Goal: Transaction & Acquisition: Purchase product/service

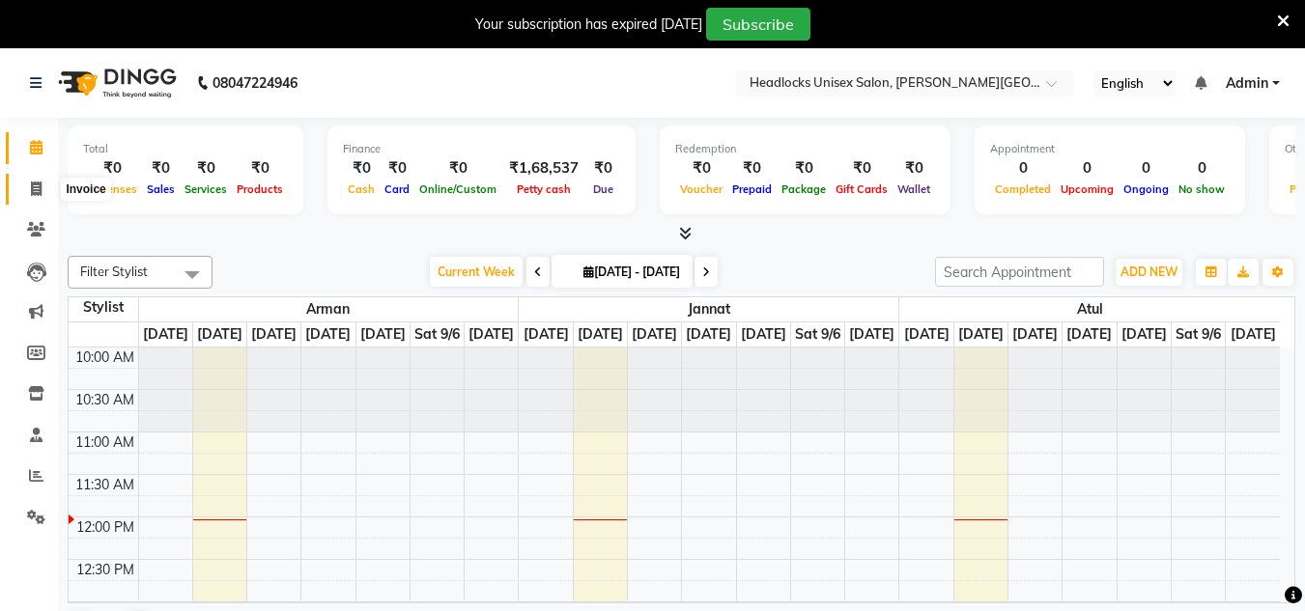
click at [35, 192] on icon at bounding box center [36, 189] width 11 height 14
select select "service"
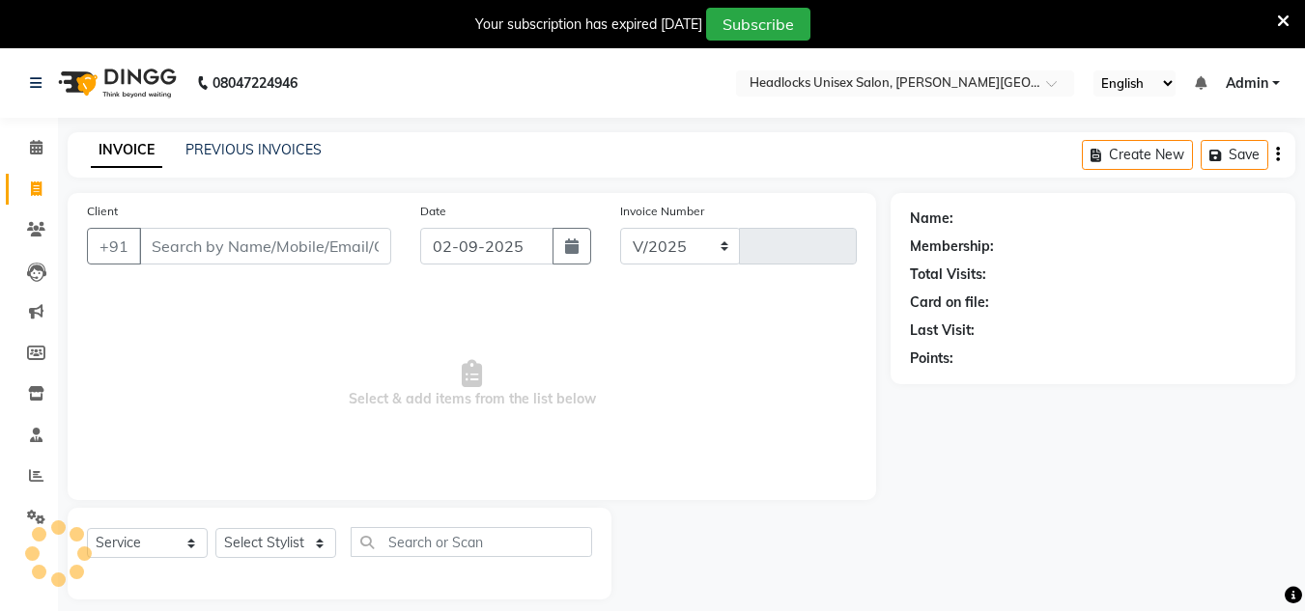
select select "6850"
type input "3228"
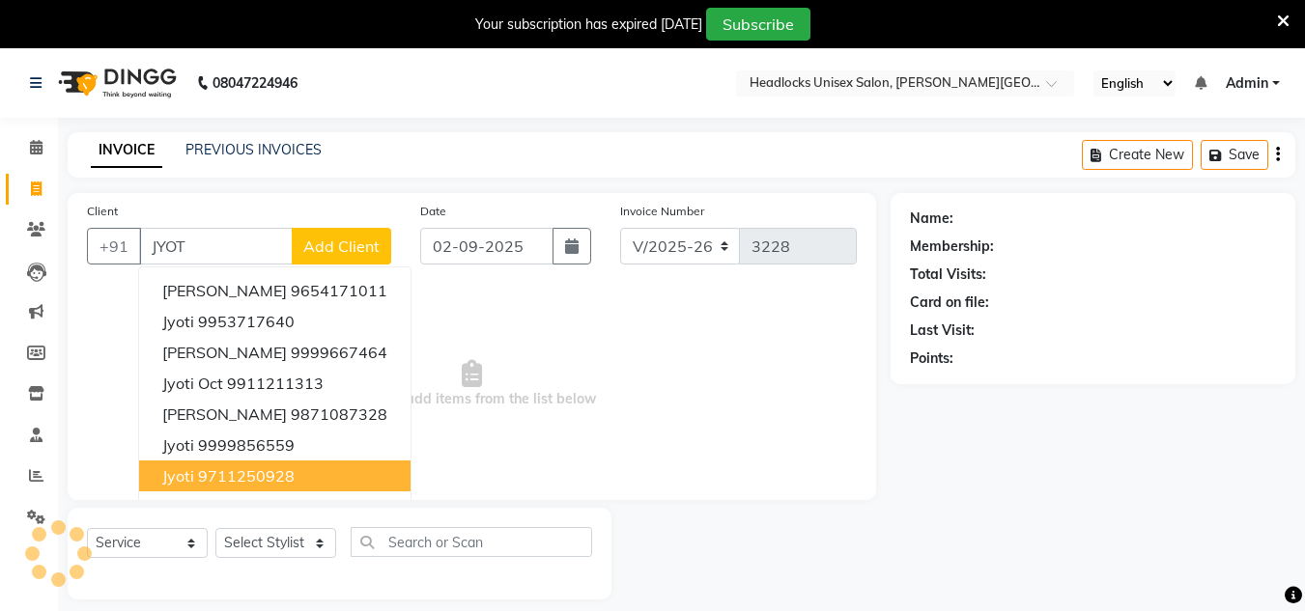
click at [257, 472] on ngb-highlight "9711250928" at bounding box center [246, 476] width 97 height 19
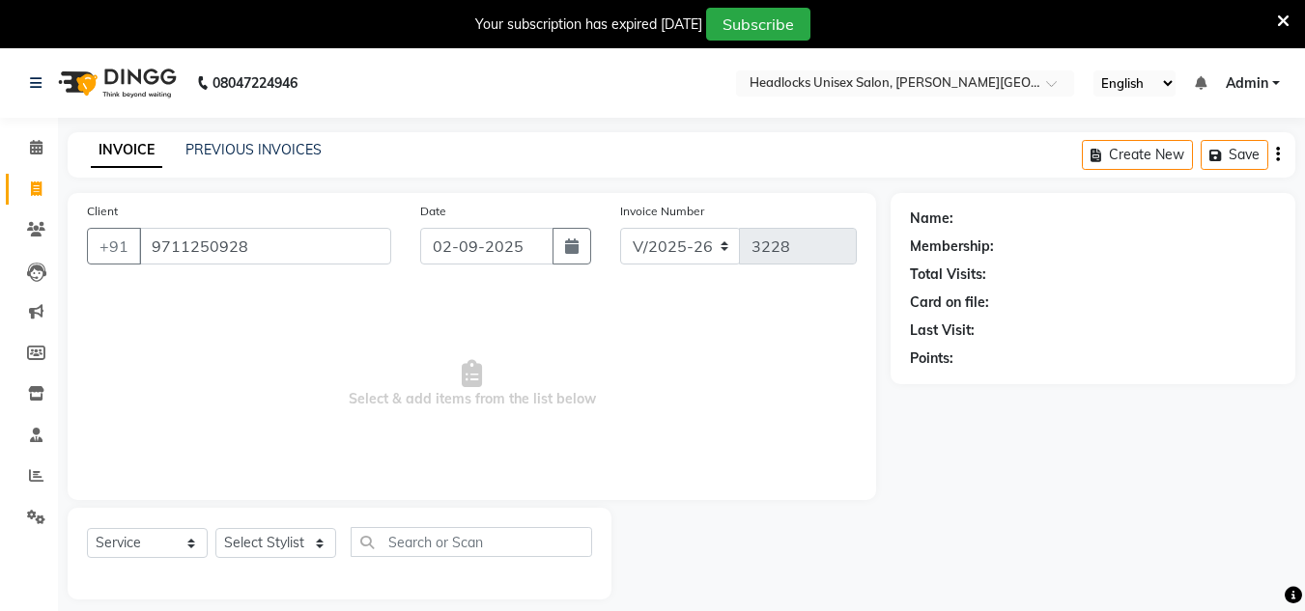
type input "9711250928"
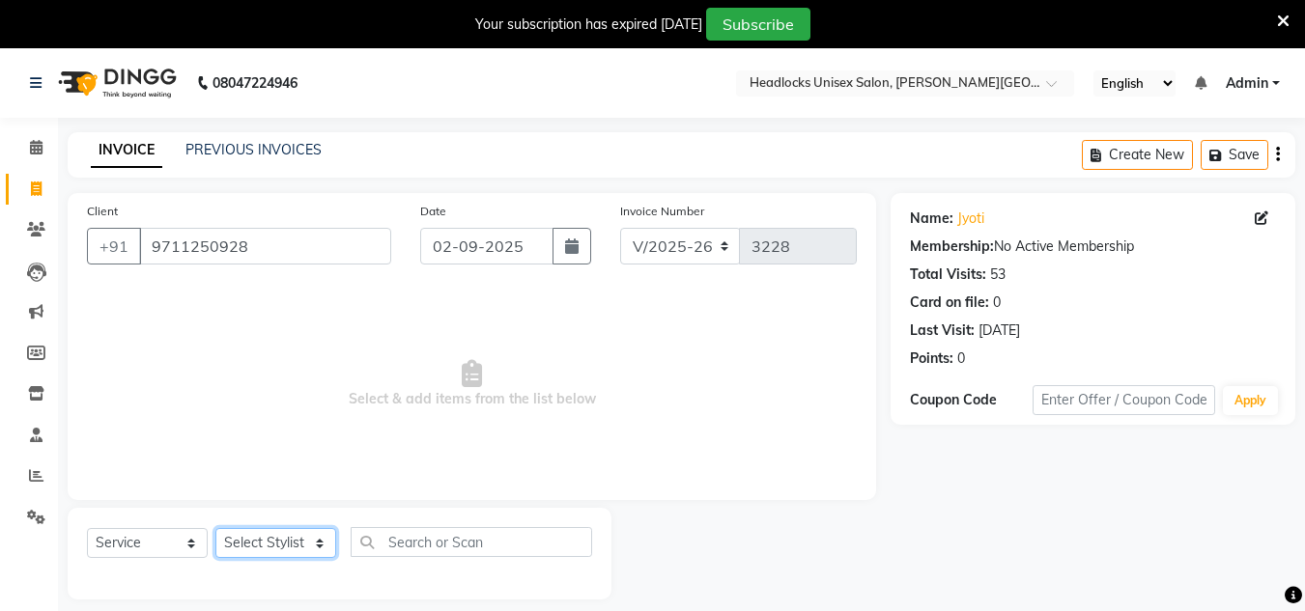
click at [266, 539] on select "Select Stylist [PERSON_NAME] Jannat Kaif [DATE] [PERSON_NAME] [PERSON_NAME] [PE…" at bounding box center [275, 543] width 121 height 30
select select "61138"
click at [215, 528] on select "Select Stylist [PERSON_NAME] Jannat Kaif [DATE] [PERSON_NAME] [PERSON_NAME] [PE…" at bounding box center [275, 543] width 121 height 30
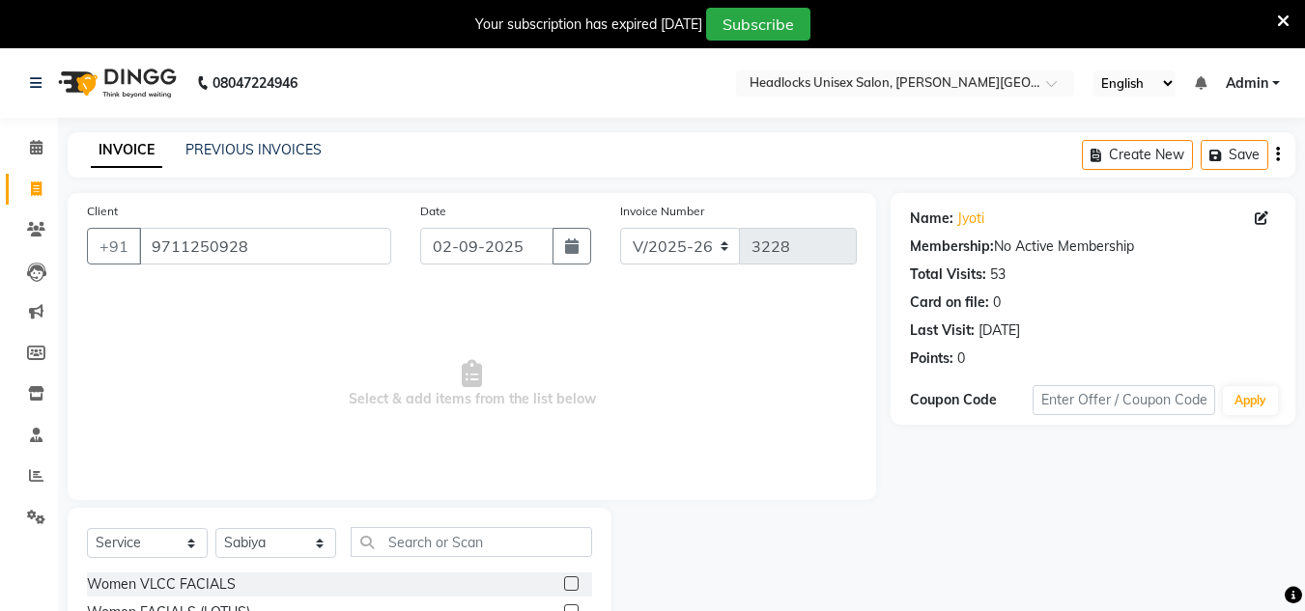
click at [788, 425] on span "Select & add items from the list below" at bounding box center [472, 384] width 770 height 193
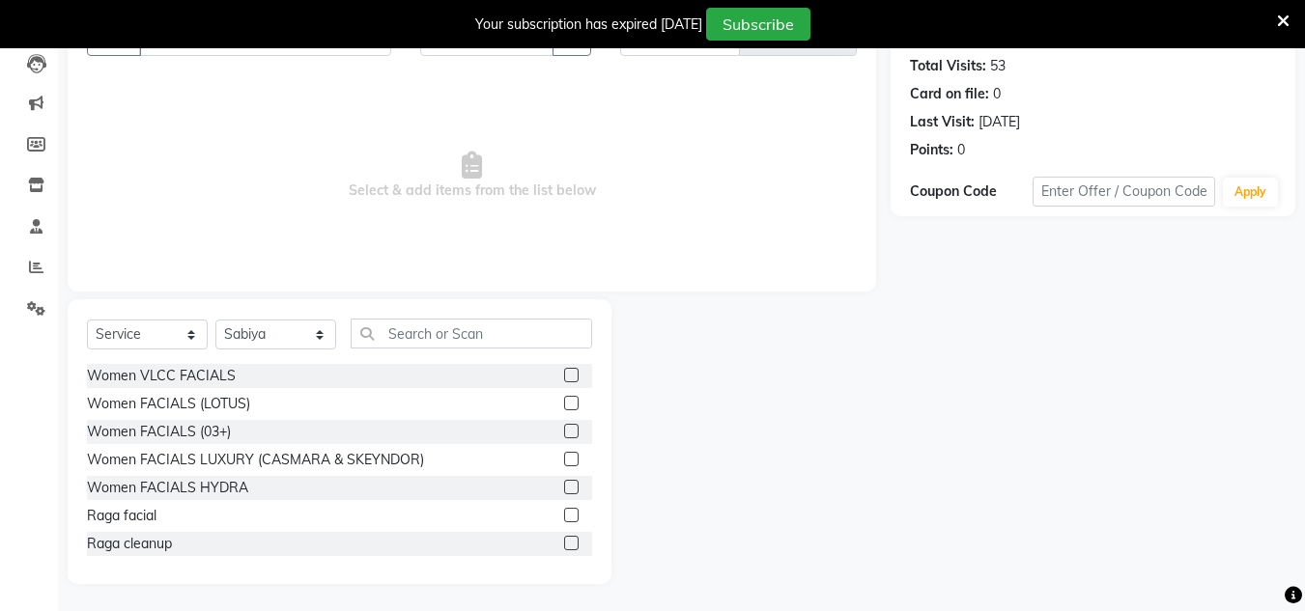
scroll to position [211, 0]
click at [457, 337] on input "text" at bounding box center [471, 332] width 241 height 30
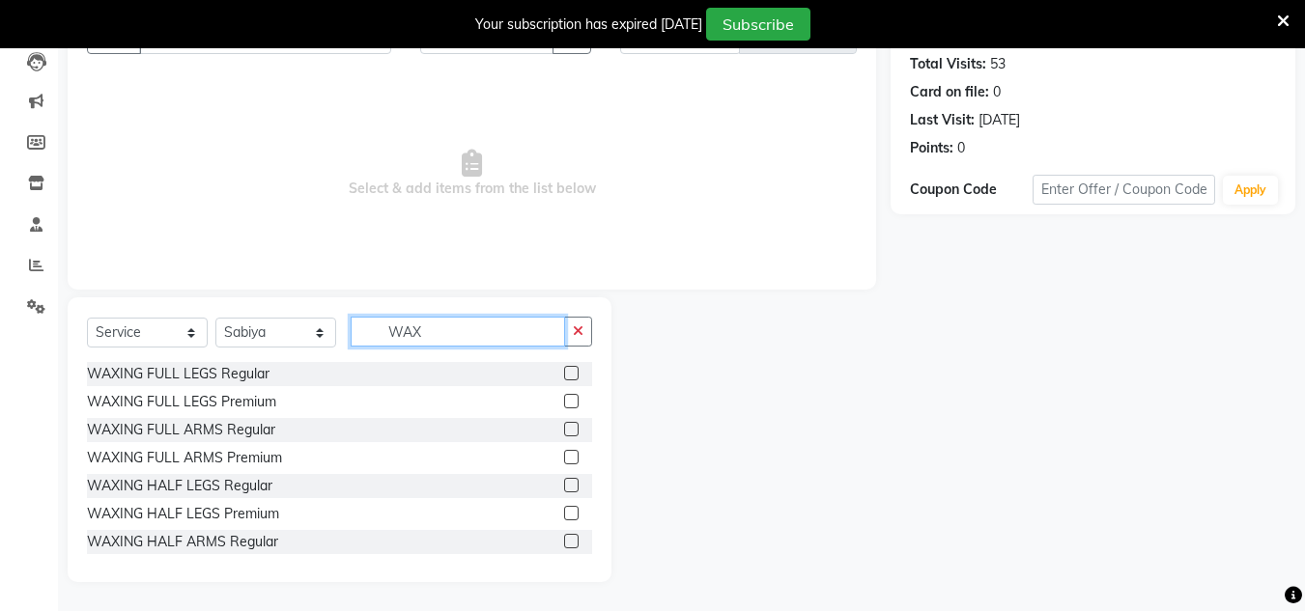
type input "WAX"
click at [564, 428] on label at bounding box center [571, 429] width 14 height 14
click at [564, 428] on input "checkbox" at bounding box center [570, 430] width 13 height 13
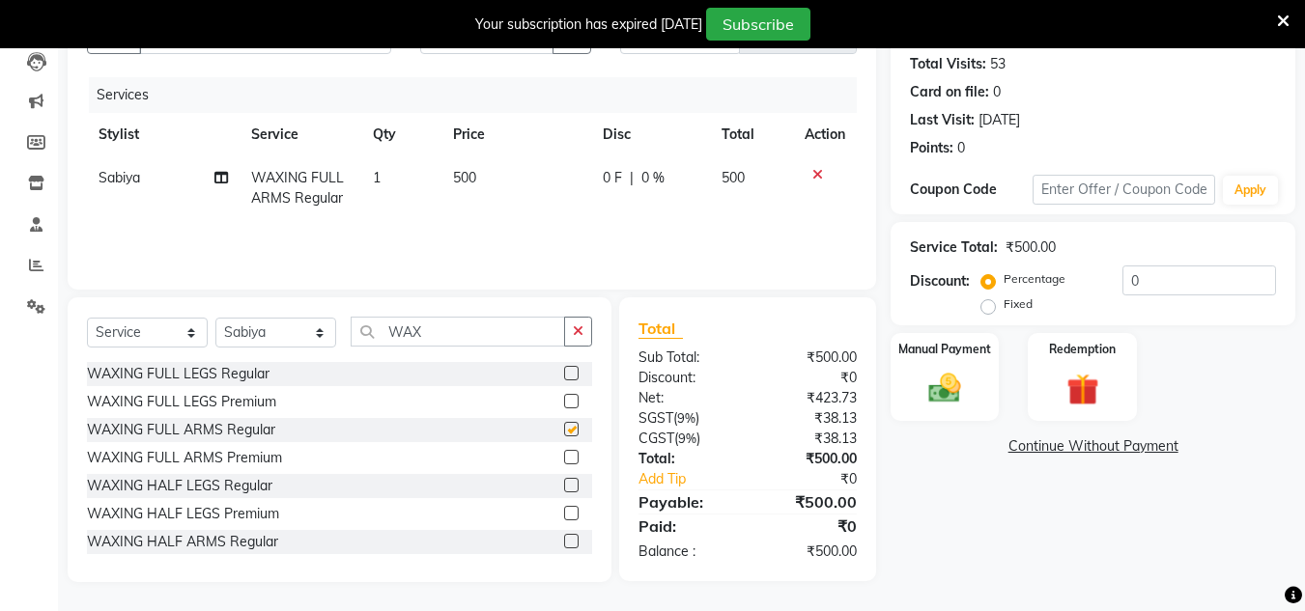
checkbox input "false"
click at [440, 325] on input "WAX" at bounding box center [458, 332] width 214 height 30
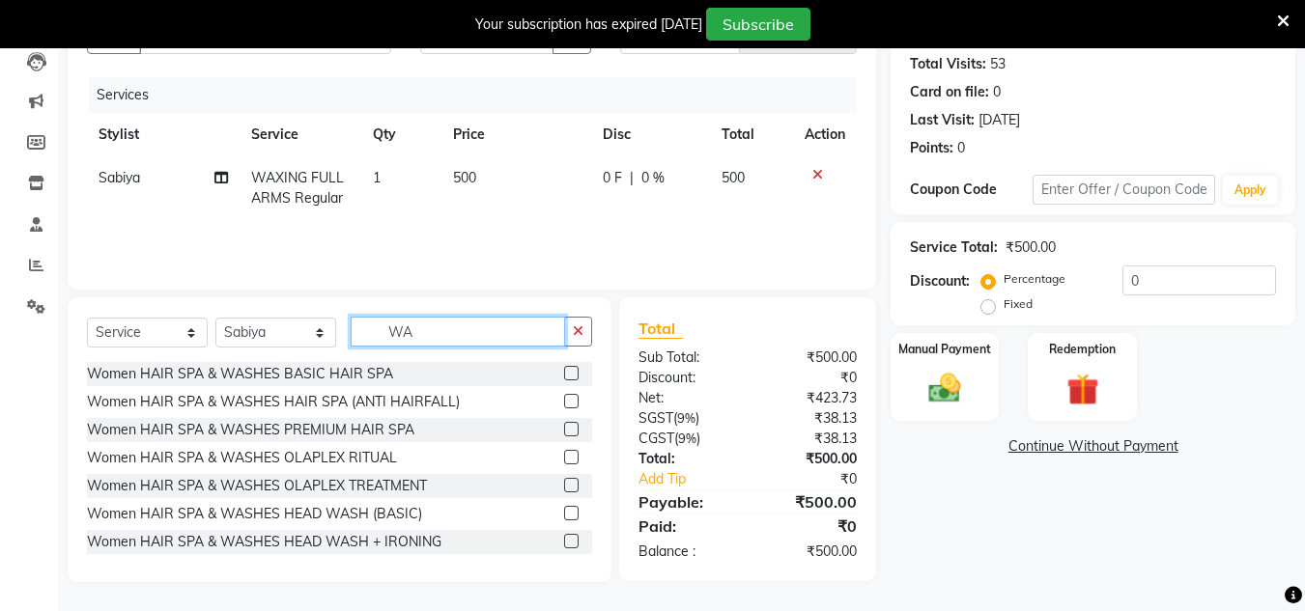
type input "W"
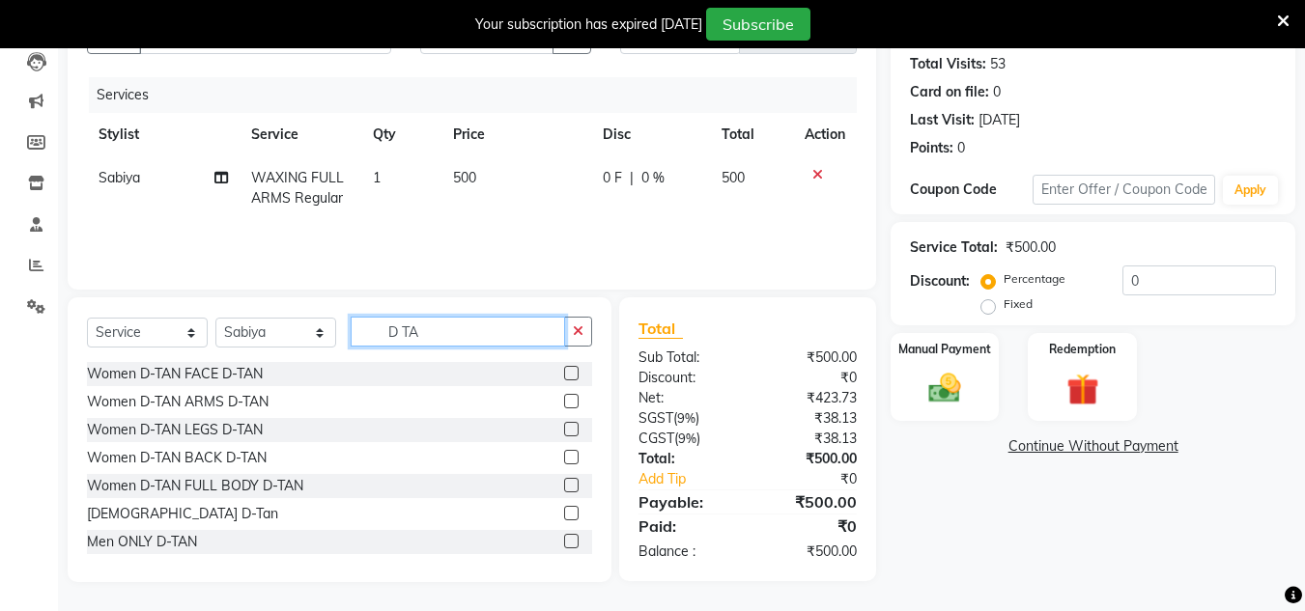
type input "D TA"
click at [564, 373] on label at bounding box center [571, 373] width 14 height 14
click at [564, 373] on input "checkbox" at bounding box center [570, 374] width 13 height 13
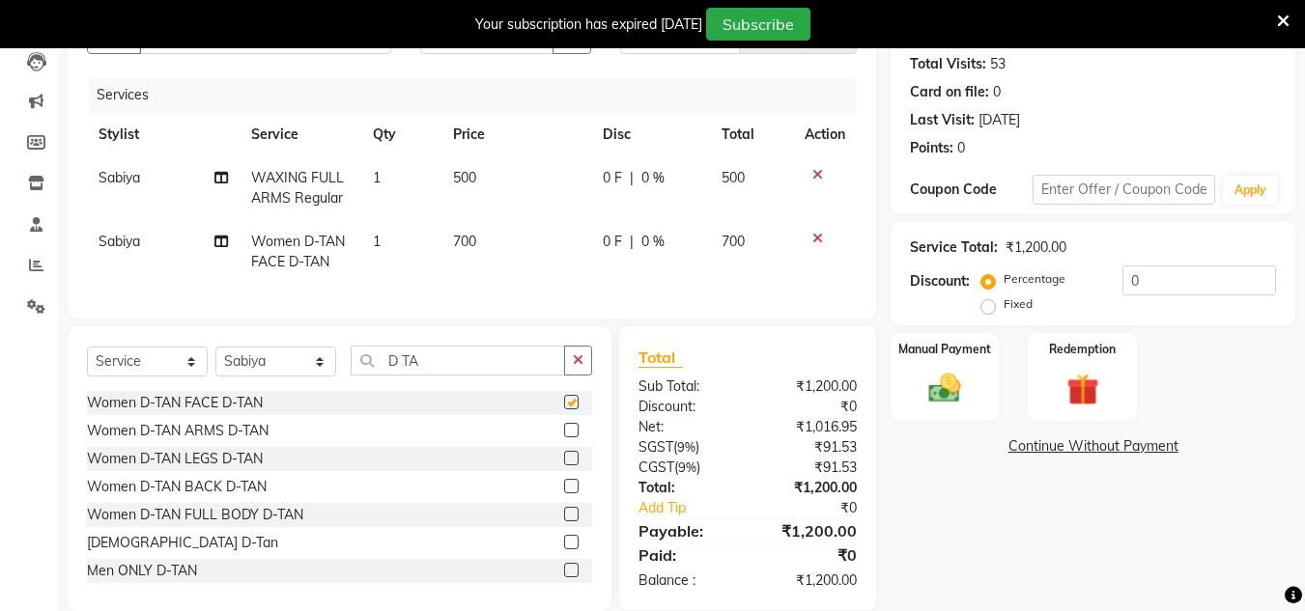
checkbox input "false"
click at [492, 256] on td "700" at bounding box center [516, 252] width 150 height 64
select select "61138"
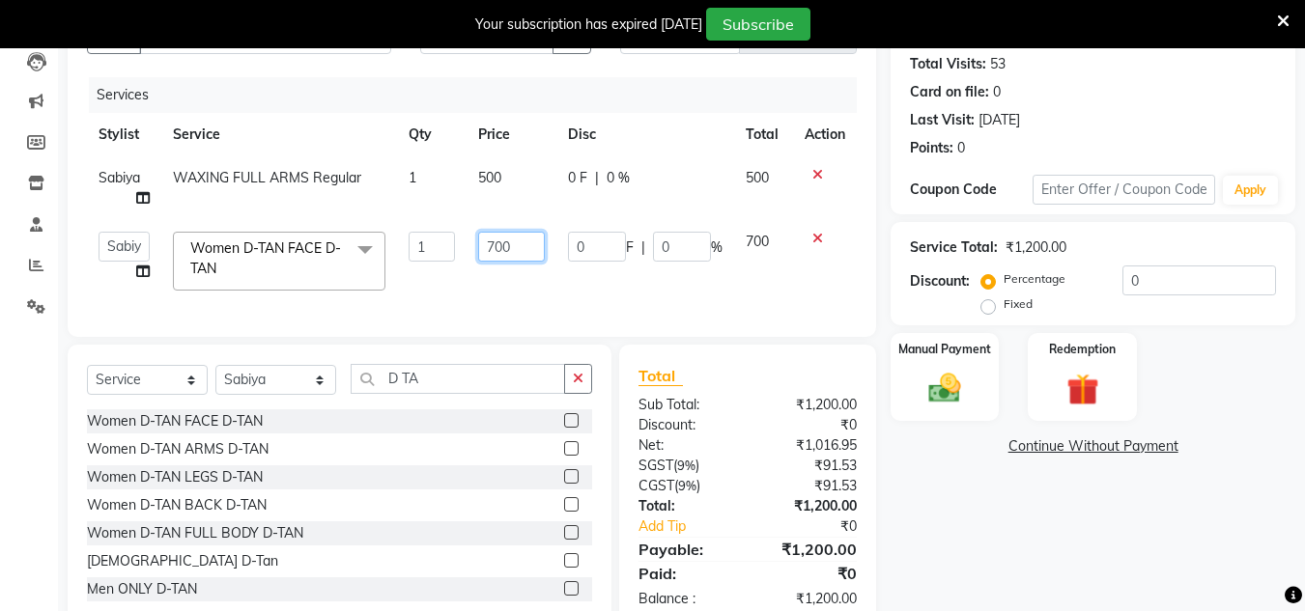
click at [517, 245] on input "700" at bounding box center [511, 247] width 67 height 30
type input "7"
type input "400"
click at [513, 176] on td "500" at bounding box center [512, 188] width 90 height 64
select select "61138"
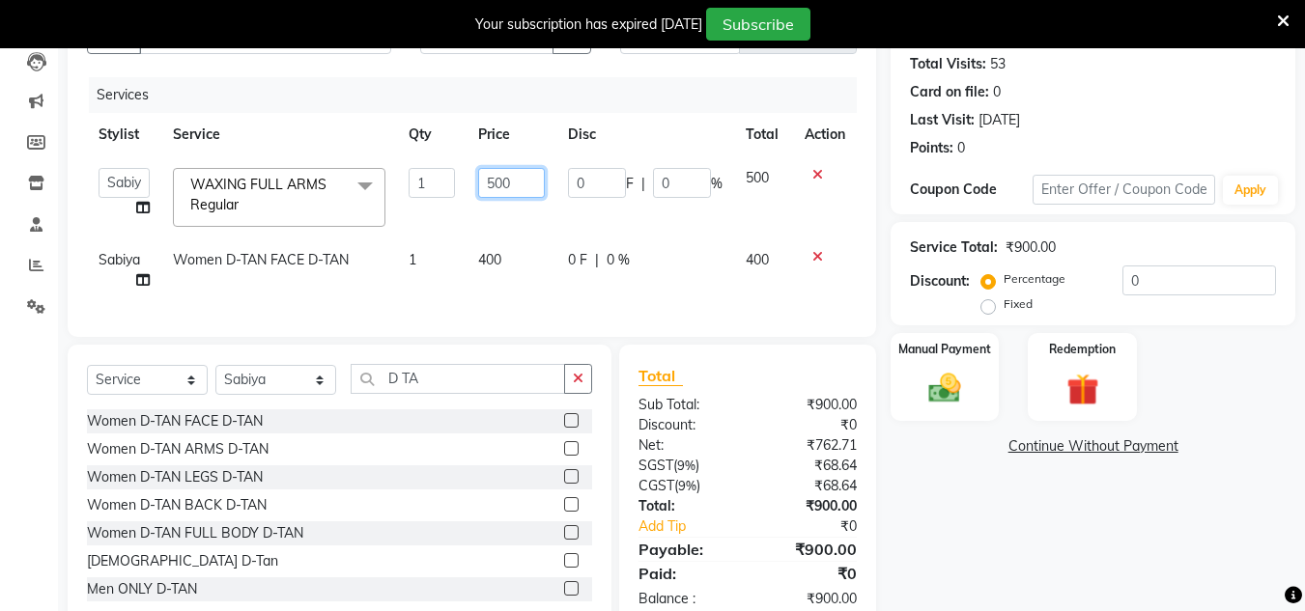
click at [524, 179] on input "500" at bounding box center [511, 183] width 67 height 30
type input "5"
type input "400"
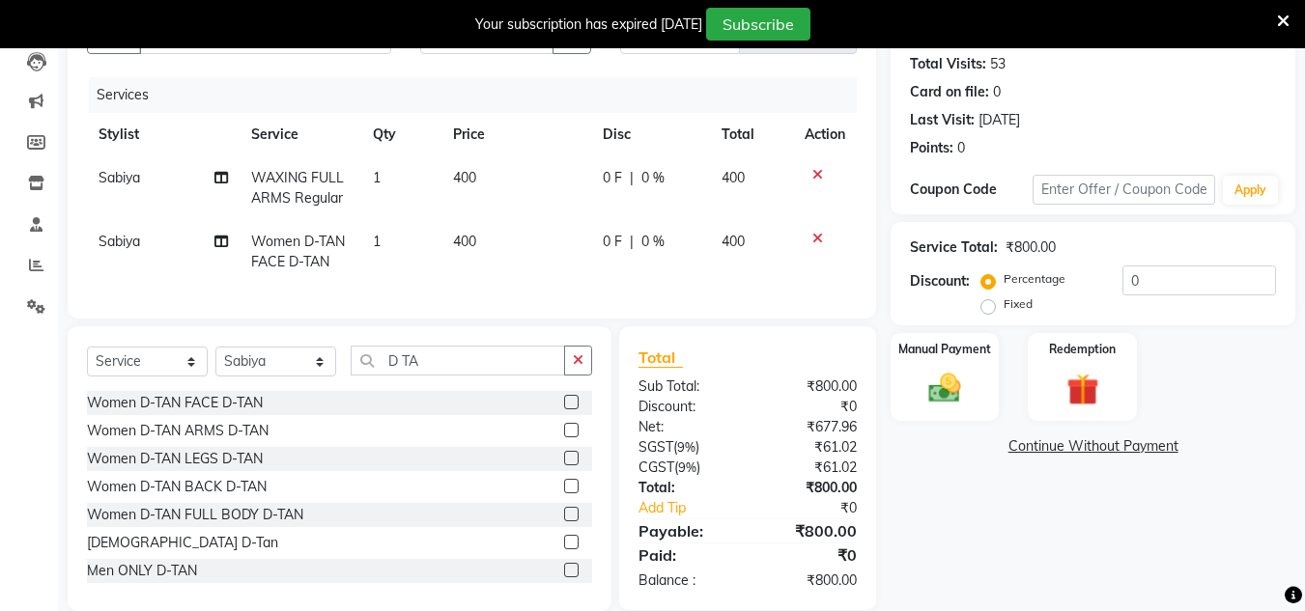
drag, startPoint x: 517, startPoint y: 223, endPoint x: 680, endPoint y: 258, distance: 166.9
click at [680, 258] on tbody "Sabiya WAXING FULL ARMS Regular 1 400 0 F | 0 % 400 [DEMOGRAPHIC_DATA] Women D-…" at bounding box center [472, 220] width 770 height 128
click at [962, 384] on img at bounding box center [945, 388] width 54 height 39
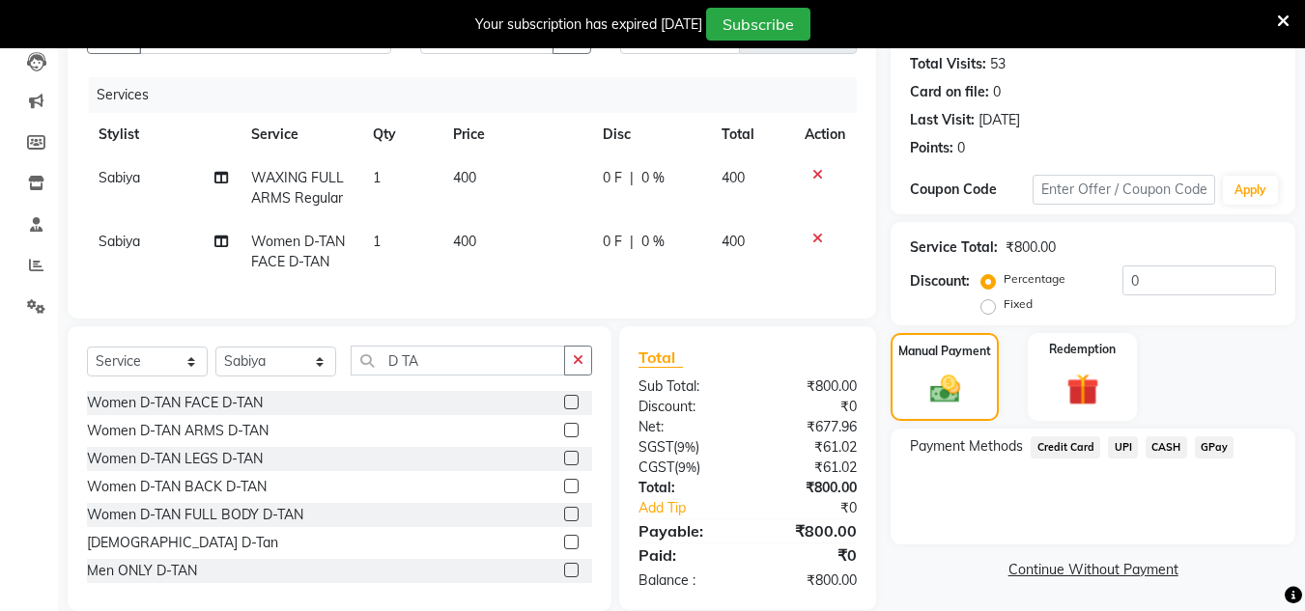
click at [1164, 440] on span "CASH" at bounding box center [1167, 448] width 42 height 22
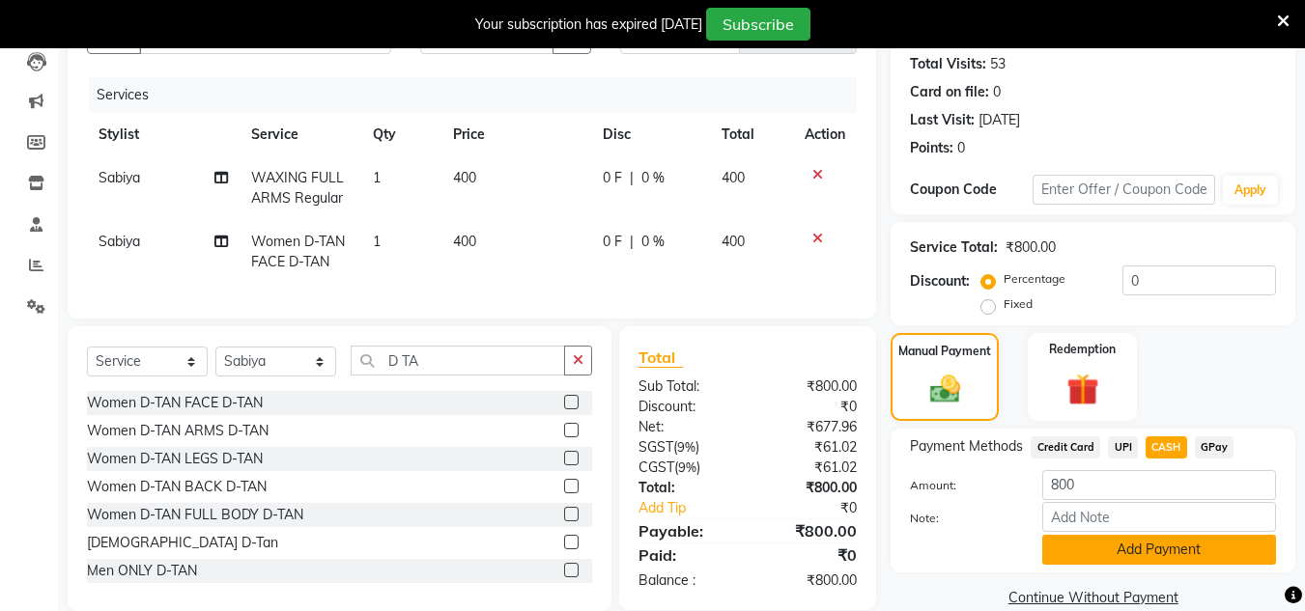
click at [1118, 544] on button "Add Payment" at bounding box center [1159, 550] width 234 height 30
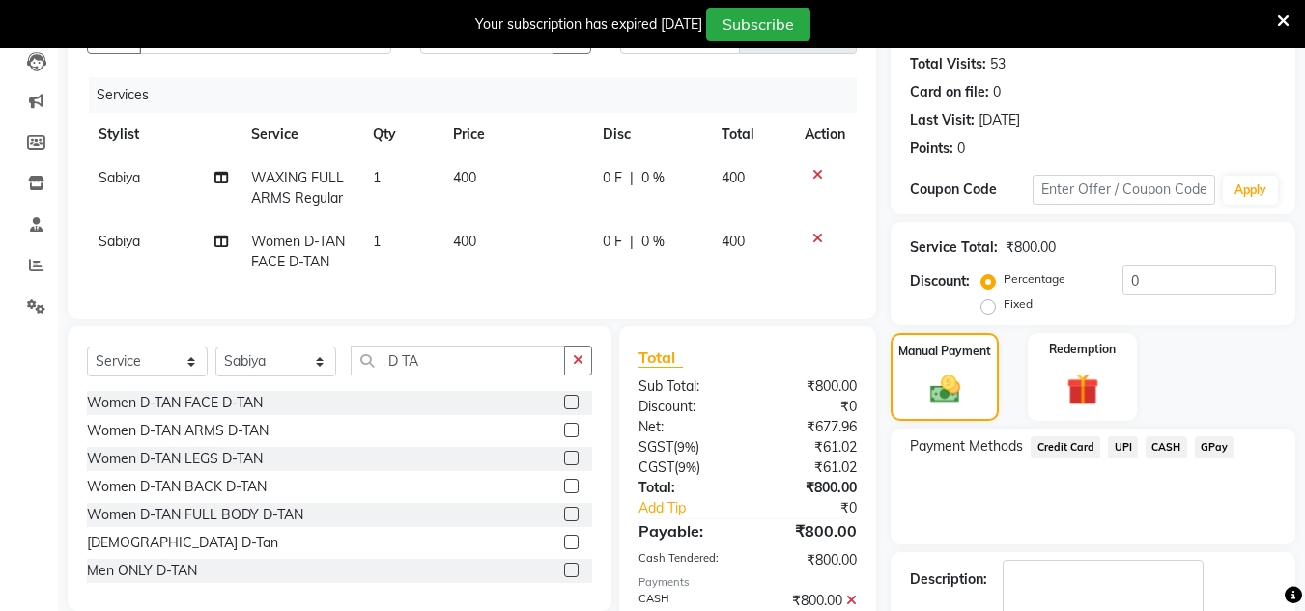
click at [1117, 522] on div "Payment Methods Credit Card UPI CASH GPay" at bounding box center [1093, 487] width 405 height 116
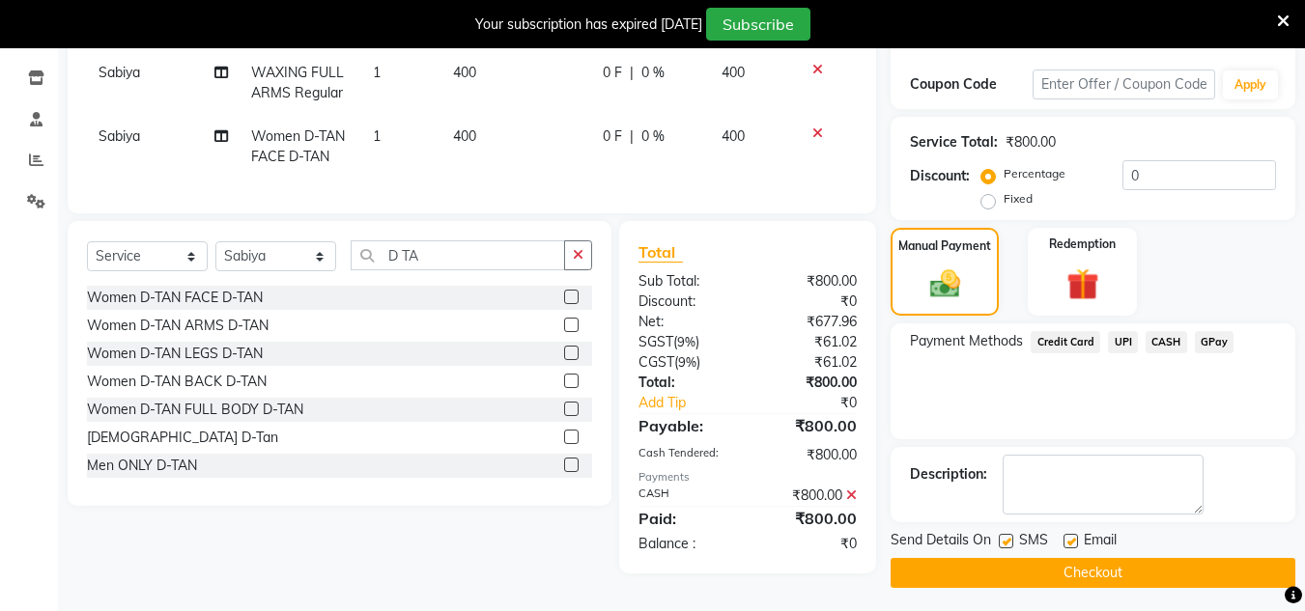
scroll to position [322, 0]
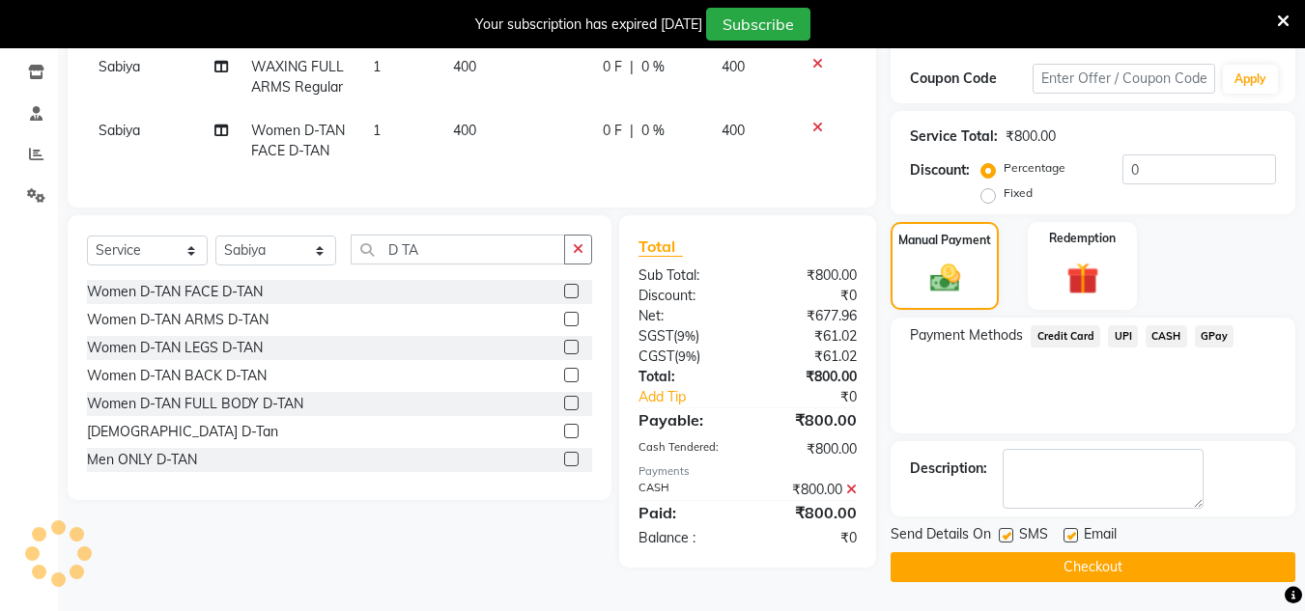
click at [1106, 559] on button "Checkout" at bounding box center [1093, 568] width 405 height 30
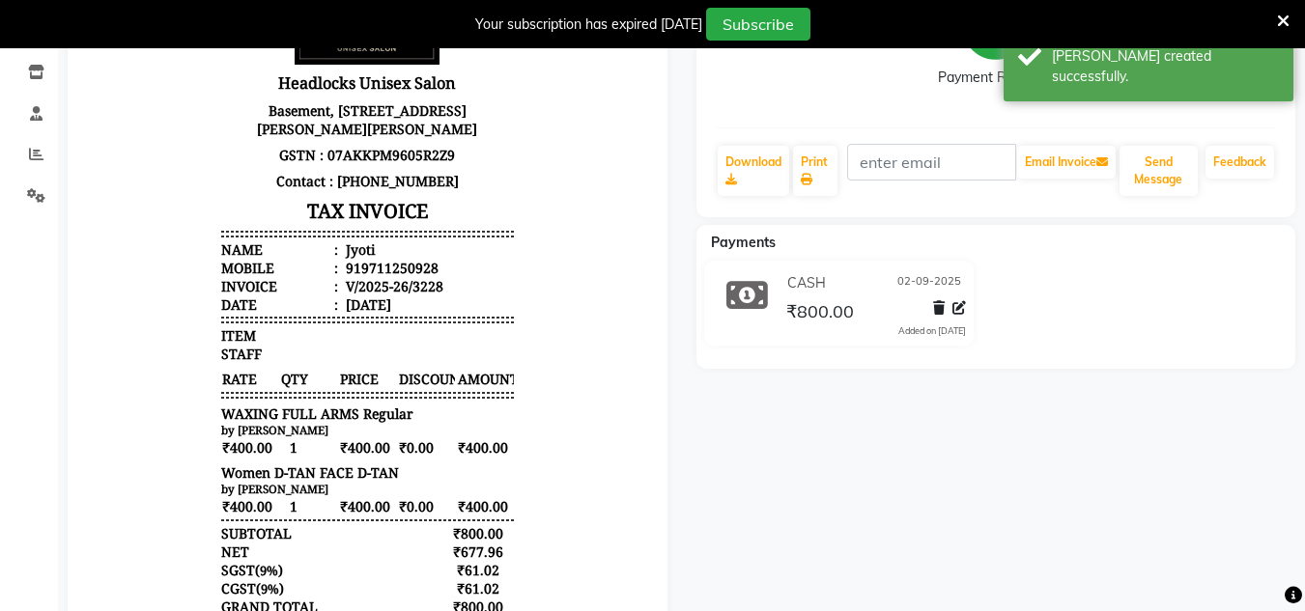
click at [816, 448] on div "Jyoti Prebook Payment Received Download Print Email Invoice Send Message Feedba…" at bounding box center [996, 332] width 629 height 894
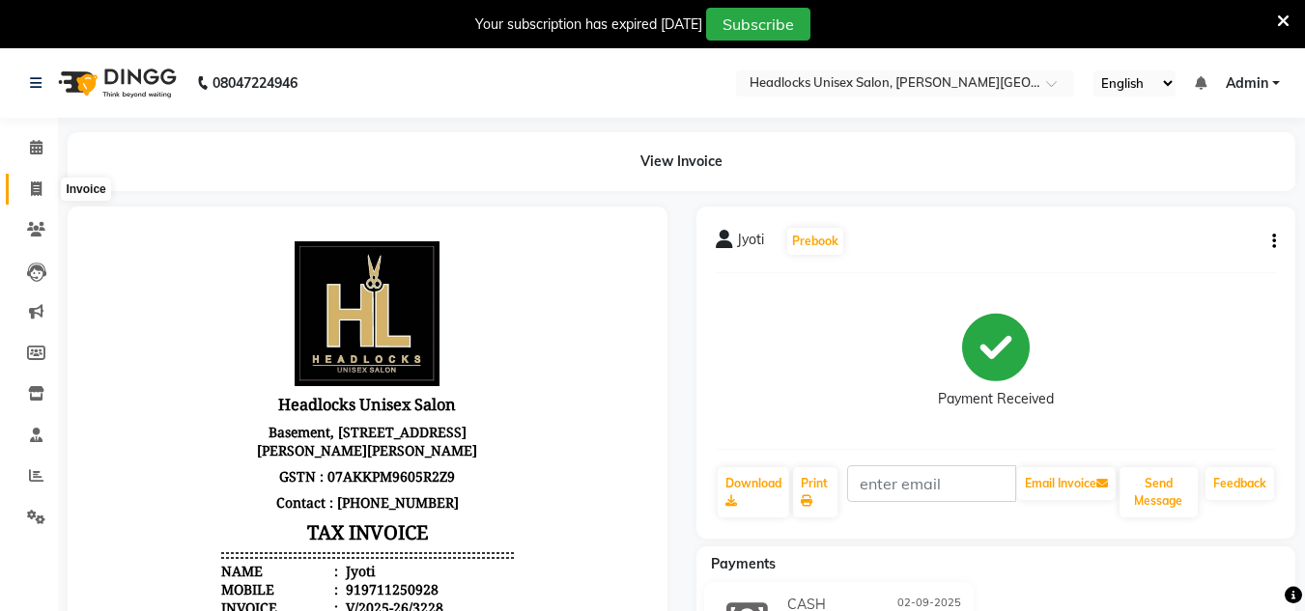
click at [34, 196] on span at bounding box center [36, 190] width 34 height 22
select select "service"
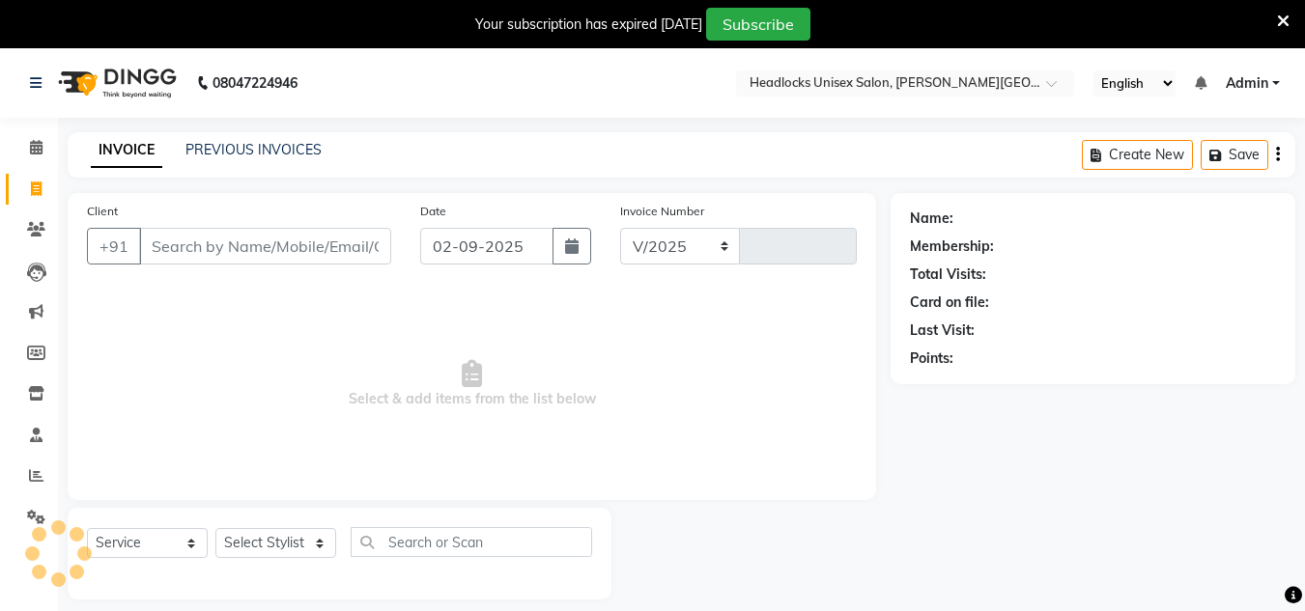
scroll to position [48, 0]
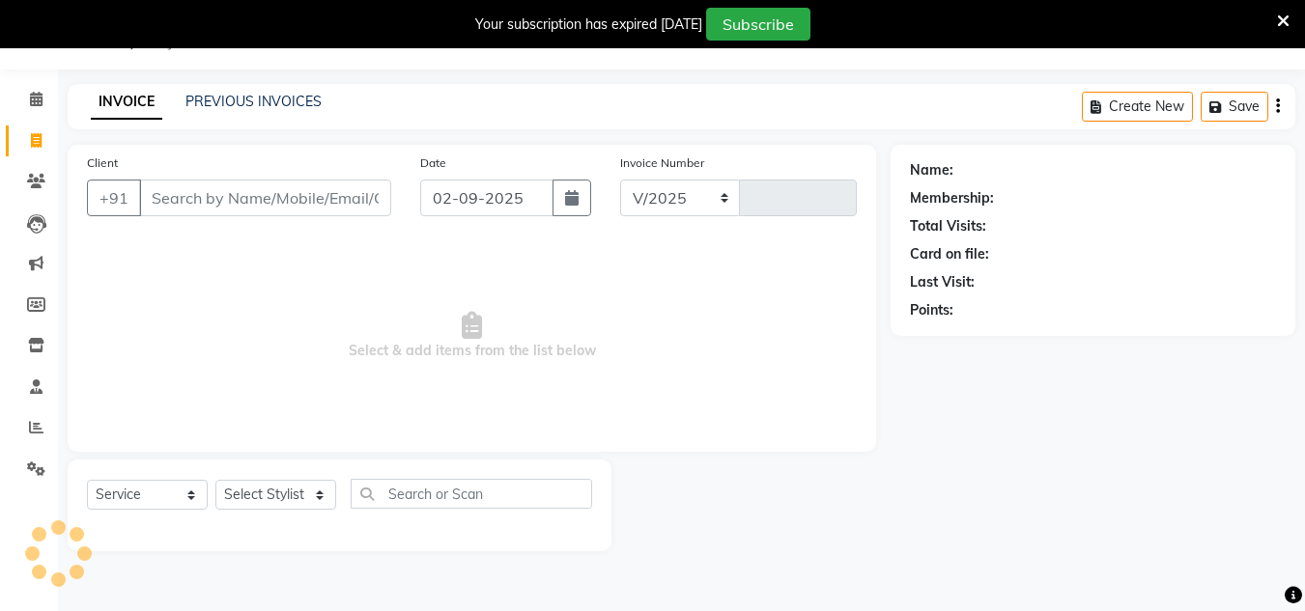
select select "6850"
type input "3229"
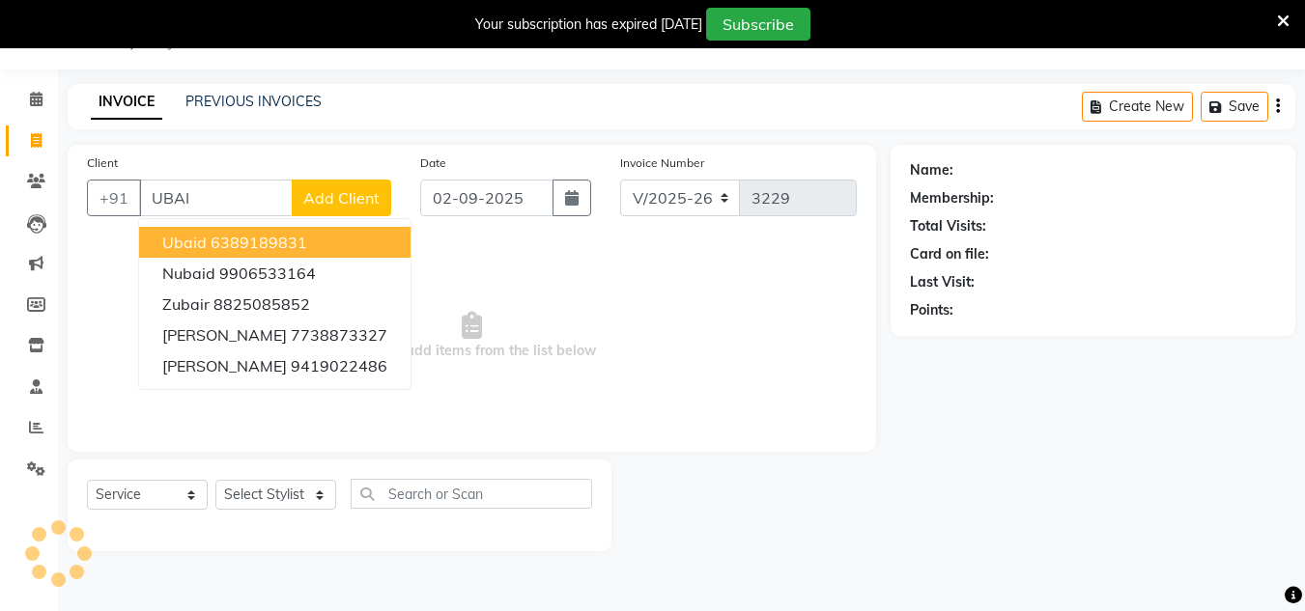
click at [219, 230] on button "ubaid 6389189831" at bounding box center [274, 242] width 271 height 31
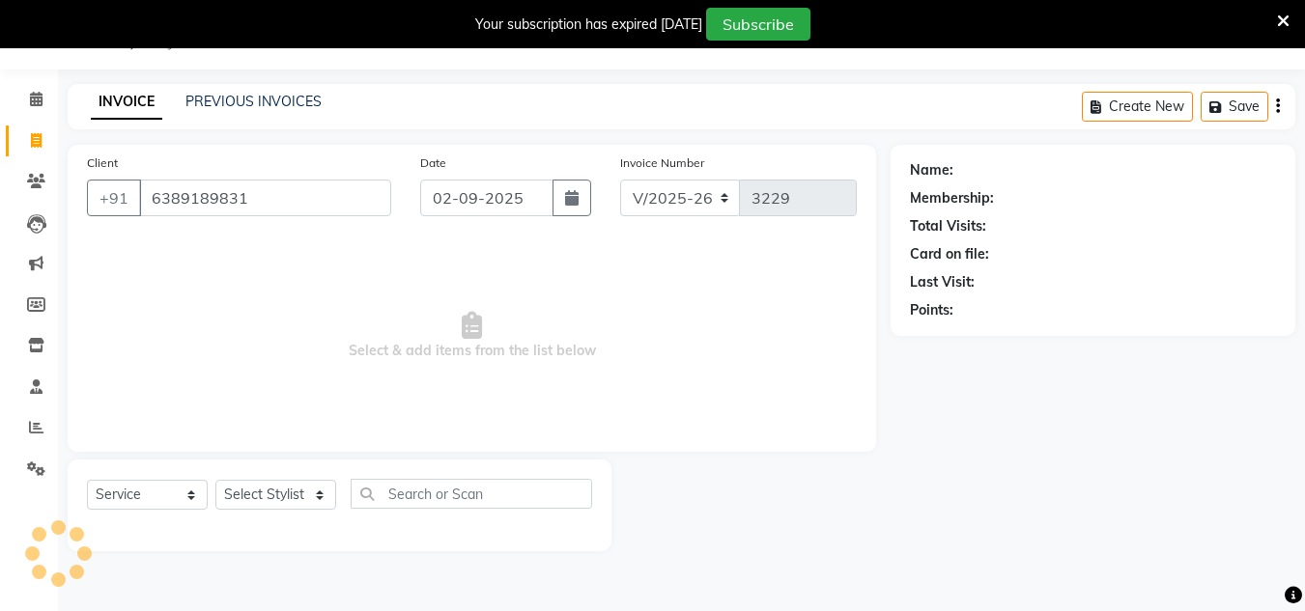
type input "6389189831"
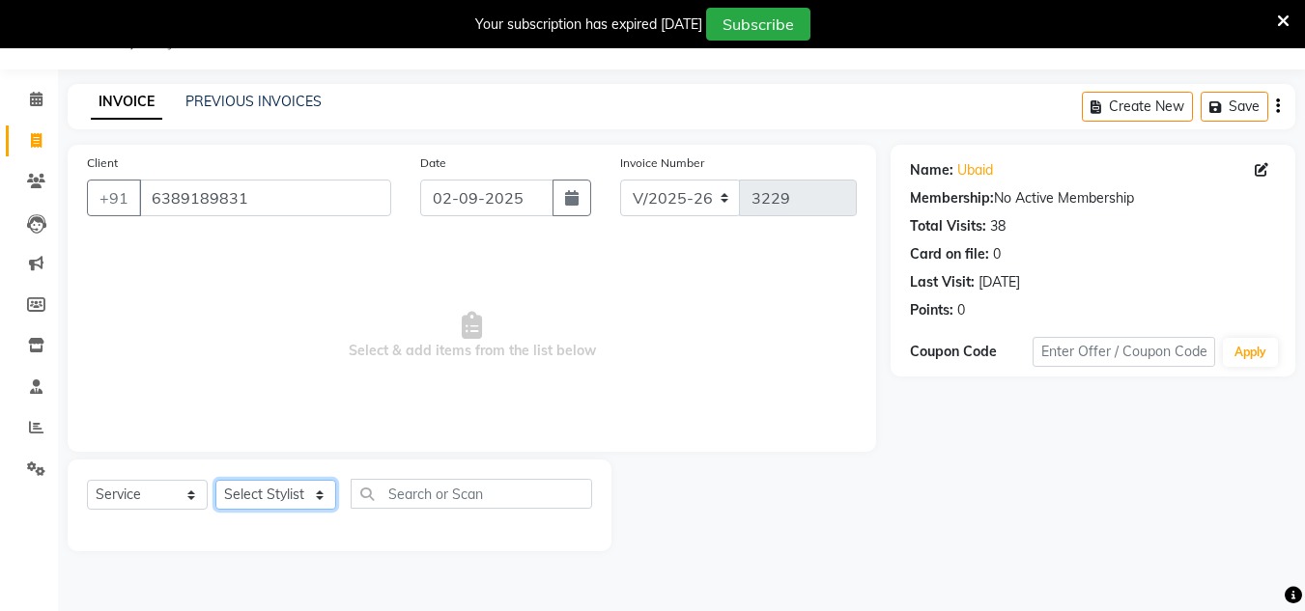
click at [277, 494] on select "Select Stylist [PERSON_NAME] Jannat Kaif [DATE] [PERSON_NAME] [PERSON_NAME] [PE…" at bounding box center [275, 495] width 121 height 30
select select "53617"
click at [215, 480] on select "Select Stylist [PERSON_NAME] Jannat Kaif [DATE] [PERSON_NAME] [PERSON_NAME] [PE…" at bounding box center [275, 495] width 121 height 30
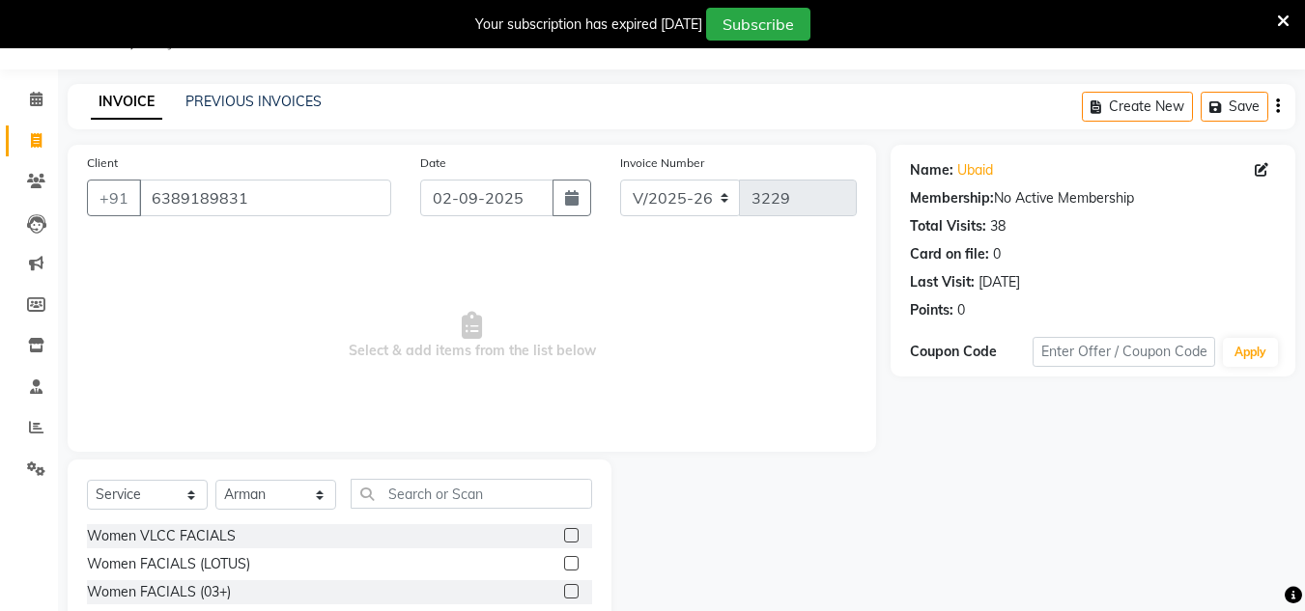
click at [690, 328] on span "Select & add items from the list below" at bounding box center [472, 336] width 770 height 193
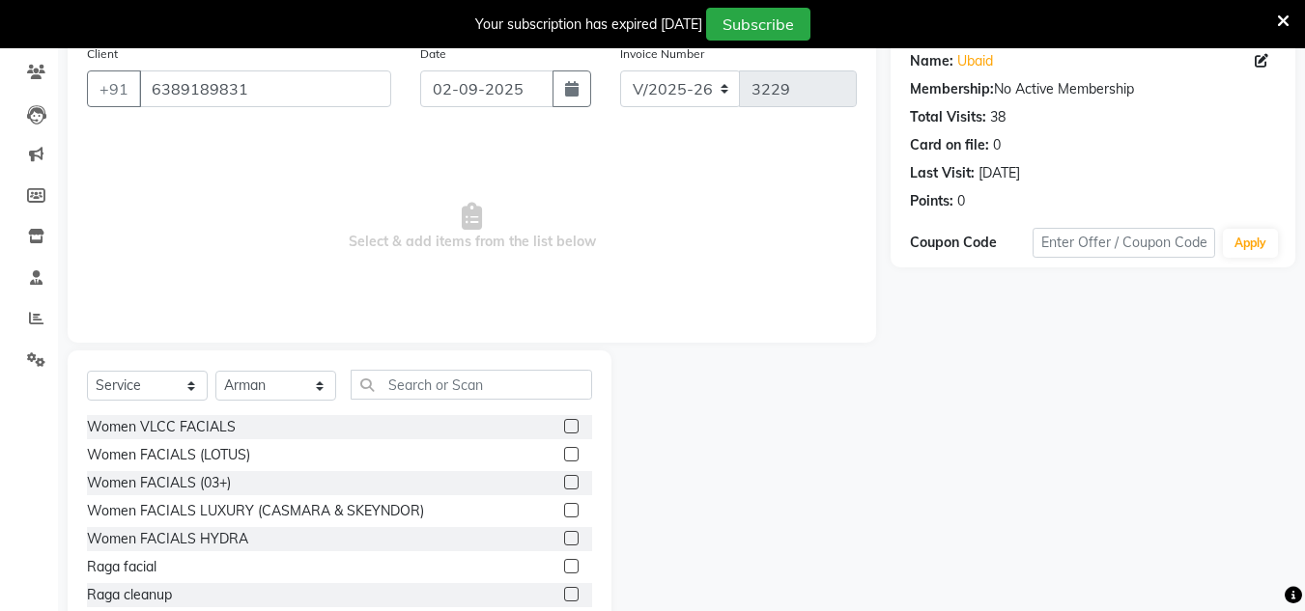
scroll to position [211, 0]
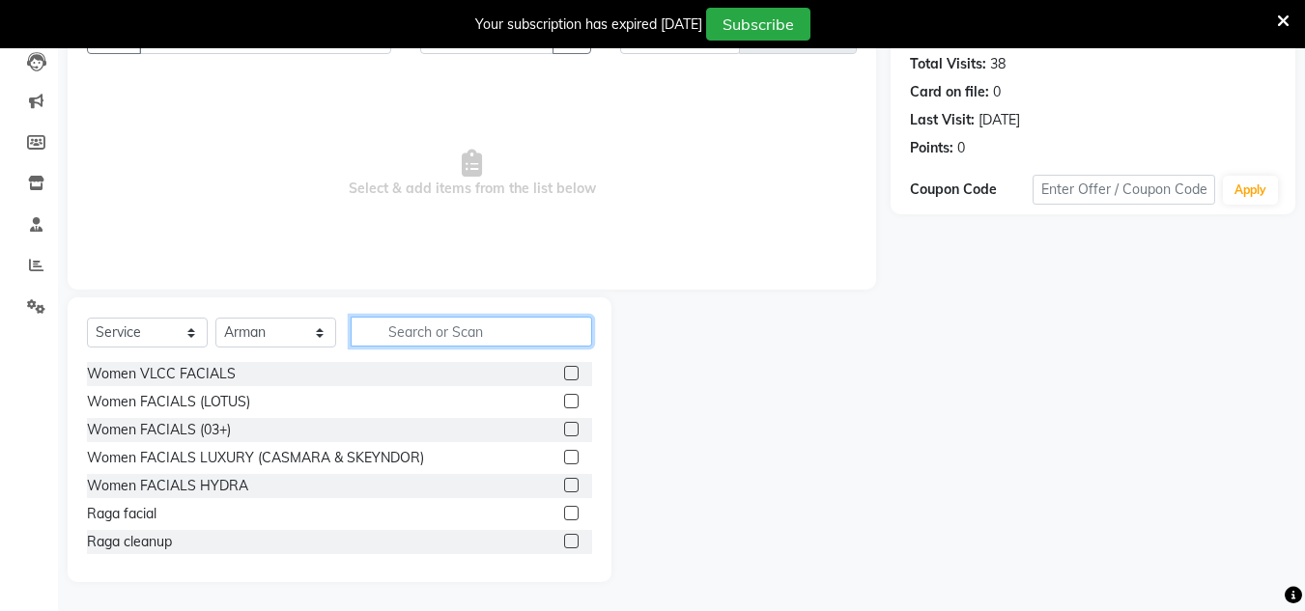
click at [465, 328] on input "text" at bounding box center [471, 332] width 241 height 30
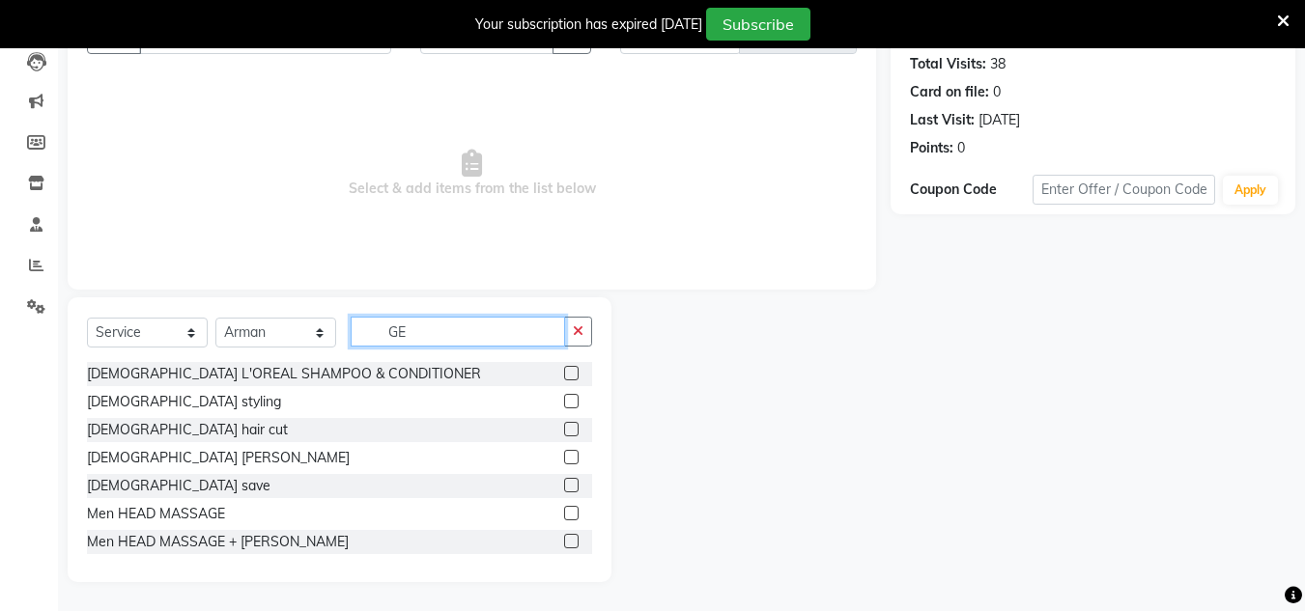
type input "GE"
click at [564, 460] on label at bounding box center [571, 457] width 14 height 14
click at [564, 460] on input "checkbox" at bounding box center [570, 458] width 13 height 13
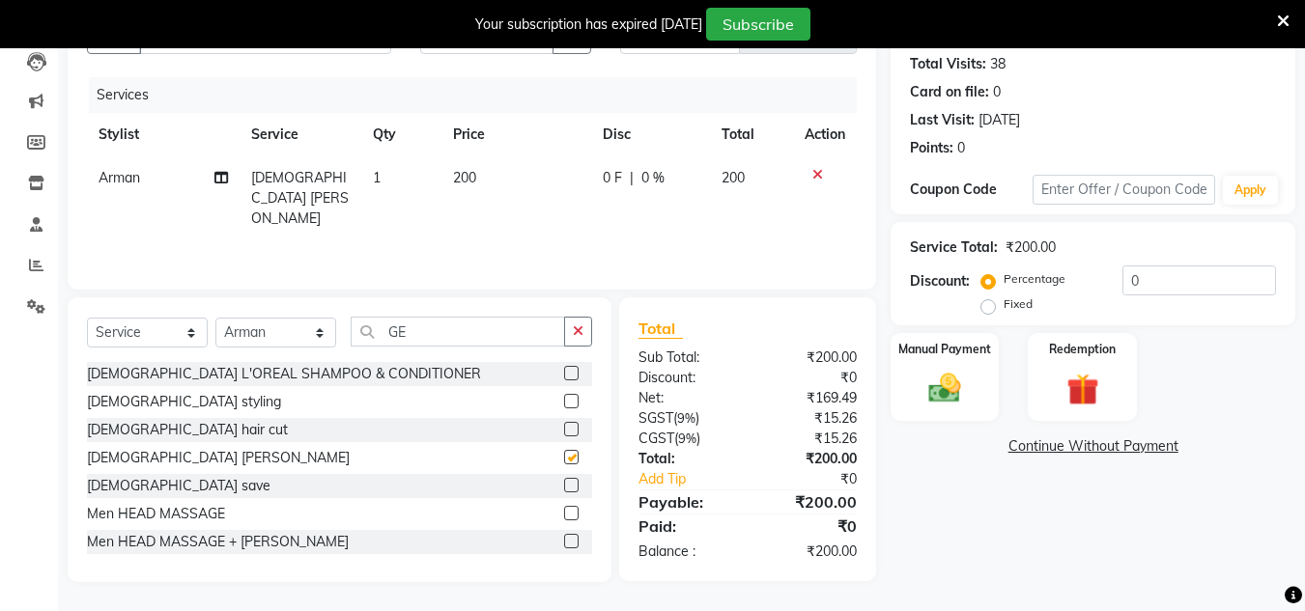
checkbox input "false"
click at [757, 400] on div "₹169.49" at bounding box center [810, 398] width 124 height 20
click at [952, 369] on img at bounding box center [945, 388] width 54 height 39
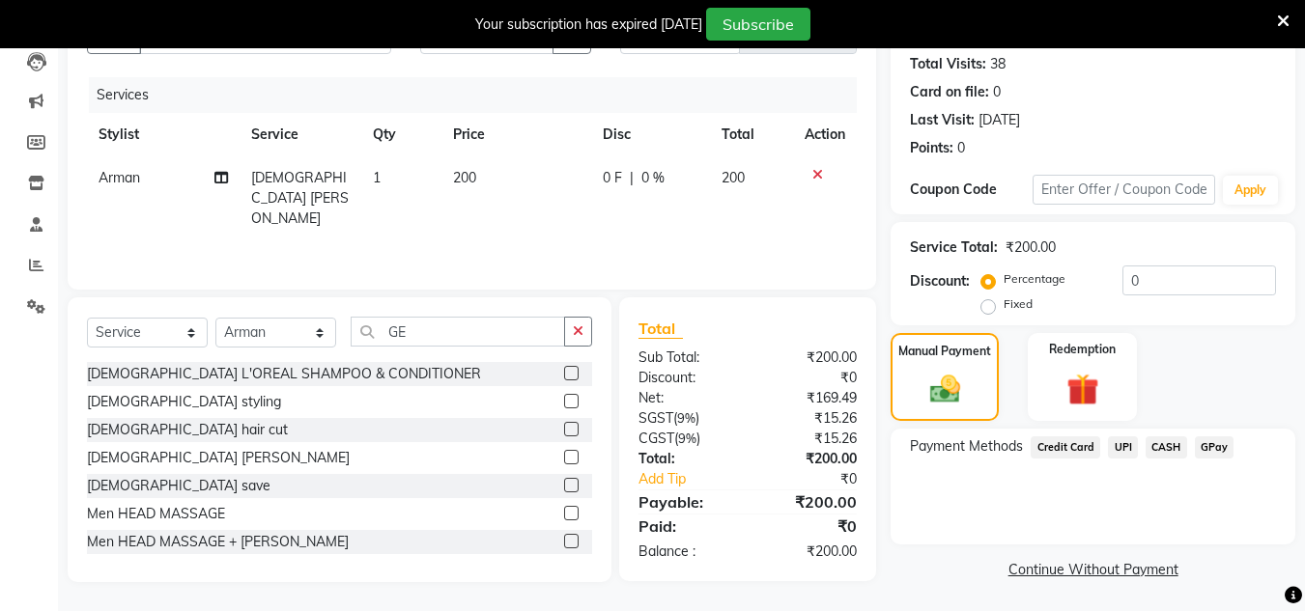
click at [1123, 447] on span "UPI" at bounding box center [1123, 448] width 30 height 22
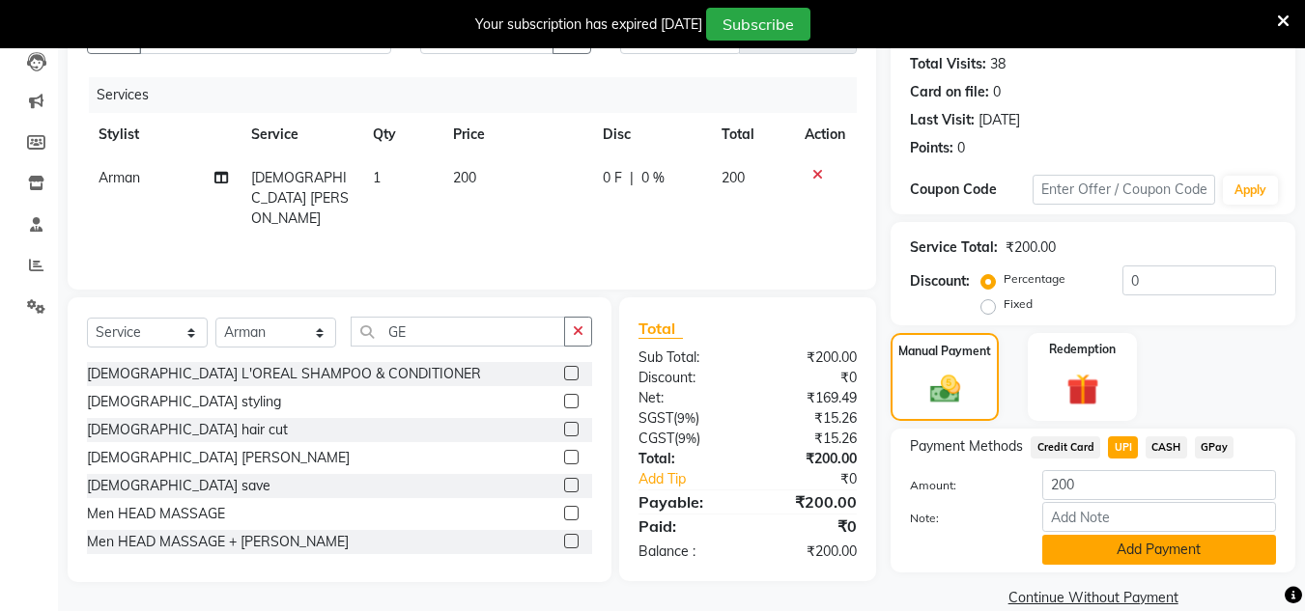
click at [1151, 544] on button "Add Payment" at bounding box center [1159, 550] width 234 height 30
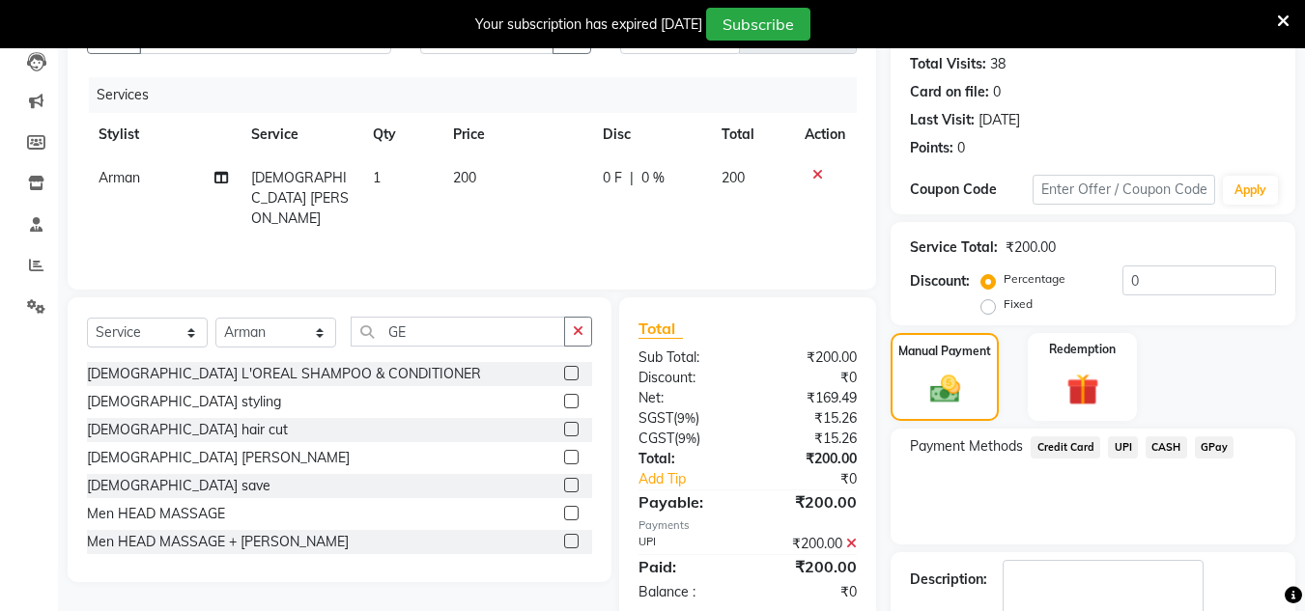
click at [1132, 527] on div "Payment Methods Credit Card UPI CASH GPay" at bounding box center [1093, 487] width 405 height 116
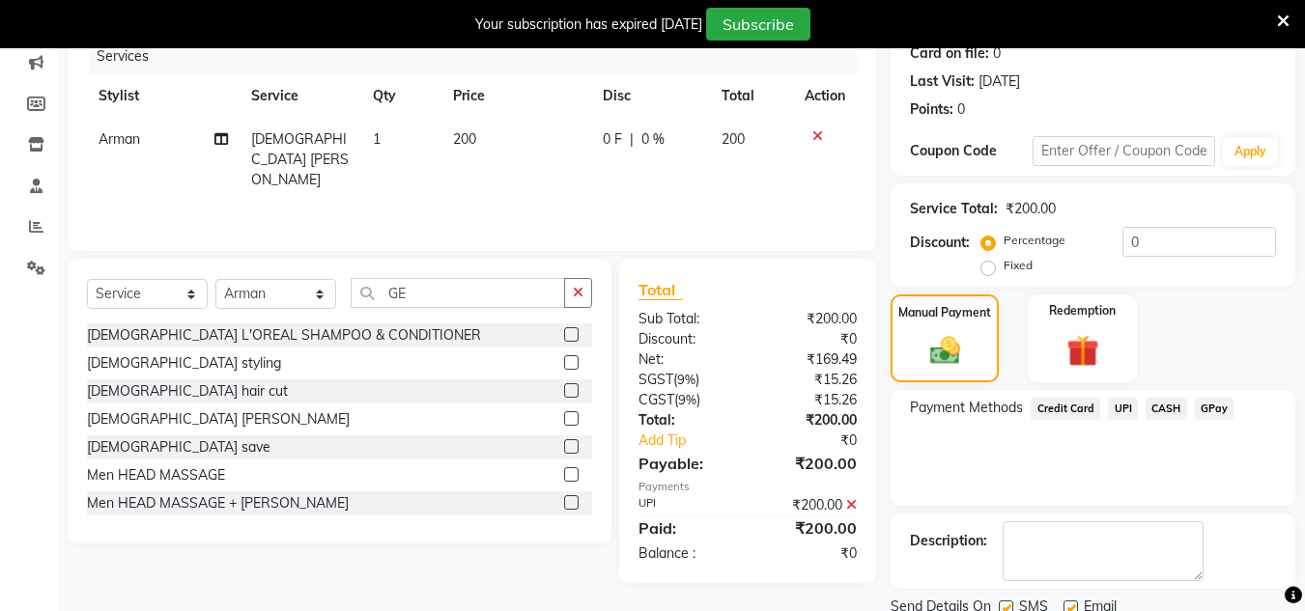
scroll to position [322, 0]
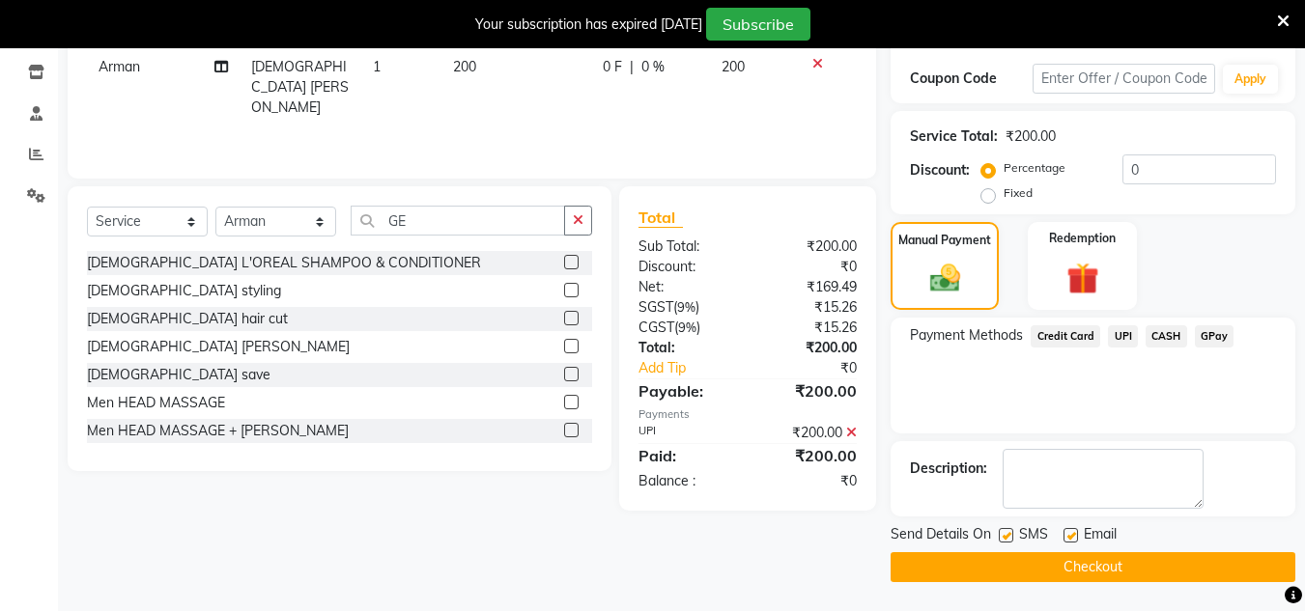
click at [1125, 558] on button "Checkout" at bounding box center [1093, 568] width 405 height 30
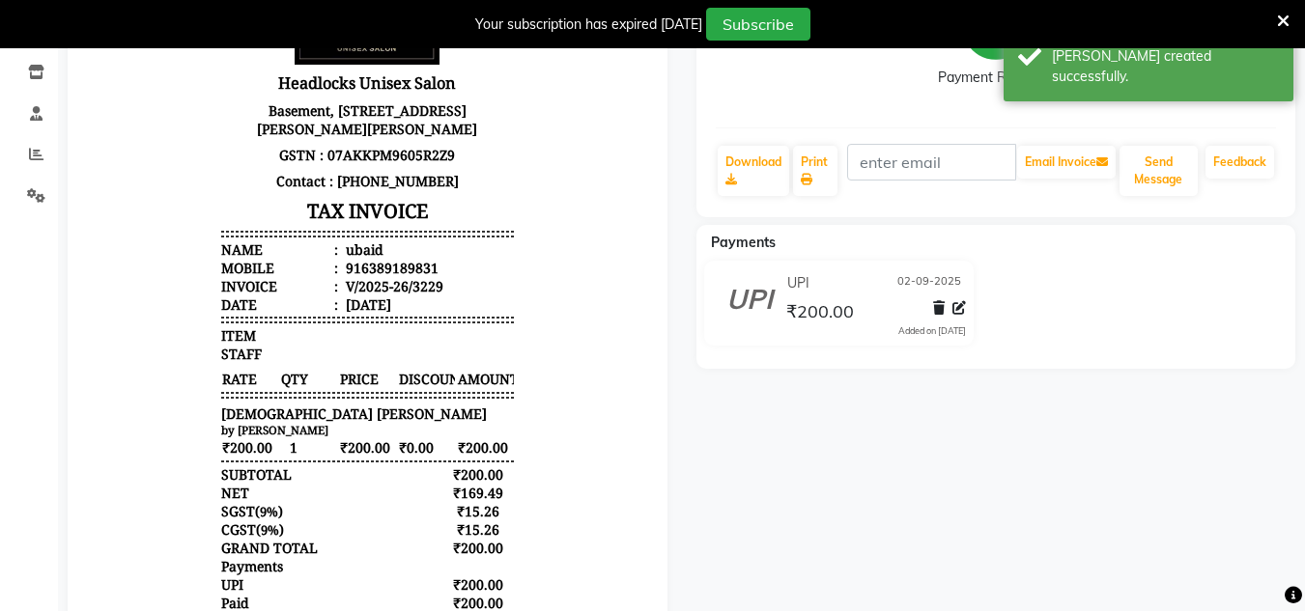
click at [675, 427] on div at bounding box center [367, 303] width 629 height 836
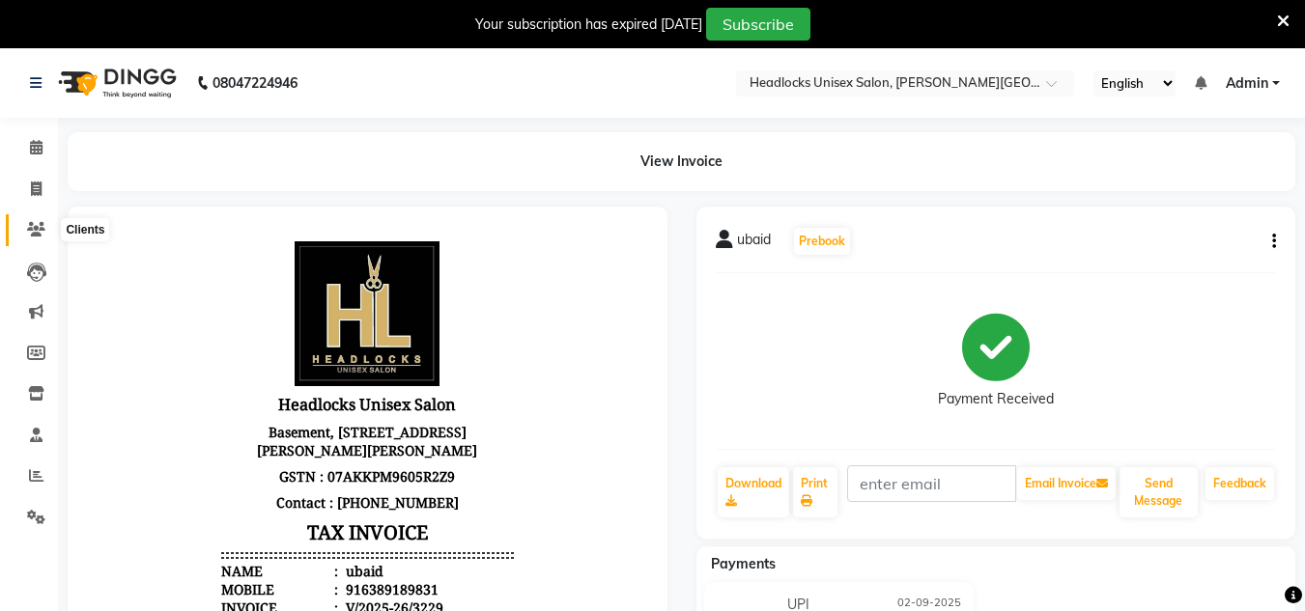
click at [33, 230] on icon at bounding box center [36, 229] width 18 height 14
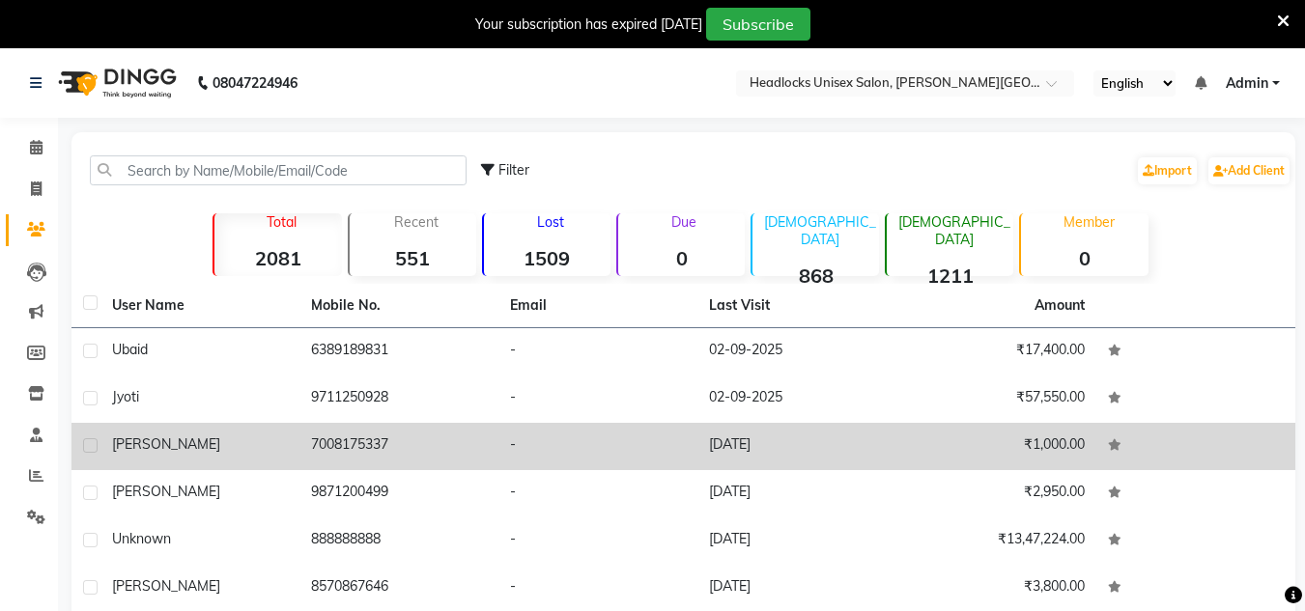
click at [206, 440] on div "[PERSON_NAME]" at bounding box center [200, 445] width 176 height 20
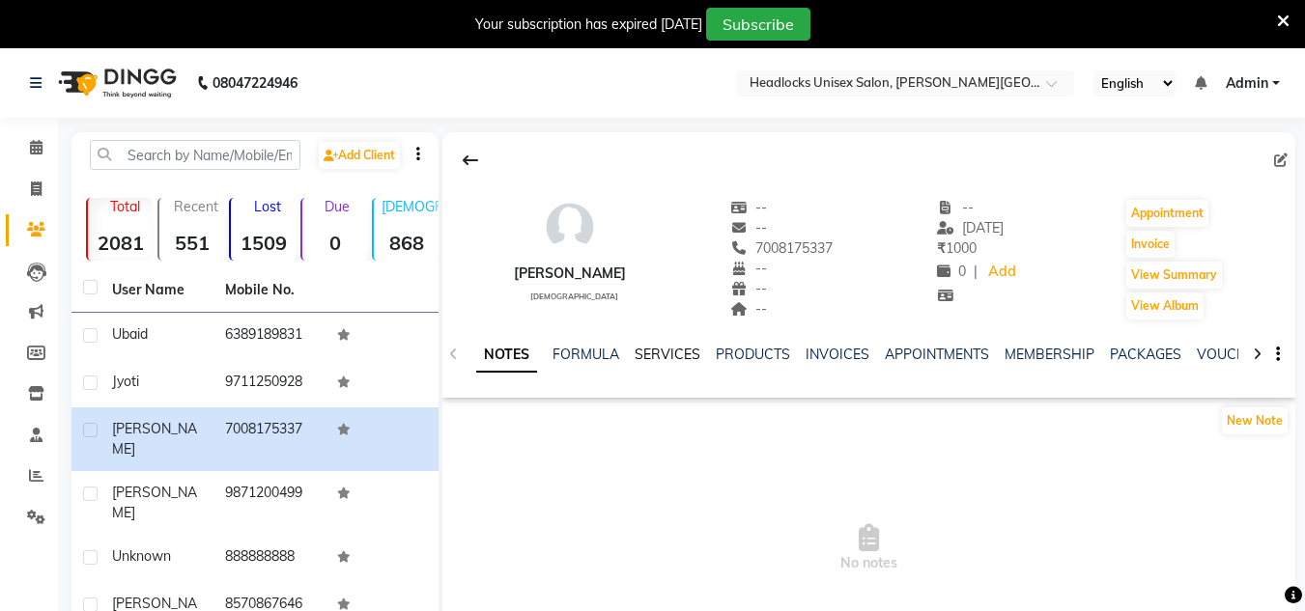
click at [676, 356] on link "SERVICES" at bounding box center [668, 354] width 66 height 17
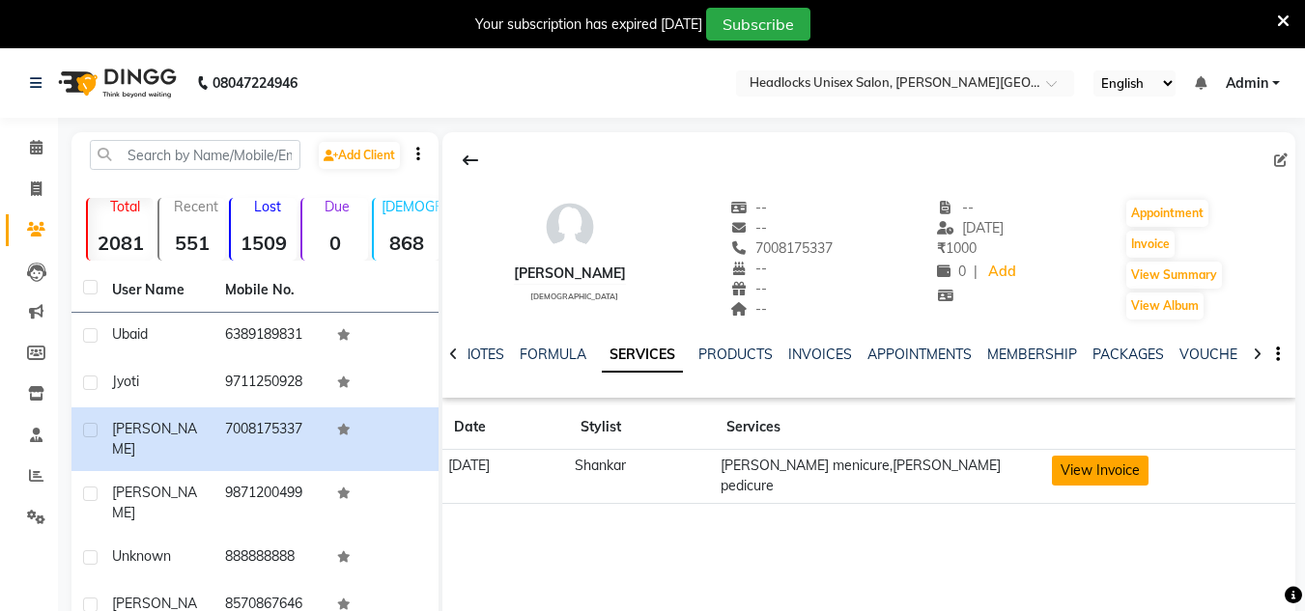
click at [1122, 464] on button "View Invoice" at bounding box center [1100, 471] width 97 height 30
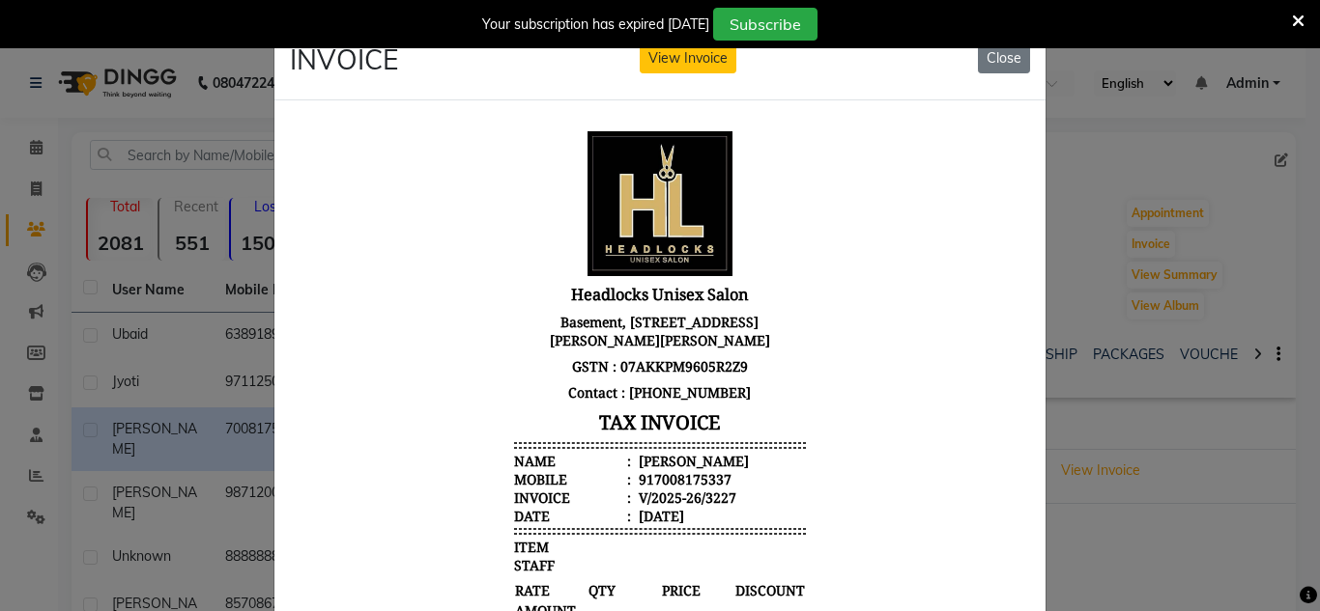
click at [1035, 407] on div at bounding box center [659, 574] width 771 height 948
click at [991, 63] on button "Close" at bounding box center [1004, 58] width 52 height 30
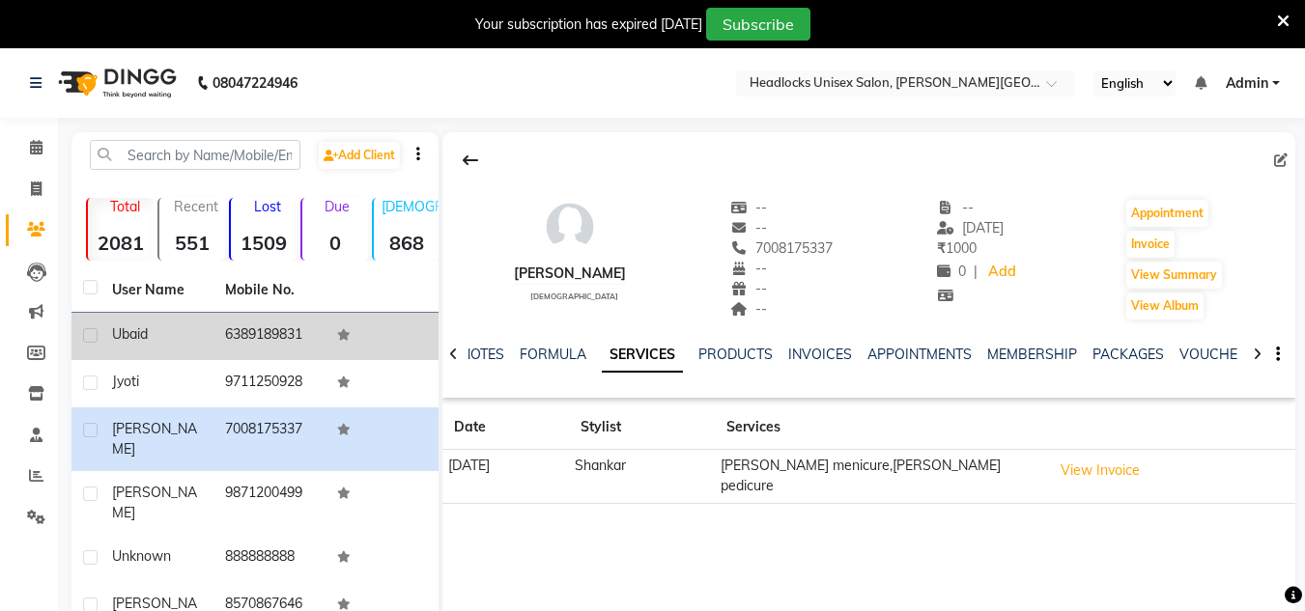
click at [234, 342] on td "6389189831" at bounding box center [269, 336] width 113 height 47
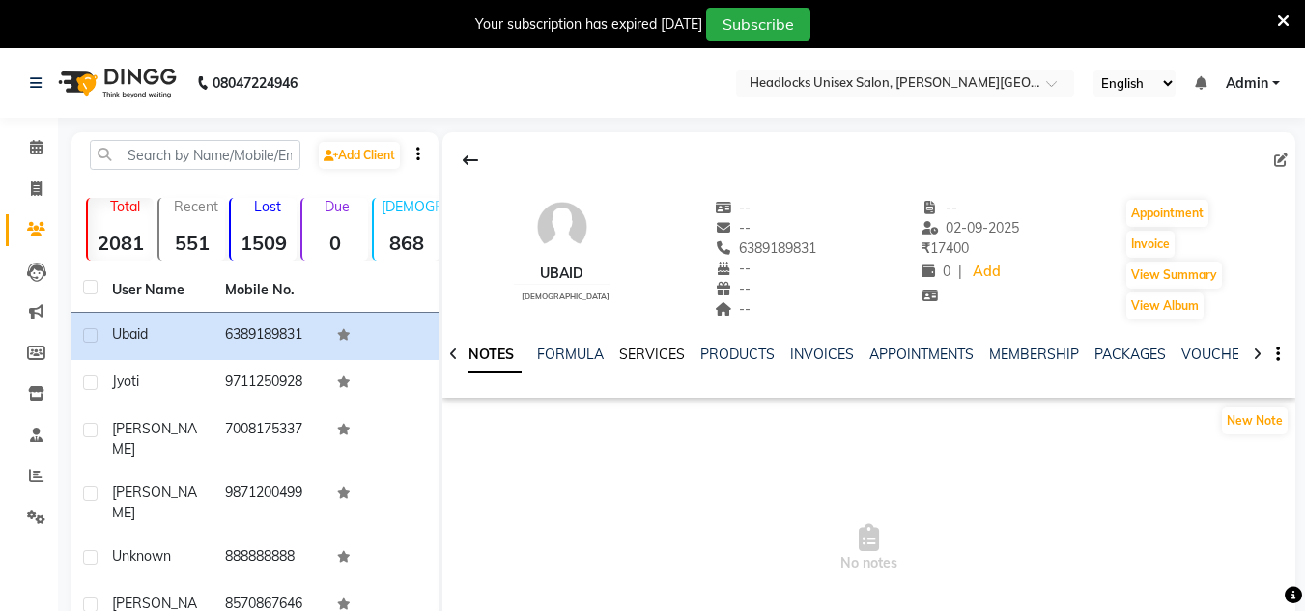
click at [639, 350] on link "SERVICES" at bounding box center [652, 354] width 66 height 17
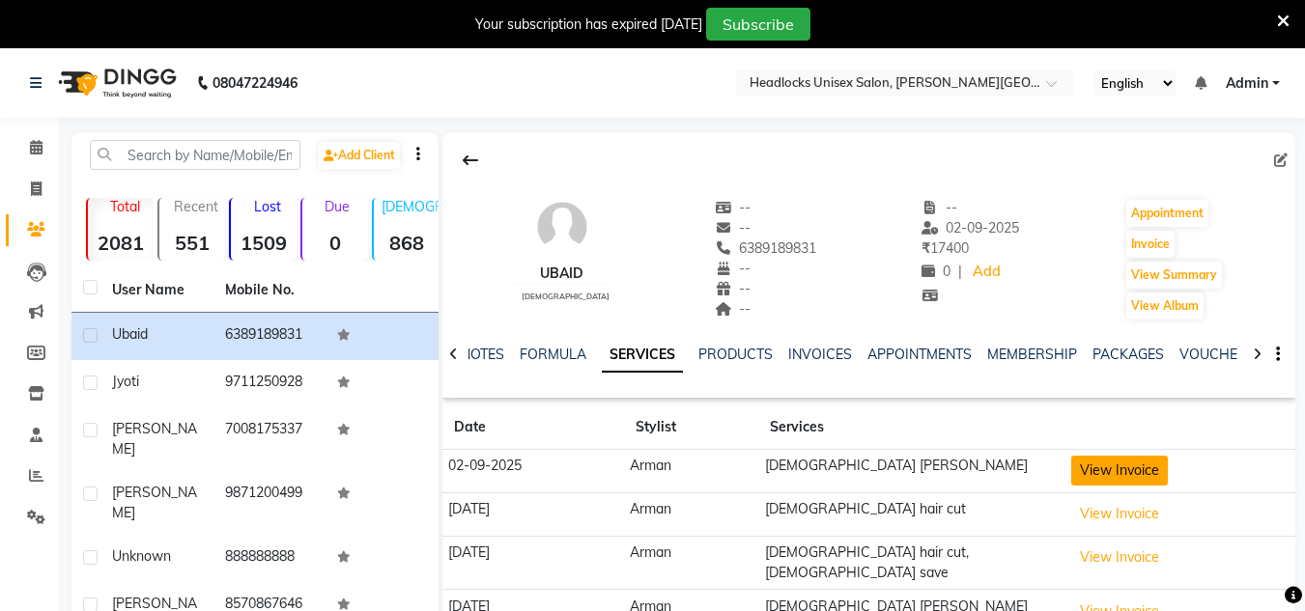
click at [1110, 463] on button "View Invoice" at bounding box center [1119, 471] width 97 height 30
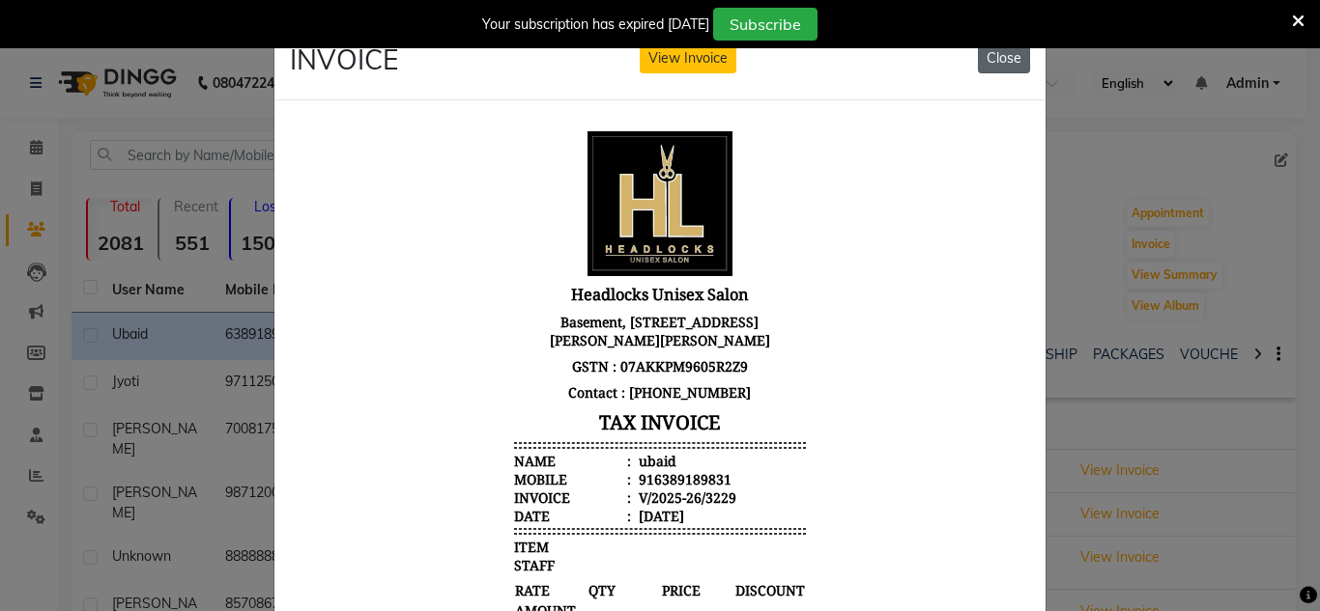
click at [994, 52] on button "Close" at bounding box center [1004, 58] width 52 height 30
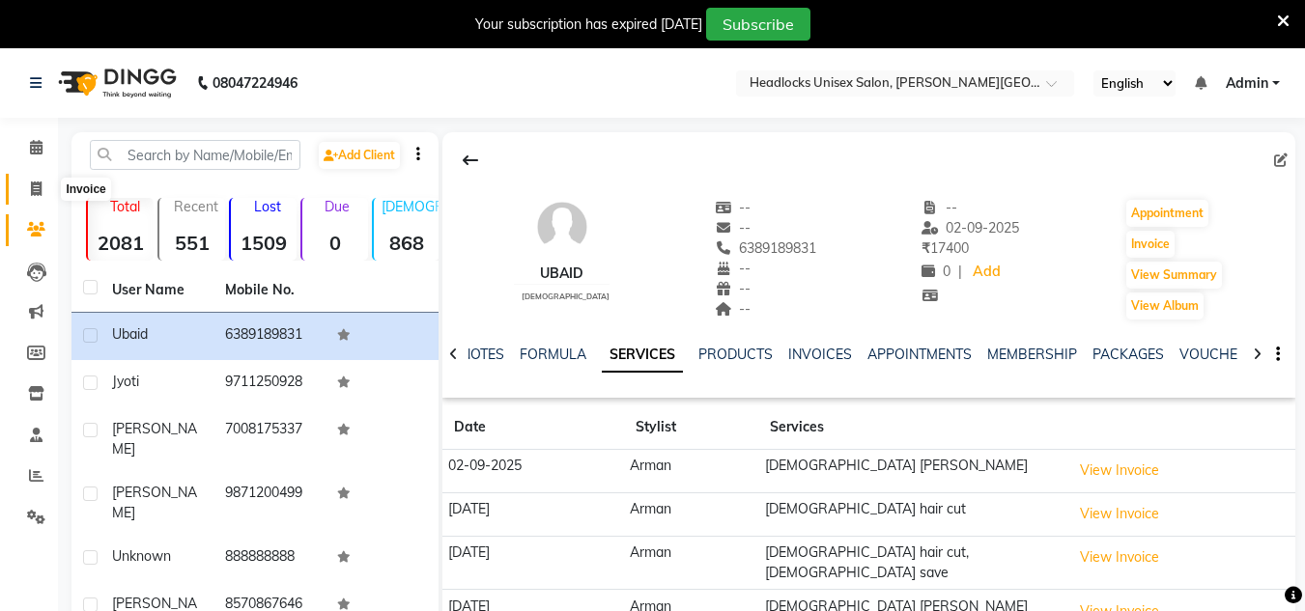
click at [36, 182] on icon at bounding box center [36, 189] width 11 height 14
select select "service"
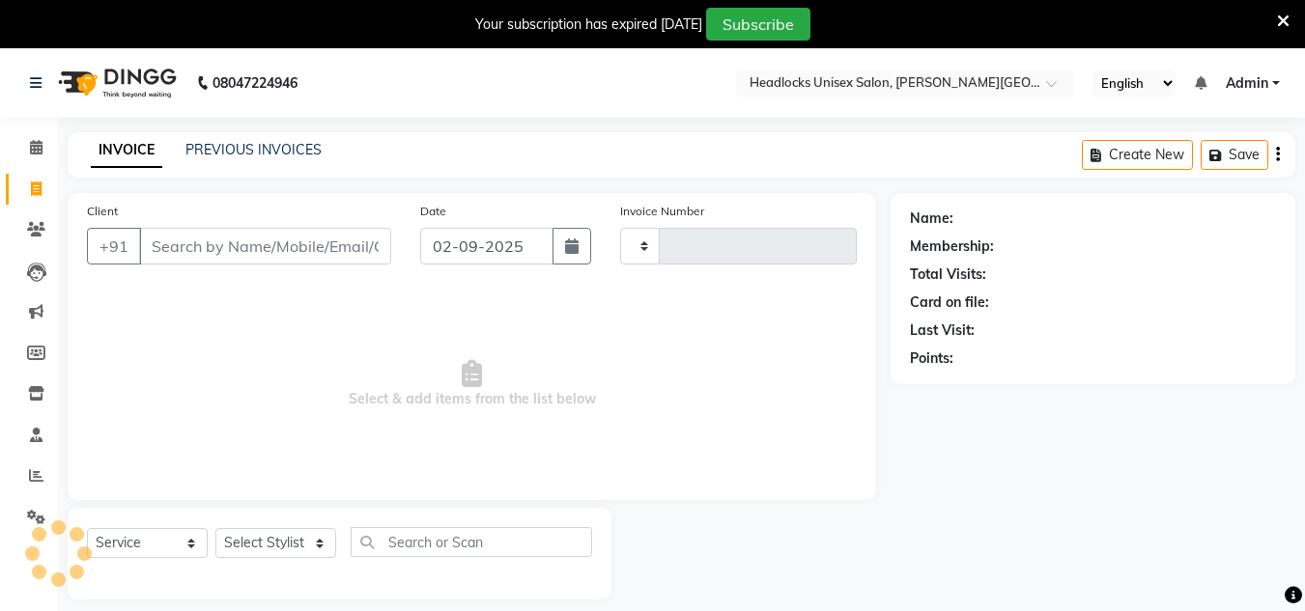
scroll to position [48, 0]
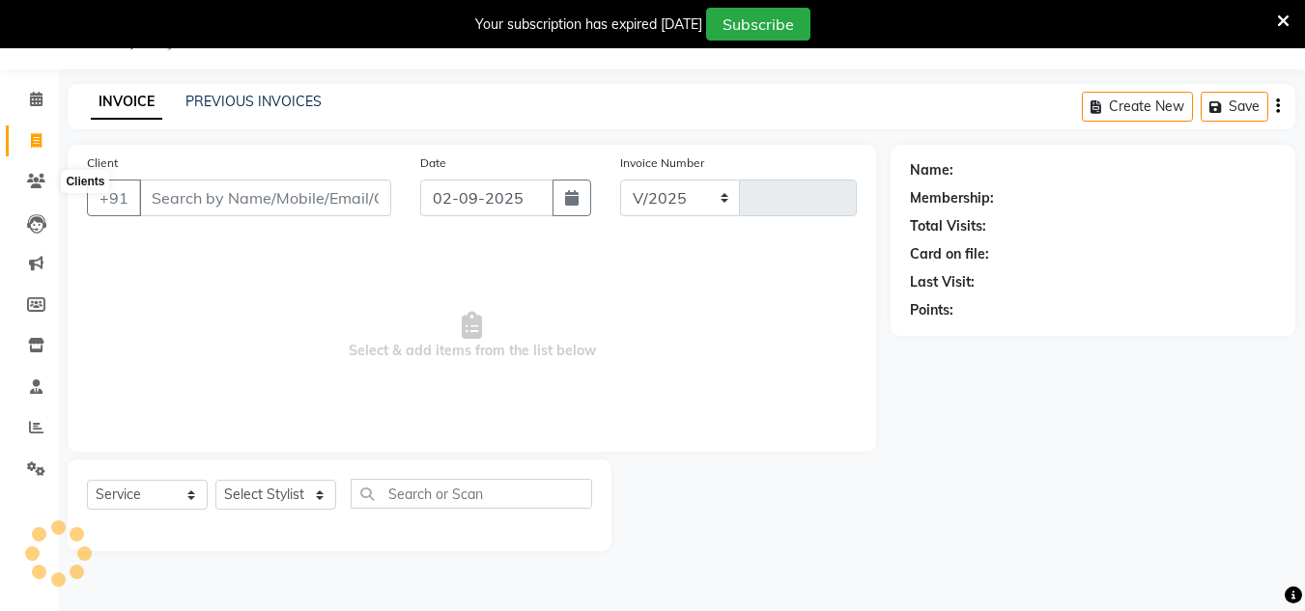
select select "6850"
type input "3230"
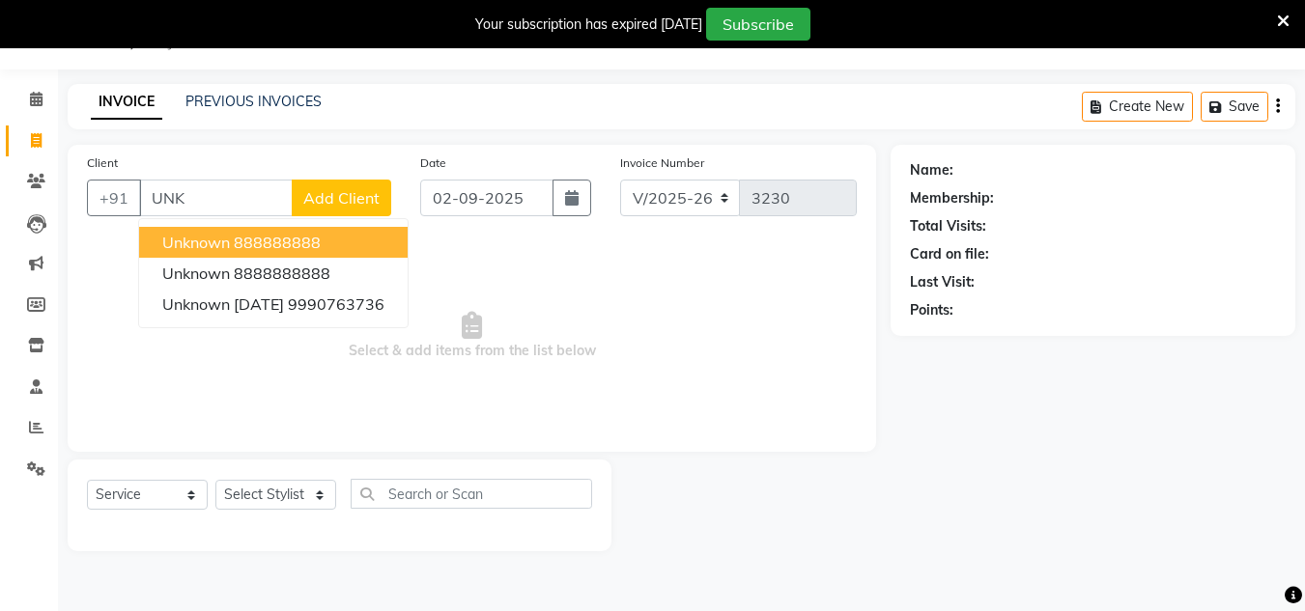
click at [182, 241] on span "unknown" at bounding box center [196, 242] width 68 height 19
type input "888888888"
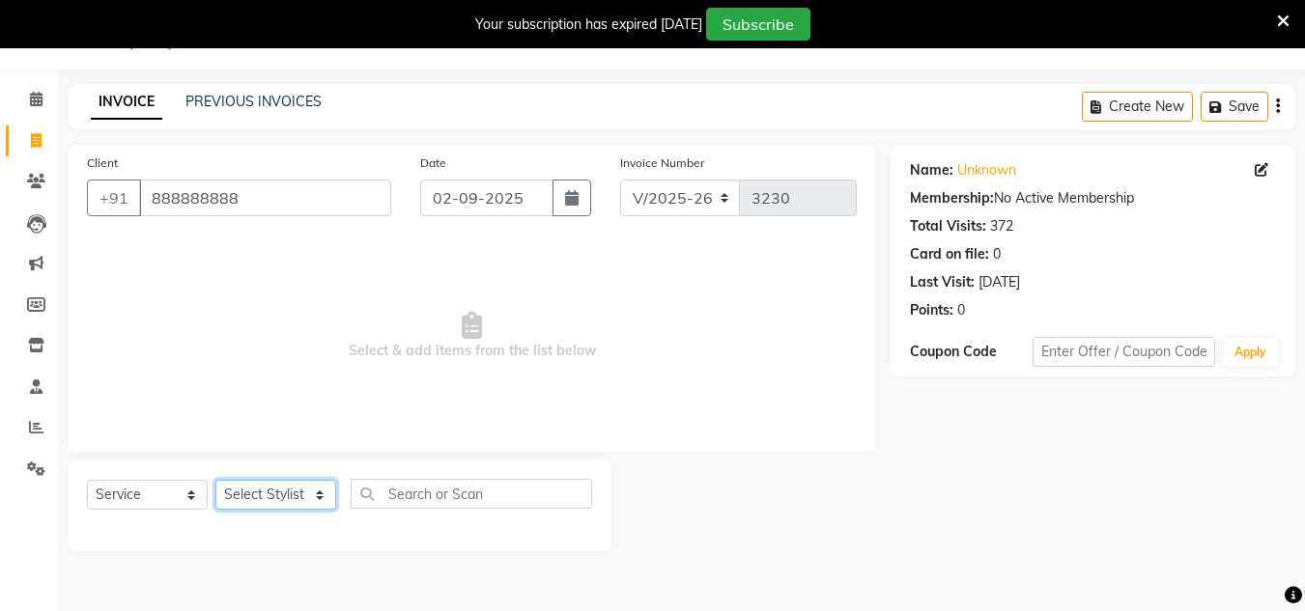
click at [257, 497] on select "Select Stylist [PERSON_NAME] Jannat Kaif [DATE] [PERSON_NAME] [PERSON_NAME] [PE…" at bounding box center [275, 495] width 121 height 30
select select "66496"
click at [215, 480] on select "Select Stylist [PERSON_NAME] Jannat Kaif [DATE] [PERSON_NAME] [PERSON_NAME] [PE…" at bounding box center [275, 495] width 121 height 30
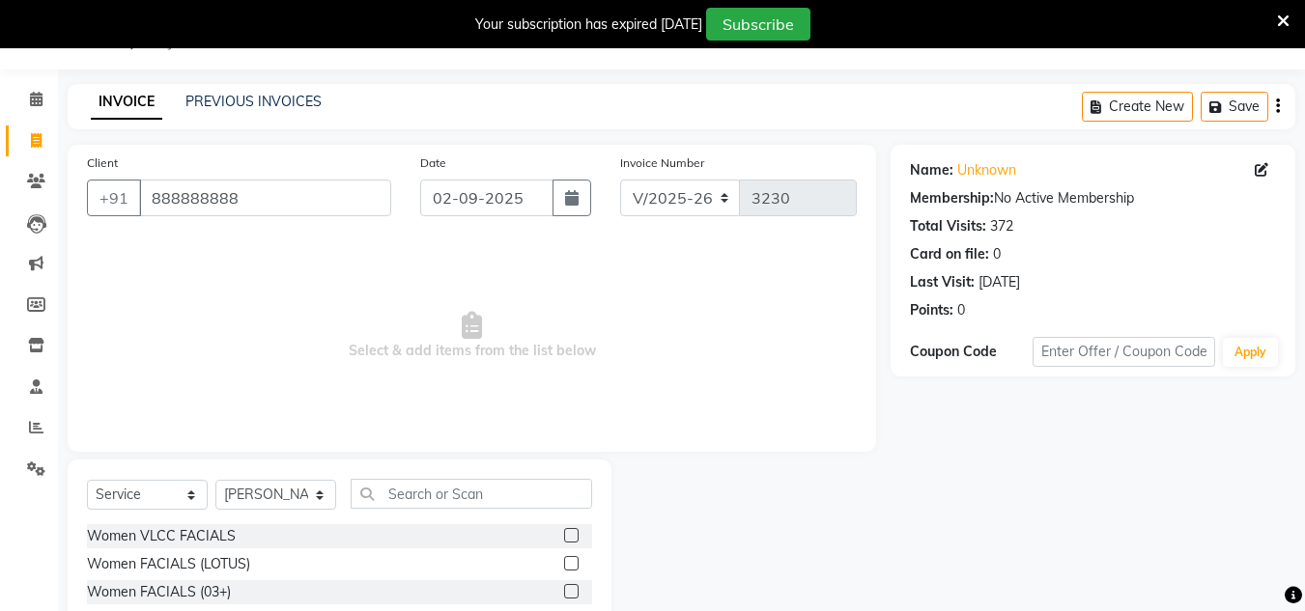
click at [728, 328] on span "Select & add items from the list below" at bounding box center [472, 336] width 770 height 193
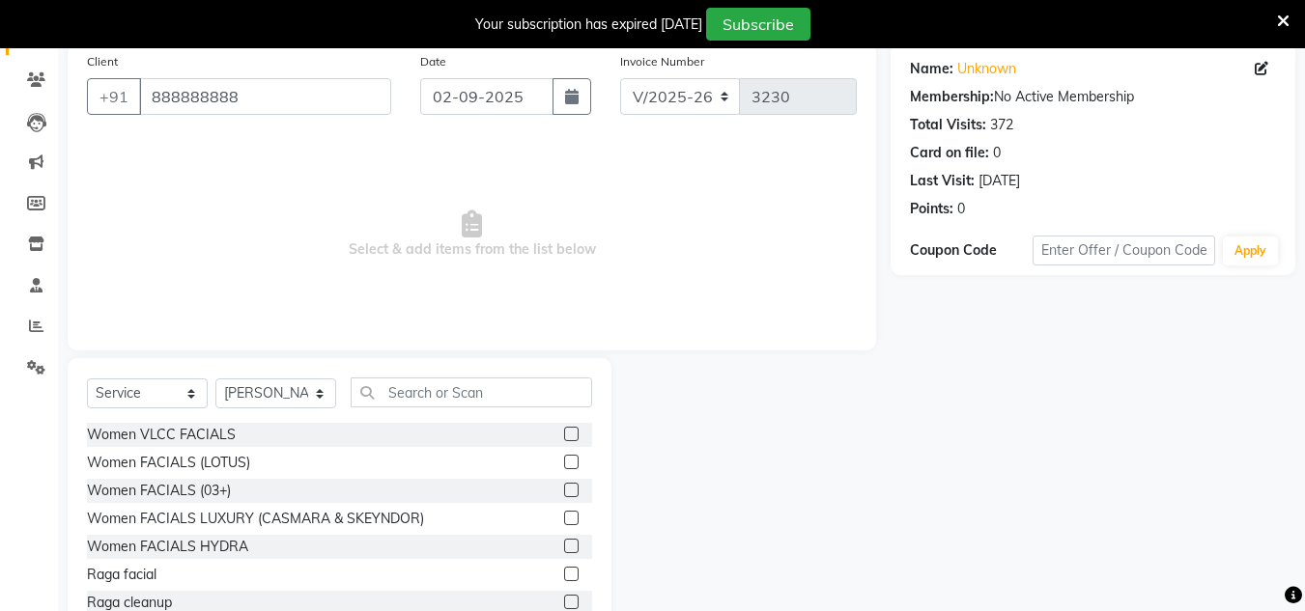
scroll to position [211, 0]
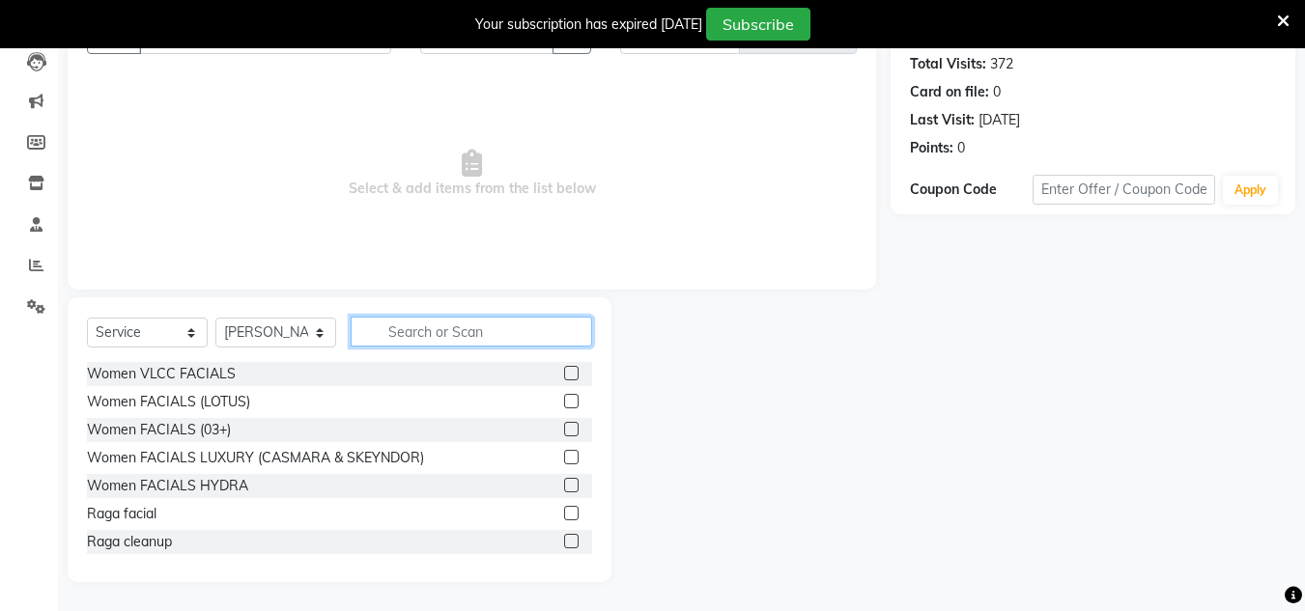
click at [477, 327] on input "text" at bounding box center [471, 332] width 241 height 30
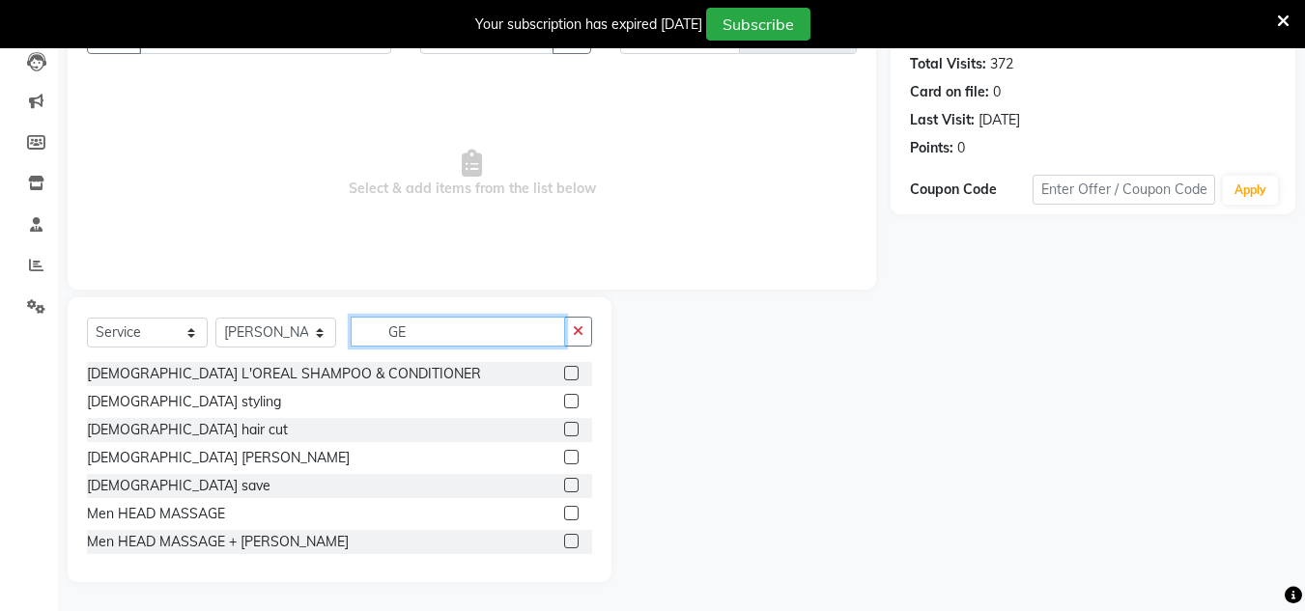
type input "GE"
click at [564, 484] on label at bounding box center [571, 485] width 14 height 14
click at [564, 484] on input "checkbox" at bounding box center [570, 486] width 13 height 13
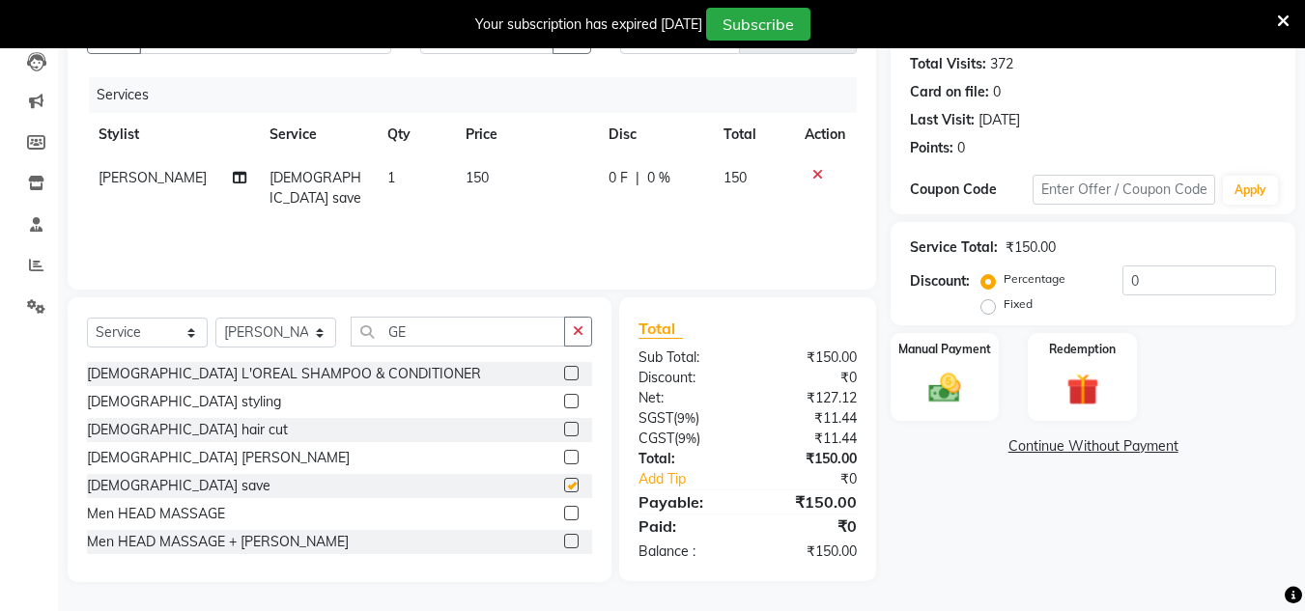
checkbox input "false"
click at [564, 517] on label at bounding box center [571, 513] width 14 height 14
click at [564, 517] on input "checkbox" at bounding box center [570, 514] width 13 height 13
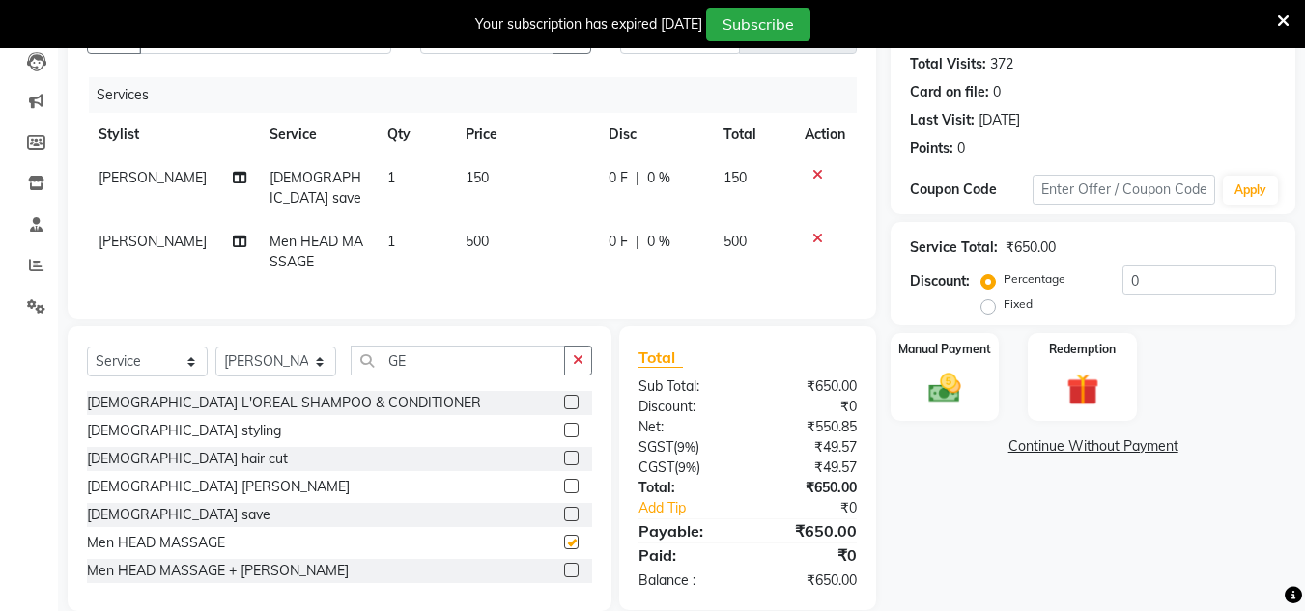
checkbox input "false"
click at [479, 241] on td "500" at bounding box center [525, 252] width 143 height 64
select select "66496"
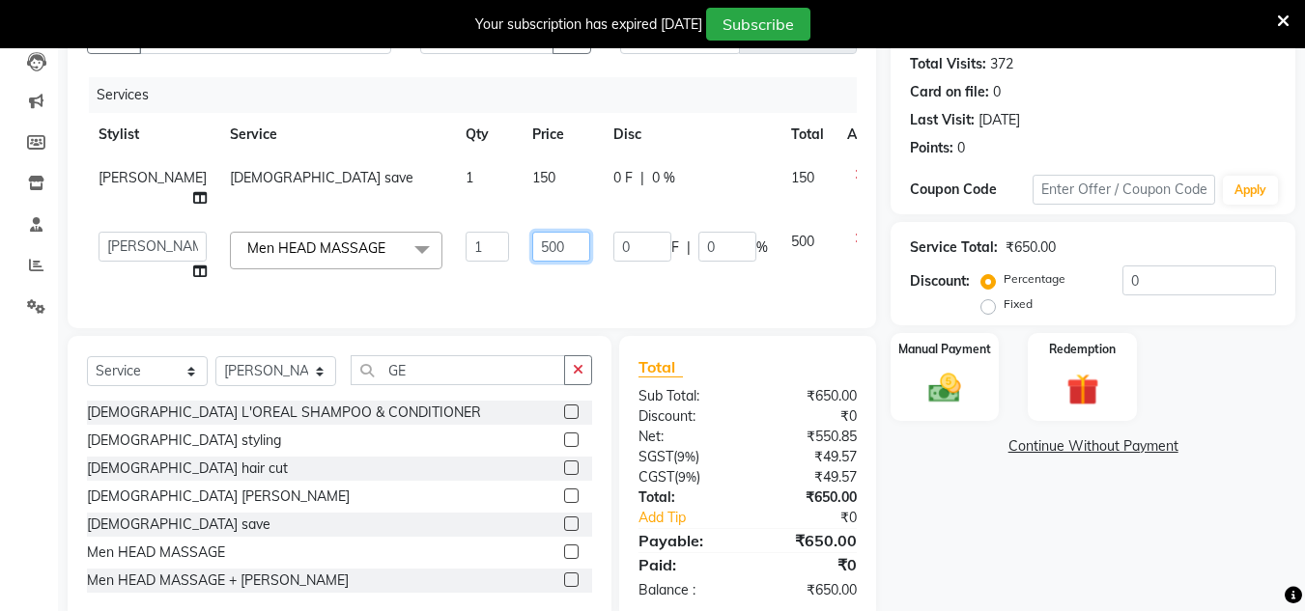
click at [532, 242] on input "500" at bounding box center [561, 247] width 58 height 30
type input "5"
type input "350"
click at [538, 281] on div "Services Stylist Service Qty Price Disc Total Action [PERSON_NAME] [DEMOGRAPHIC…" at bounding box center [472, 193] width 770 height 232
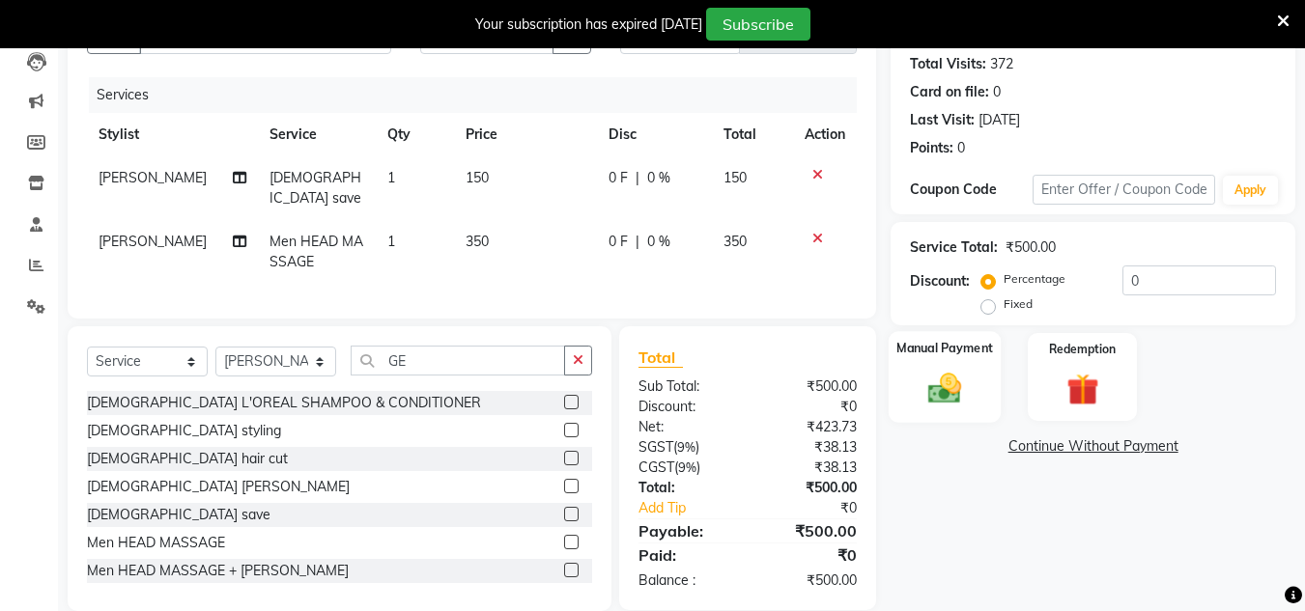
click at [959, 355] on label "Manual Payment" at bounding box center [944, 348] width 97 height 18
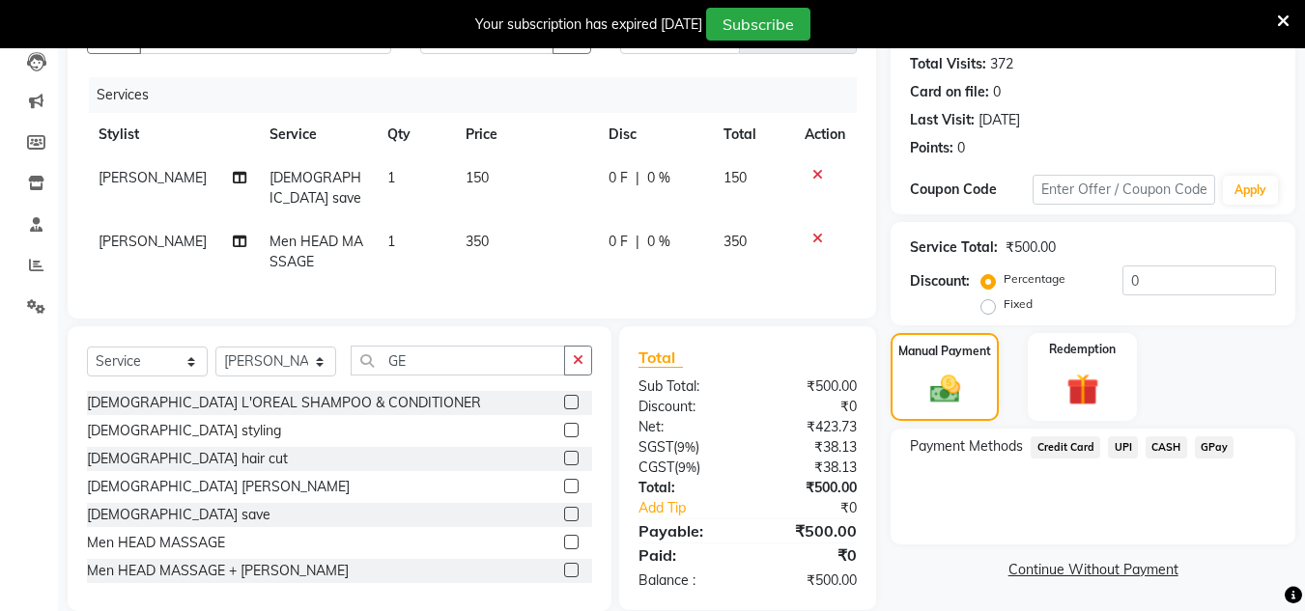
click at [1150, 447] on span "CASH" at bounding box center [1167, 448] width 42 height 22
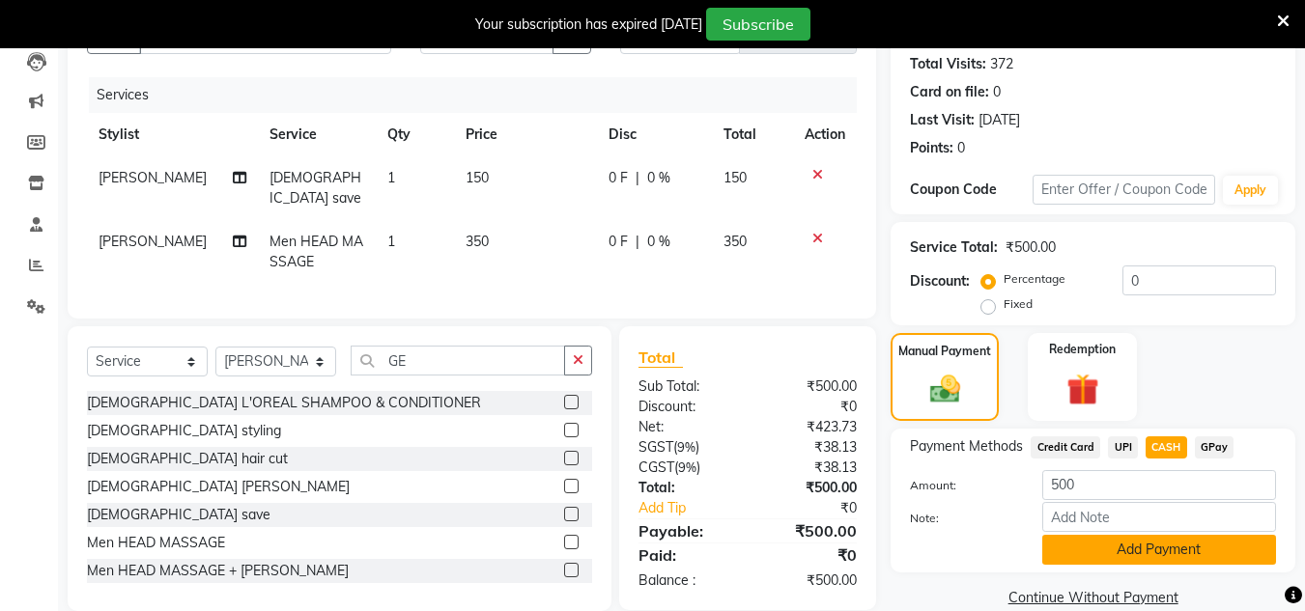
click at [1122, 541] on button "Add Payment" at bounding box center [1159, 550] width 234 height 30
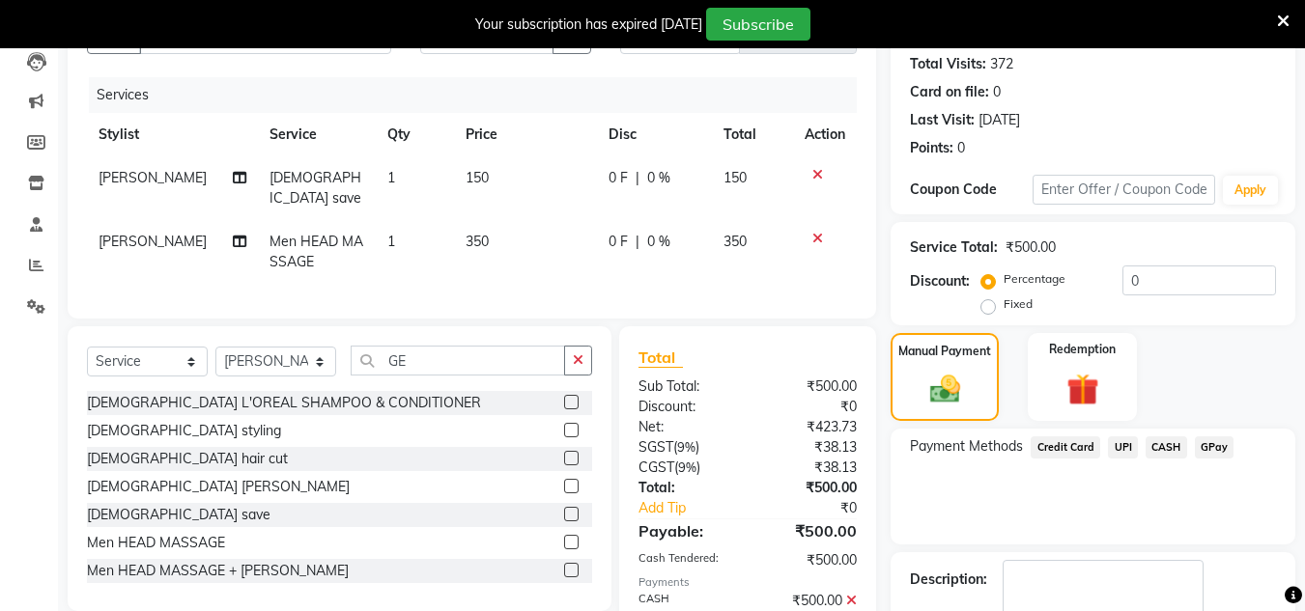
click at [1118, 516] on div "Payment Methods Credit Card UPI CASH GPay" at bounding box center [1093, 487] width 405 height 116
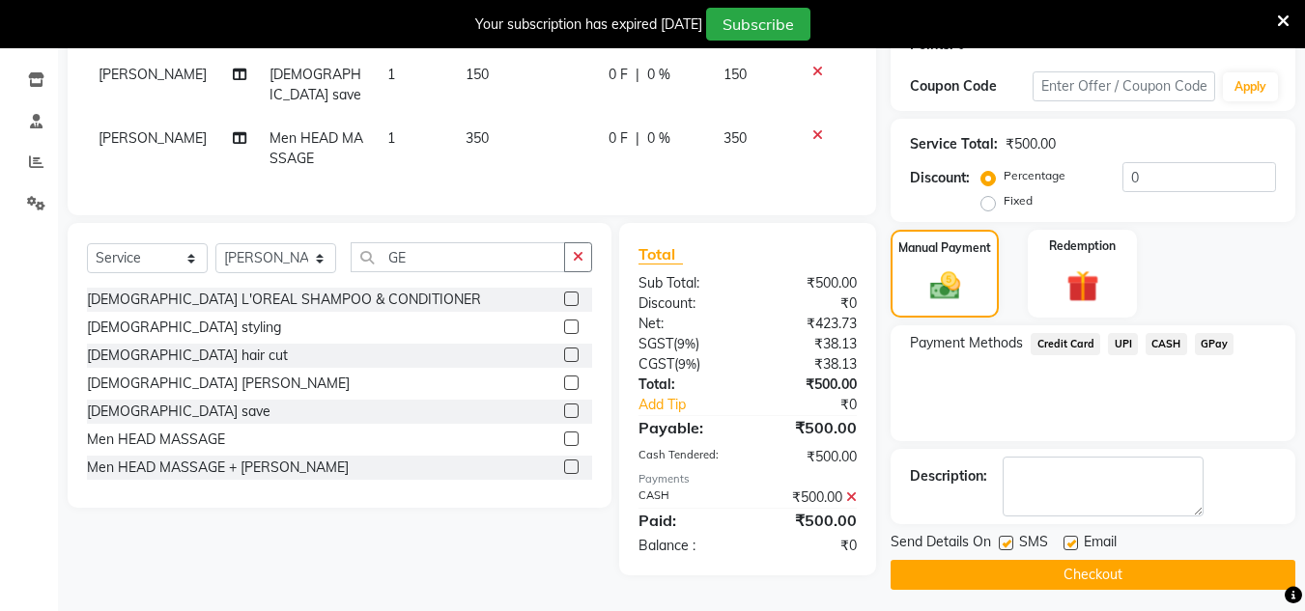
scroll to position [322, 0]
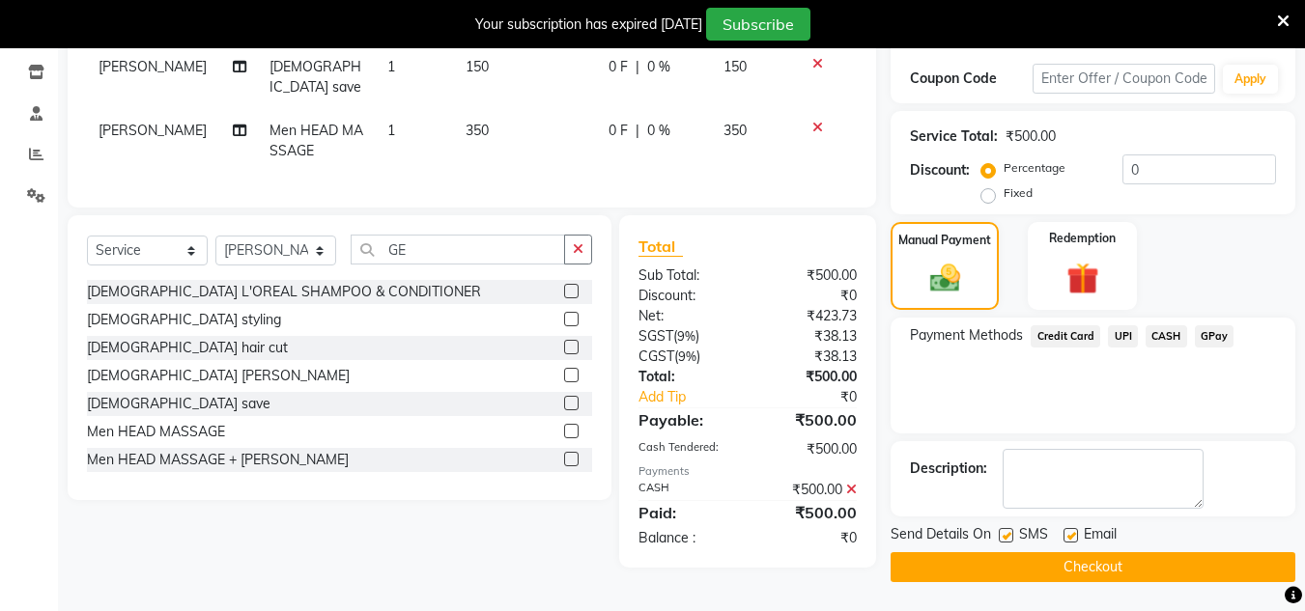
click at [1105, 560] on button "Checkout" at bounding box center [1093, 568] width 405 height 30
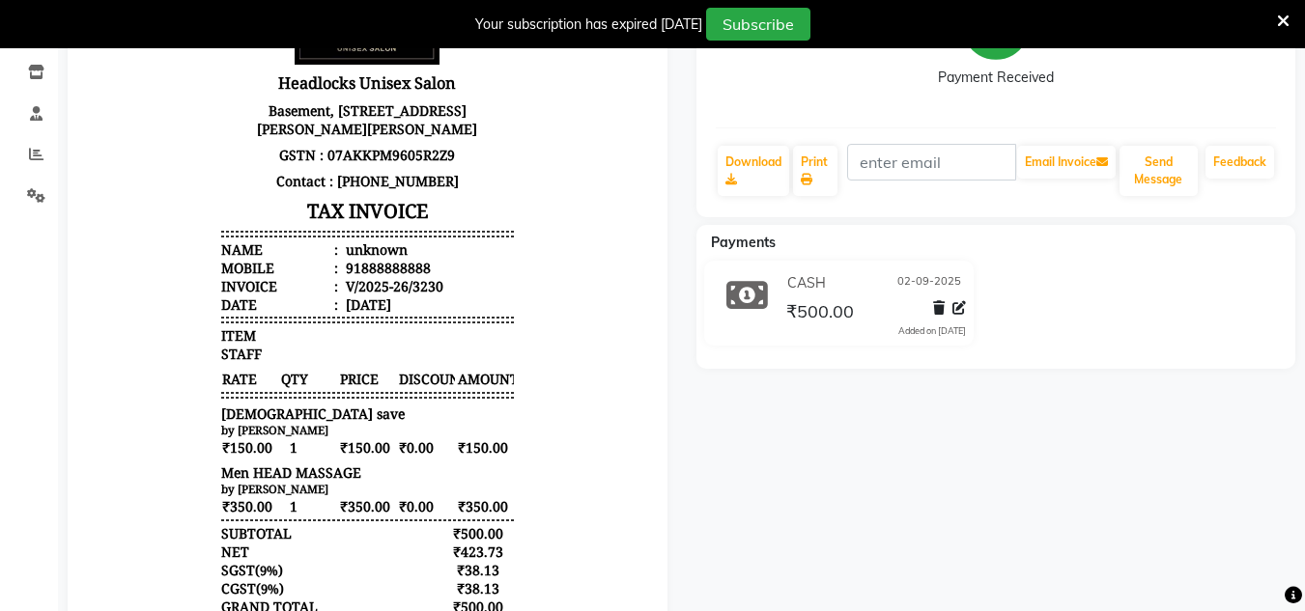
scroll to position [533, 0]
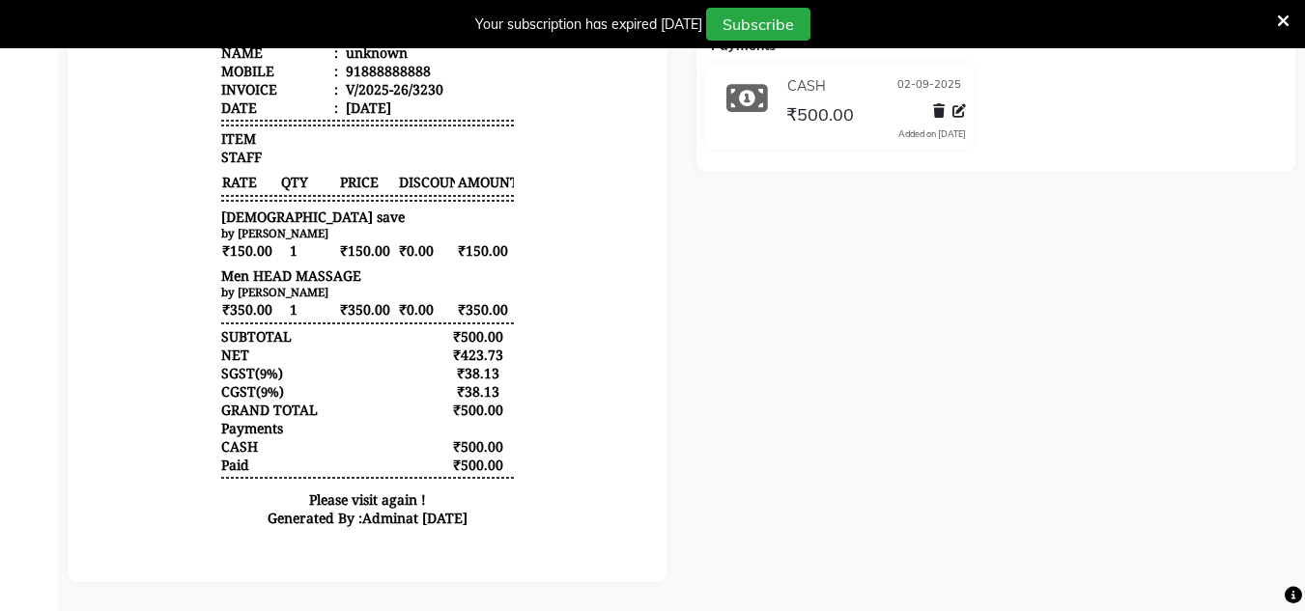
click at [661, 370] on div at bounding box center [368, 135] width 600 height 894
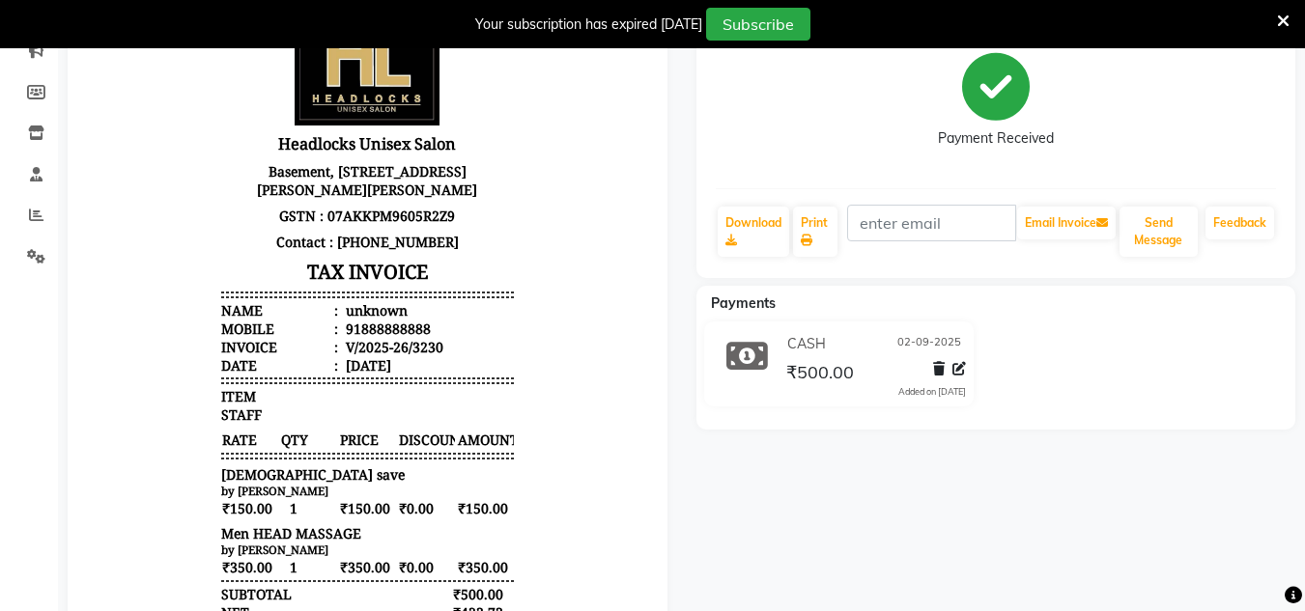
scroll to position [0, 0]
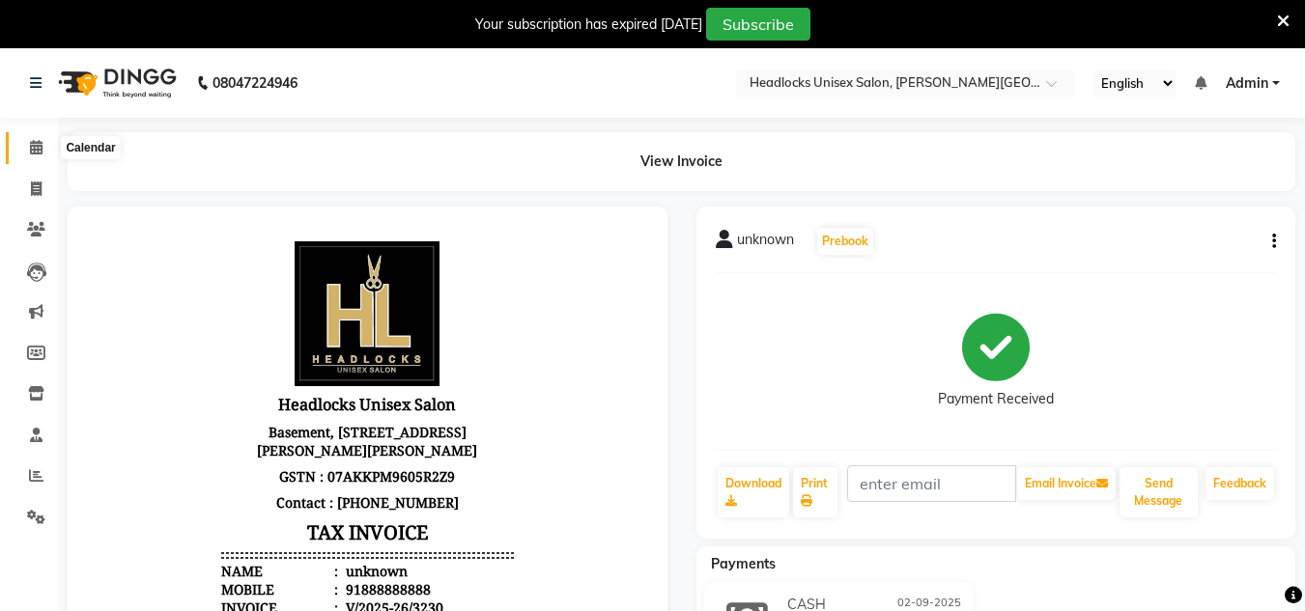
click at [35, 151] on icon at bounding box center [36, 147] width 13 height 14
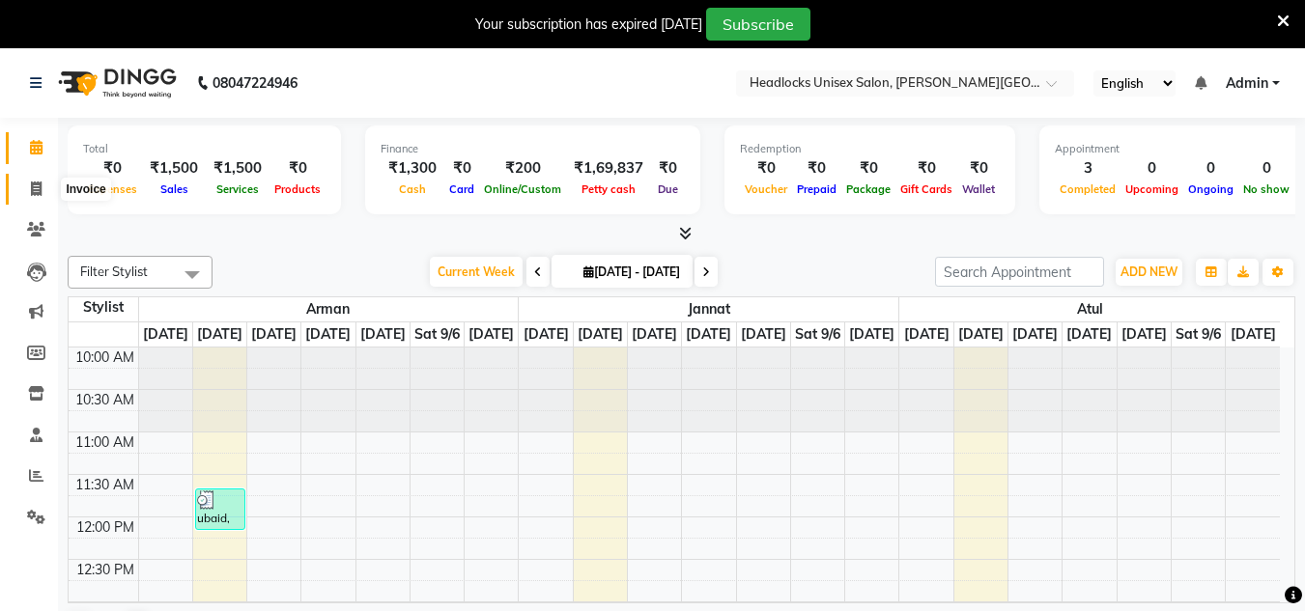
click at [35, 196] on span at bounding box center [36, 190] width 34 height 22
select select "service"
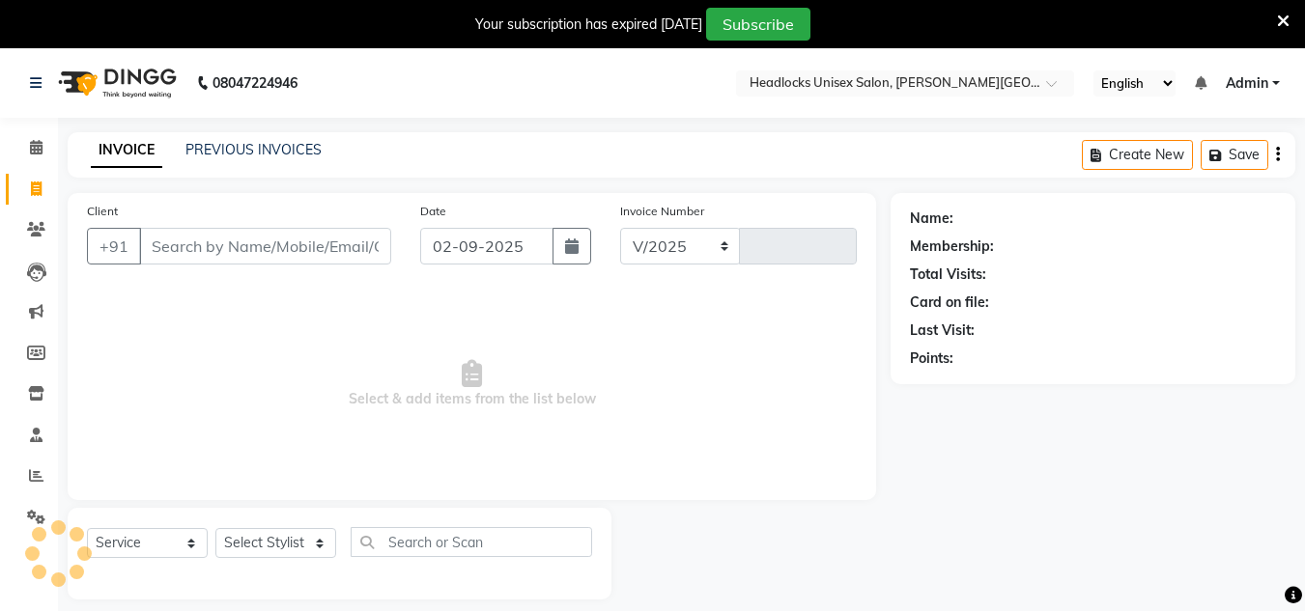
select select "6850"
type input "3231"
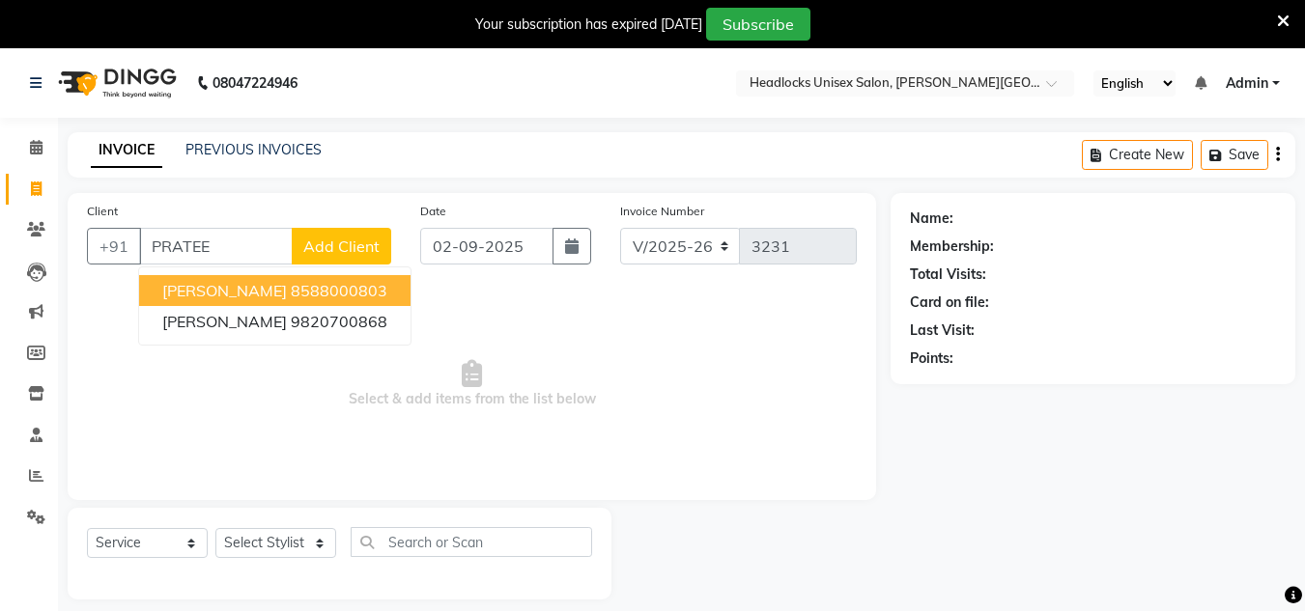
click at [234, 283] on span "[PERSON_NAME]" at bounding box center [224, 290] width 125 height 19
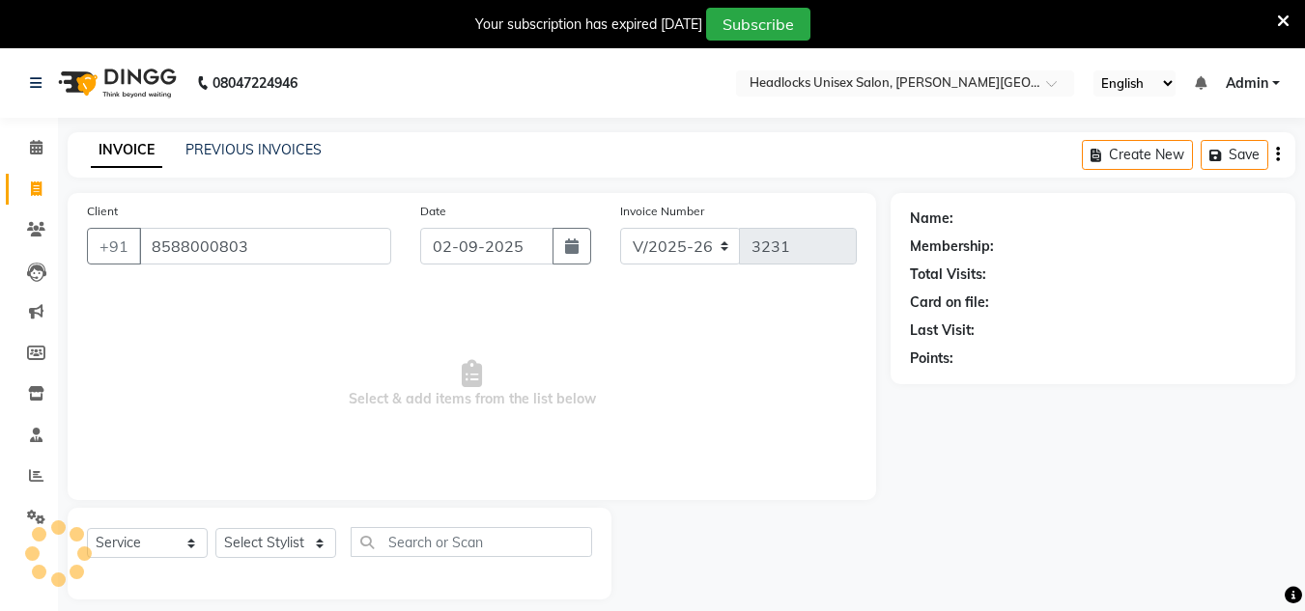
type input "8588000803"
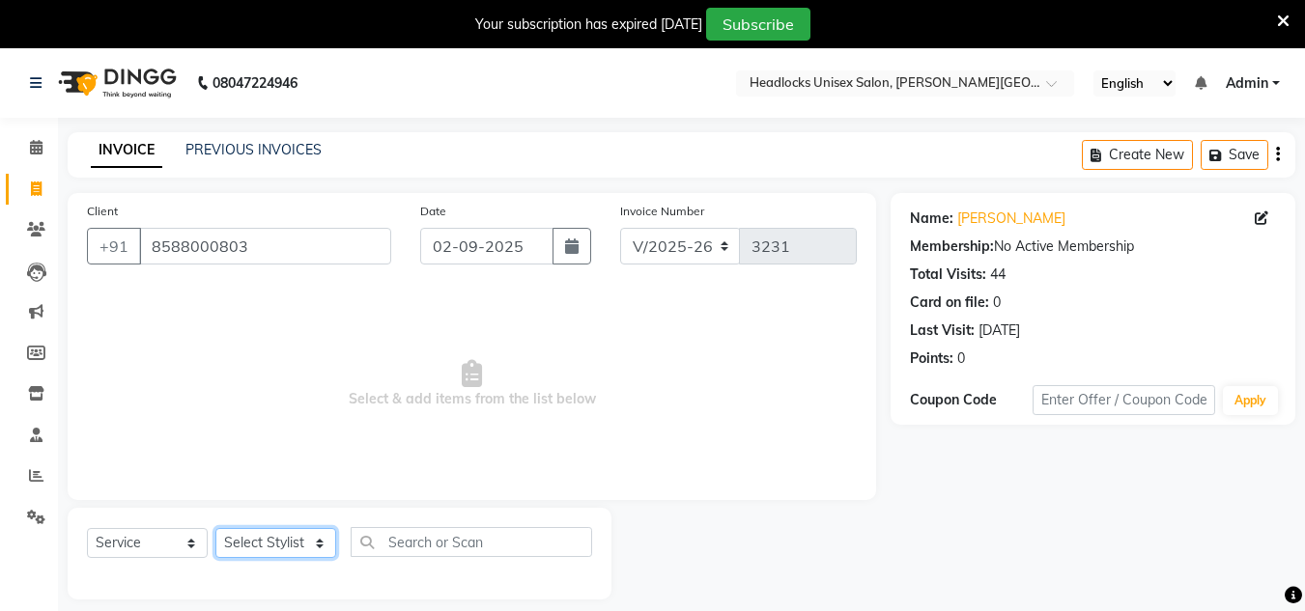
click at [292, 546] on select "Select Stylist [PERSON_NAME] Jannat Kaif [DATE] [PERSON_NAME] [PERSON_NAME] [PE…" at bounding box center [275, 543] width 121 height 30
select select "53617"
click at [215, 528] on select "Select Stylist [PERSON_NAME] Jannat Kaif [DATE] [PERSON_NAME] [PERSON_NAME] [PE…" at bounding box center [275, 543] width 121 height 30
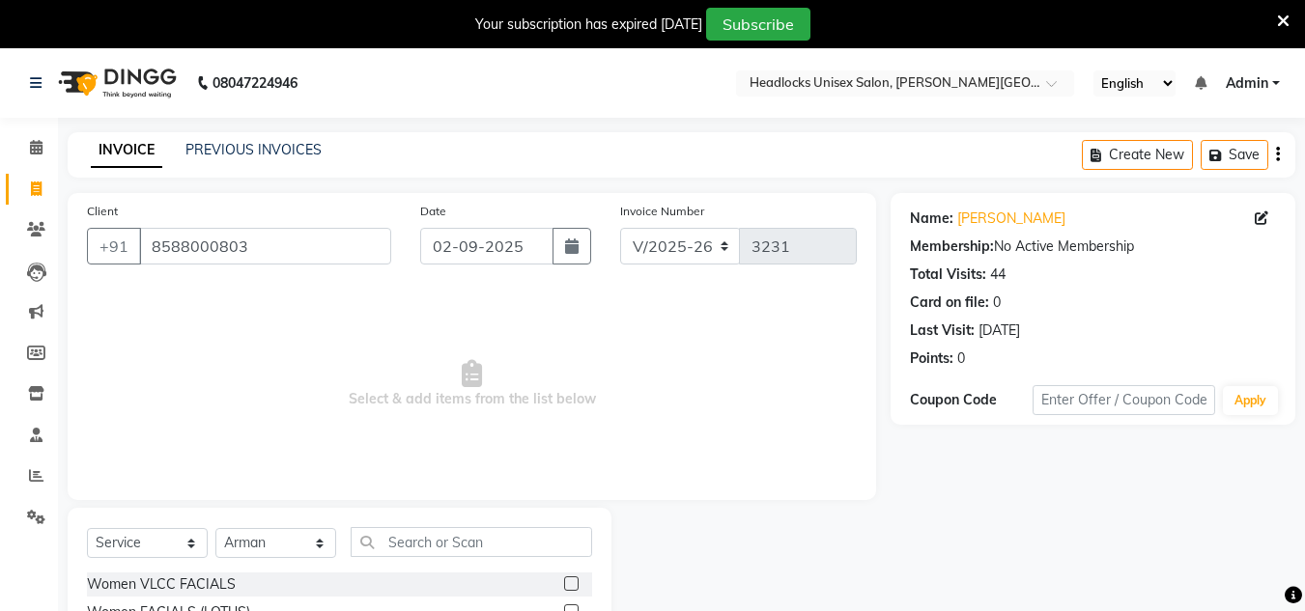
click at [701, 369] on span "Select & add items from the list below" at bounding box center [472, 384] width 770 height 193
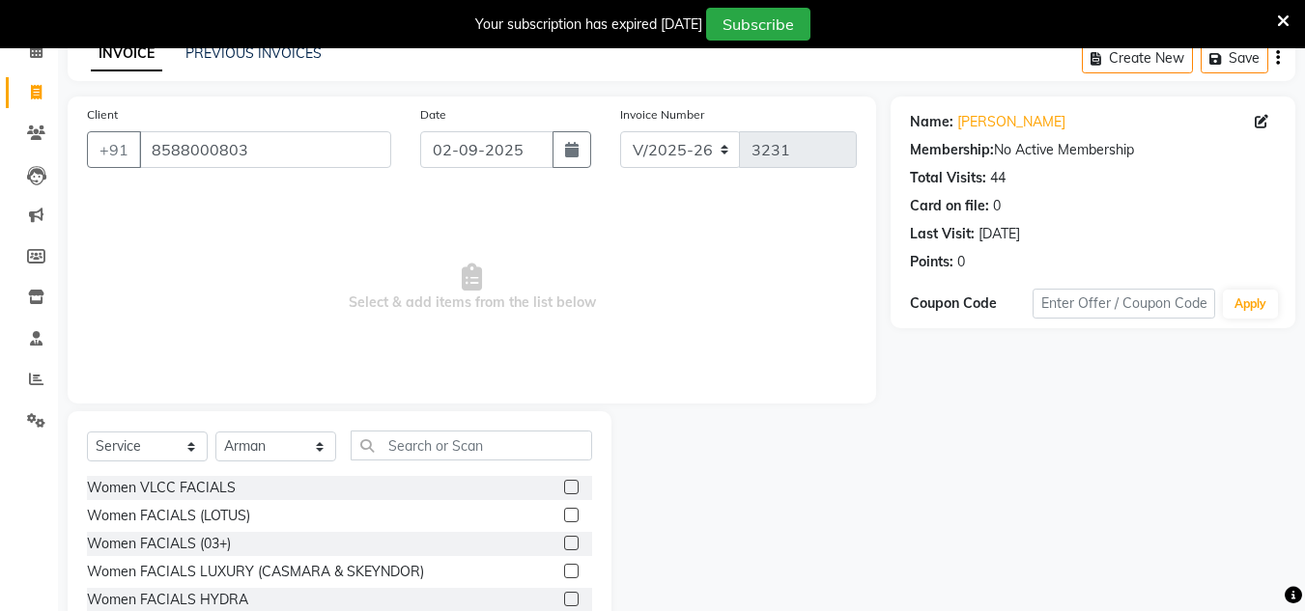
scroll to position [211, 0]
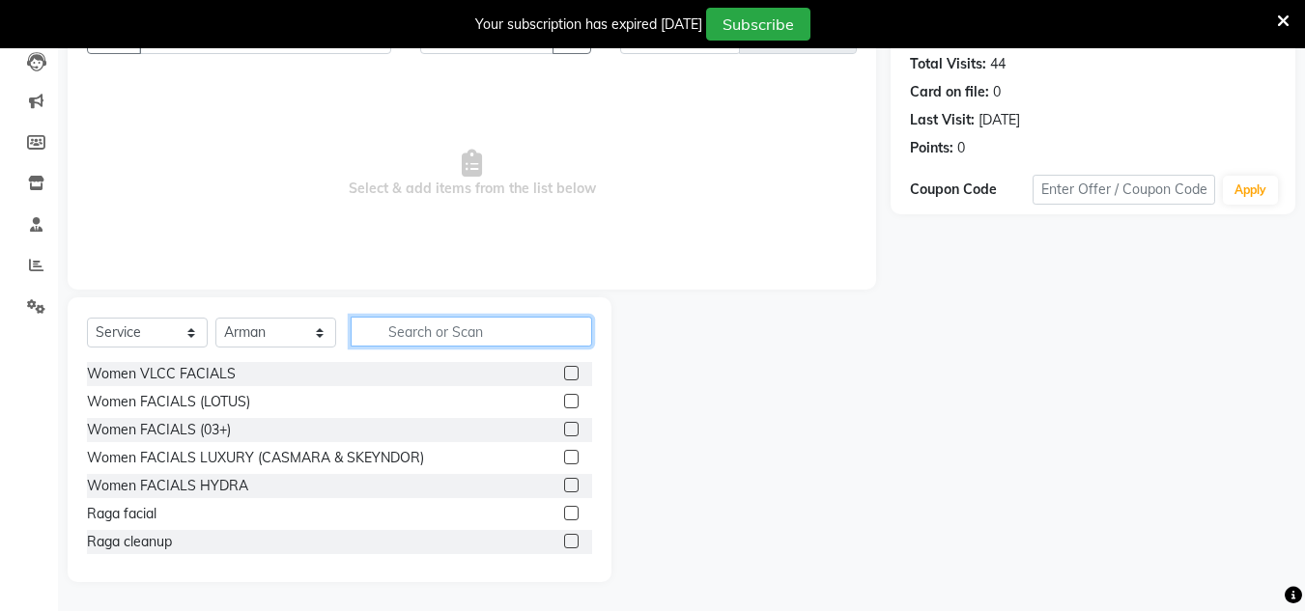
click at [412, 336] on input "text" at bounding box center [471, 332] width 241 height 30
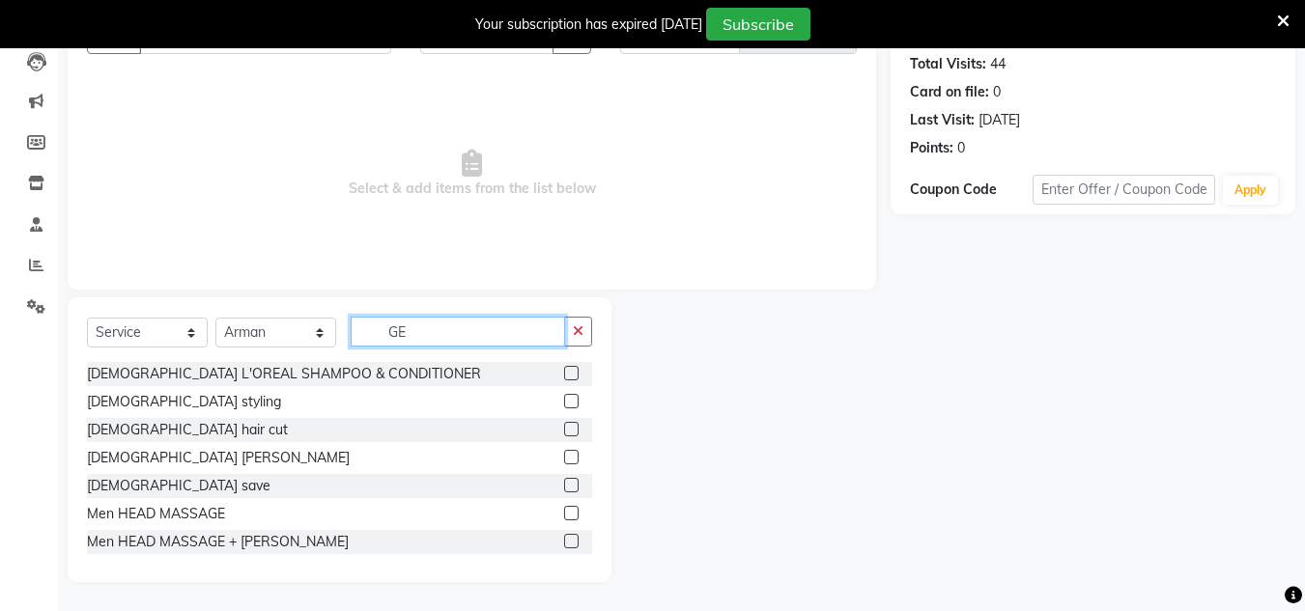
type input "GE"
click at [564, 425] on label at bounding box center [571, 429] width 14 height 14
click at [564, 425] on input "checkbox" at bounding box center [570, 430] width 13 height 13
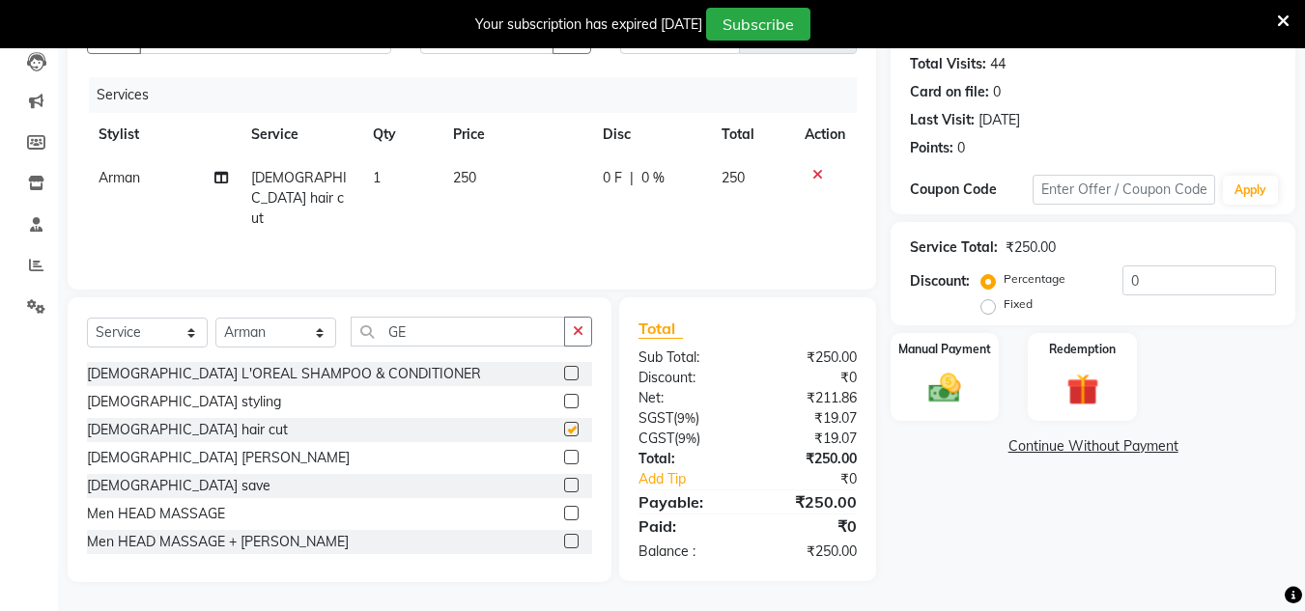
checkbox input "false"
click at [564, 459] on label at bounding box center [571, 457] width 14 height 14
click at [564, 459] on input "checkbox" at bounding box center [570, 458] width 13 height 13
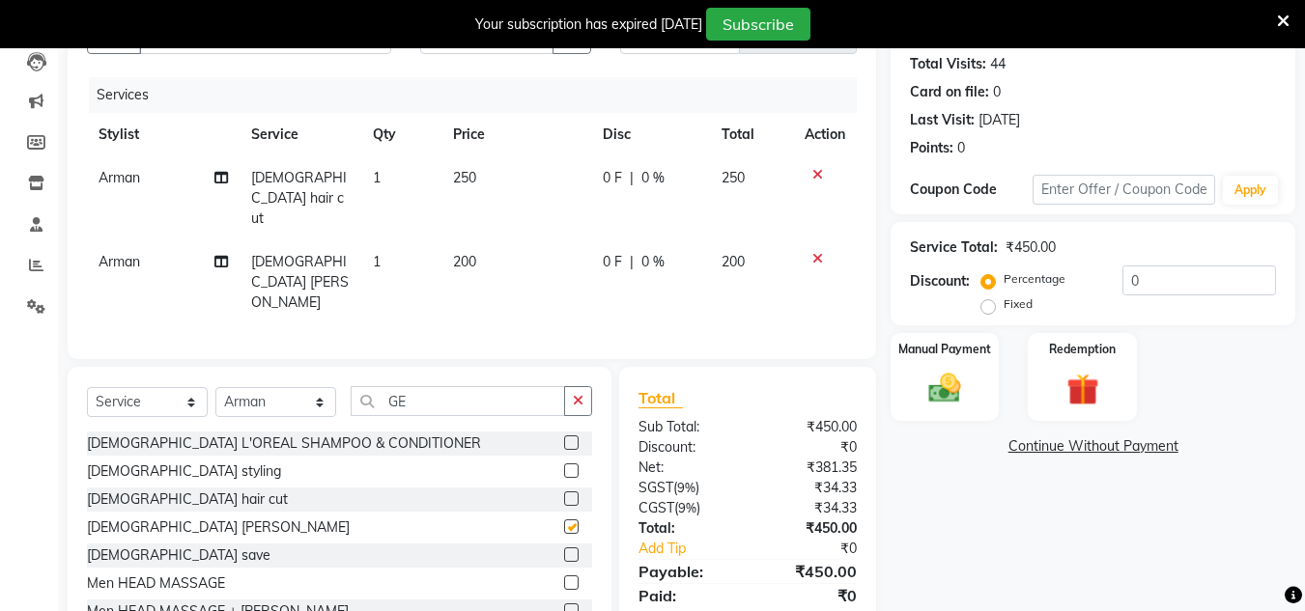
checkbox input "false"
click at [486, 175] on td "250" at bounding box center [516, 198] width 150 height 84
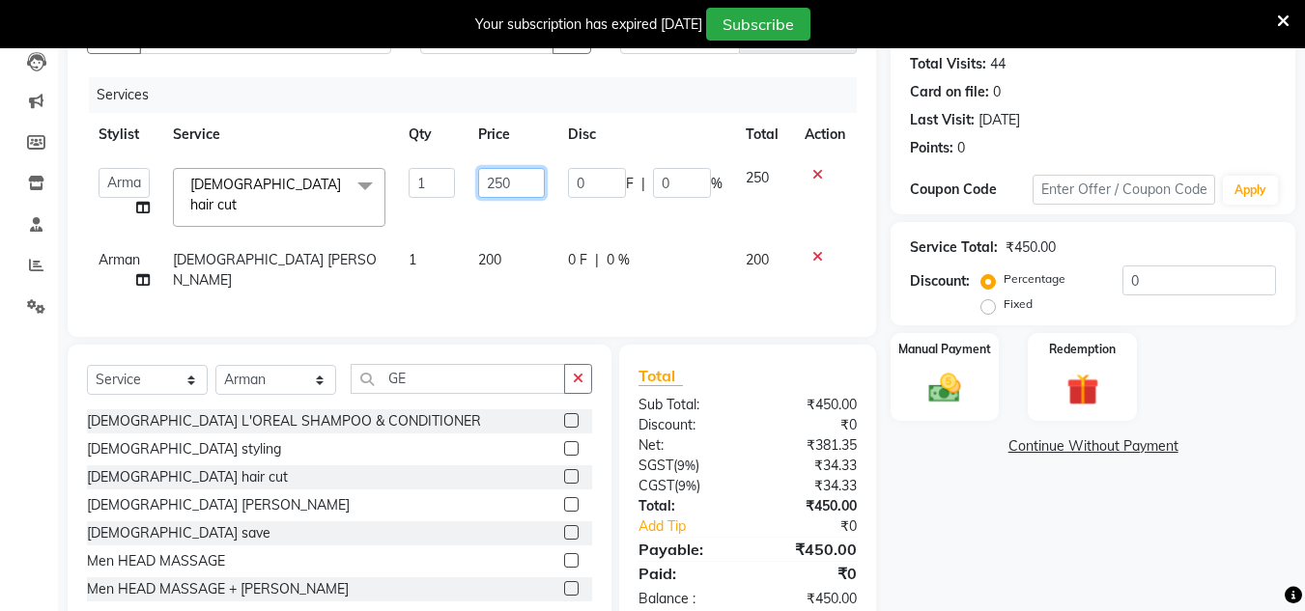
click at [524, 175] on input "250" at bounding box center [511, 183] width 67 height 30
type input "200"
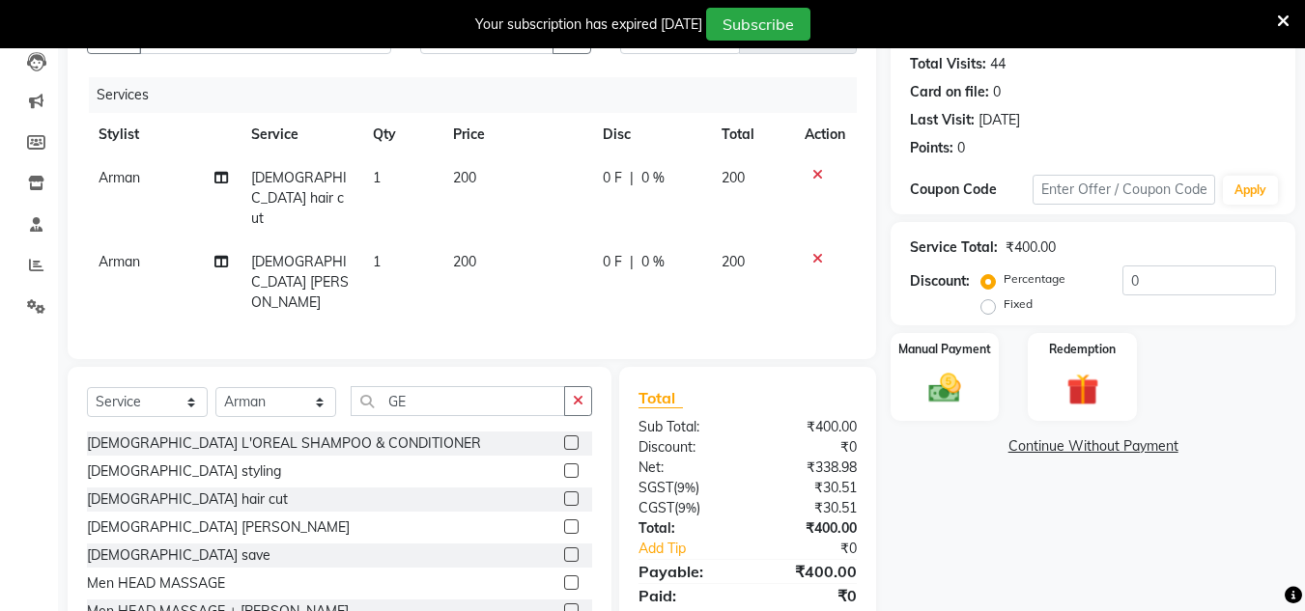
click at [545, 241] on td "200" at bounding box center [516, 283] width 150 height 84
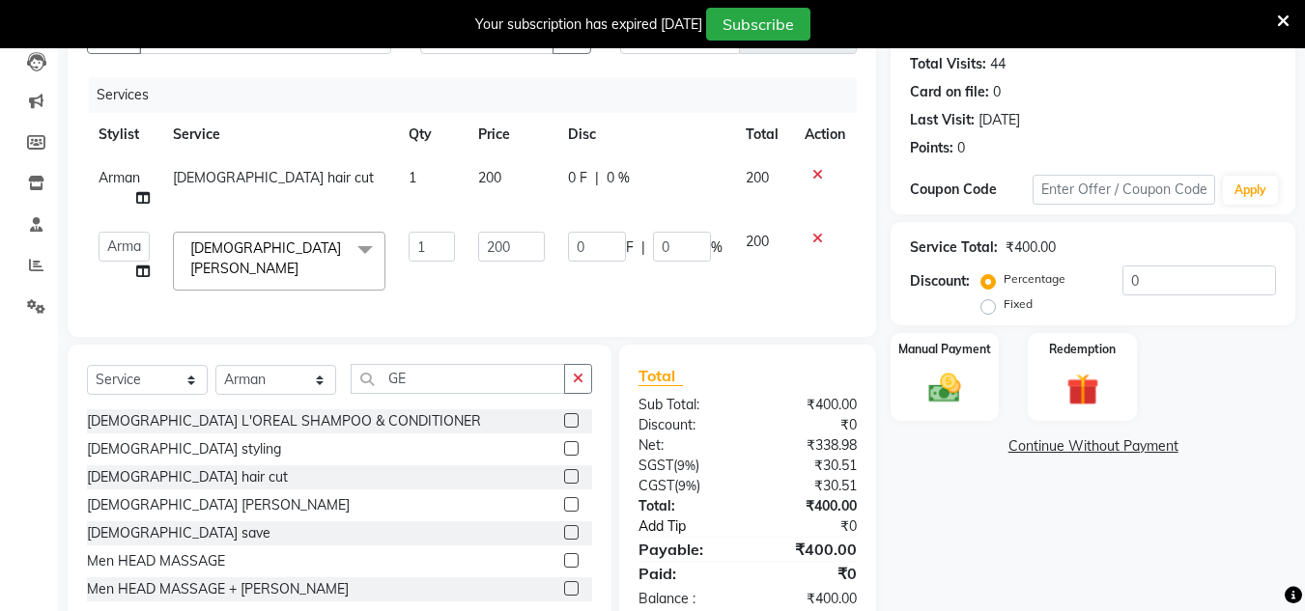
click at [660, 535] on link "Add Tip" at bounding box center [696, 527] width 144 height 20
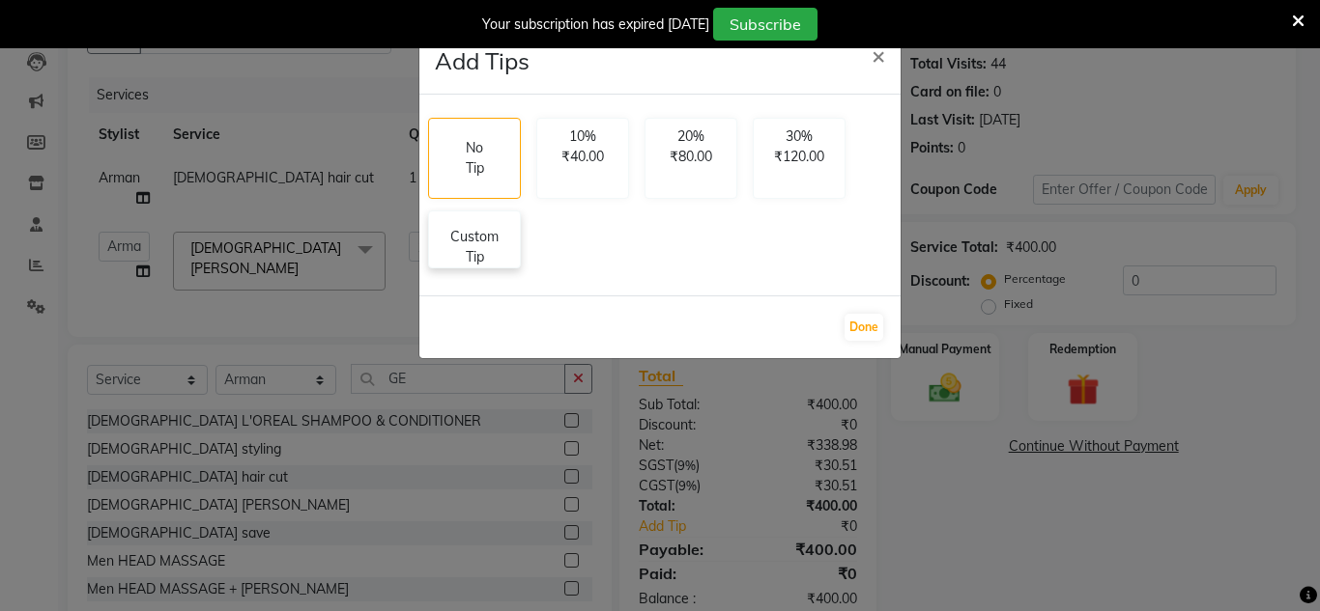
click at [486, 256] on p "Custom Tip" at bounding box center [474, 247] width 68 height 41
select select "53617"
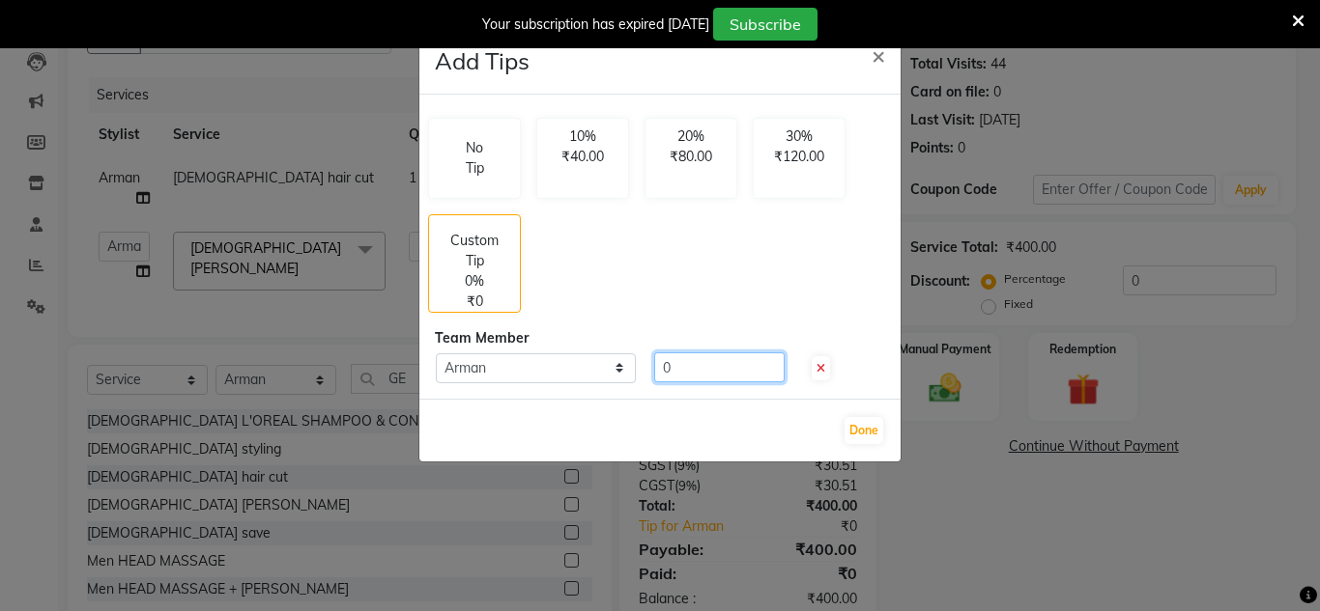
click at [681, 365] on input "0" at bounding box center [719, 368] width 130 height 30
type input "100"
click at [850, 426] on button "Done" at bounding box center [863, 430] width 39 height 27
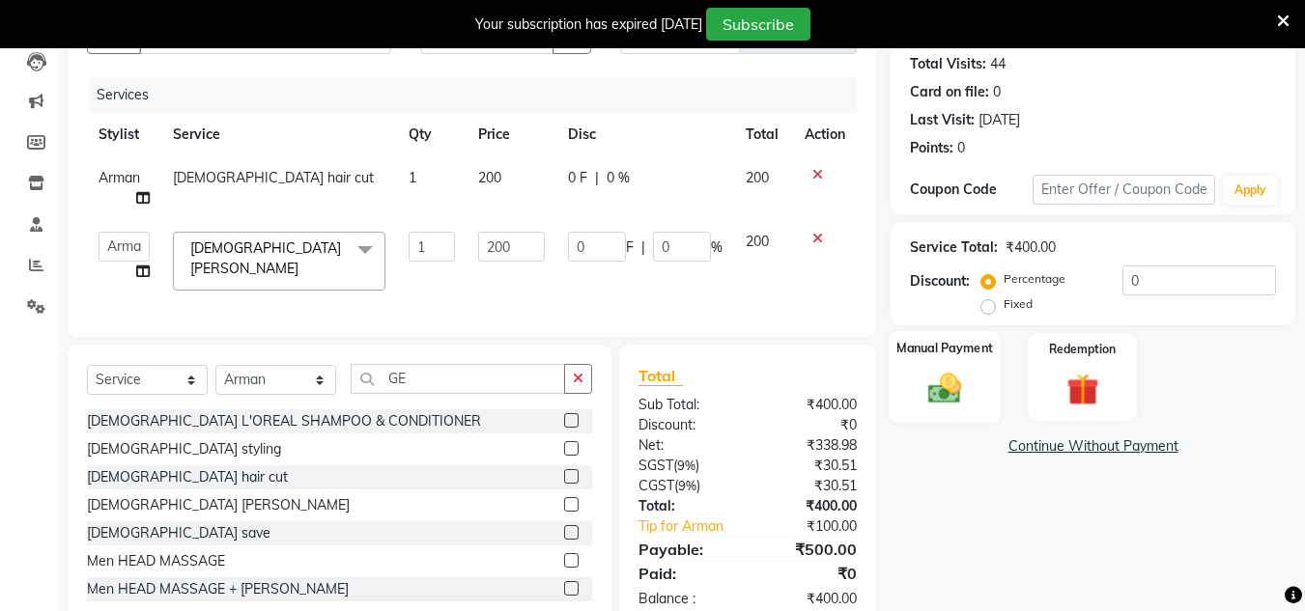
click at [964, 368] on div "Manual Payment" at bounding box center [945, 377] width 113 height 92
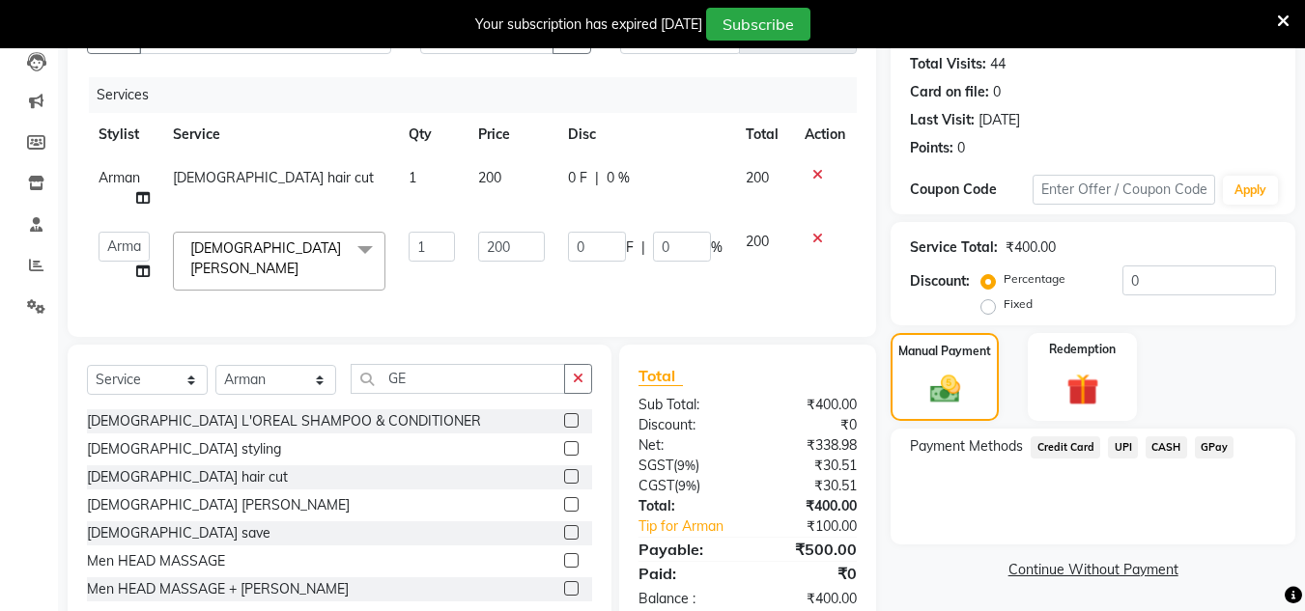
click at [1122, 446] on span "UPI" at bounding box center [1123, 448] width 30 height 22
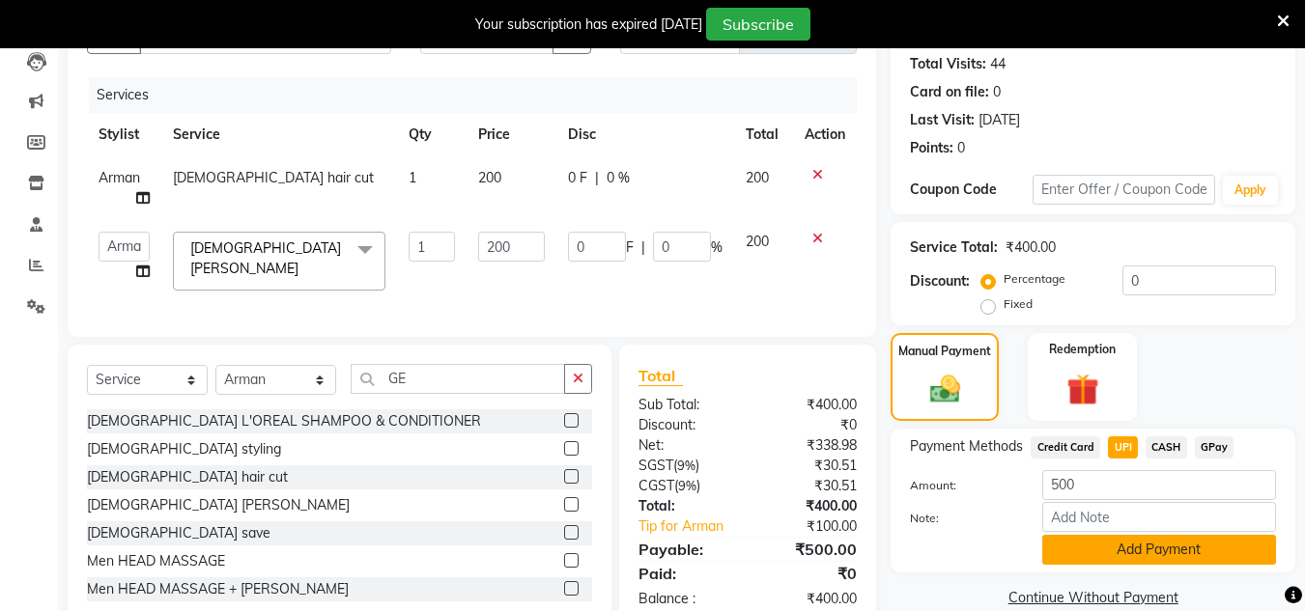
click at [1130, 560] on button "Add Payment" at bounding box center [1159, 550] width 234 height 30
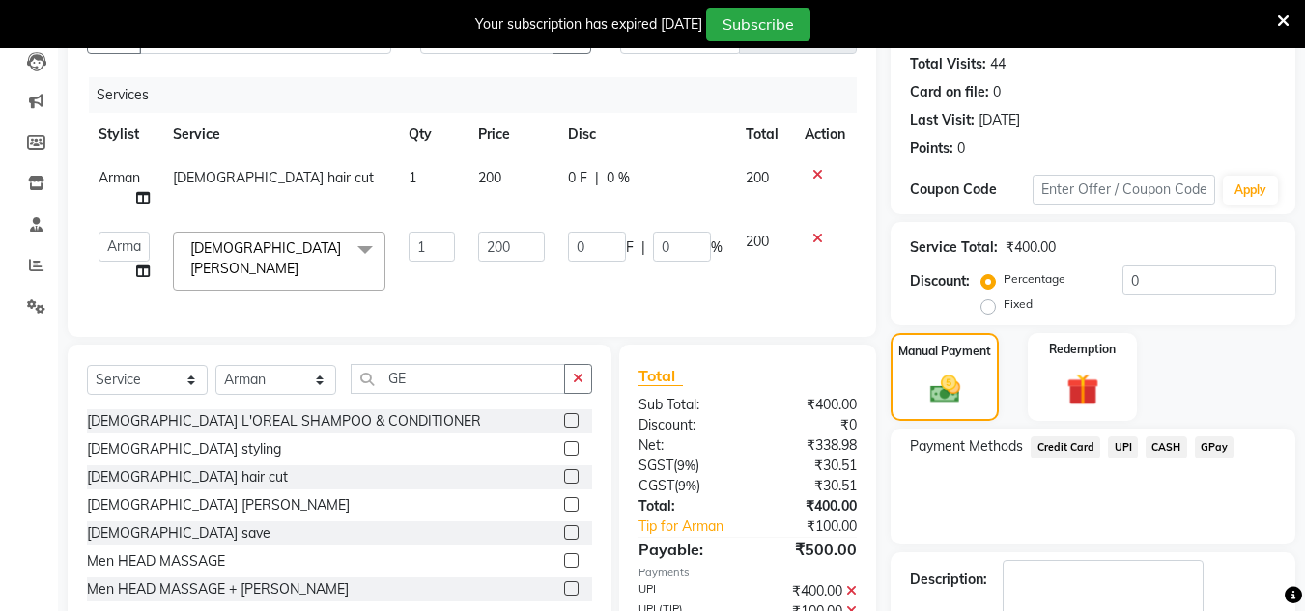
click at [1122, 537] on div "Payment Methods Credit Card UPI CASH GPay" at bounding box center [1093, 487] width 405 height 116
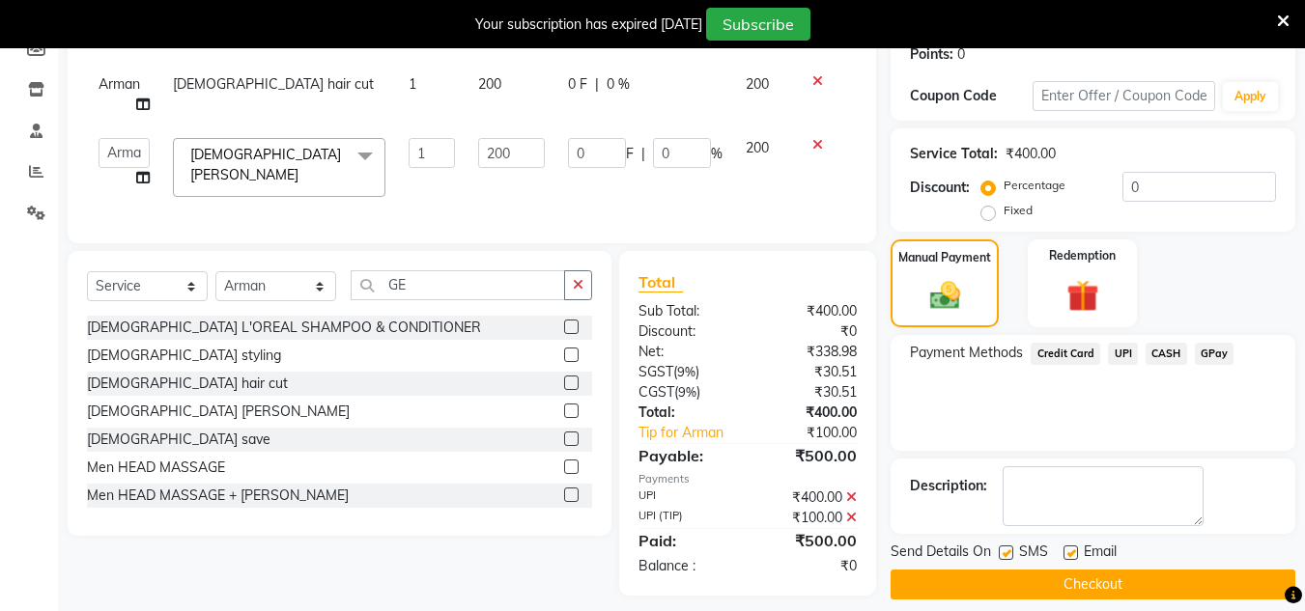
scroll to position [324, 0]
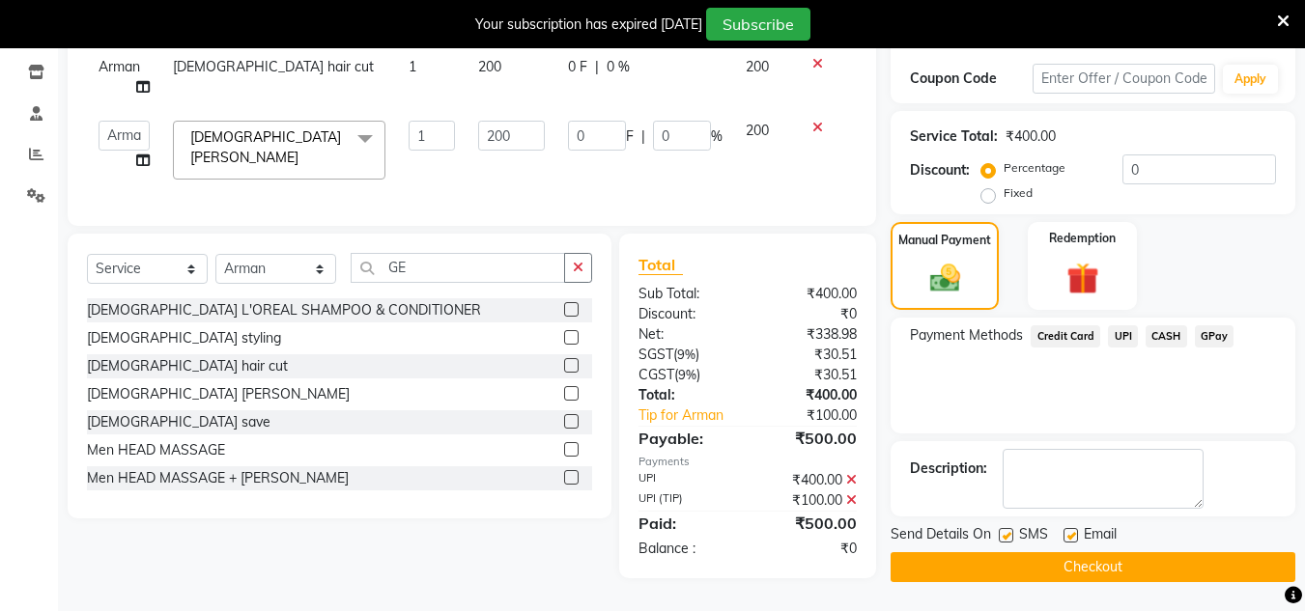
click at [1112, 561] on button "Checkout" at bounding box center [1093, 568] width 405 height 30
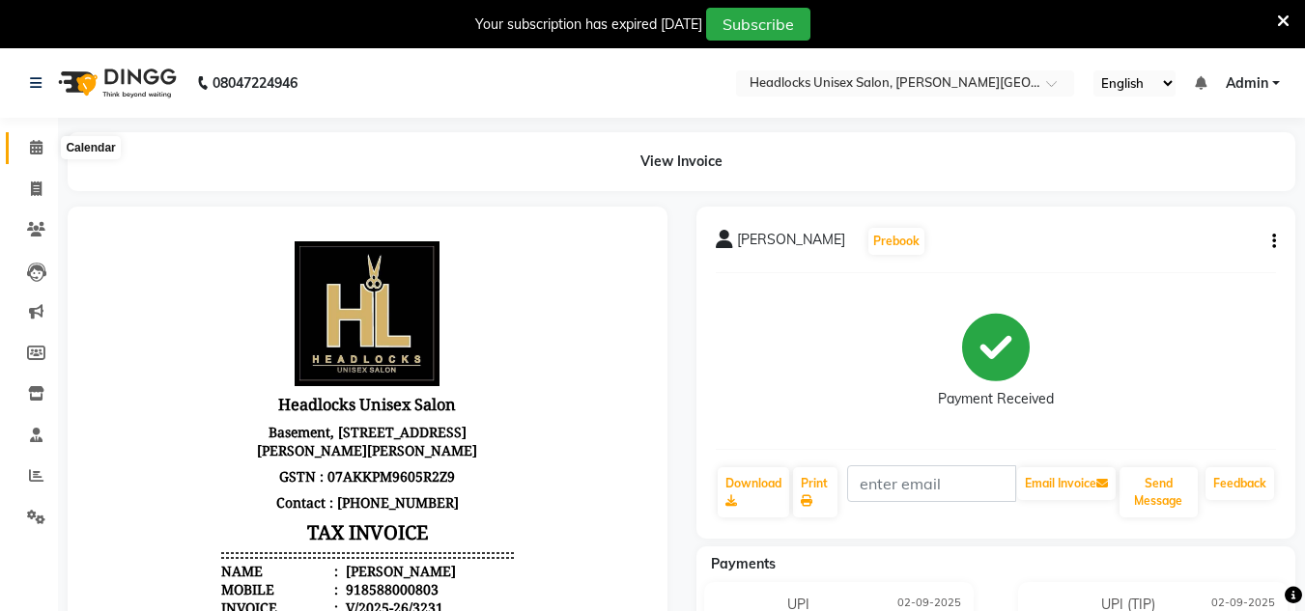
click at [36, 152] on icon at bounding box center [36, 147] width 13 height 14
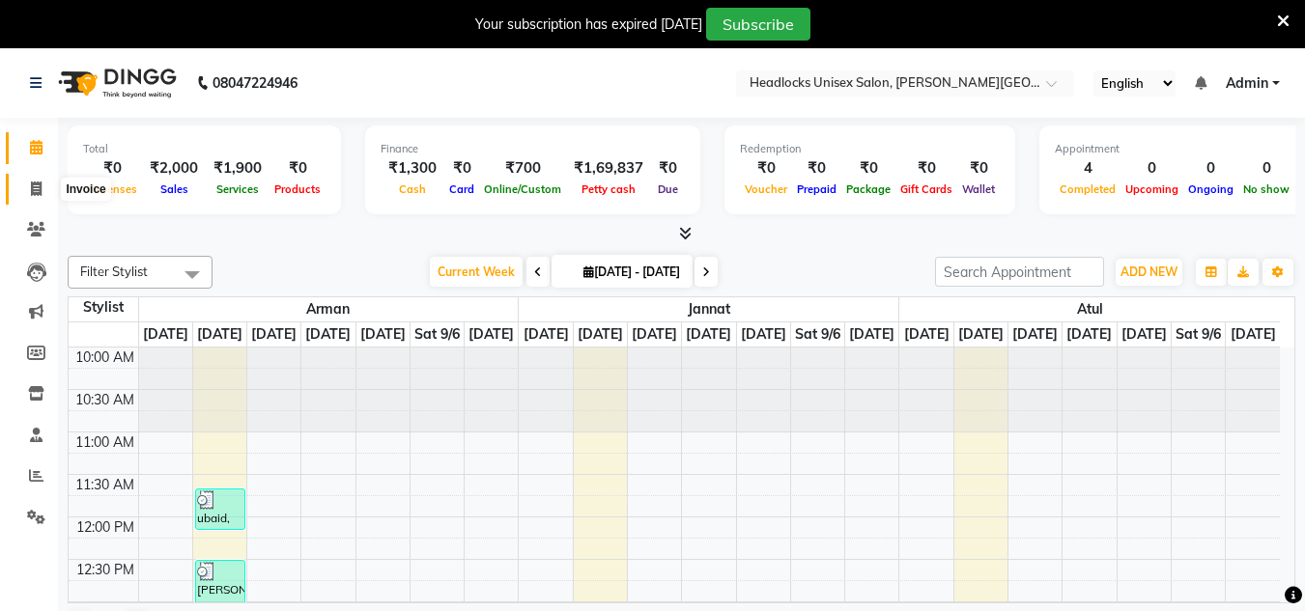
click at [34, 188] on icon at bounding box center [36, 189] width 11 height 14
select select "service"
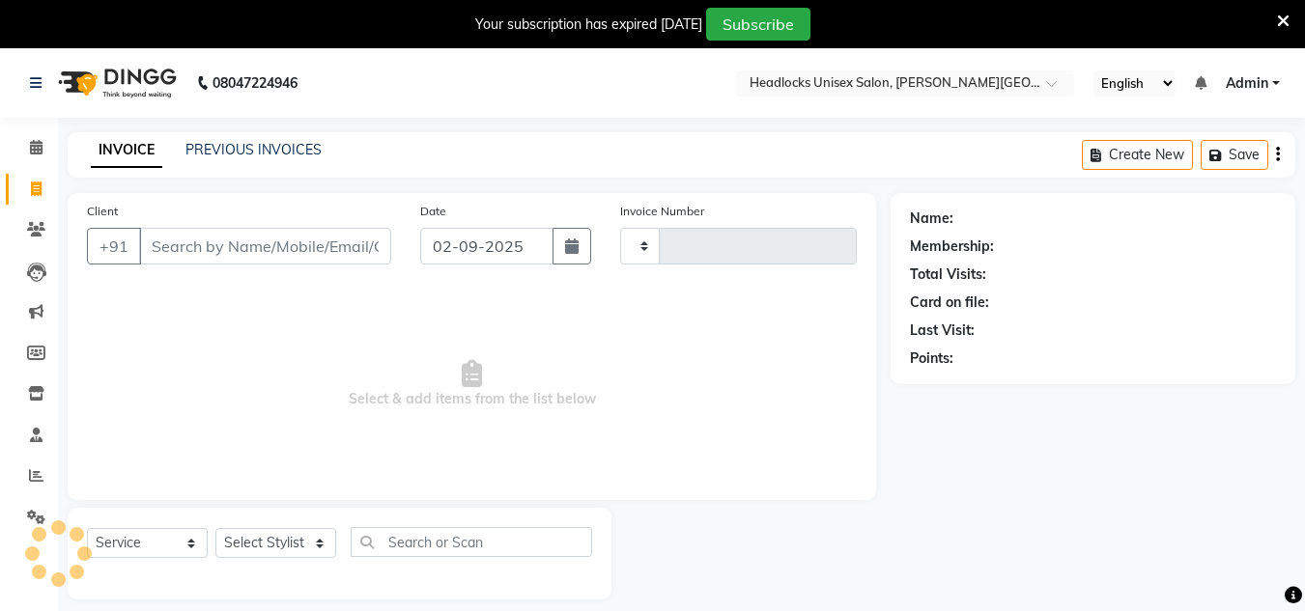
type input "3232"
select select "6850"
click at [29, 230] on icon at bounding box center [36, 229] width 18 height 14
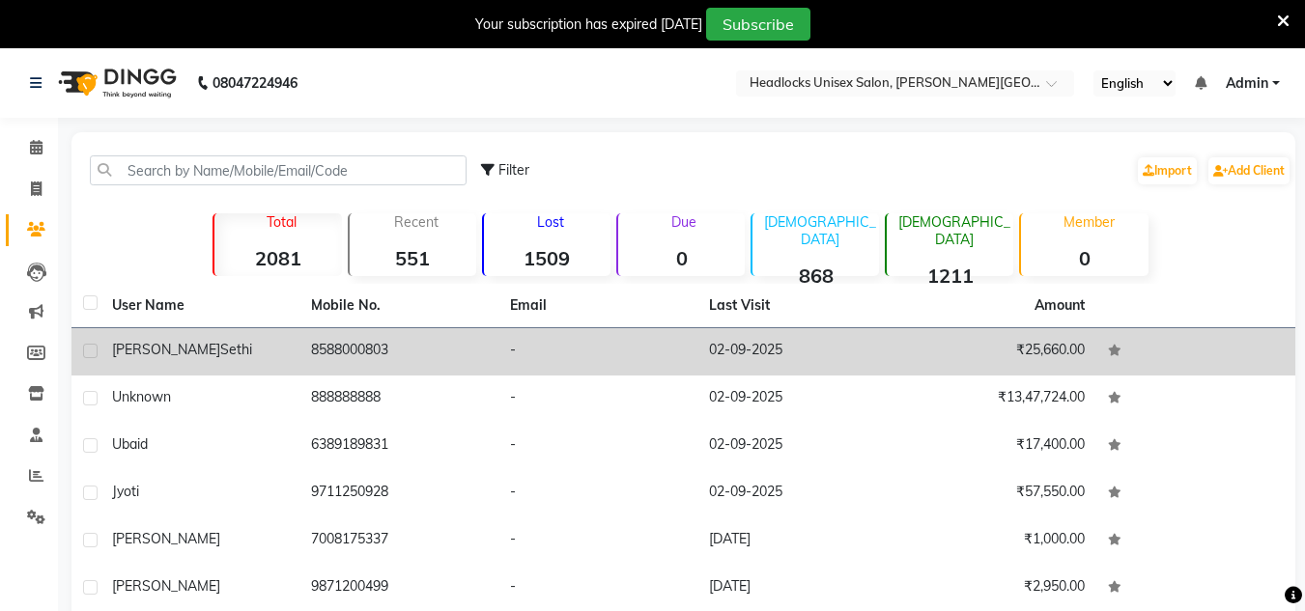
click at [296, 354] on td "[PERSON_NAME]" at bounding box center [199, 351] width 199 height 47
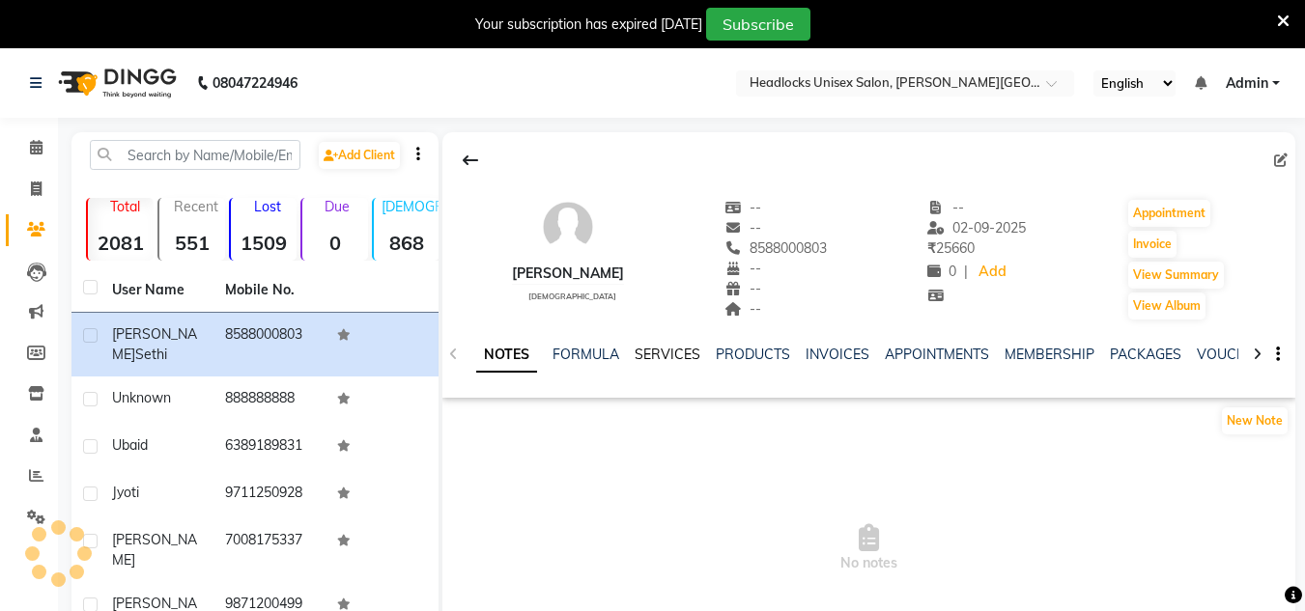
click at [675, 348] on link "SERVICES" at bounding box center [668, 354] width 66 height 17
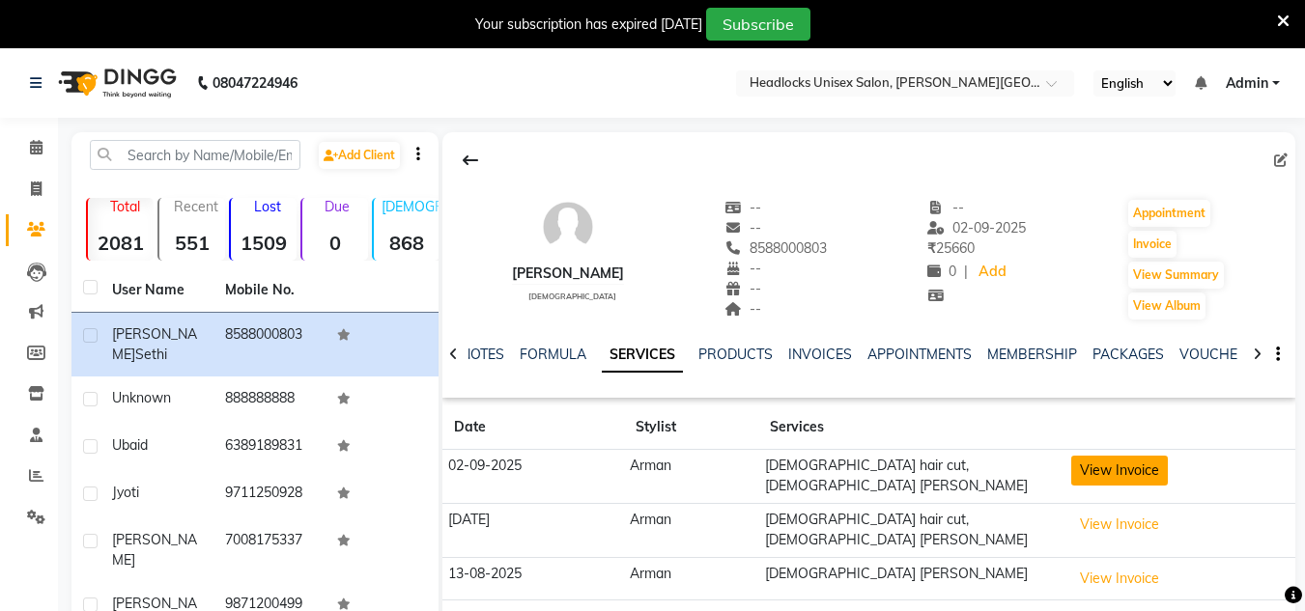
click at [1123, 463] on button "View Invoice" at bounding box center [1119, 471] width 97 height 30
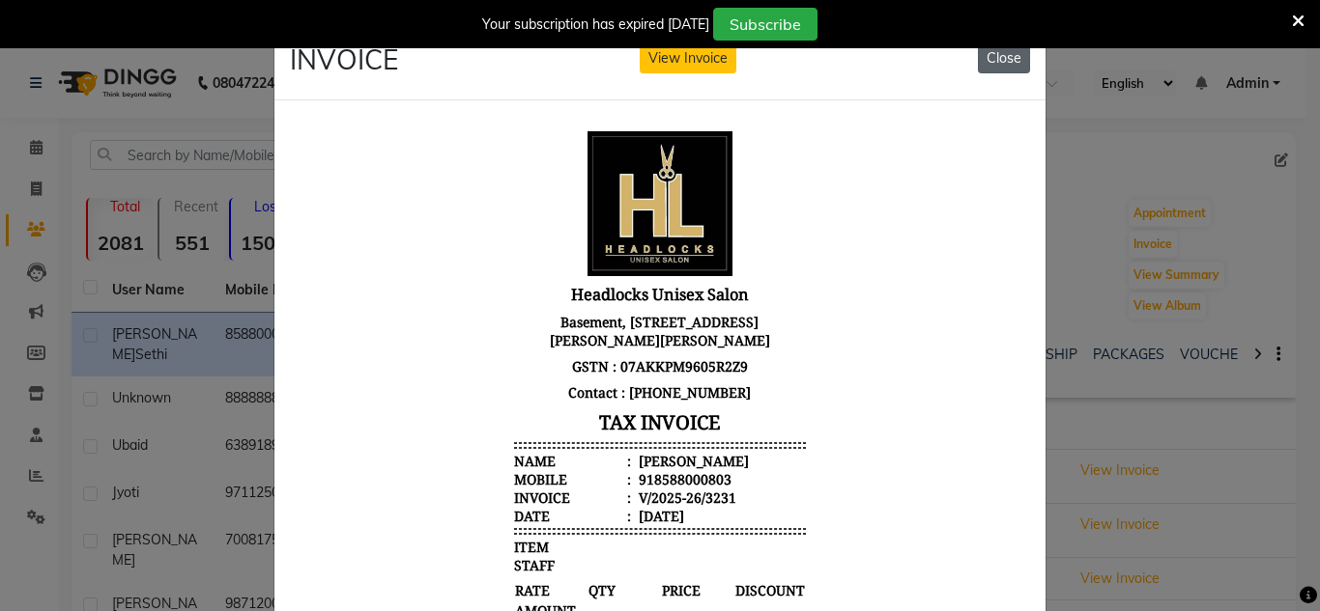
click at [993, 59] on button "Close" at bounding box center [1004, 58] width 52 height 30
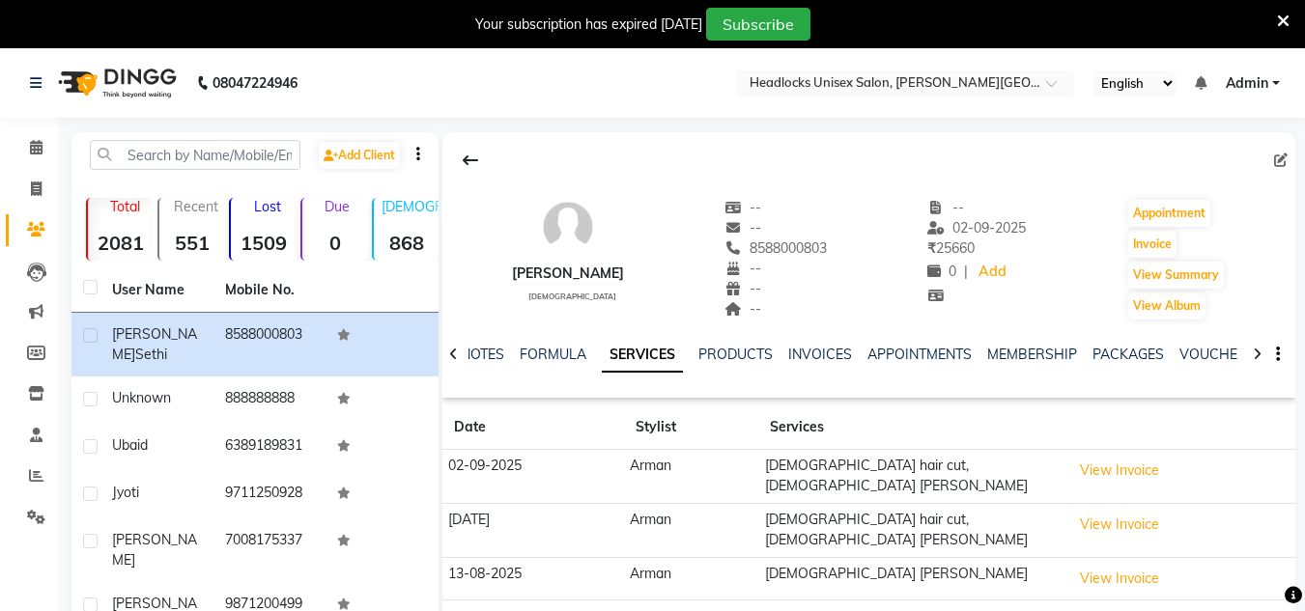
click at [1284, 17] on icon at bounding box center [1283, 21] width 13 height 17
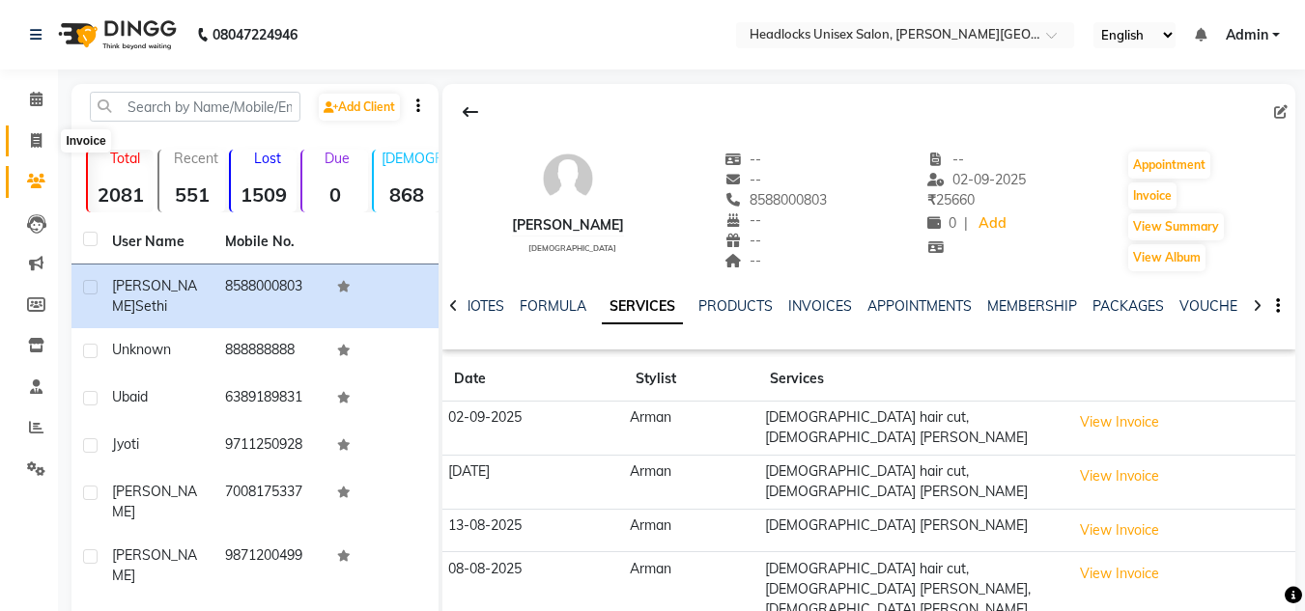
click at [32, 141] on icon at bounding box center [36, 140] width 11 height 14
select select "service"
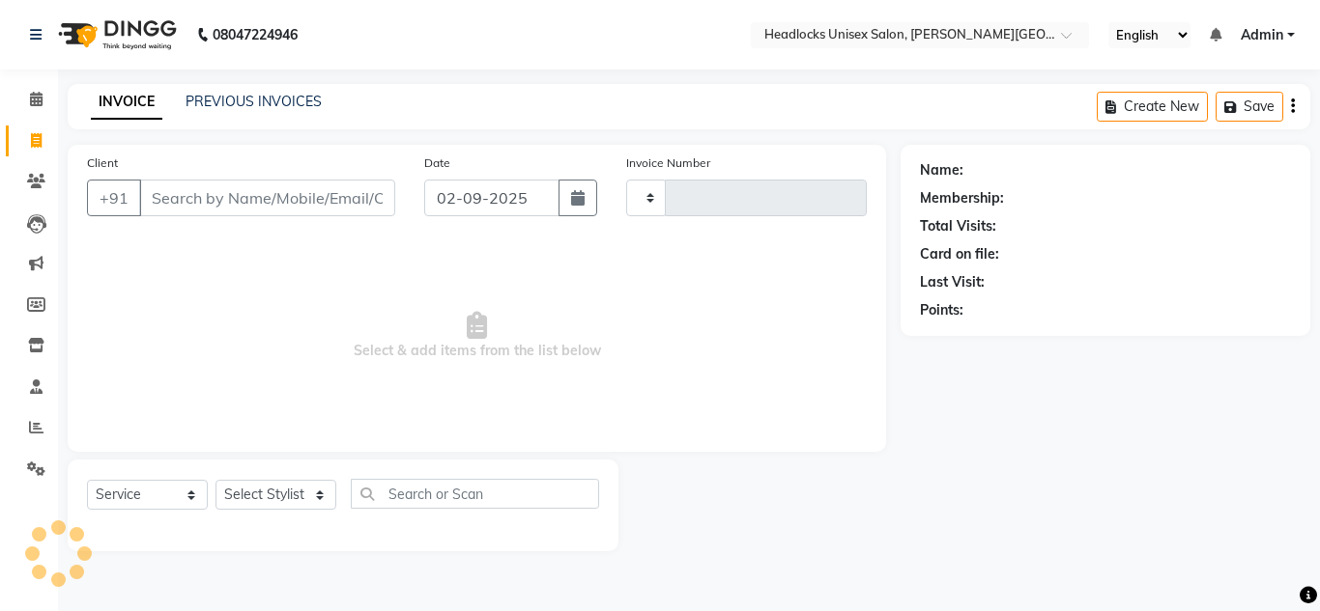
type input "3232"
select select "6850"
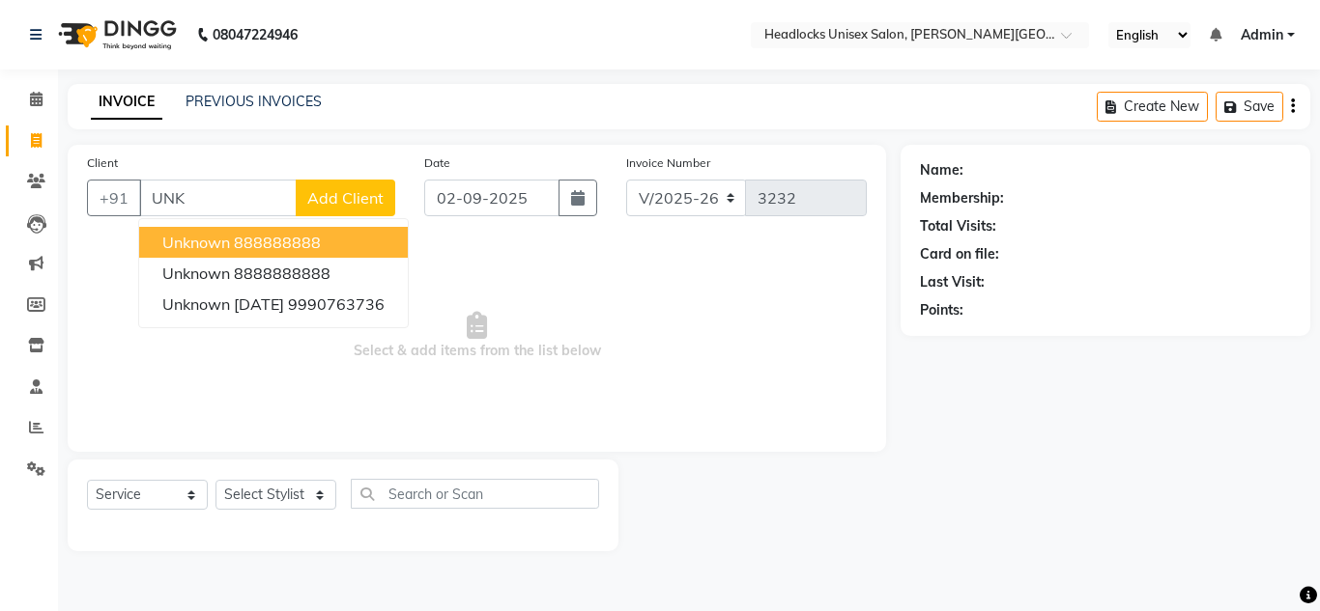
click at [219, 245] on span "unknown" at bounding box center [196, 242] width 68 height 19
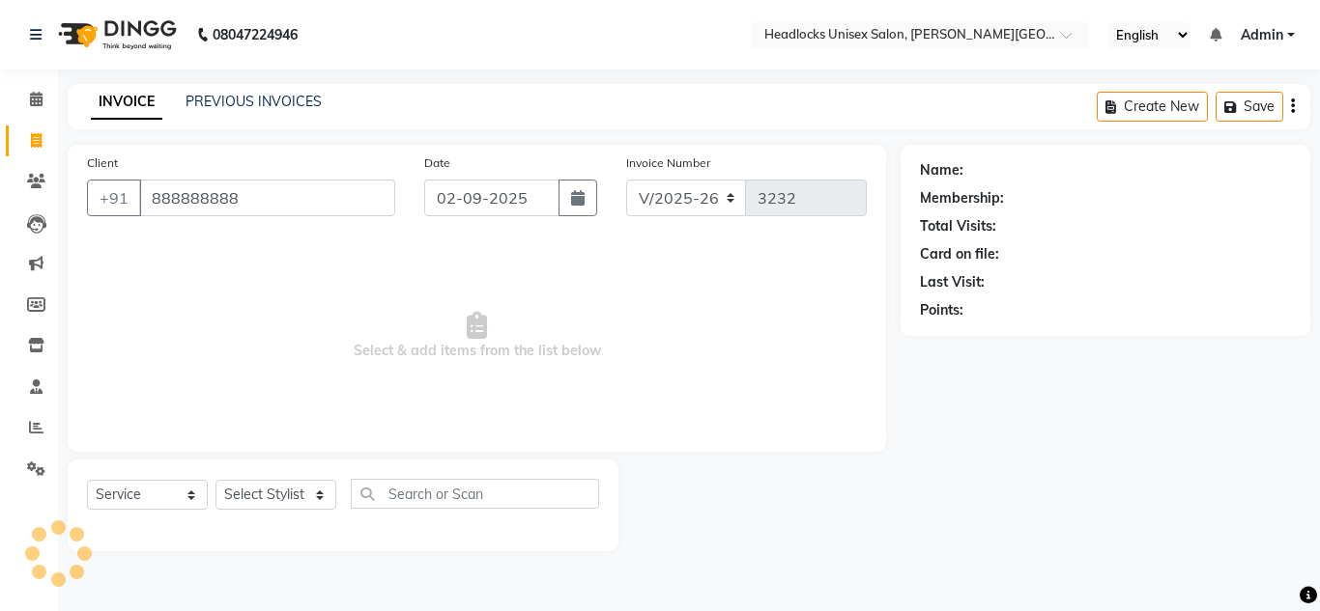
type input "888888888"
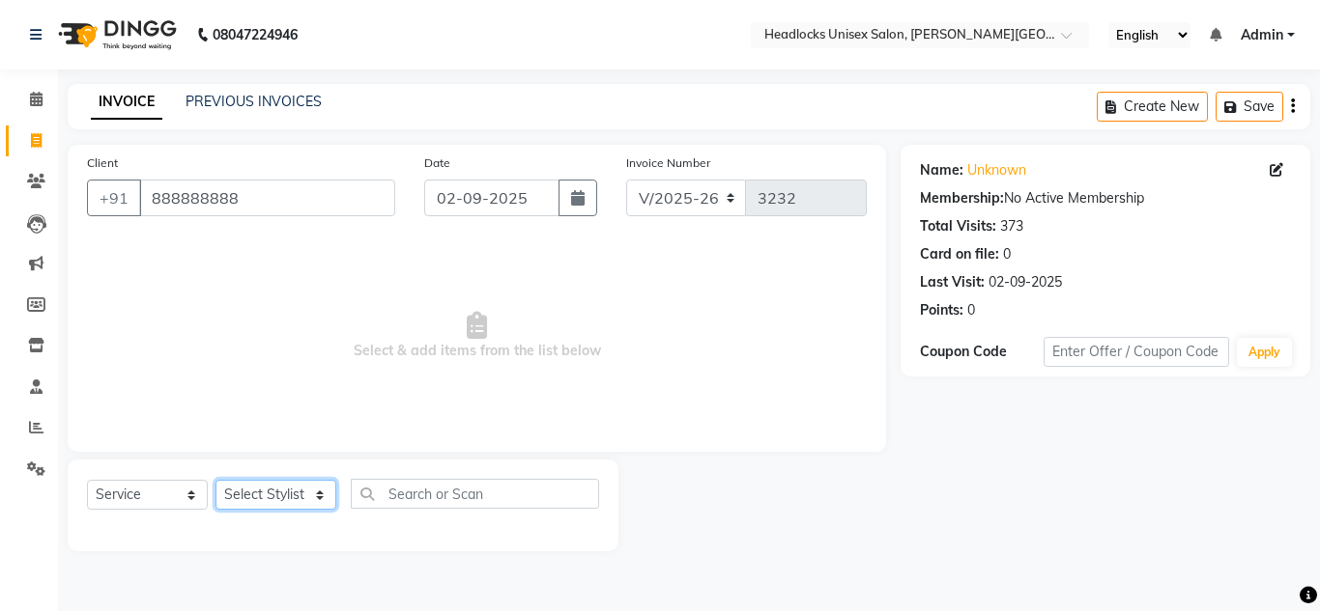
click at [272, 489] on select "Select Stylist [PERSON_NAME] Jannat Kaif [DATE] [PERSON_NAME] [PERSON_NAME] [PE…" at bounding box center [275, 495] width 121 height 30
select select "66496"
click at [215, 480] on select "Select Stylist [PERSON_NAME] Jannat Kaif [DATE] [PERSON_NAME] [PERSON_NAME] [PE…" at bounding box center [275, 495] width 121 height 30
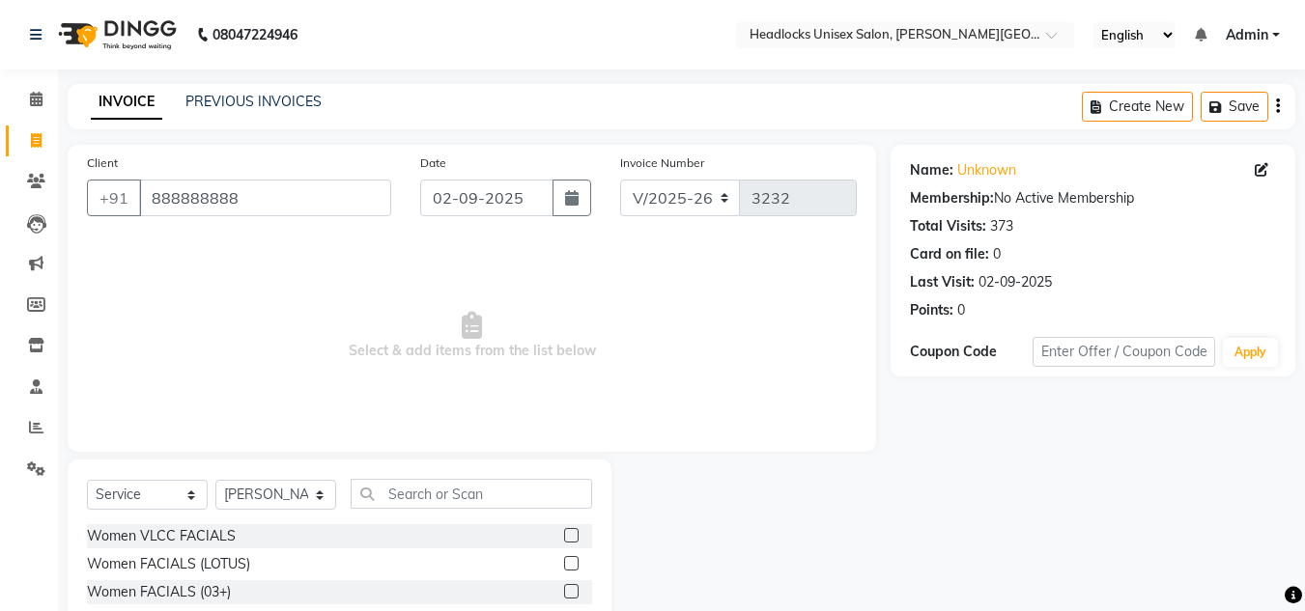
click at [669, 411] on span "Select & add items from the list below" at bounding box center [472, 336] width 770 height 193
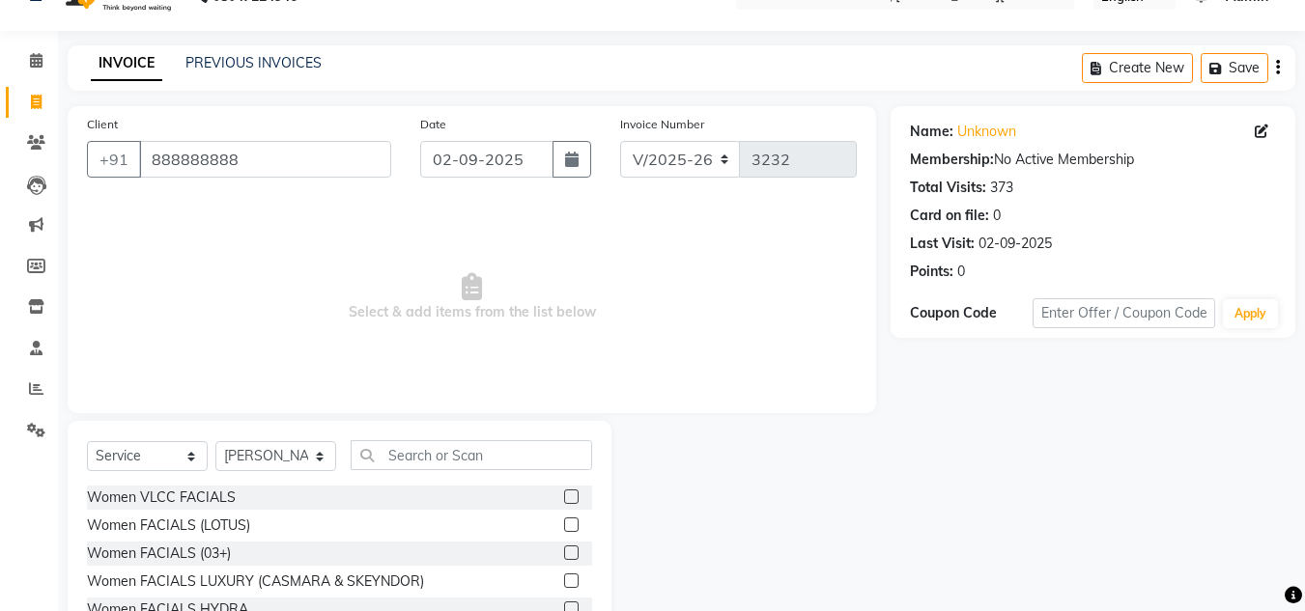
scroll to position [162, 0]
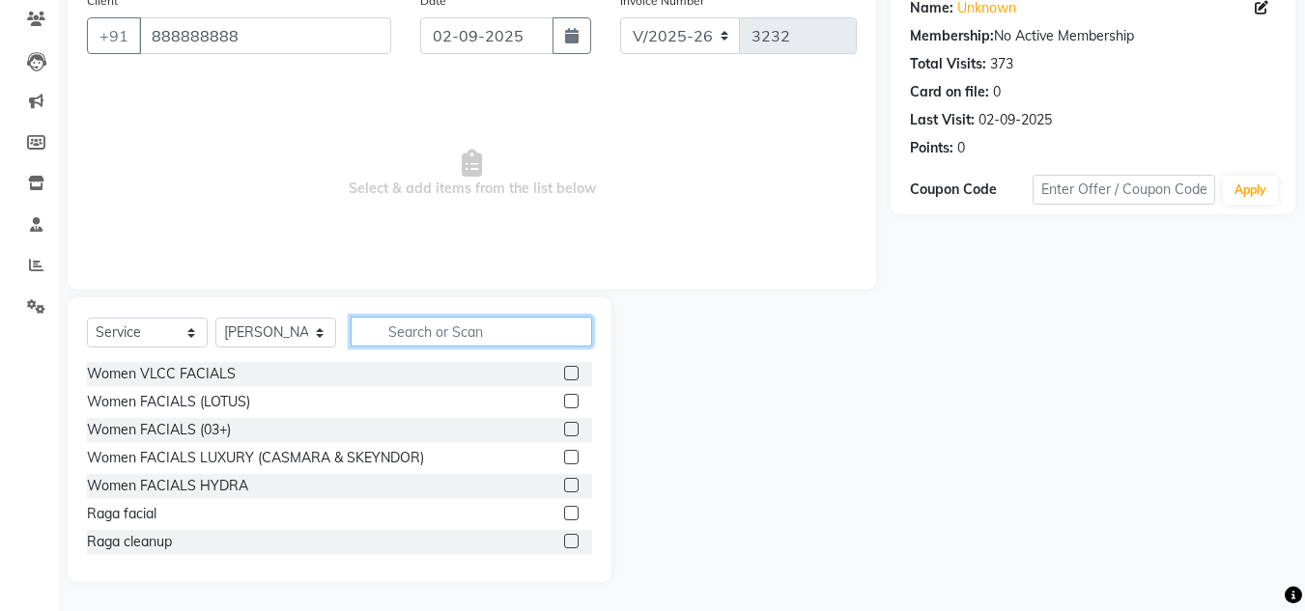
click at [435, 331] on input "text" at bounding box center [471, 332] width 241 height 30
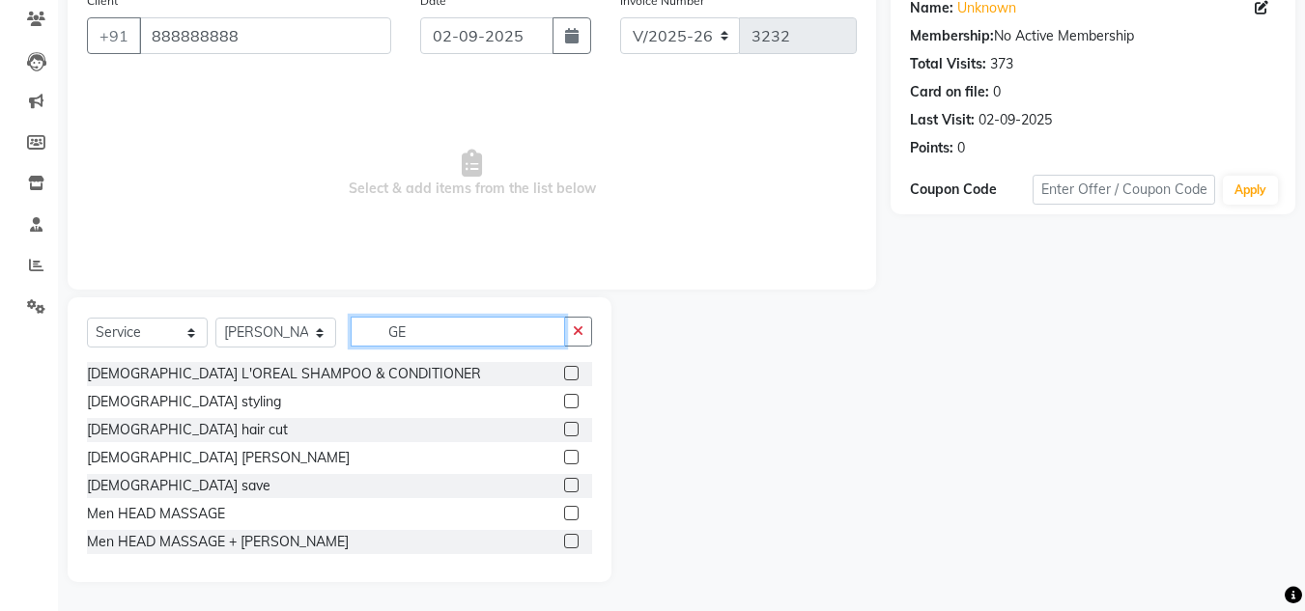
type input "GE"
click at [564, 425] on label at bounding box center [571, 429] width 14 height 14
click at [564, 425] on input "checkbox" at bounding box center [570, 430] width 13 height 13
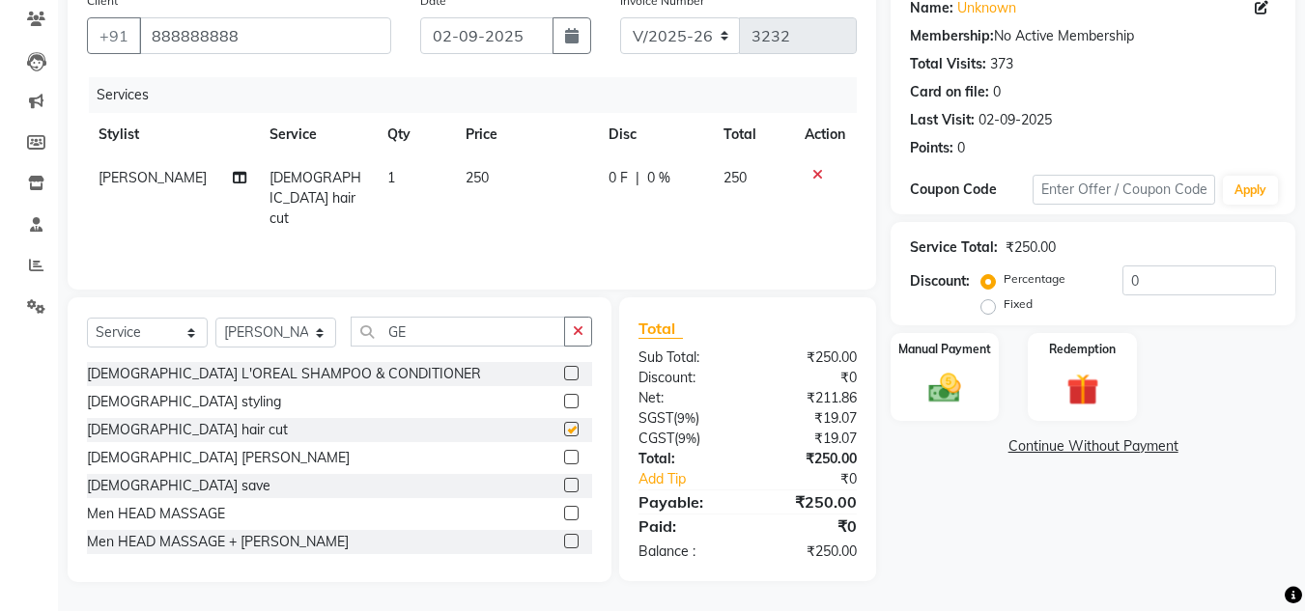
checkbox input "false"
click at [564, 453] on label at bounding box center [571, 457] width 14 height 14
click at [564, 453] on input "checkbox" at bounding box center [570, 458] width 13 height 13
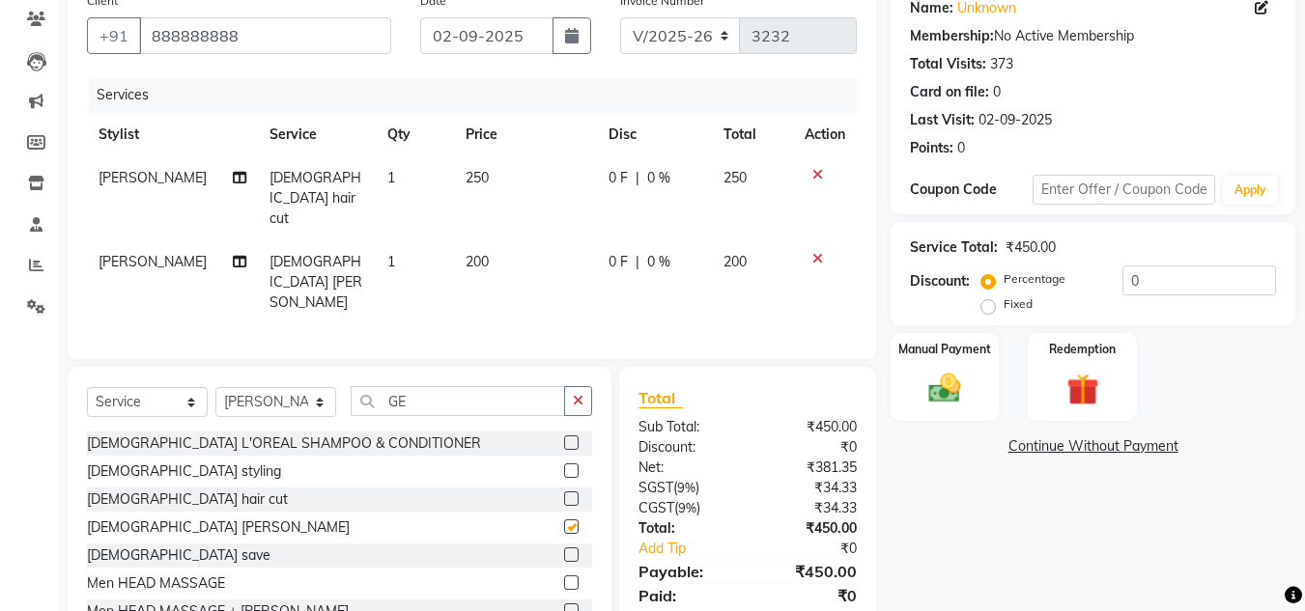
checkbox input "false"
click at [942, 365] on div "Manual Payment" at bounding box center [945, 377] width 113 height 92
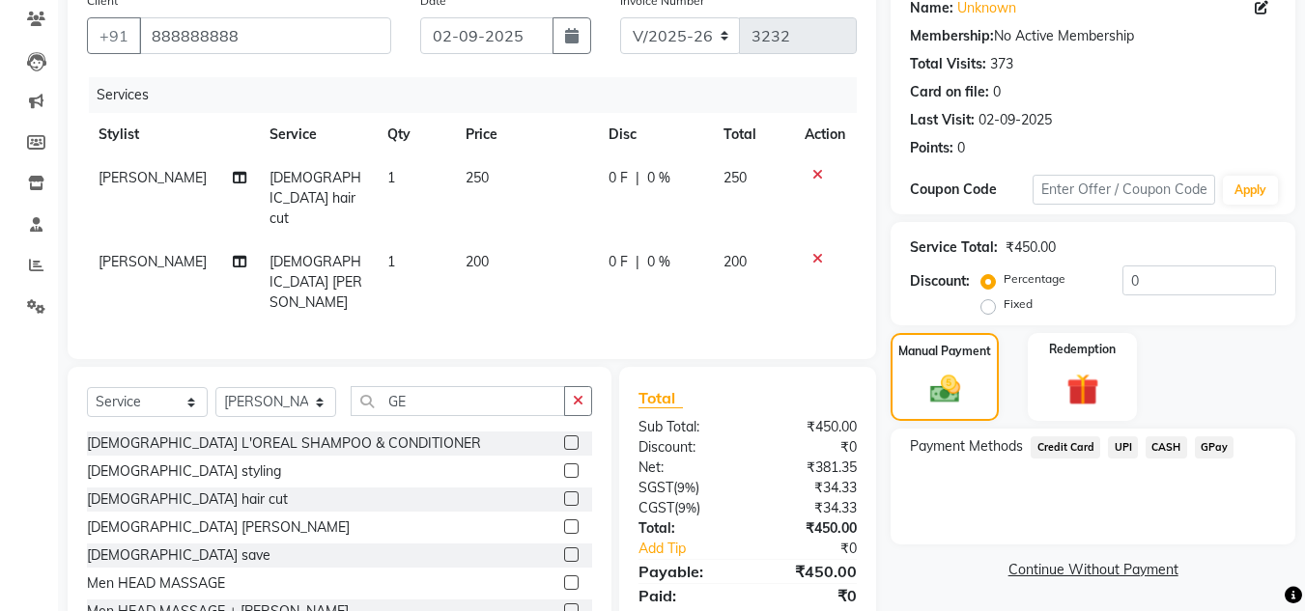
click at [1116, 447] on span "UPI" at bounding box center [1123, 448] width 30 height 22
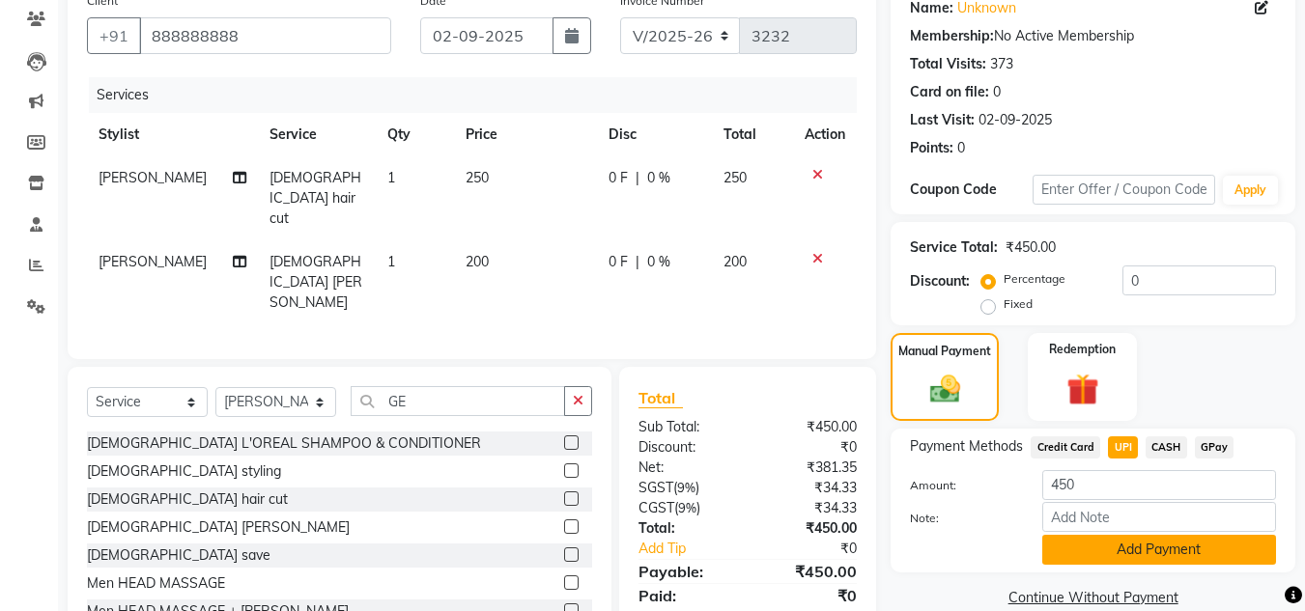
click at [1168, 538] on button "Add Payment" at bounding box center [1159, 550] width 234 height 30
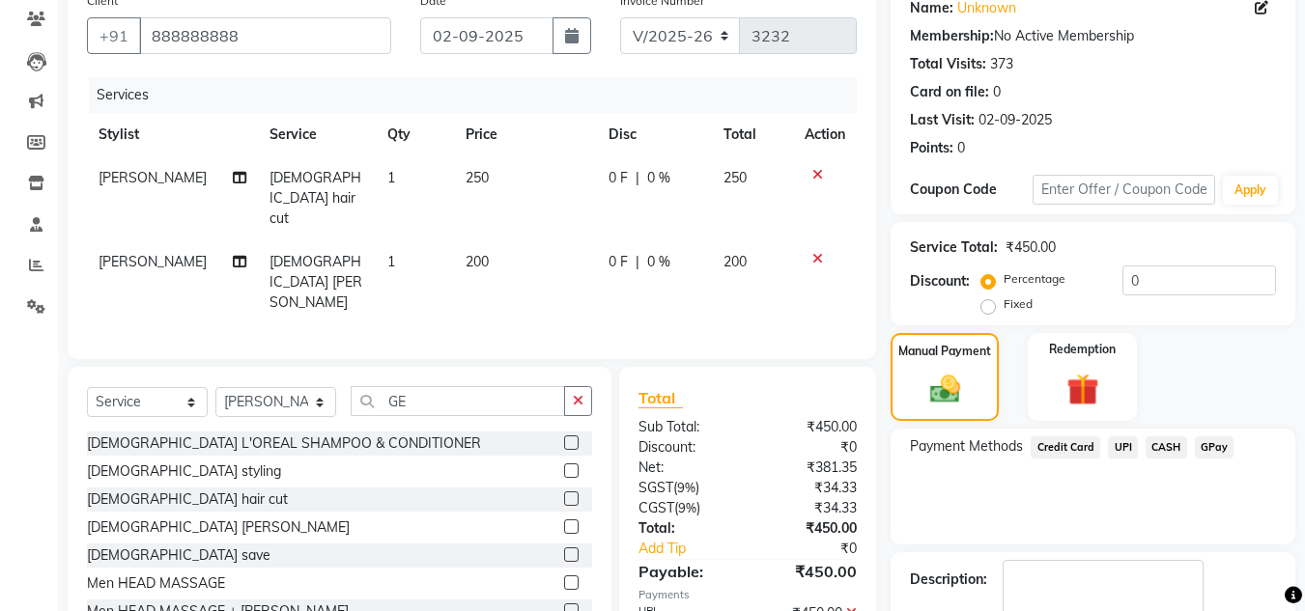
click at [1152, 482] on div "Payment Methods Credit Card UPI CASH GPay" at bounding box center [1093, 487] width 405 height 116
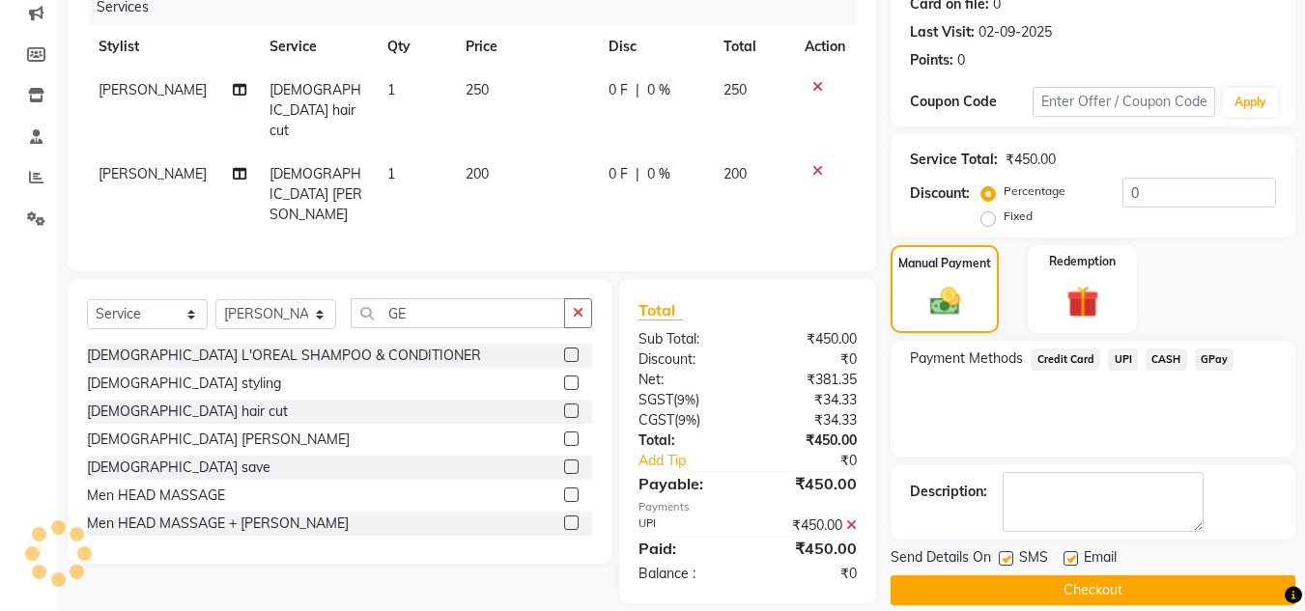
scroll to position [273, 0]
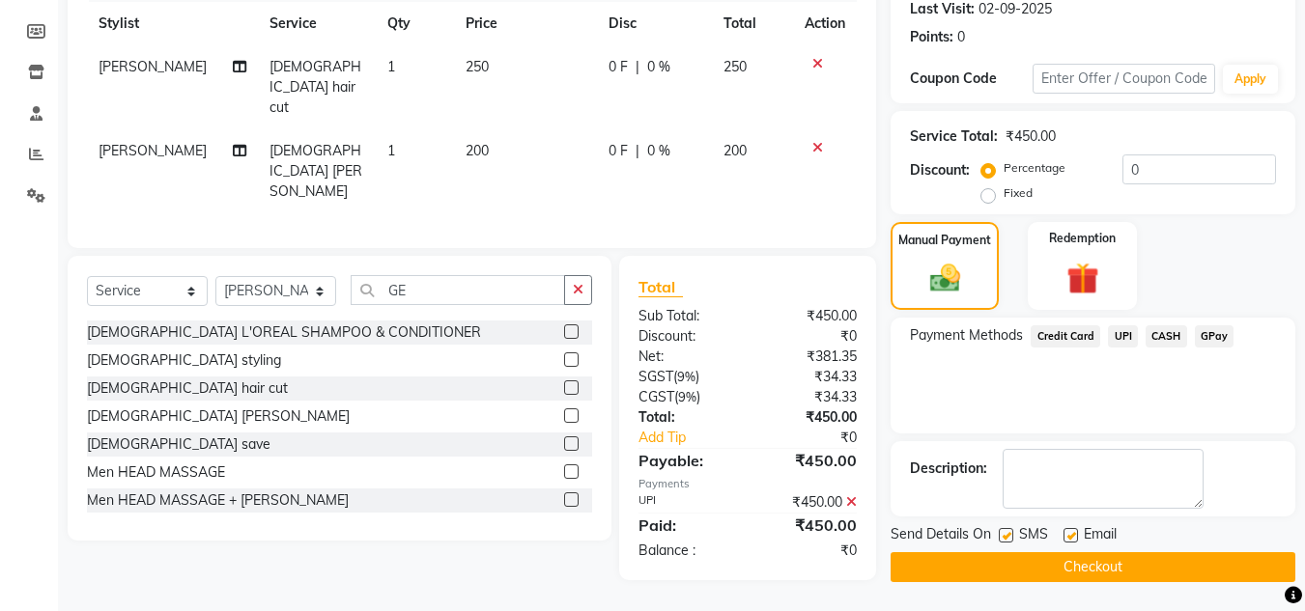
click at [1131, 561] on button "Checkout" at bounding box center [1093, 568] width 405 height 30
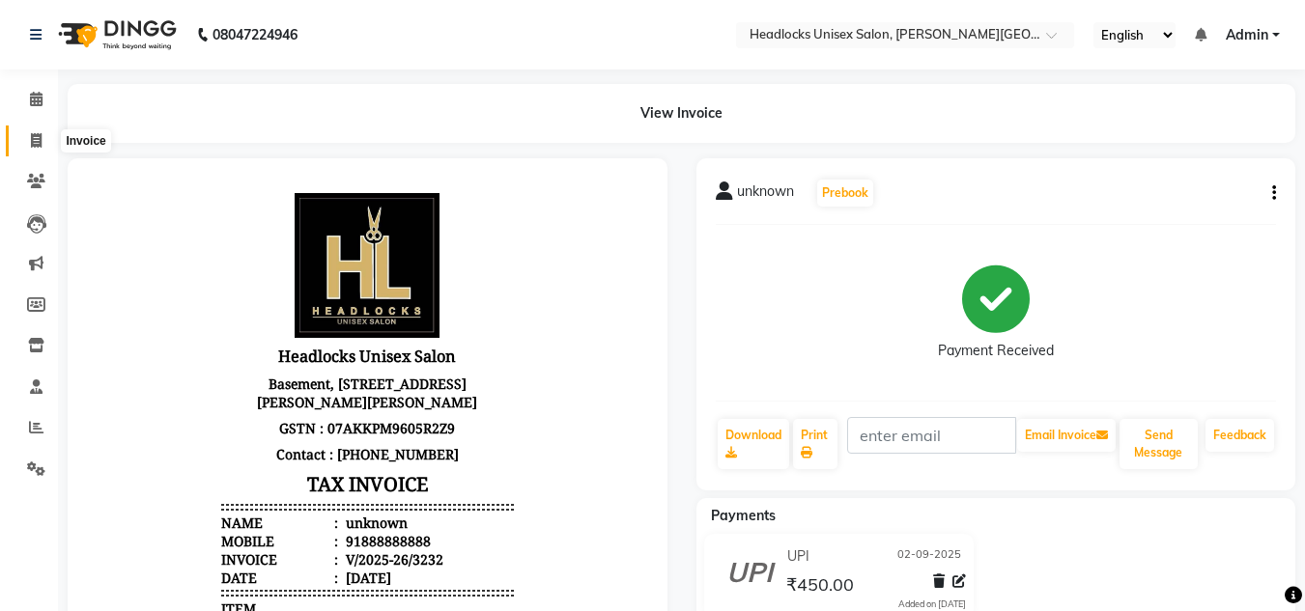
click at [43, 136] on span at bounding box center [36, 141] width 34 height 22
select select "service"
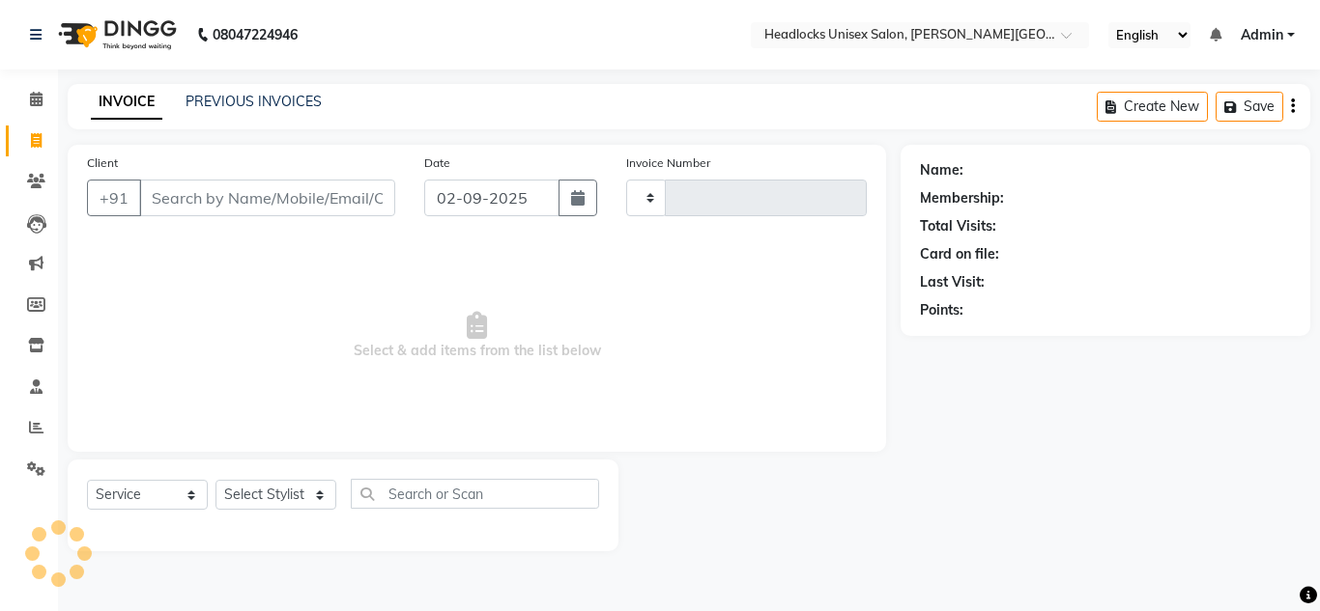
type input "3233"
select select "6850"
click at [32, 427] on icon at bounding box center [36, 427] width 14 height 14
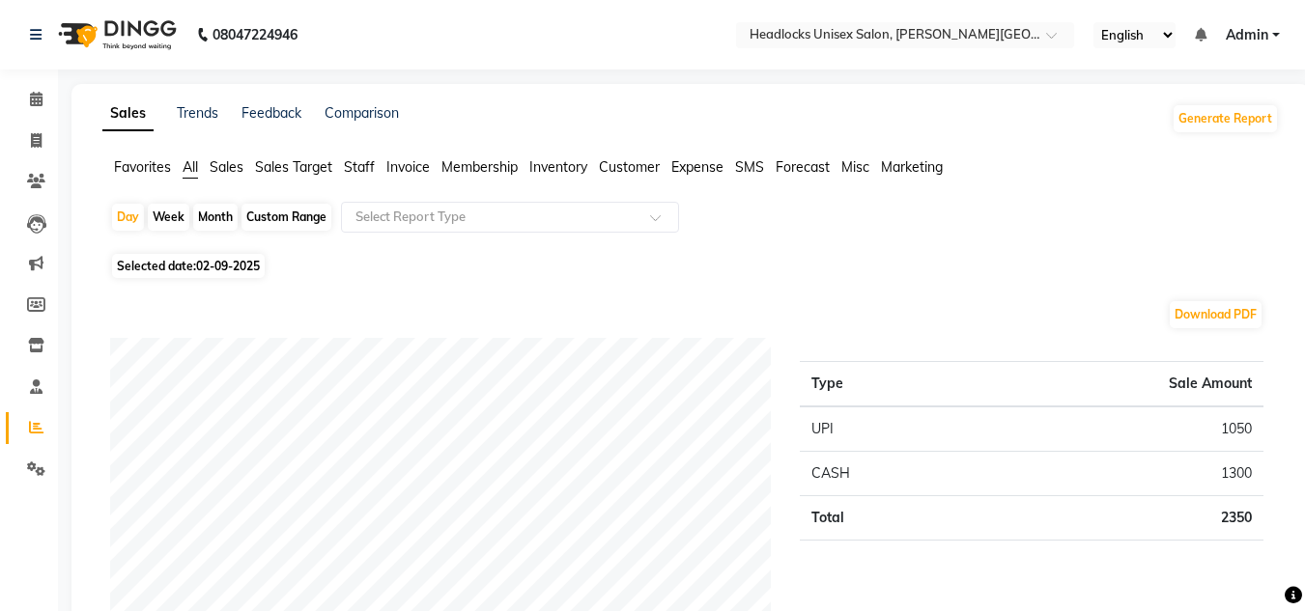
click at [204, 217] on div "Month" at bounding box center [215, 217] width 44 height 27
select select "9"
select select "2025"
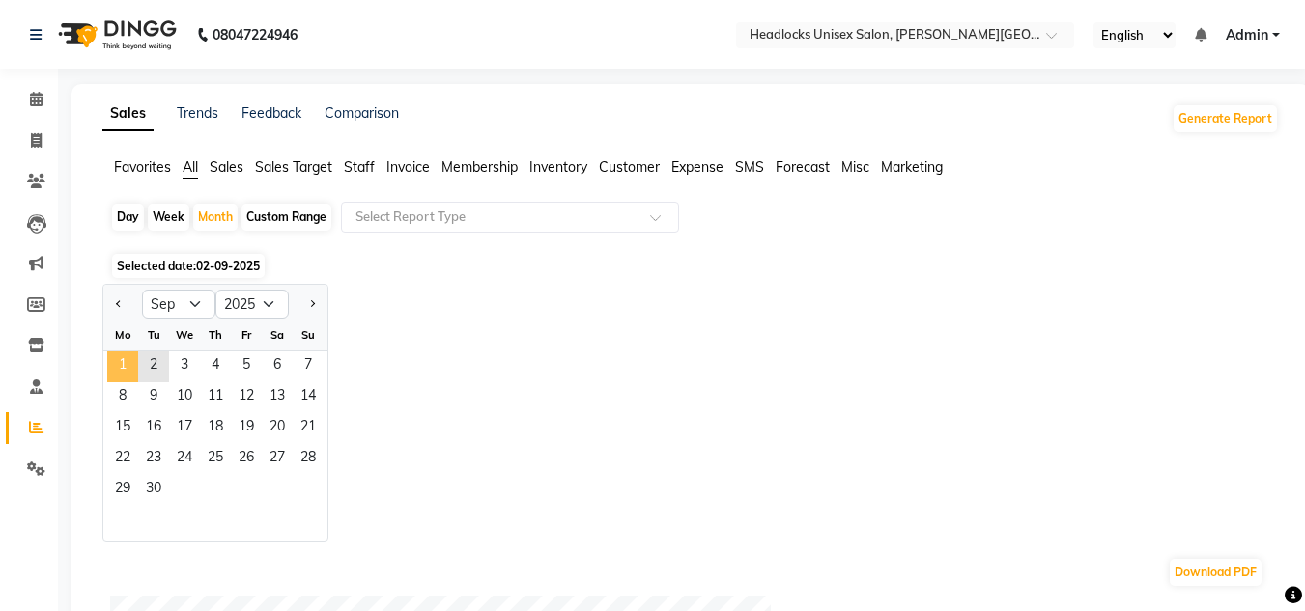
click at [128, 361] on span "1" at bounding box center [122, 367] width 31 height 31
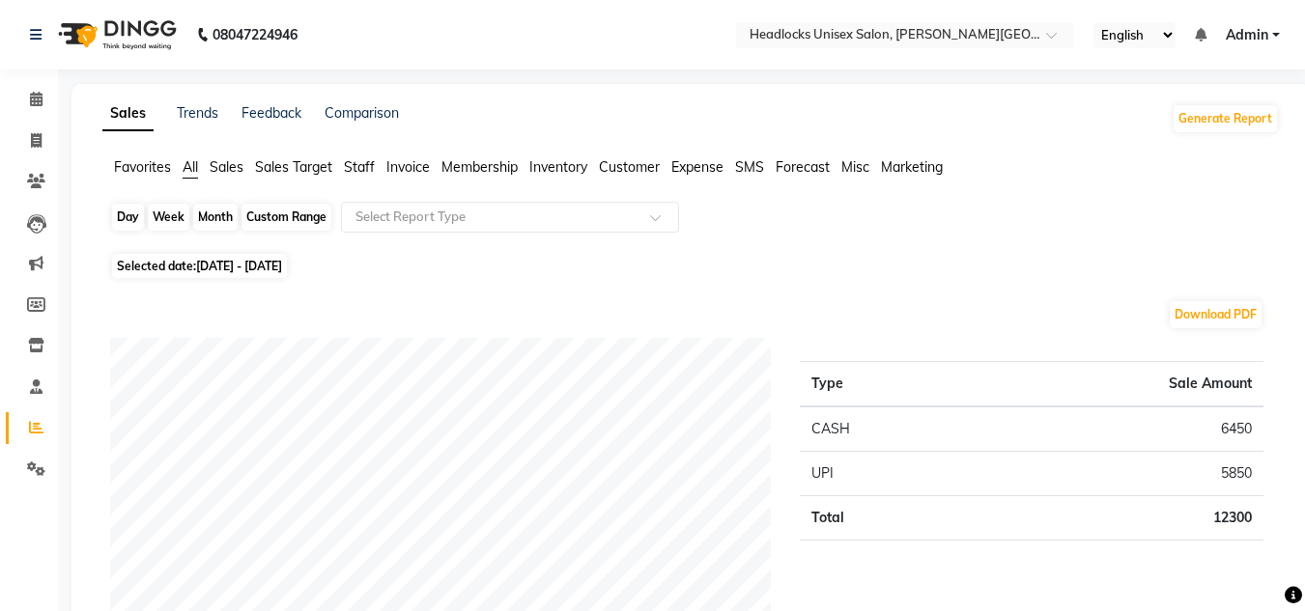
click at [201, 218] on div "Month" at bounding box center [215, 217] width 44 height 27
select select "9"
select select "2025"
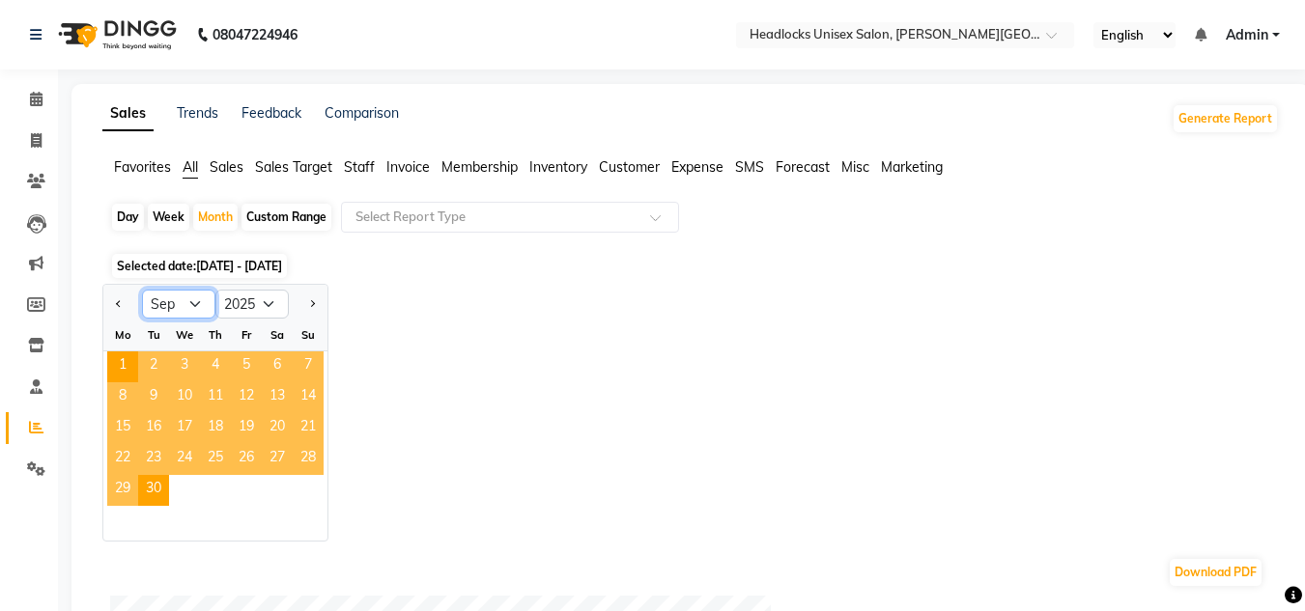
click at [195, 309] on select "Jan Feb Mar Apr May Jun [DATE] Aug Sep Oct Nov Dec" at bounding box center [178, 304] width 73 height 29
select select "8"
click at [142, 290] on select "Jan Feb Mar Apr May Jun [DATE] Aug Sep Oct Nov Dec" at bounding box center [178, 304] width 73 height 29
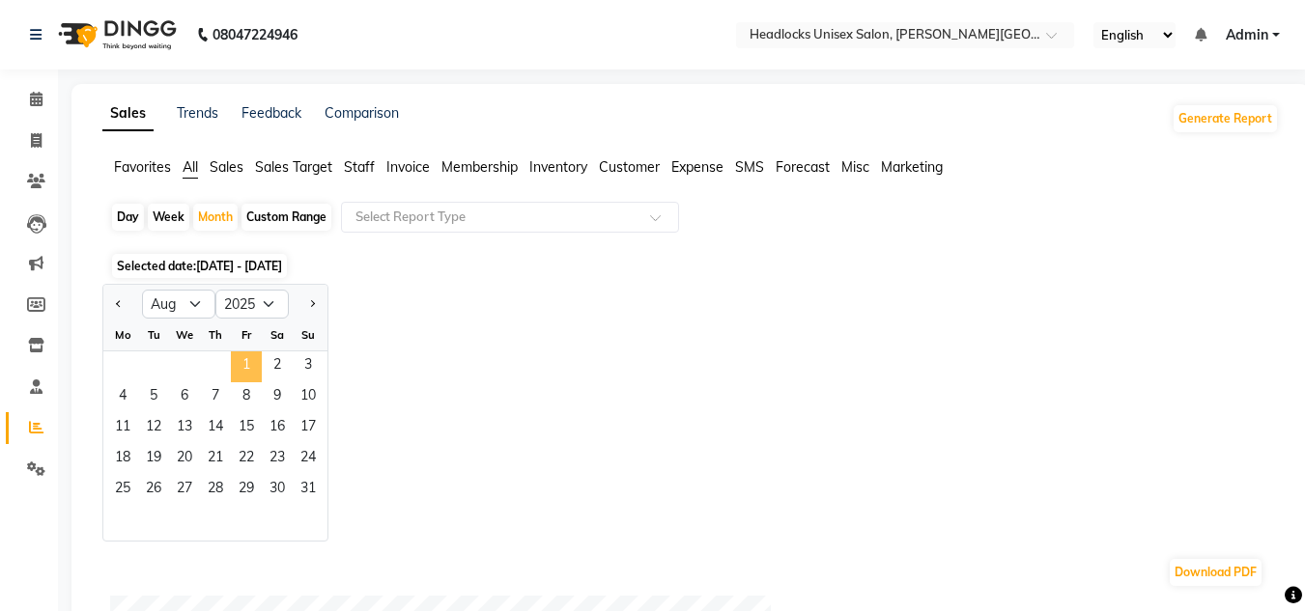
click at [256, 372] on span "1" at bounding box center [246, 367] width 31 height 31
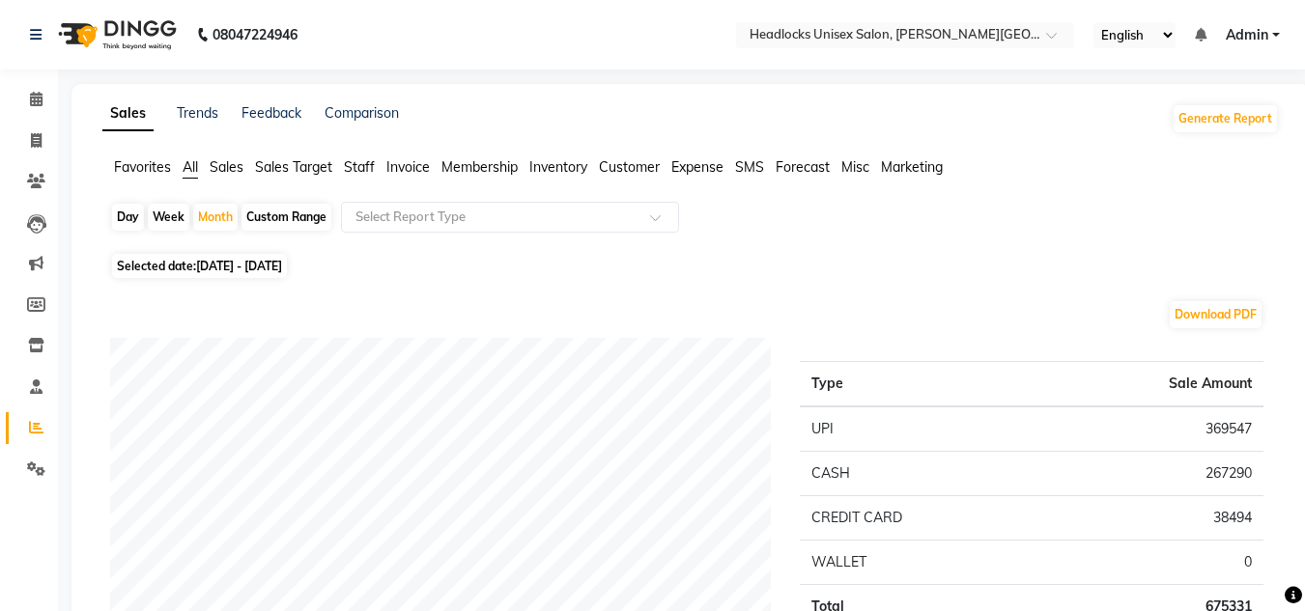
click at [577, 324] on div "Download PDF" at bounding box center [686, 314] width 1153 height 31
click at [33, 136] on icon at bounding box center [36, 140] width 11 height 14
select select "service"
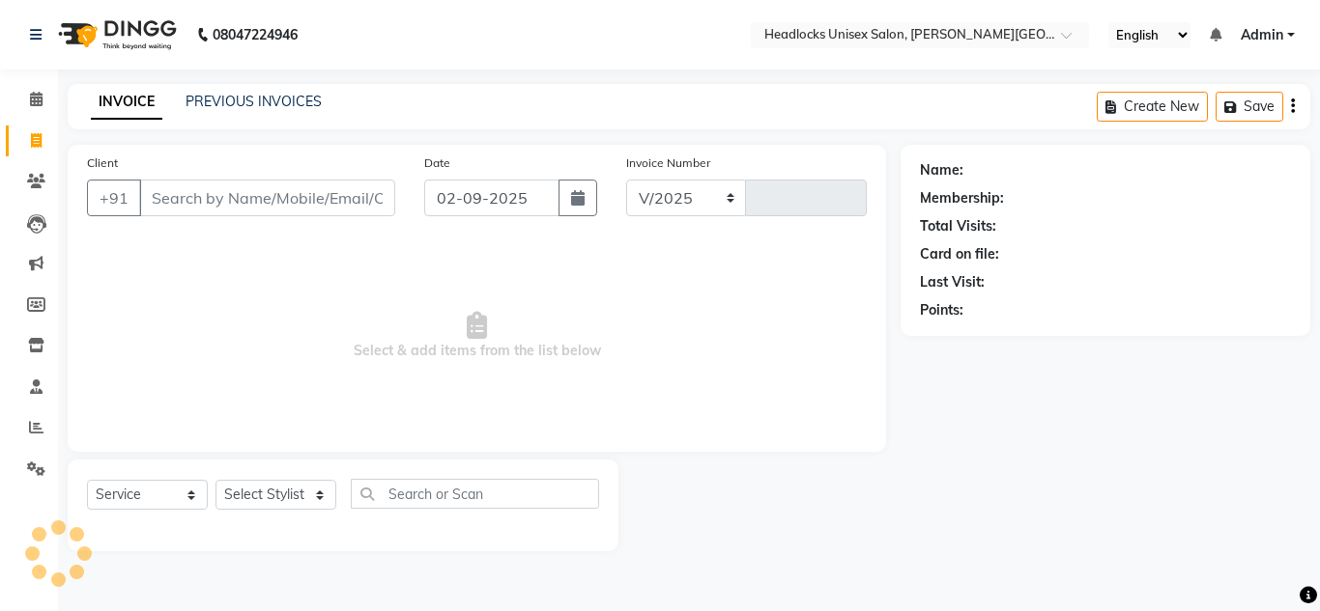
select select "6850"
type input "3233"
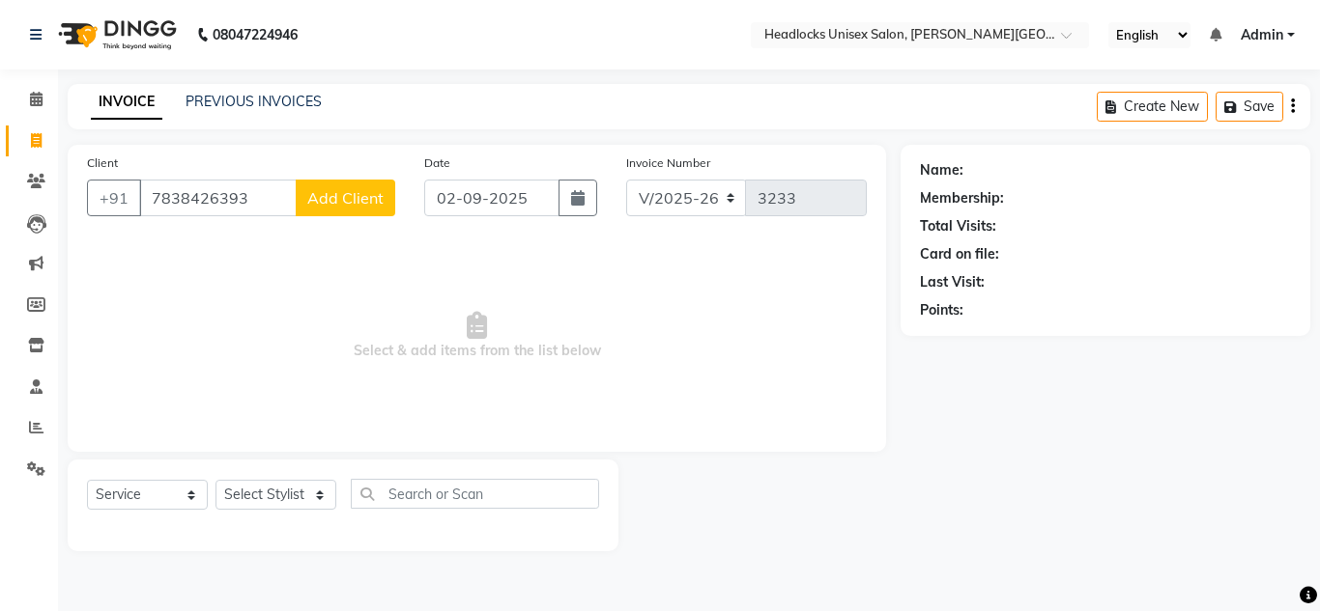
type input "7838426393"
click at [359, 195] on span "Add Client" at bounding box center [345, 197] width 76 height 19
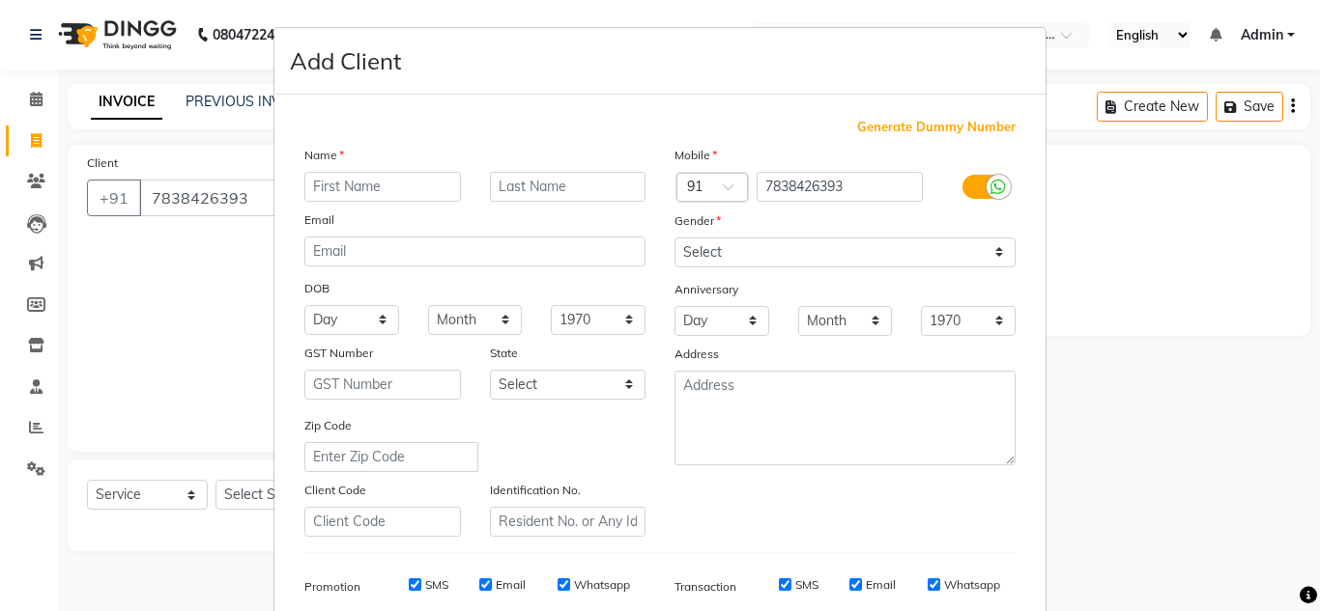
type input "m"
type input "[PERSON_NAME]"
click at [503, 189] on input "text" at bounding box center [568, 187] width 156 height 30
type input "Mehta"
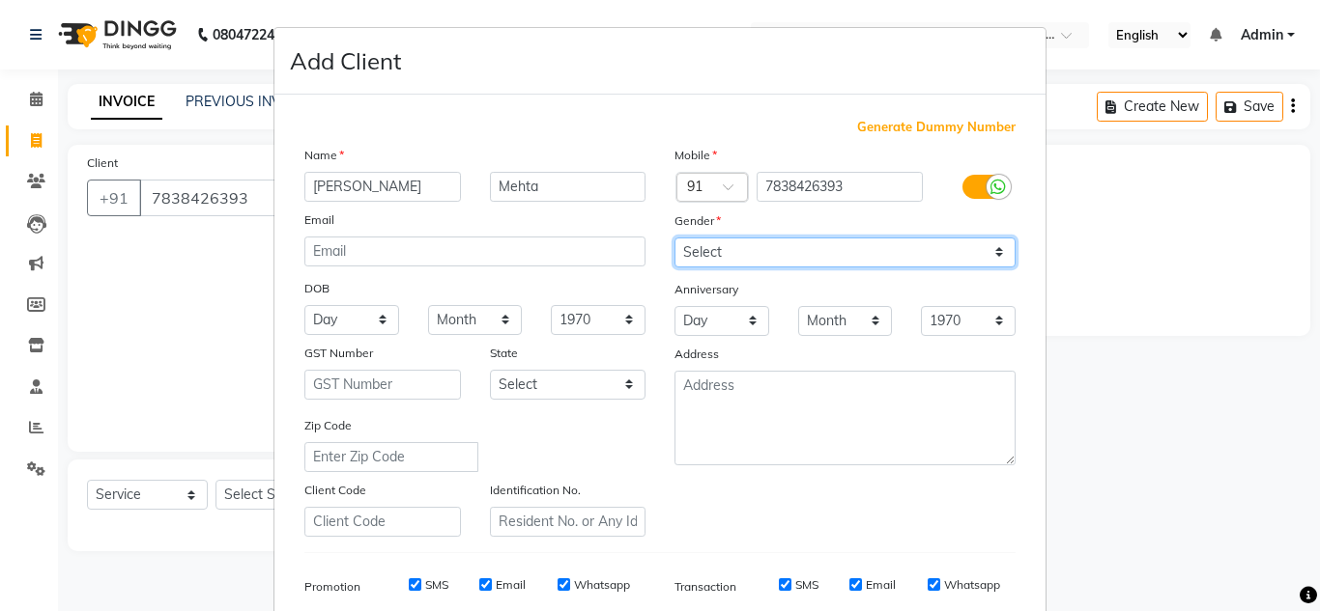
click at [711, 250] on select "Select [DEMOGRAPHIC_DATA] [DEMOGRAPHIC_DATA] Other Prefer Not To Say" at bounding box center [844, 253] width 341 height 30
select select "[DEMOGRAPHIC_DATA]"
click at [674, 238] on select "Select [DEMOGRAPHIC_DATA] [DEMOGRAPHIC_DATA] Other Prefer Not To Say" at bounding box center [844, 253] width 341 height 30
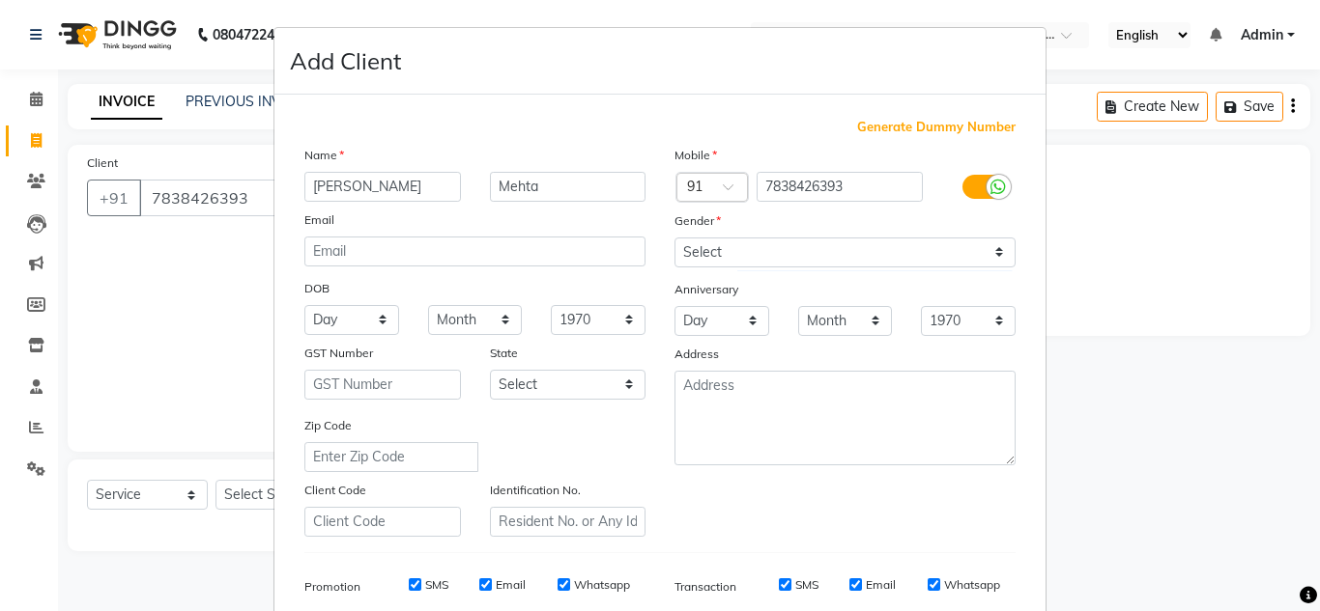
click at [1115, 346] on ngb-modal-window "Add Client Generate Dummy Number Name [PERSON_NAME] Email DOB Day 01 02 03 04 0…" at bounding box center [660, 305] width 1320 height 611
click at [1119, 366] on ngb-modal-window "Add Client Generate Dummy Number Name [PERSON_NAME] Email DOB Day 01 02 03 04 0…" at bounding box center [660, 305] width 1320 height 611
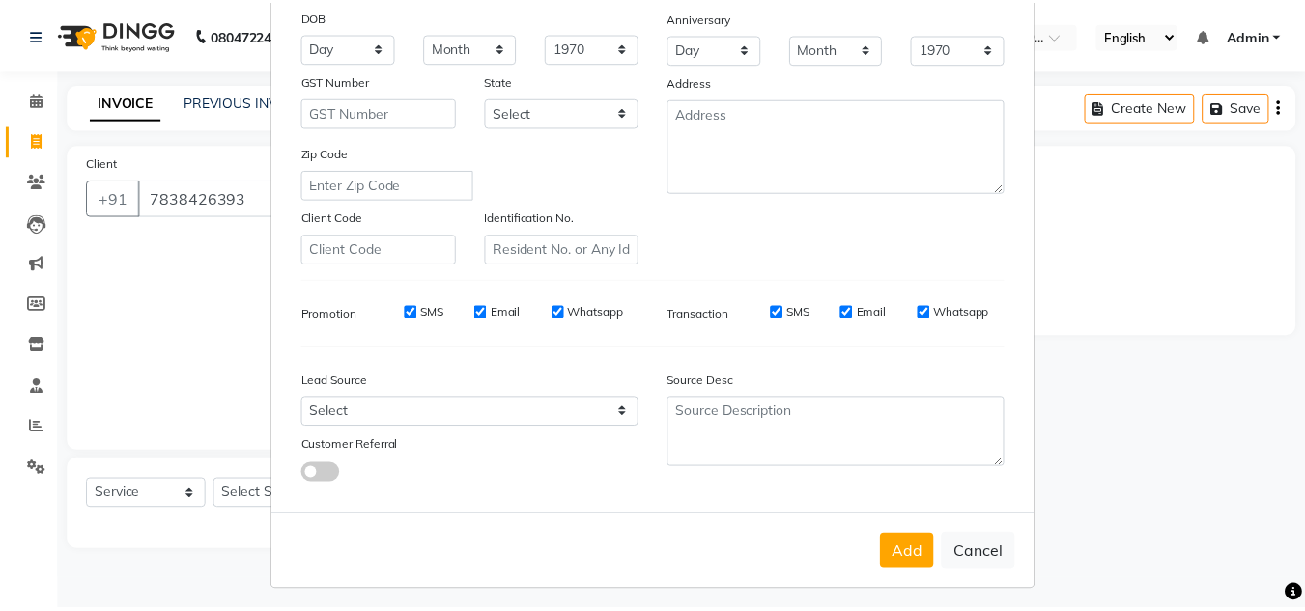
scroll to position [280, 0]
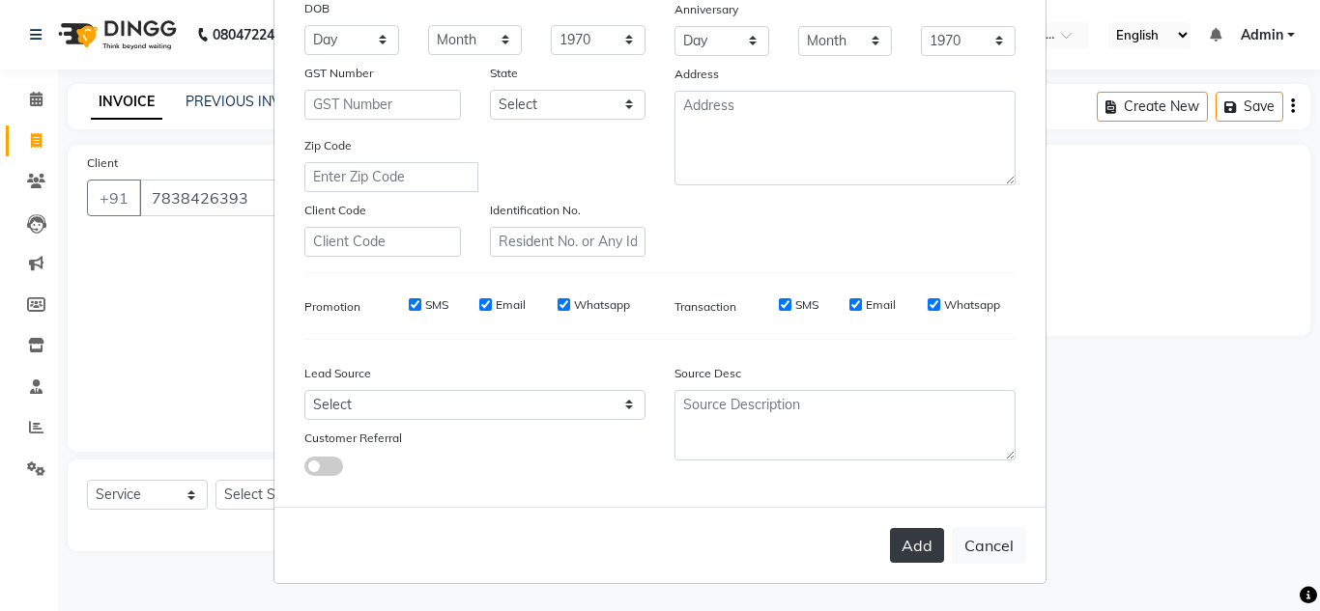
click at [891, 549] on button "Add" at bounding box center [917, 545] width 54 height 35
select select
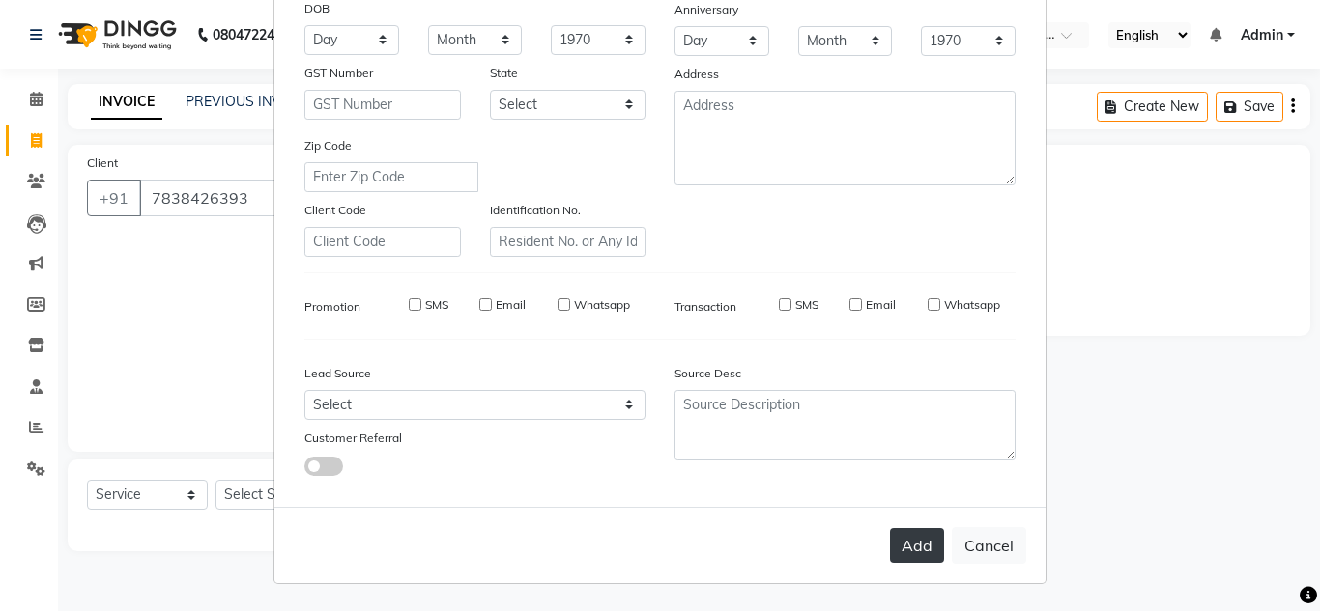
select select
checkbox input "false"
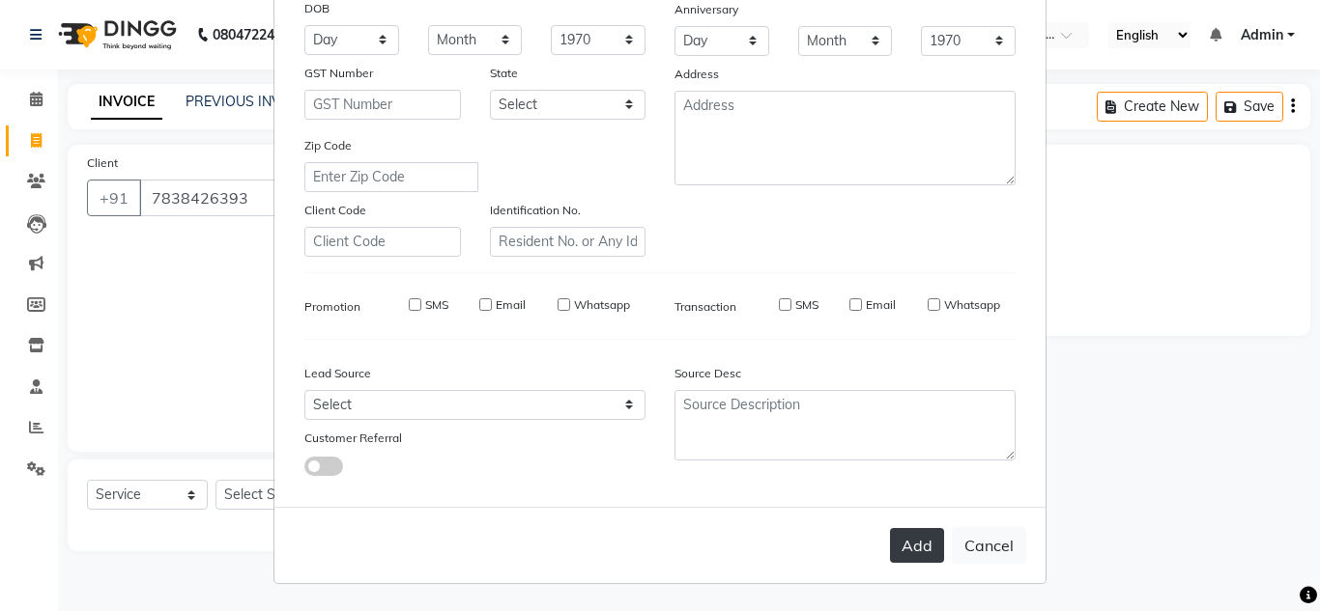
checkbox input "false"
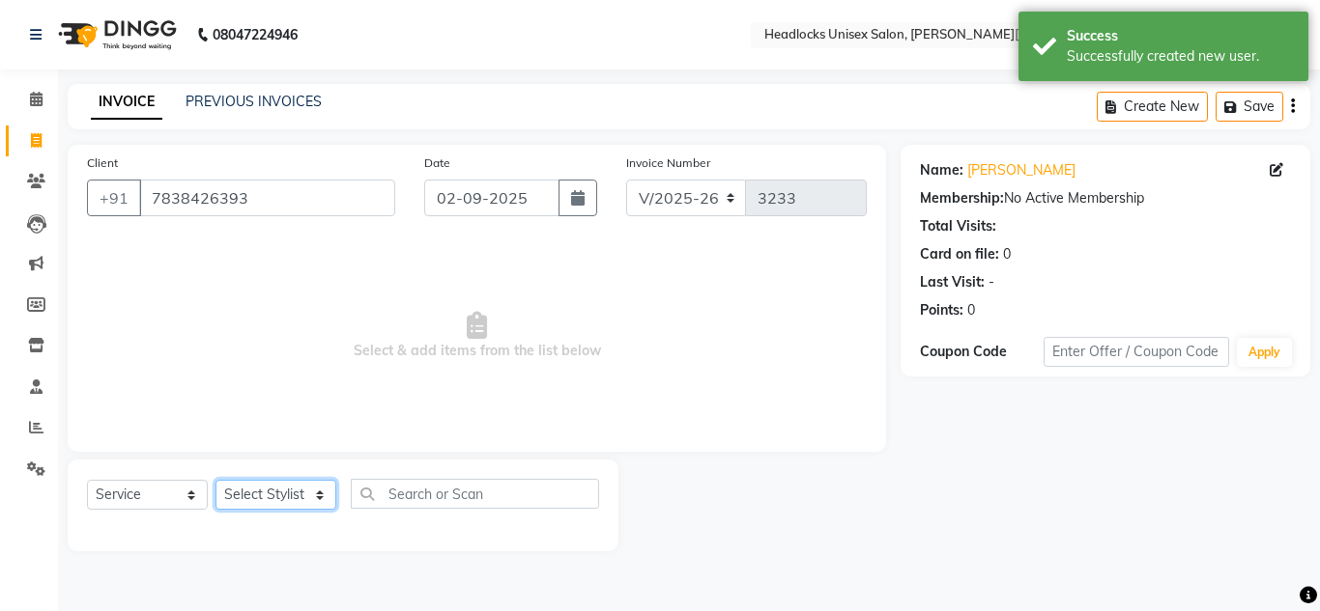
click at [265, 492] on select "Select Stylist [PERSON_NAME] Jannat Kaif [DATE] [PERSON_NAME] [PERSON_NAME] [PE…" at bounding box center [275, 495] width 121 height 30
select select "53613"
click at [215, 480] on select "Select Stylist [PERSON_NAME] Jannat Kaif [DATE] [PERSON_NAME] [PERSON_NAME] [PE…" at bounding box center [275, 495] width 121 height 30
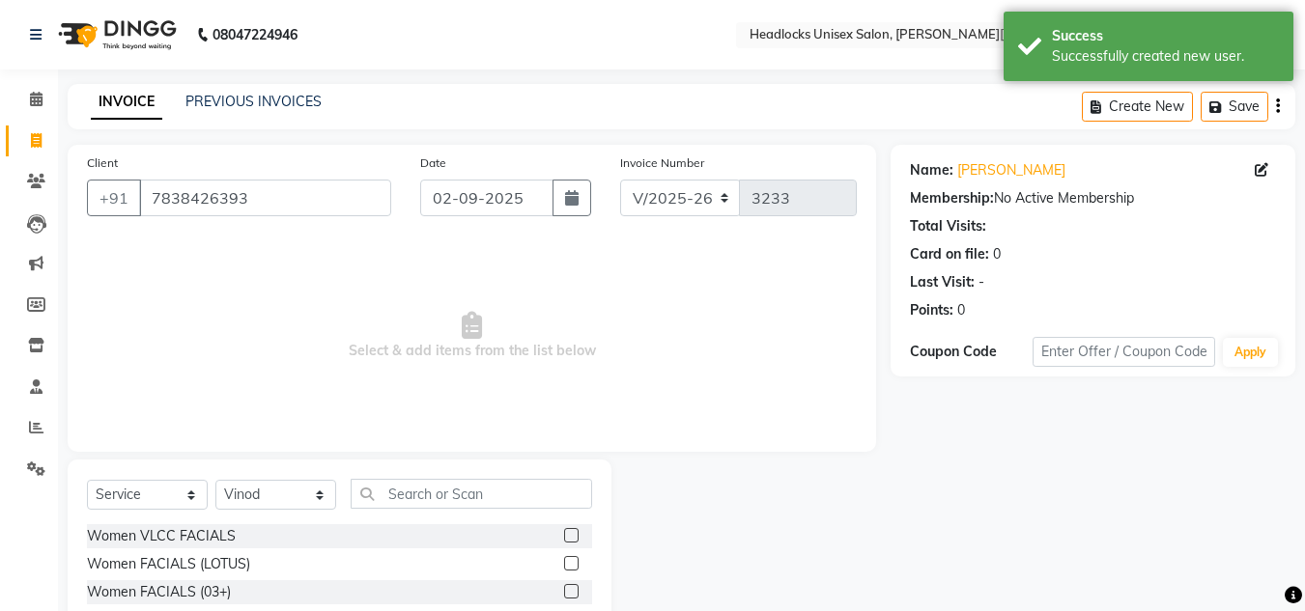
click at [713, 338] on span "Select & add items from the list below" at bounding box center [472, 336] width 770 height 193
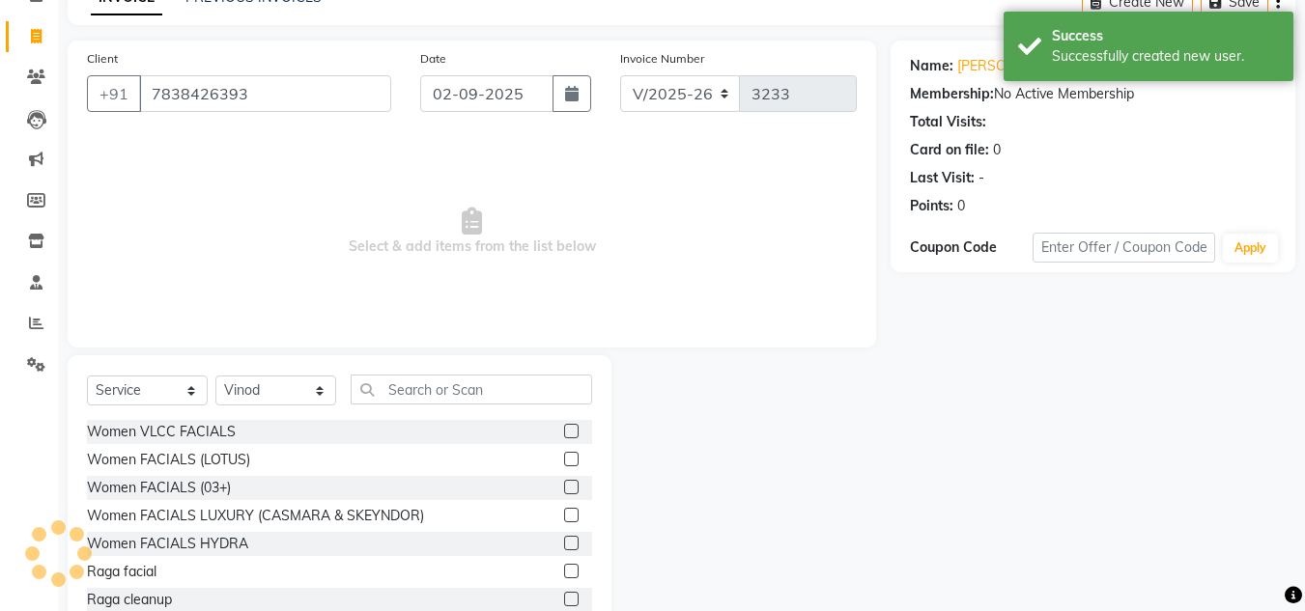
scroll to position [162, 0]
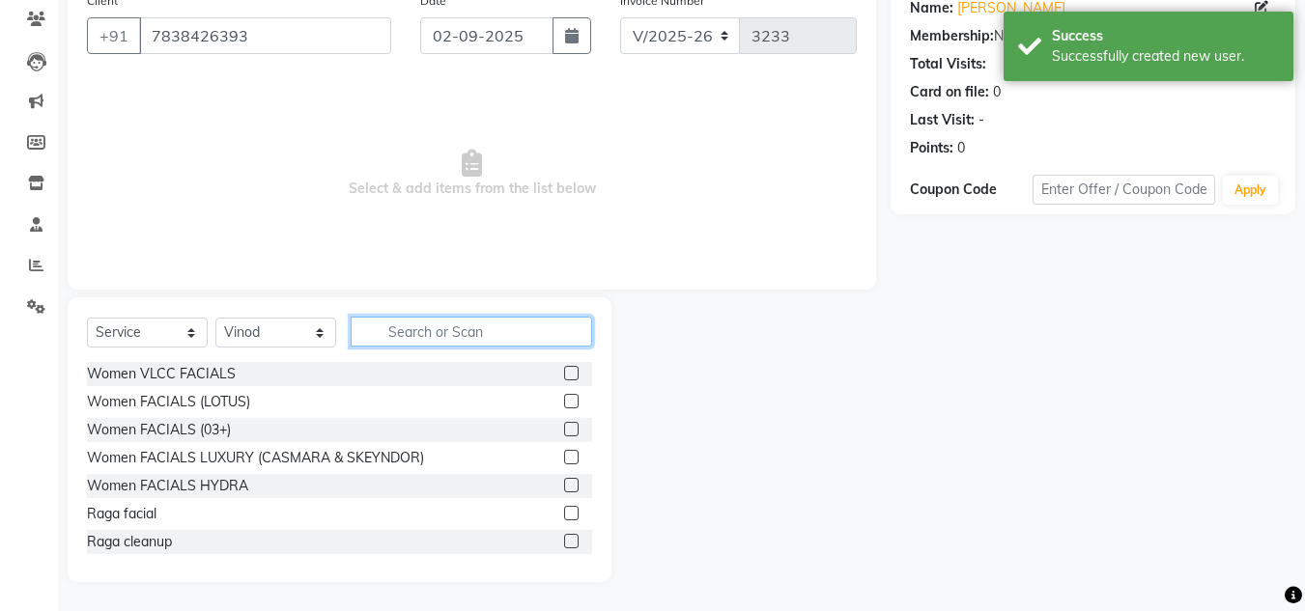
click at [430, 330] on input "text" at bounding box center [471, 332] width 241 height 30
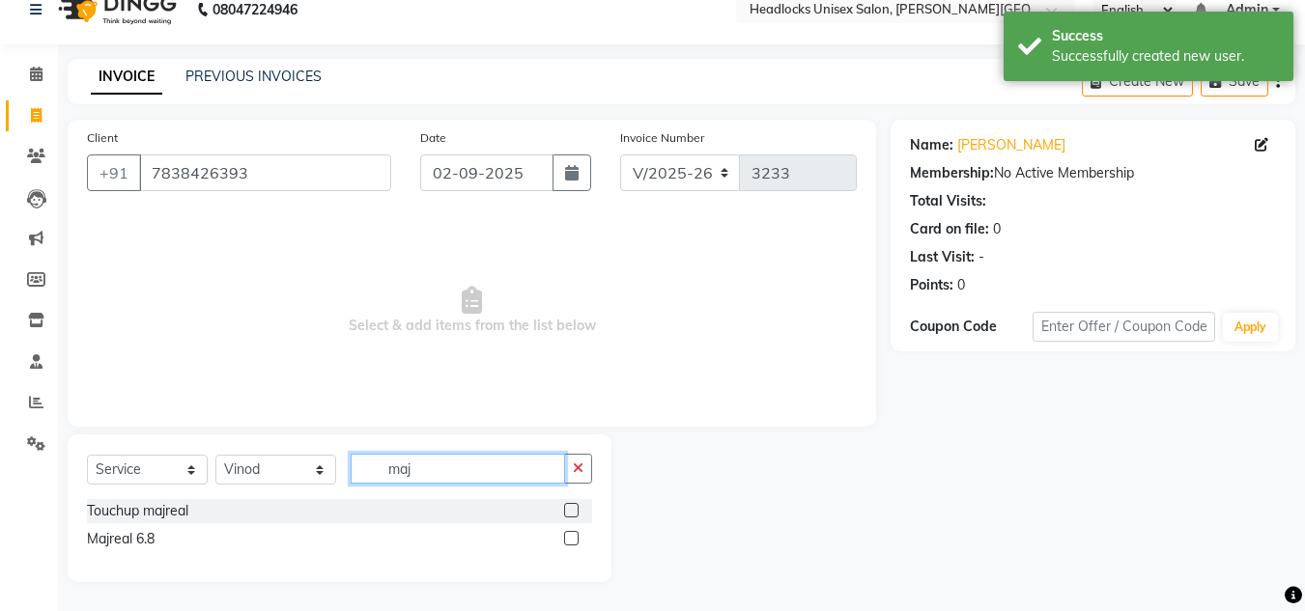
scroll to position [25, 0]
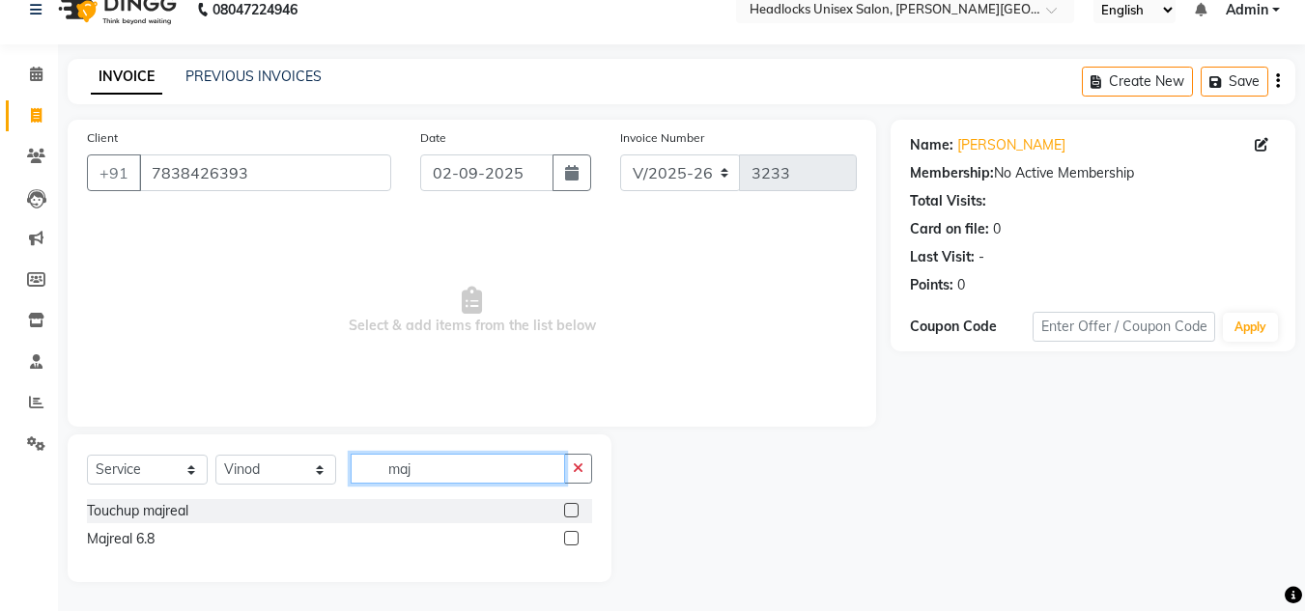
type input "maj"
click at [569, 510] on label at bounding box center [571, 510] width 14 height 14
click at [569, 510] on input "checkbox" at bounding box center [570, 511] width 13 height 13
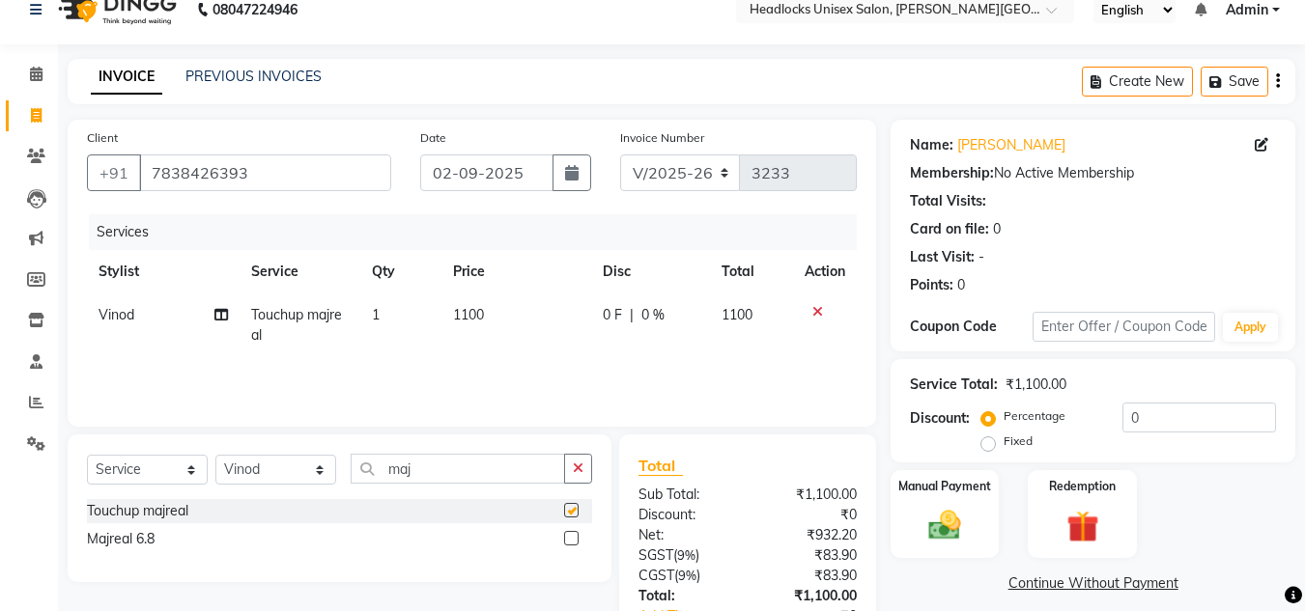
checkbox input "false"
click at [494, 303] on td "1100" at bounding box center [516, 326] width 150 height 64
select select "53613"
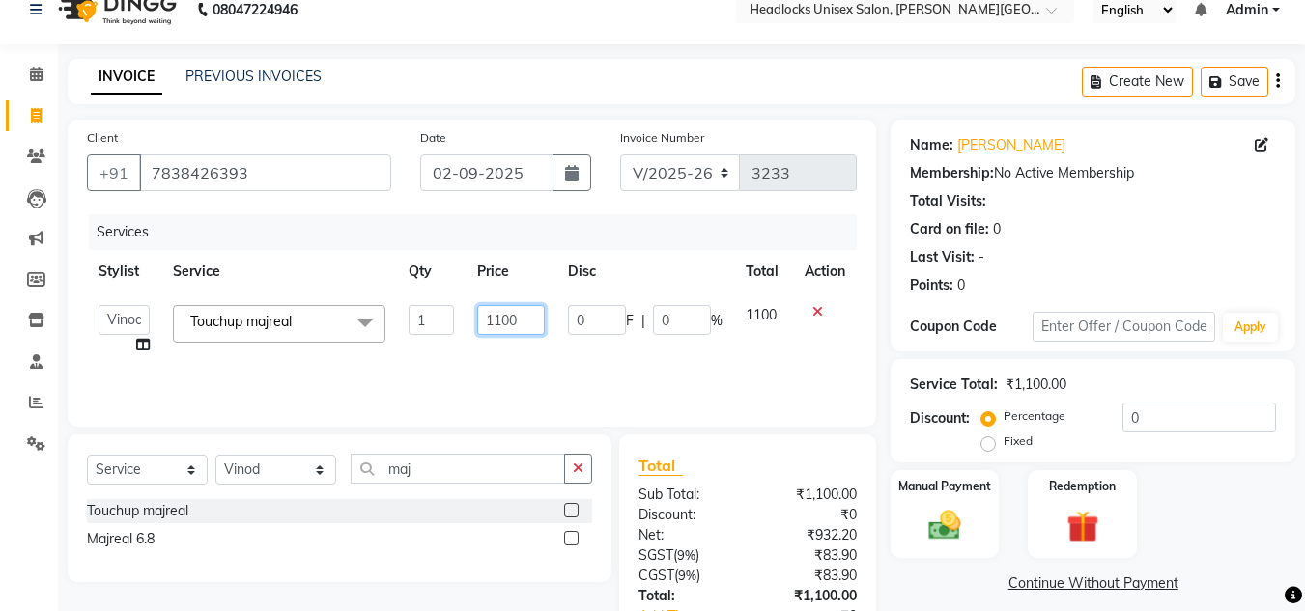
click at [527, 310] on input "1100" at bounding box center [510, 320] width 67 height 30
type input "1200"
click at [527, 344] on td "1200" at bounding box center [511, 330] width 90 height 73
select select "53613"
click at [523, 324] on input "1200" at bounding box center [510, 320] width 67 height 30
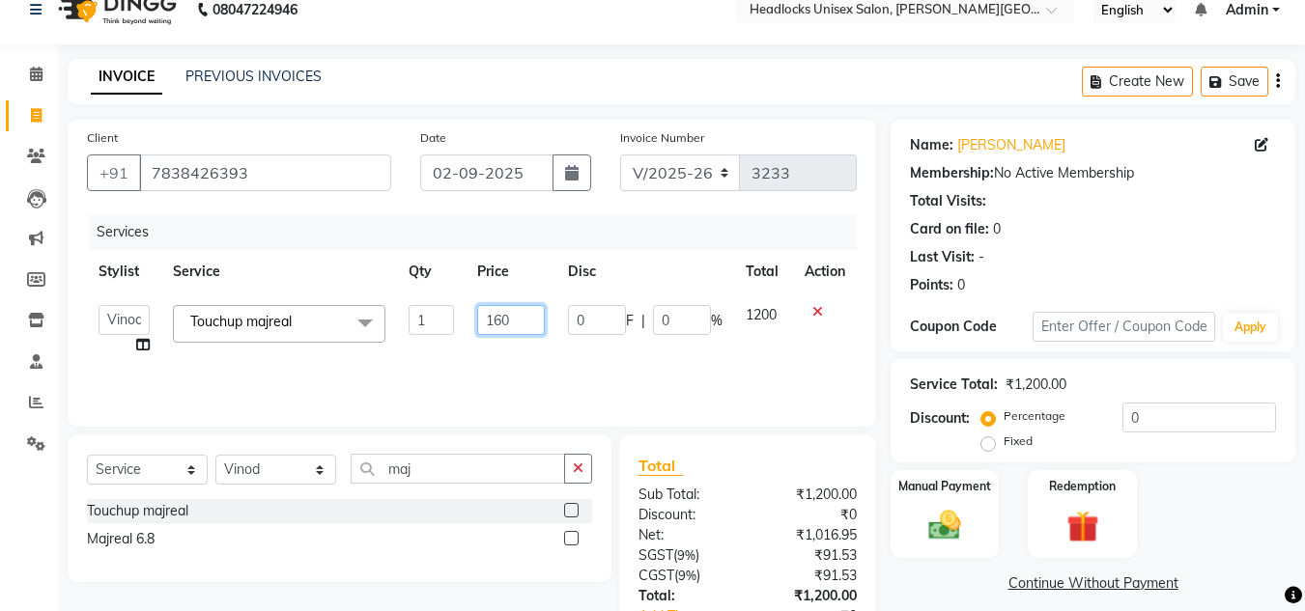
type input "1600"
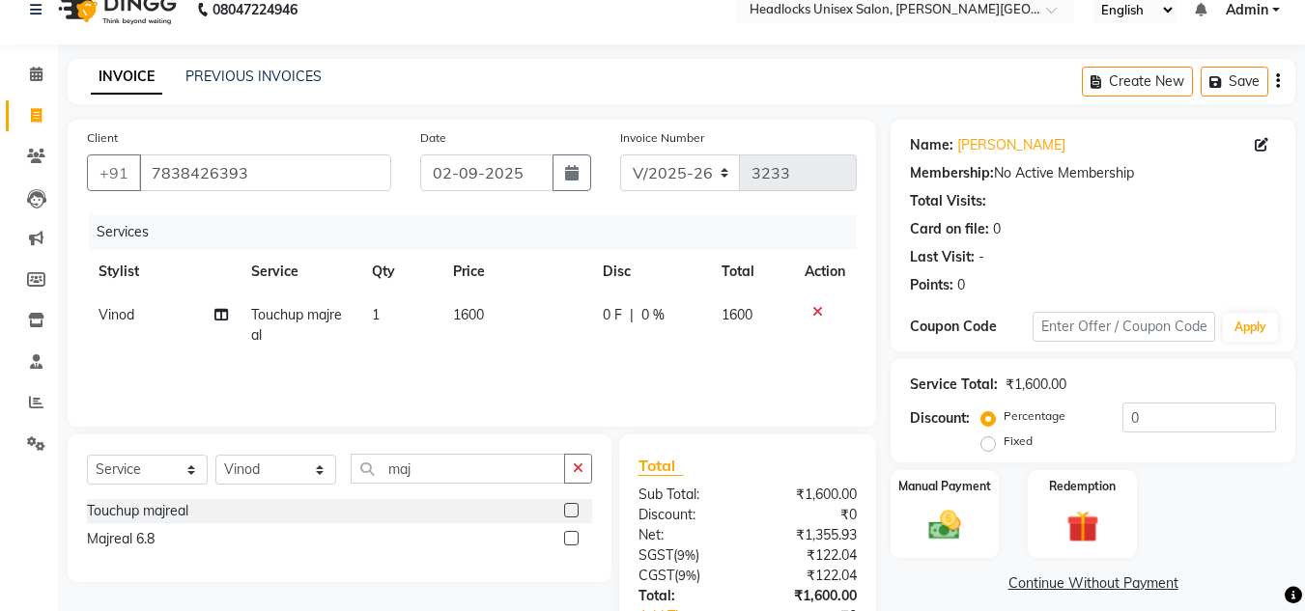
click at [525, 357] on div "Services Stylist Service Qty Price Disc Total Action Vinod Touchup majreal 1 16…" at bounding box center [472, 310] width 770 height 193
click at [220, 318] on icon at bounding box center [221, 315] width 14 height 14
select select "53613"
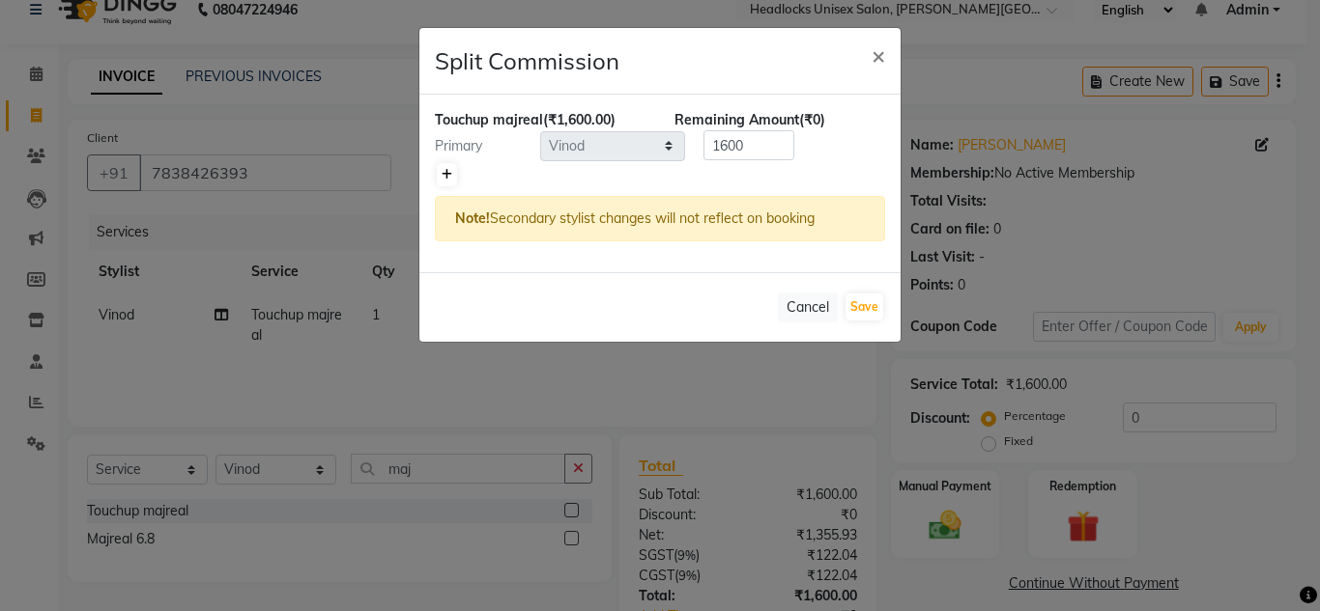
click at [444, 179] on icon at bounding box center [446, 175] width 11 height 12
type input "800"
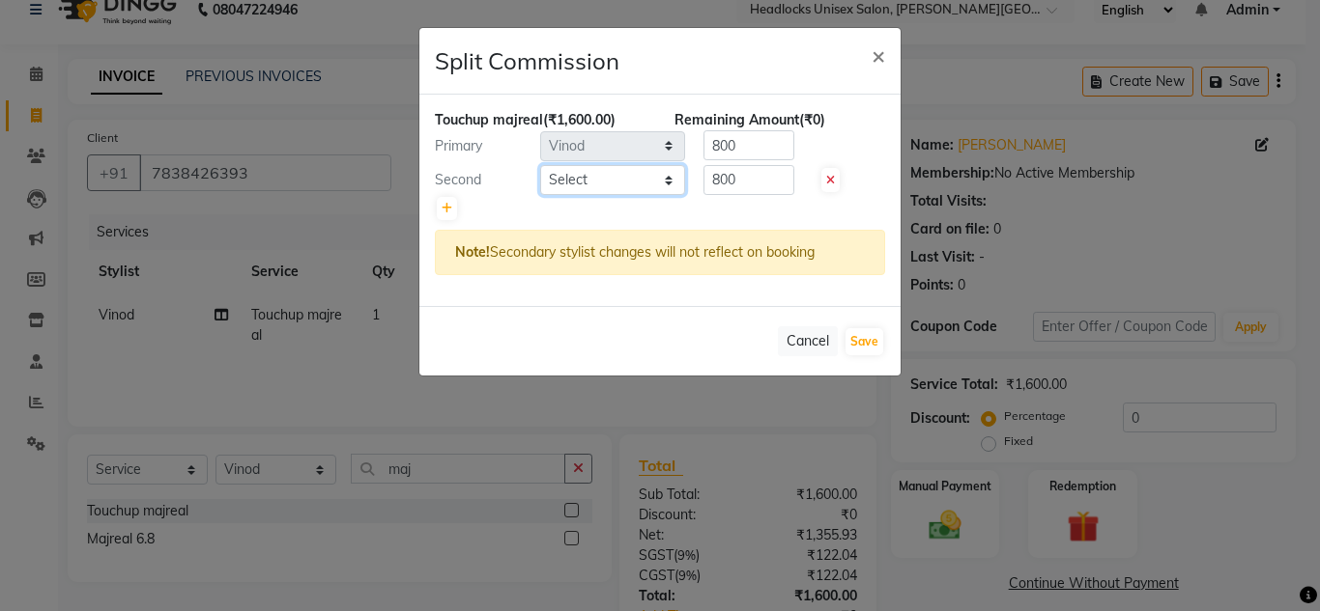
click at [575, 176] on select "Select [PERSON_NAME] Jannat Kaif [DATE] [PERSON_NAME] Pinky [PERSON_NAME] [PERS…" at bounding box center [612, 180] width 145 height 30
select select "84322"
click at [540, 165] on select "Select [PERSON_NAME] Jannat Kaif [DATE] [PERSON_NAME] Pinky [PERSON_NAME] [PERS…" at bounding box center [612, 180] width 145 height 30
click at [770, 183] on input "800" at bounding box center [748, 180] width 91 height 30
type input "8"
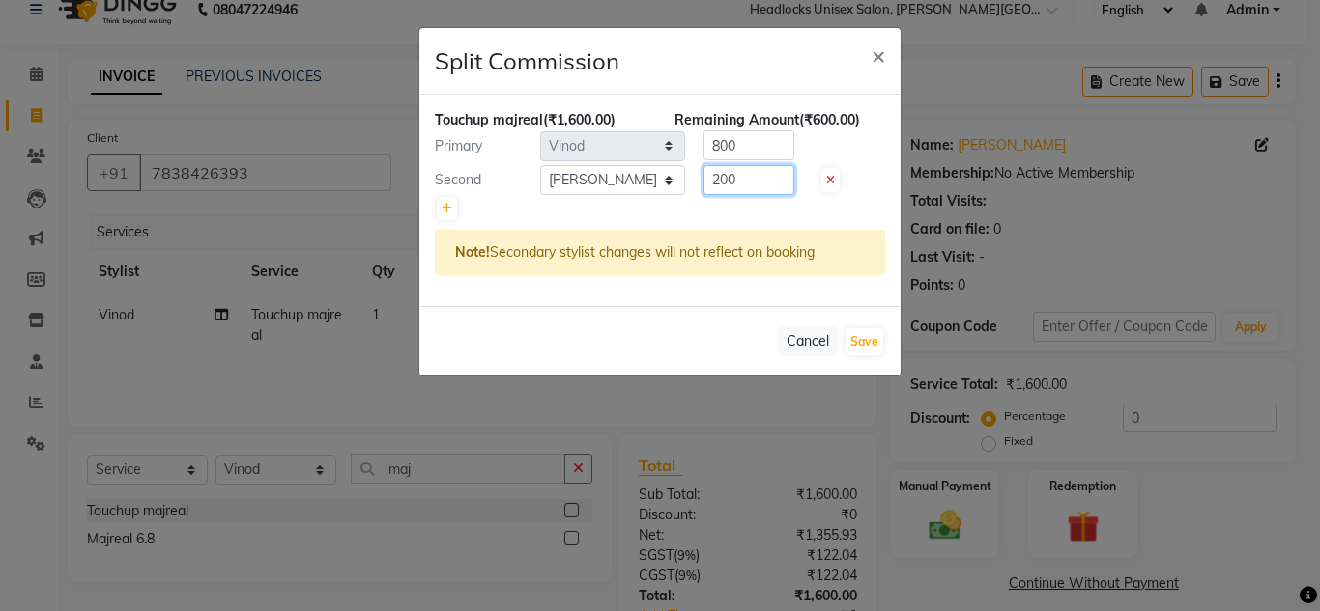
type input "200"
click at [771, 145] on input "800" at bounding box center [748, 145] width 91 height 30
type input "8"
type input "1400"
click at [863, 347] on button "Save" at bounding box center [864, 341] width 38 height 27
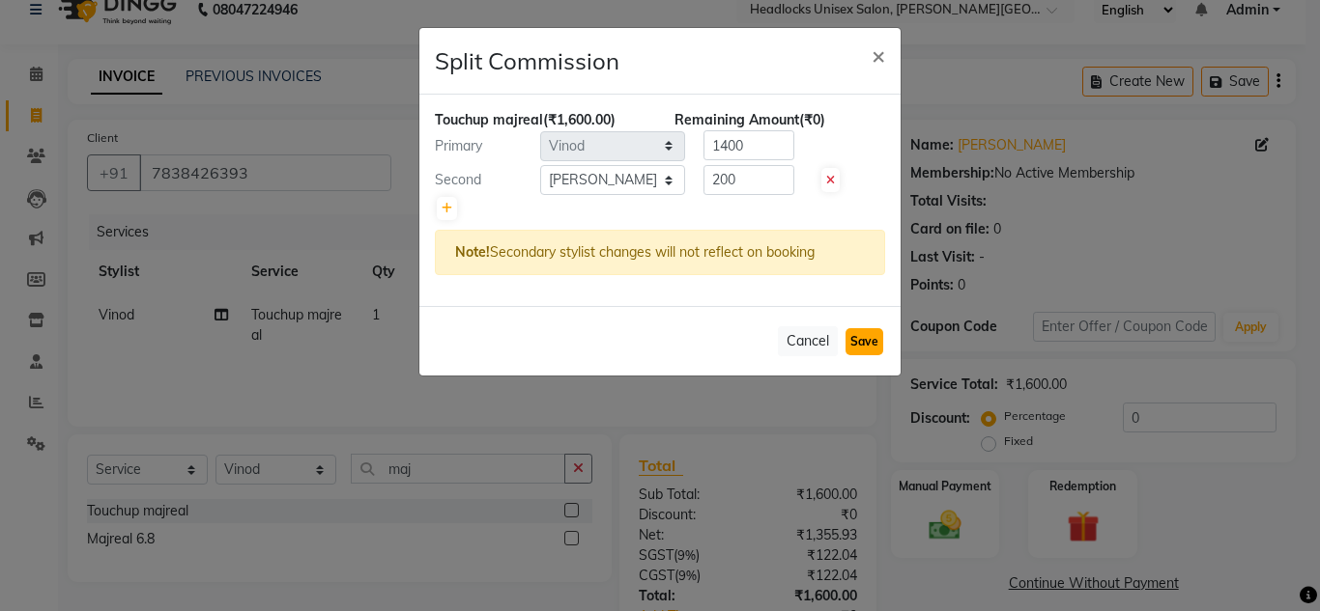
select select "Select"
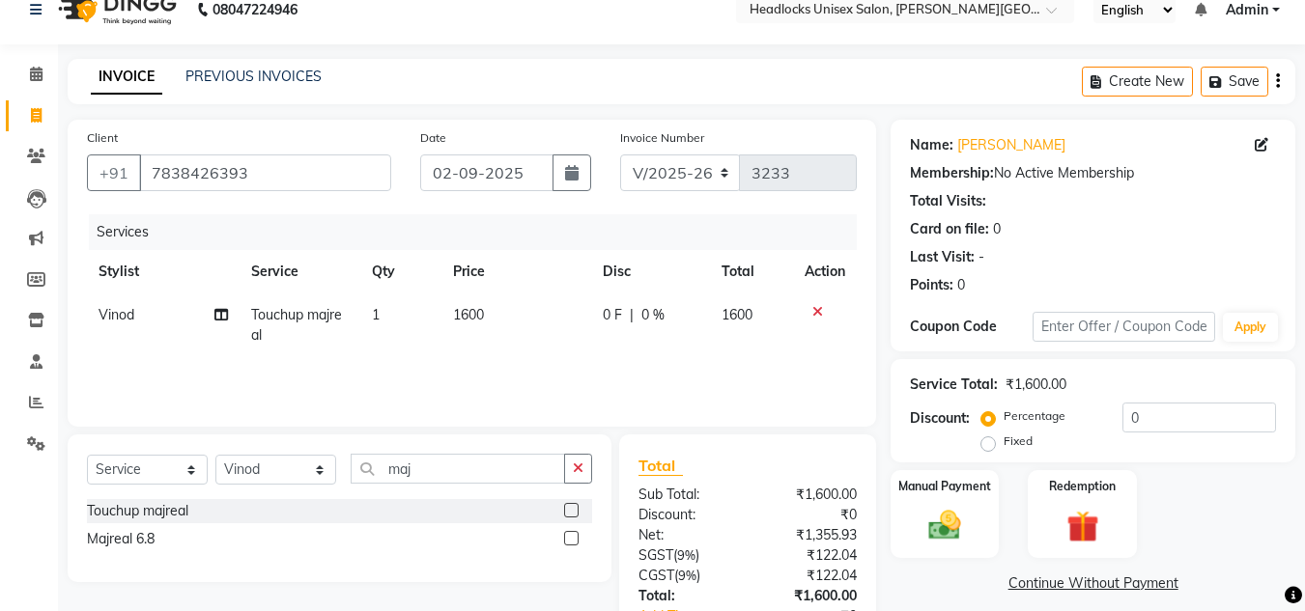
click at [751, 466] on div "Total" at bounding box center [748, 465] width 218 height 23
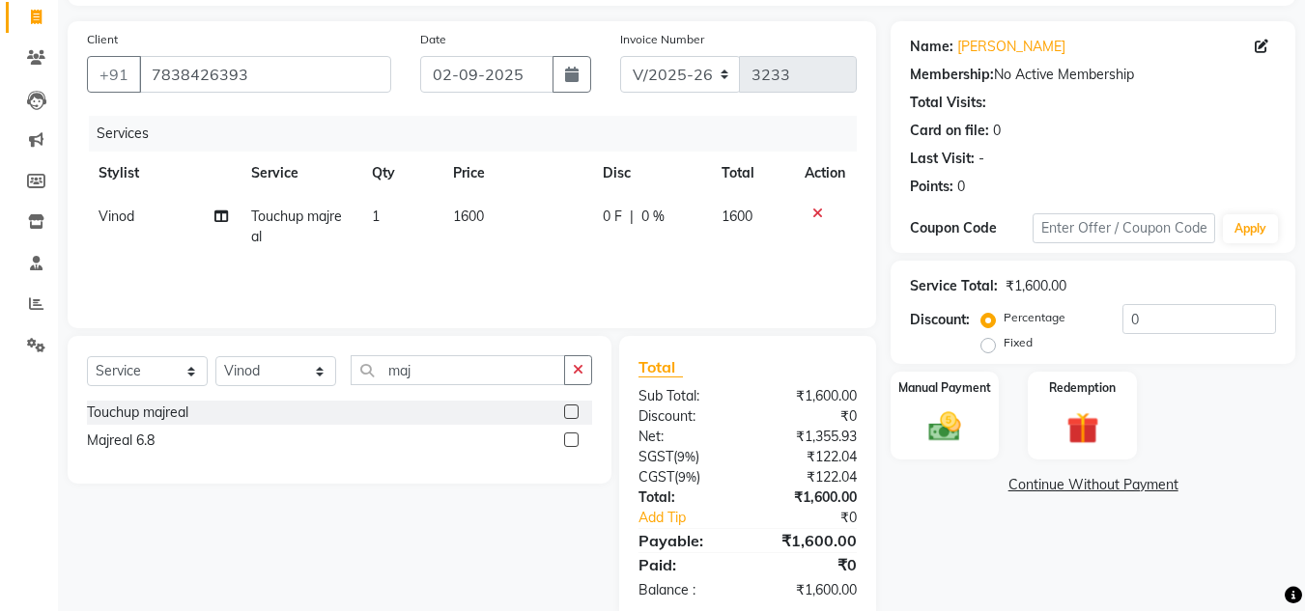
scroll to position [161, 0]
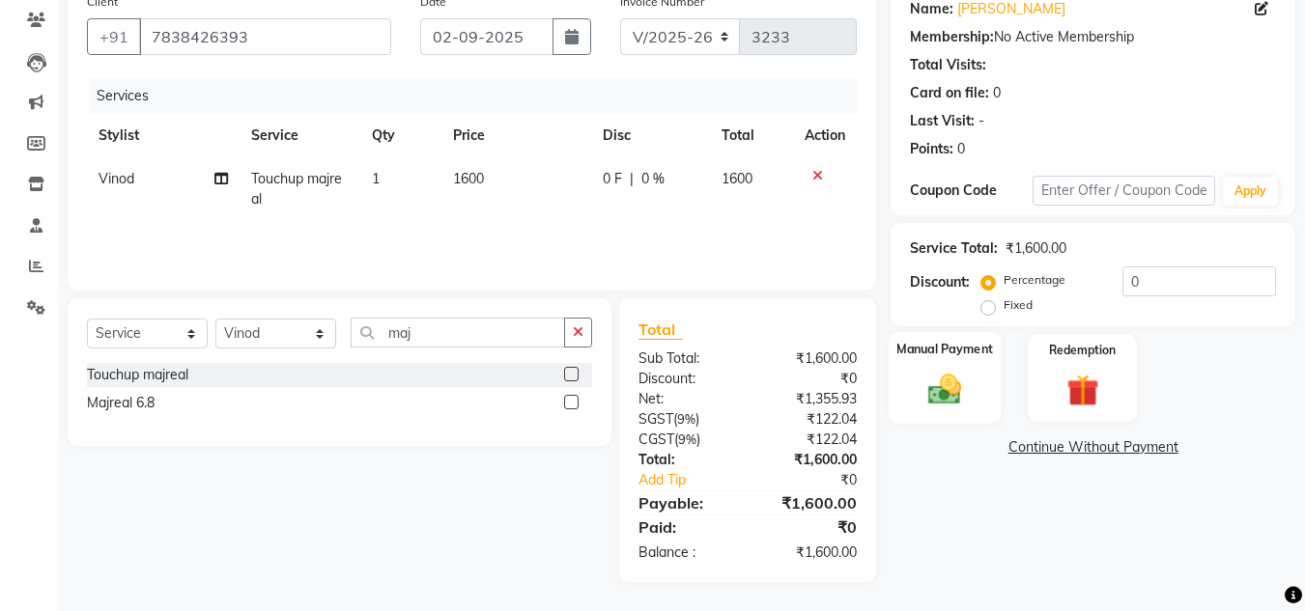
click at [944, 381] on img at bounding box center [945, 389] width 54 height 39
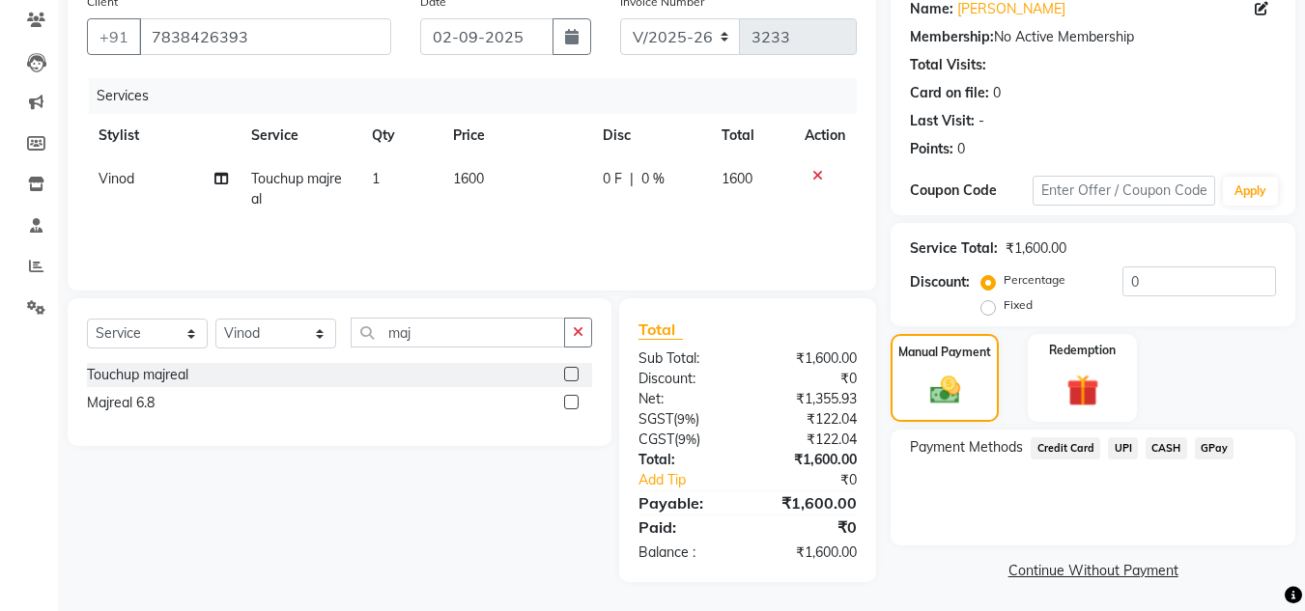
click at [1162, 448] on span "CASH" at bounding box center [1167, 449] width 42 height 22
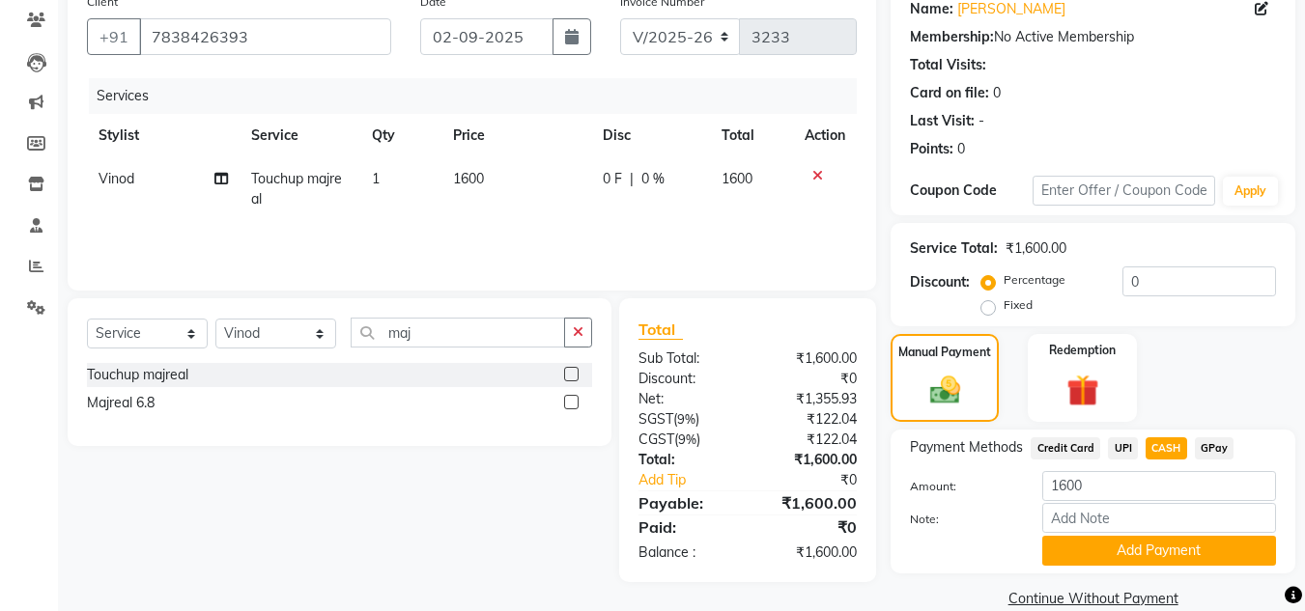
click at [495, 181] on td "1600" at bounding box center [516, 189] width 150 height 64
select select "53613"
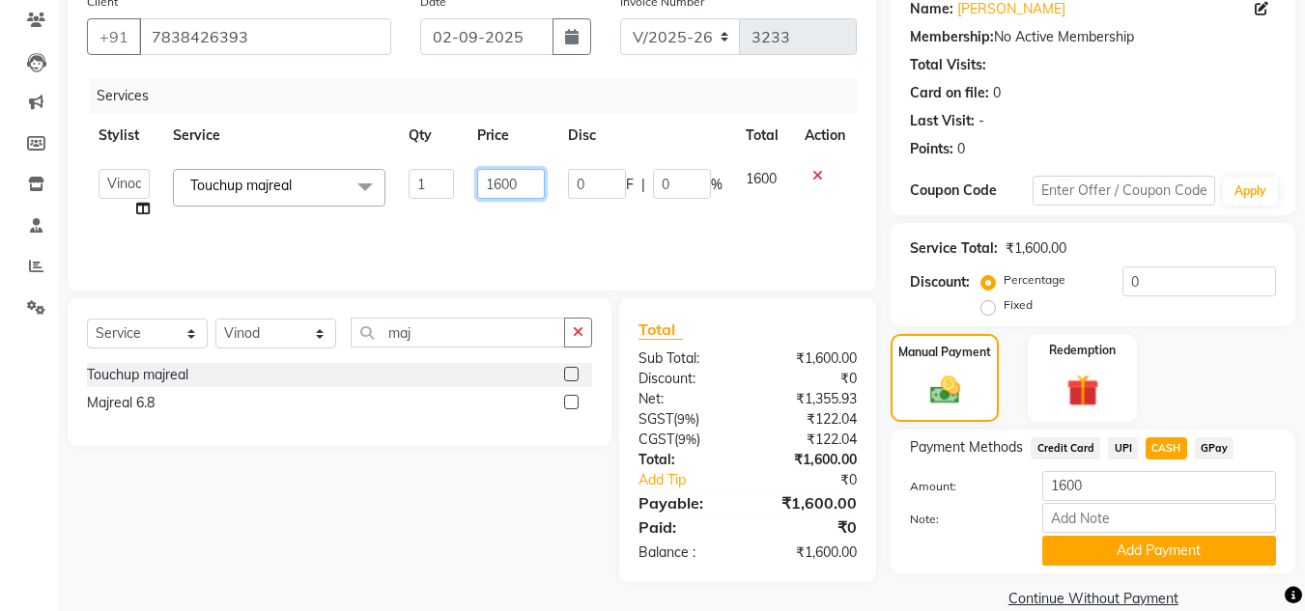
click at [525, 187] on input "1600" at bounding box center [510, 184] width 67 height 30
type input "1500"
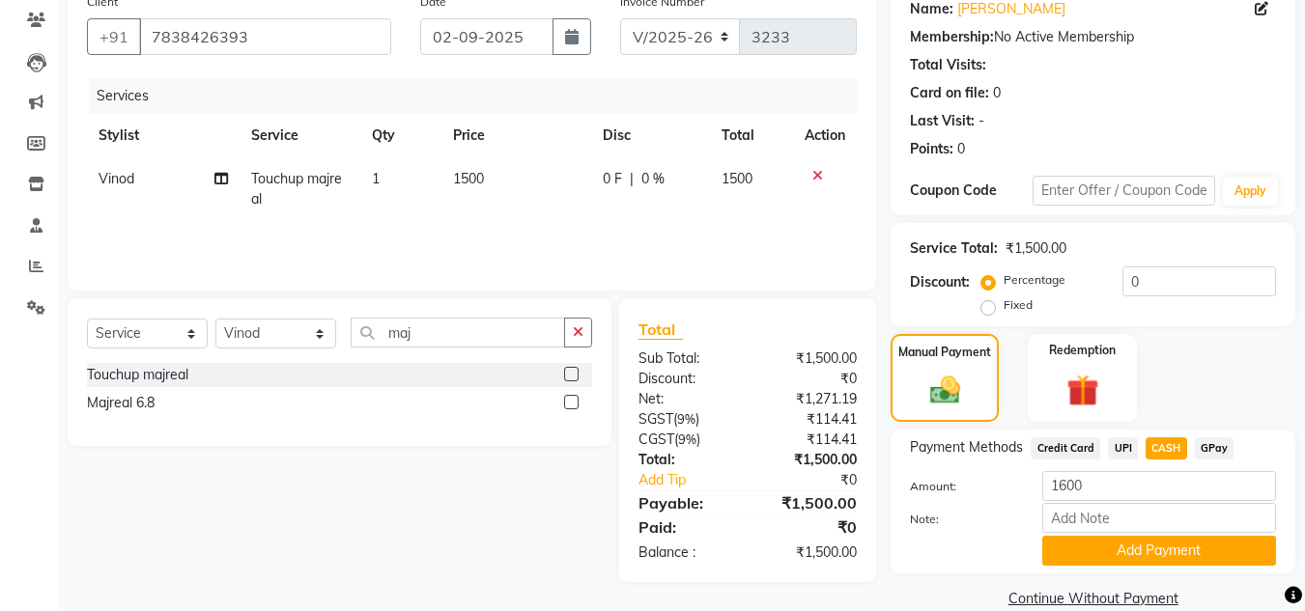
click at [541, 241] on div "Services Stylist Service Qty Price Disc Total Action Vinod Touchup majreal 1 15…" at bounding box center [472, 174] width 770 height 193
click at [1110, 447] on span "UPI" at bounding box center [1123, 449] width 30 height 22
type input "1500"
click at [1169, 444] on span "CASH" at bounding box center [1167, 449] width 42 height 22
click at [1155, 553] on button "Add Payment" at bounding box center [1159, 551] width 234 height 30
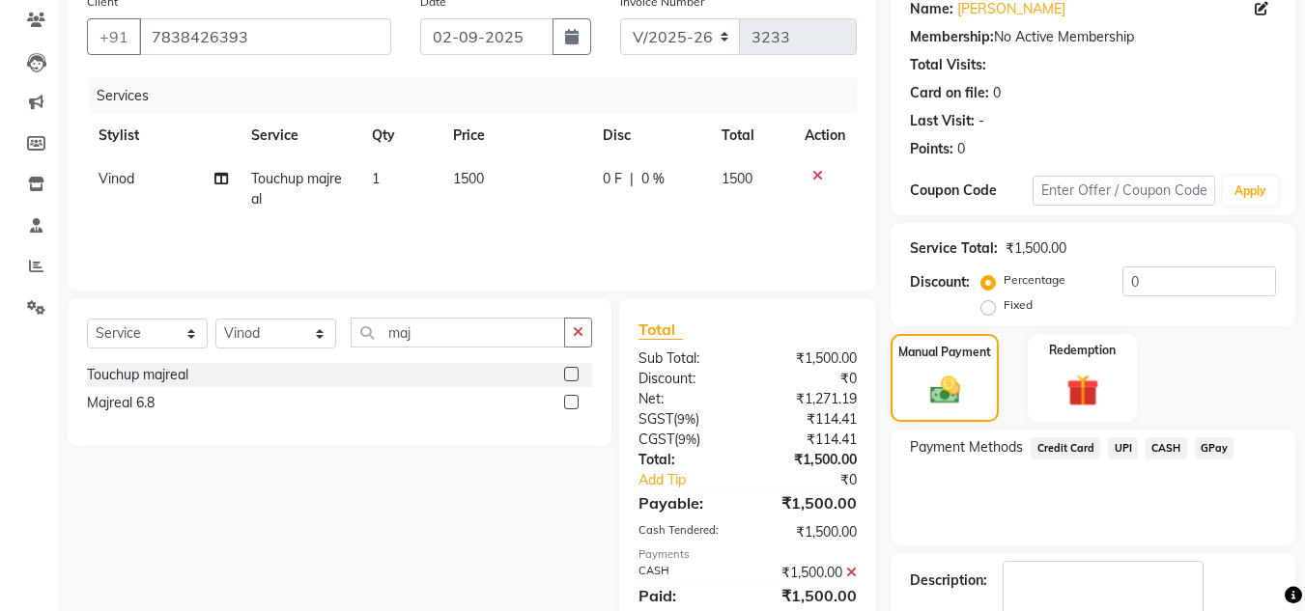
click at [1144, 528] on div "Payment Methods Credit Card UPI CASH GPay" at bounding box center [1093, 488] width 405 height 116
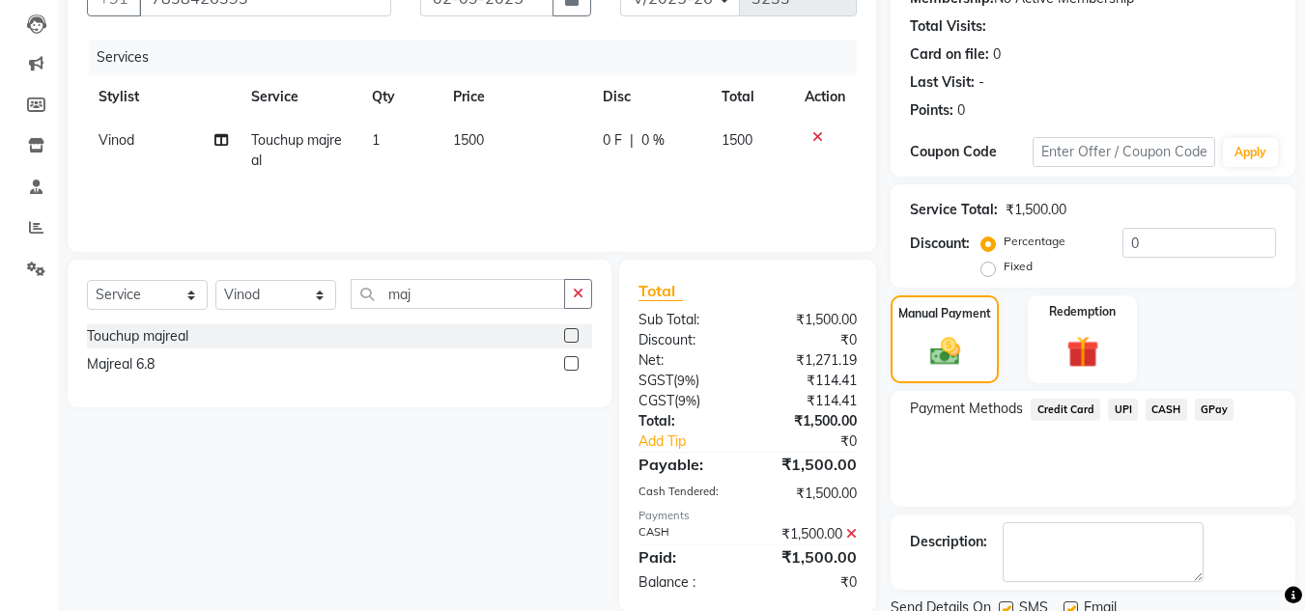
scroll to position [273, 0]
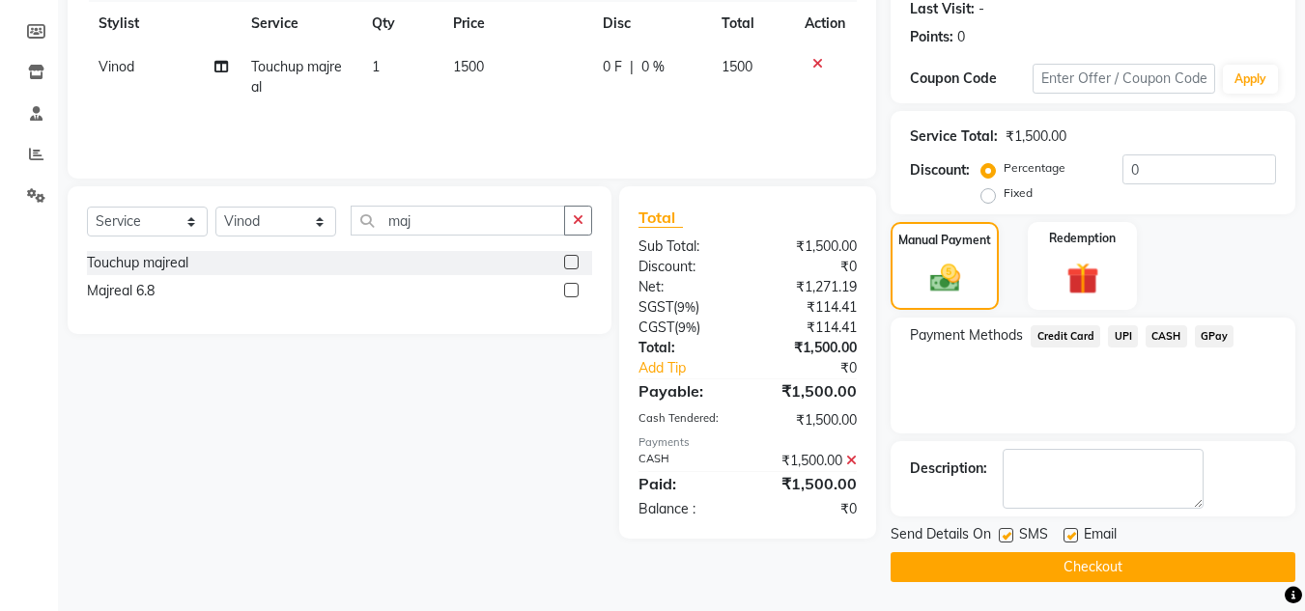
click at [1133, 571] on button "Checkout" at bounding box center [1093, 568] width 405 height 30
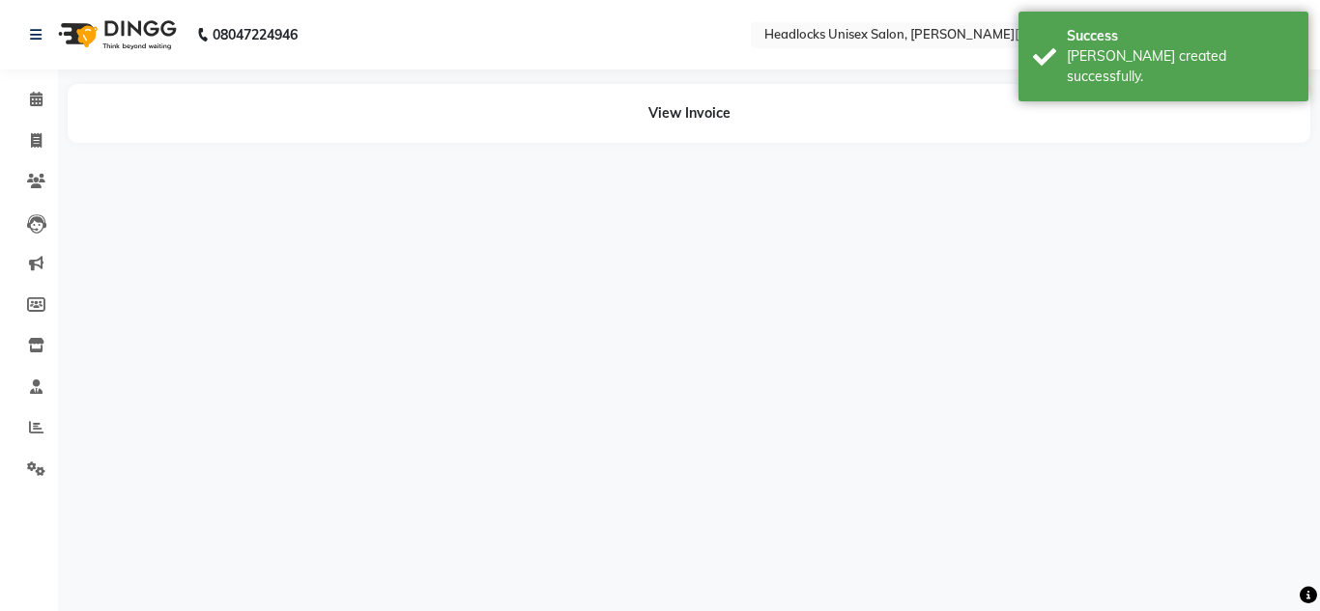
select select "53613"
select select "84322"
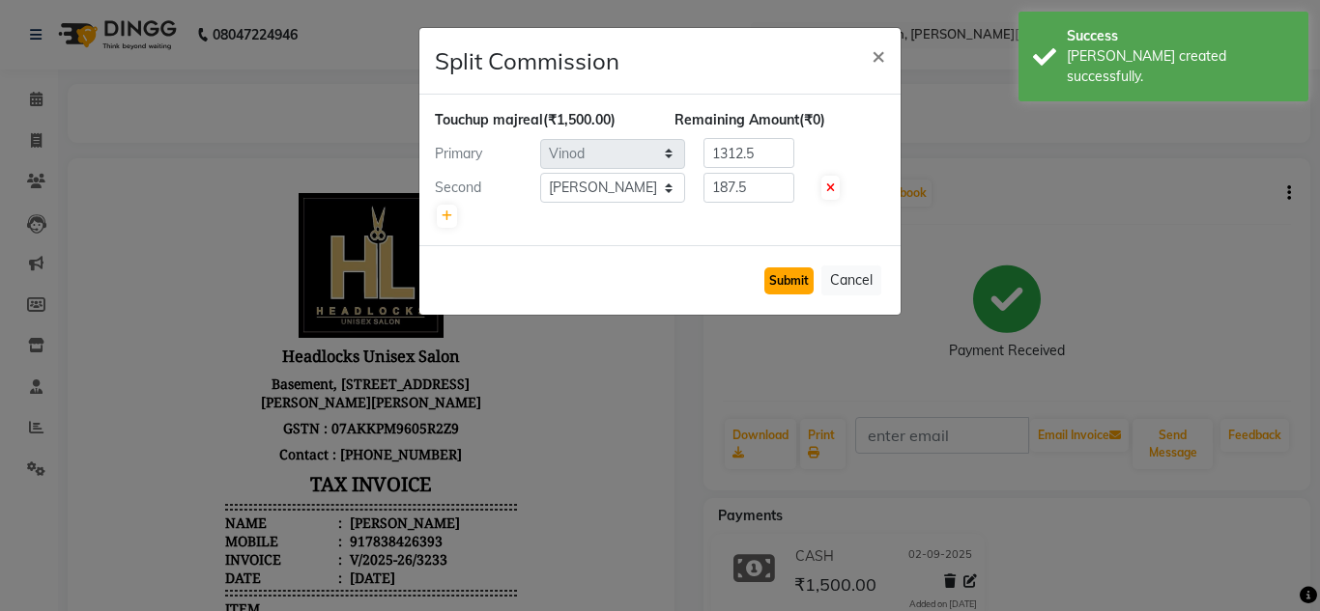
click at [782, 281] on button "Submit" at bounding box center [788, 281] width 49 height 27
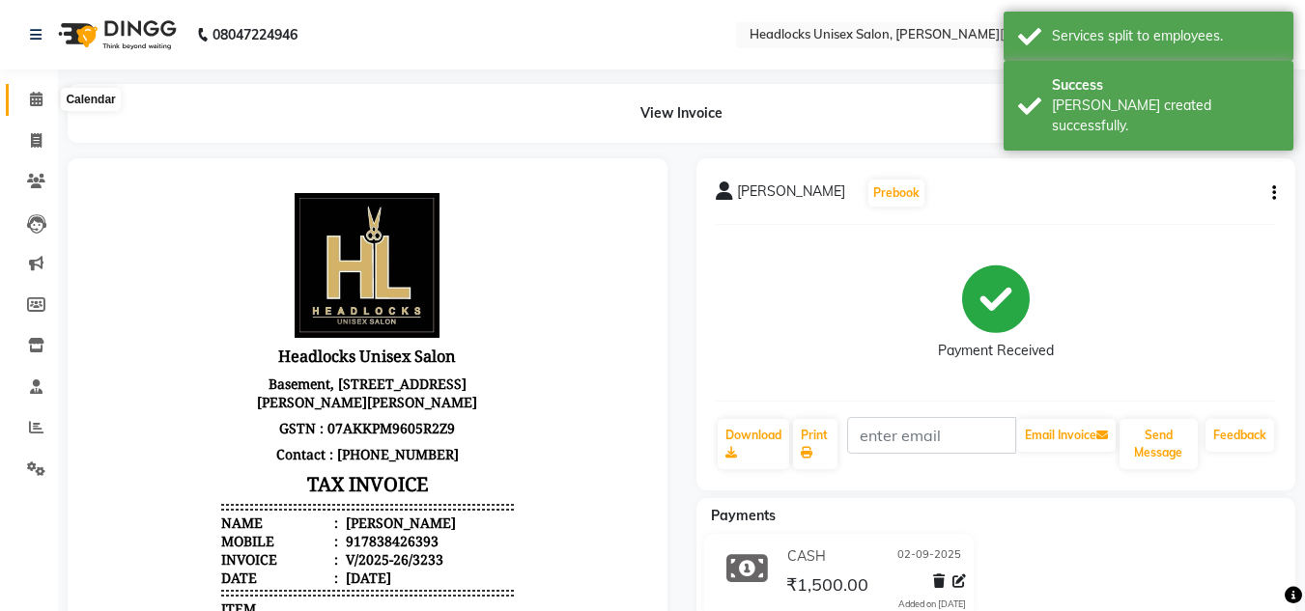
click at [42, 99] on icon at bounding box center [36, 99] width 13 height 14
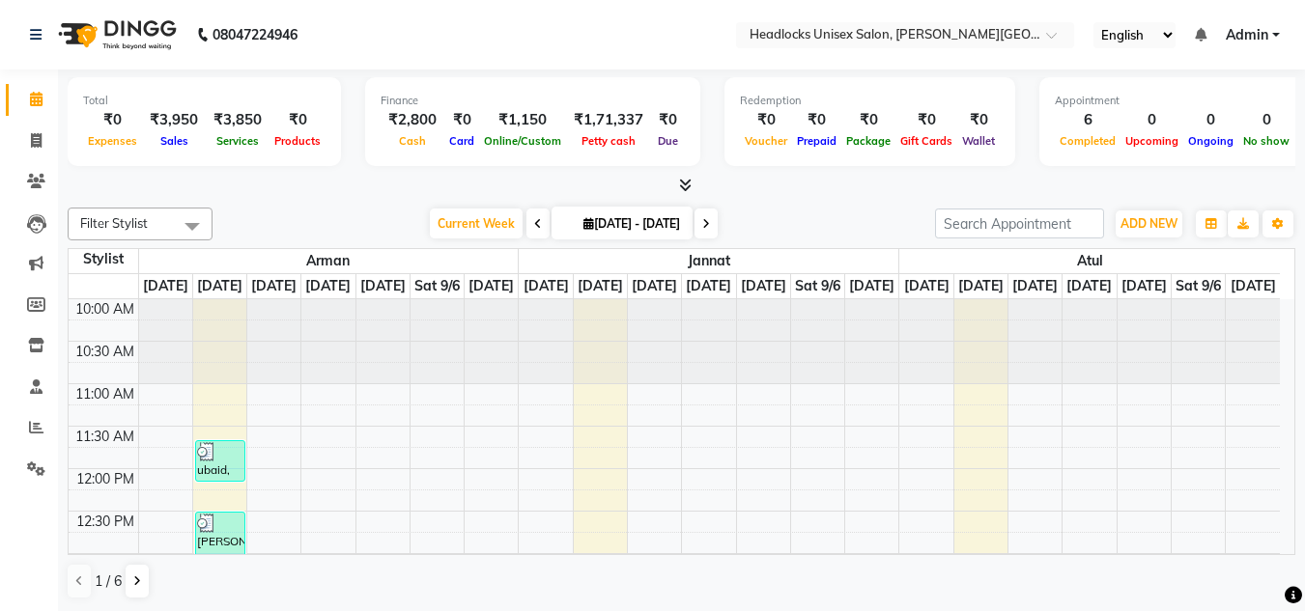
click at [332, 186] on div at bounding box center [682, 186] width 1228 height 20
click at [34, 138] on icon at bounding box center [36, 140] width 11 height 14
select select "service"
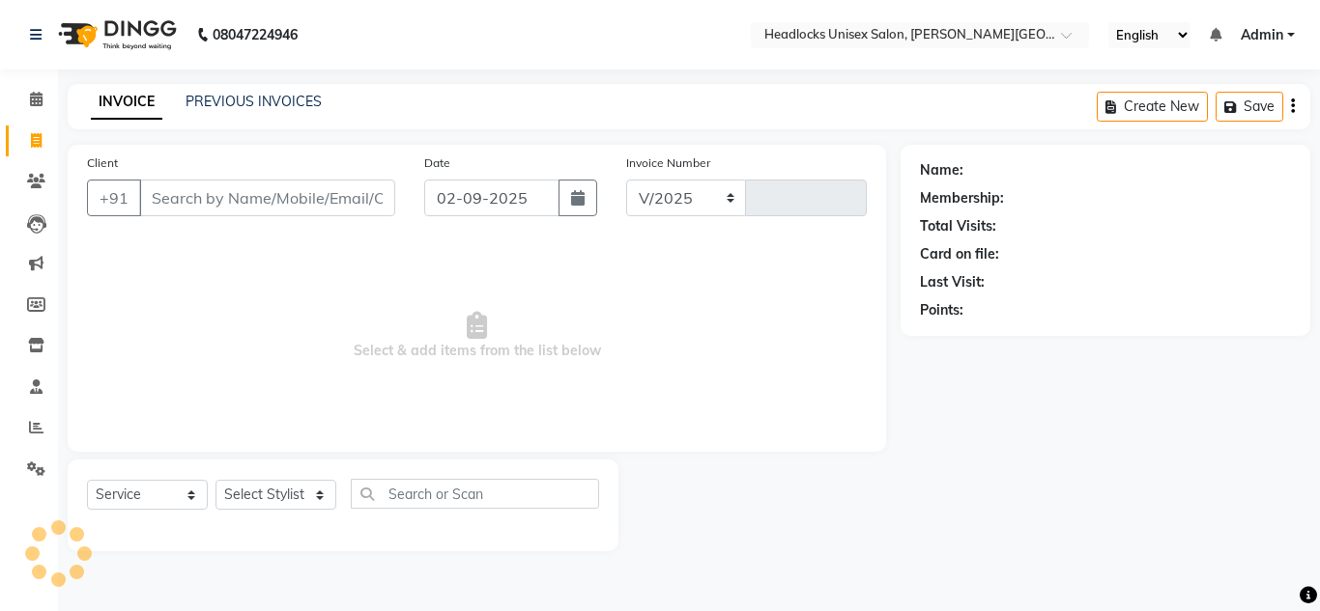
select select "6850"
type input "3234"
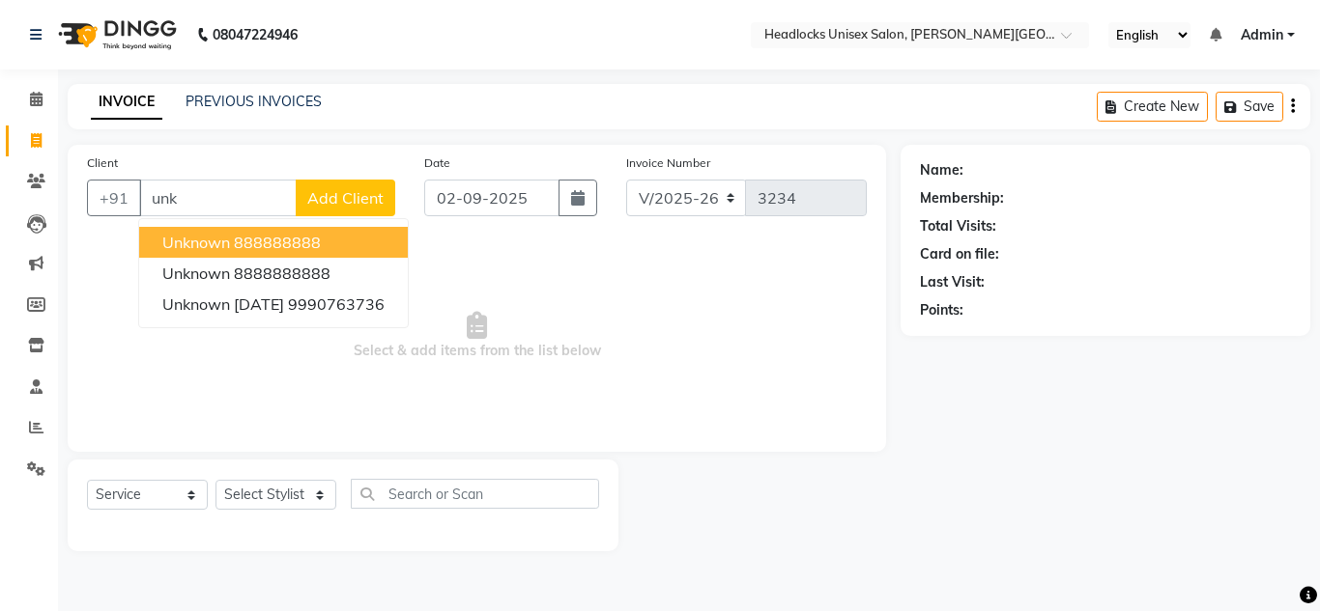
click at [257, 244] on ngb-highlight "888888888" at bounding box center [277, 242] width 87 height 19
type input "888888888"
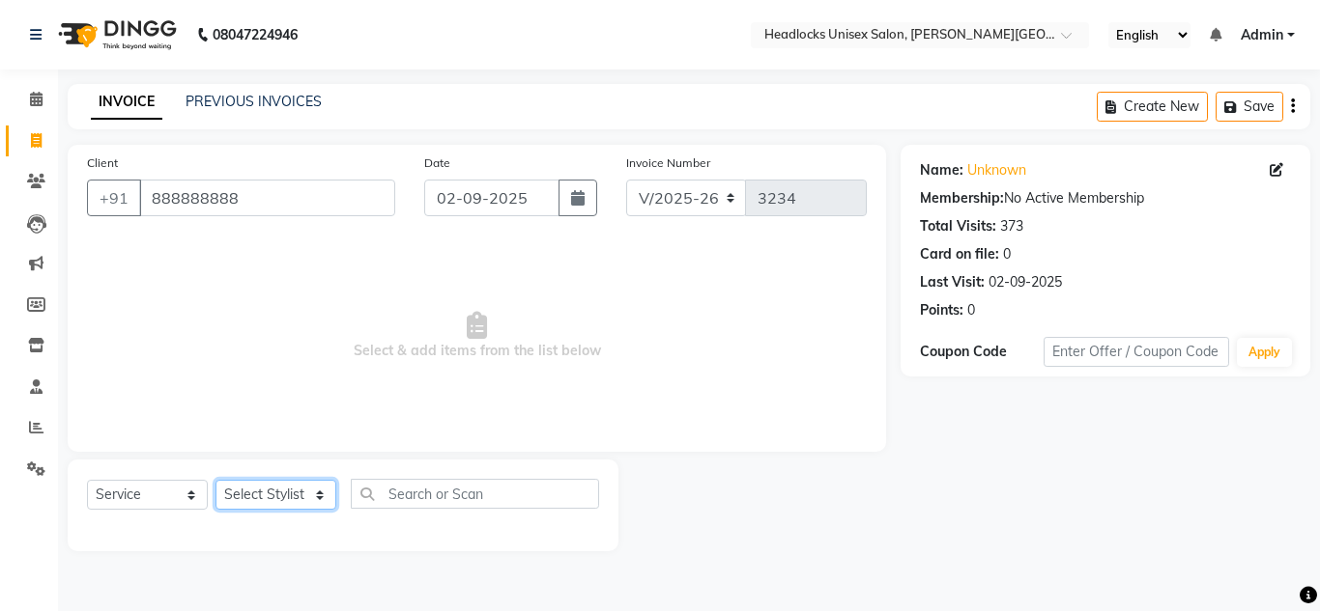
click at [281, 498] on select "Select Stylist [PERSON_NAME] Jannat Kaif [DATE] [PERSON_NAME] [PERSON_NAME] [PE…" at bounding box center [275, 495] width 121 height 30
select select "53617"
click at [215, 480] on select "Select Stylist [PERSON_NAME] Jannat Kaif [DATE] [PERSON_NAME] [PERSON_NAME] [PE…" at bounding box center [275, 495] width 121 height 30
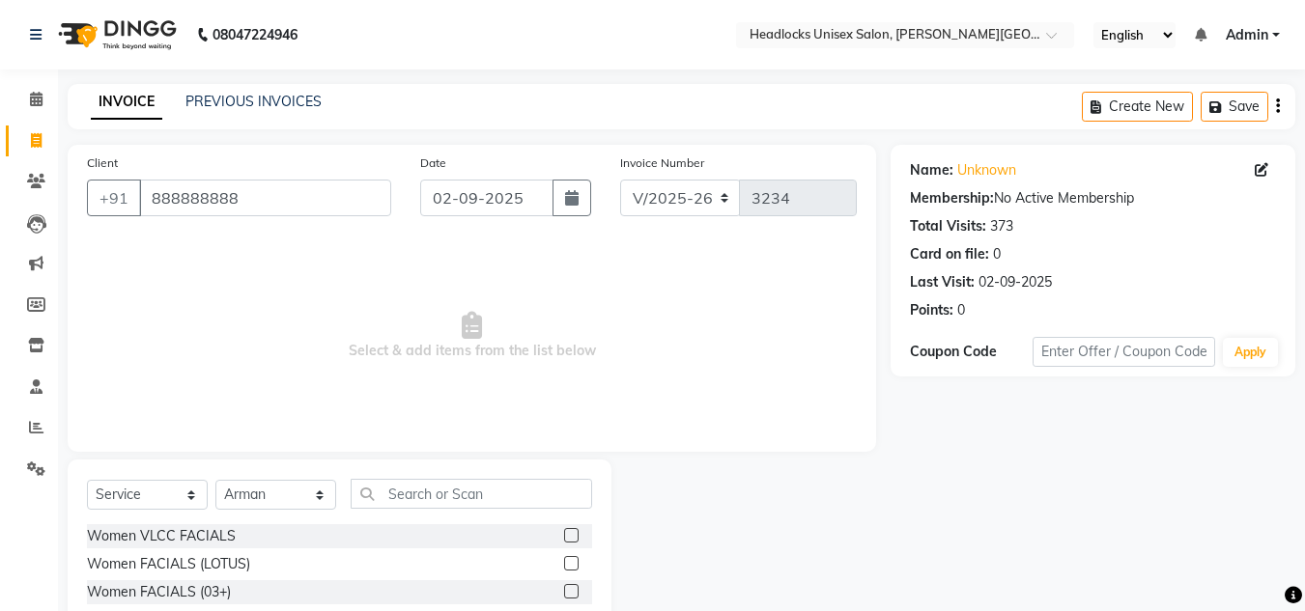
click at [759, 315] on span "Select & add items from the list below" at bounding box center [472, 336] width 770 height 193
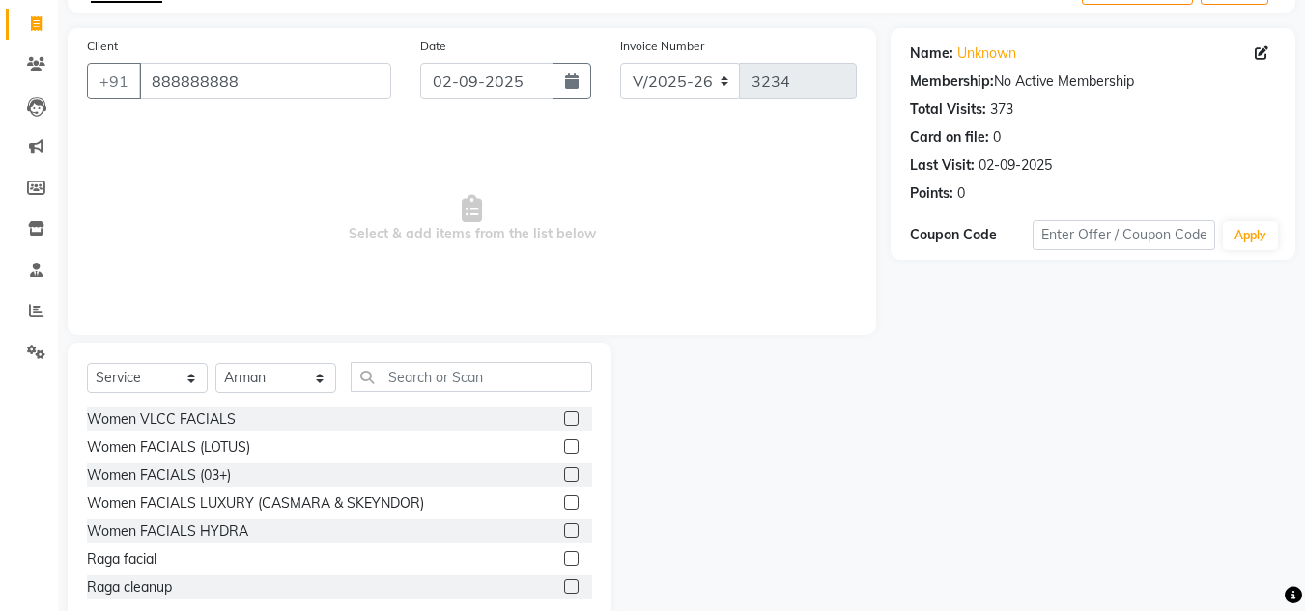
scroll to position [162, 0]
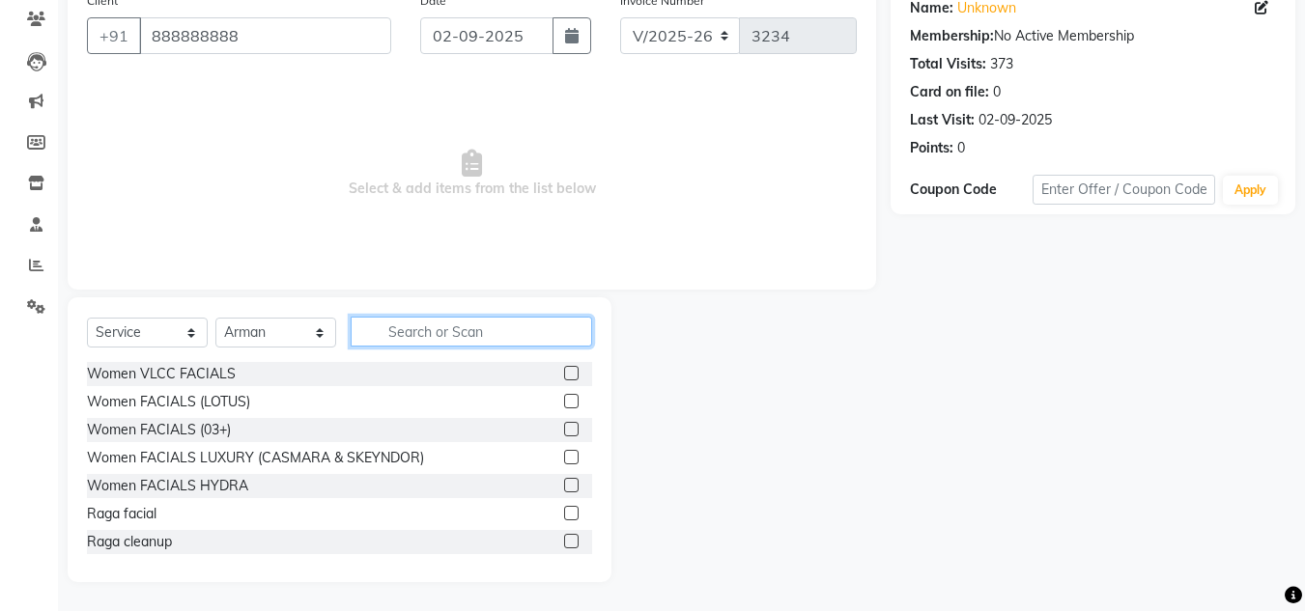
click at [467, 341] on input "text" at bounding box center [471, 332] width 241 height 30
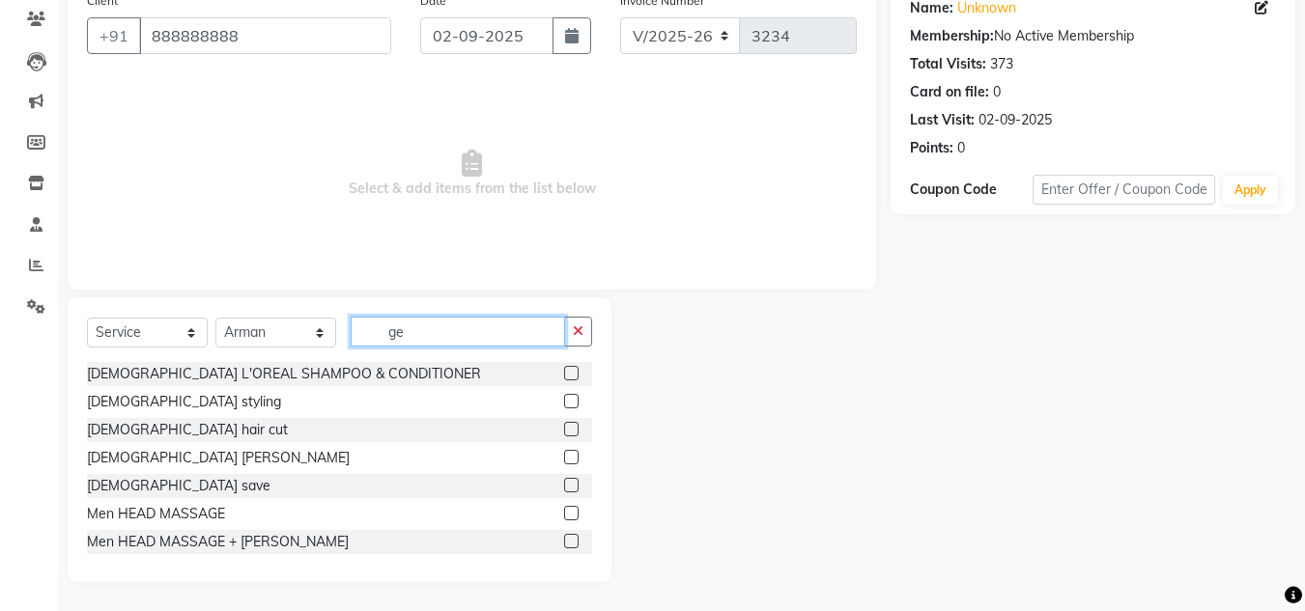
type input "ge"
click at [564, 425] on label at bounding box center [571, 429] width 14 height 14
click at [564, 425] on input "checkbox" at bounding box center [570, 430] width 13 height 13
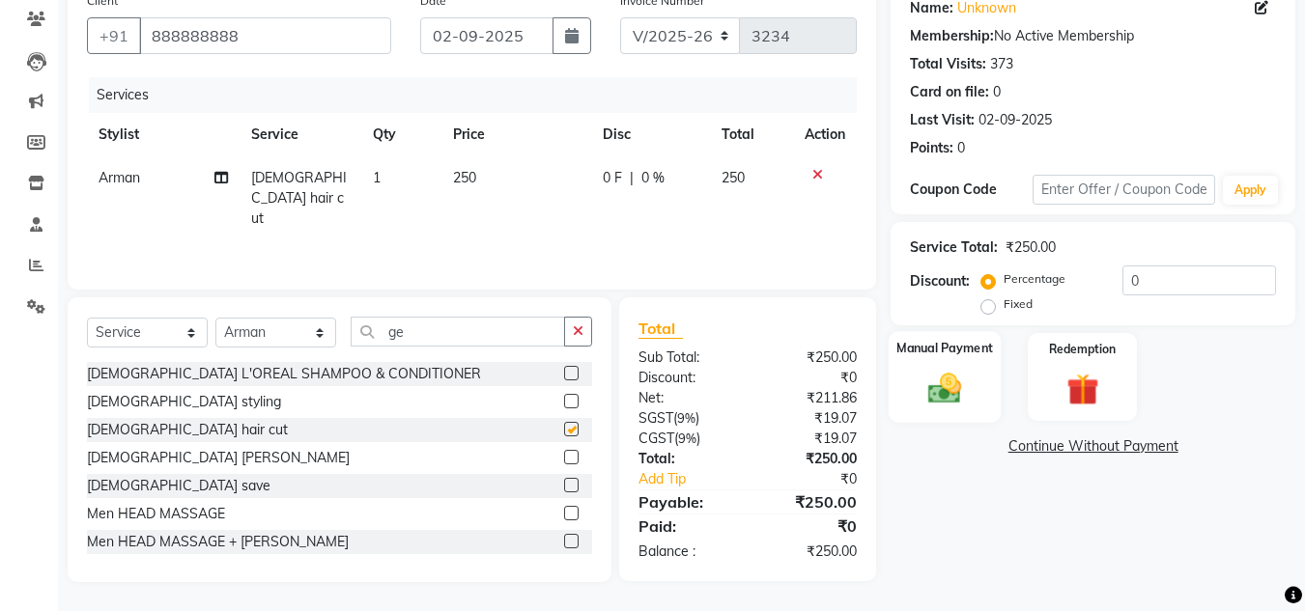
checkbox input "false"
click at [948, 359] on div "Manual Payment" at bounding box center [945, 377] width 113 height 92
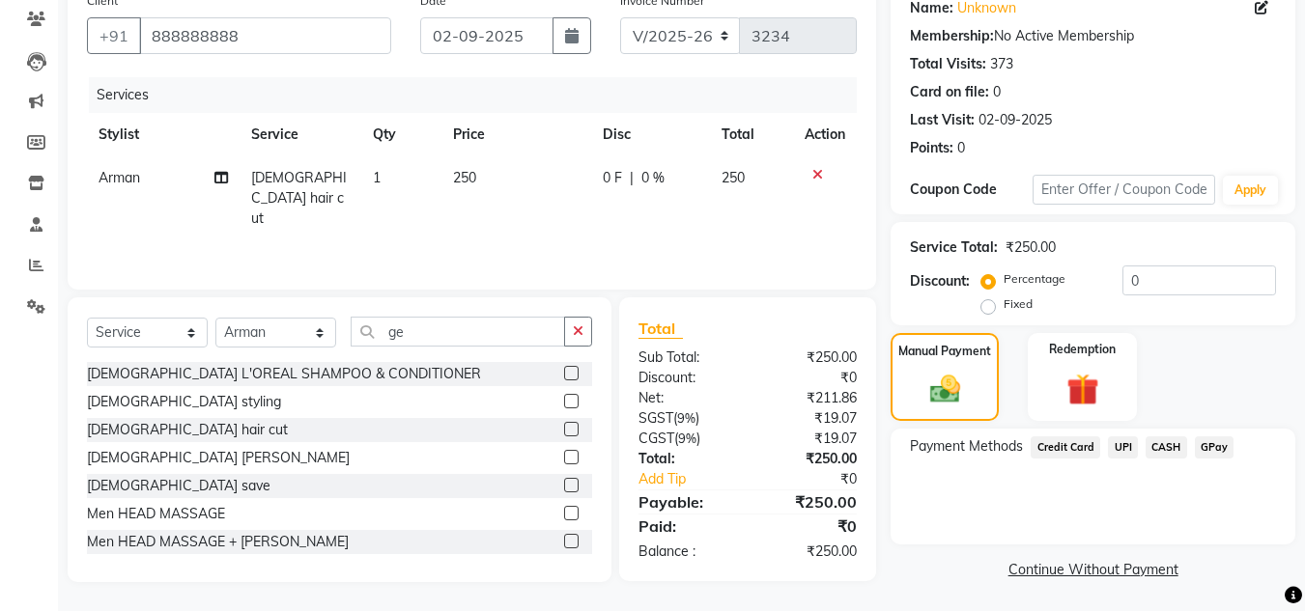
click at [1124, 447] on span "UPI" at bounding box center [1123, 448] width 30 height 22
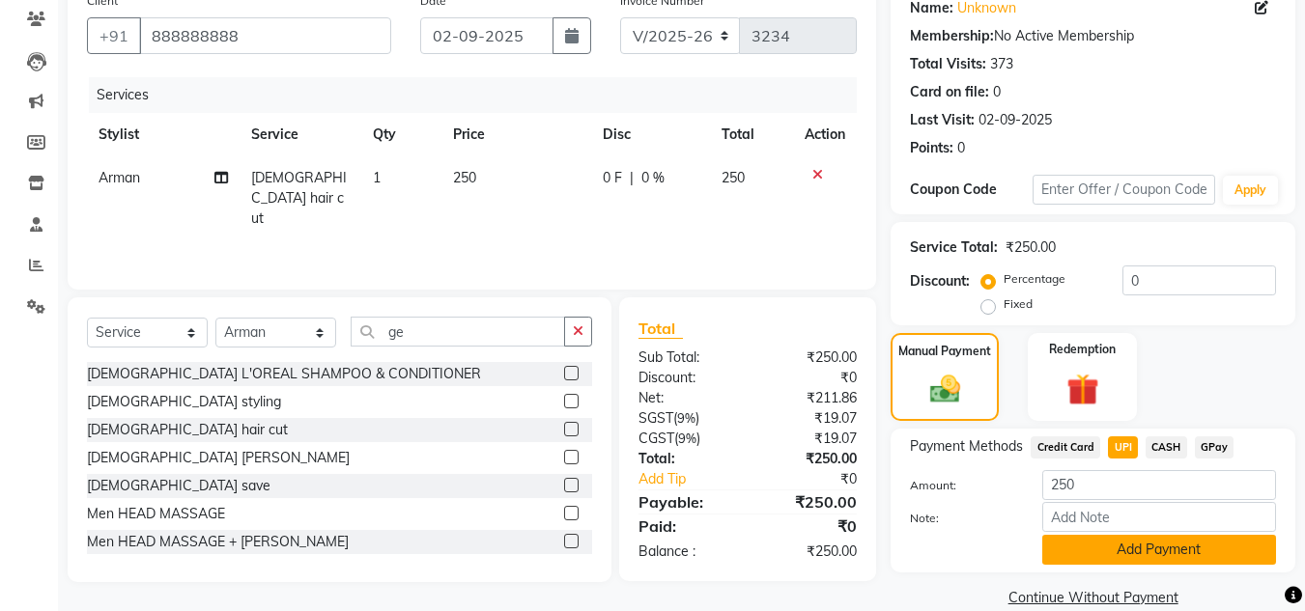
click at [1123, 540] on button "Add Payment" at bounding box center [1159, 550] width 234 height 30
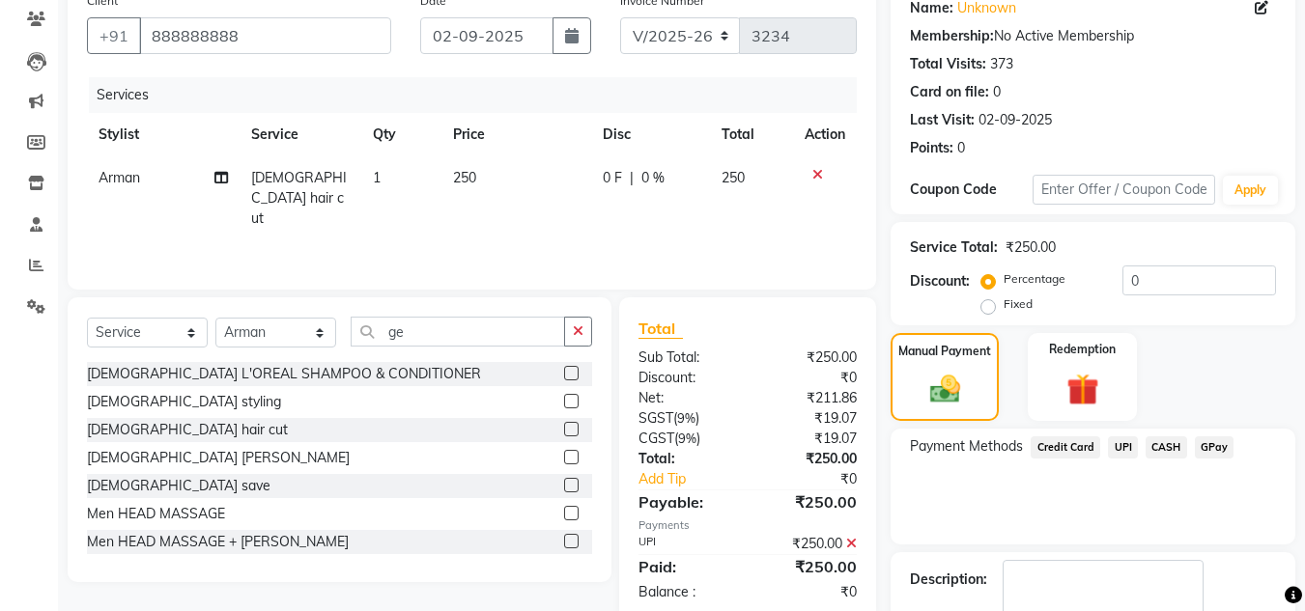
click at [1112, 519] on div "Payment Methods Credit Card UPI CASH GPay" at bounding box center [1093, 487] width 405 height 116
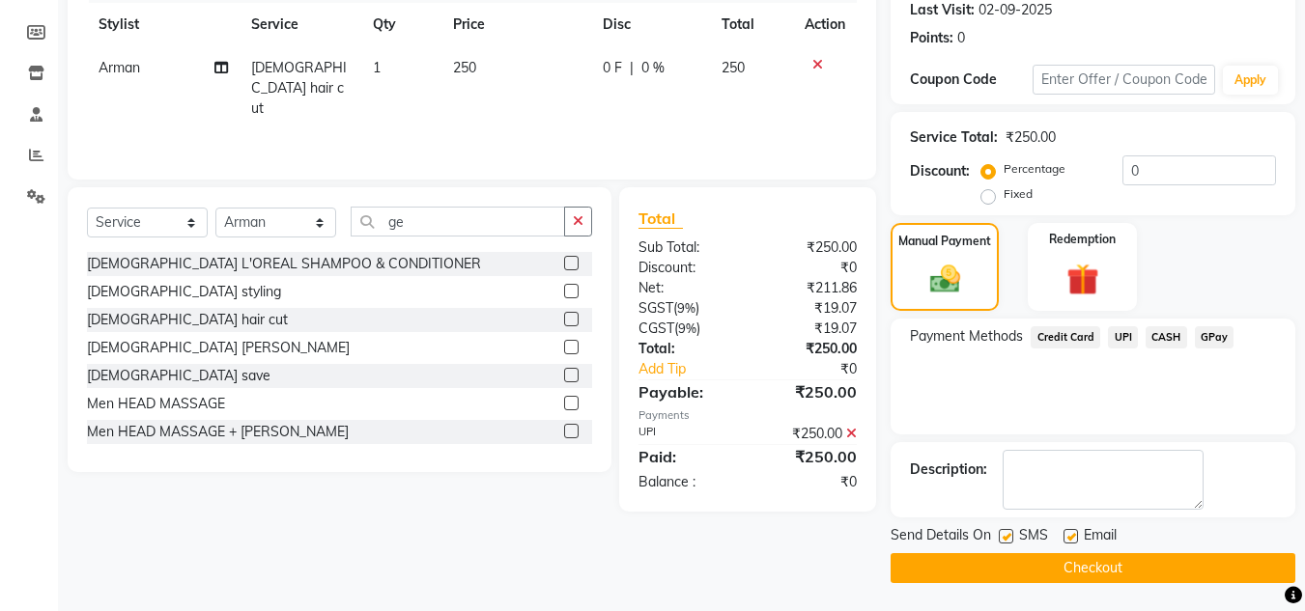
scroll to position [273, 0]
click at [1107, 564] on button "Checkout" at bounding box center [1093, 568] width 405 height 30
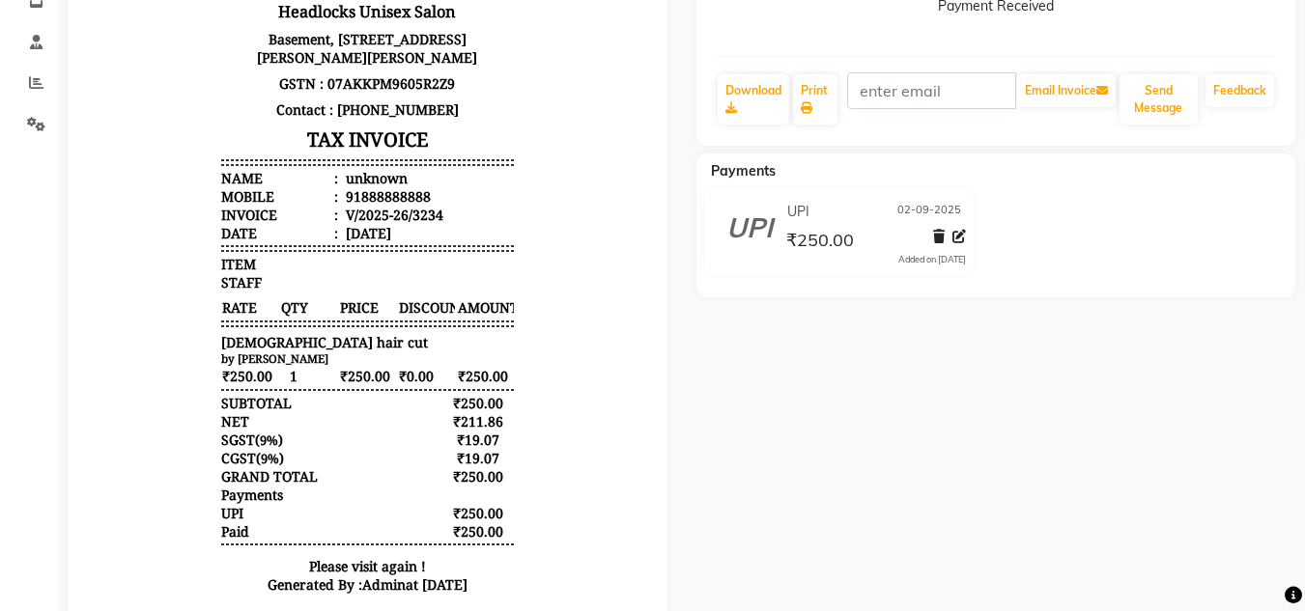
scroll to position [348, 0]
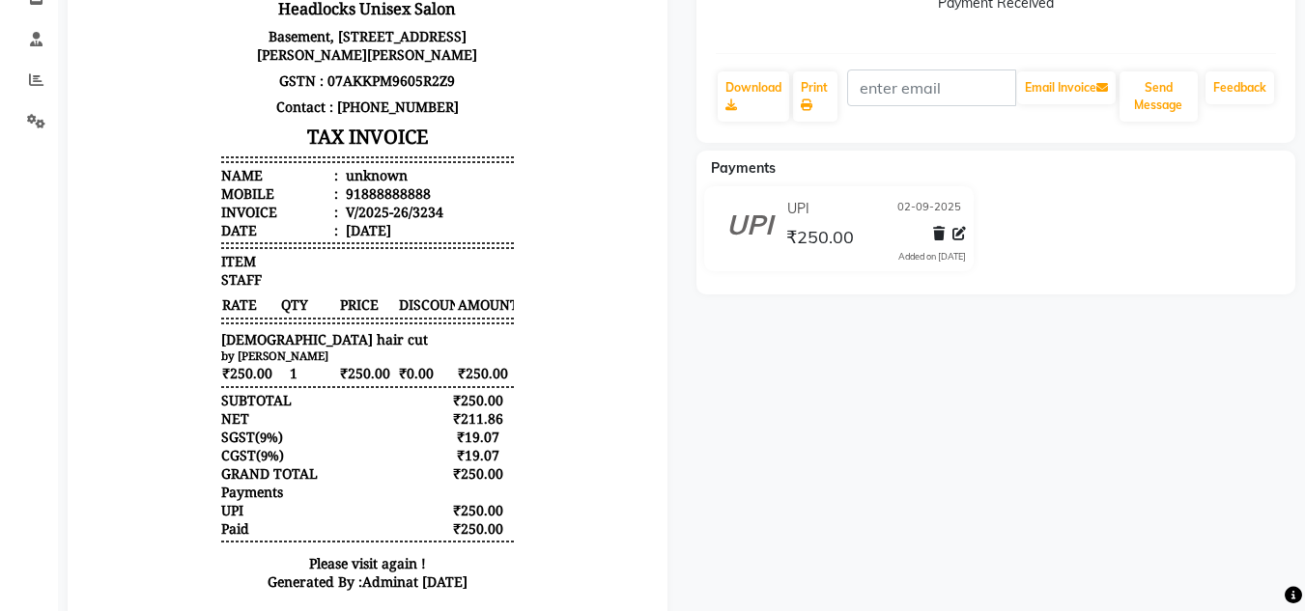
click at [706, 393] on div "unknown Prebook Payment Received Download Print Email Invoice Send Message Feed…" at bounding box center [996, 229] width 629 height 836
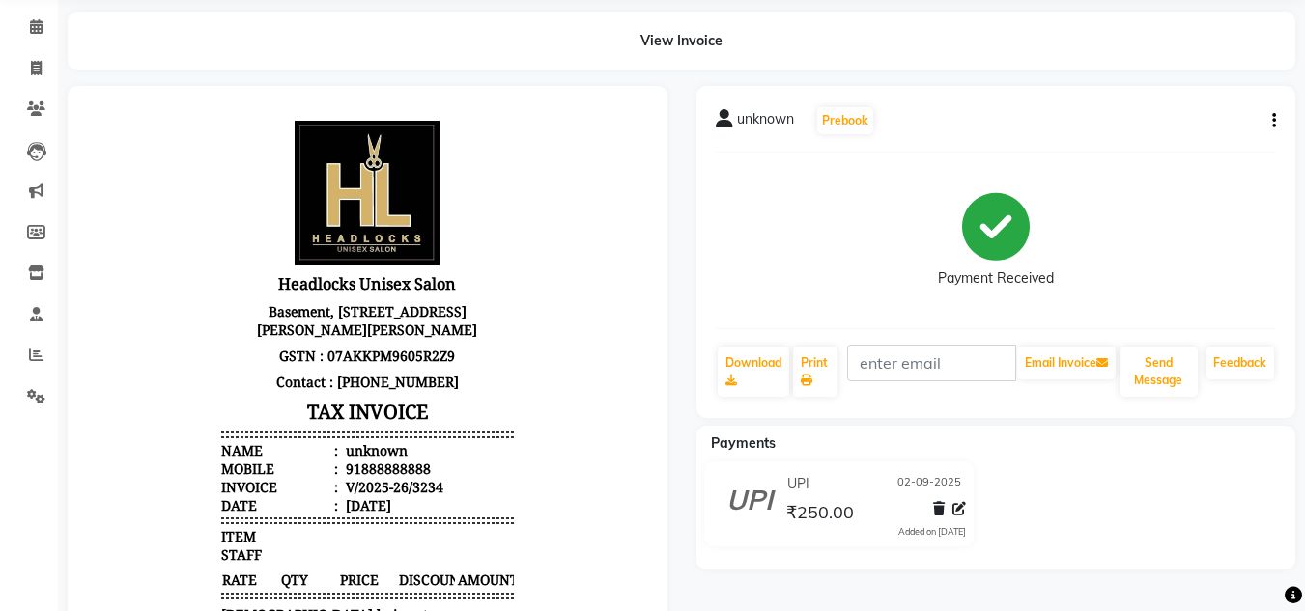
scroll to position [0, 0]
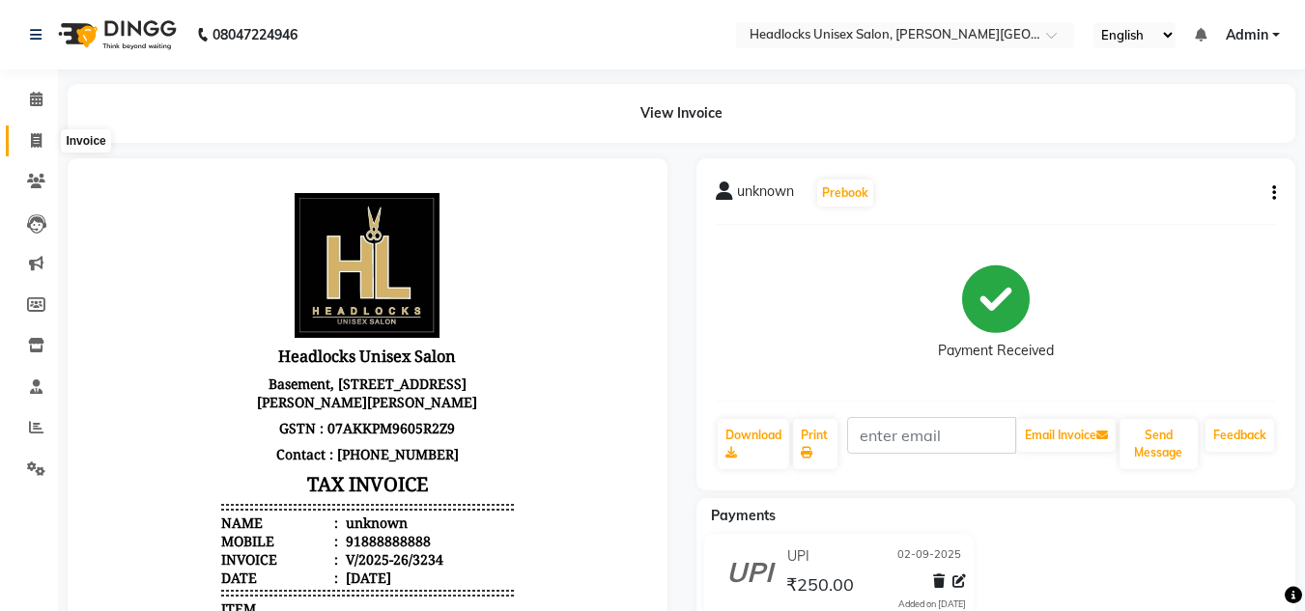
click at [42, 143] on icon at bounding box center [36, 140] width 11 height 14
select select "service"
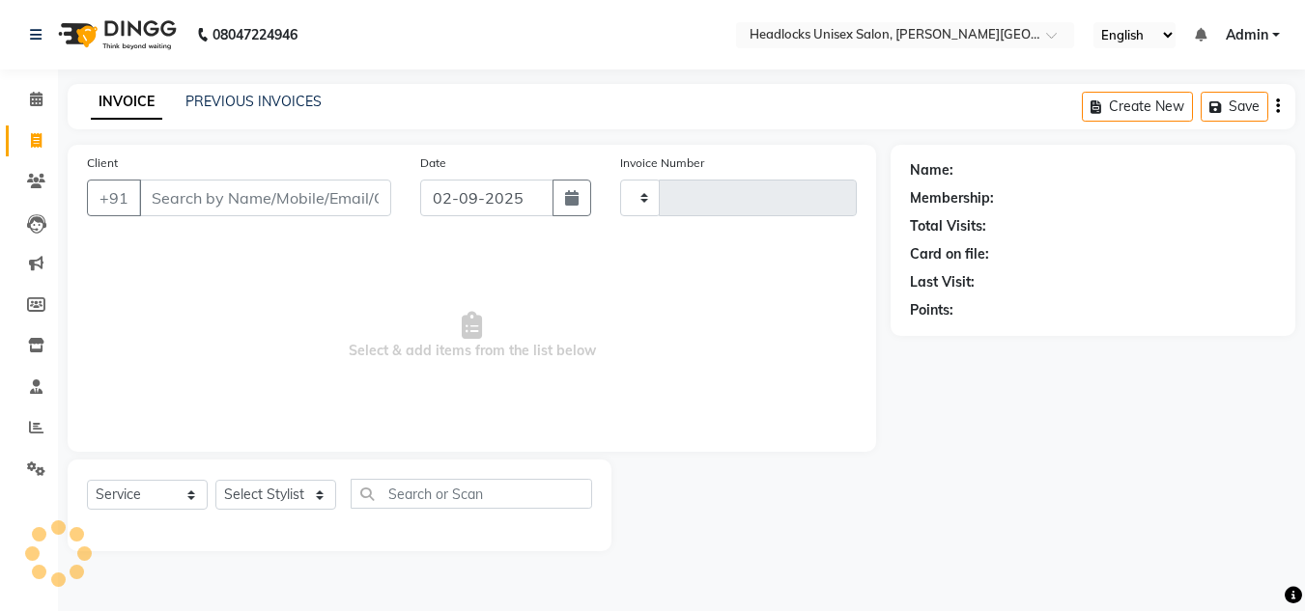
type input "3235"
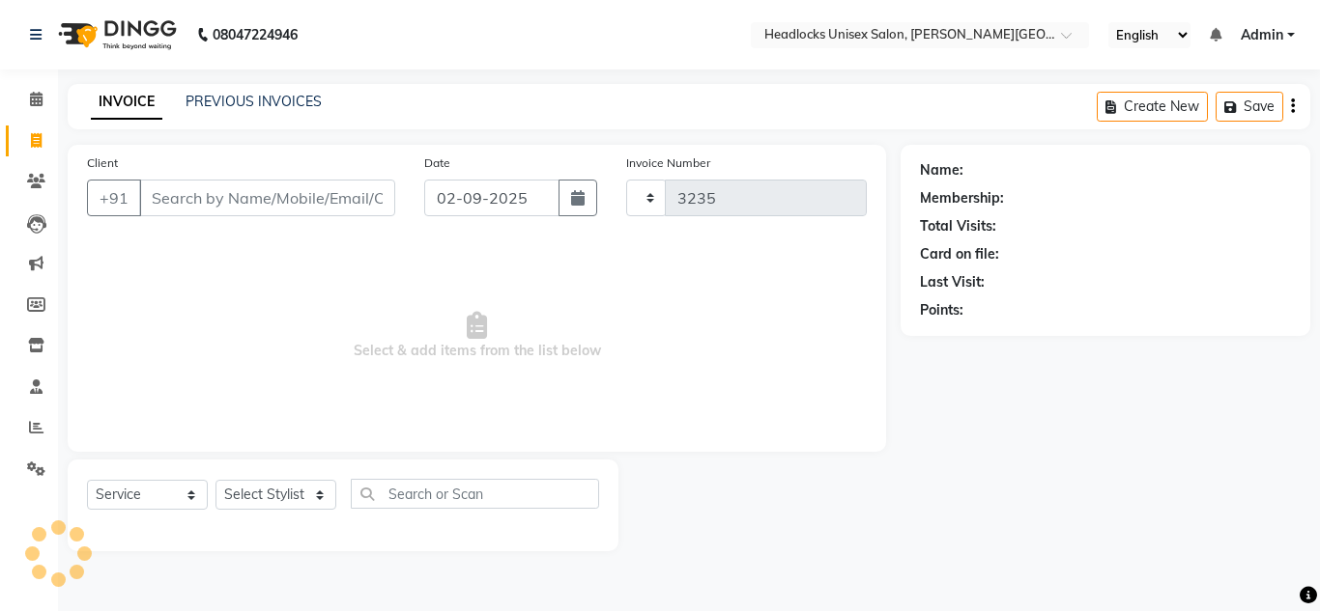
select select "6850"
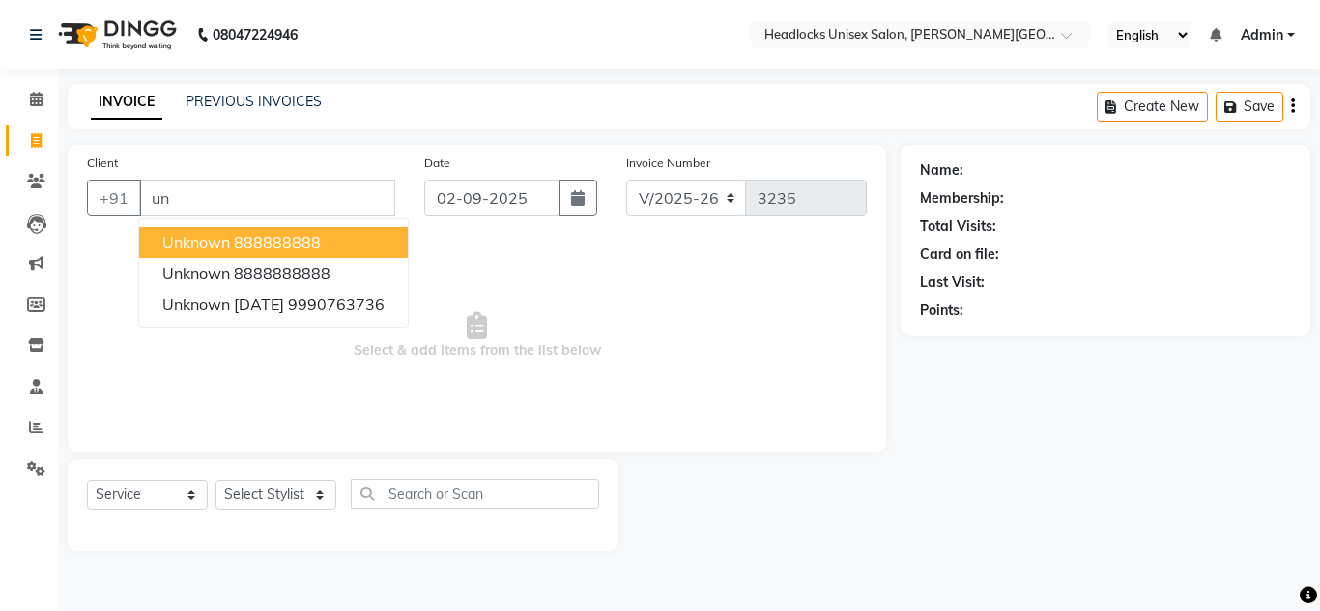
type input "u"
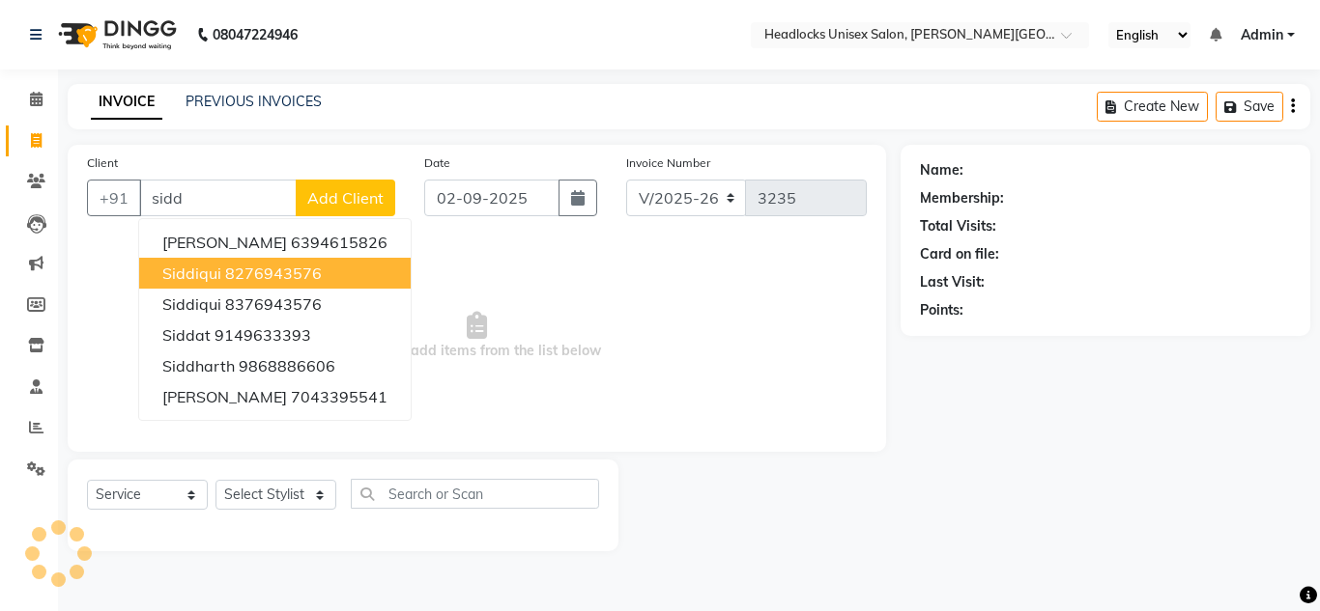
click at [220, 276] on button "Siddiqui 8276943576" at bounding box center [274, 273] width 271 height 31
type input "8276943576"
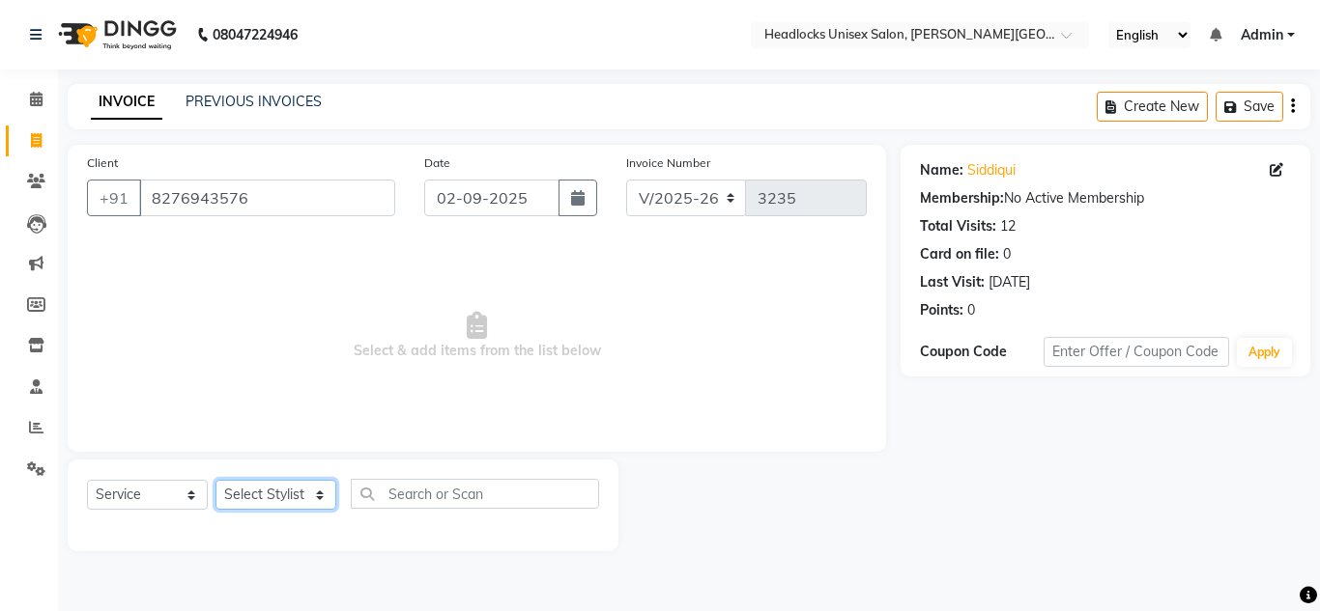
click at [250, 498] on select "Select Stylist [PERSON_NAME] Jannat Kaif [DATE] [PERSON_NAME] [PERSON_NAME] [PE…" at bounding box center [275, 495] width 121 height 30
select select "53616"
click at [215, 480] on select "Select Stylist [PERSON_NAME] Jannat Kaif [DATE] [PERSON_NAME] [PERSON_NAME] [PE…" at bounding box center [275, 495] width 121 height 30
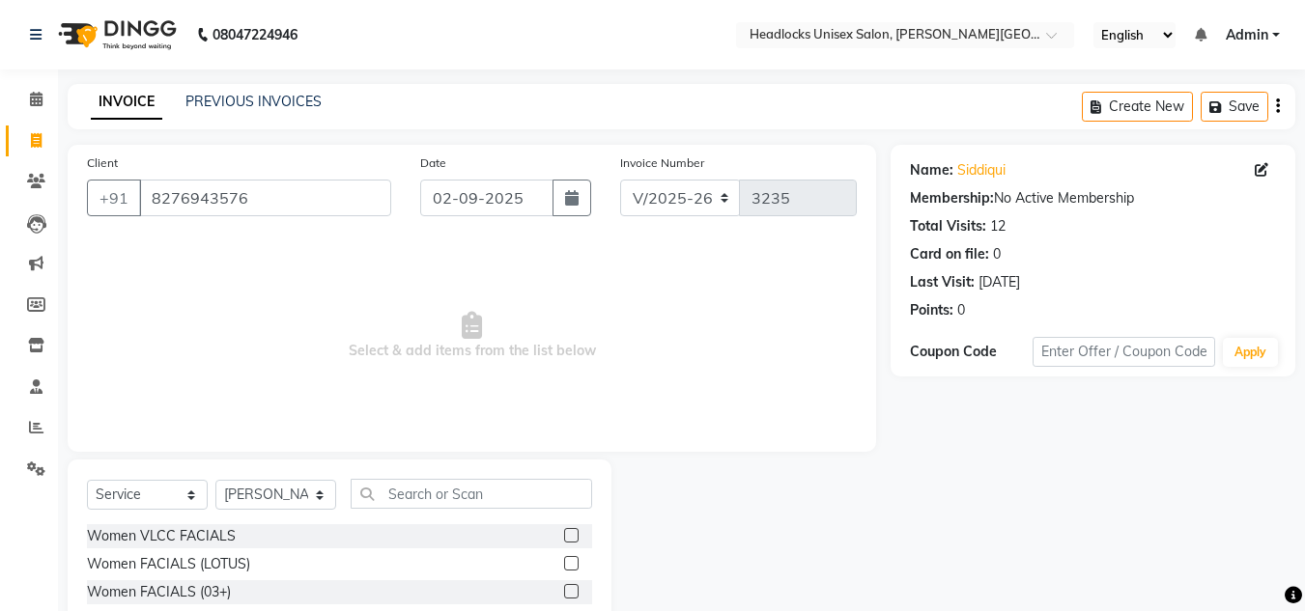
click at [691, 301] on span "Select & add items from the list below" at bounding box center [472, 336] width 770 height 193
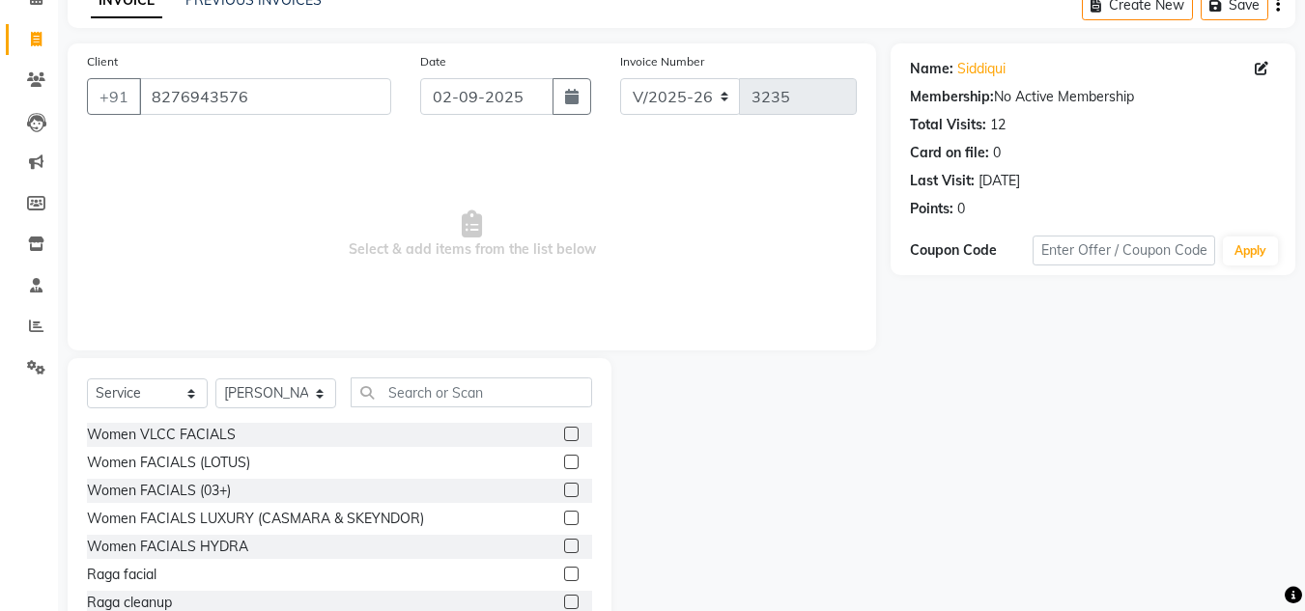
scroll to position [162, 0]
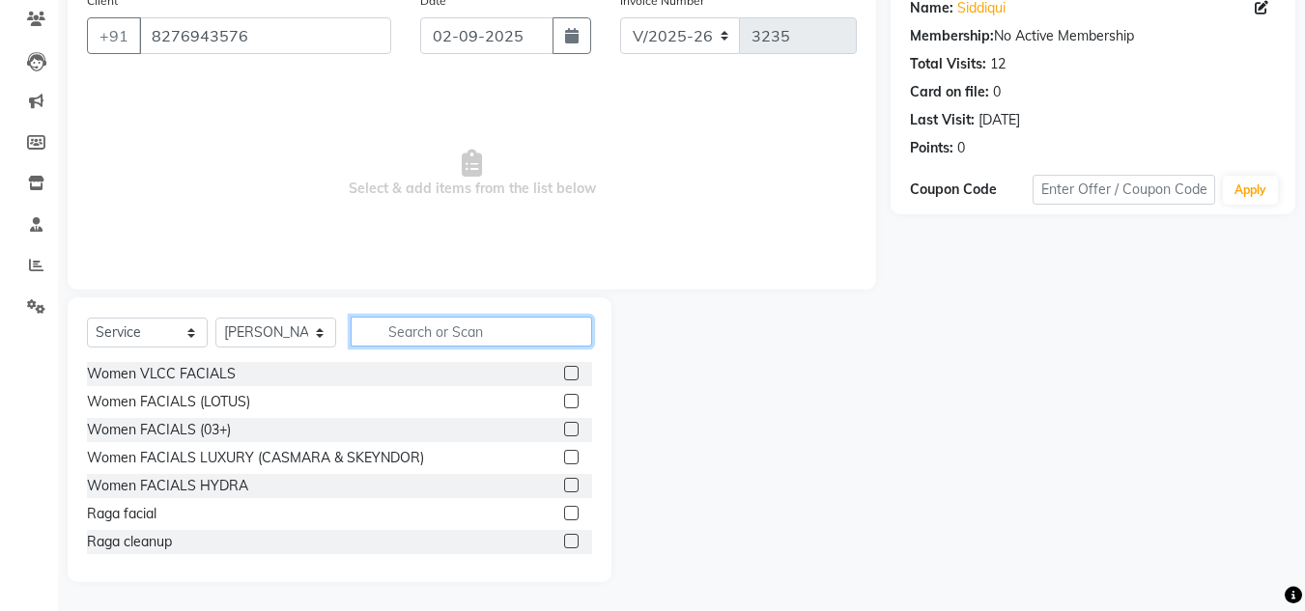
click at [469, 330] on input "text" at bounding box center [471, 332] width 241 height 30
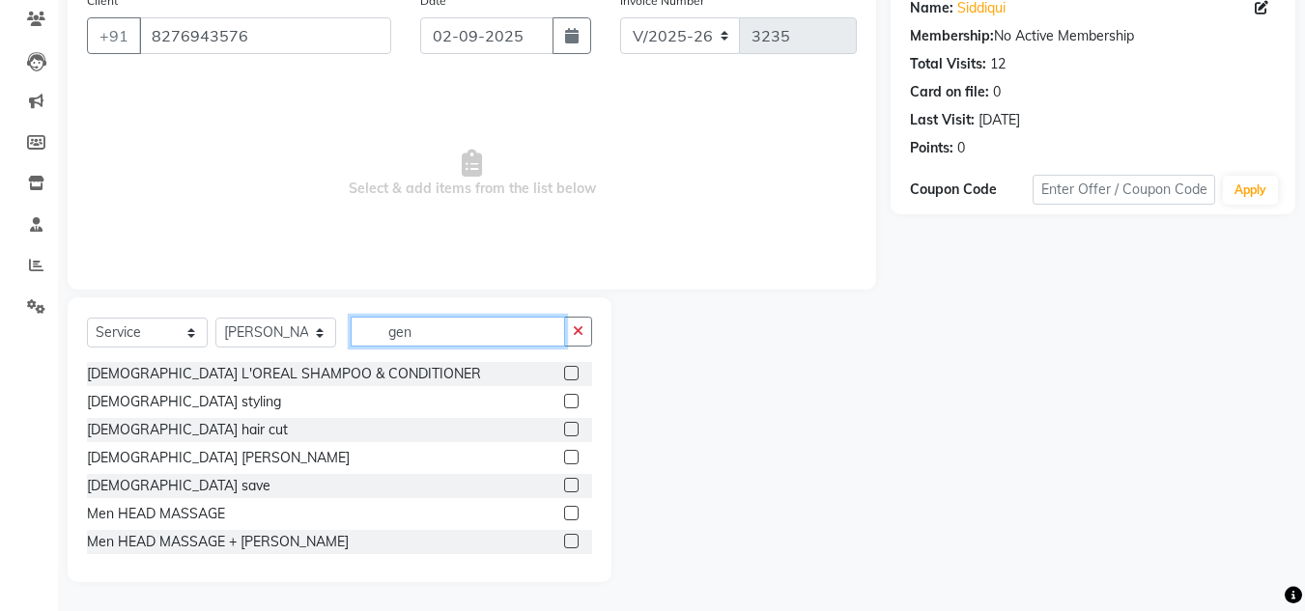
scroll to position [137, 0]
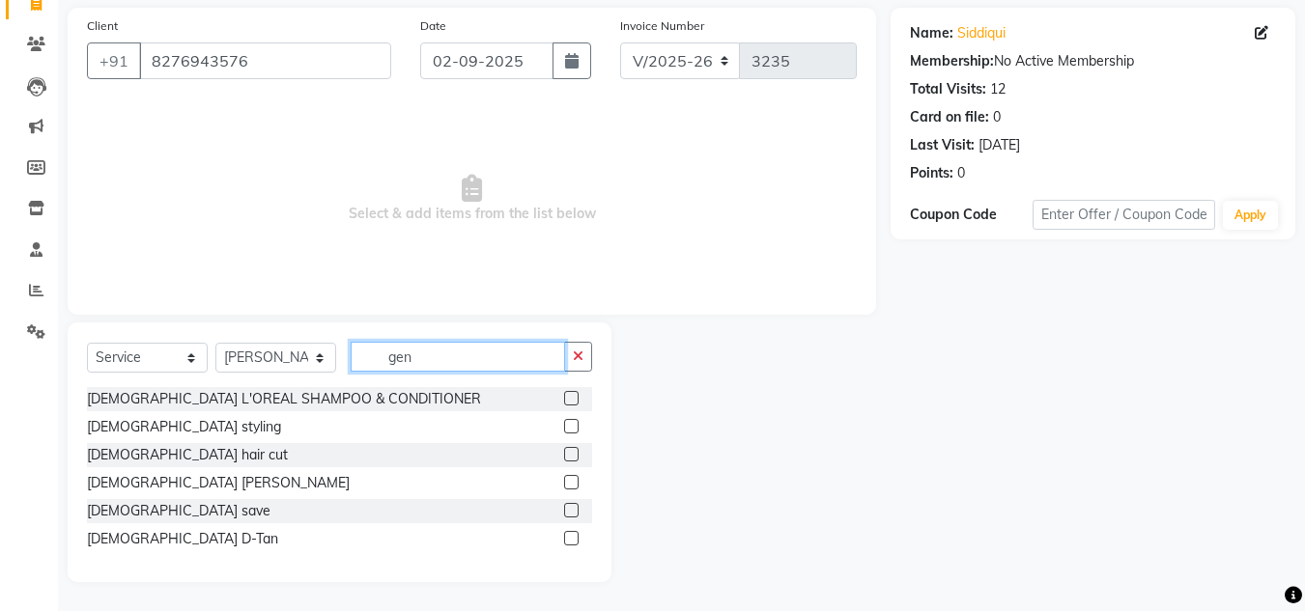
type input "gen"
click at [572, 509] on label at bounding box center [571, 510] width 14 height 14
click at [572, 509] on input "checkbox" at bounding box center [570, 511] width 13 height 13
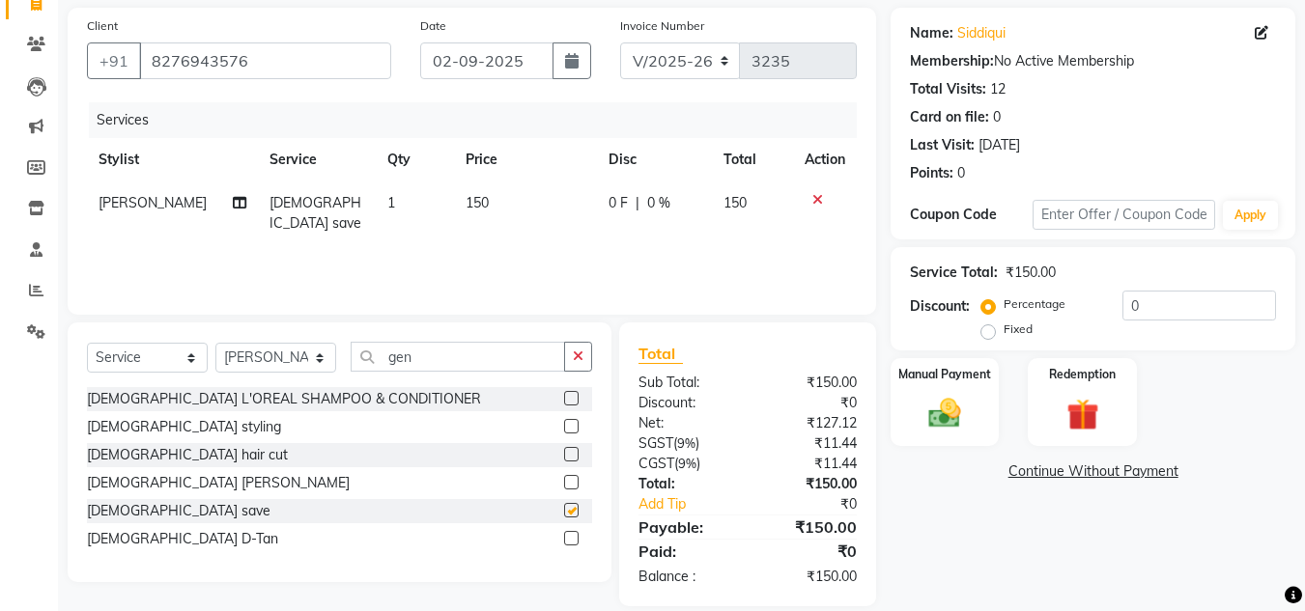
checkbox input "false"
click at [928, 402] on img at bounding box center [945, 413] width 54 height 39
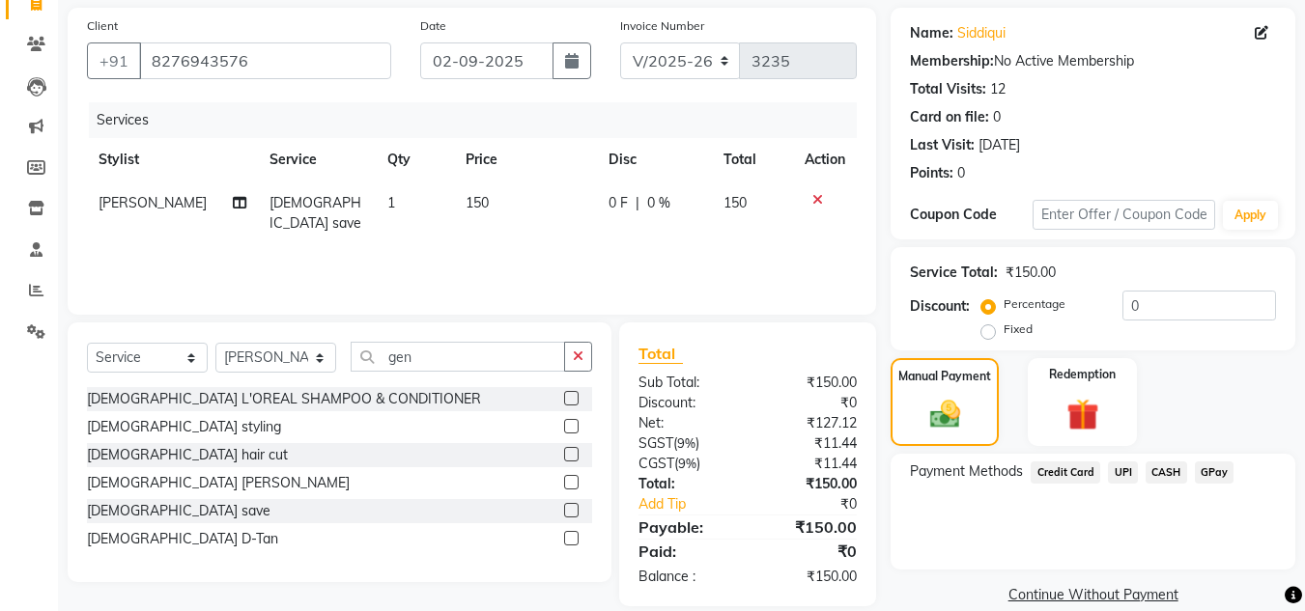
click at [1162, 469] on span "CASH" at bounding box center [1167, 473] width 42 height 22
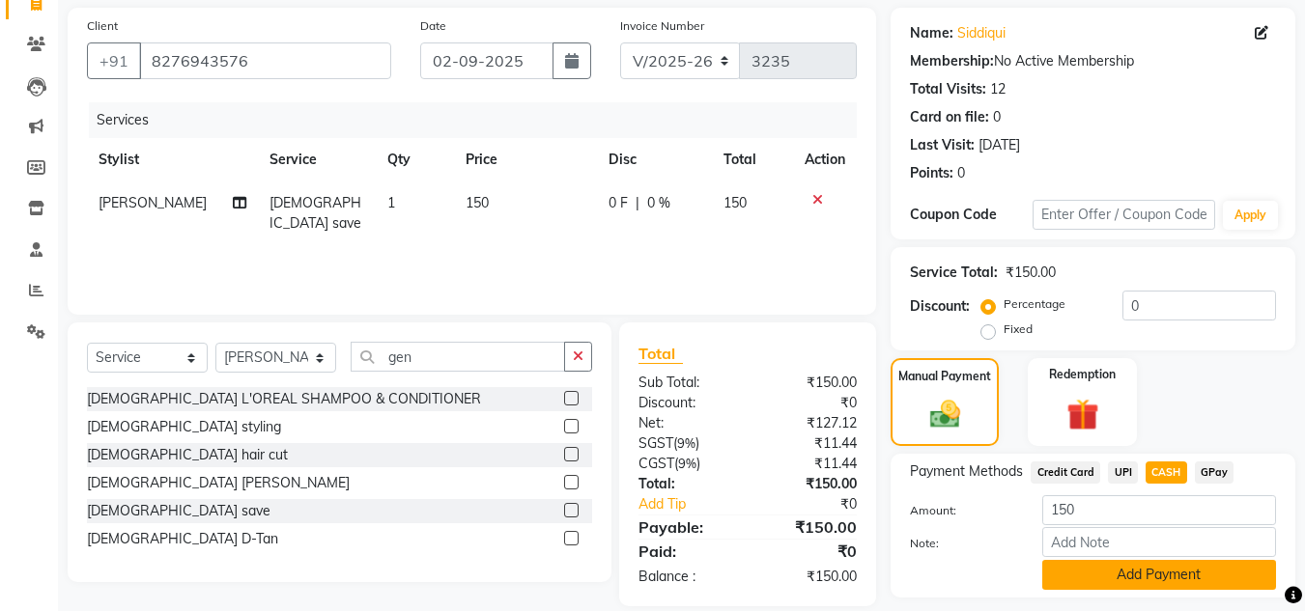
click at [1128, 573] on button "Add Payment" at bounding box center [1159, 575] width 234 height 30
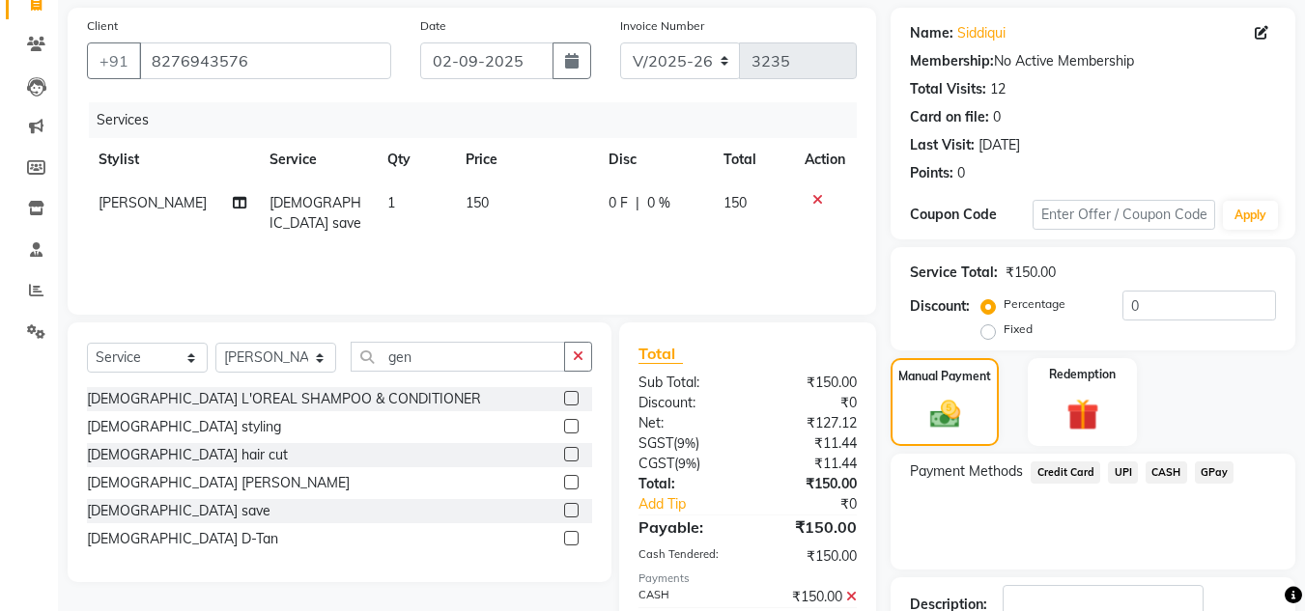
click at [1118, 541] on div "Payment Methods Credit Card UPI CASH GPay" at bounding box center [1093, 512] width 405 height 116
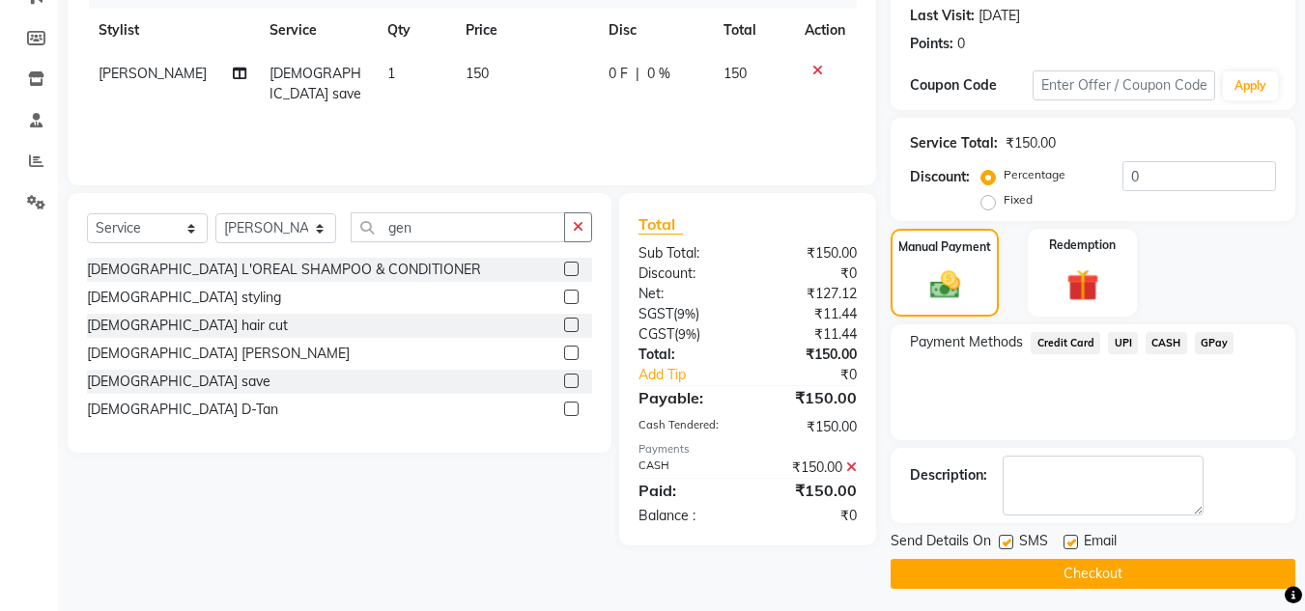
scroll to position [273, 0]
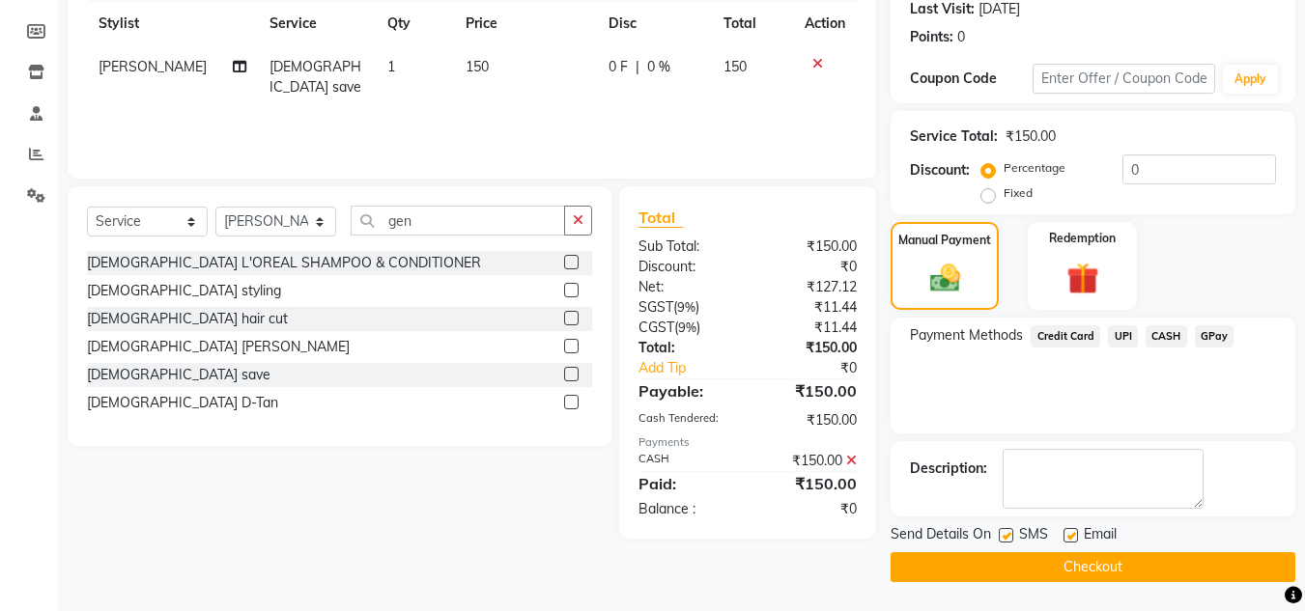
click at [1110, 558] on button "Checkout" at bounding box center [1093, 568] width 405 height 30
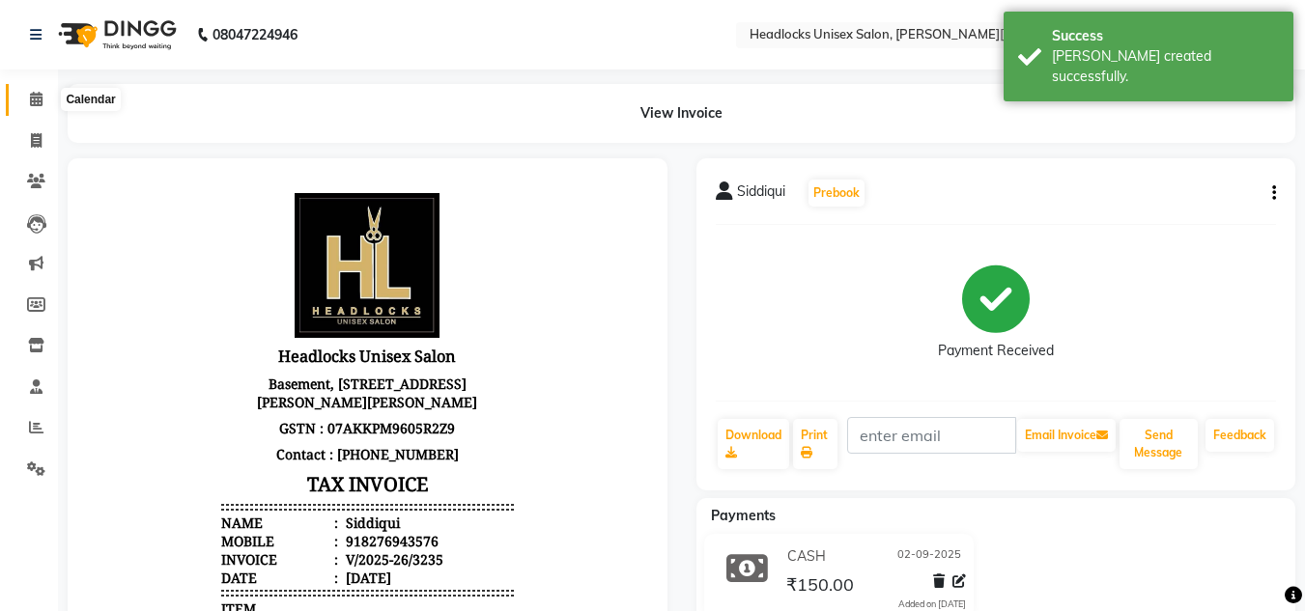
click at [41, 98] on icon at bounding box center [36, 99] width 13 height 14
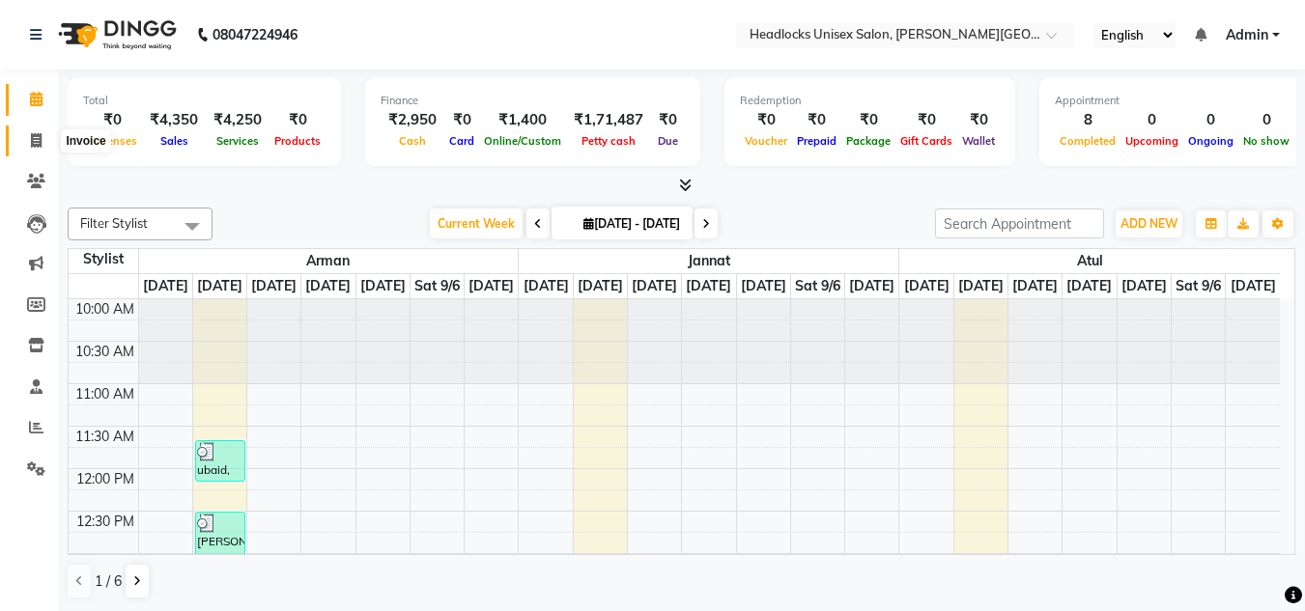
click at [31, 134] on icon at bounding box center [36, 140] width 11 height 14
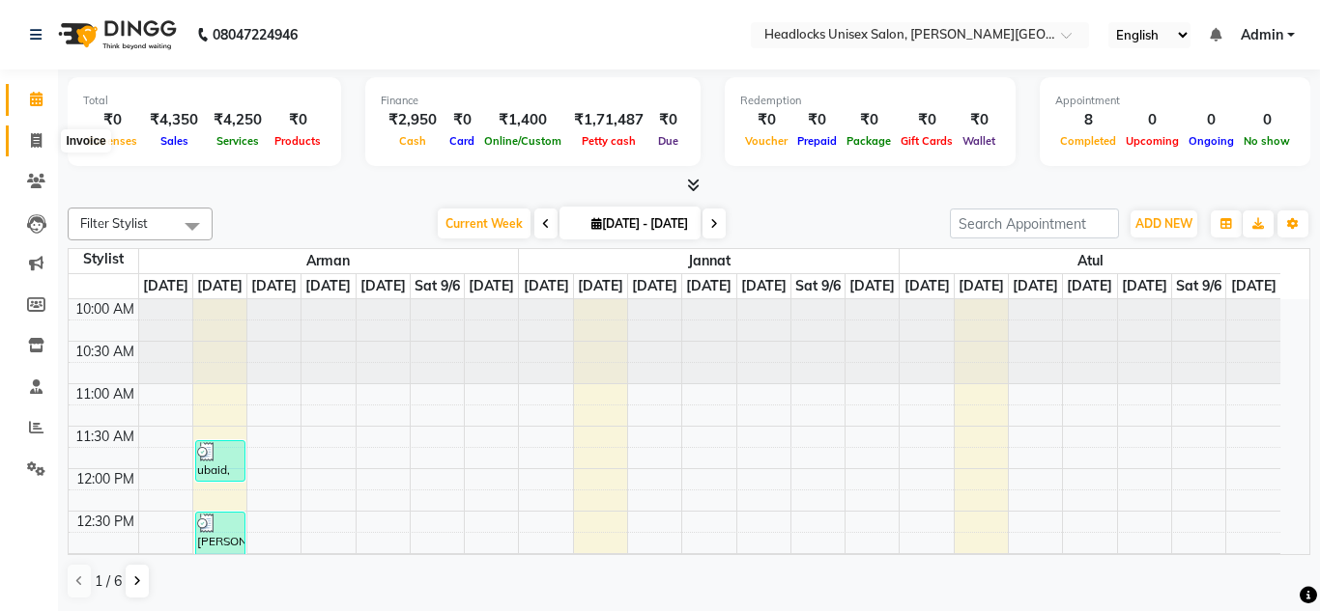
select select "service"
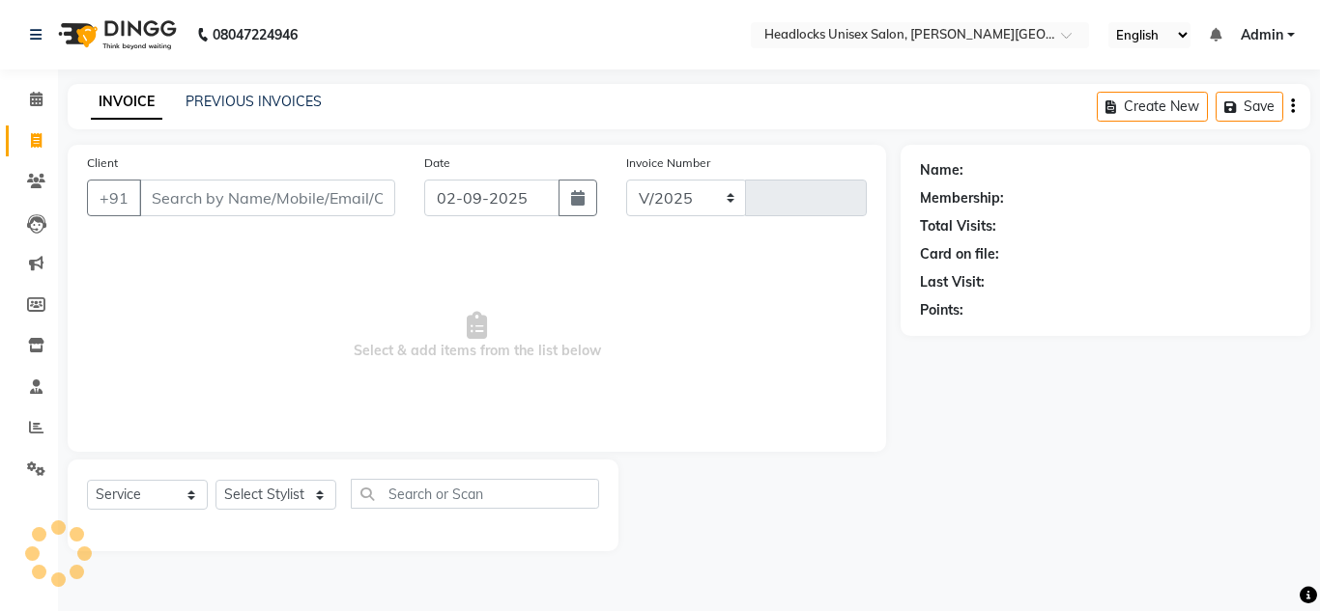
select select "6850"
type input "3236"
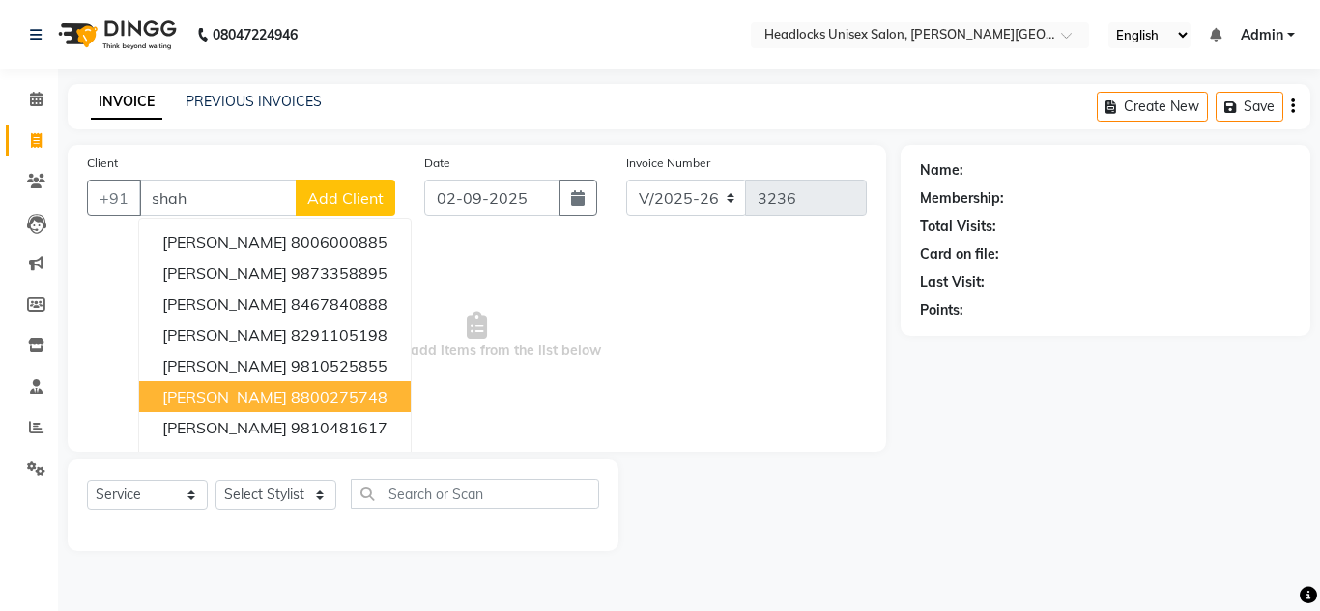
click at [238, 386] on button "[PERSON_NAME] 8800275748" at bounding box center [274, 397] width 271 height 31
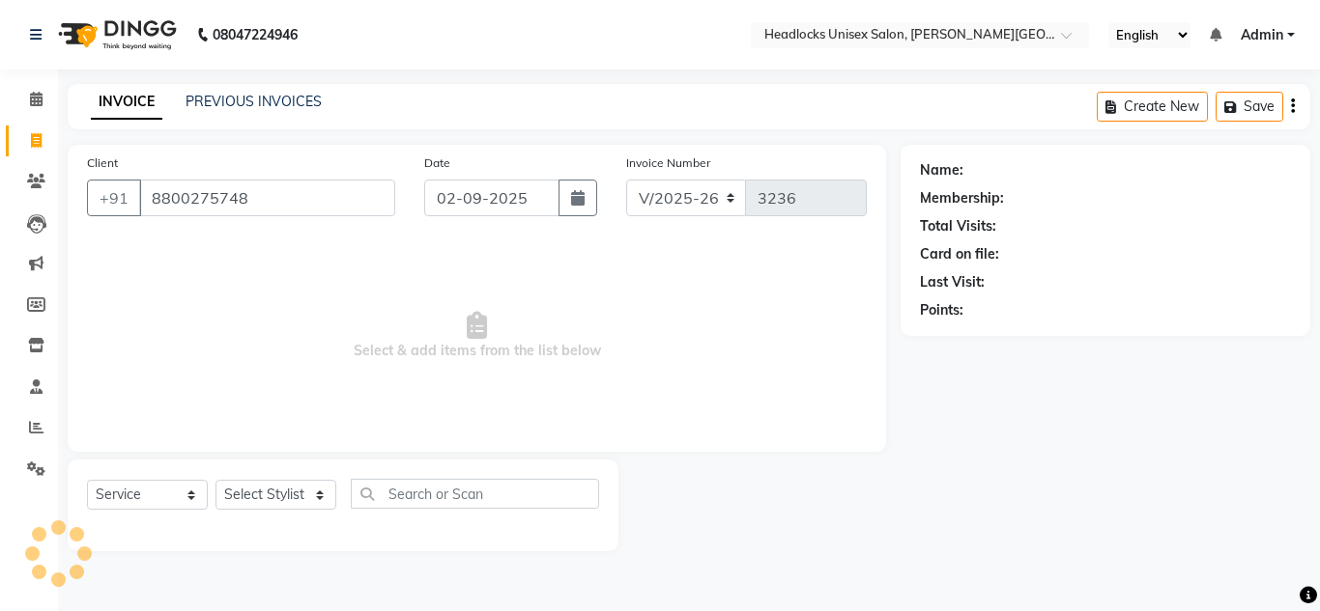
type input "8800275748"
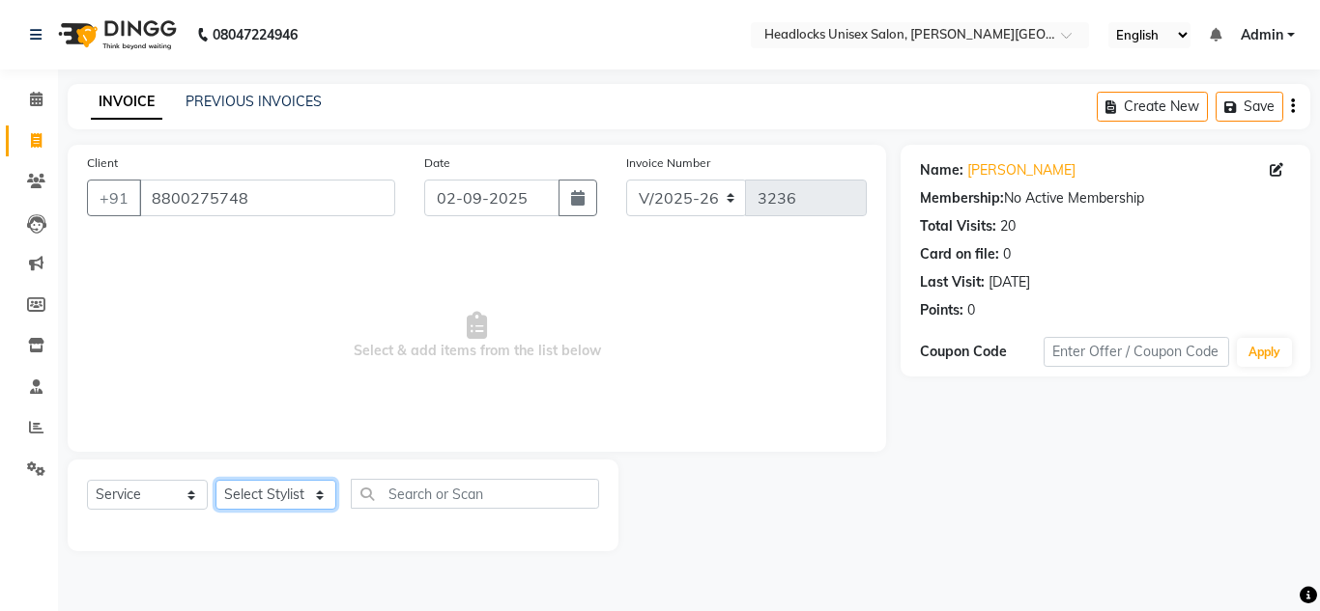
click at [270, 488] on select "Select Stylist [PERSON_NAME] Jannat Kaif [DATE] [PERSON_NAME] [PERSON_NAME] [PE…" at bounding box center [275, 495] width 121 height 30
select select "53624"
click at [215, 480] on select "Select Stylist [PERSON_NAME] Jannat Kaif [DATE] [PERSON_NAME] [PERSON_NAME] [PE…" at bounding box center [275, 495] width 121 height 30
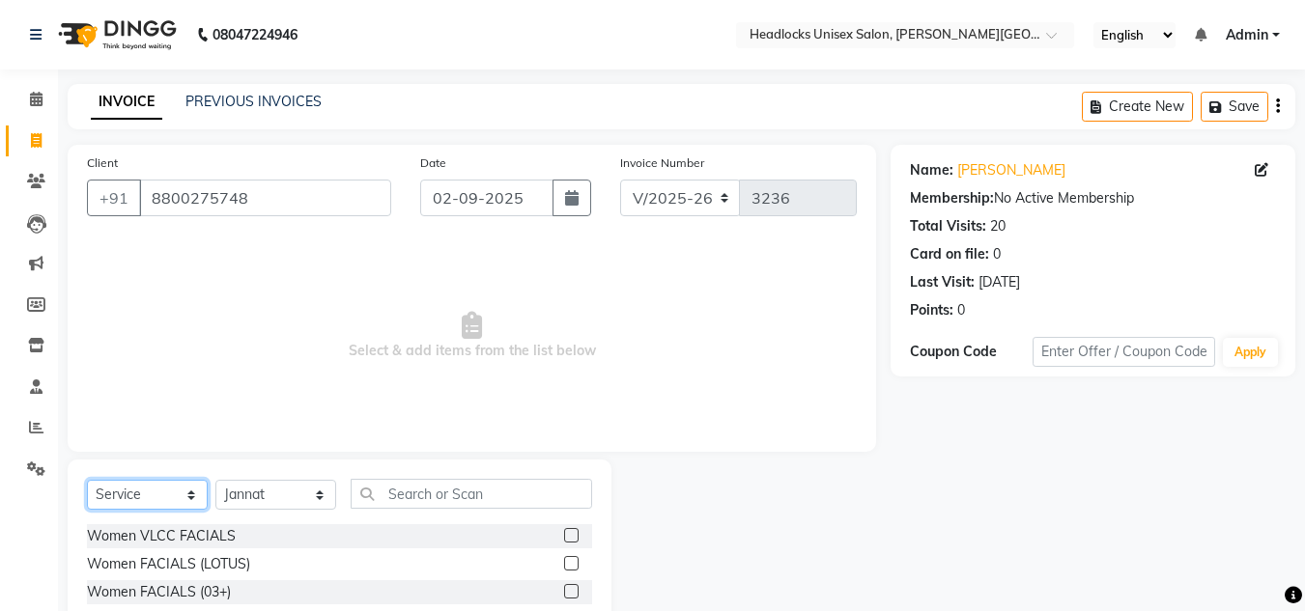
click at [160, 487] on select "Select Service Product Membership Package Voucher Prepaid Gift Card" at bounding box center [147, 495] width 121 height 30
select select "product"
click at [87, 480] on select "Select Service Product Membership Package Voucher Prepaid Gift Card" at bounding box center [147, 495] width 121 height 30
click at [791, 380] on span "Select & add items from the list below" at bounding box center [472, 336] width 770 height 193
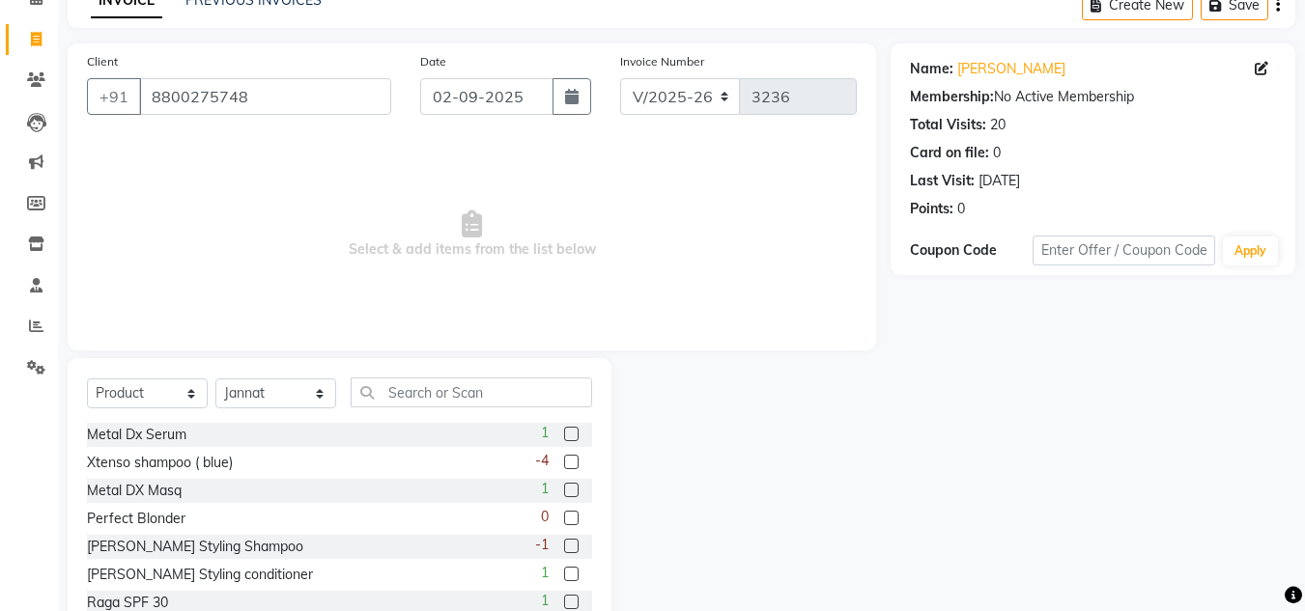
scroll to position [162, 0]
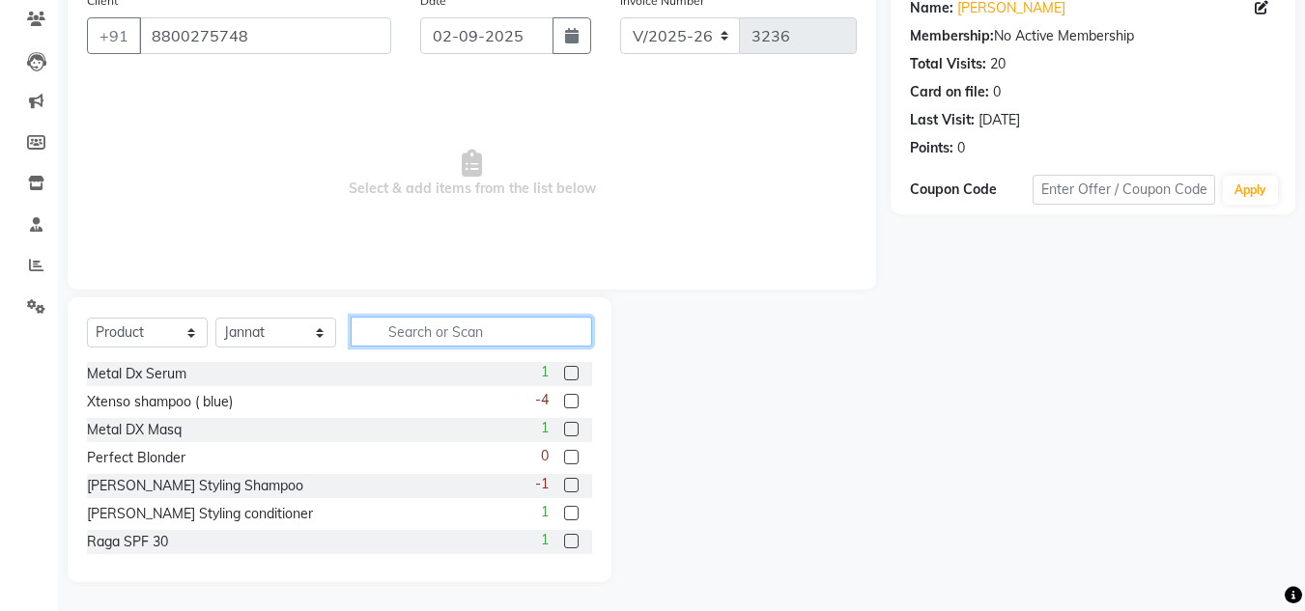
click at [428, 326] on input "text" at bounding box center [471, 332] width 241 height 30
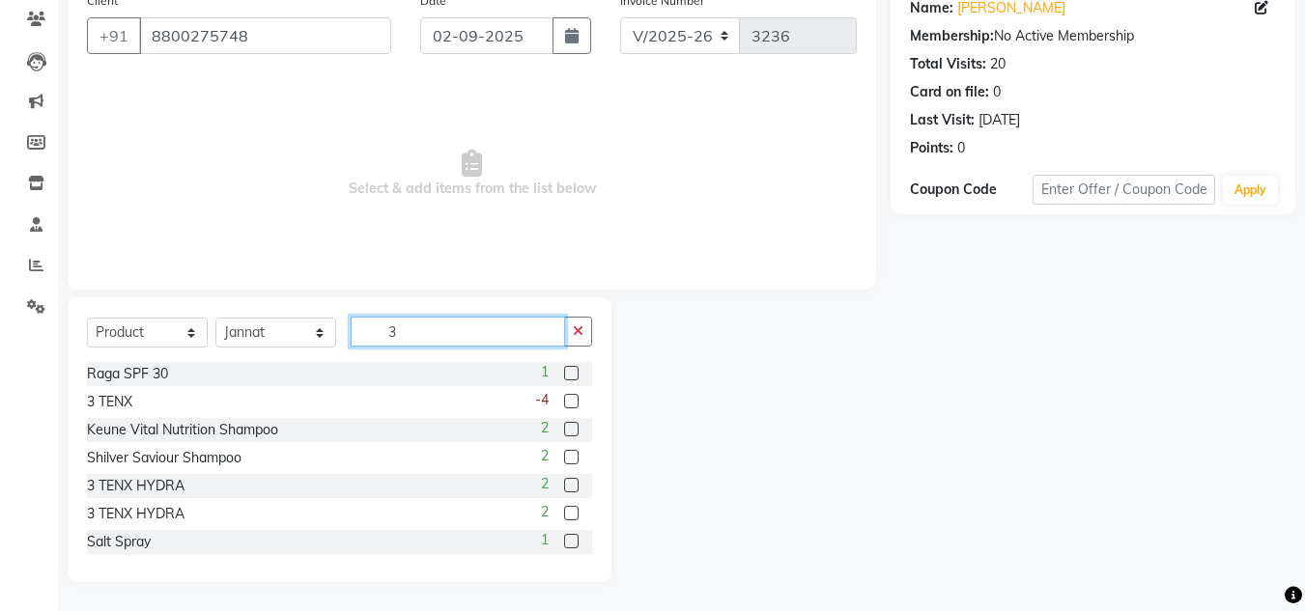
type input "3"
click at [564, 488] on label at bounding box center [571, 485] width 14 height 14
click at [564, 488] on input "checkbox" at bounding box center [570, 486] width 13 height 13
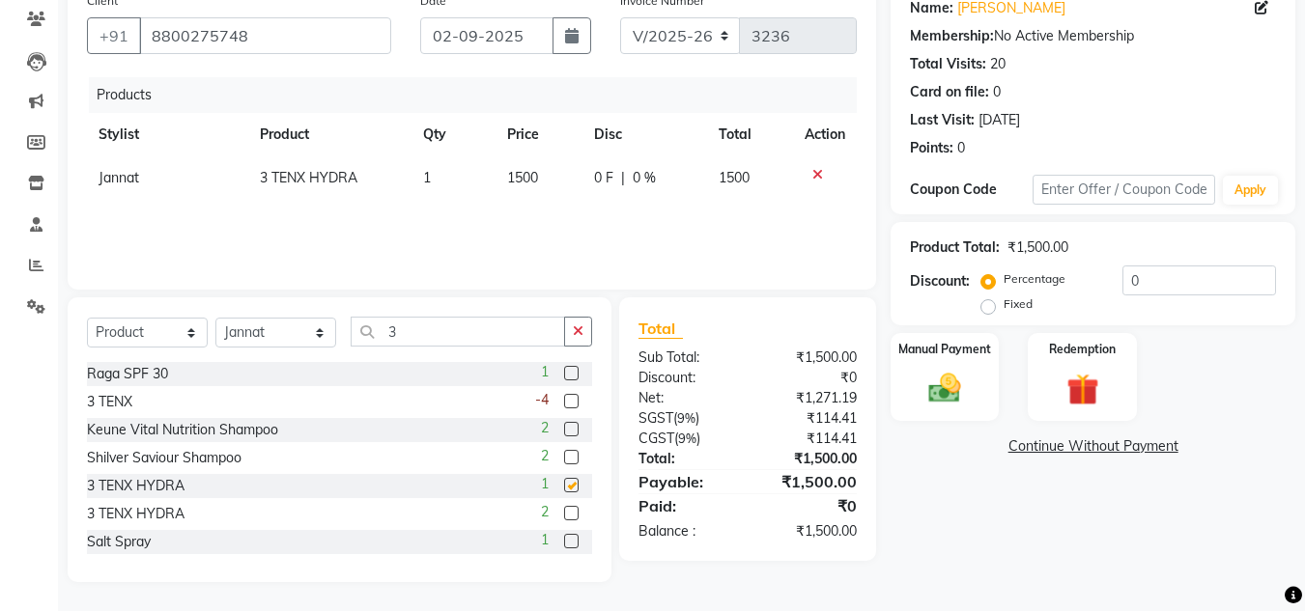
checkbox input "false"
click at [564, 512] on label at bounding box center [571, 513] width 14 height 14
click at [564, 512] on input "checkbox" at bounding box center [570, 514] width 13 height 13
click at [564, 515] on label at bounding box center [571, 513] width 14 height 14
click at [564, 515] on input "checkbox" at bounding box center [570, 514] width 13 height 13
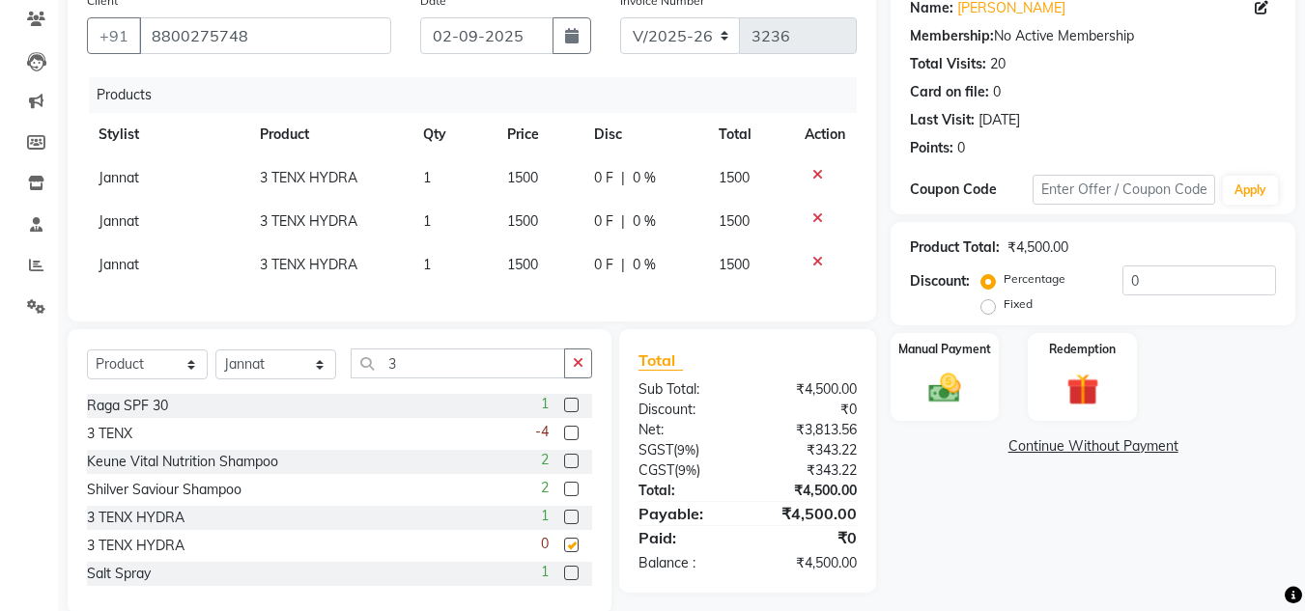
checkbox input "false"
click at [545, 168] on td "1500" at bounding box center [539, 177] width 86 height 43
select select "53624"
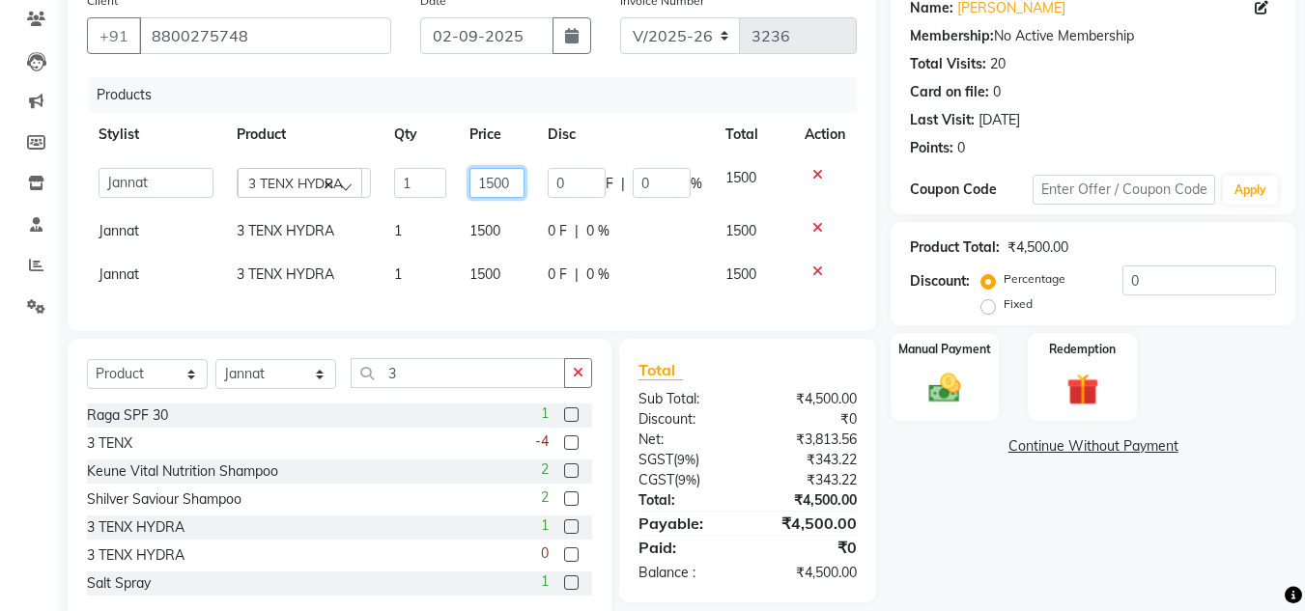
click at [511, 180] on input "1500" at bounding box center [497, 183] width 56 height 30
type input "1"
type input "1800"
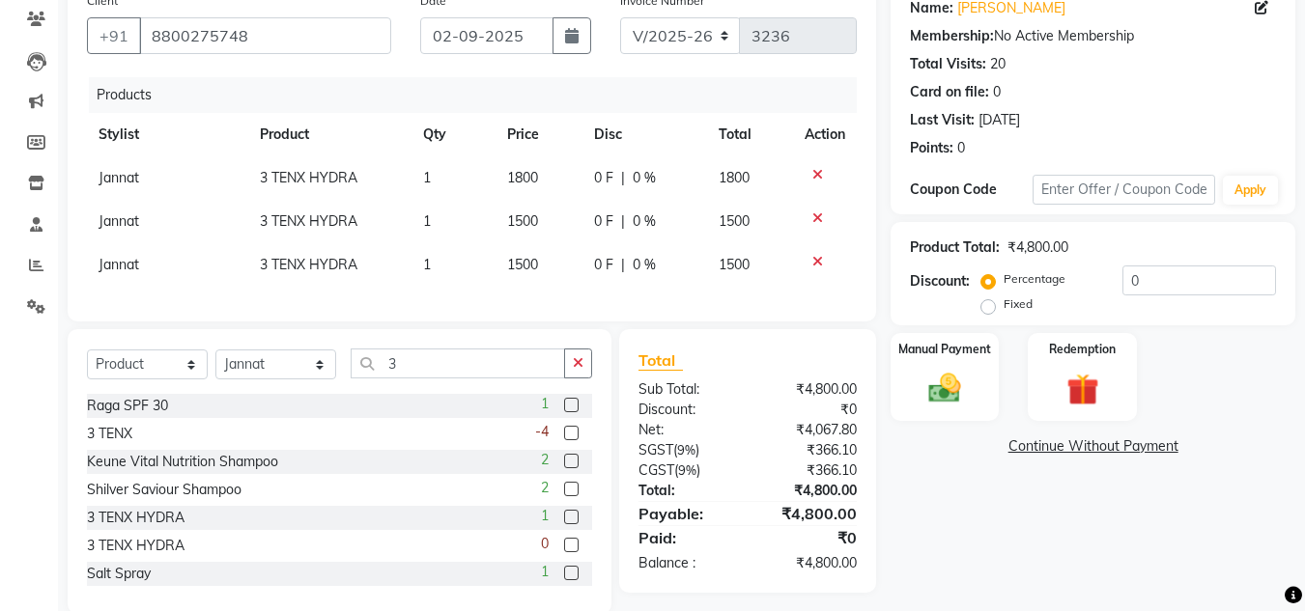
click at [506, 221] on td "1500" at bounding box center [539, 221] width 86 height 43
select select "53624"
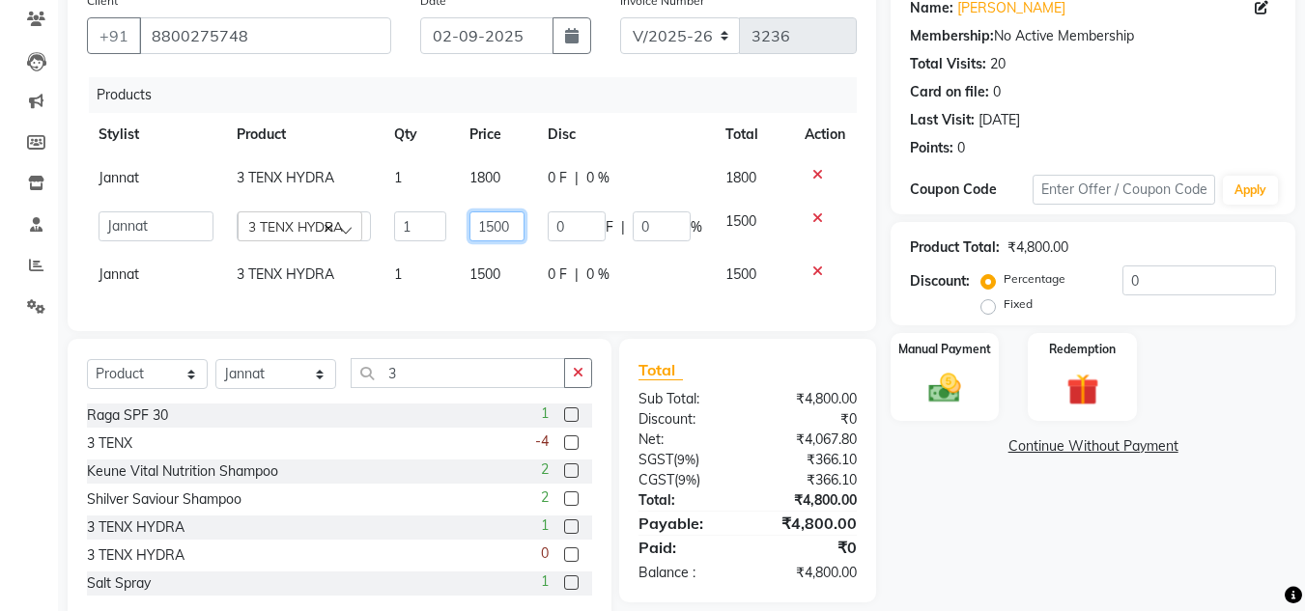
click at [516, 223] on input "1500" at bounding box center [497, 227] width 56 height 30
type input "1"
type input "1800"
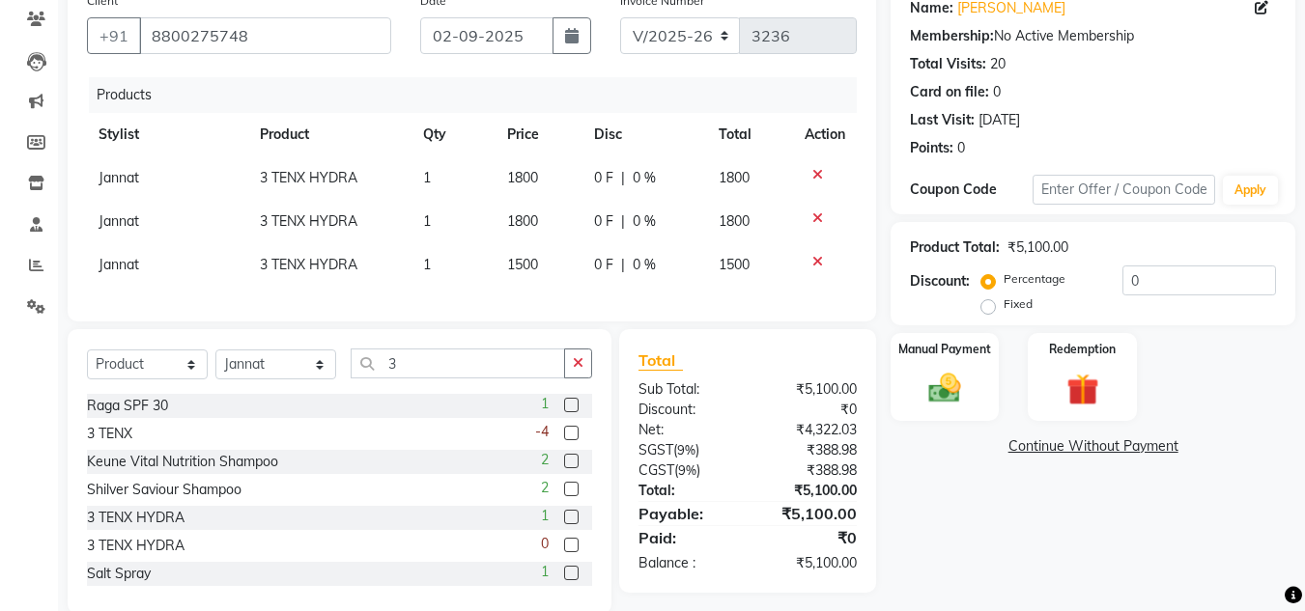
click at [512, 276] on td "1500" at bounding box center [539, 264] width 86 height 43
select select "53624"
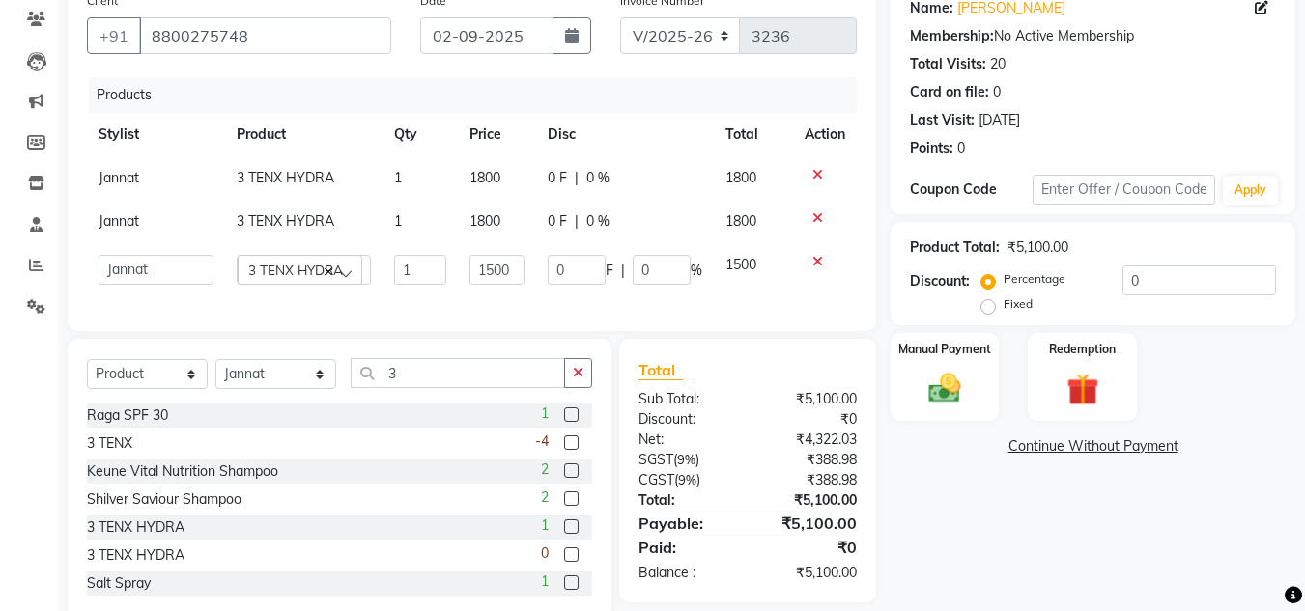
click at [525, 269] on td "1500" at bounding box center [497, 269] width 79 height 53
click at [516, 269] on input "1500" at bounding box center [497, 270] width 56 height 30
type input "1"
type input "2000"
click at [519, 297] on div "Products Stylist Product Qty Price Disc Total Action Jannat 3 TENX HYDRA 1 1800…" at bounding box center [472, 194] width 770 height 235
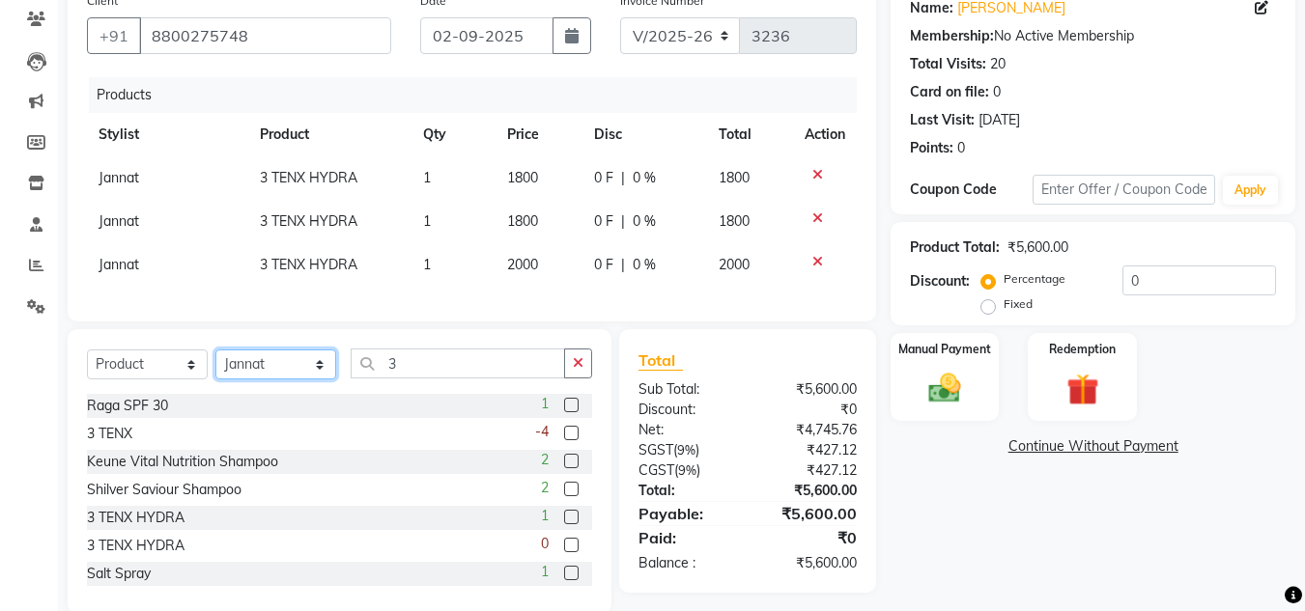
click at [242, 380] on select "Select Stylist [PERSON_NAME] Jannat Kaif [DATE] [PERSON_NAME] [PERSON_NAME] [PE…" at bounding box center [275, 365] width 121 height 30
select select "66496"
click at [215, 364] on select "Select Stylist [PERSON_NAME] Jannat Kaif [DATE] [PERSON_NAME] [PERSON_NAME] [PE…" at bounding box center [275, 365] width 121 height 30
click at [144, 377] on select "Select Service Product Membership Package Voucher Prepaid Gift Card" at bounding box center [147, 365] width 121 height 30
select select "service"
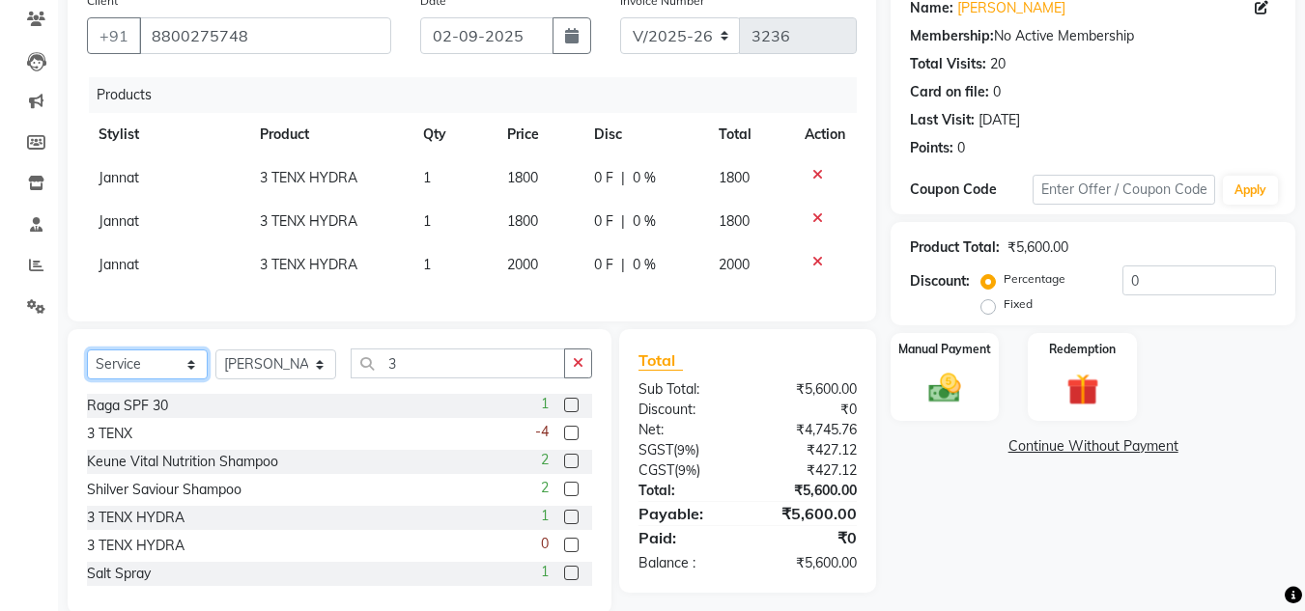
click at [87, 364] on select "Select Service Product Membership Package Voucher Prepaid Gift Card" at bounding box center [147, 365] width 121 height 30
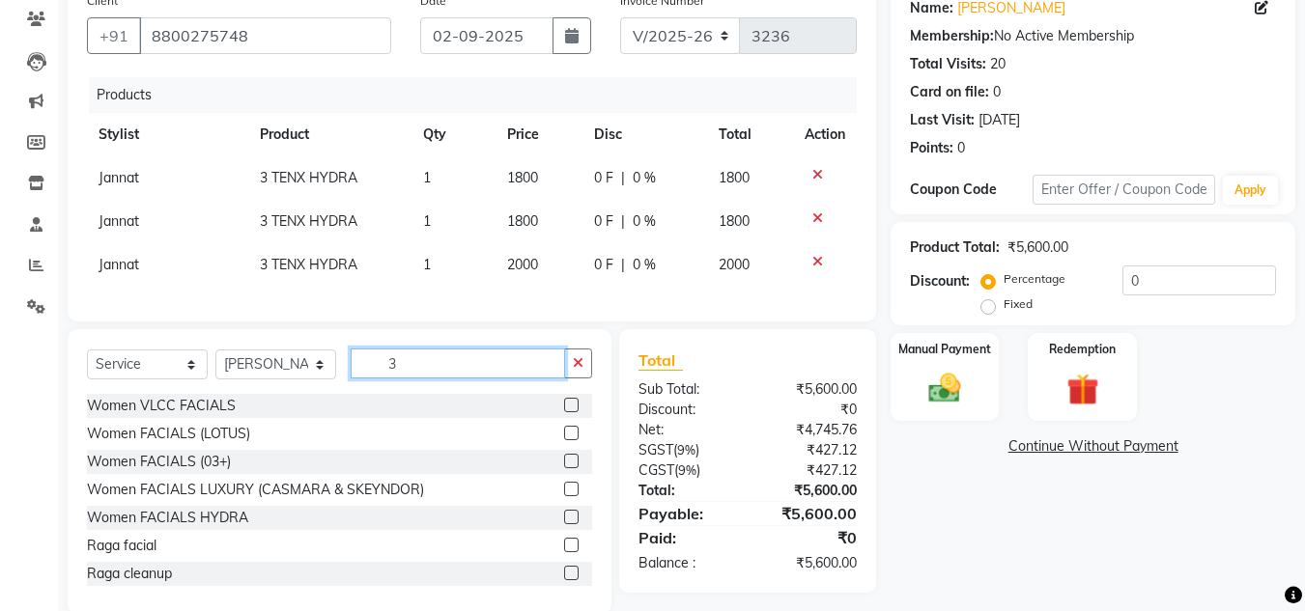
click at [423, 379] on input "3" at bounding box center [458, 364] width 214 height 30
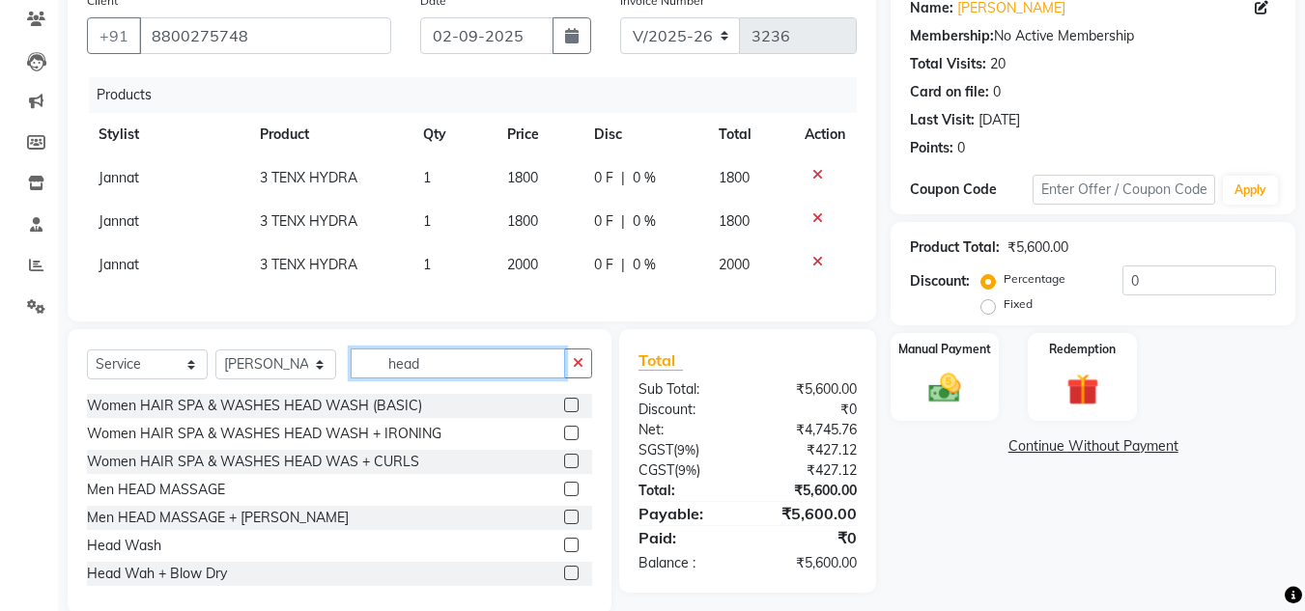
type input "head"
click at [564, 553] on label at bounding box center [571, 545] width 14 height 14
click at [564, 553] on input "checkbox" at bounding box center [570, 546] width 13 height 13
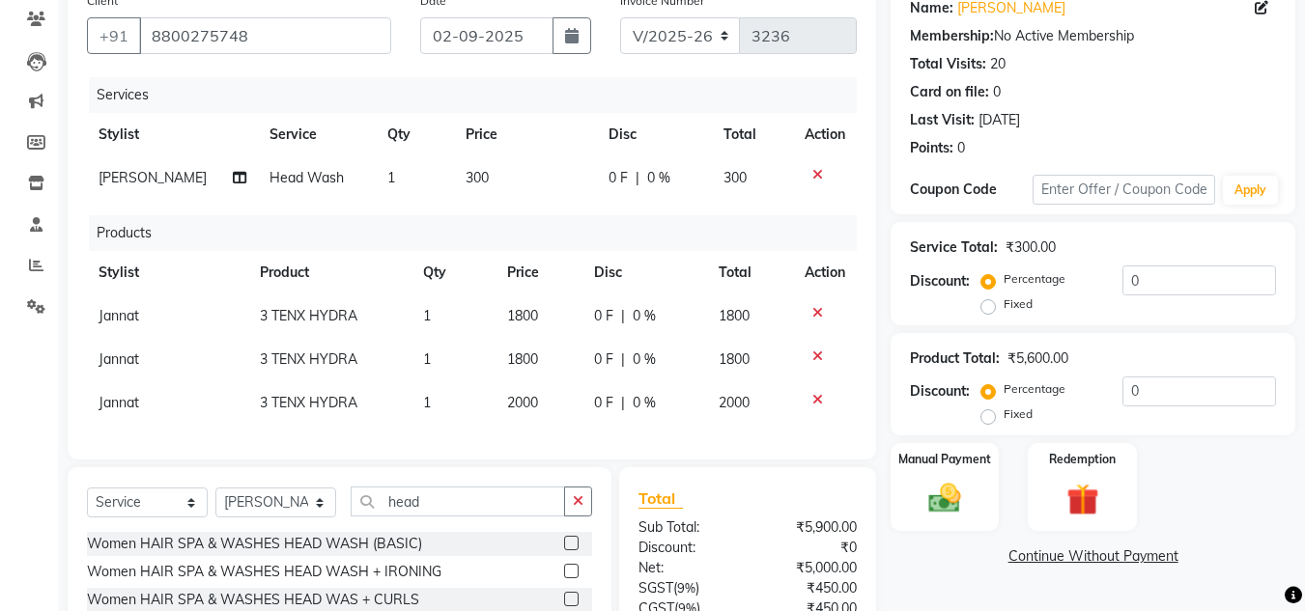
checkbox input "false"
click at [726, 505] on div "Total" at bounding box center [748, 498] width 218 height 23
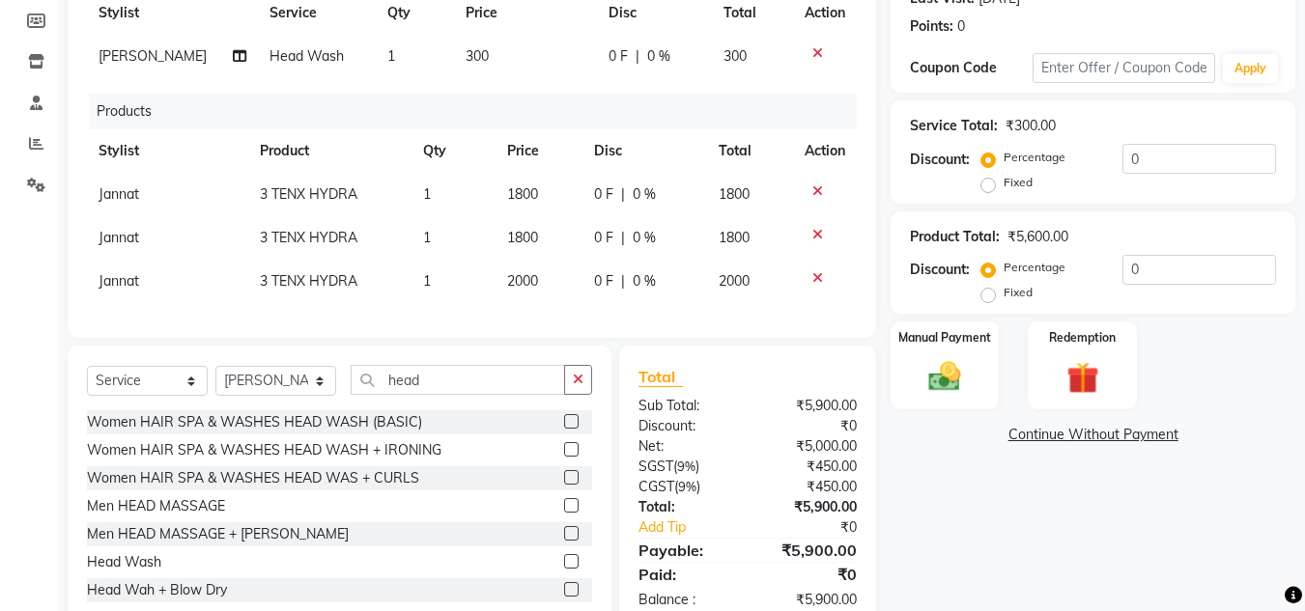
scroll to position [347, 0]
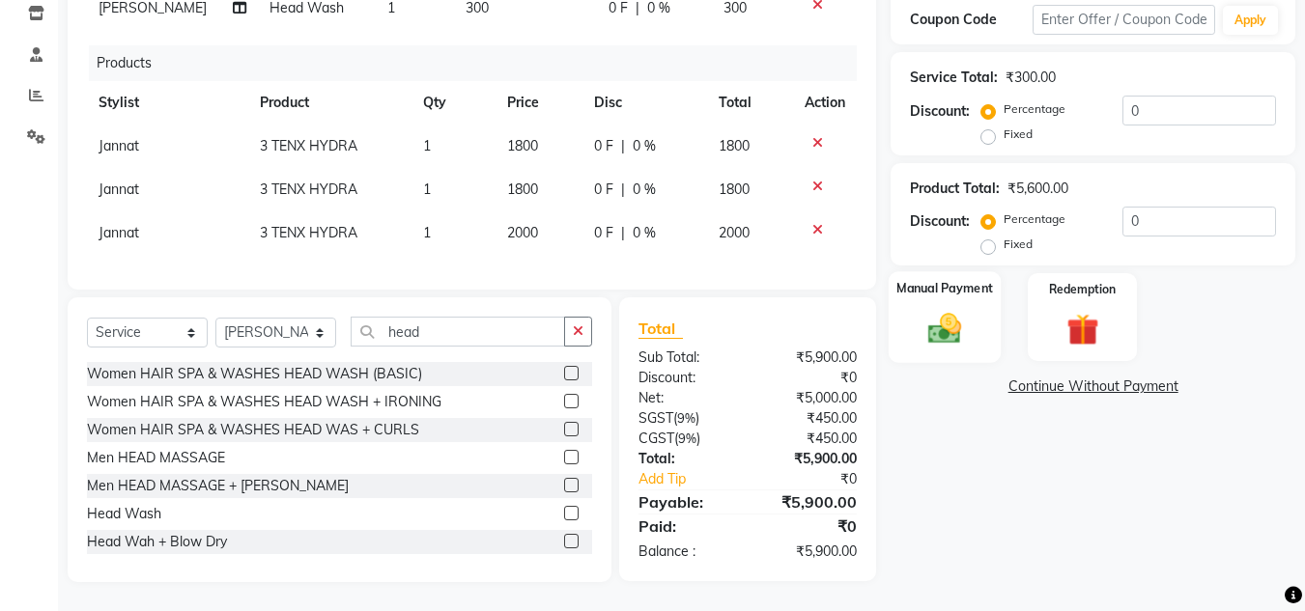
click at [955, 285] on div "Manual Payment" at bounding box center [945, 317] width 113 height 92
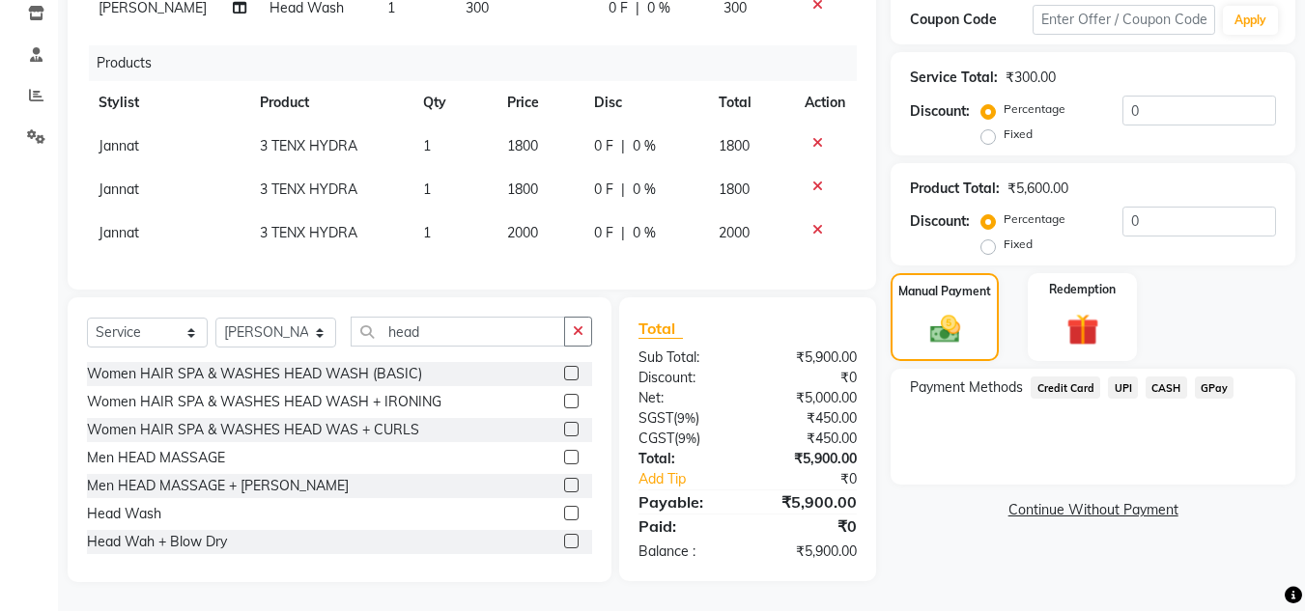
click at [1124, 377] on span "UPI" at bounding box center [1123, 388] width 30 height 22
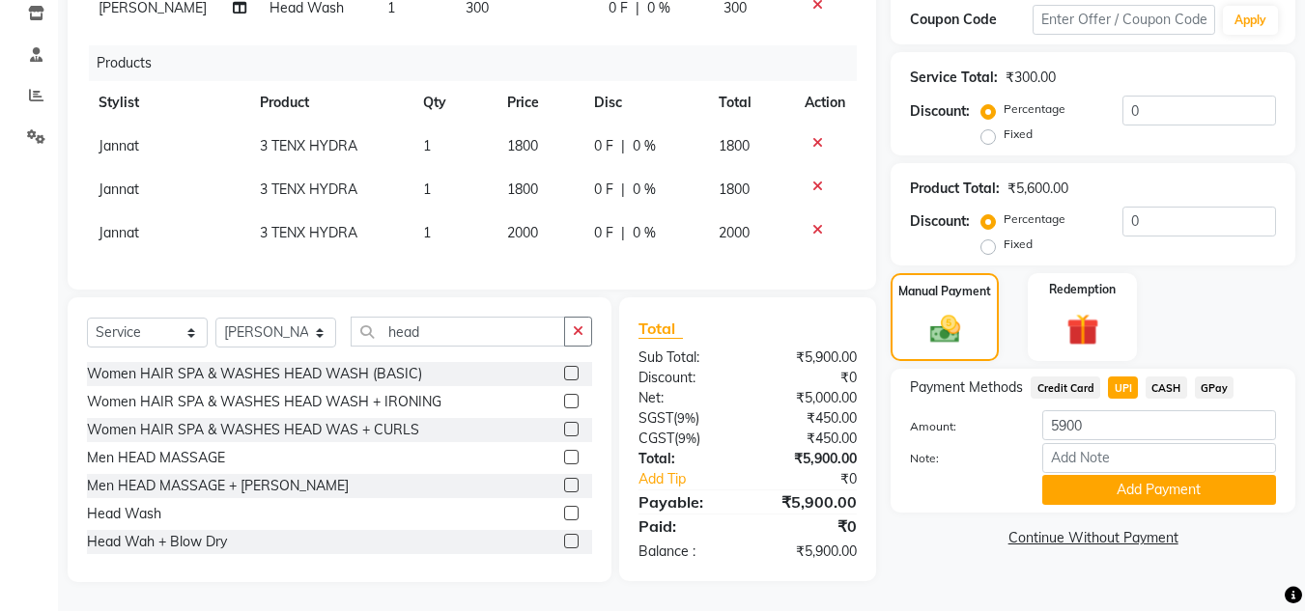
click at [1163, 377] on span "CASH" at bounding box center [1167, 388] width 42 height 22
click at [1145, 475] on button "Add Payment" at bounding box center [1159, 490] width 234 height 30
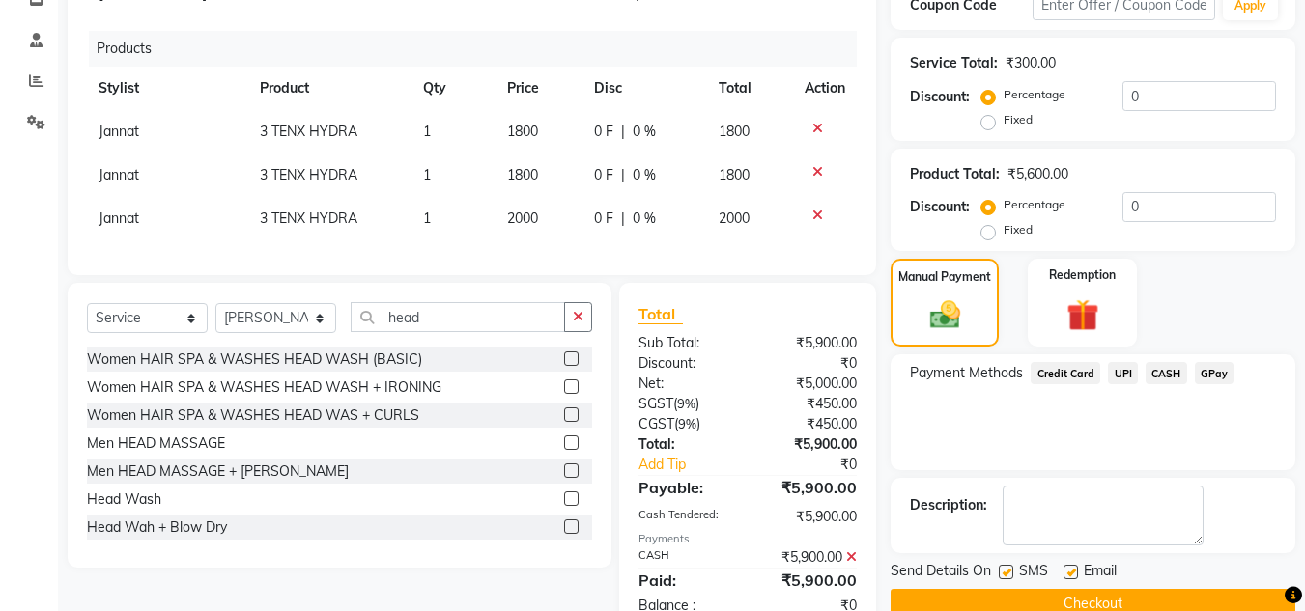
click at [1129, 434] on div "Payment Methods Credit Card UPI CASH GPay" at bounding box center [1093, 413] width 405 height 116
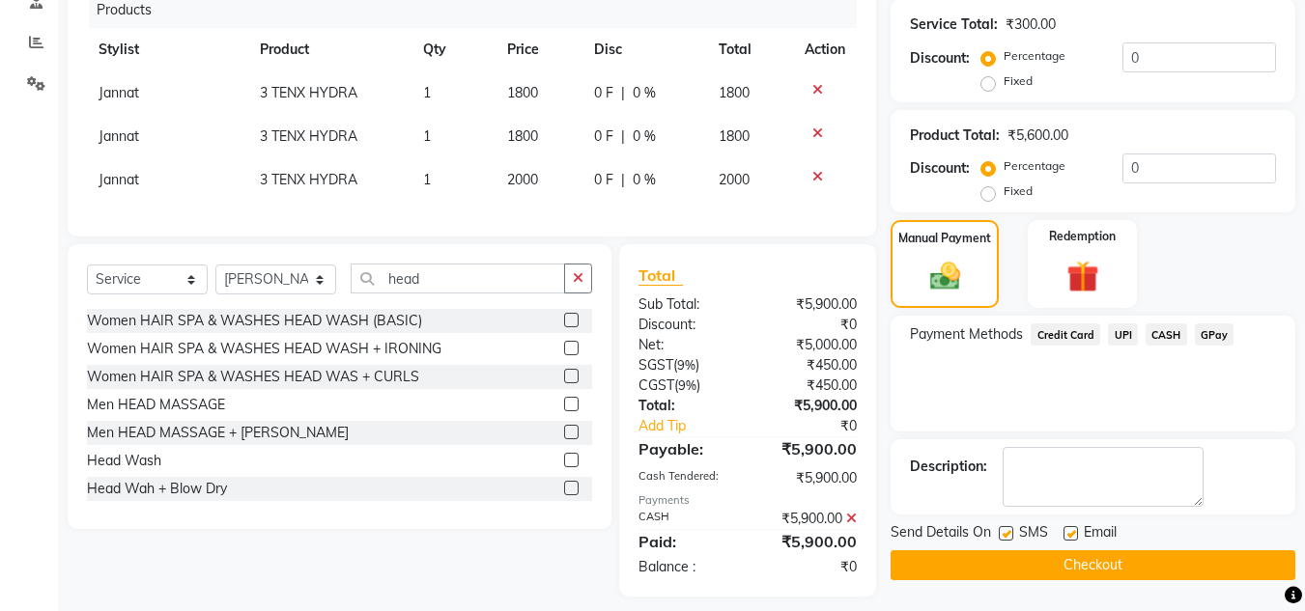
scroll to position [414, 0]
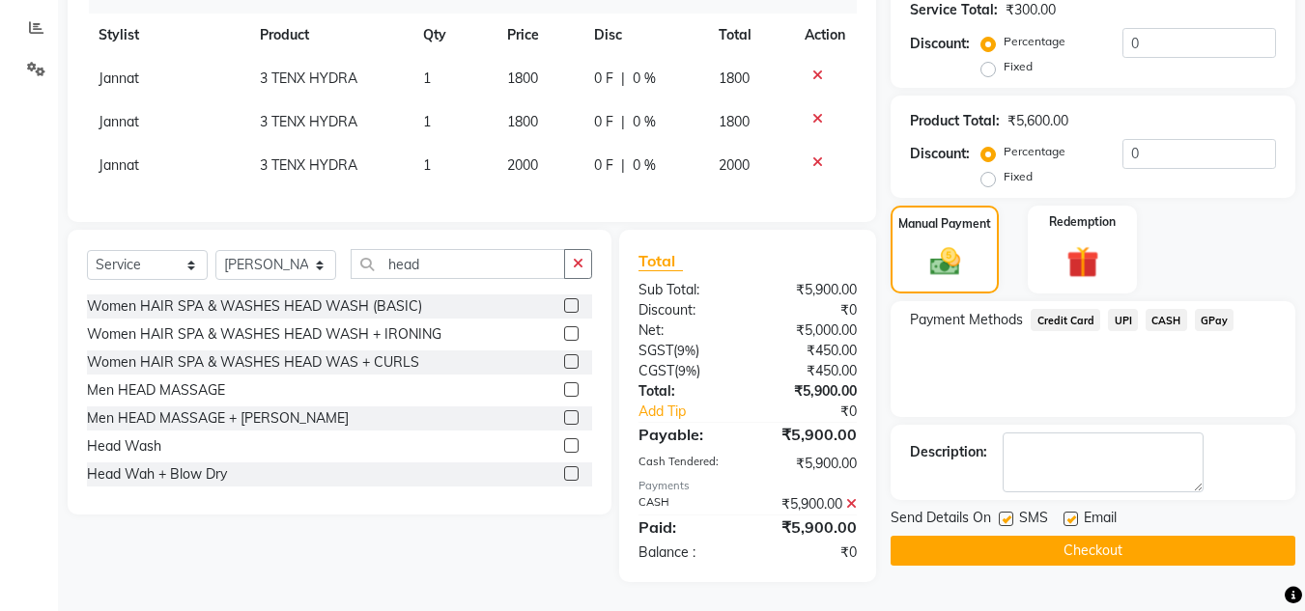
click at [1115, 536] on button "Checkout" at bounding box center [1093, 551] width 405 height 30
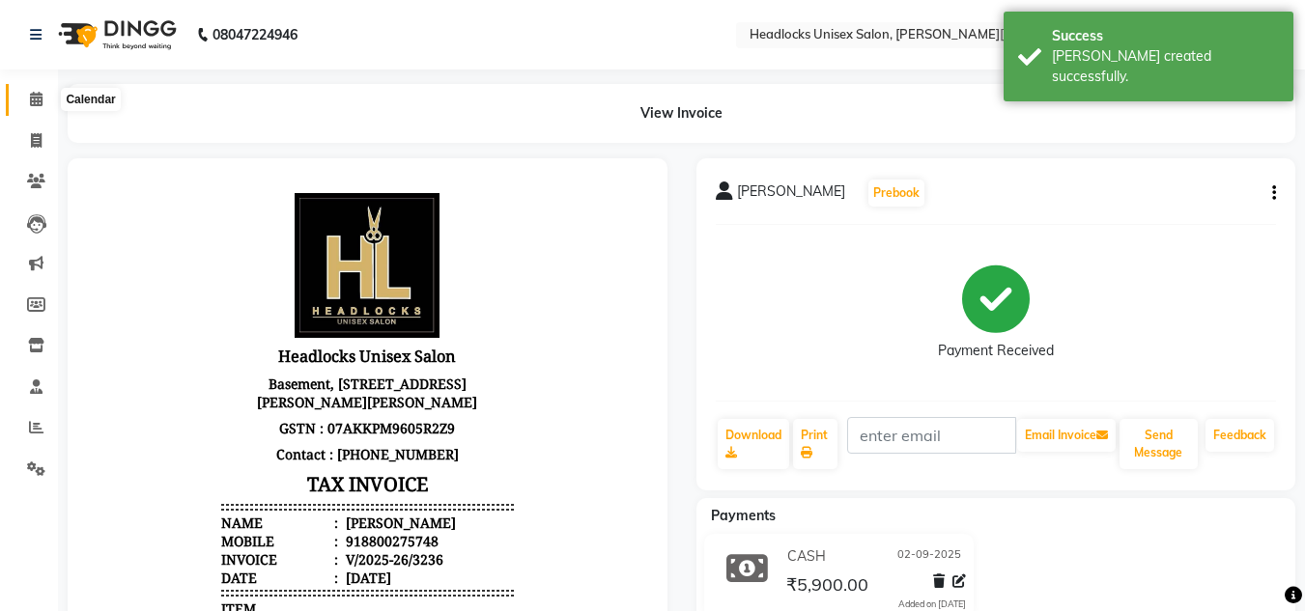
click at [35, 99] on icon at bounding box center [36, 99] width 13 height 14
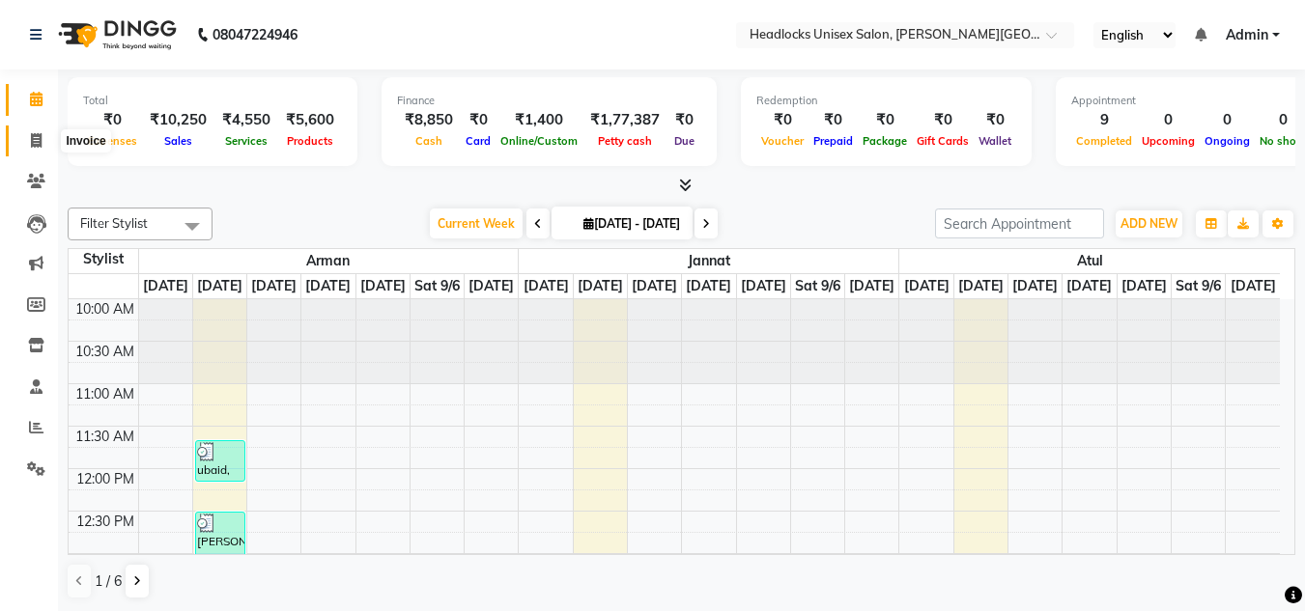
click at [33, 136] on icon at bounding box center [36, 140] width 11 height 14
select select "service"
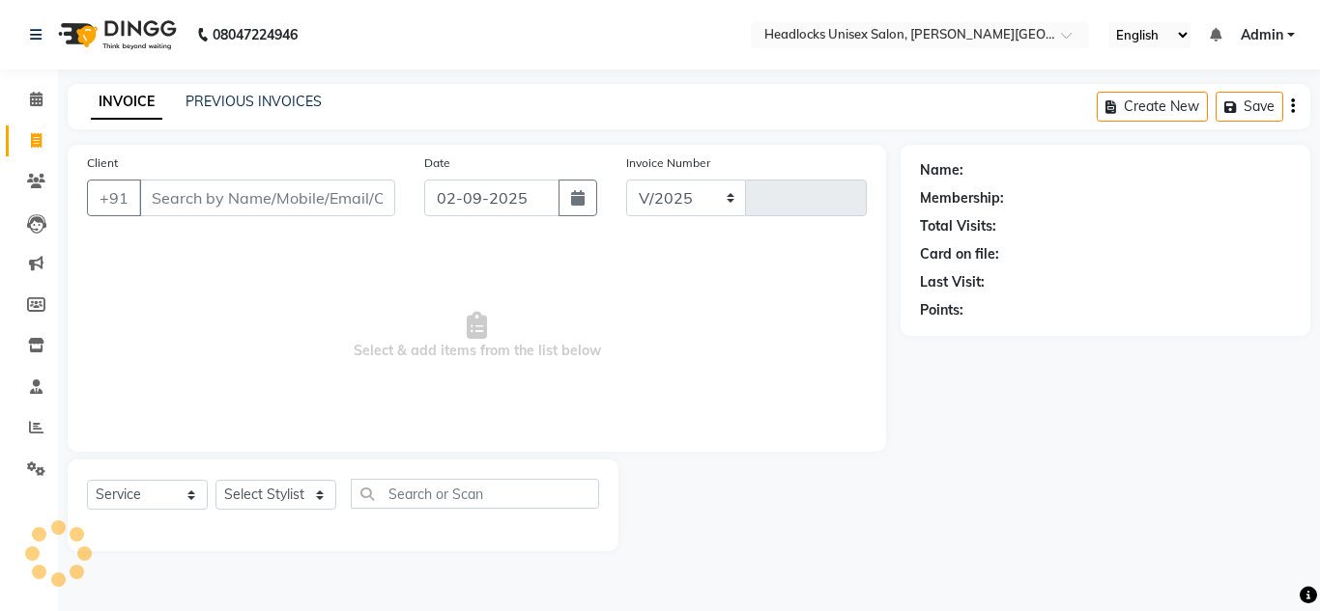
select select "6850"
type input "3237"
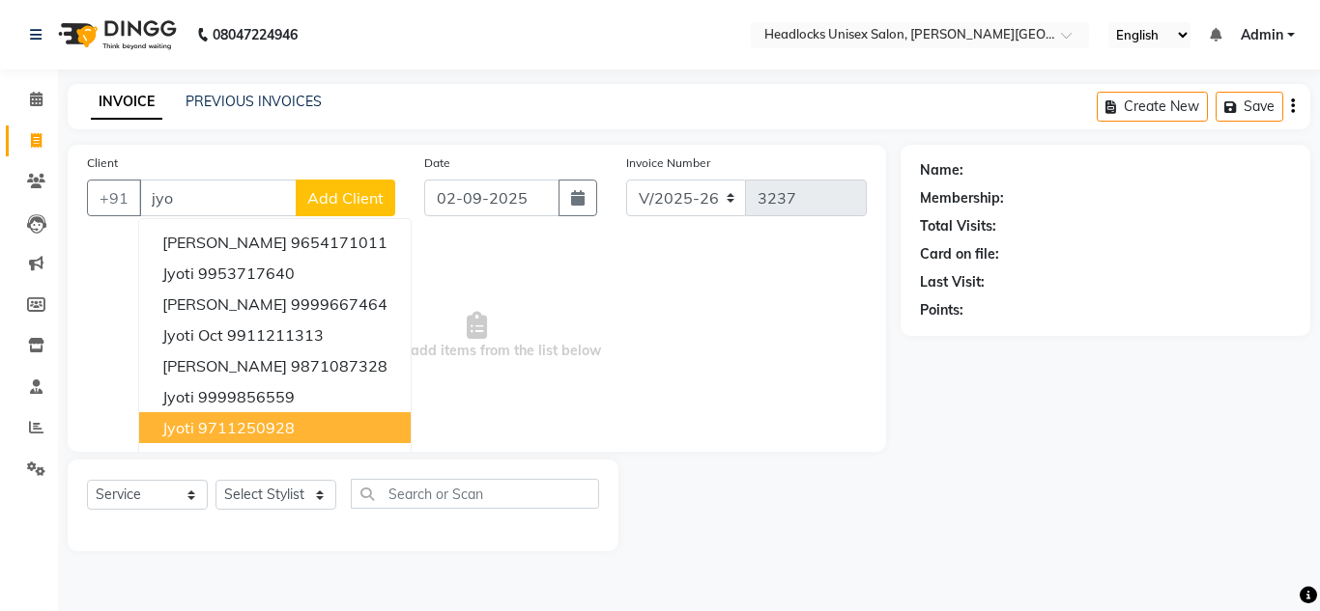
click at [229, 417] on button "Jyoti 9711250928" at bounding box center [274, 427] width 271 height 31
type input "9711250928"
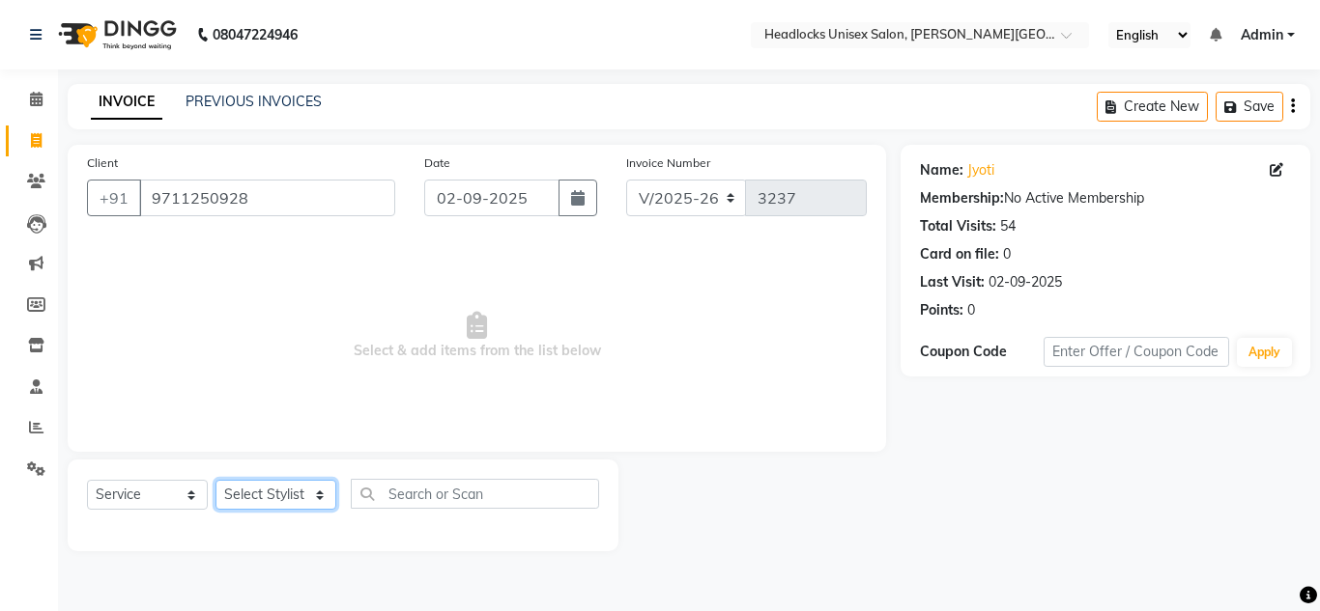
click at [252, 503] on select "Select Stylist [PERSON_NAME] Jannat Kaif [DATE] [PERSON_NAME] [PERSON_NAME] [PE…" at bounding box center [275, 495] width 121 height 30
select select "53614"
click at [215, 480] on select "Select Stylist [PERSON_NAME] Jannat Kaif [DATE] [PERSON_NAME] [PERSON_NAME] [PE…" at bounding box center [275, 495] width 121 height 30
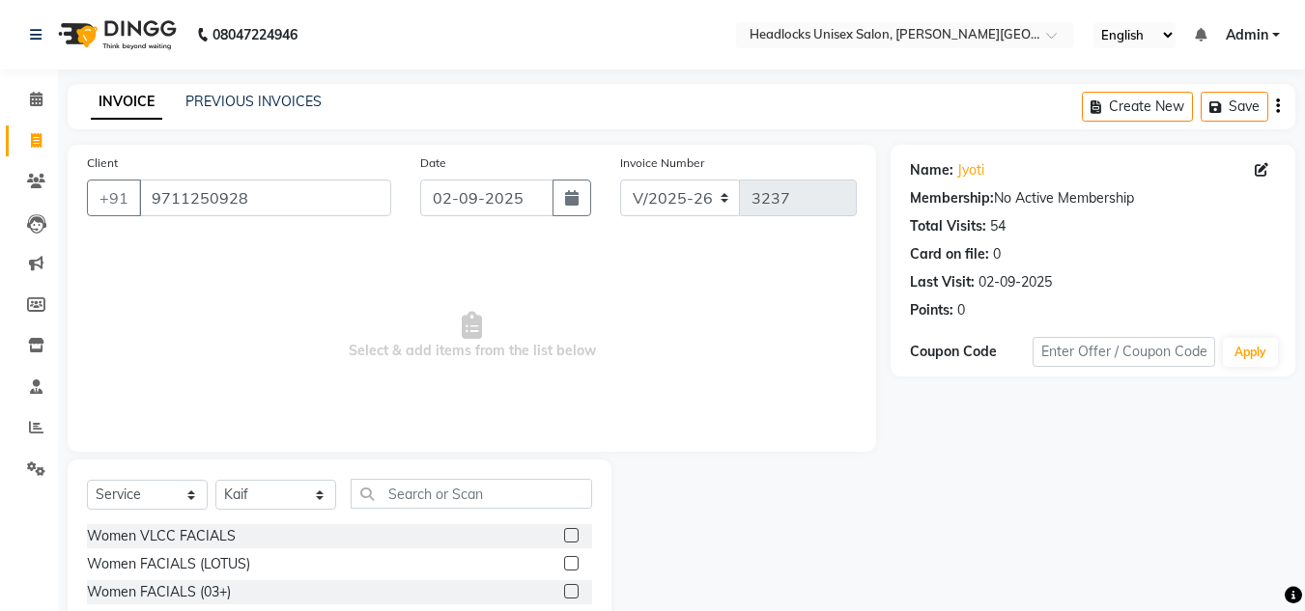
click at [719, 339] on span "Select & add items from the list below" at bounding box center [472, 336] width 770 height 193
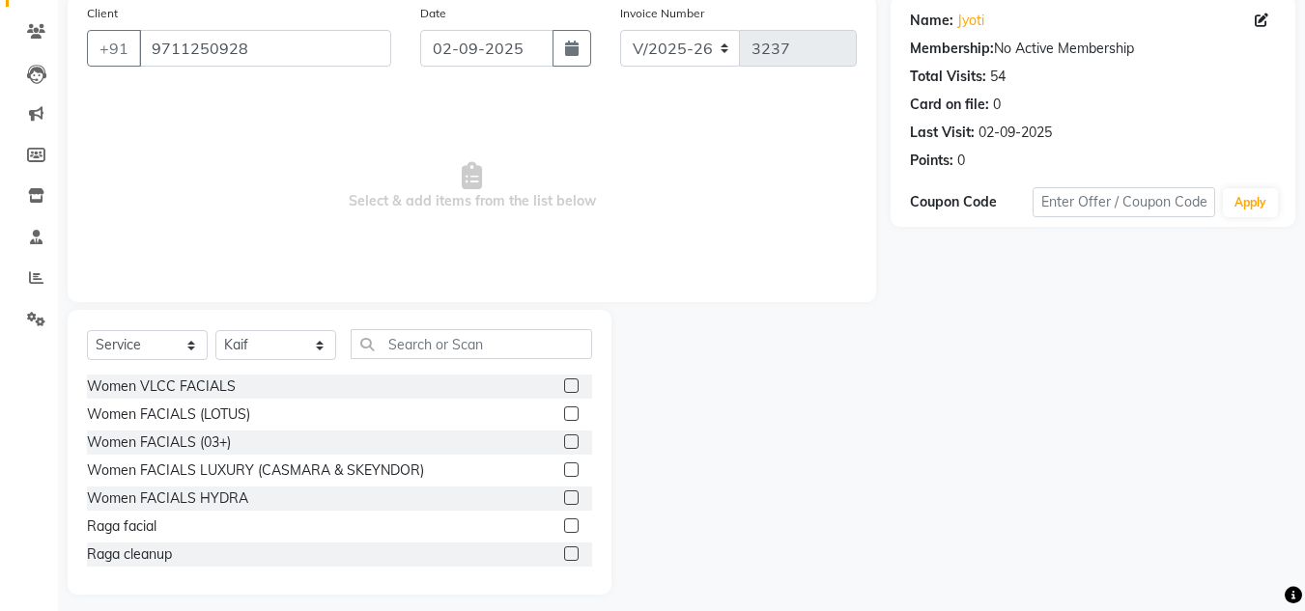
scroll to position [162, 0]
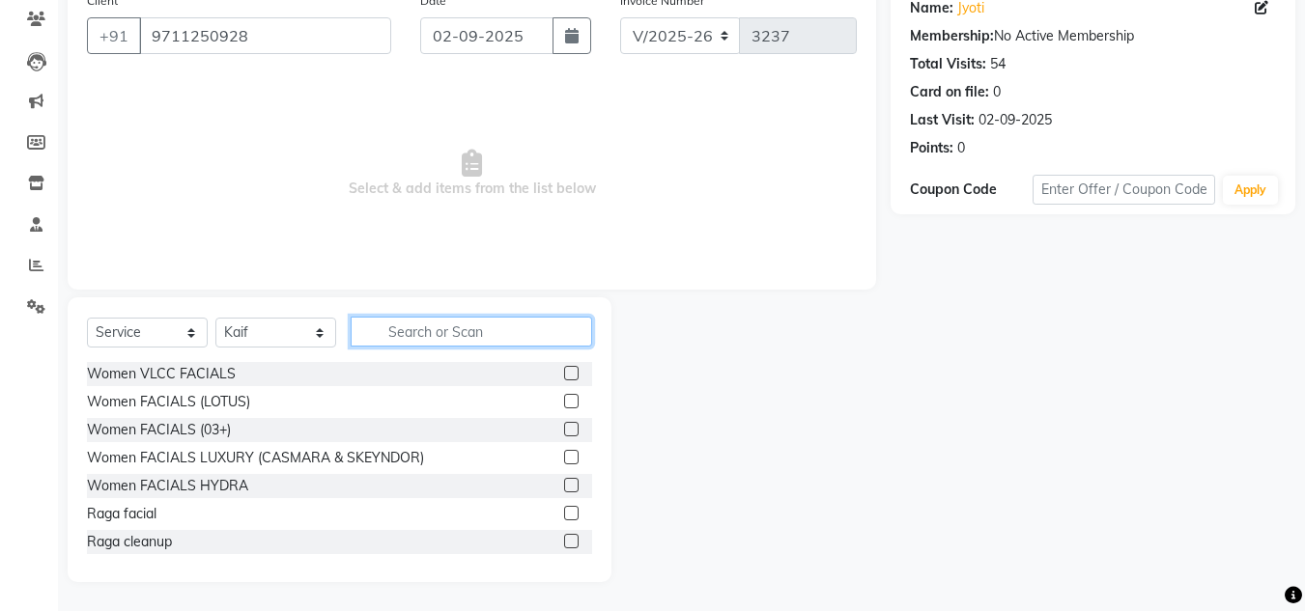
click at [521, 327] on input "text" at bounding box center [471, 332] width 241 height 30
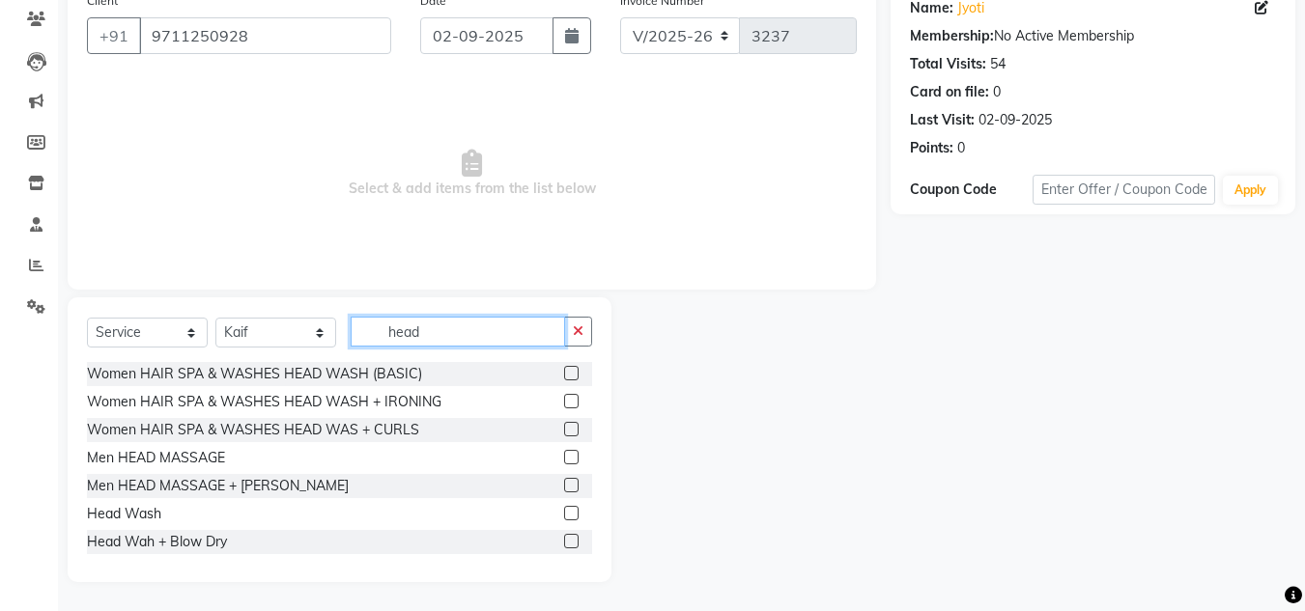
type input "head"
click at [564, 374] on label at bounding box center [571, 373] width 14 height 14
click at [564, 374] on input "checkbox" at bounding box center [570, 374] width 13 height 13
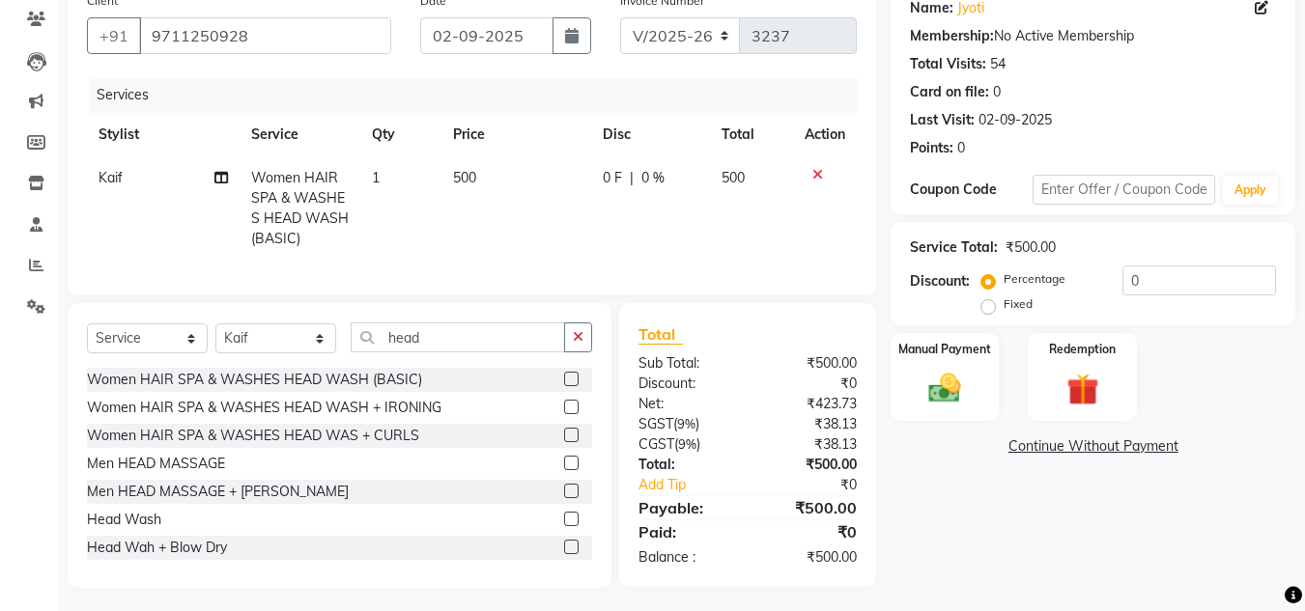
click at [564, 386] on label at bounding box center [571, 379] width 14 height 14
click at [564, 386] on input "checkbox" at bounding box center [570, 380] width 13 height 13
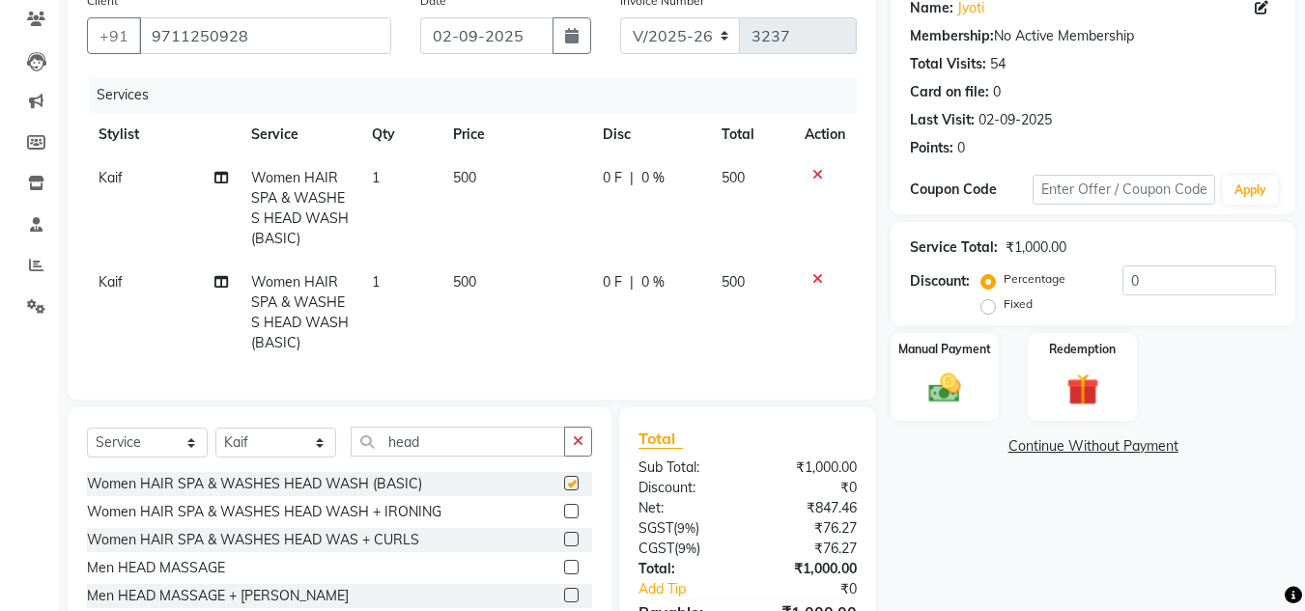
checkbox input "false"
click at [496, 278] on td "500" at bounding box center [516, 313] width 150 height 104
select select "53614"
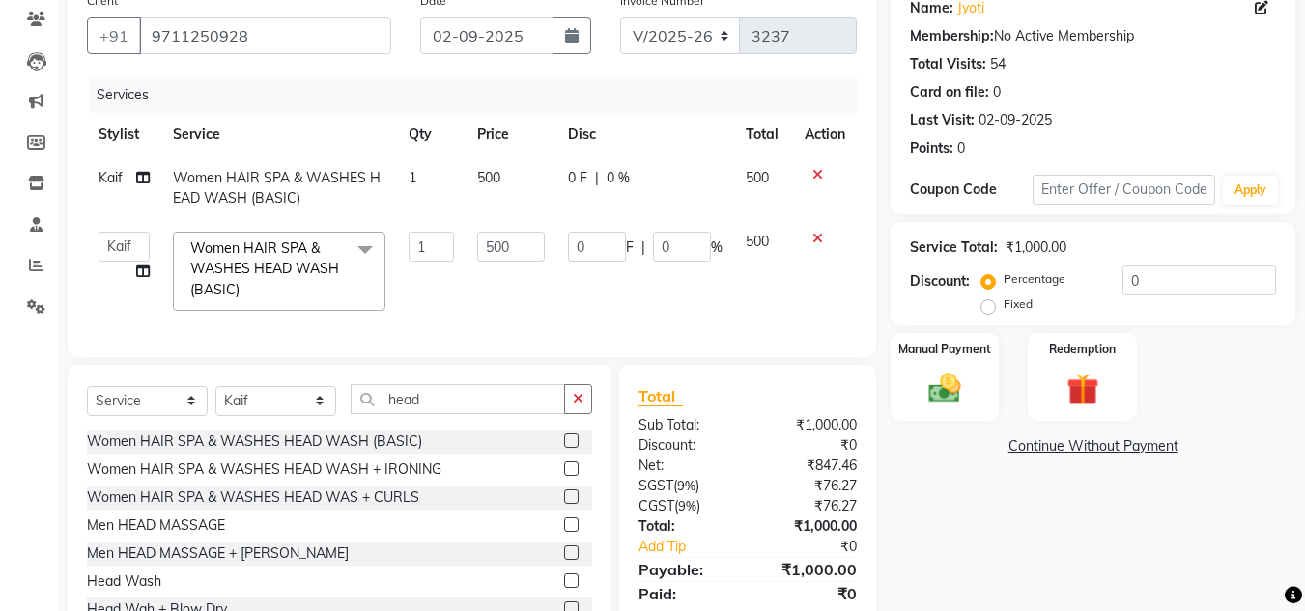
click at [513, 177] on td "500" at bounding box center [511, 188] width 90 height 64
select select "53614"
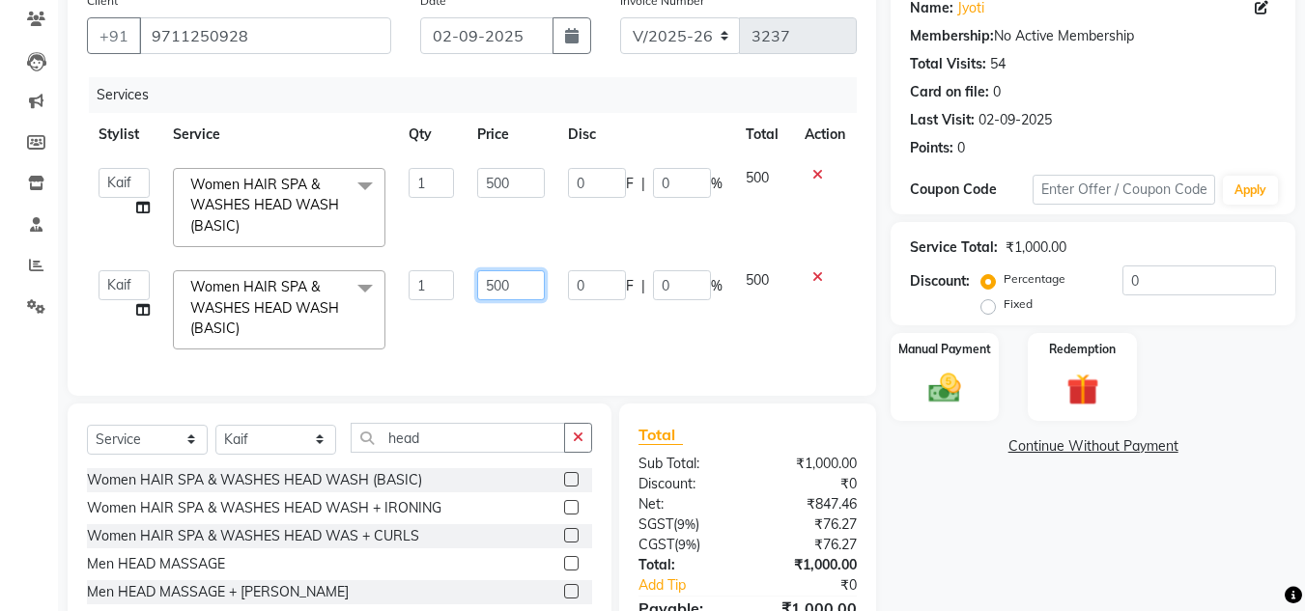
click at [519, 292] on input "500" at bounding box center [510, 285] width 67 height 30
type input "5"
type input "400"
click at [523, 181] on input "500" at bounding box center [510, 183] width 67 height 30
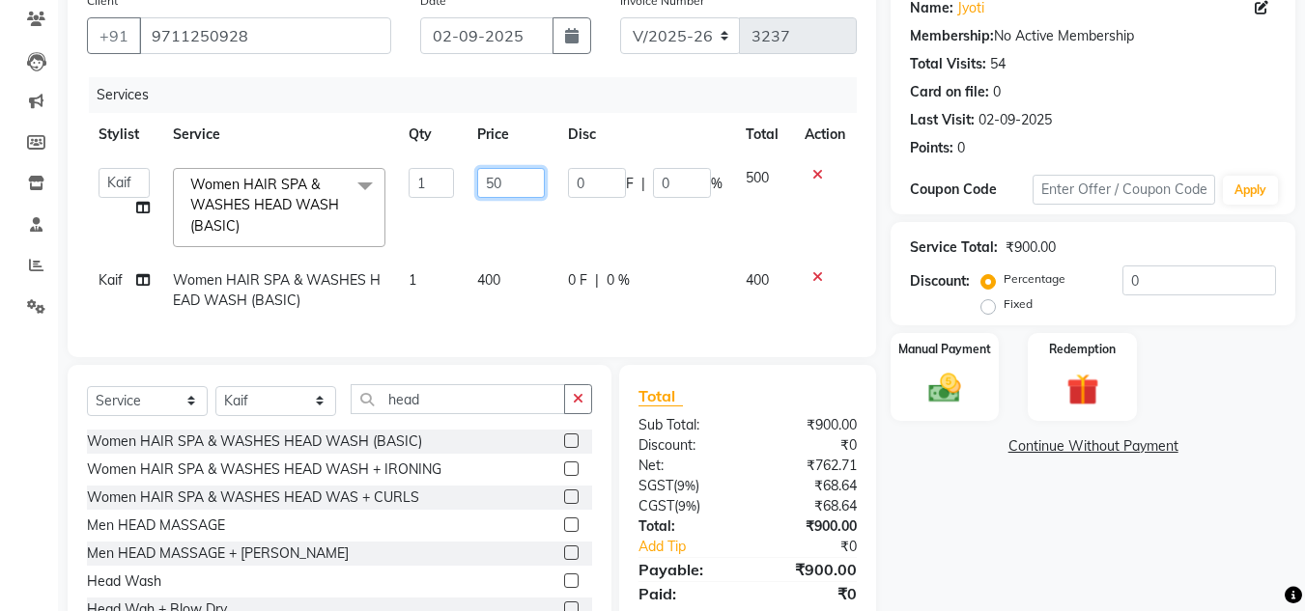
type input "5"
type input "450"
click at [536, 209] on td "450" at bounding box center [511, 207] width 90 height 102
select select "53614"
click at [948, 373] on img at bounding box center [945, 388] width 54 height 39
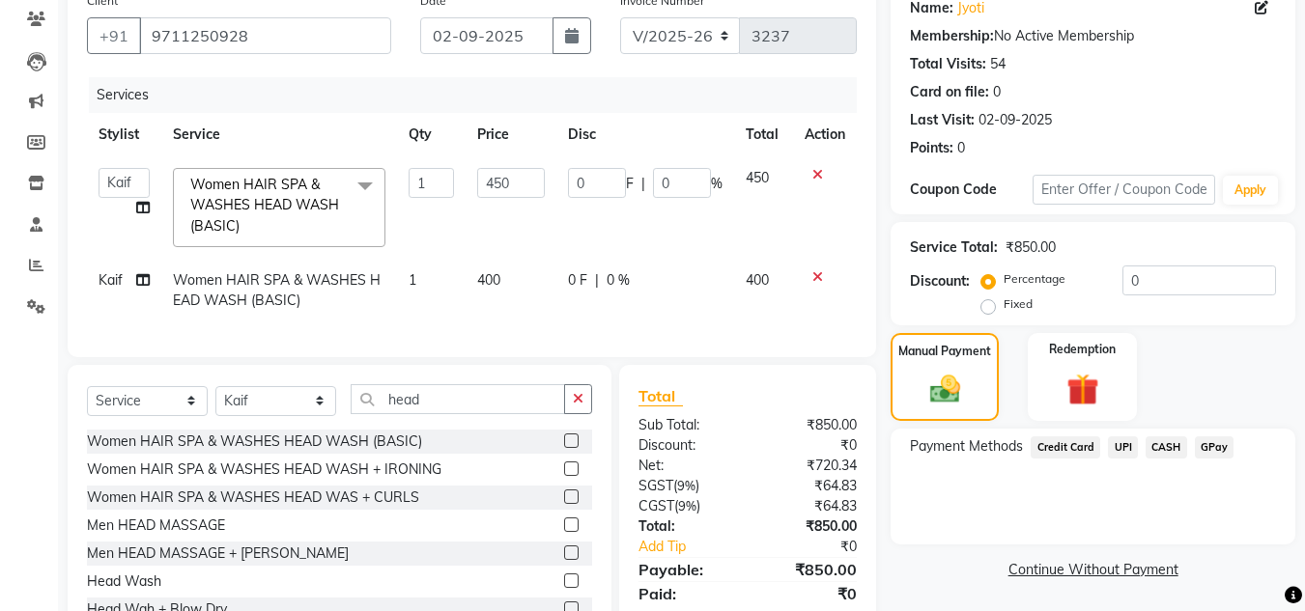
click at [1155, 446] on span "CASH" at bounding box center [1167, 448] width 42 height 22
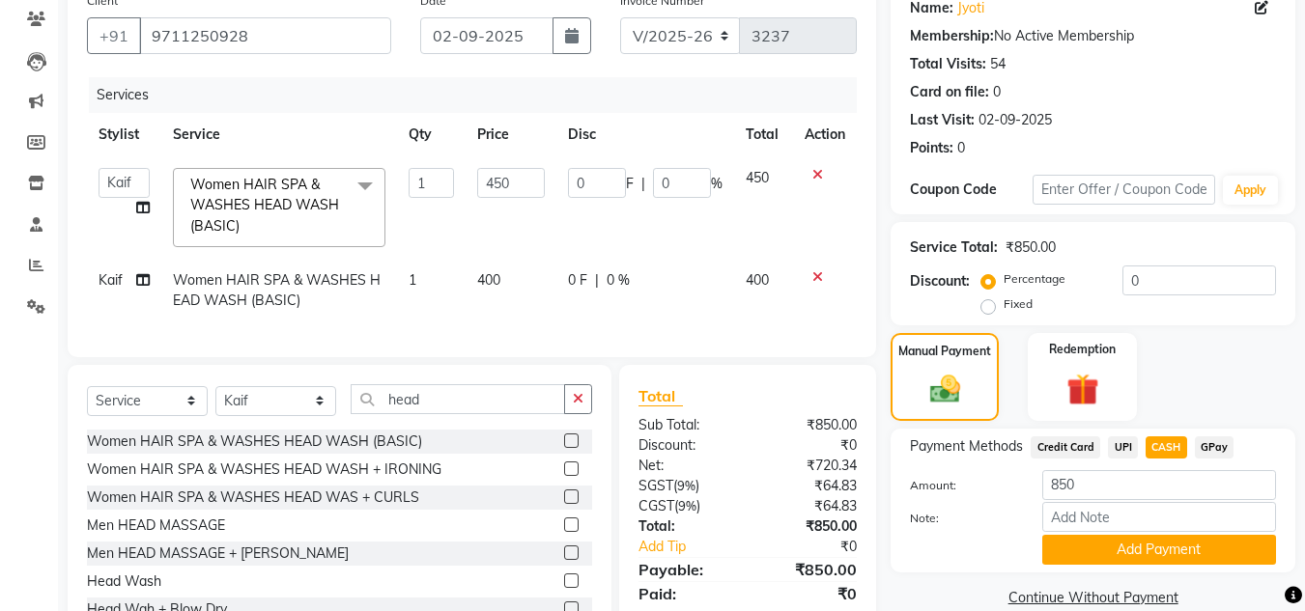
click at [1196, 383] on div "Manual Payment Redemption" at bounding box center [1093, 377] width 434 height 88
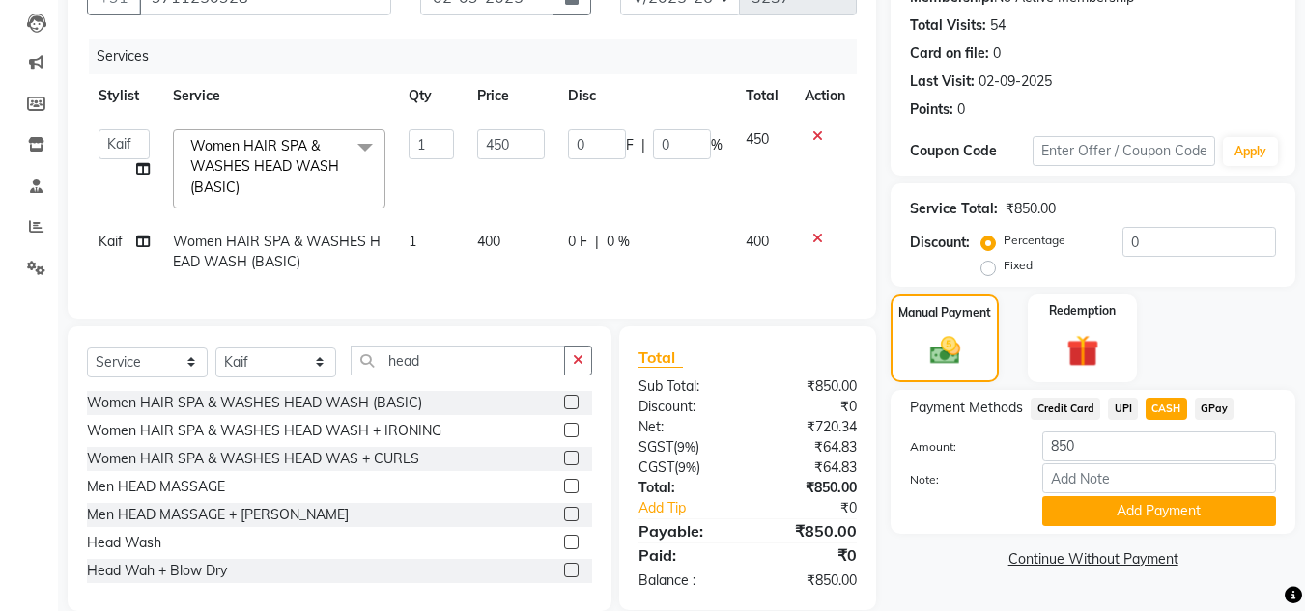
scroll to position [244, 0]
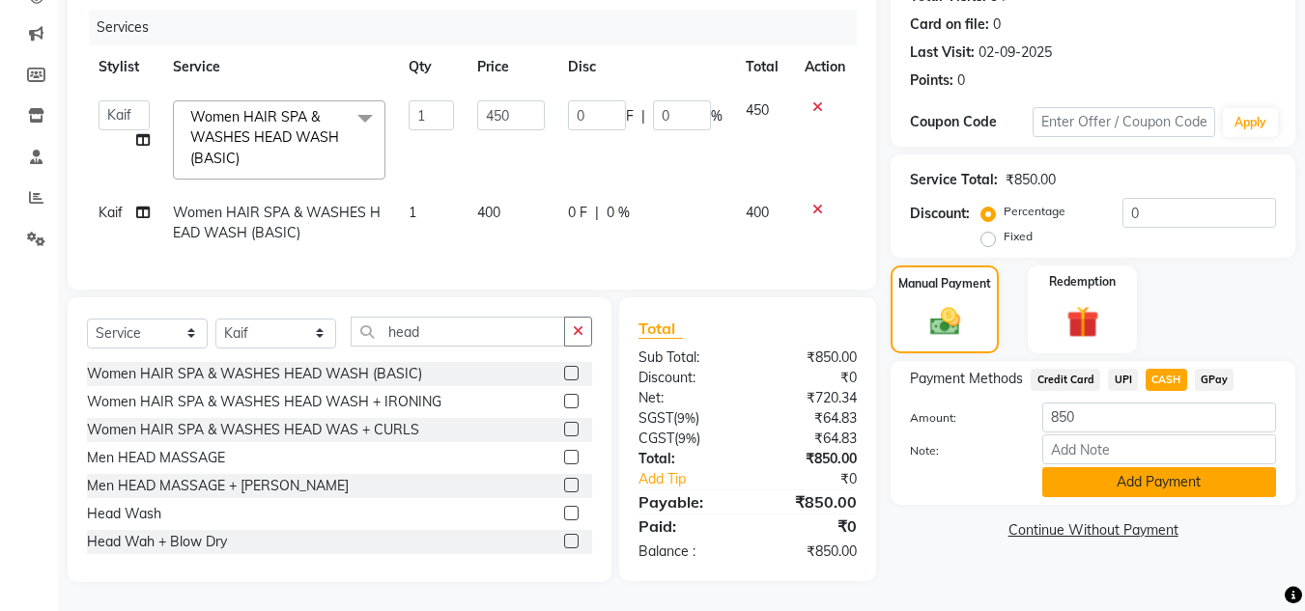
click at [1156, 468] on button "Add Payment" at bounding box center [1159, 483] width 234 height 30
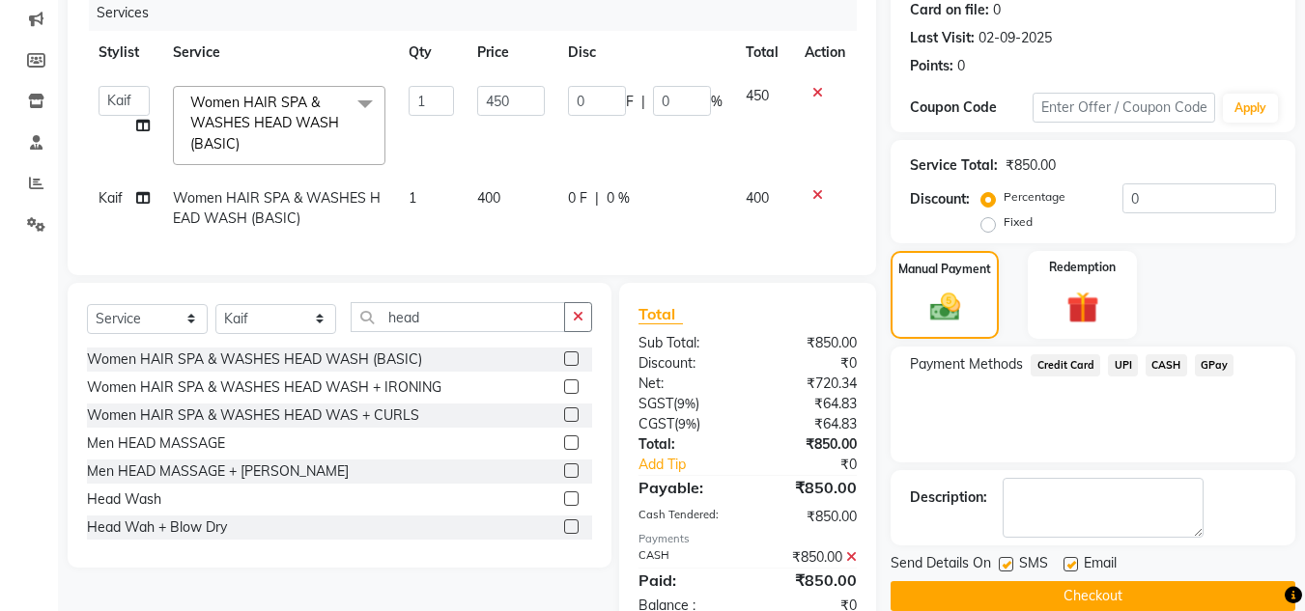
click at [1147, 445] on div "Payment Methods Credit Card UPI CASH GPay" at bounding box center [1093, 405] width 405 height 116
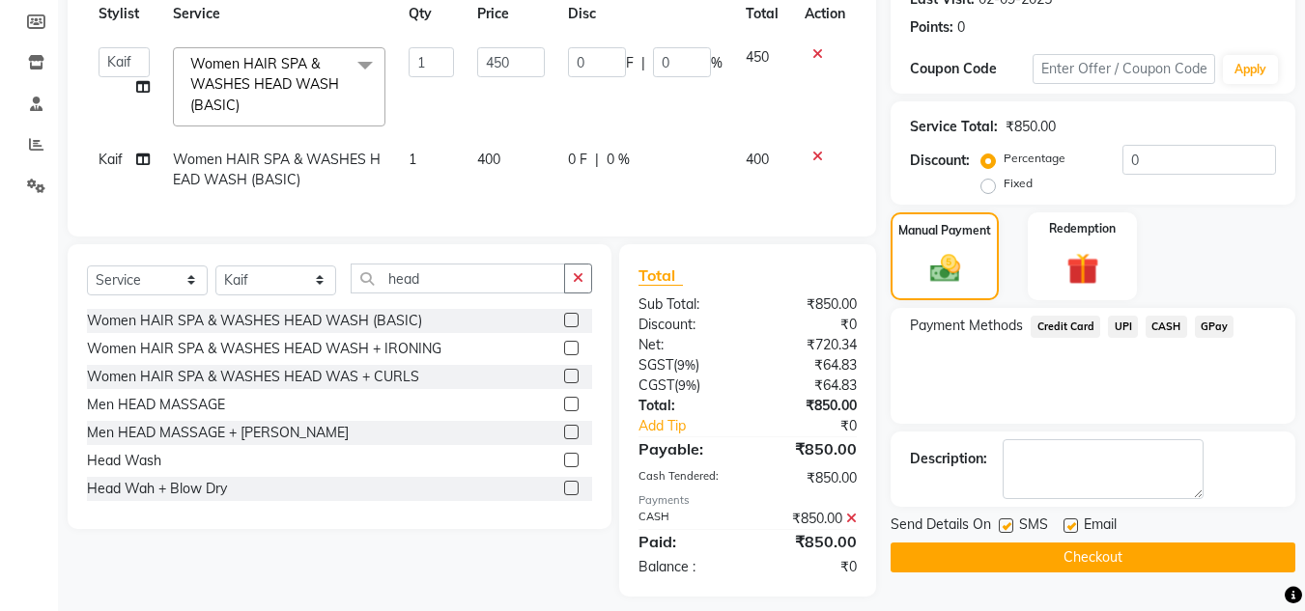
scroll to position [312, 0]
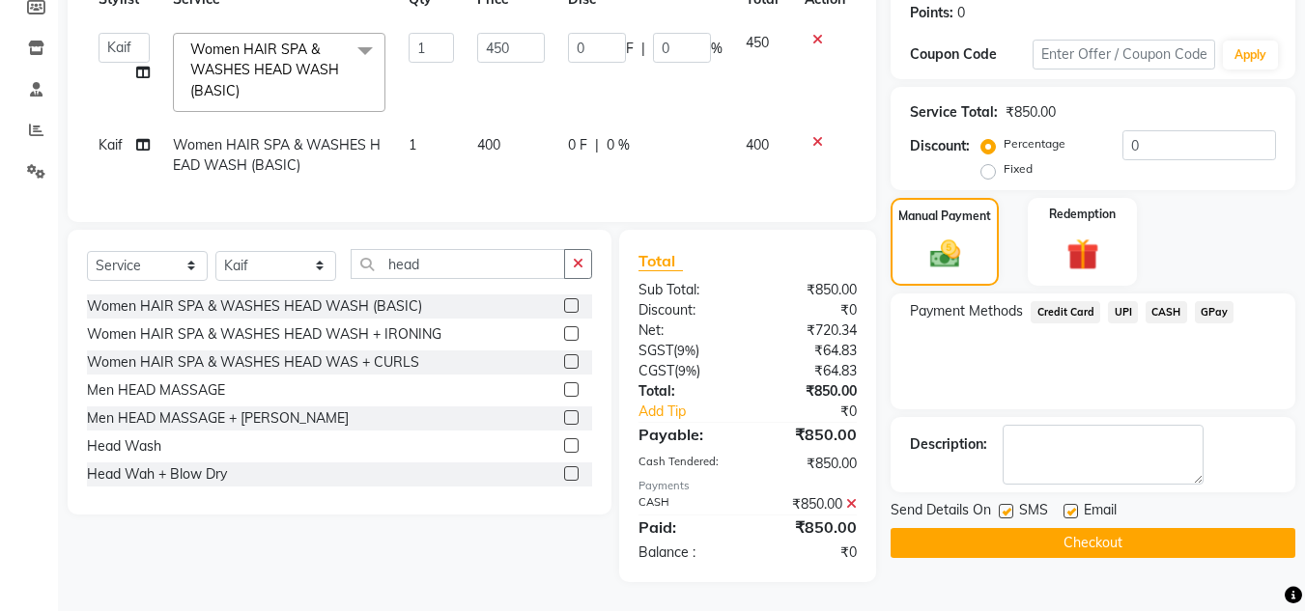
click at [1083, 528] on button "Checkout" at bounding box center [1093, 543] width 405 height 30
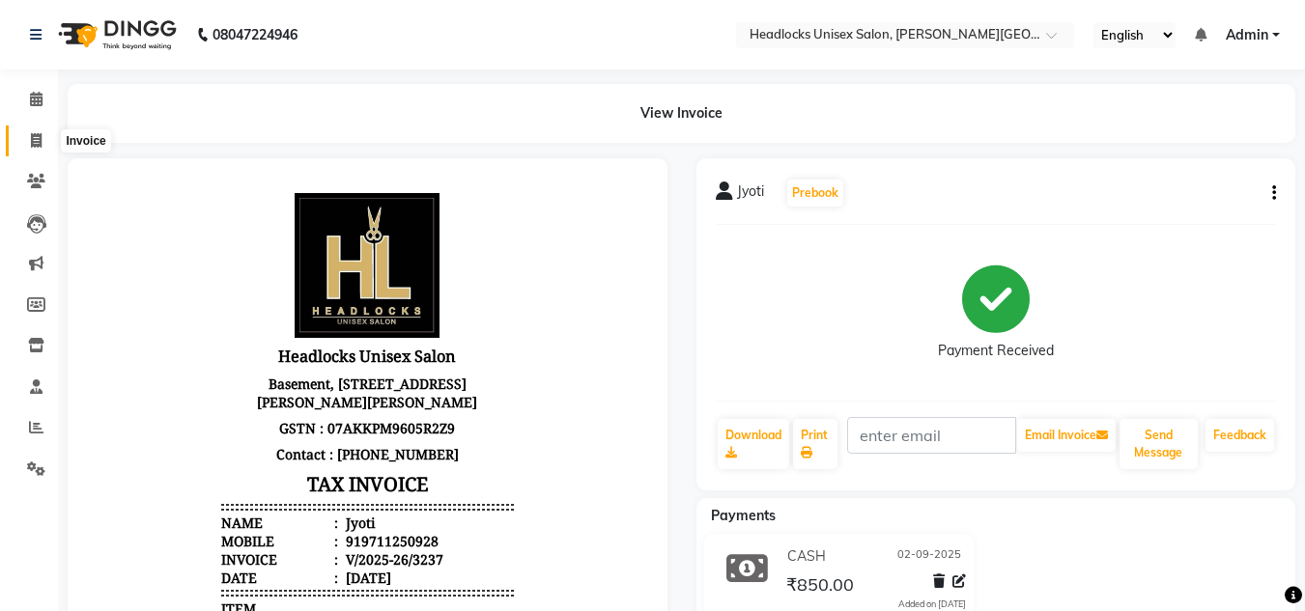
click at [33, 135] on icon at bounding box center [36, 140] width 11 height 14
select select "service"
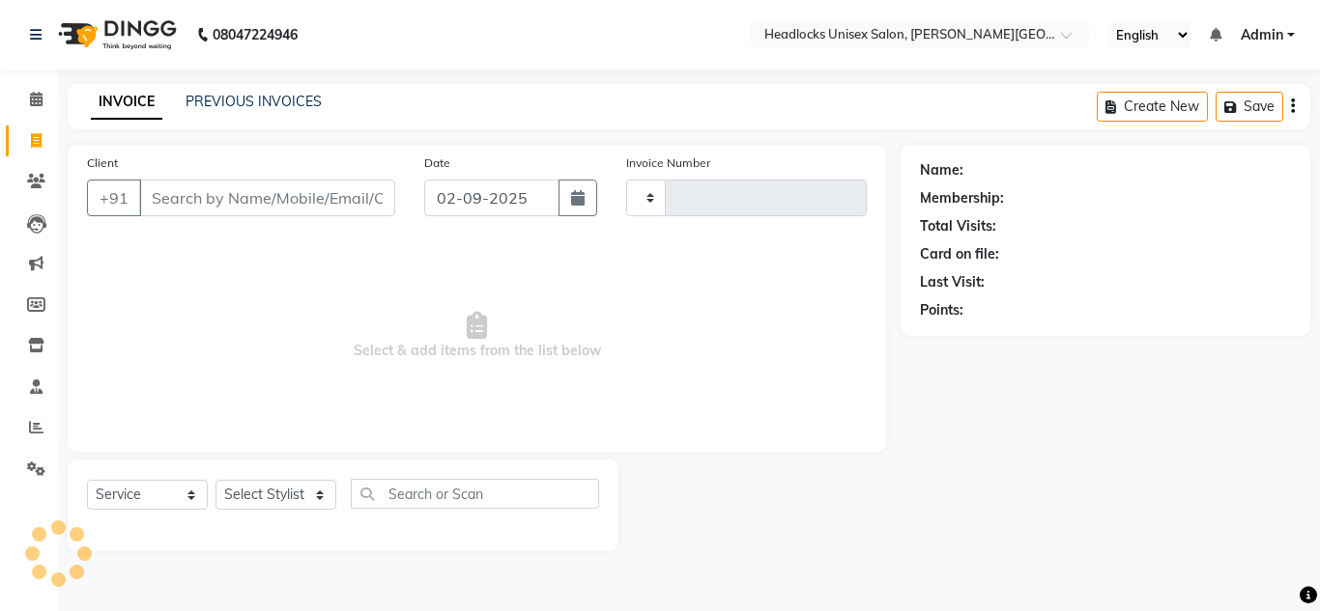
type input "3238"
select select "6850"
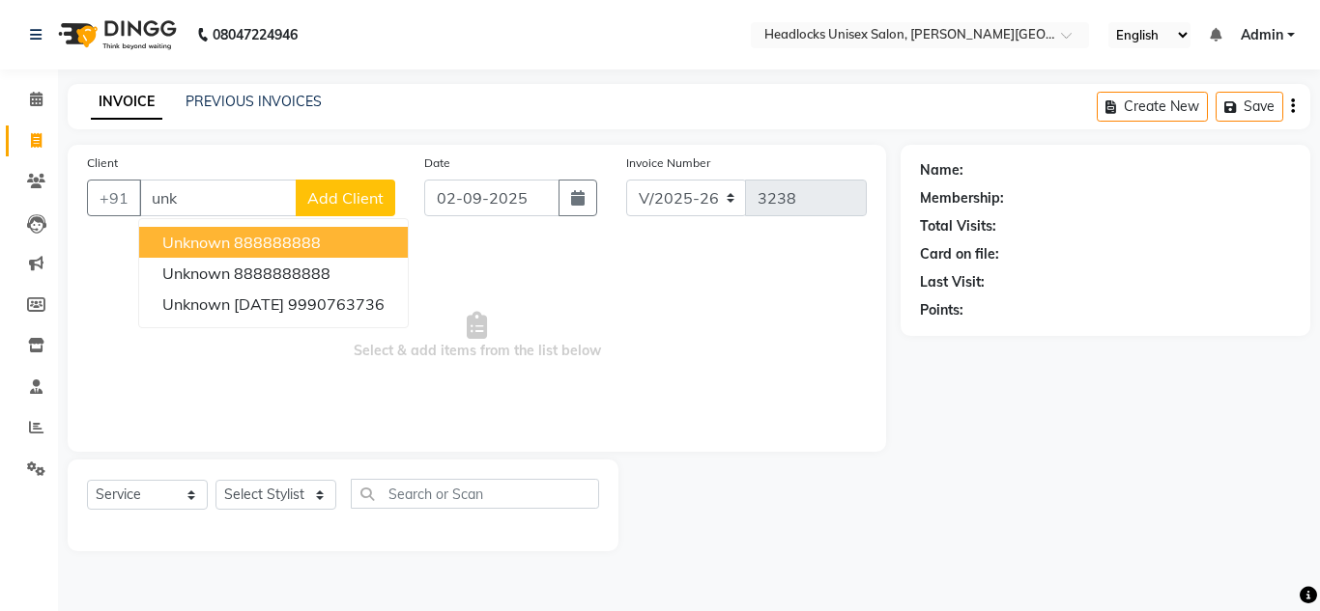
click at [240, 241] on ngb-highlight "888888888" at bounding box center [277, 242] width 87 height 19
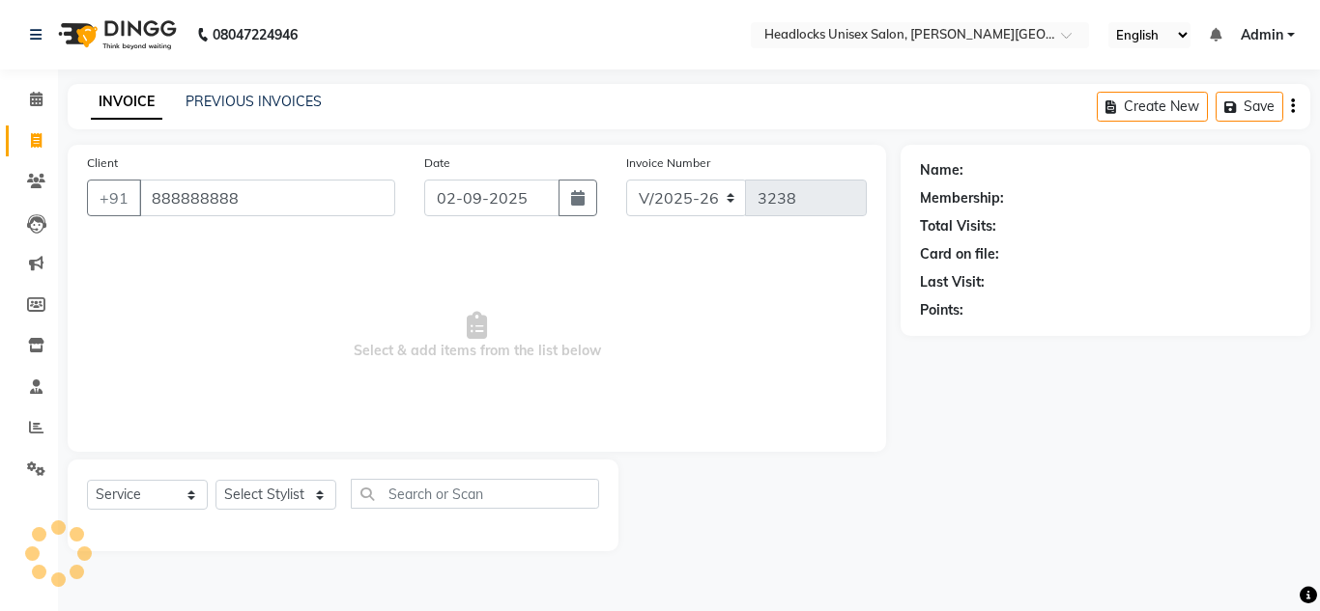
type input "888888888"
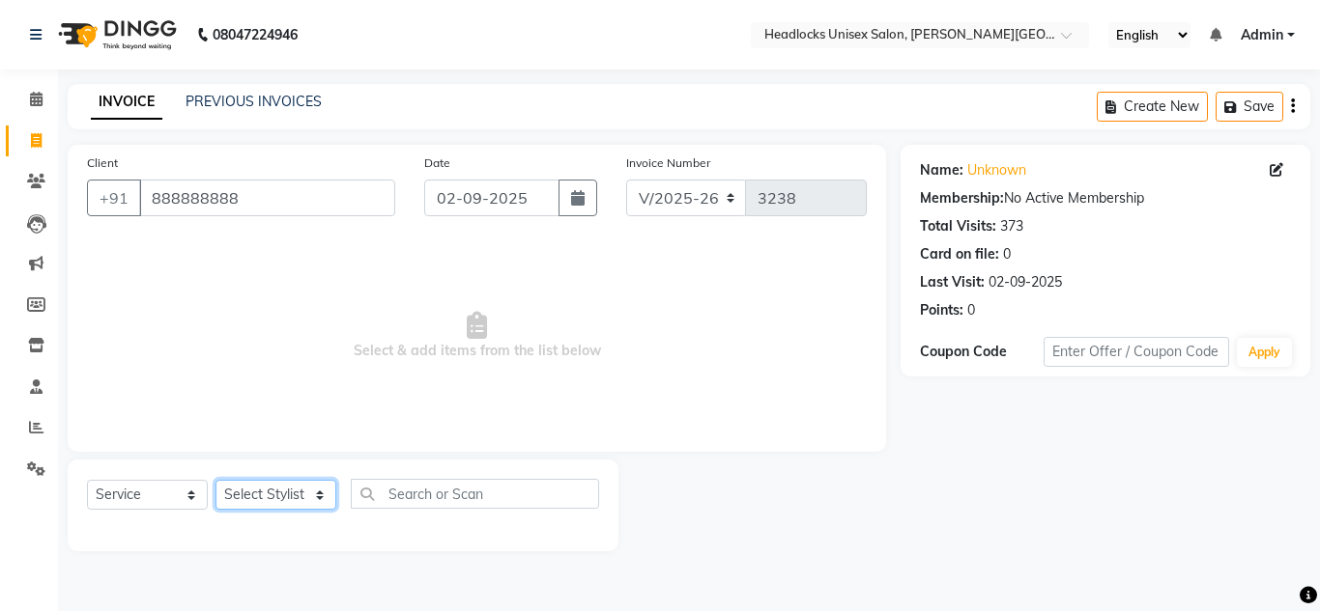
click at [268, 496] on select "Select Stylist [PERSON_NAME] Jannat Kaif [DATE] [PERSON_NAME] [PERSON_NAME] [PE…" at bounding box center [275, 495] width 121 height 30
select select "53616"
click at [215, 480] on select "Select Stylist [PERSON_NAME] Jannat Kaif [DATE] [PERSON_NAME] [PERSON_NAME] [PE…" at bounding box center [275, 495] width 121 height 30
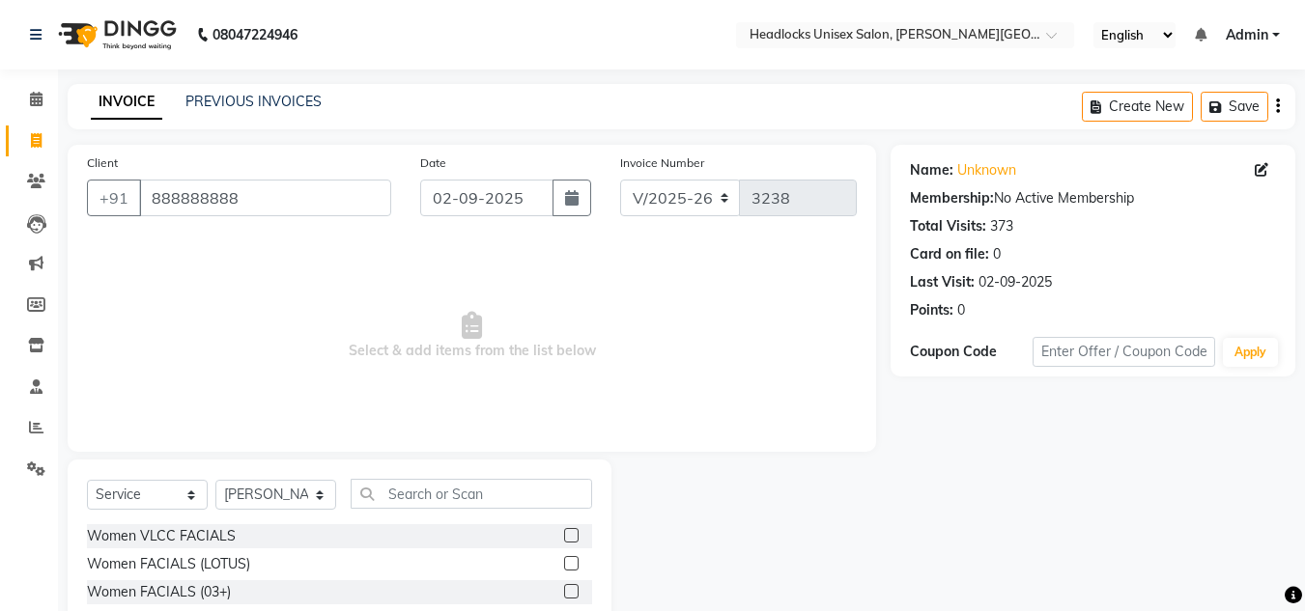
click at [690, 326] on span "Select & add items from the list below" at bounding box center [472, 336] width 770 height 193
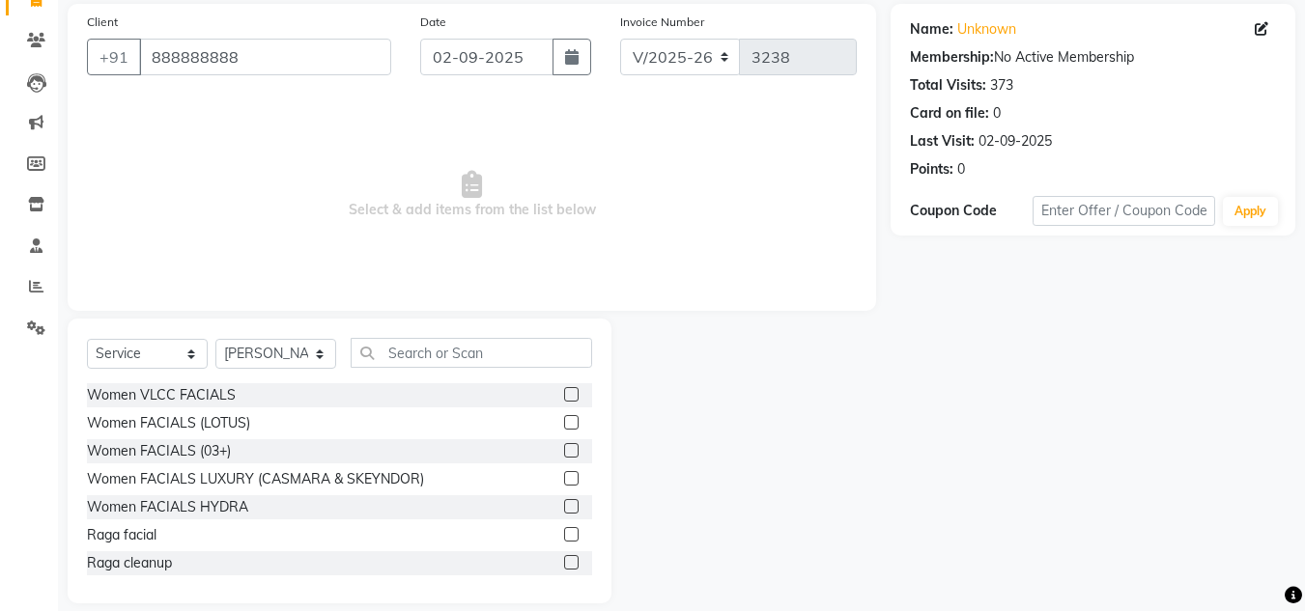
scroll to position [162, 0]
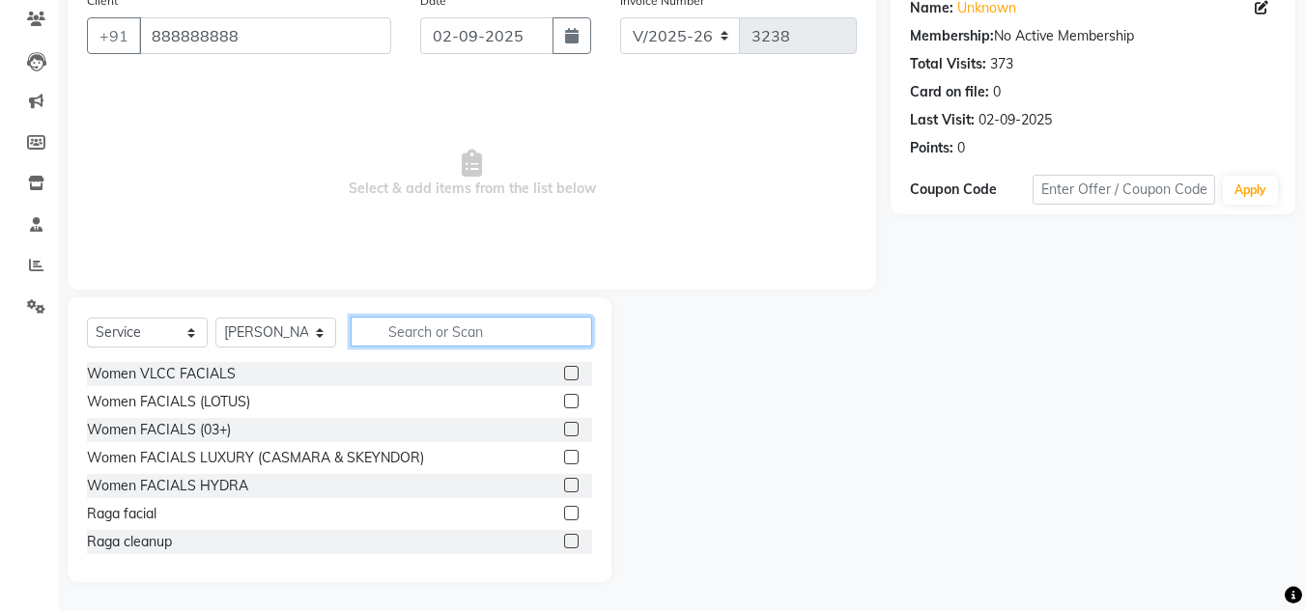
click at [446, 334] on input "text" at bounding box center [471, 332] width 241 height 30
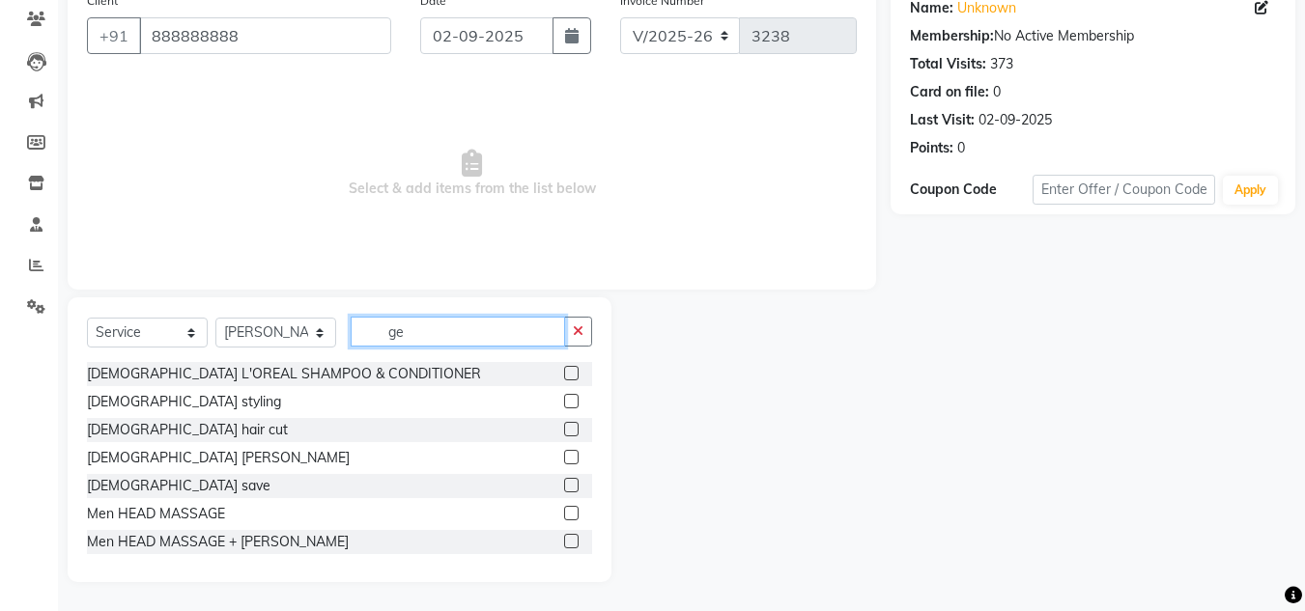
type input "ge"
click at [564, 427] on label at bounding box center [571, 429] width 14 height 14
click at [564, 427] on input "checkbox" at bounding box center [570, 430] width 13 height 13
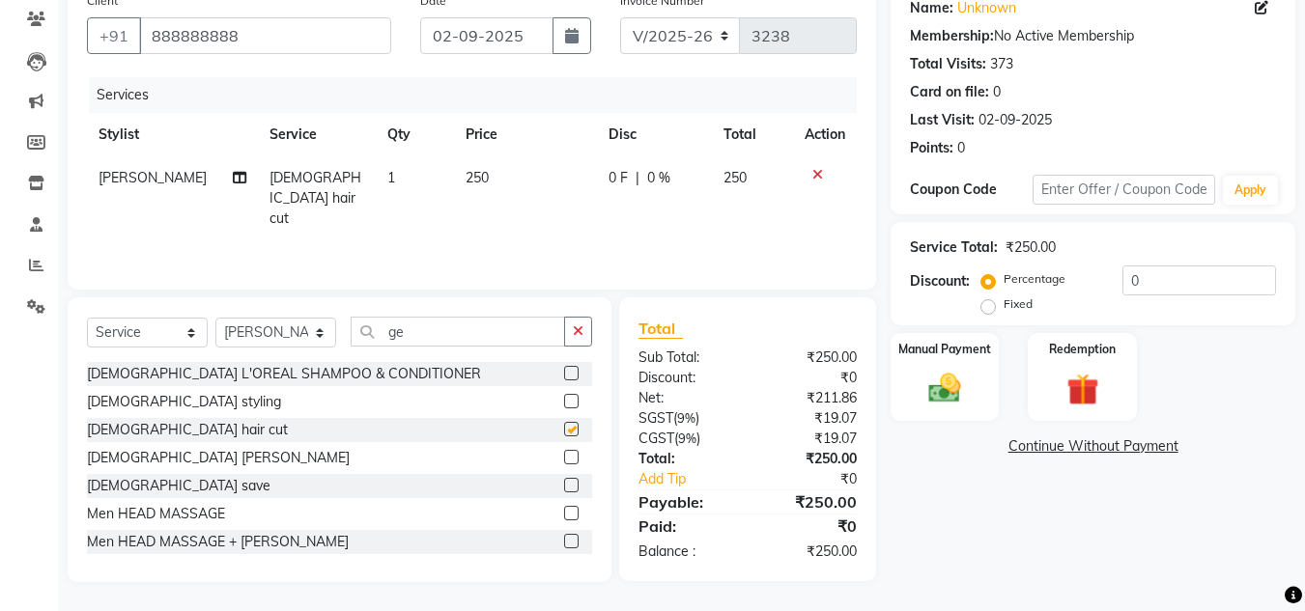
checkbox input "false"
click at [564, 457] on label at bounding box center [571, 457] width 14 height 14
click at [564, 457] on input "checkbox" at bounding box center [570, 458] width 13 height 13
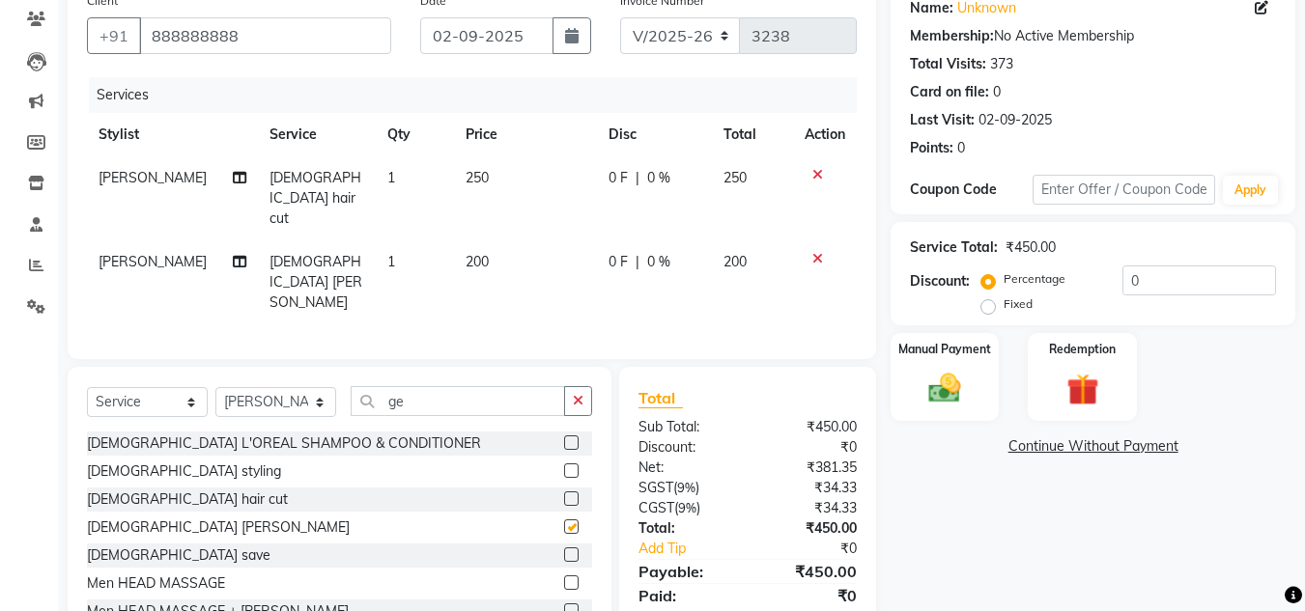
checkbox input "false"
click at [427, 386] on input "ge" at bounding box center [458, 401] width 214 height 30
type input "g"
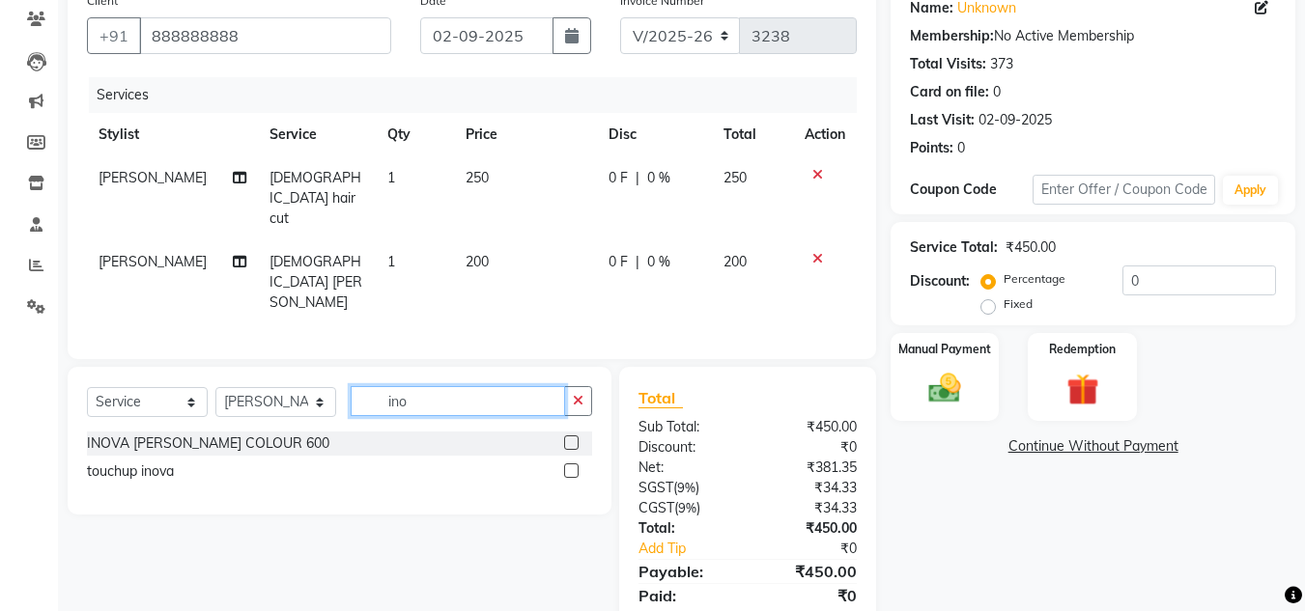
type input "ino"
click at [573, 464] on label at bounding box center [571, 471] width 14 height 14
click at [573, 466] on input "checkbox" at bounding box center [570, 472] width 13 height 13
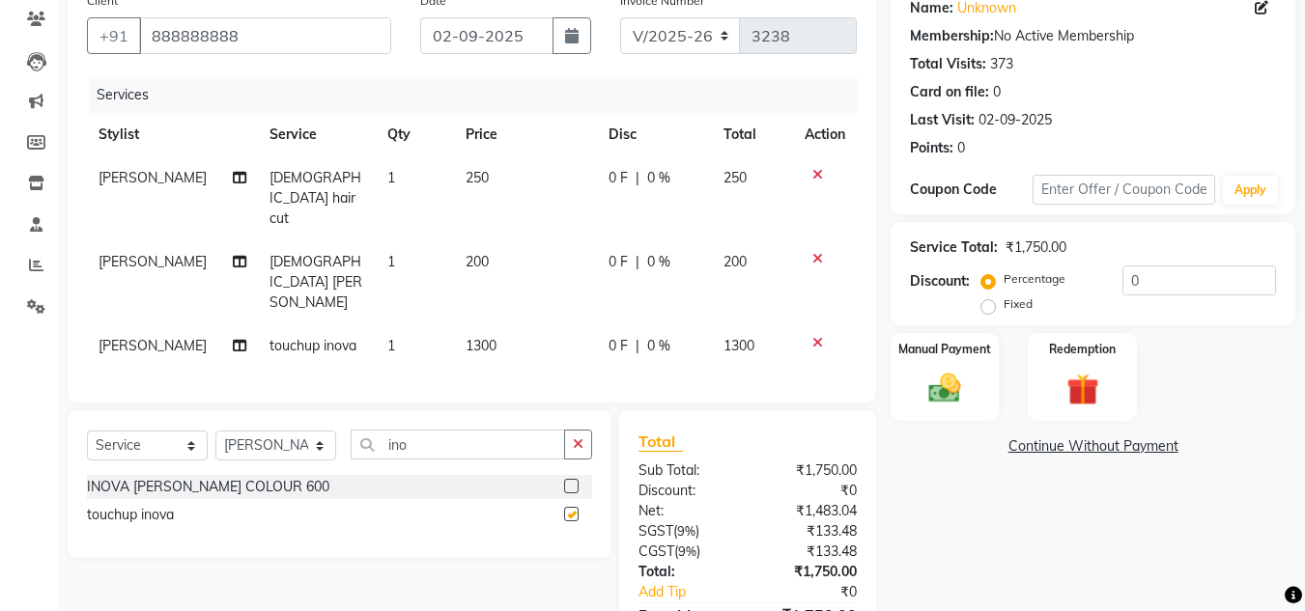
checkbox input "false"
click at [573, 479] on label at bounding box center [571, 486] width 14 height 14
click at [573, 481] on input "checkbox" at bounding box center [570, 487] width 13 height 13
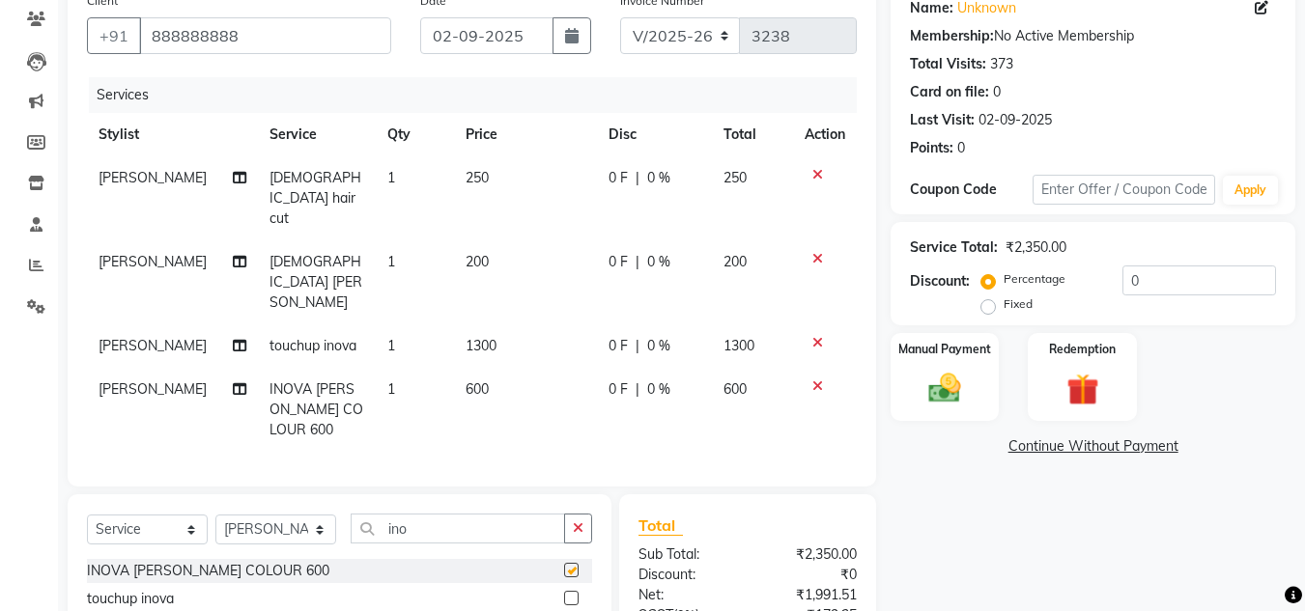
checkbox input "false"
click at [426, 514] on input "ino" at bounding box center [458, 529] width 214 height 30
type input "i"
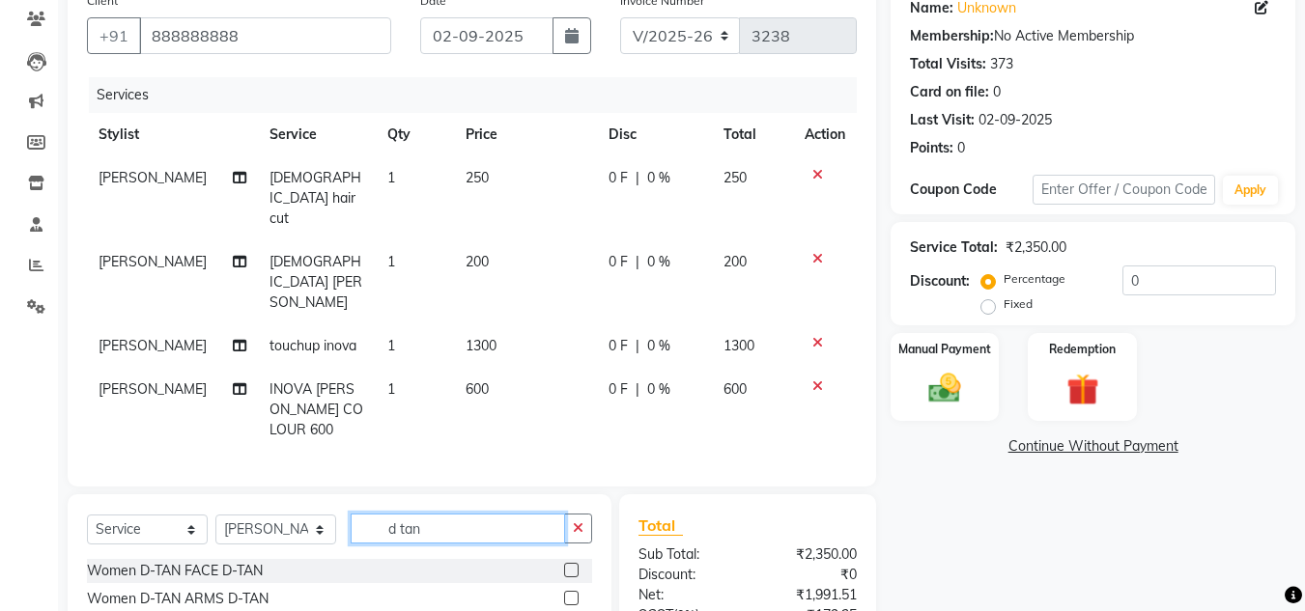
type input "d tan"
click at [726, 565] on div "Discount:" at bounding box center [686, 575] width 124 height 20
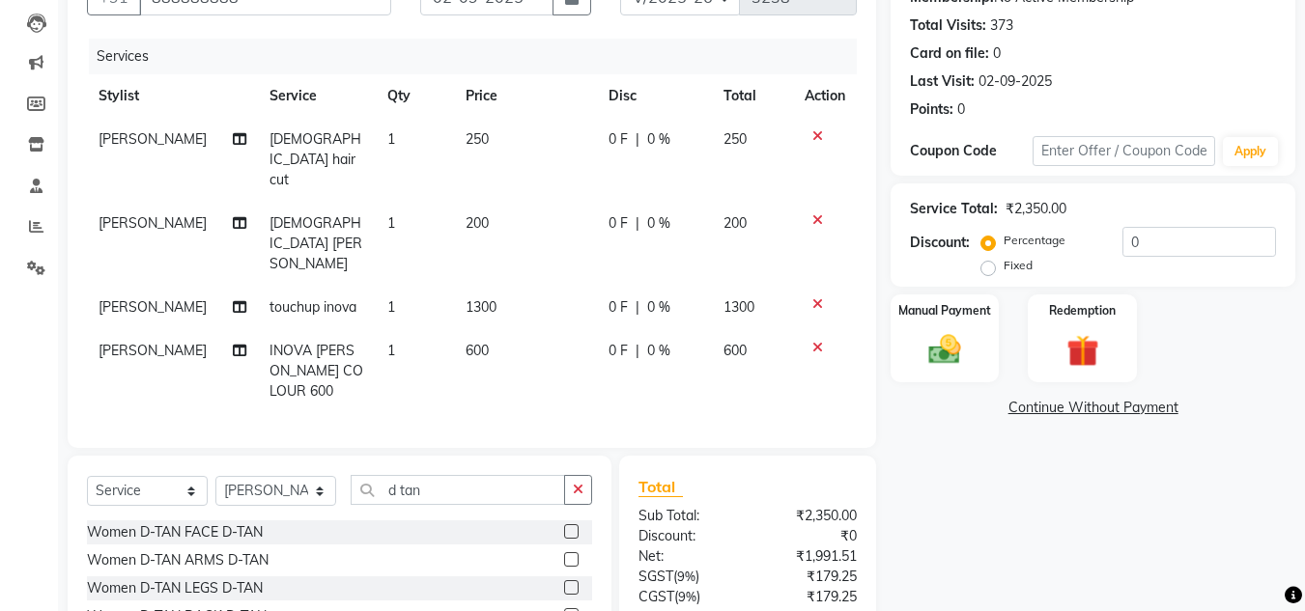
scroll to position [272, 0]
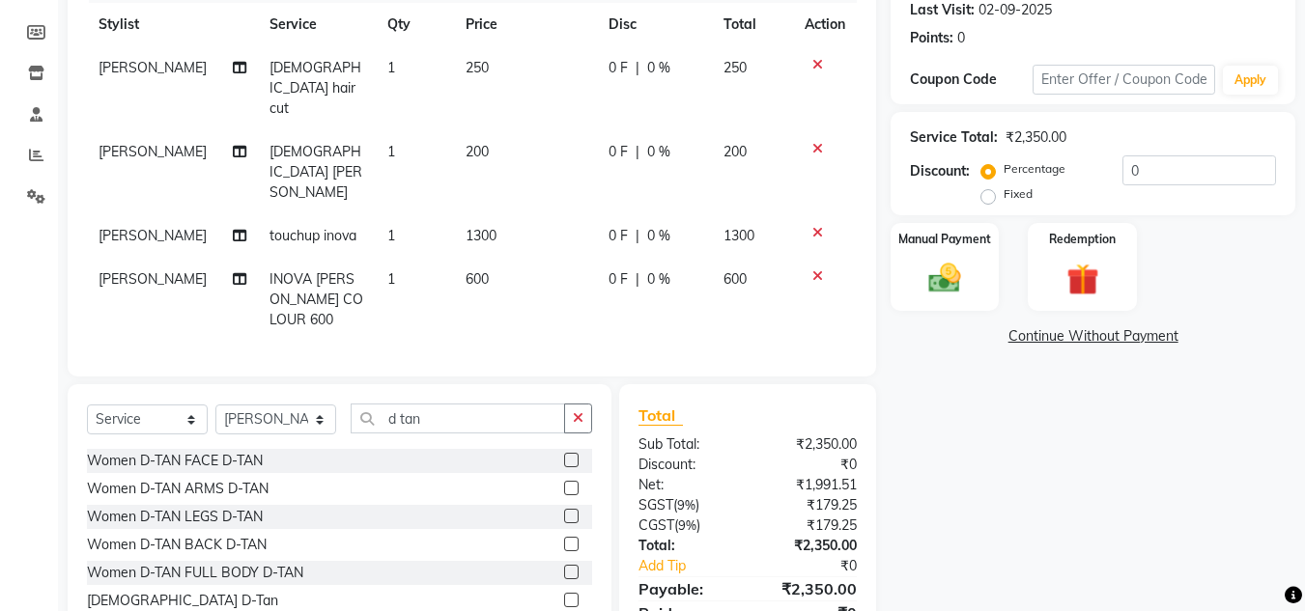
click at [564, 593] on label at bounding box center [571, 600] width 14 height 14
click at [564, 595] on input "checkbox" at bounding box center [570, 601] width 13 height 13
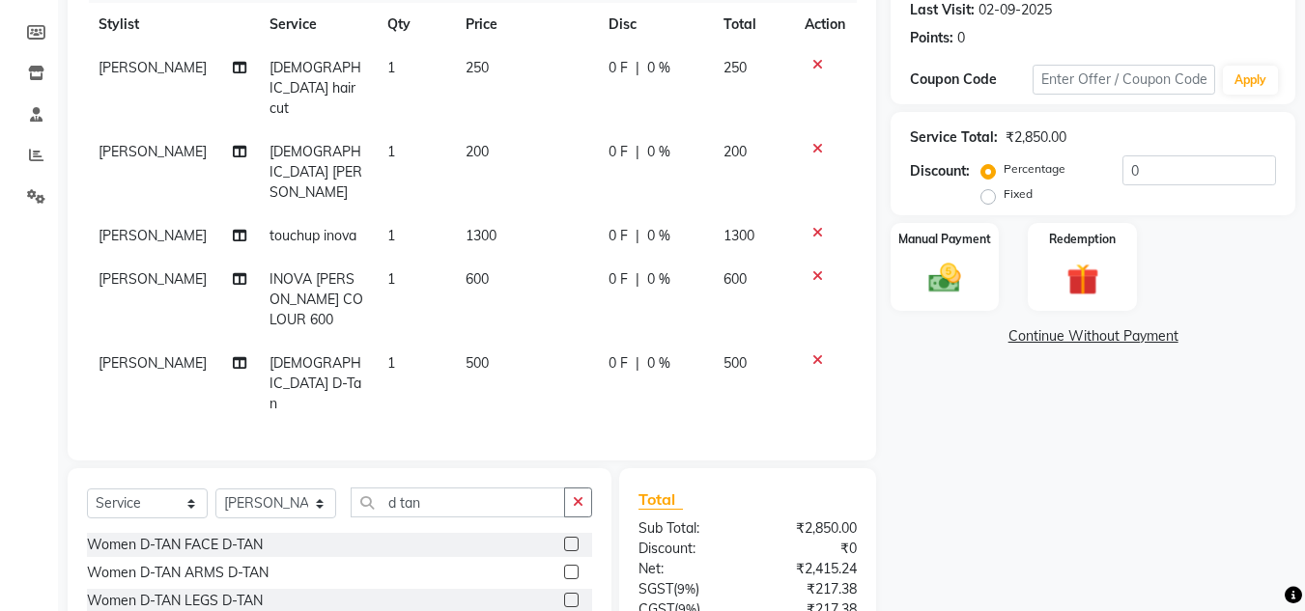
checkbox input "false"
click at [488, 342] on td "500" at bounding box center [525, 384] width 143 height 84
select select "53616"
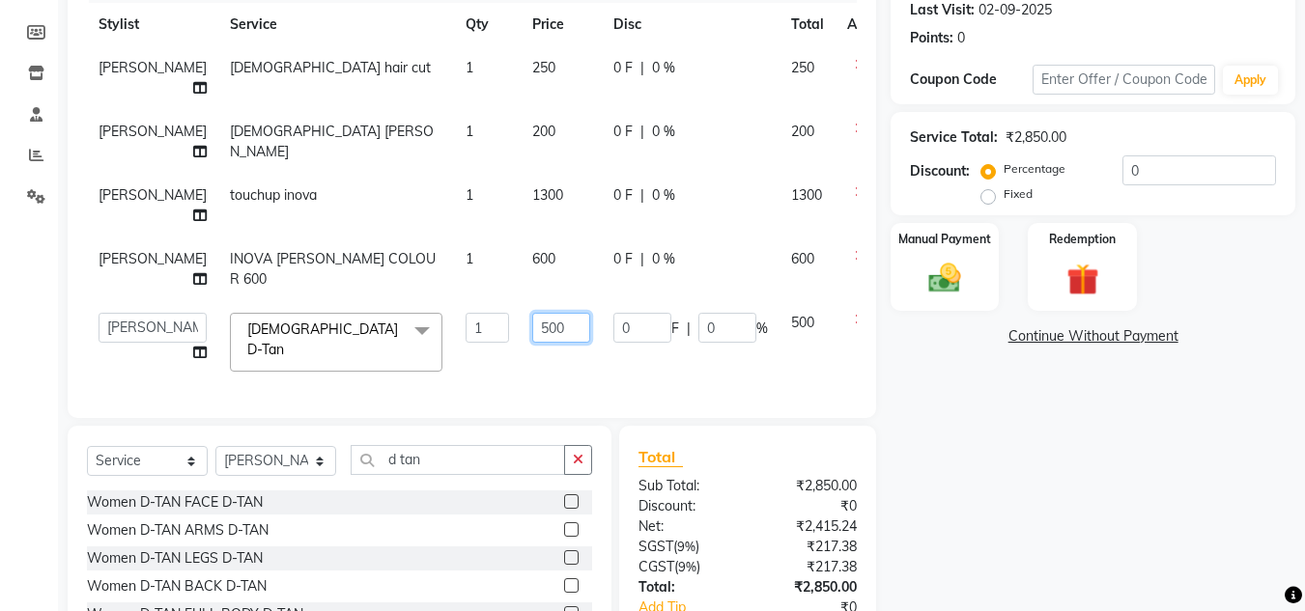
click at [532, 326] on input "500" at bounding box center [561, 328] width 58 height 30
type input "5"
type input "1000"
click at [510, 259] on tbody "[PERSON_NAME][DEMOGRAPHIC_DATA] hair cut 1 250 0 F | 0 % 250 Rashid [DEMOGRAPHI…" at bounding box center [493, 214] width 812 height 337
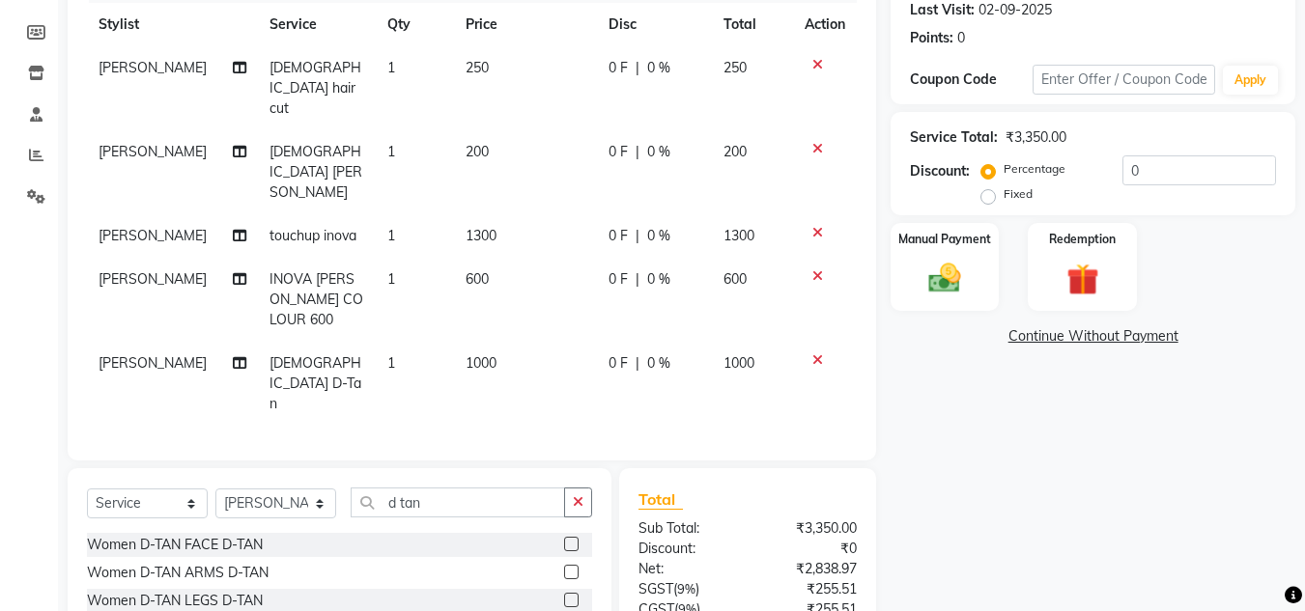
click at [486, 258] on td "600" at bounding box center [525, 300] width 143 height 84
select select "53616"
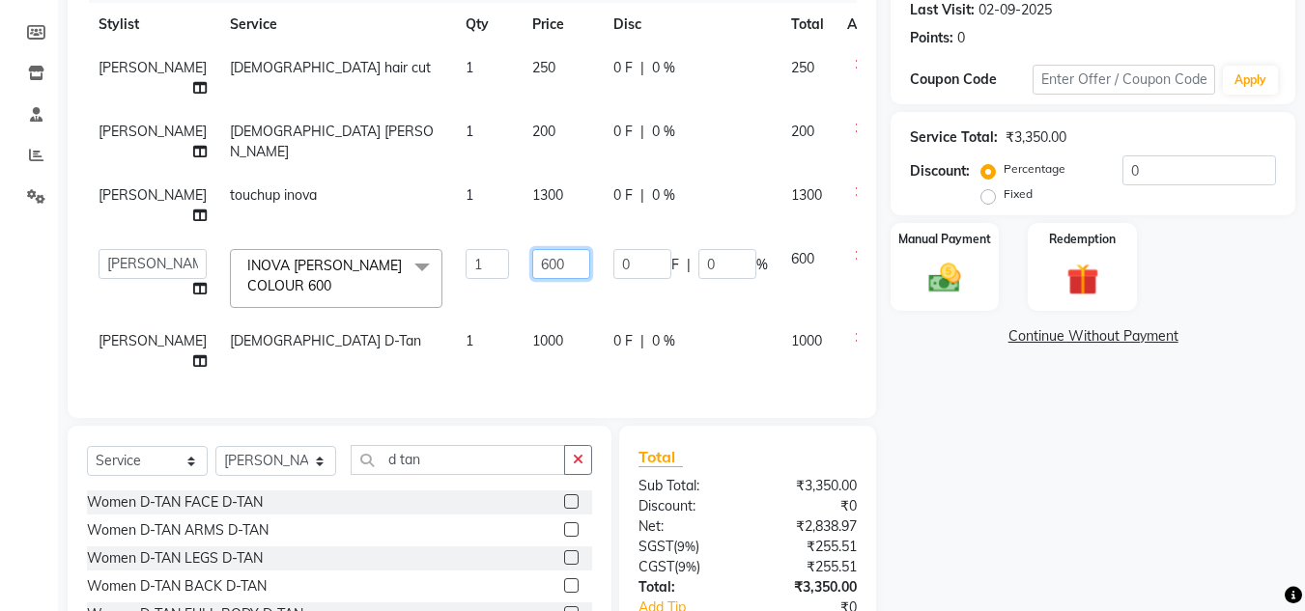
click at [532, 265] on input "600" at bounding box center [561, 264] width 58 height 30
type input "6"
type input "500"
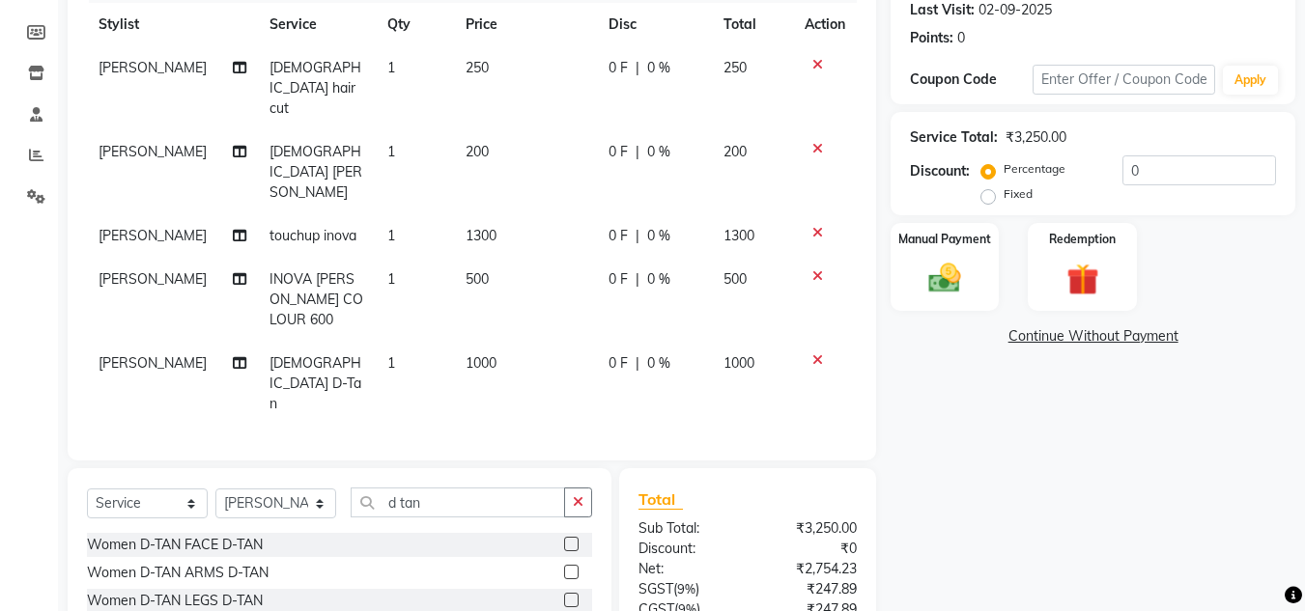
click at [520, 195] on tbody "[PERSON_NAME][DEMOGRAPHIC_DATA] hair cut 1 250 0 F | 0 % 250 Rashid [DEMOGRAPHI…" at bounding box center [472, 236] width 770 height 380
click at [495, 214] on td "1300" at bounding box center [525, 235] width 143 height 43
select select "53616"
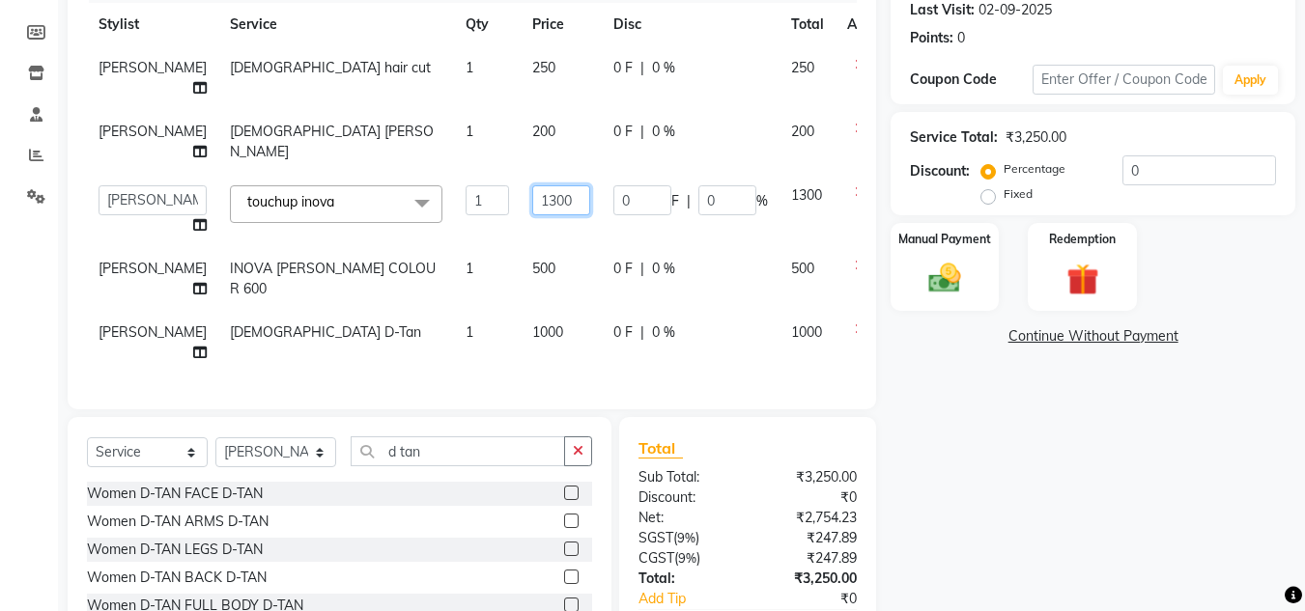
click at [532, 214] on input "1300" at bounding box center [561, 200] width 58 height 30
type input "1000"
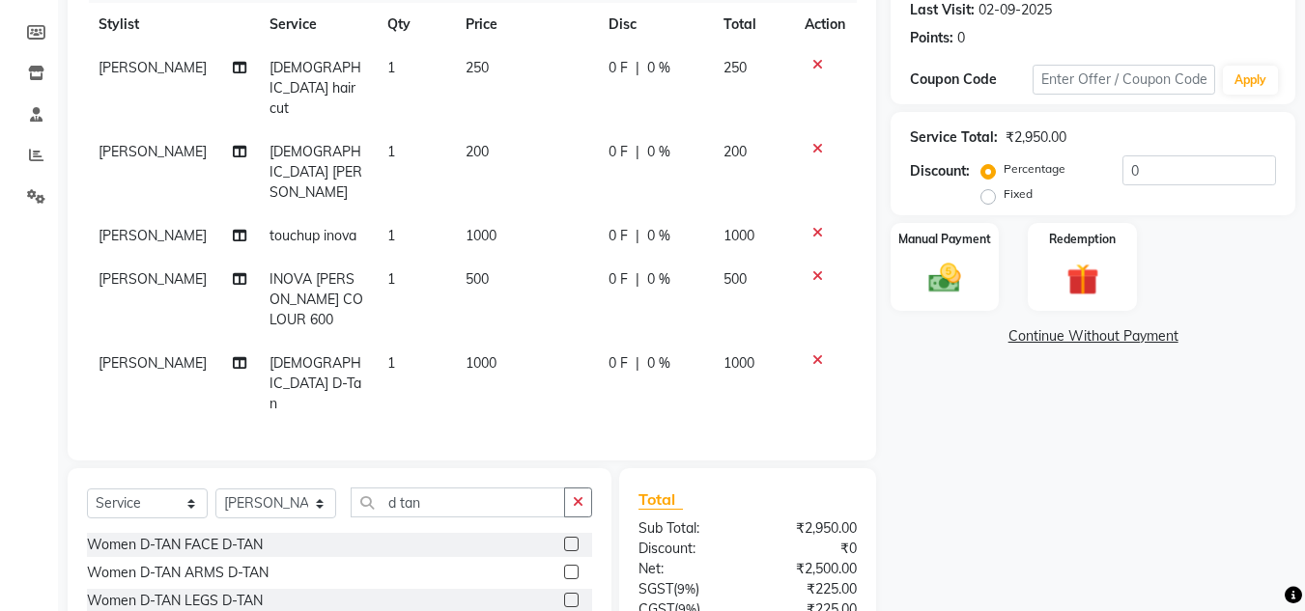
click at [529, 247] on tbody "[PERSON_NAME][DEMOGRAPHIC_DATA] hair cut 1 250 0 F | 0 % 250 Rashid [DEMOGRAPHI…" at bounding box center [472, 236] width 770 height 380
click at [489, 67] on td "250" at bounding box center [525, 88] width 143 height 84
select select "53616"
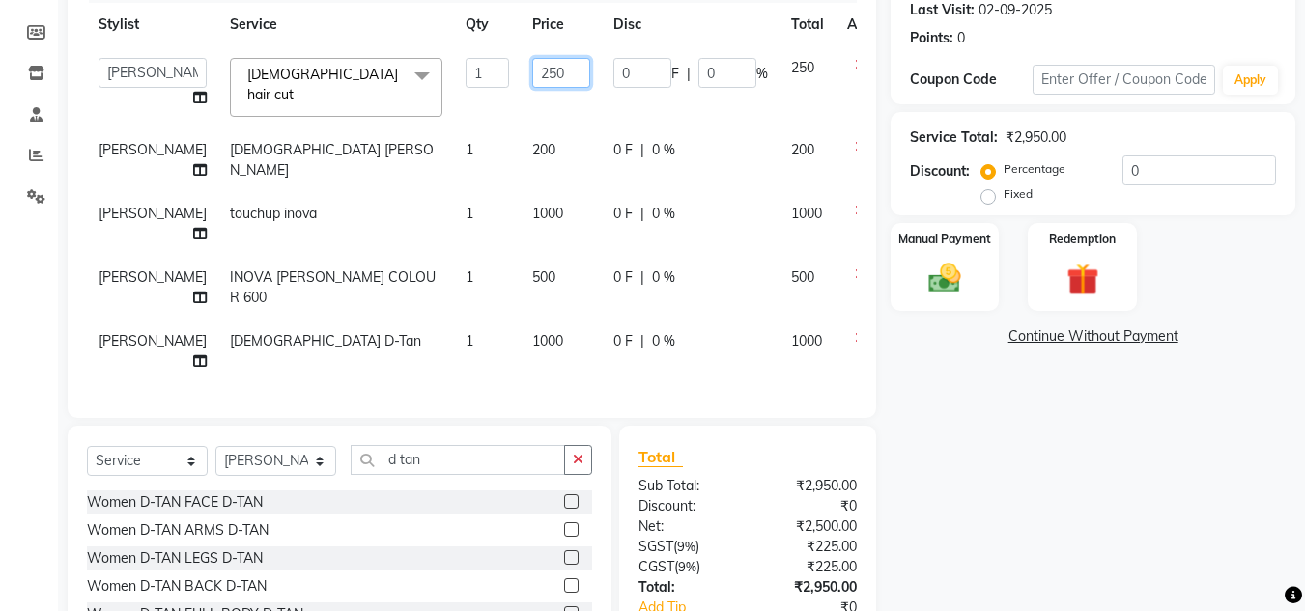
click at [532, 68] on input "250" at bounding box center [561, 73] width 58 height 30
type input "200"
click at [524, 209] on tbody "[PERSON_NAME] Jannat Kaif [DATE] [PERSON_NAME] Pinky [PERSON_NAME] [PERSON_NAME…" at bounding box center [493, 214] width 812 height 337
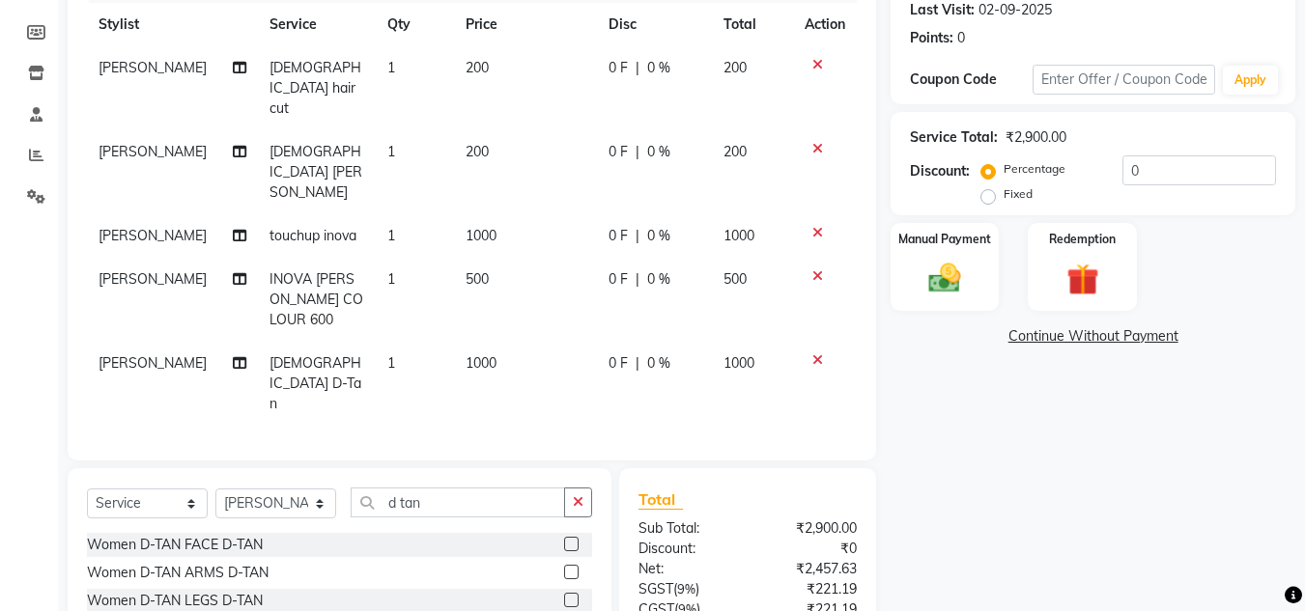
click at [498, 214] on td "1000" at bounding box center [525, 235] width 143 height 43
select select "53616"
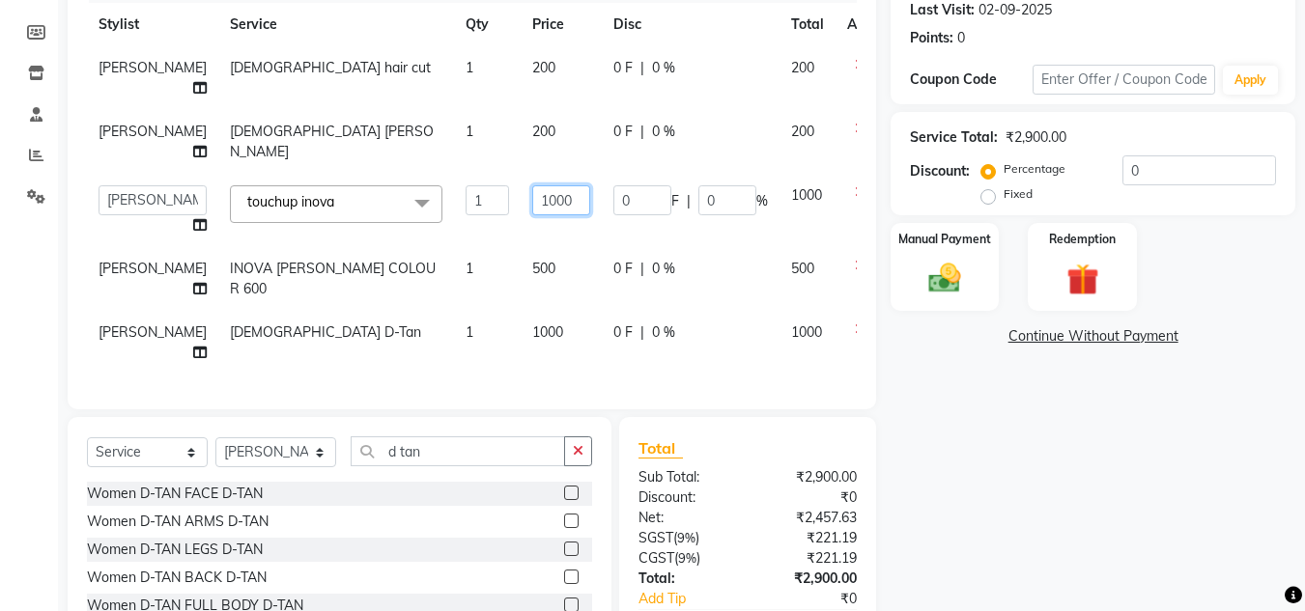
click at [536, 203] on input "1000" at bounding box center [561, 200] width 58 height 30
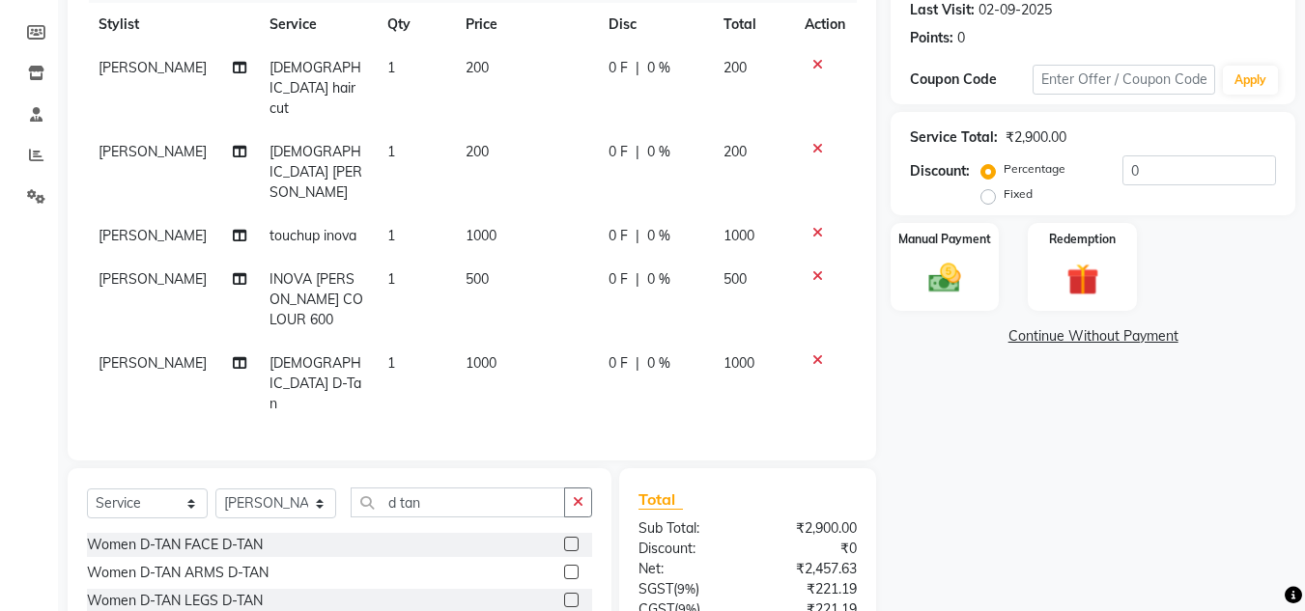
click at [549, 167] on tbody "[PERSON_NAME][DEMOGRAPHIC_DATA] hair cut 1 200 0 F | 0 % 200 Rashid [DEMOGRAPHI…" at bounding box center [472, 236] width 770 height 380
click at [498, 214] on td "1000" at bounding box center [525, 235] width 143 height 43
select select "53616"
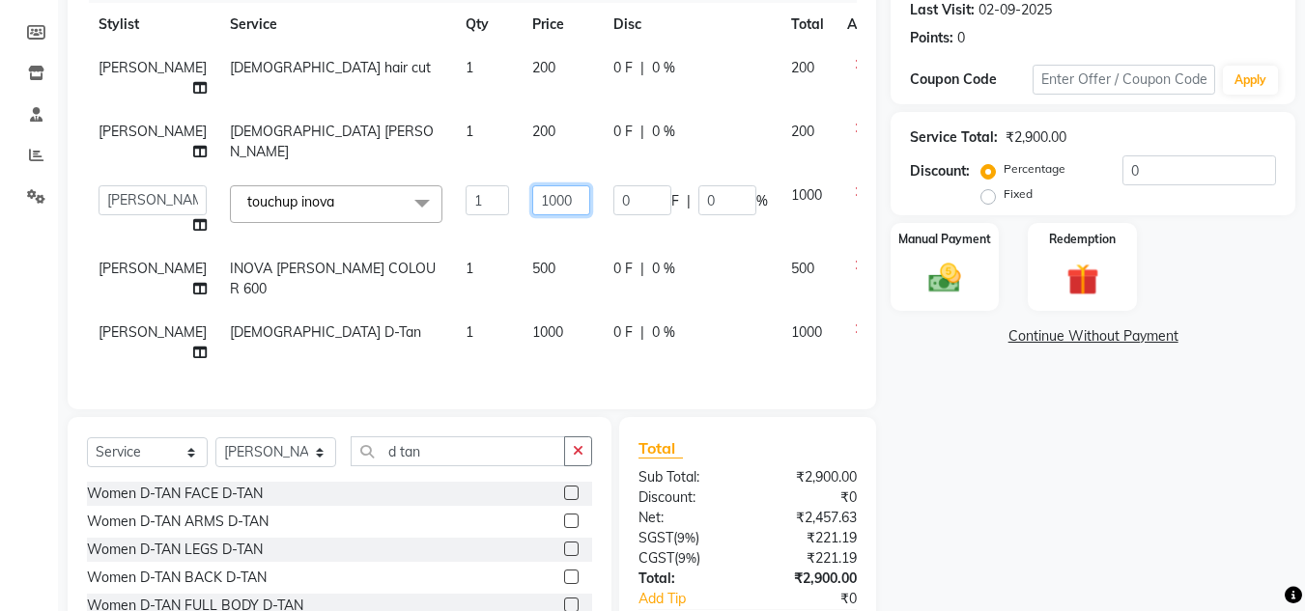
click at [532, 195] on input "1000" at bounding box center [561, 200] width 58 height 30
type input "1100"
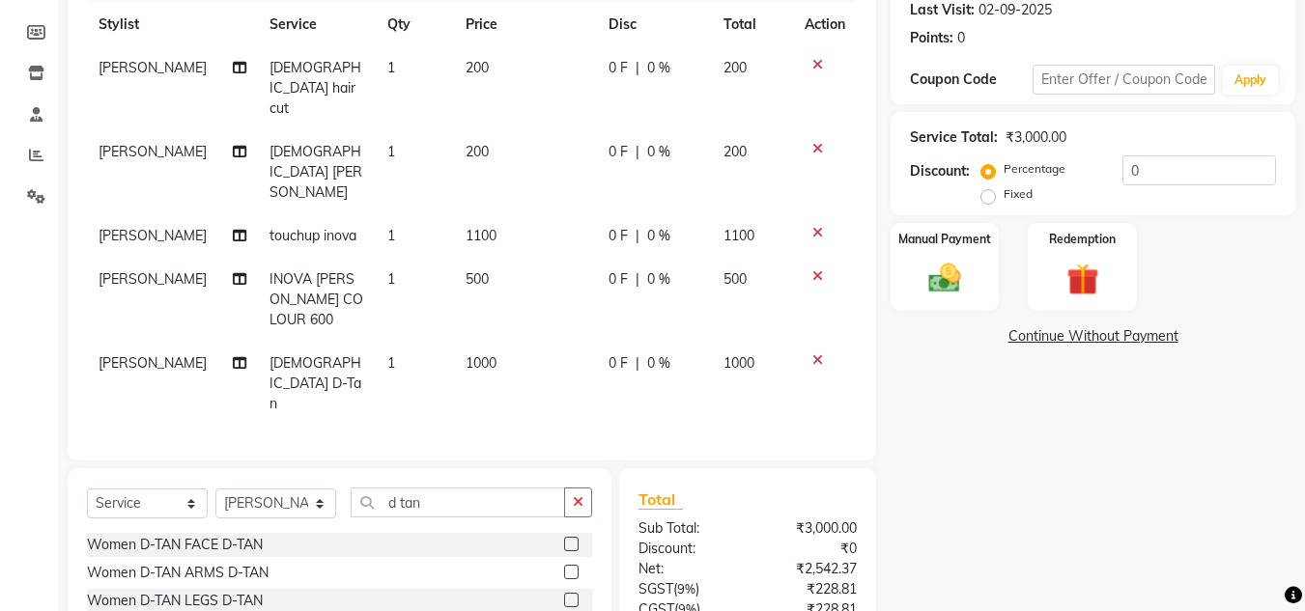
click at [546, 233] on tbody "[PERSON_NAME][DEMOGRAPHIC_DATA] hair cut 1 200 0 F | 0 % 200 Rashid [DEMOGRAPHI…" at bounding box center [472, 236] width 770 height 380
click at [770, 580] on div "₹228.81" at bounding box center [810, 590] width 124 height 20
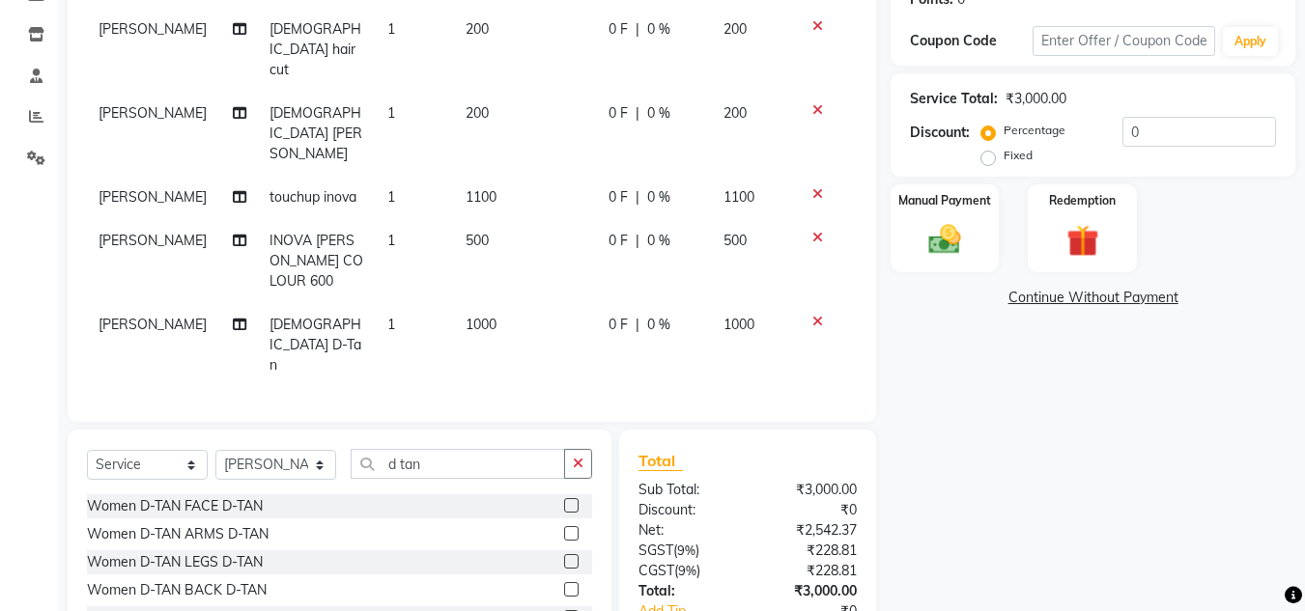
scroll to position [316, 0]
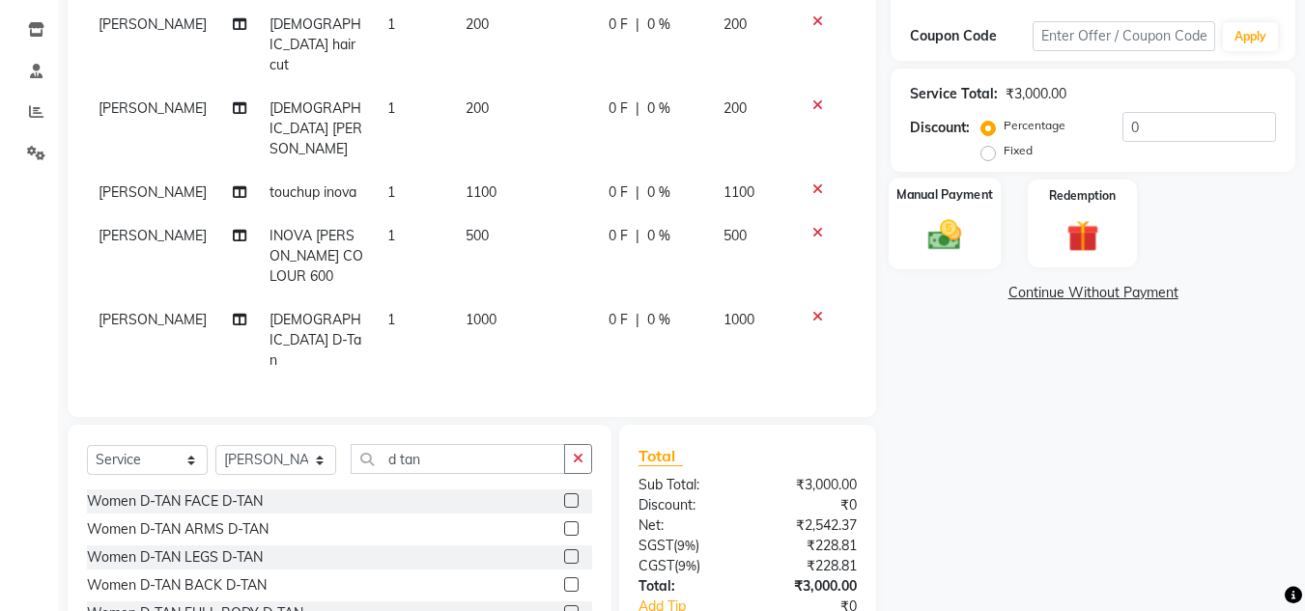
click at [940, 231] on img at bounding box center [945, 234] width 54 height 39
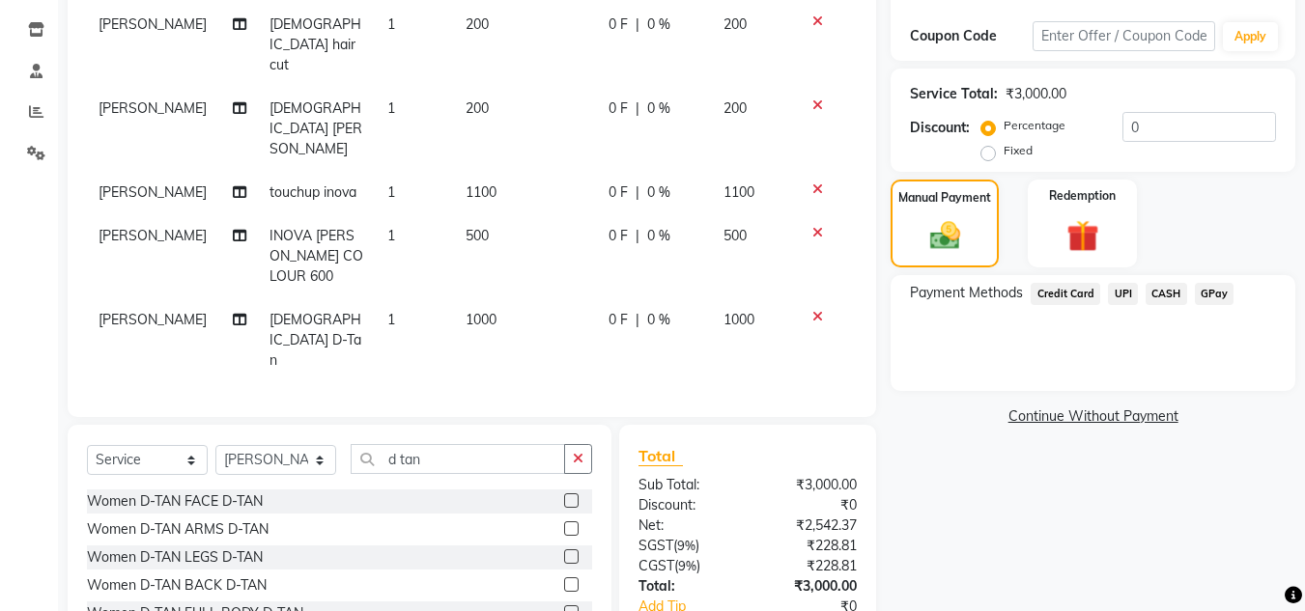
click at [1157, 292] on span "CASH" at bounding box center [1167, 294] width 42 height 22
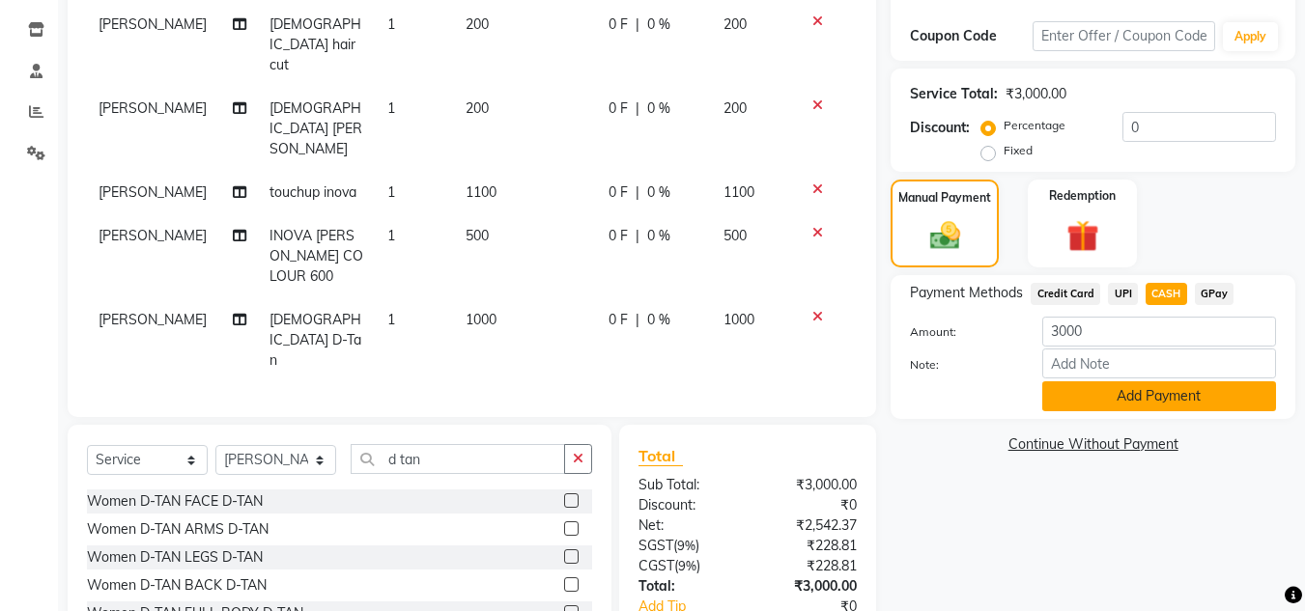
click at [1168, 392] on button "Add Payment" at bounding box center [1159, 397] width 234 height 30
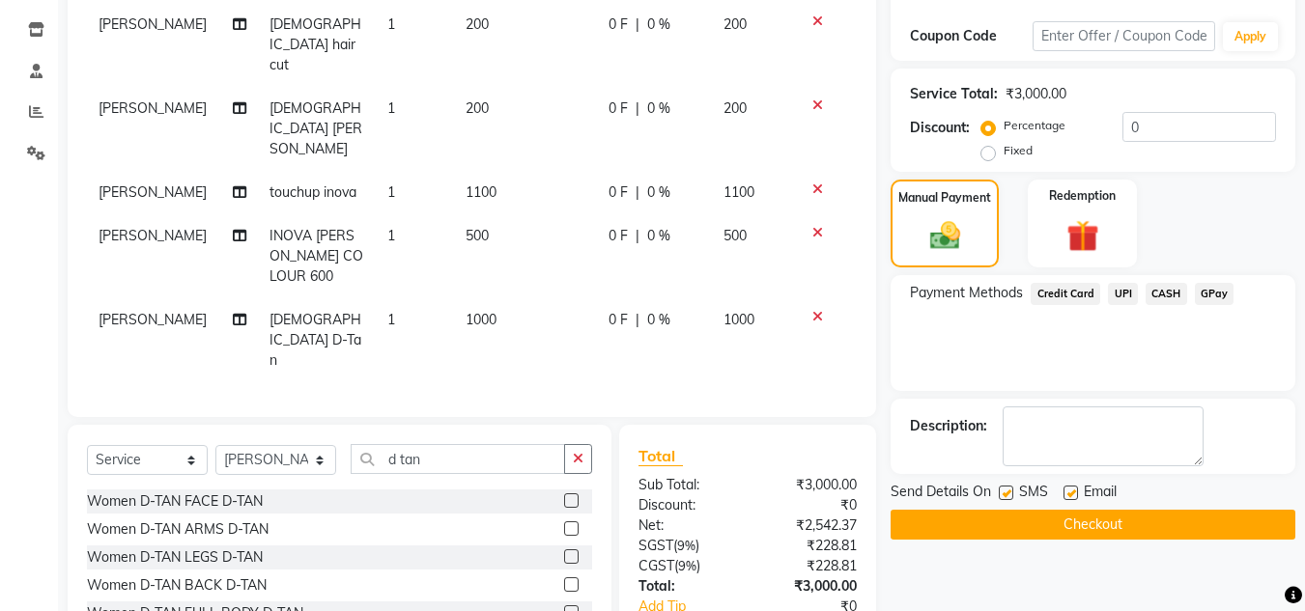
click at [1150, 370] on div "Payment Methods Credit Card UPI CASH GPay" at bounding box center [1093, 333] width 405 height 116
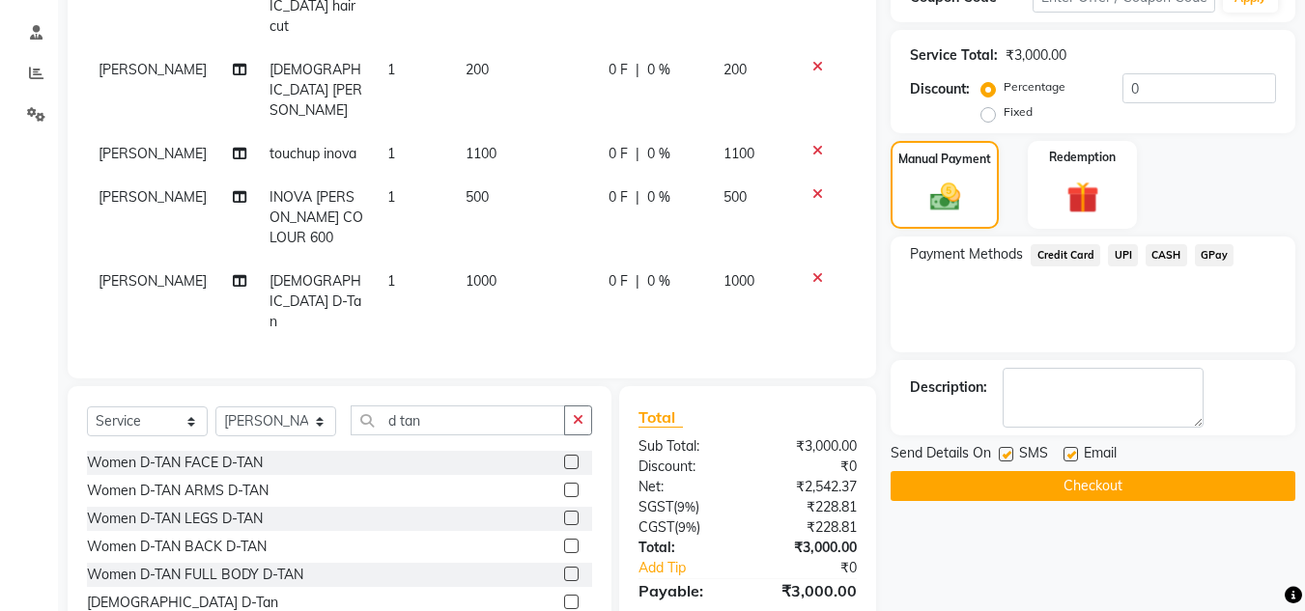
scroll to position [383, 0]
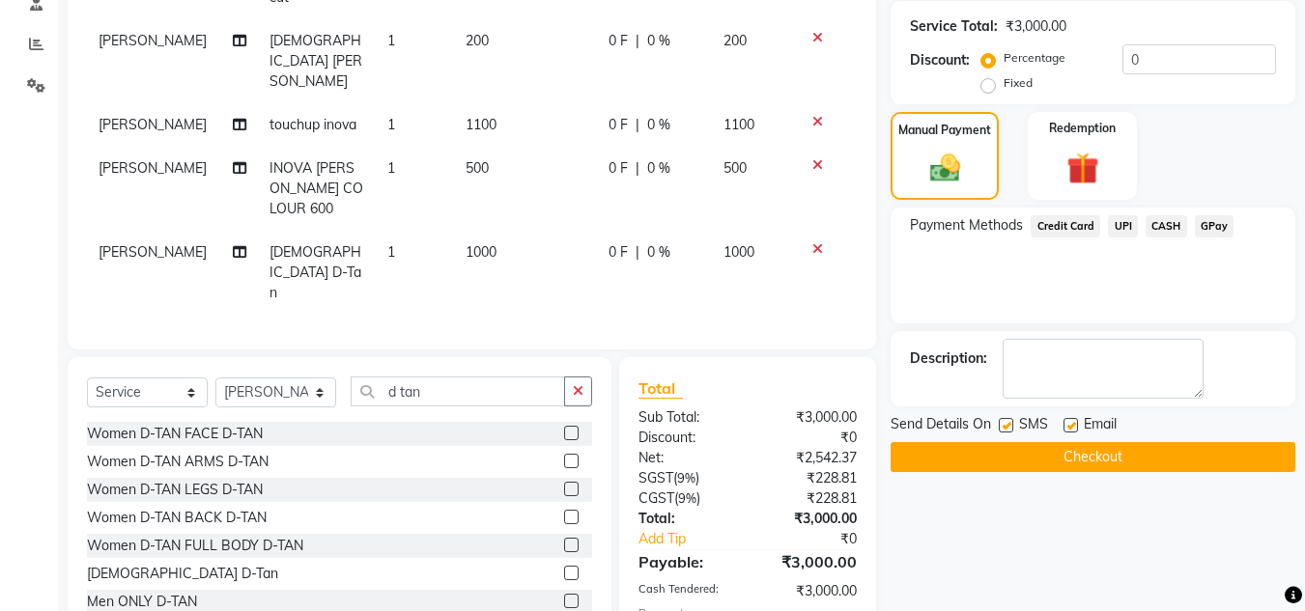
click at [1124, 453] on button "Checkout" at bounding box center [1093, 457] width 405 height 30
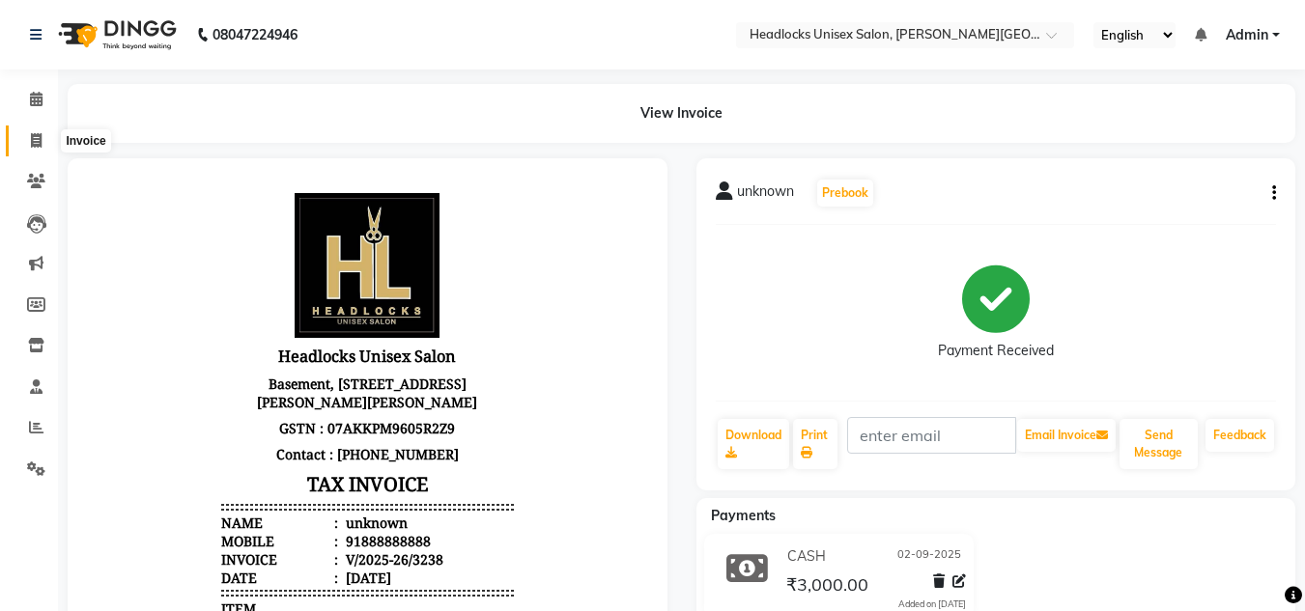
click at [33, 136] on icon at bounding box center [36, 140] width 11 height 14
select select "service"
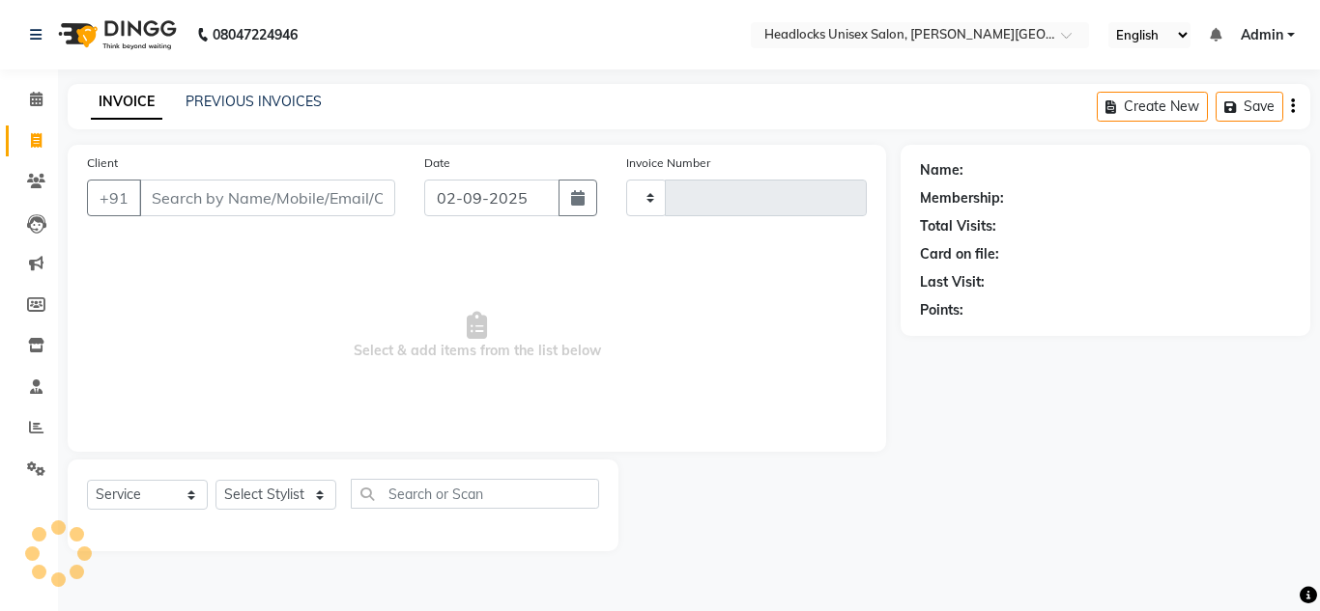
type input "3239"
select select "6850"
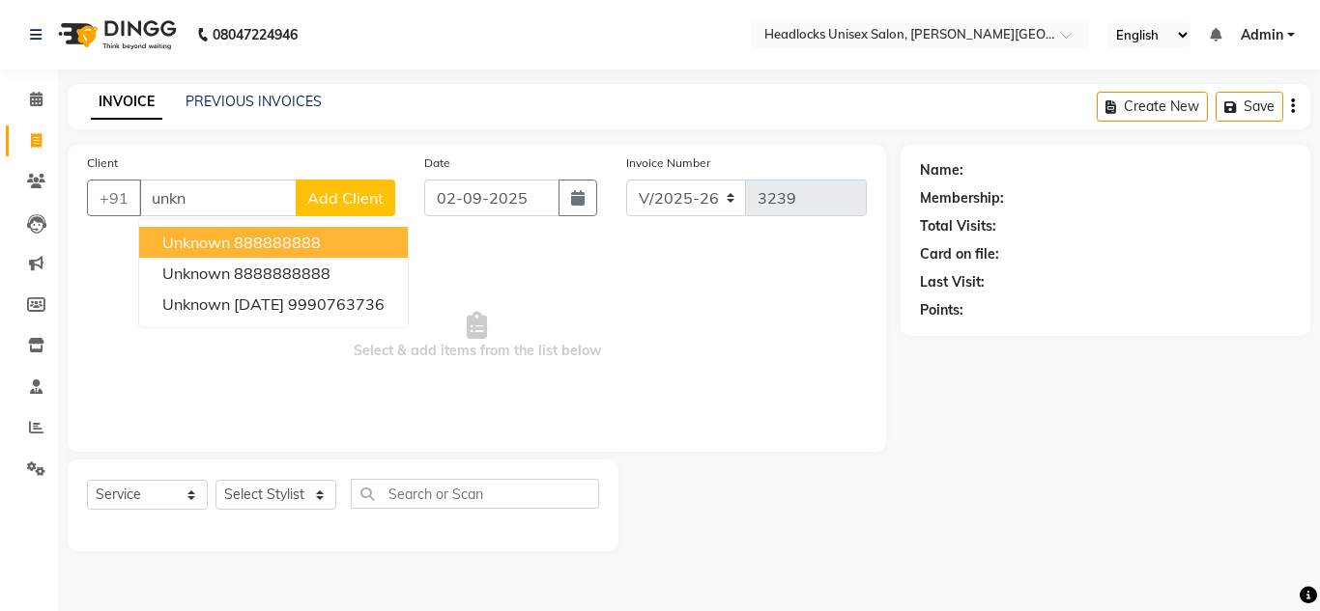
click at [219, 241] on span "unknown" at bounding box center [196, 242] width 68 height 19
type input "888888888"
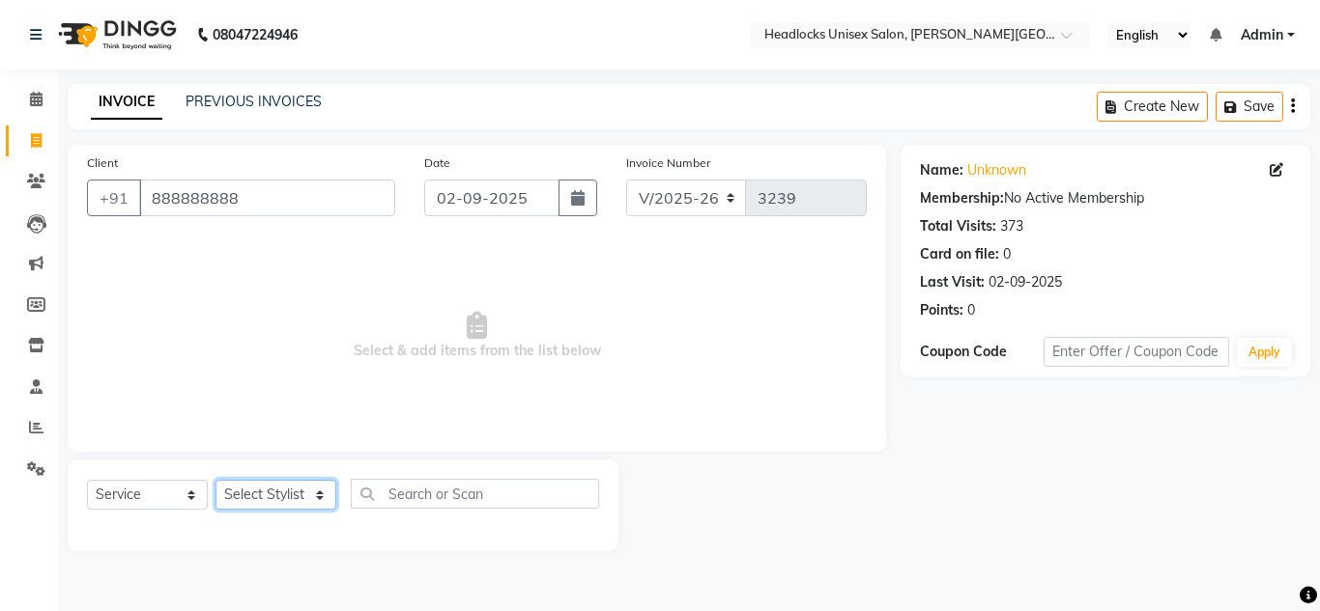
click at [270, 497] on select "Select Stylist [PERSON_NAME] Jannat Kaif [DATE] [PERSON_NAME] [PERSON_NAME] [PE…" at bounding box center [275, 495] width 121 height 30
select select "53620"
click at [215, 480] on select "Select Stylist [PERSON_NAME] Jannat Kaif [DATE] [PERSON_NAME] [PERSON_NAME] [PE…" at bounding box center [275, 495] width 121 height 30
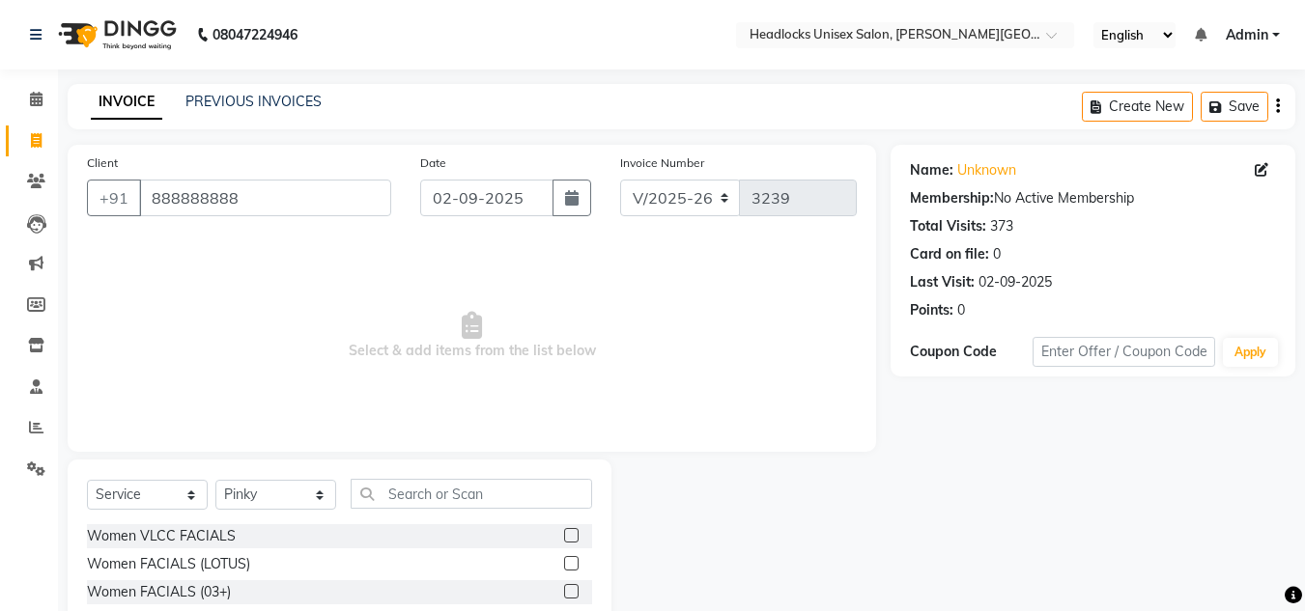
click at [771, 356] on span "Select & add items from the list below" at bounding box center [472, 336] width 770 height 193
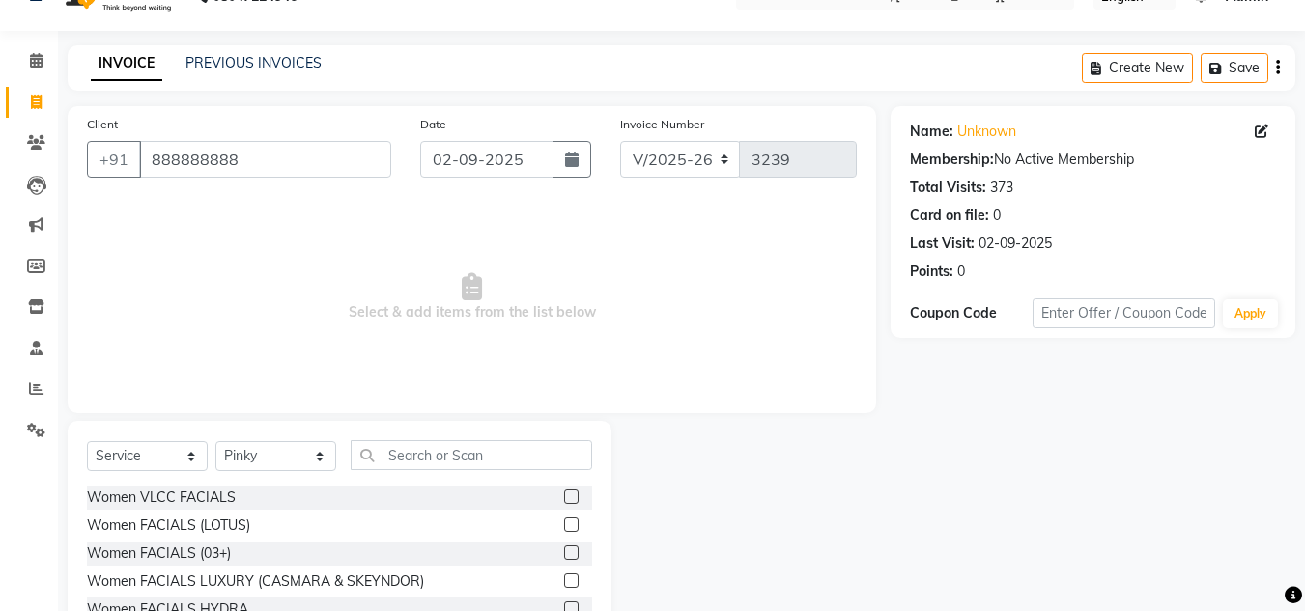
scroll to position [162, 0]
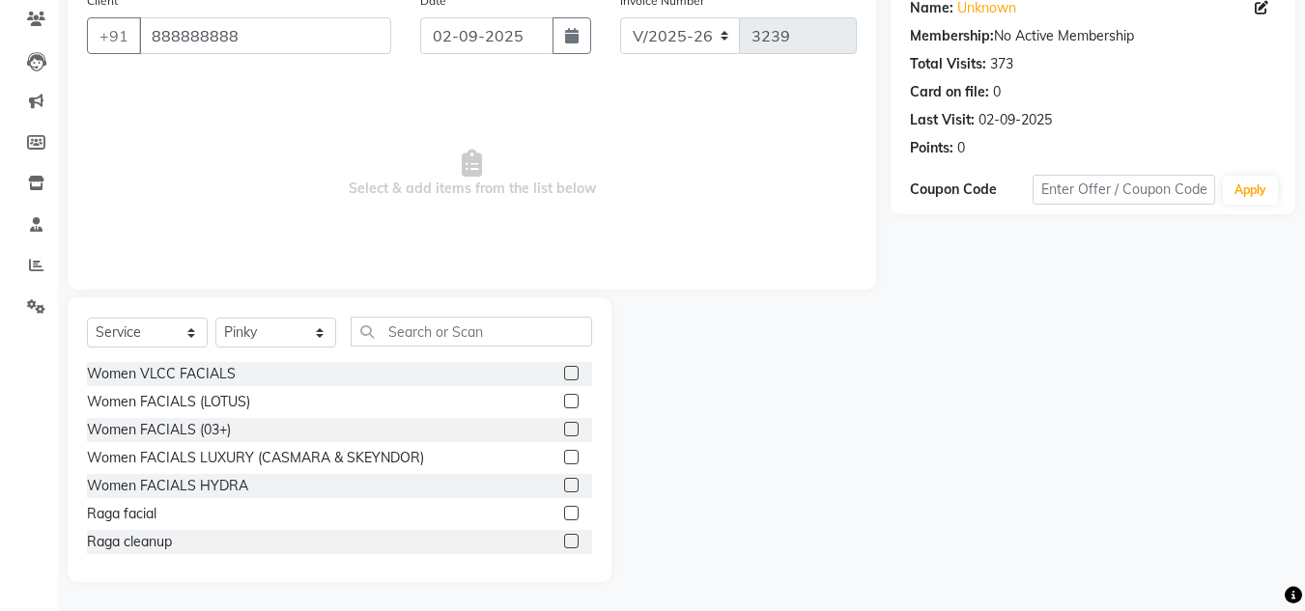
click at [564, 428] on label at bounding box center [571, 429] width 14 height 14
click at [564, 428] on input "checkbox" at bounding box center [570, 430] width 13 height 13
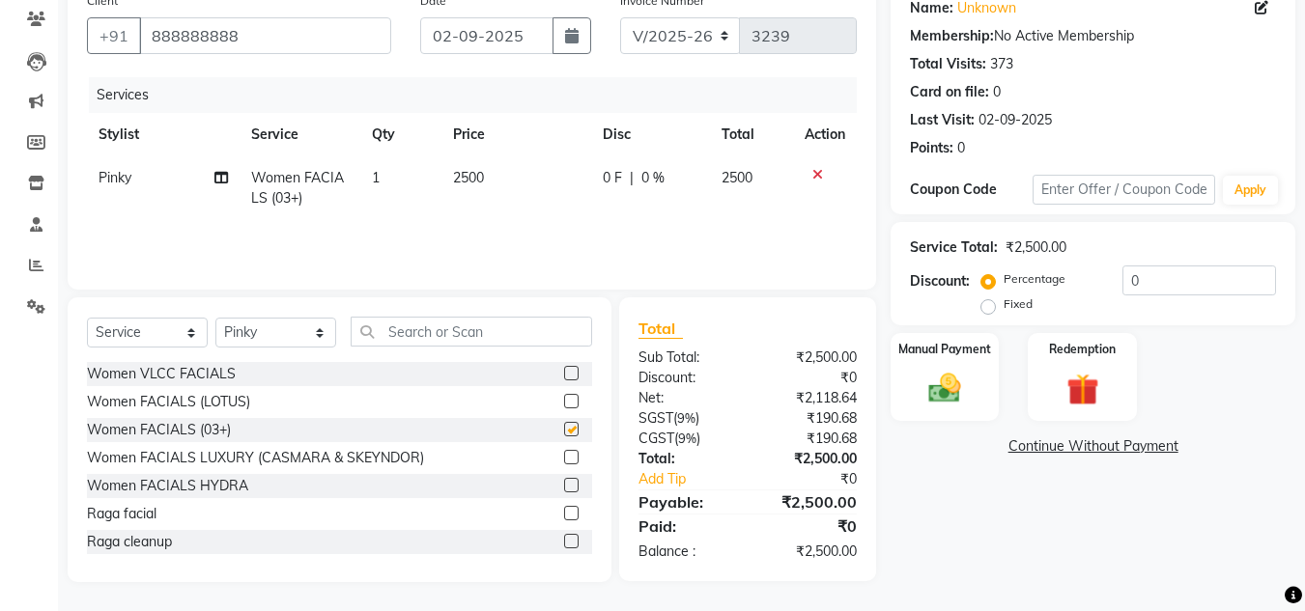
checkbox input "false"
click at [492, 169] on td "2500" at bounding box center [516, 188] width 150 height 64
select select "53620"
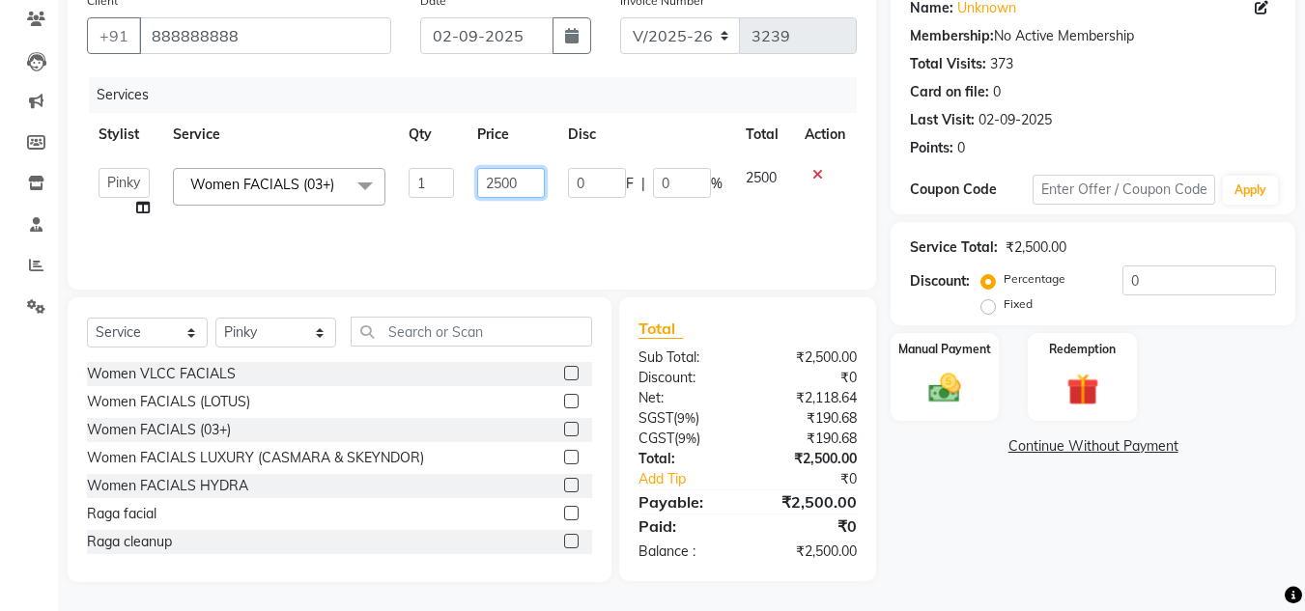
click at [521, 178] on input "2500" at bounding box center [510, 183] width 67 height 30
type input "2"
type input "3000"
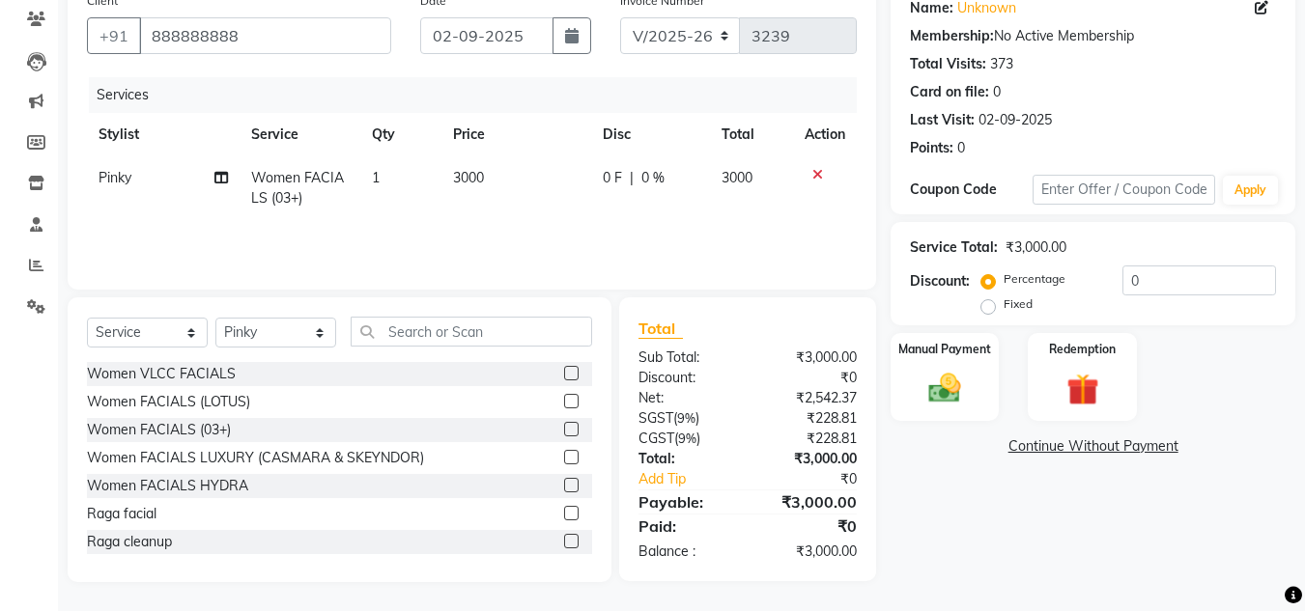
click at [540, 229] on div "Services Stylist Service Qty Price Disc Total Action Pinky Women FACIALS (03+) …" at bounding box center [472, 173] width 770 height 193
click at [288, 326] on select "Select Stylist [PERSON_NAME] Jannat Kaif [DATE] [PERSON_NAME] [PERSON_NAME] [PE…" at bounding box center [275, 333] width 121 height 30
select select "53616"
click at [215, 318] on select "Select Stylist [PERSON_NAME] Jannat Kaif [DATE] [PERSON_NAME] [PERSON_NAME] [PE…" at bounding box center [275, 333] width 121 height 30
click at [412, 336] on input "text" at bounding box center [471, 332] width 241 height 30
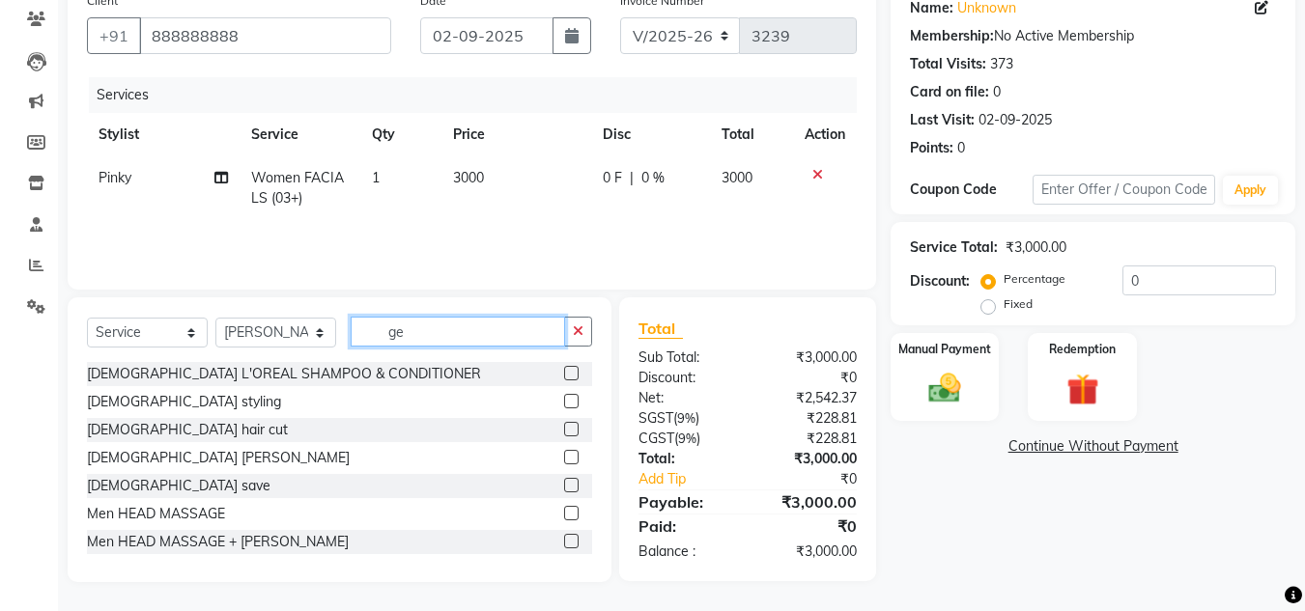
type input "ge"
click at [564, 431] on label at bounding box center [571, 429] width 14 height 14
click at [564, 431] on input "checkbox" at bounding box center [570, 430] width 13 height 13
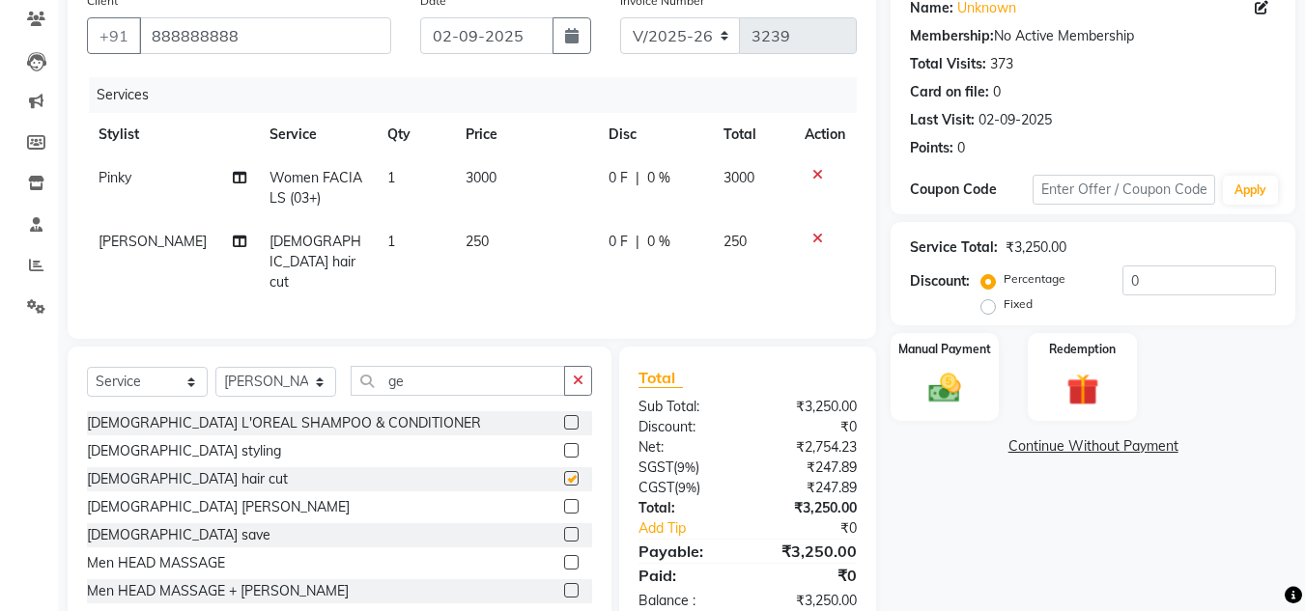
checkbox input "false"
click at [564, 499] on label at bounding box center [571, 506] width 14 height 14
click at [564, 501] on input "checkbox" at bounding box center [570, 507] width 13 height 13
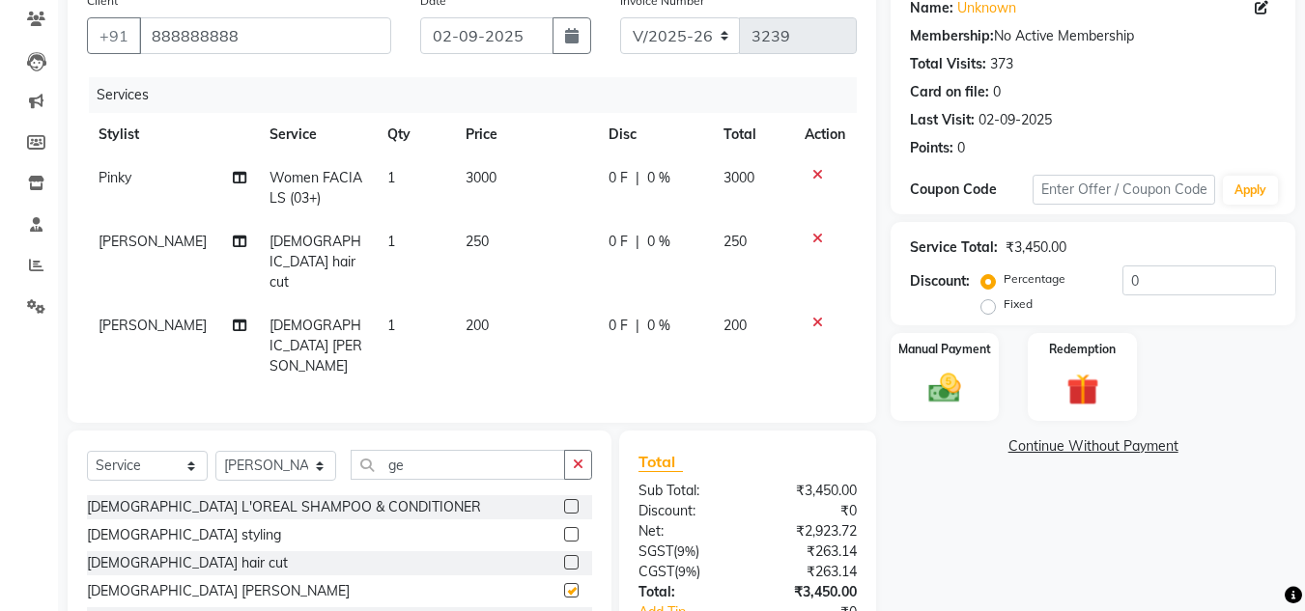
checkbox input "false"
click at [430, 450] on input "ge" at bounding box center [458, 465] width 214 height 30
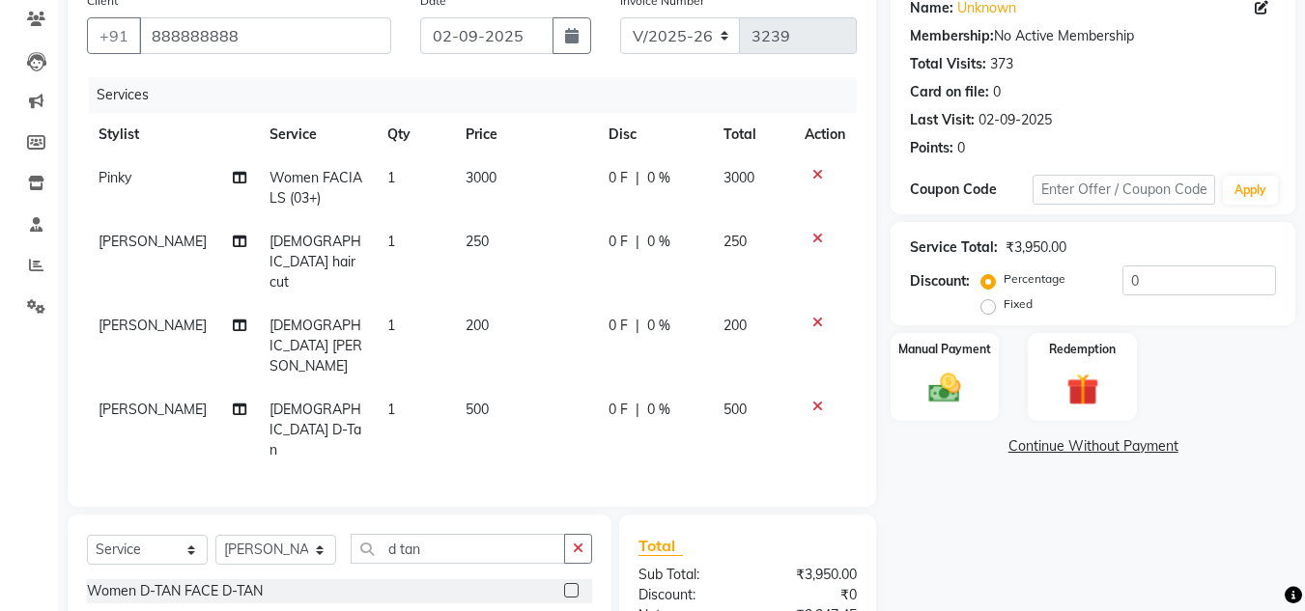
click at [482, 238] on td "250" at bounding box center [525, 262] width 143 height 84
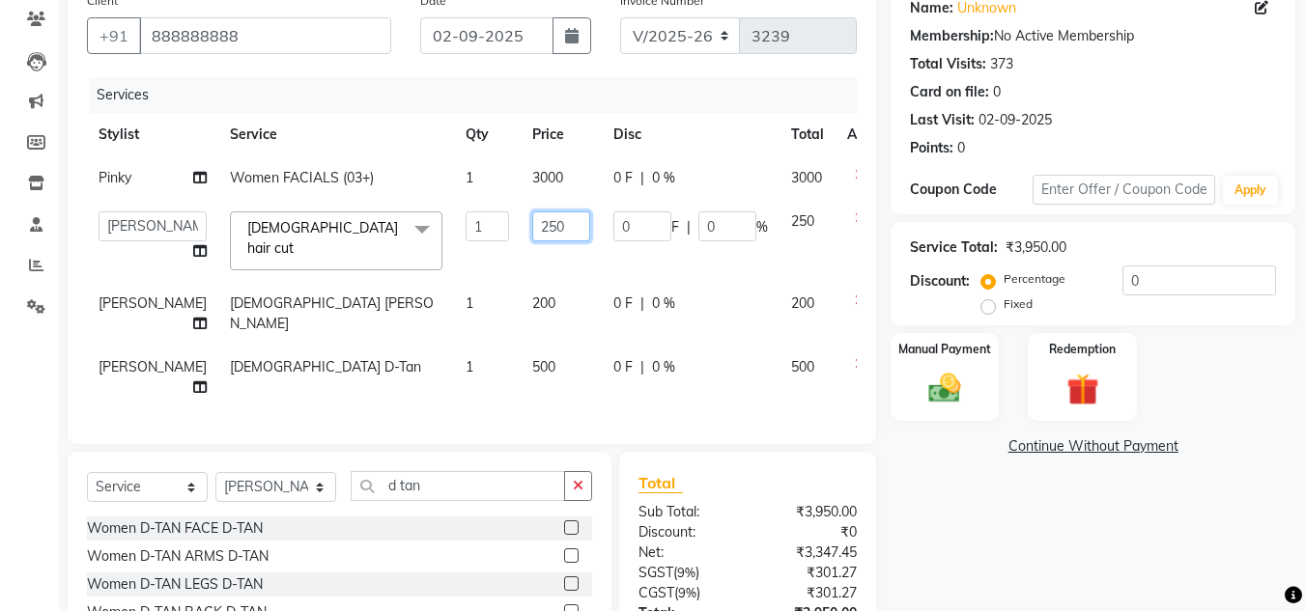
click at [532, 236] on input "250" at bounding box center [561, 227] width 58 height 30
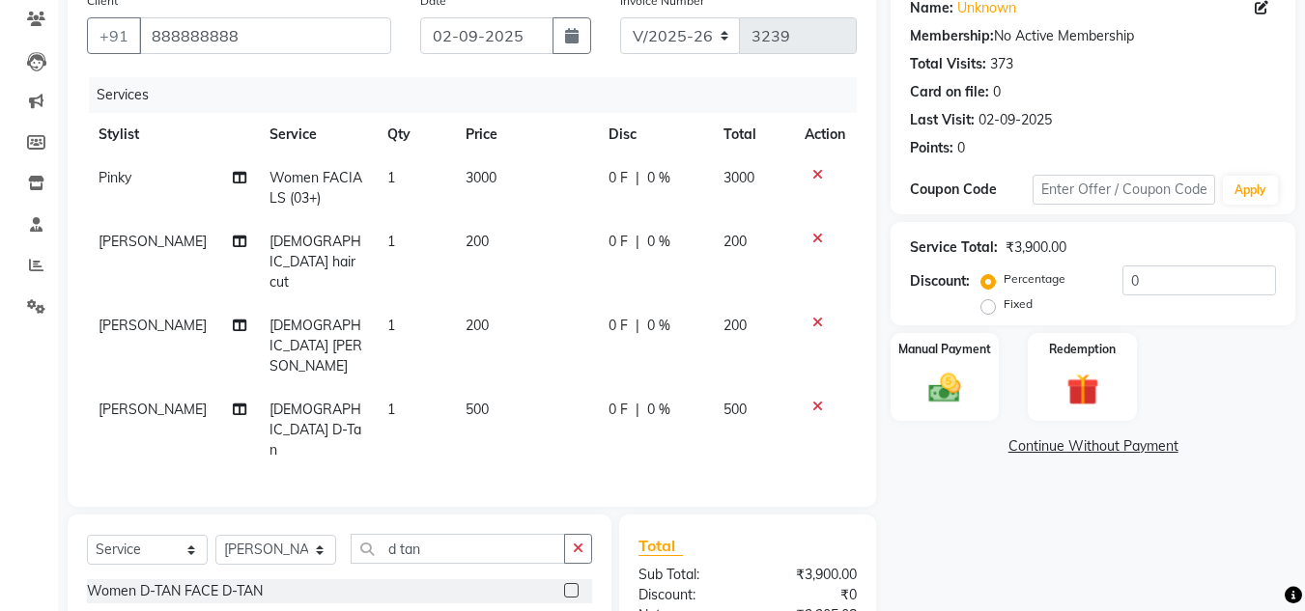
click at [528, 328] on tbody "Pinky Women FACIALS (03+) 1 3000 0 F | 0 % 3000 Rashid [DEMOGRAPHIC_DATA] hair …" at bounding box center [472, 314] width 770 height 316
click at [504, 388] on td "500" at bounding box center [525, 430] width 143 height 84
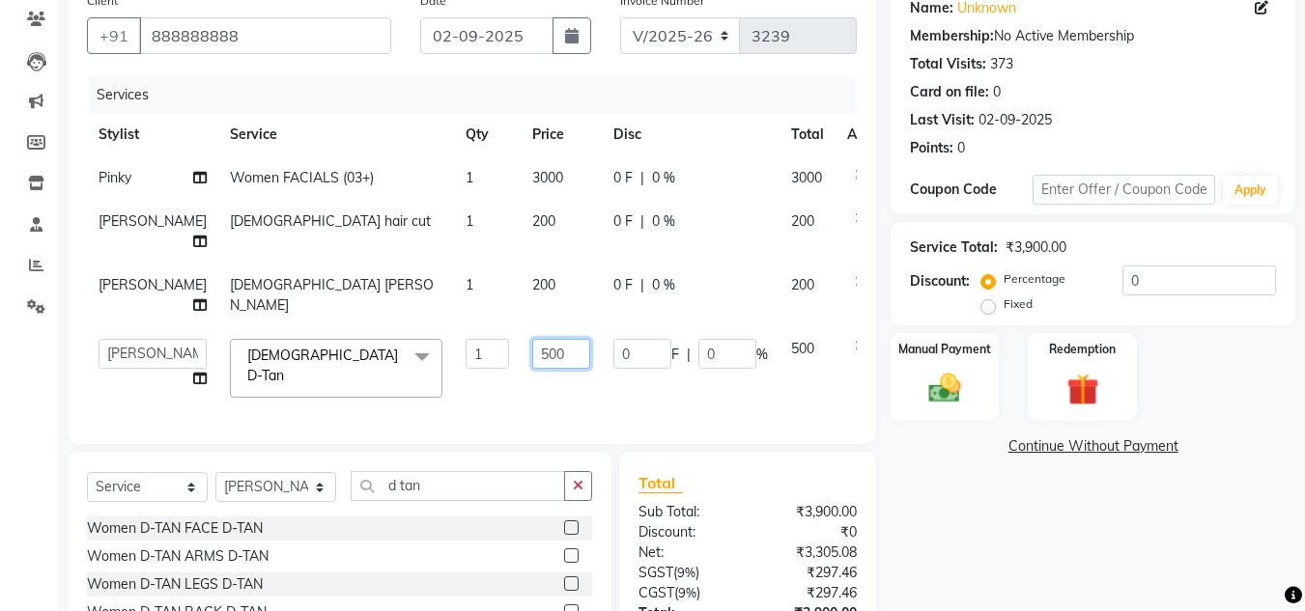
click at [532, 348] on input "500" at bounding box center [561, 354] width 58 height 30
click at [542, 381] on div "Client [PHONE_NUMBER] Date [DATE] Invoice Number V/2025 V/[PHONE_NUMBER] Servic…" at bounding box center [472, 214] width 809 height 462
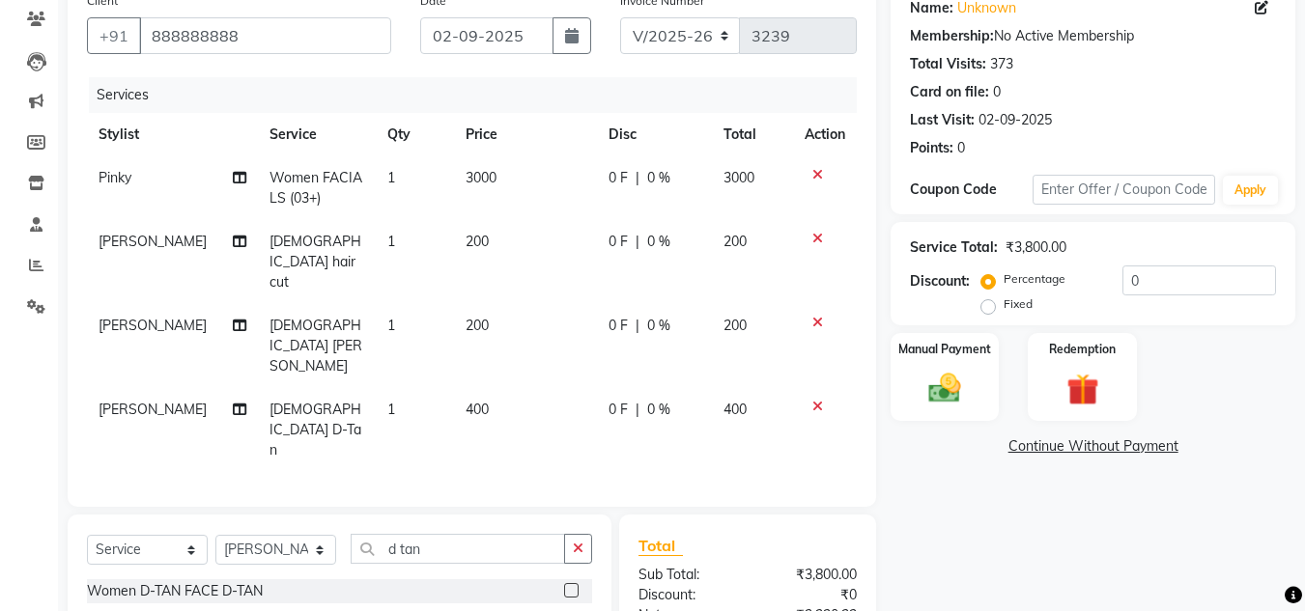
click at [746, 565] on div "Sub Total:" at bounding box center [686, 575] width 124 height 20
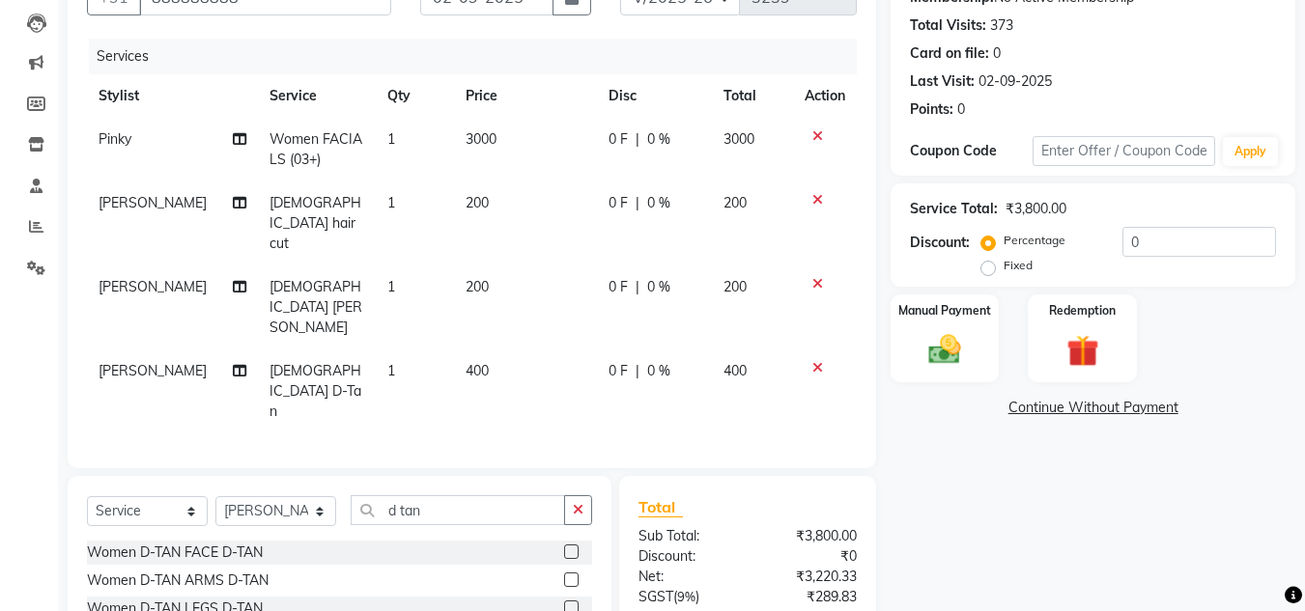
scroll to position [272, 0]
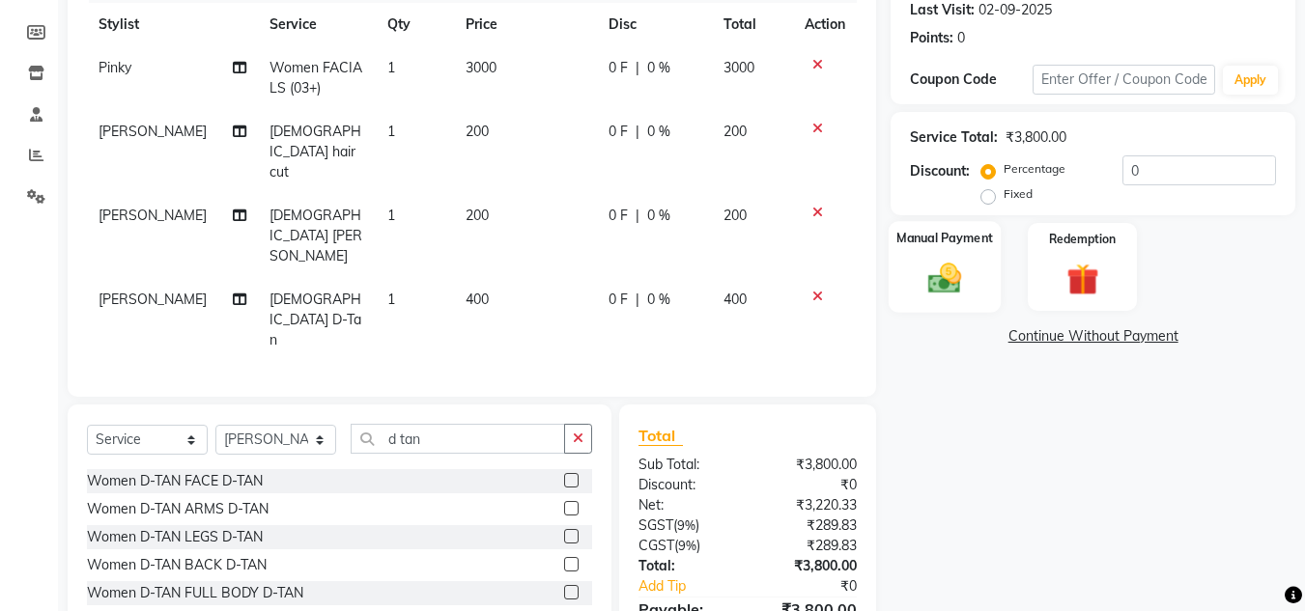
click at [959, 272] on img at bounding box center [945, 278] width 54 height 39
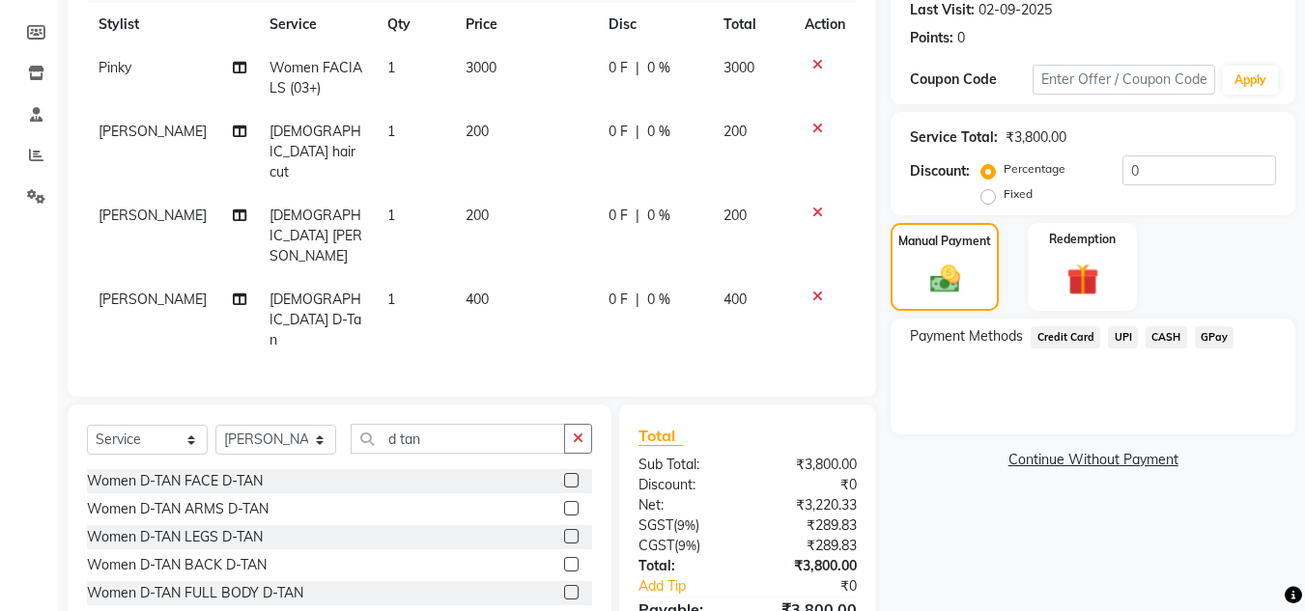
click at [1163, 340] on span "CASH" at bounding box center [1167, 338] width 42 height 22
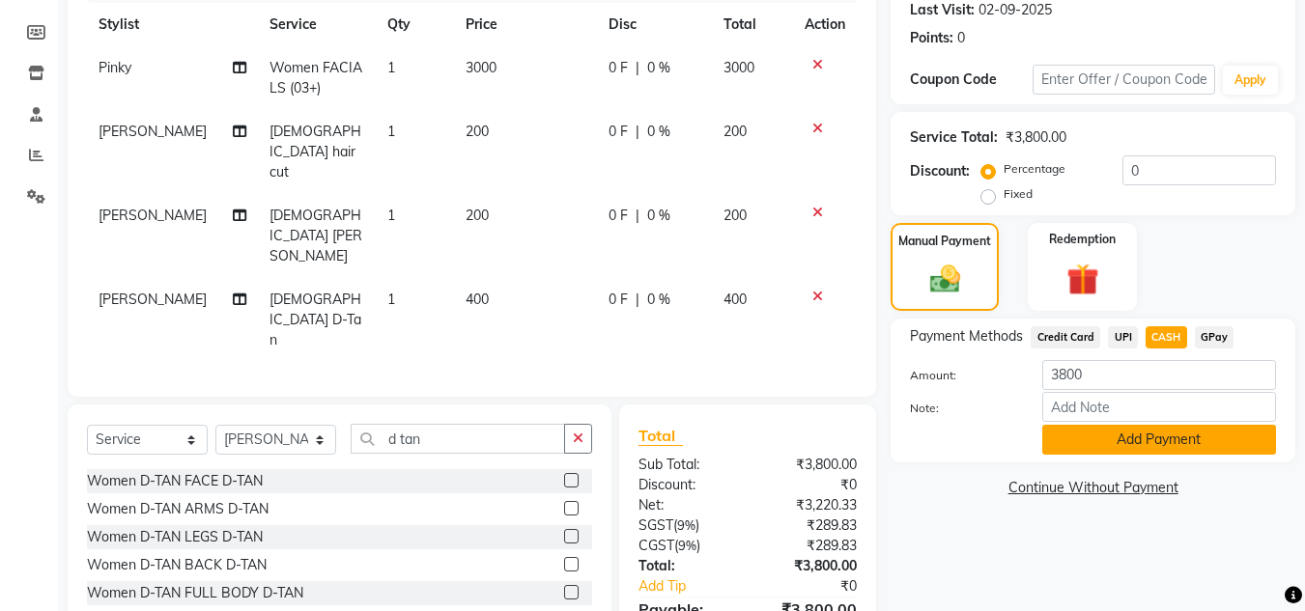
click at [1154, 443] on button "Add Payment" at bounding box center [1159, 440] width 234 height 30
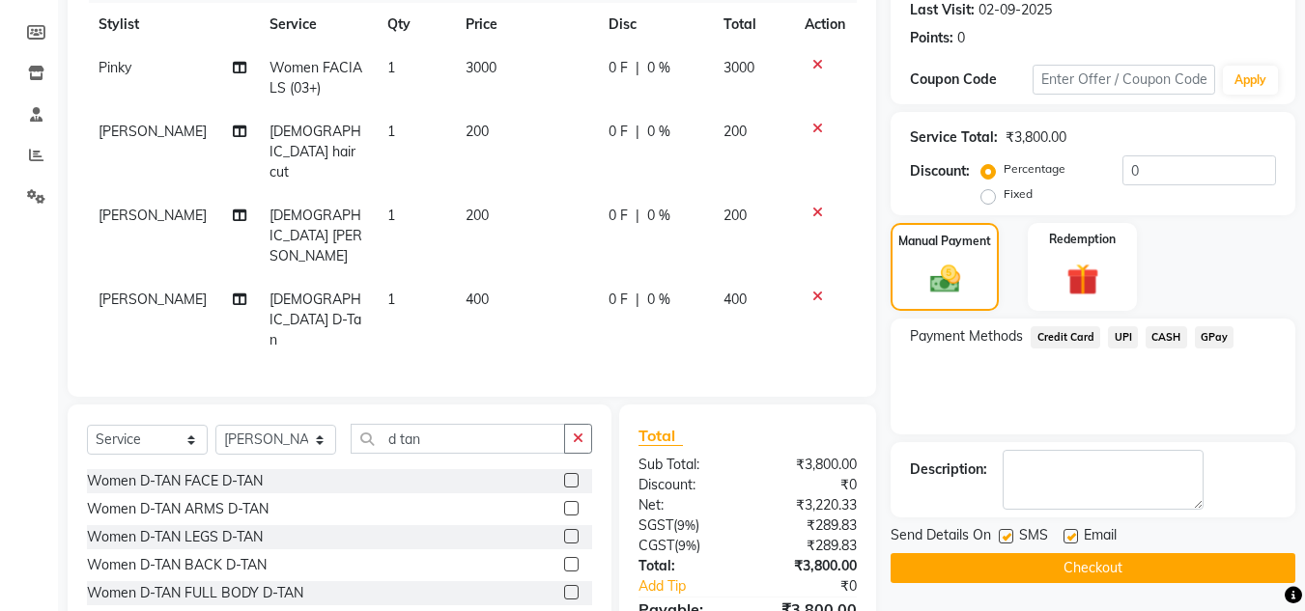
click at [1117, 415] on div "Payment Methods Credit Card UPI CASH GPay" at bounding box center [1093, 377] width 405 height 116
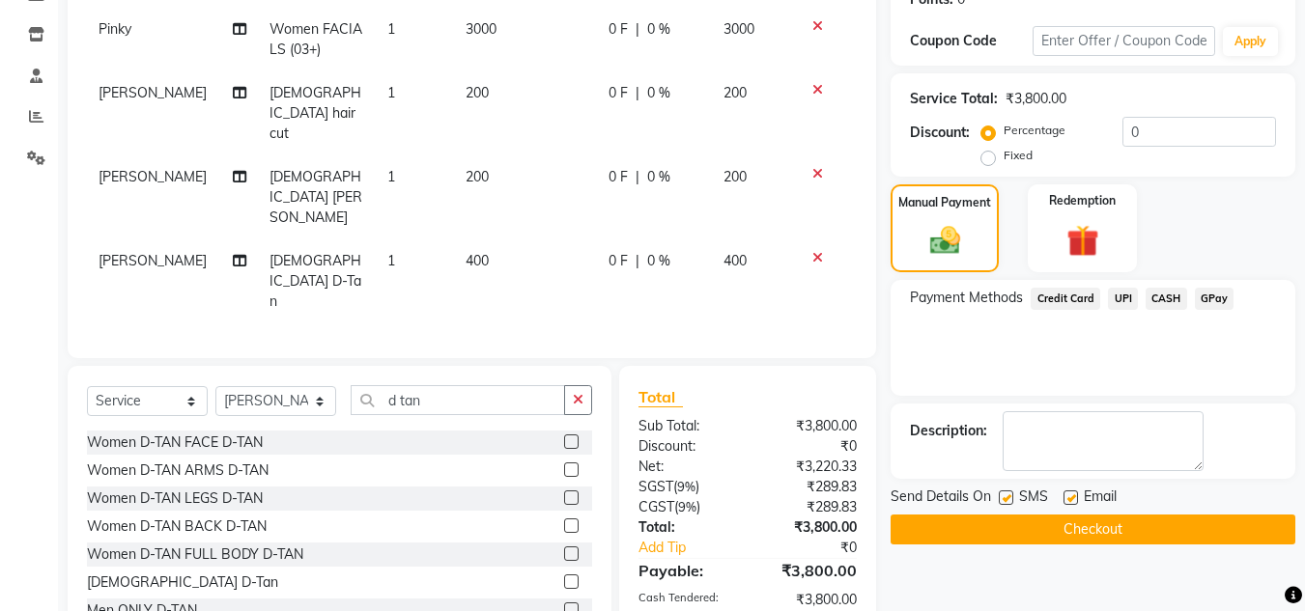
click at [1112, 525] on button "Checkout" at bounding box center [1093, 530] width 405 height 30
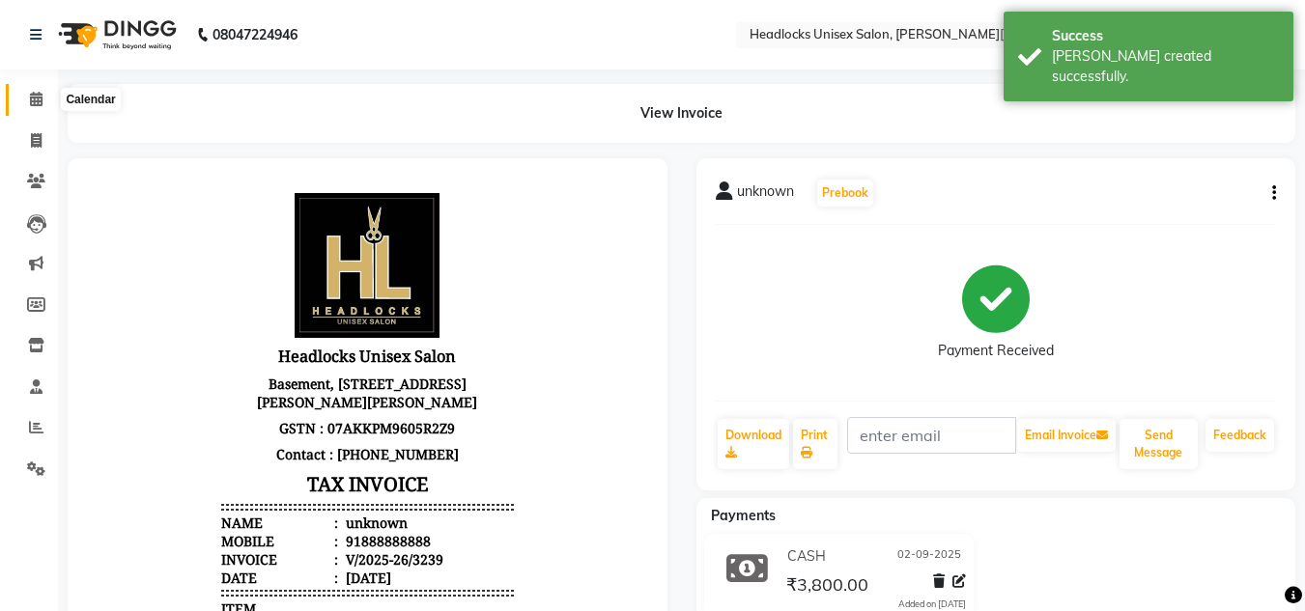
click at [38, 98] on icon at bounding box center [36, 99] width 13 height 14
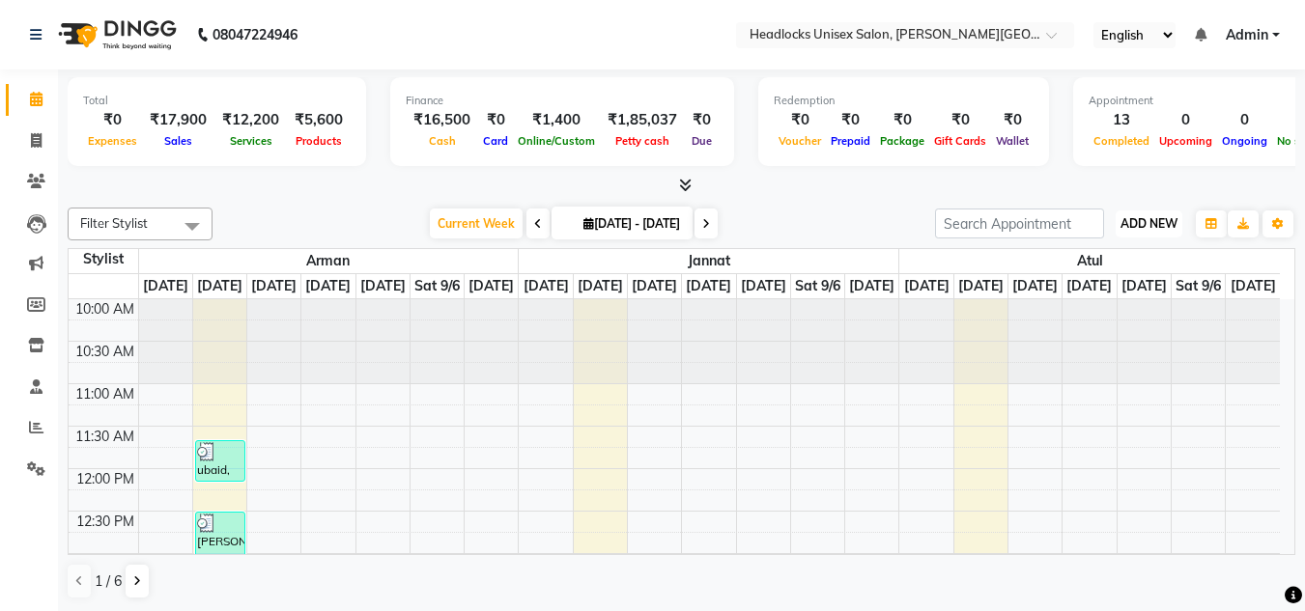
click at [1145, 224] on span "ADD NEW" at bounding box center [1149, 223] width 57 height 14
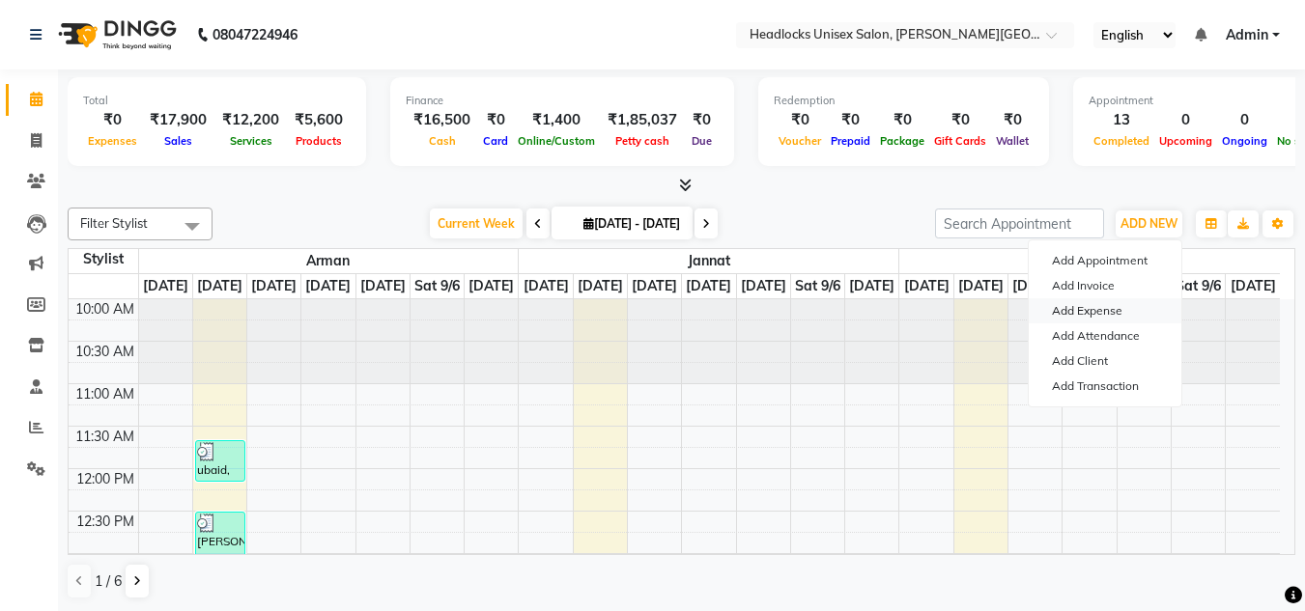
click at [1072, 307] on link "Add Expense" at bounding box center [1105, 310] width 153 height 25
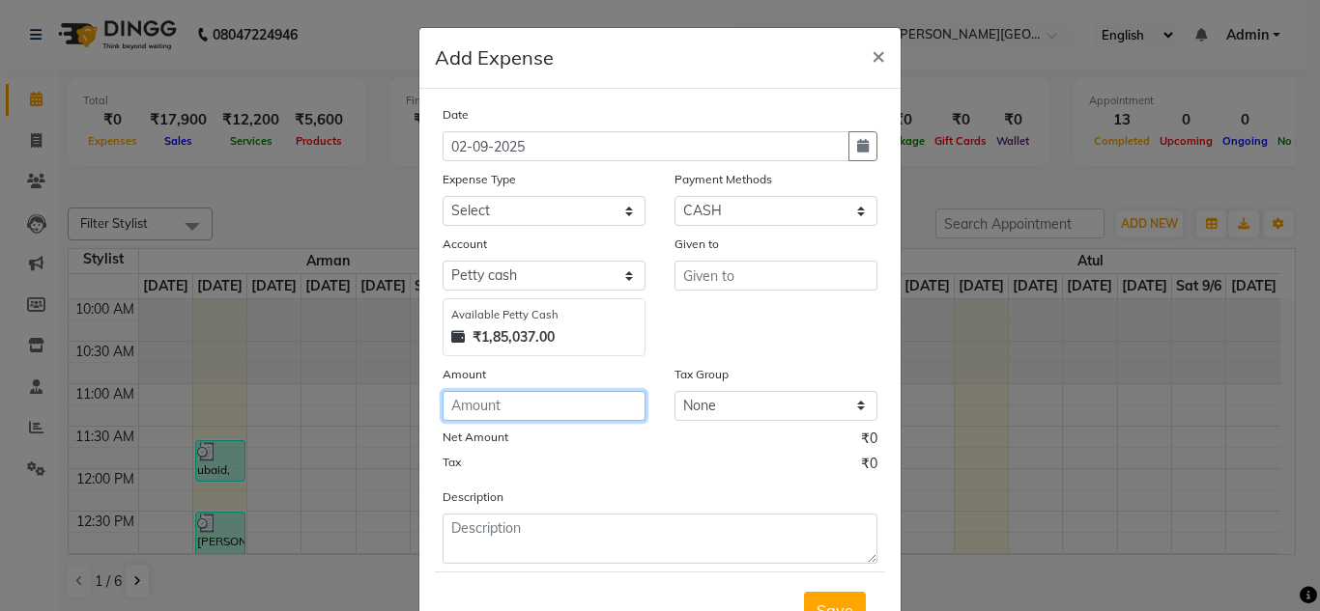
click at [474, 407] on input "number" at bounding box center [543, 406] width 203 height 30
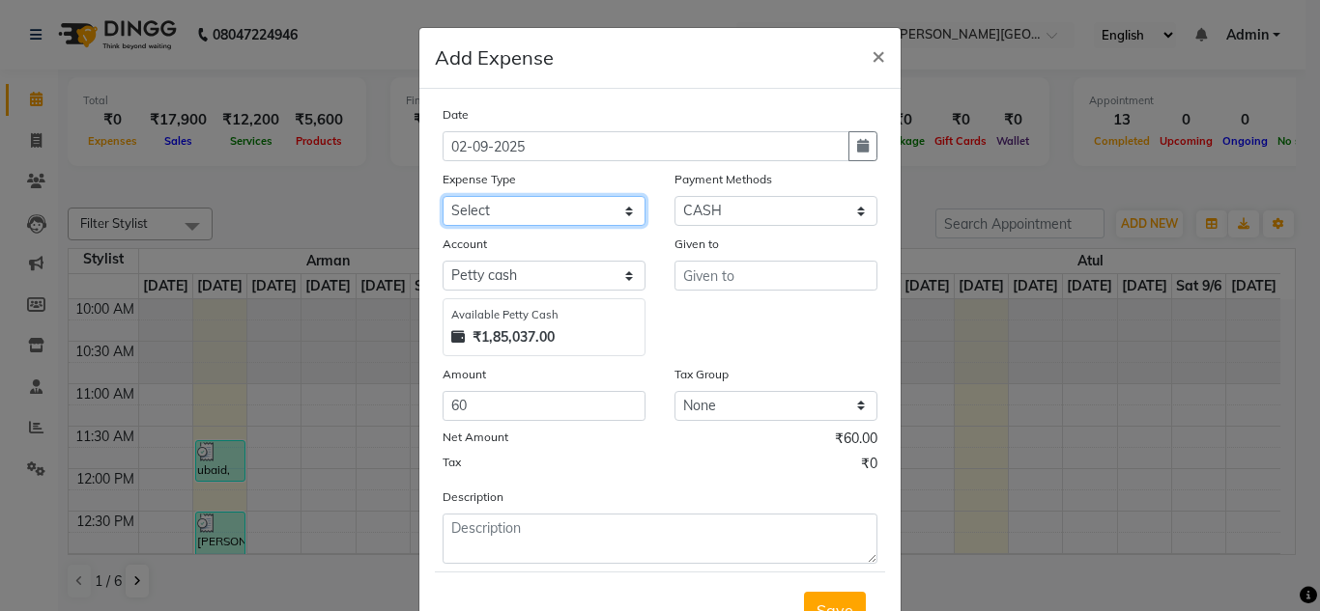
click at [578, 212] on select "Select Advance Salary Bank charges Car maintenance Cash transfer to bank Cash t…" at bounding box center [543, 211] width 203 height 30
click at [578, 213] on select "Select Advance Salary Bank charges Car maintenance Cash transfer to bank Cash t…" at bounding box center [543, 211] width 203 height 30
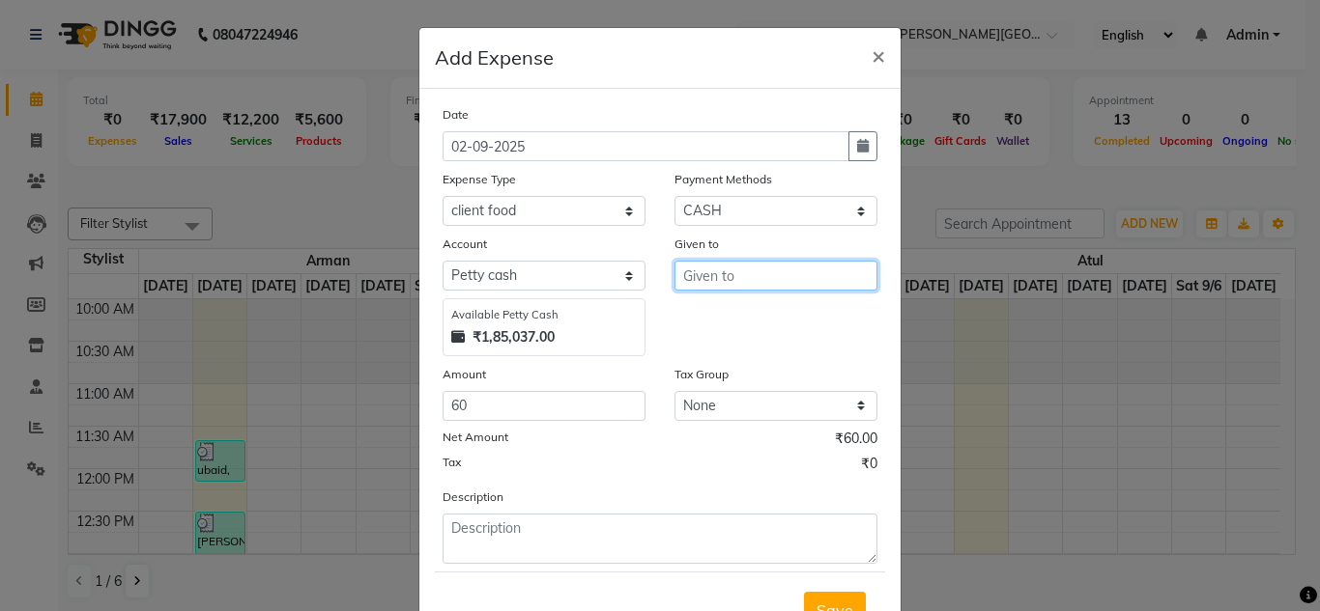
click at [736, 272] on input "text" at bounding box center [775, 276] width 203 height 30
click at [744, 309] on button "Sud hir" at bounding box center [751, 316] width 153 height 31
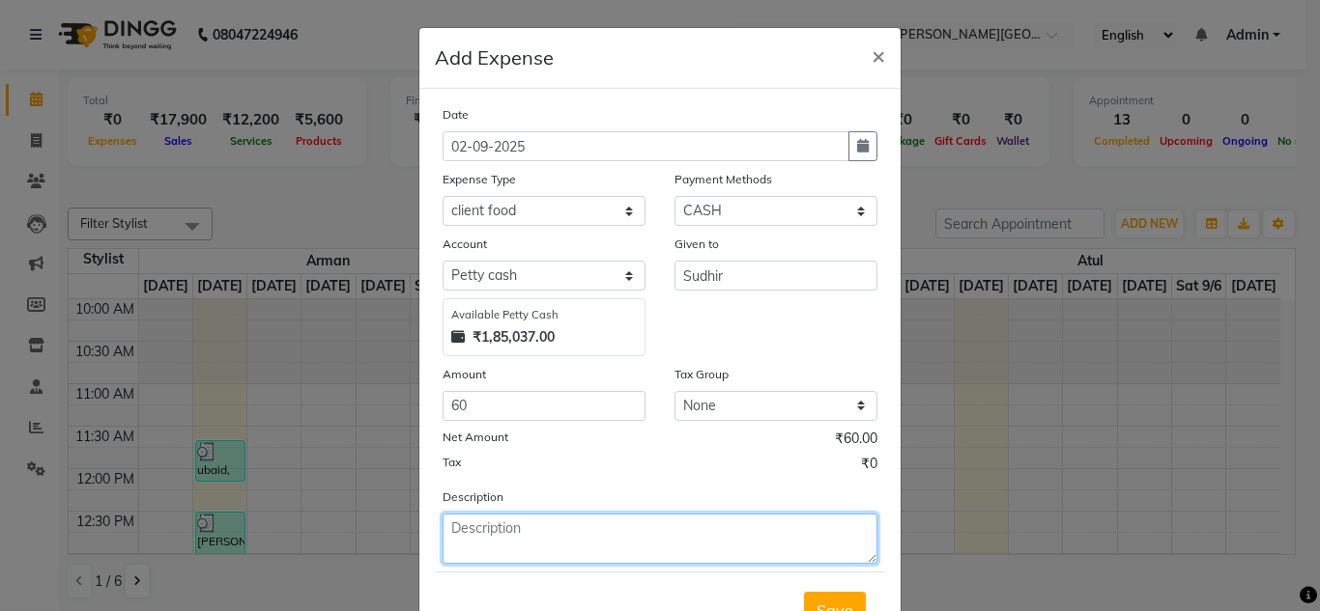
click at [497, 536] on textarea at bounding box center [659, 539] width 435 height 50
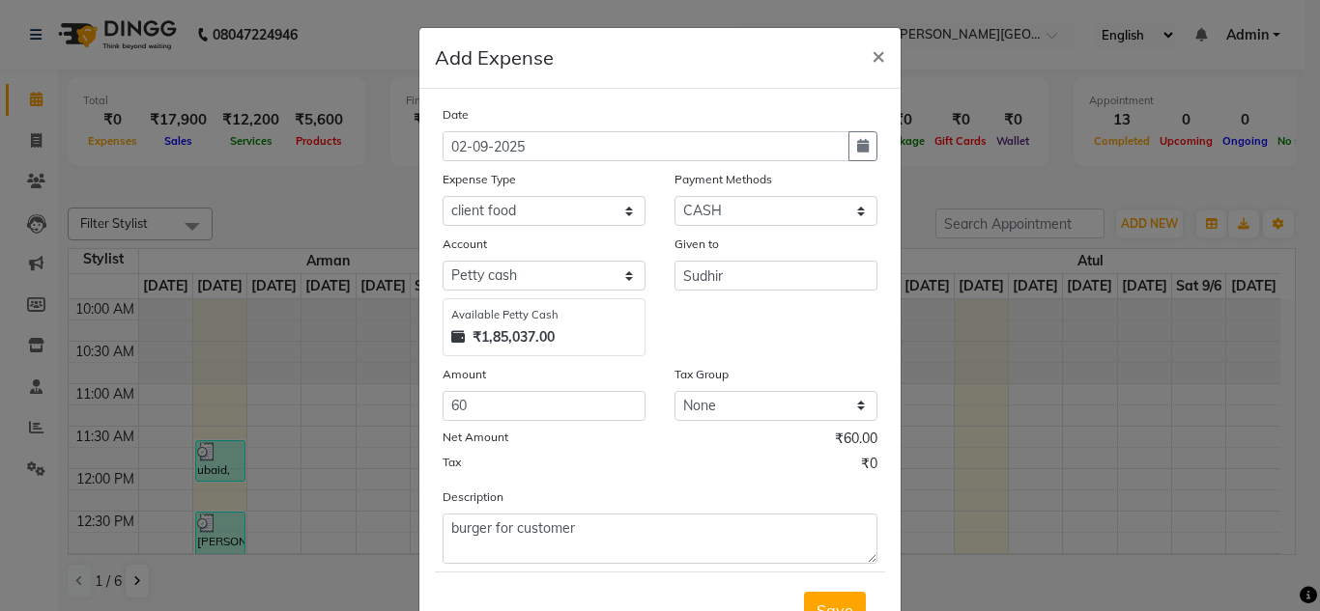
click at [644, 457] on div "Tax ₹0" at bounding box center [659, 466] width 435 height 25
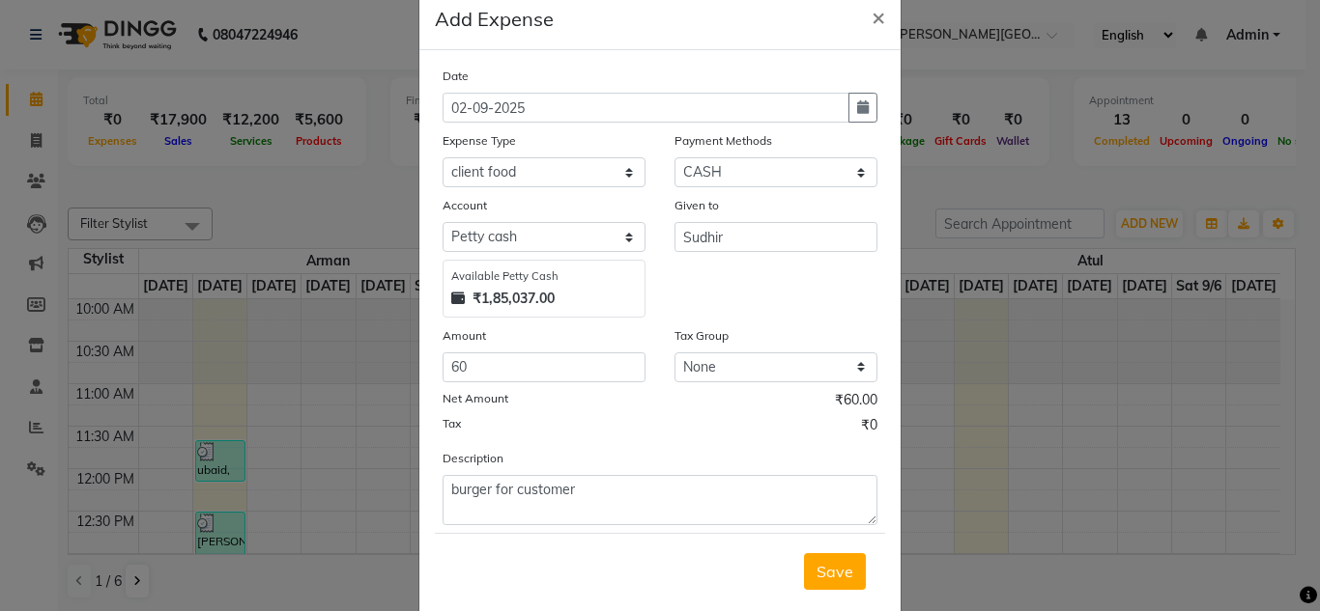
scroll to position [80, 0]
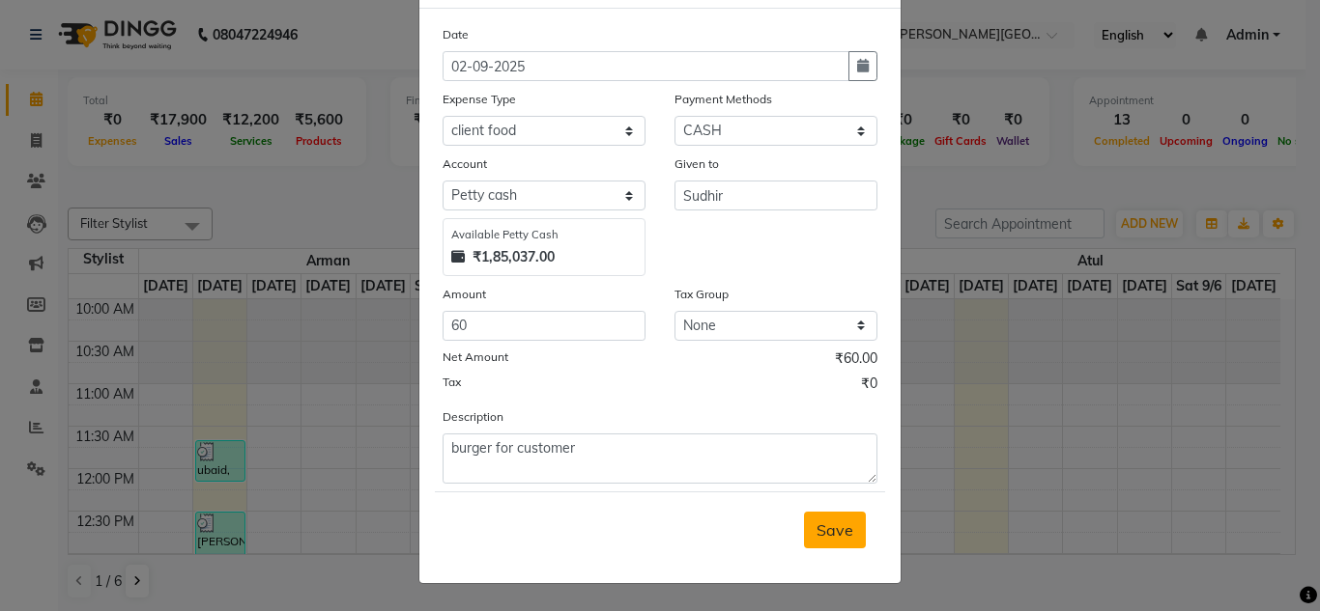
click at [827, 537] on span "Save" at bounding box center [834, 530] width 37 height 19
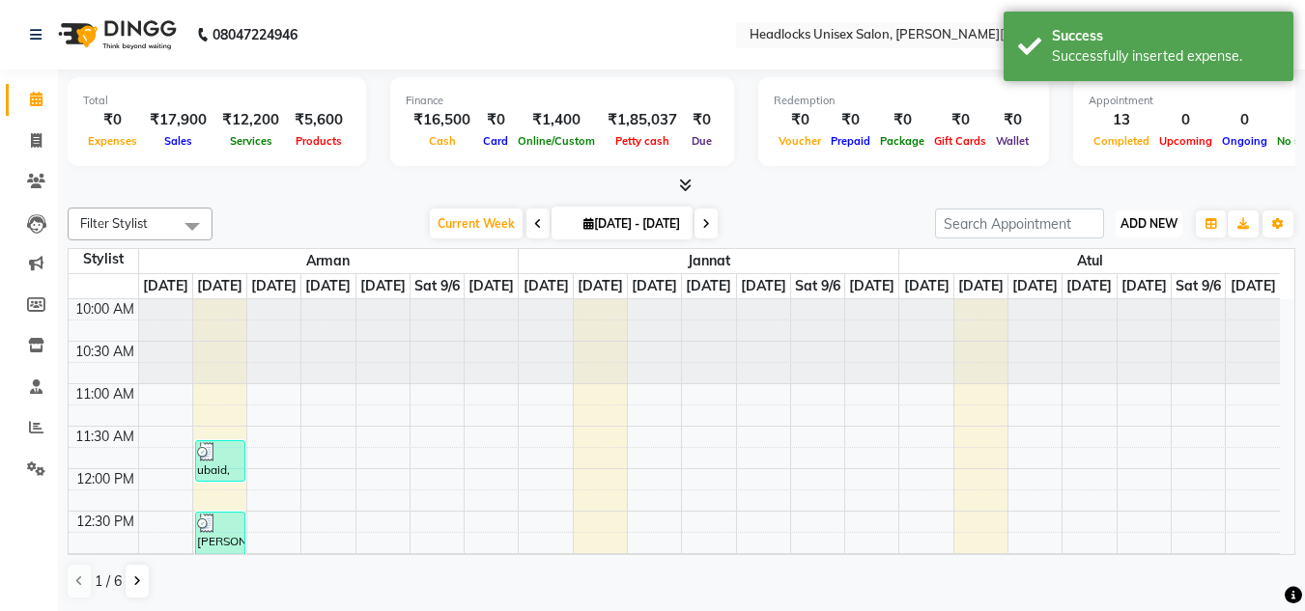
click at [1138, 221] on span "ADD NEW" at bounding box center [1149, 223] width 57 height 14
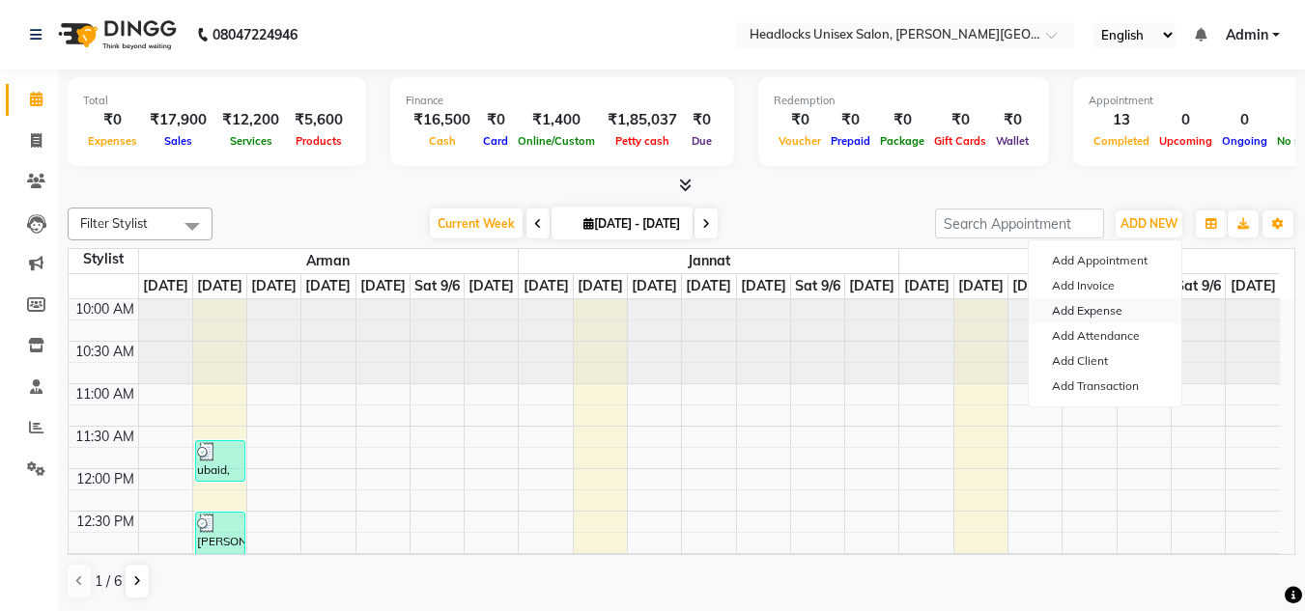
click at [1104, 310] on link "Add Expense" at bounding box center [1105, 310] width 153 height 25
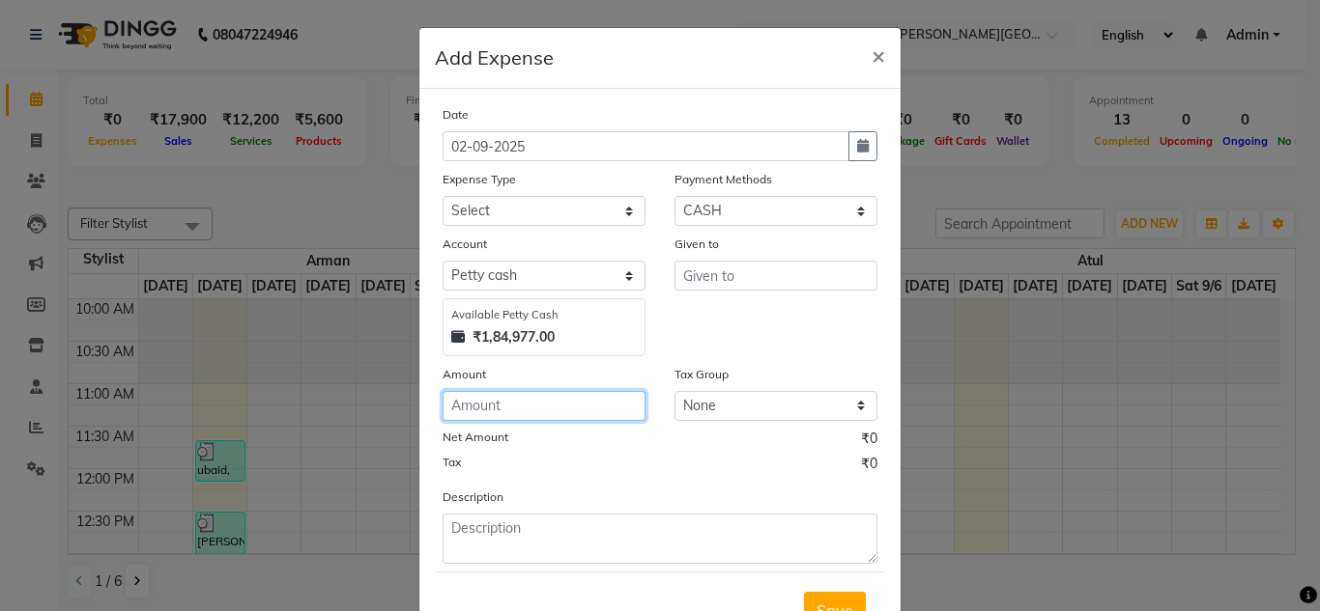
click at [490, 413] on input "number" at bounding box center [543, 406] width 203 height 30
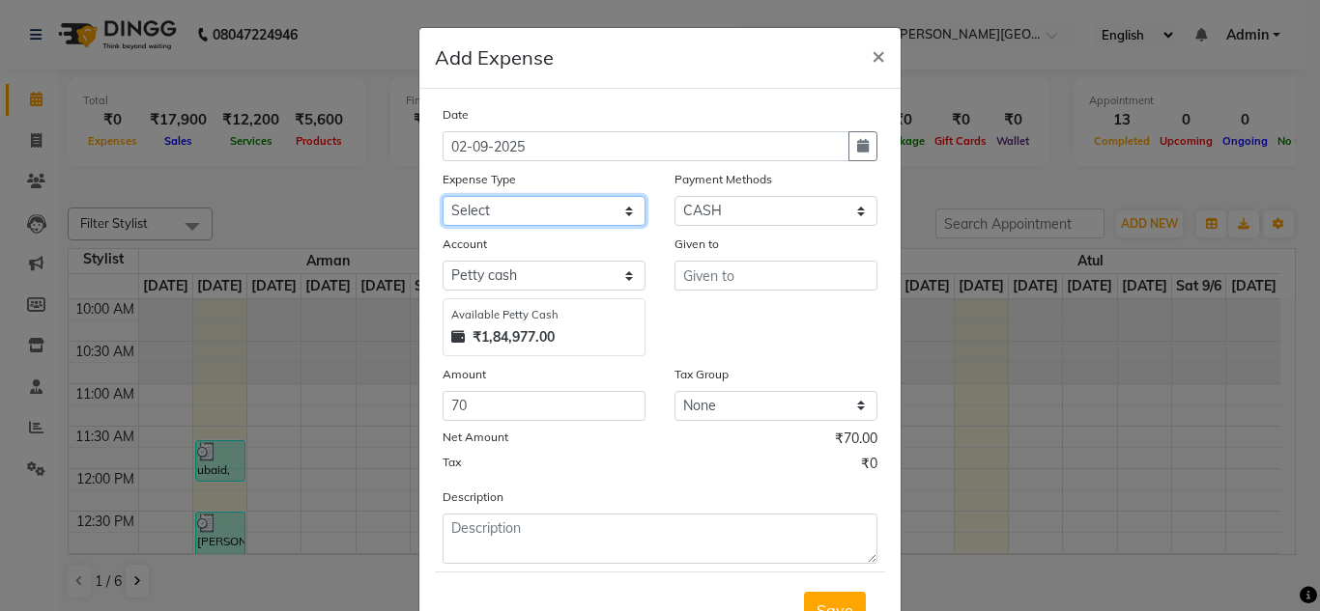
click at [507, 213] on select "Select Advance Salary Bank charges Car maintenance Cash transfer to bank Cash t…" at bounding box center [543, 211] width 203 height 30
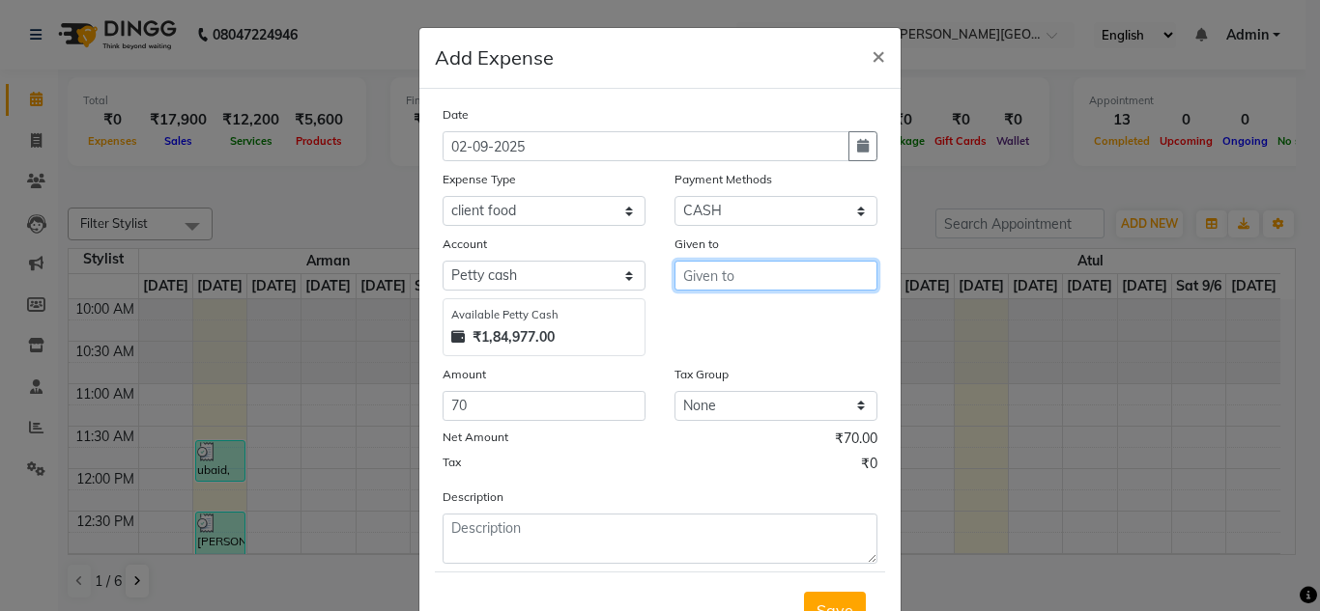
click at [724, 281] on input "text" at bounding box center [775, 276] width 203 height 30
click at [724, 312] on ngb-highlight "Sud hir" at bounding box center [721, 316] width 47 height 19
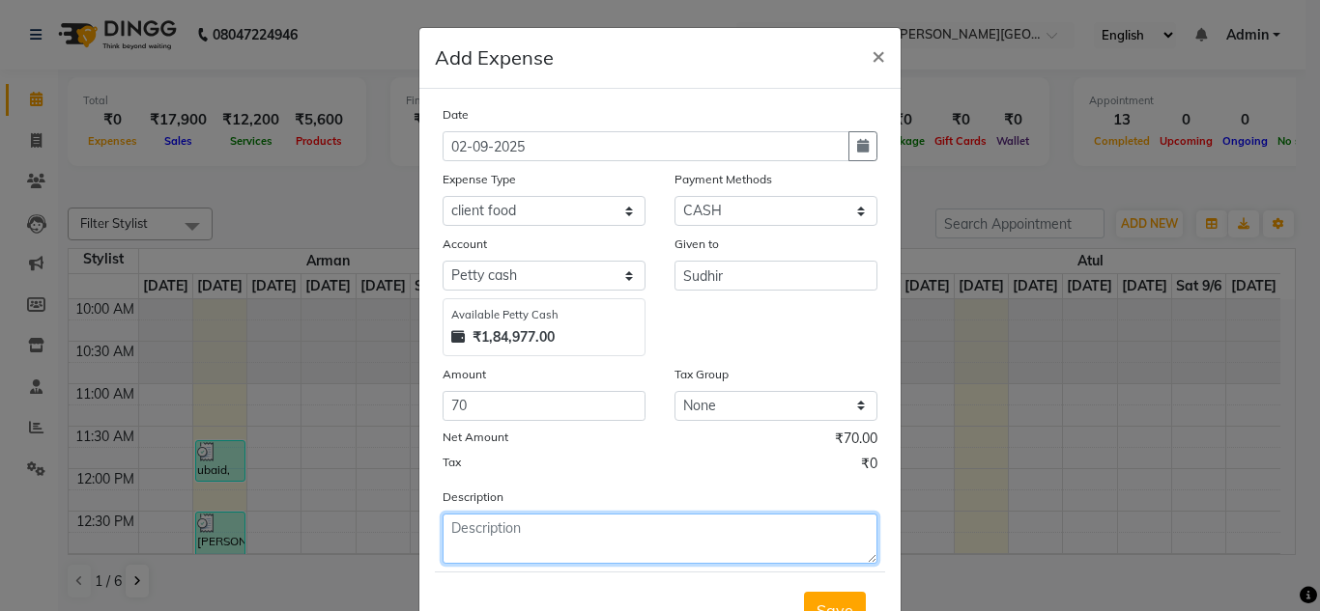
click at [474, 538] on textarea at bounding box center [659, 539] width 435 height 50
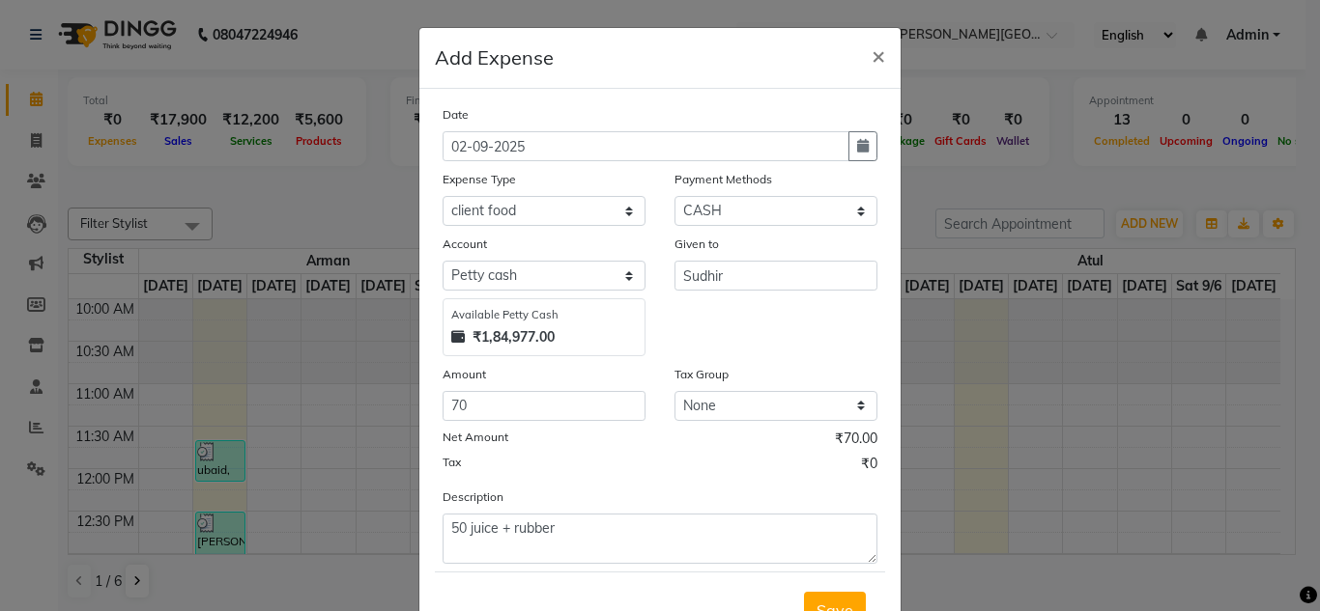
click at [558, 484] on div "Date [DATE] Expense Type Select Advance Salary Bank charges Car maintenance Cas…" at bounding box center [659, 334] width 435 height 460
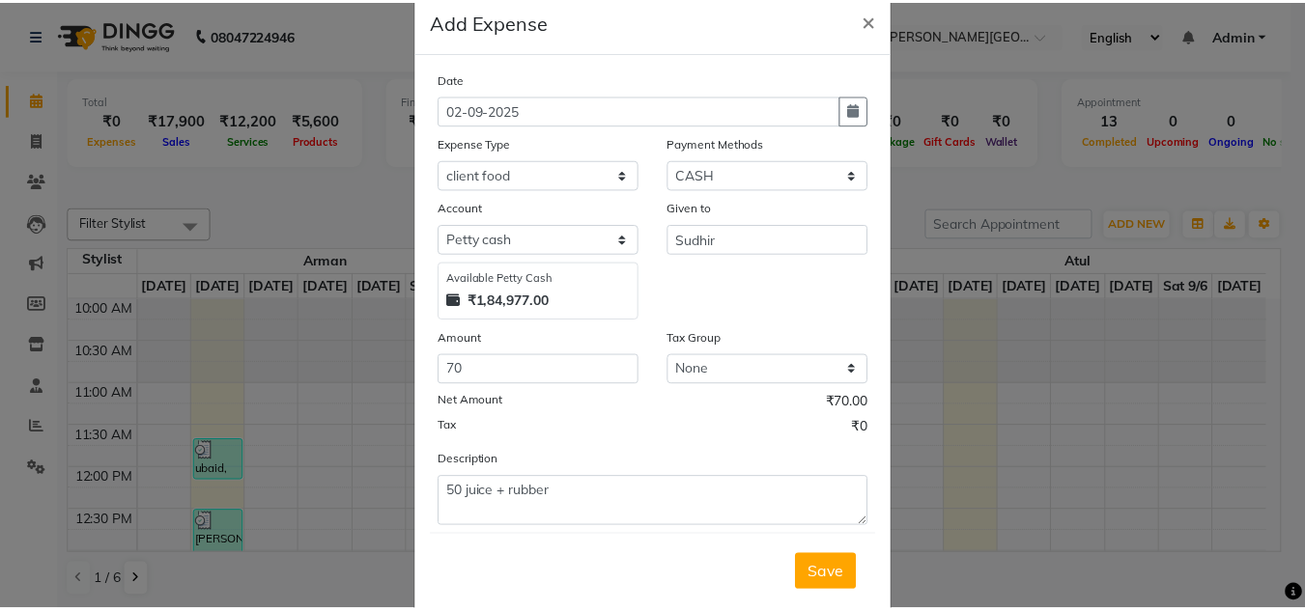
scroll to position [39, 0]
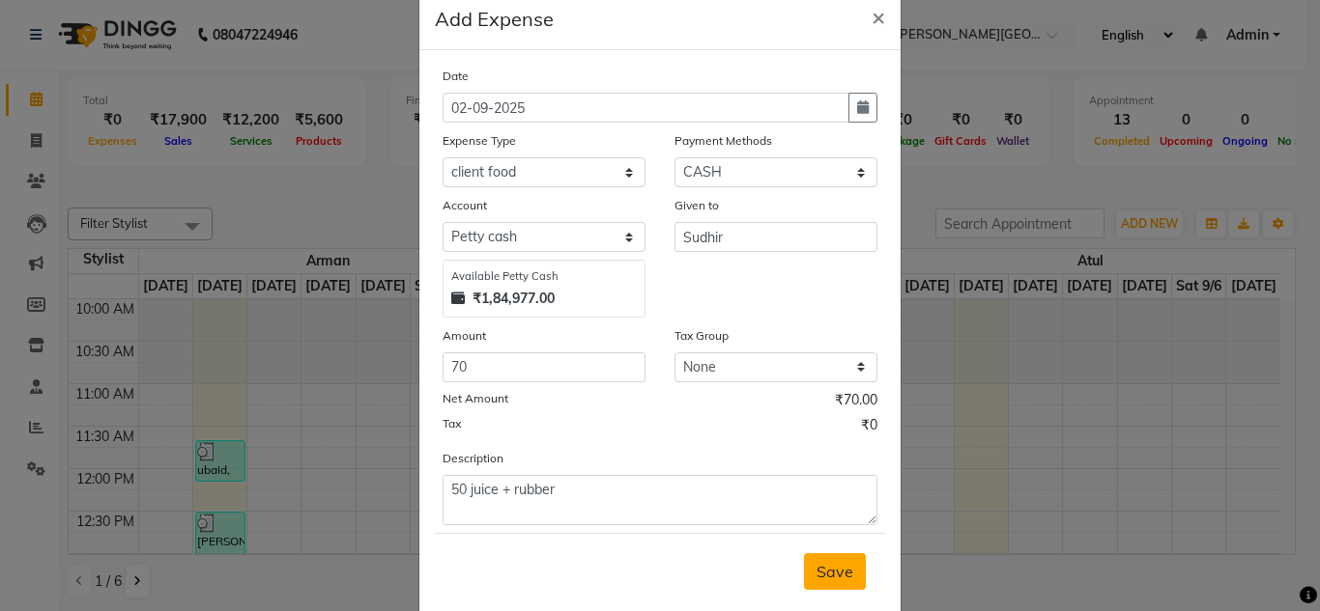
click at [821, 563] on span "Save" at bounding box center [834, 571] width 37 height 19
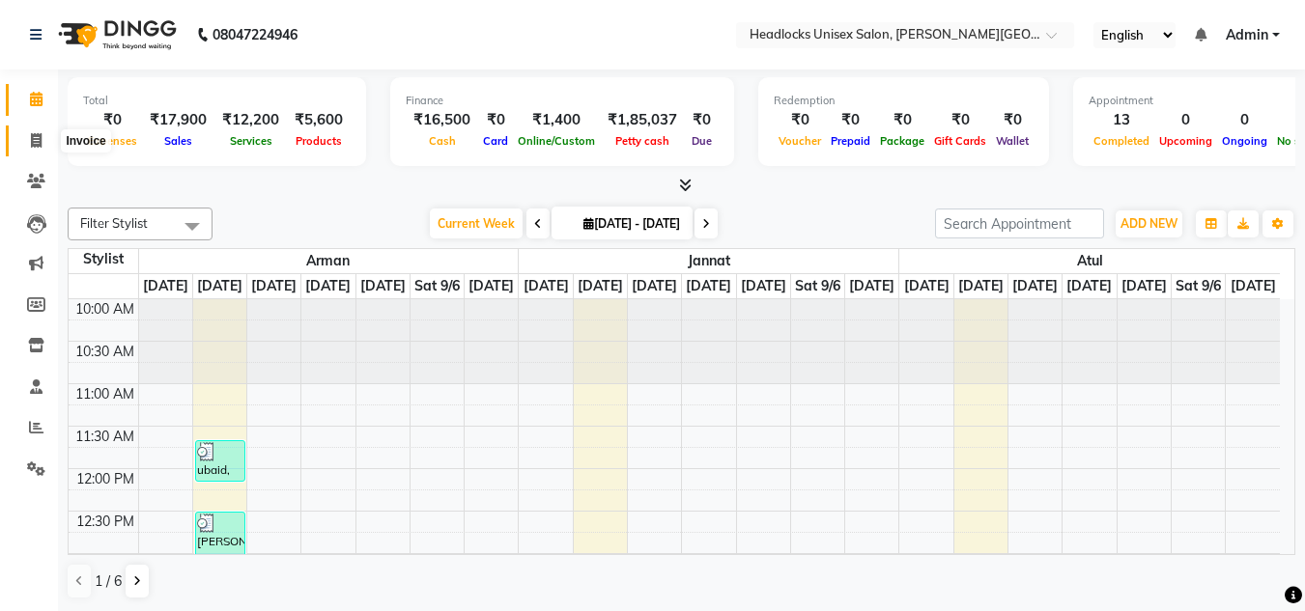
click at [32, 140] on icon at bounding box center [36, 140] width 11 height 14
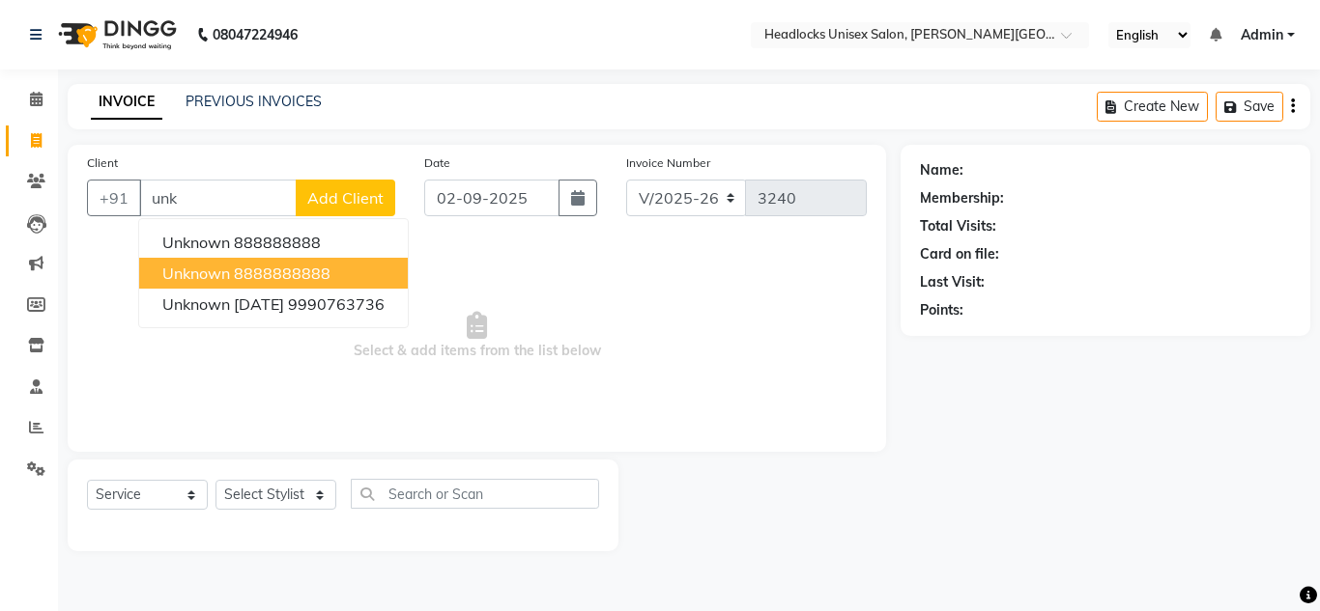
click at [222, 277] on span "unknown" at bounding box center [196, 273] width 68 height 19
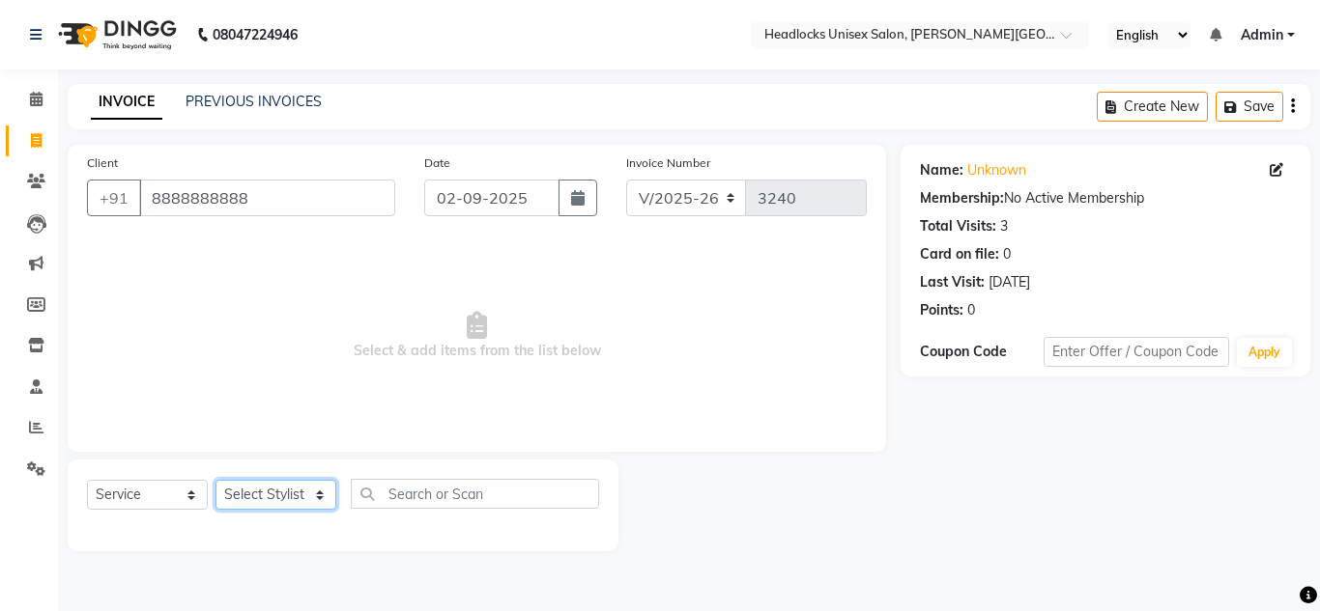
click at [277, 490] on select "Select Stylist [PERSON_NAME] Jannat Kaif [DATE] [PERSON_NAME] [PERSON_NAME] [PE…" at bounding box center [275, 495] width 121 height 30
click at [215, 480] on select "Select Stylist [PERSON_NAME] Jannat Kaif [DATE] [PERSON_NAME] [PERSON_NAME] [PE…" at bounding box center [275, 495] width 121 height 30
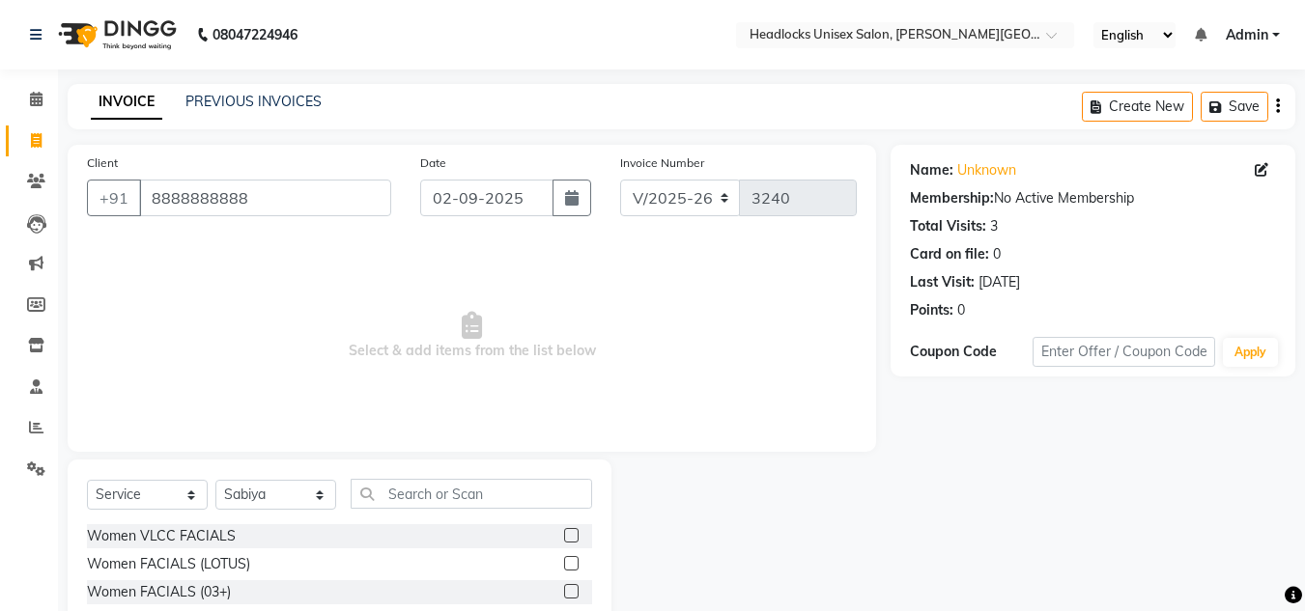
click at [748, 292] on span "Select & add items from the list below" at bounding box center [472, 336] width 770 height 193
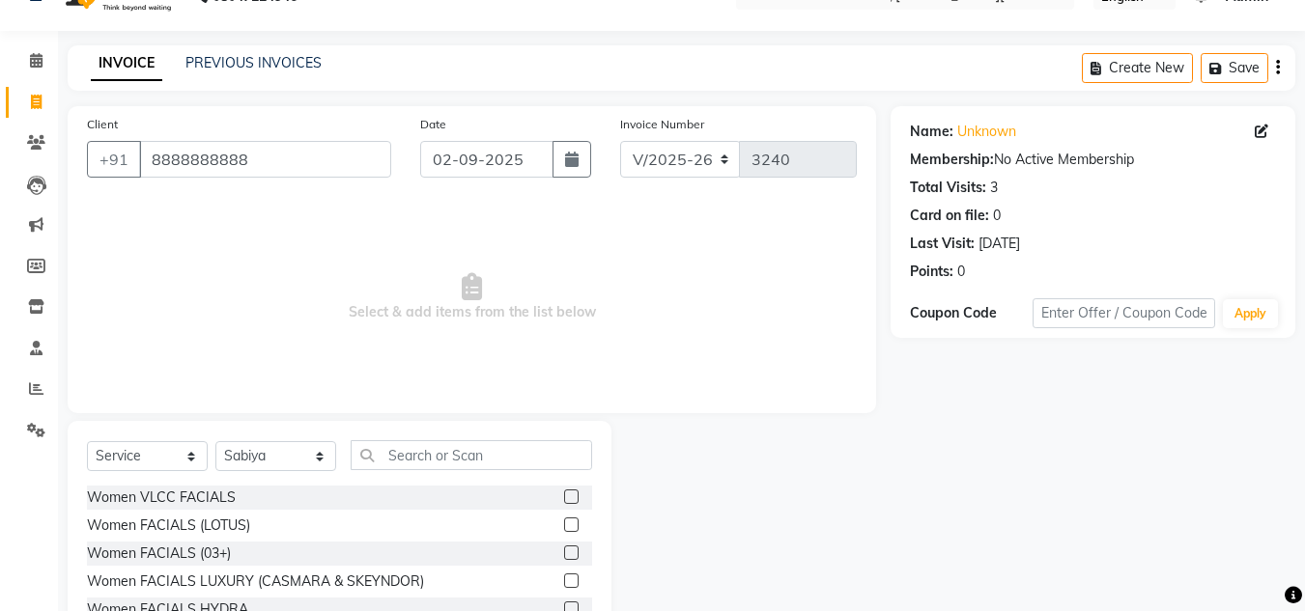
scroll to position [162, 0]
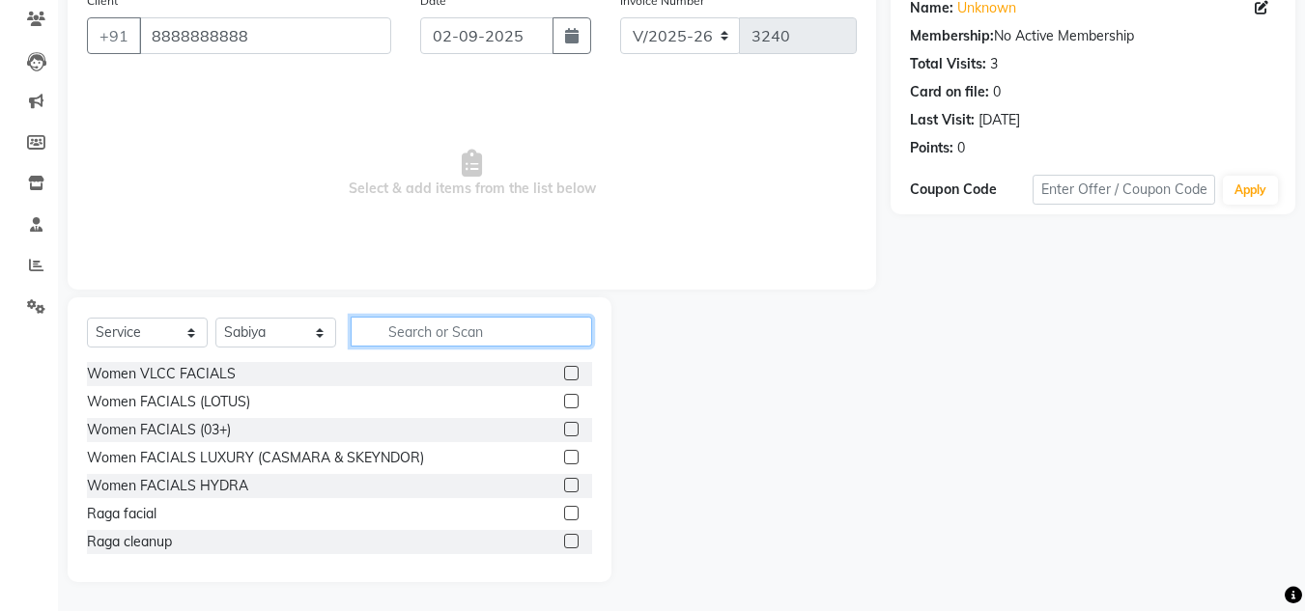
click at [421, 333] on input "text" at bounding box center [471, 332] width 241 height 30
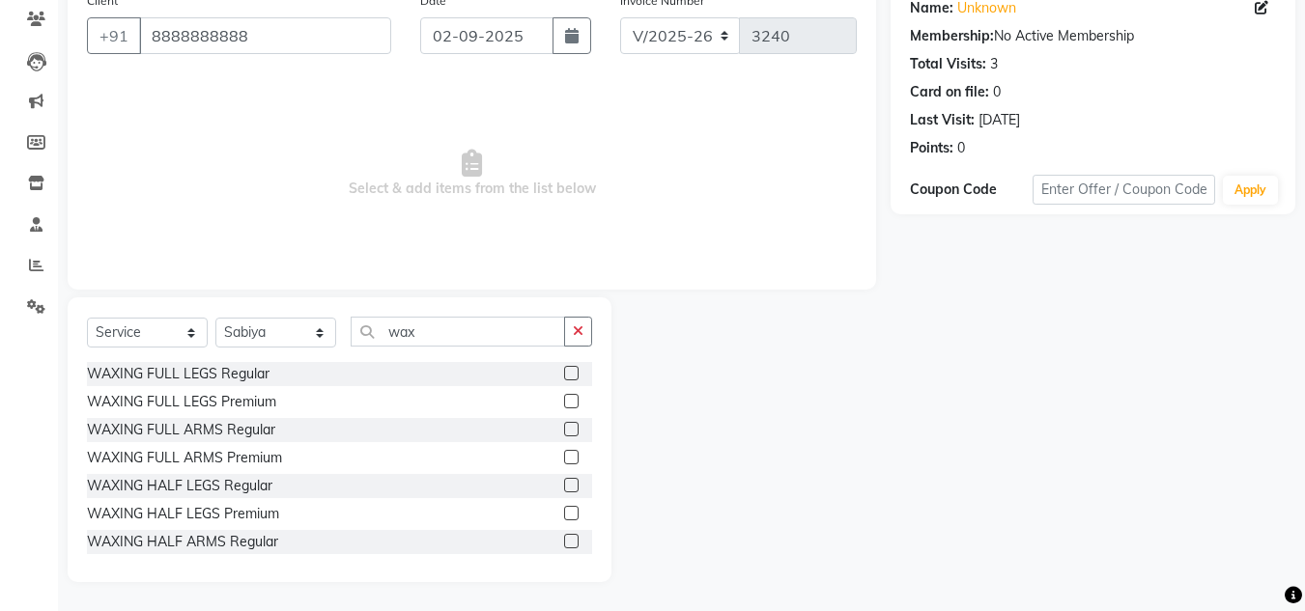
click at [564, 372] on label at bounding box center [571, 373] width 14 height 14
click at [564, 372] on input "checkbox" at bounding box center [570, 374] width 13 height 13
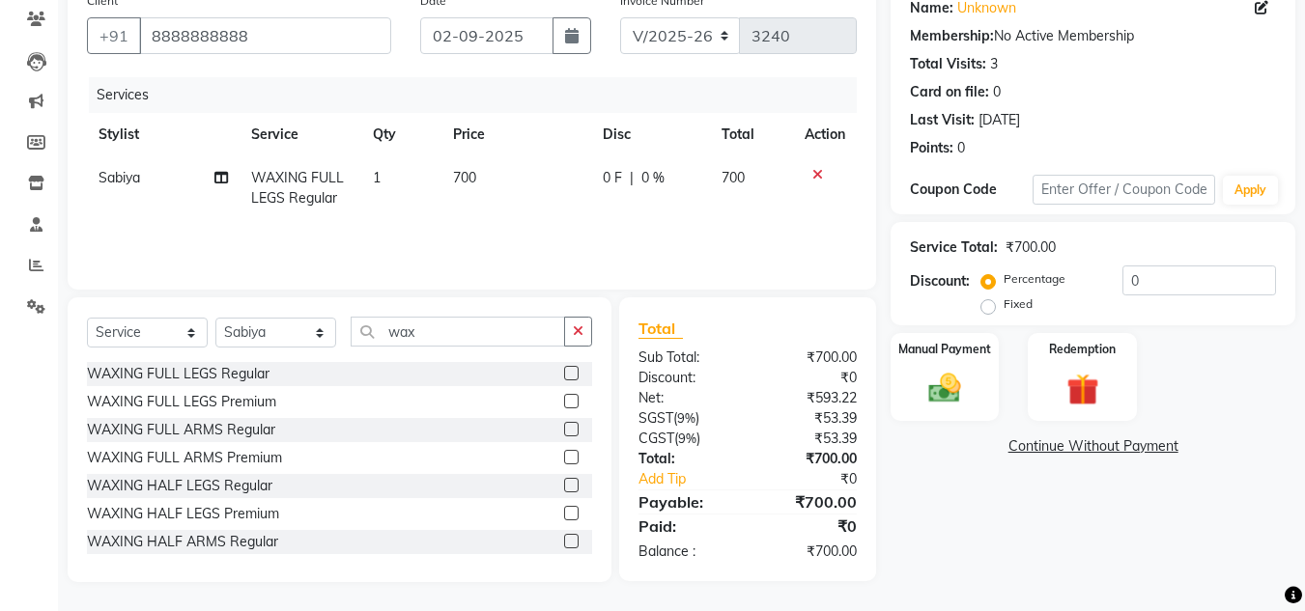
click at [564, 433] on label at bounding box center [571, 429] width 14 height 14
click at [564, 433] on input "checkbox" at bounding box center [570, 430] width 13 height 13
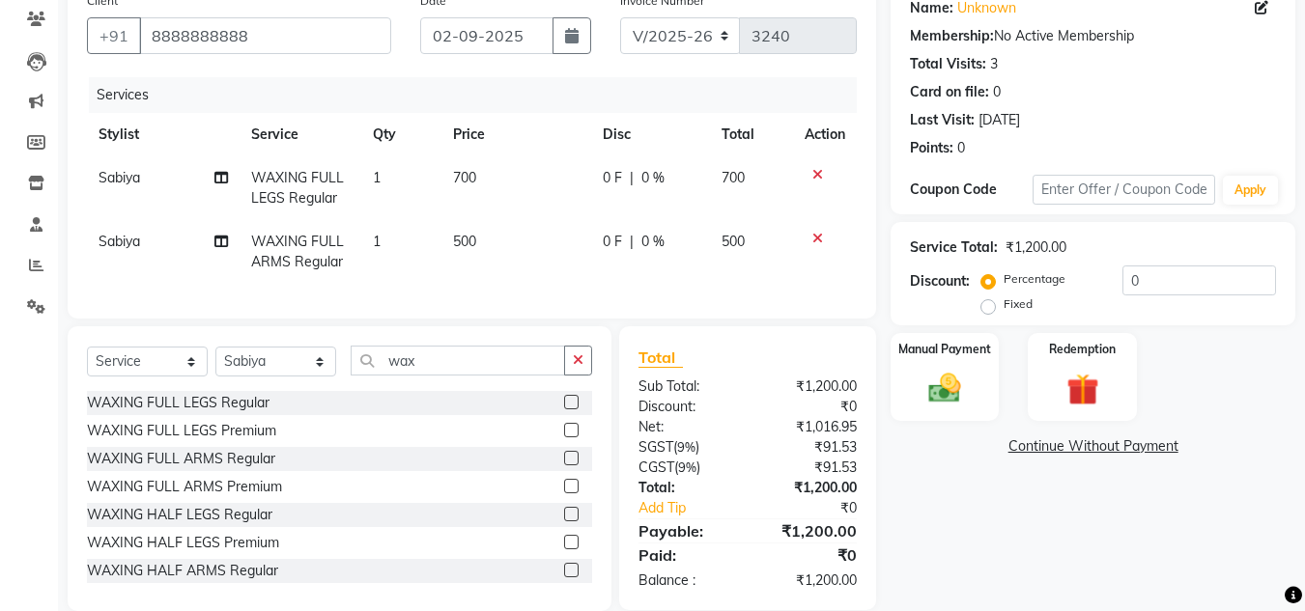
click at [502, 188] on td "700" at bounding box center [516, 188] width 150 height 64
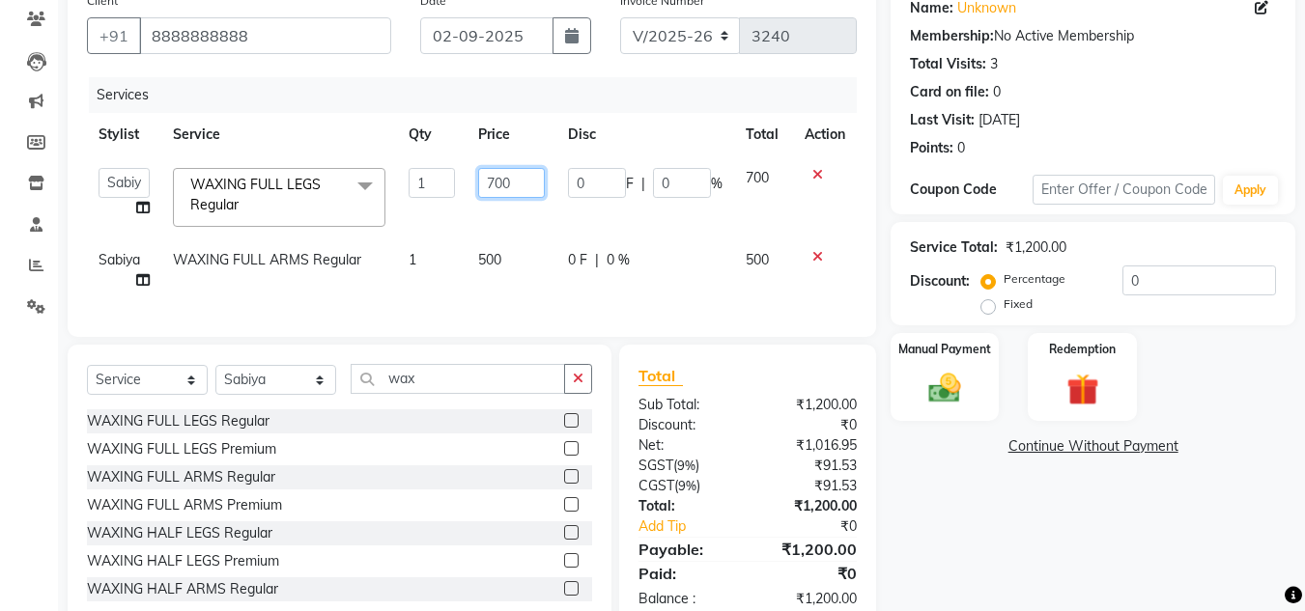
click at [525, 187] on input "700" at bounding box center [511, 183] width 67 height 30
click at [527, 252] on td "500" at bounding box center [512, 271] width 90 height 64
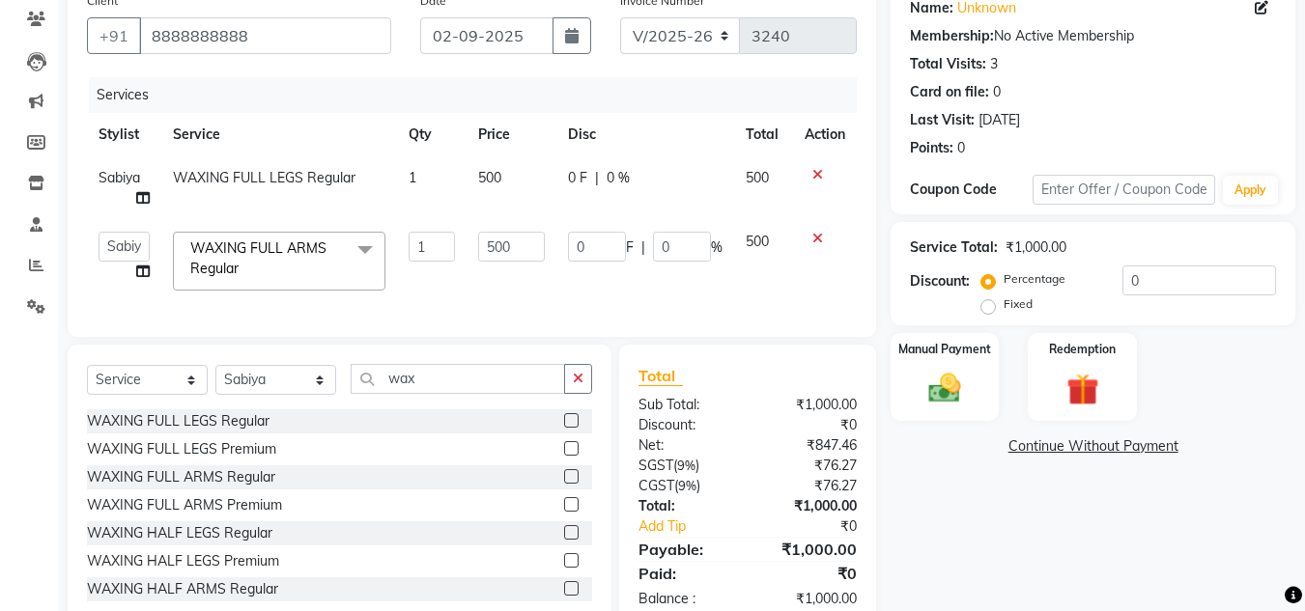
click at [762, 387] on div "Total" at bounding box center [748, 375] width 218 height 23
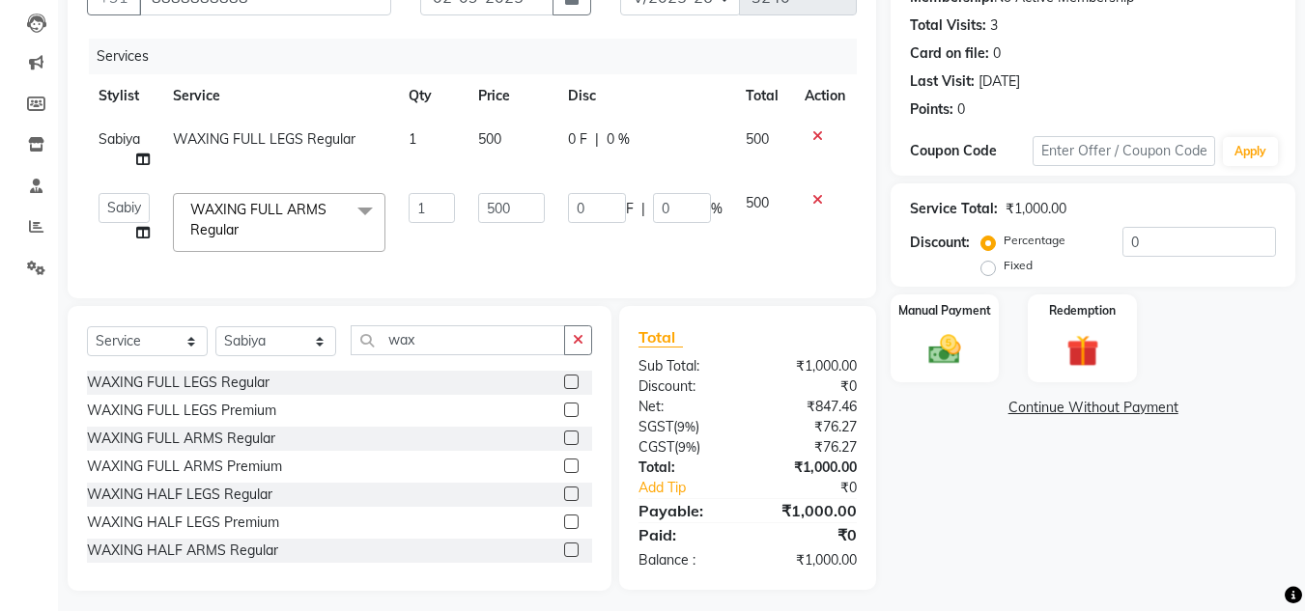
scroll to position [224, 0]
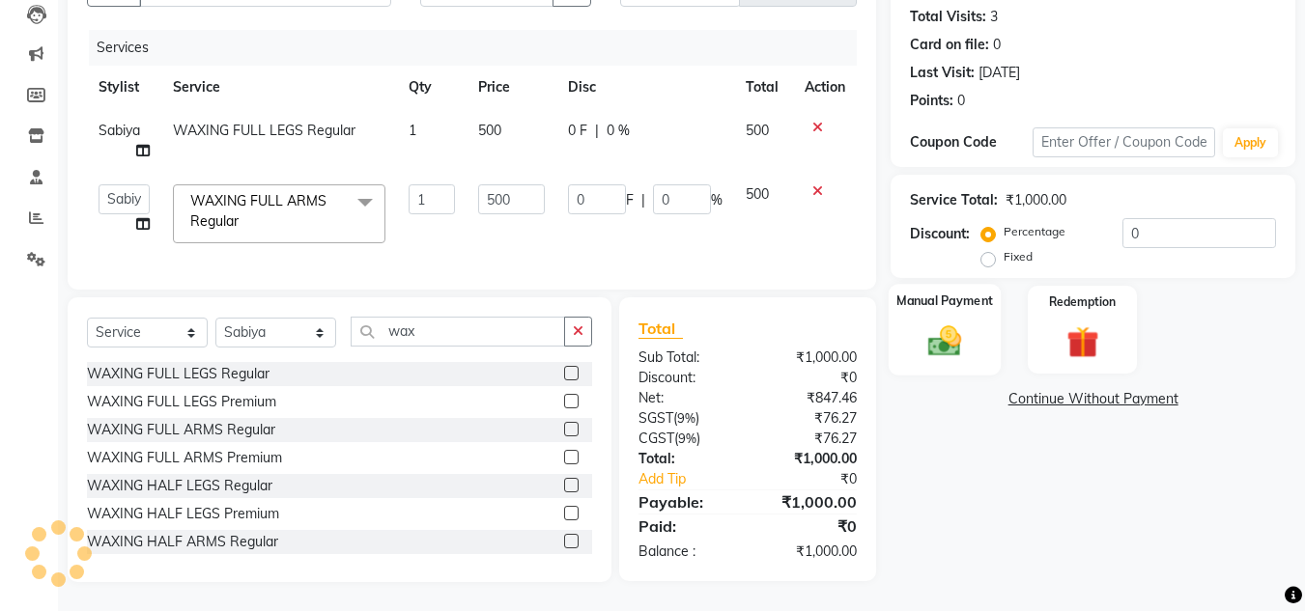
click at [968, 306] on div "Manual Payment" at bounding box center [945, 330] width 113 height 92
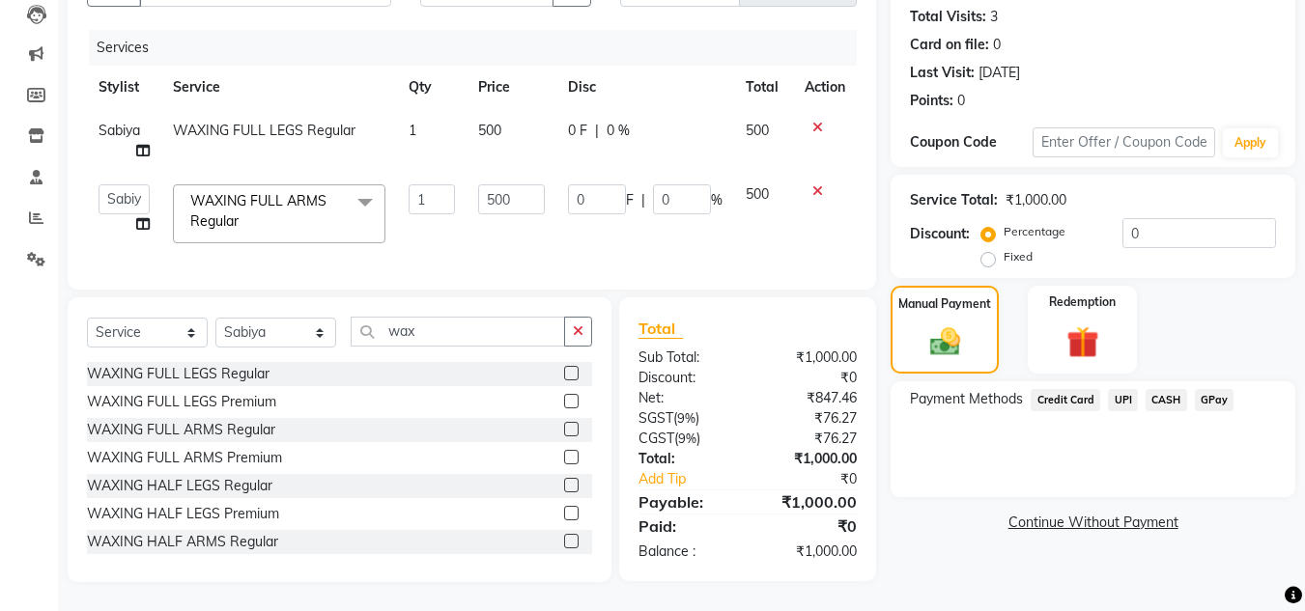
click at [1167, 389] on span "CASH" at bounding box center [1167, 400] width 42 height 22
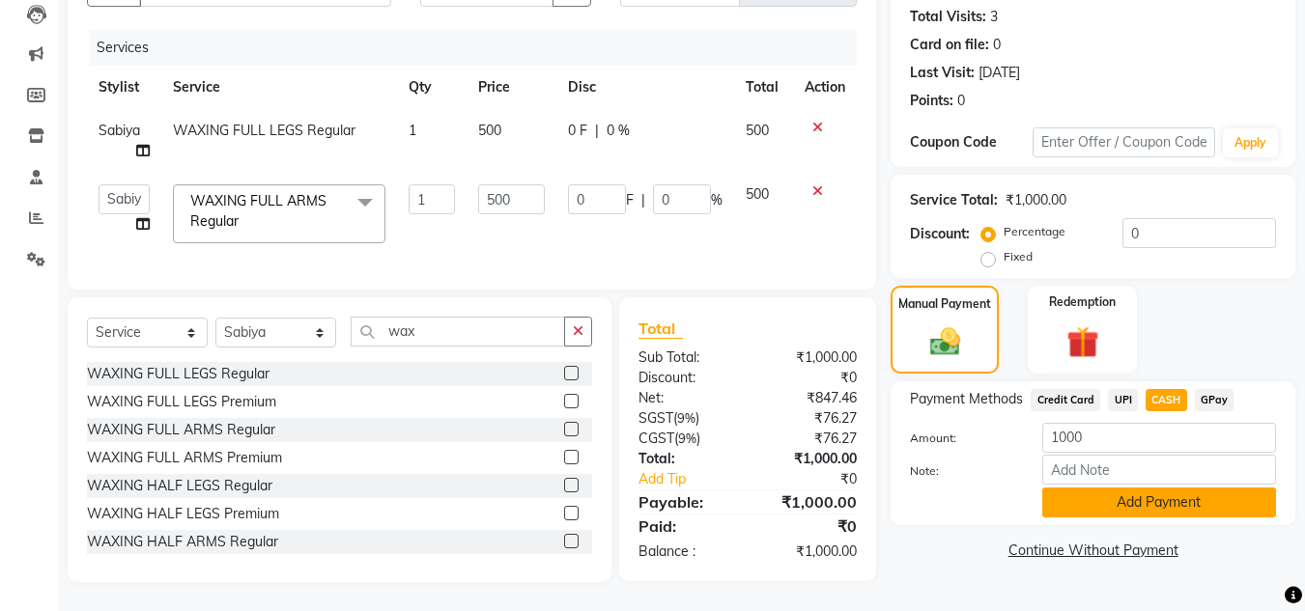
click at [1142, 488] on button "Add Payment" at bounding box center [1159, 503] width 234 height 30
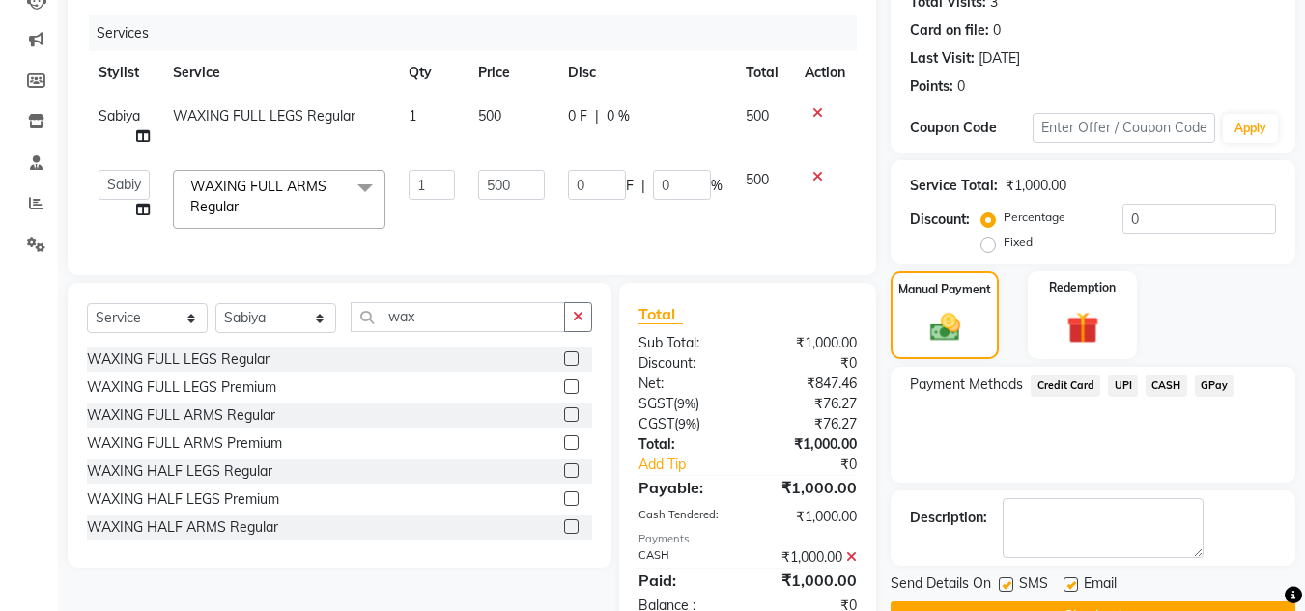
click at [1142, 458] on div "Payment Methods Credit Card UPI CASH GPay" at bounding box center [1093, 425] width 405 height 116
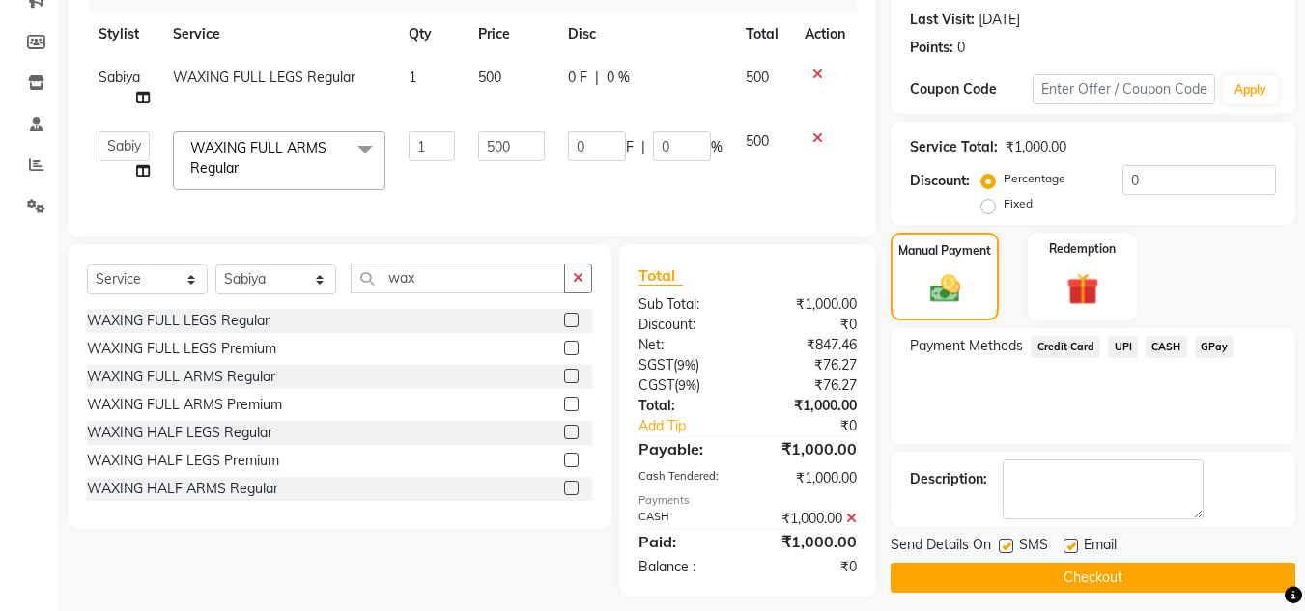
scroll to position [292, 0]
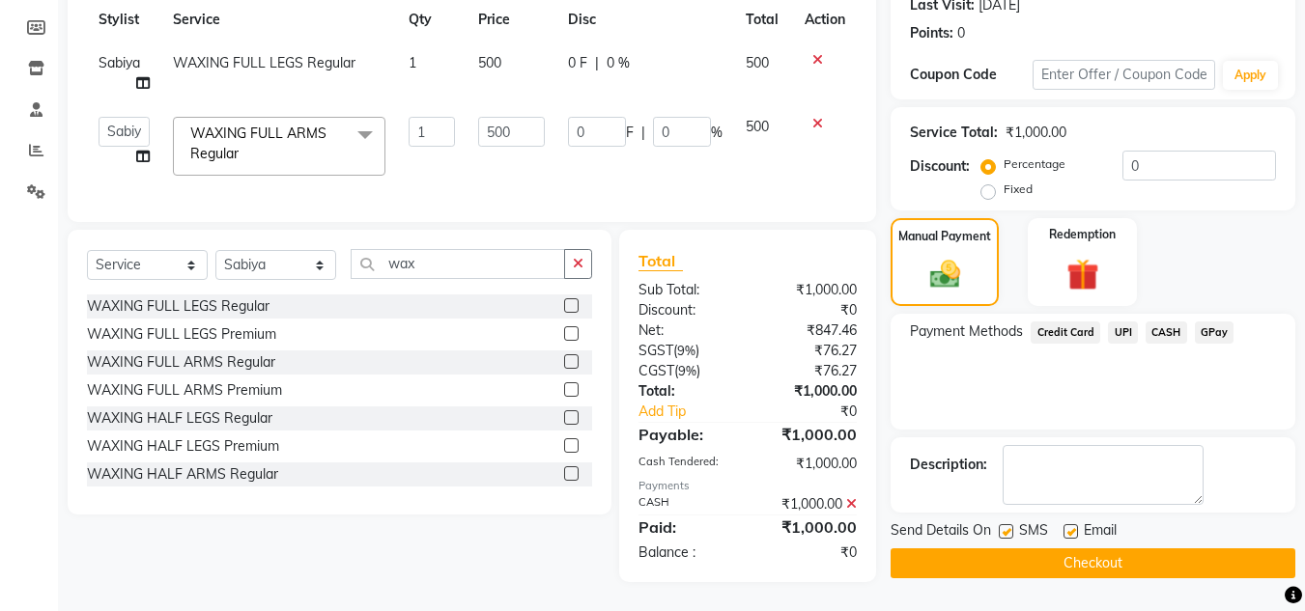
click at [1092, 549] on button "Checkout" at bounding box center [1093, 564] width 405 height 30
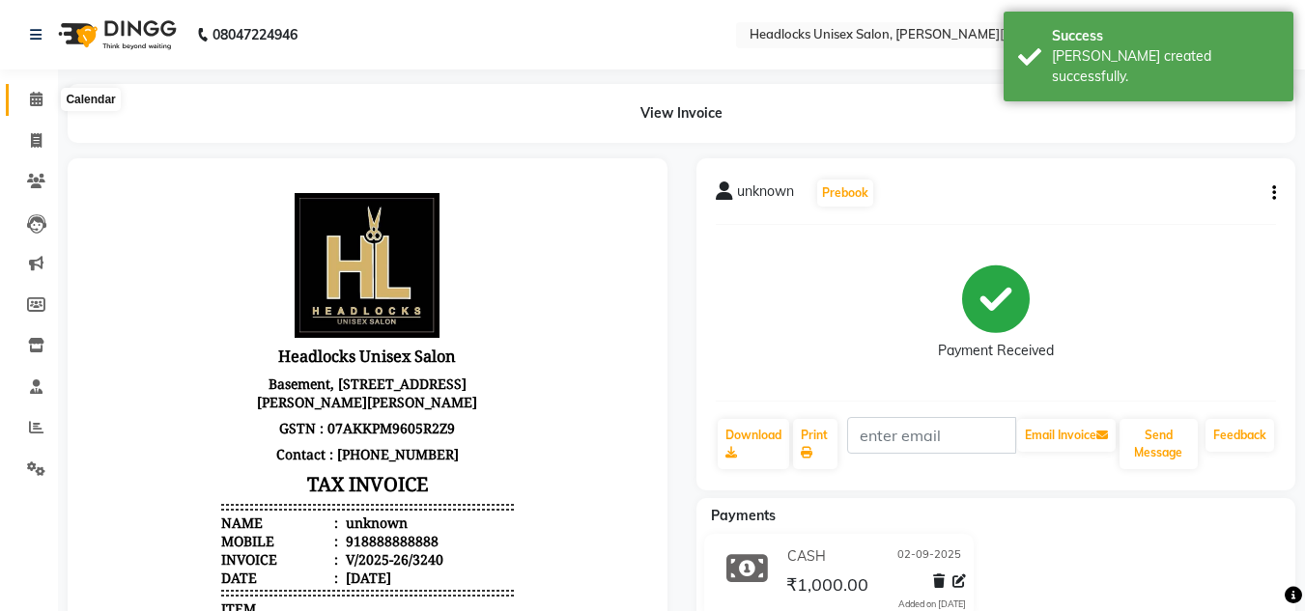
click at [38, 97] on icon at bounding box center [36, 99] width 13 height 14
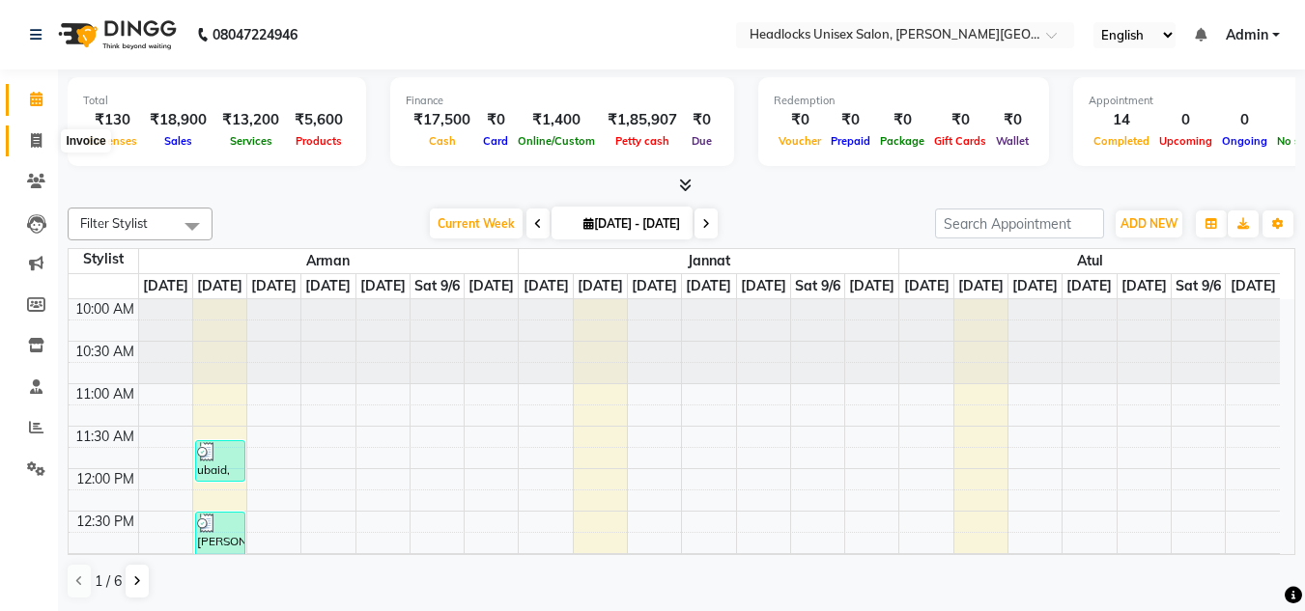
click at [34, 133] on icon at bounding box center [36, 140] width 11 height 14
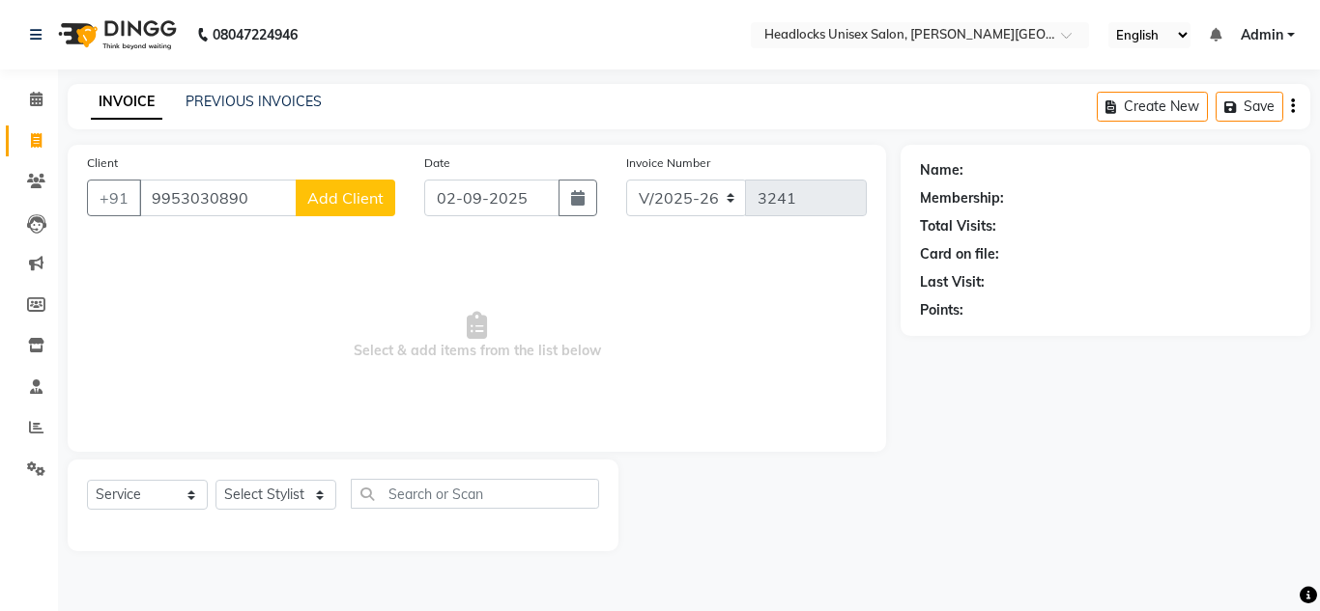
click at [359, 195] on span "Add Client" at bounding box center [345, 197] width 76 height 19
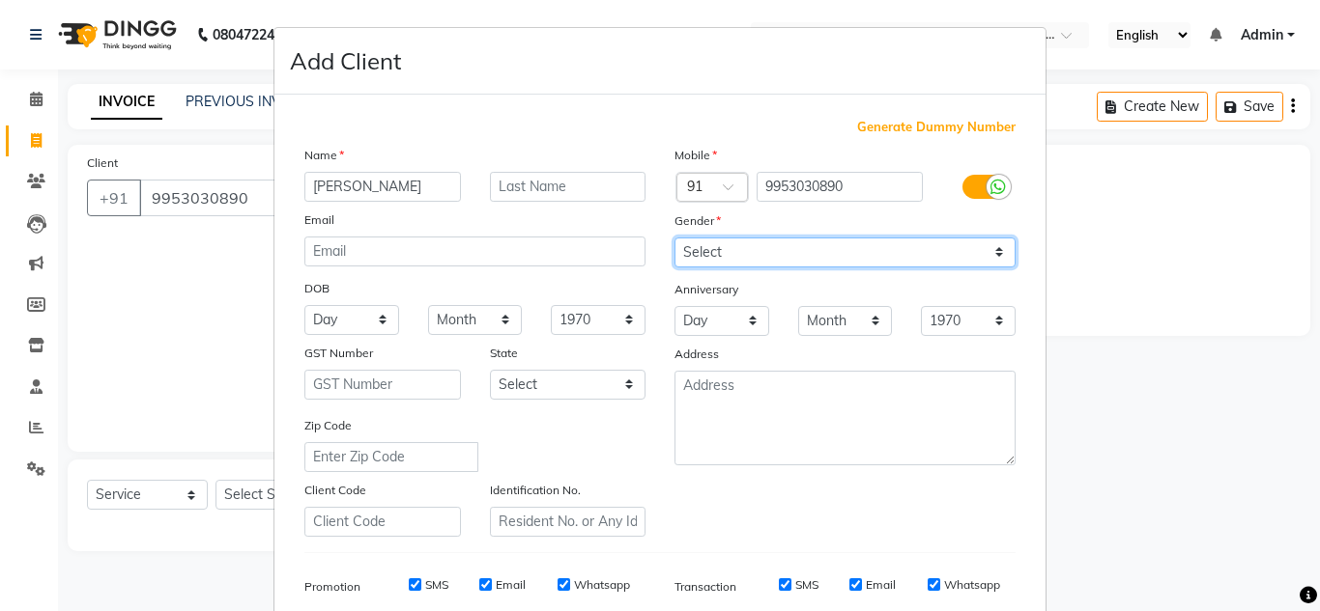
click at [701, 252] on select "Select [DEMOGRAPHIC_DATA] [DEMOGRAPHIC_DATA] Other Prefer Not To Say" at bounding box center [844, 253] width 341 height 30
click at [674, 238] on select "Select [DEMOGRAPHIC_DATA] [DEMOGRAPHIC_DATA] Other Prefer Not To Say" at bounding box center [844, 253] width 341 height 30
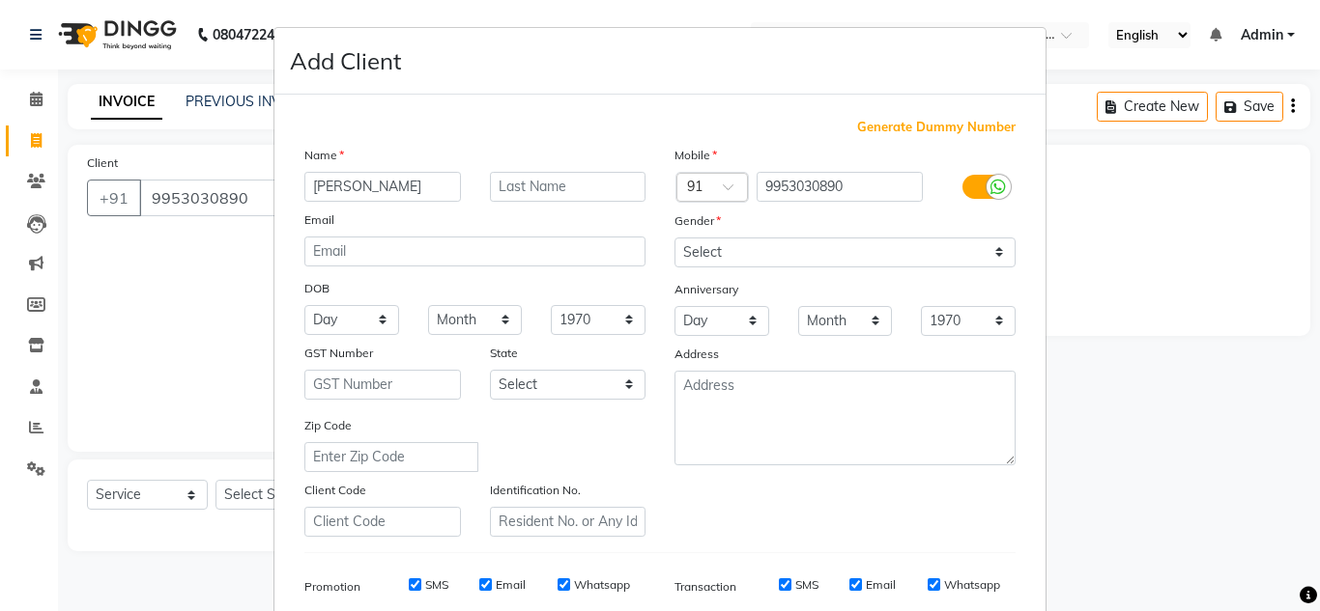
click at [1145, 295] on ngb-modal-window "Add Client Generate Dummy Number Name [PERSON_NAME] Email DOB Day 01 02 03 04 0…" at bounding box center [660, 305] width 1320 height 611
click at [1120, 333] on ngb-modal-window "Add Client Generate Dummy Number Name [PERSON_NAME] Email DOB Day 01 02 03 04 0…" at bounding box center [660, 305] width 1320 height 611
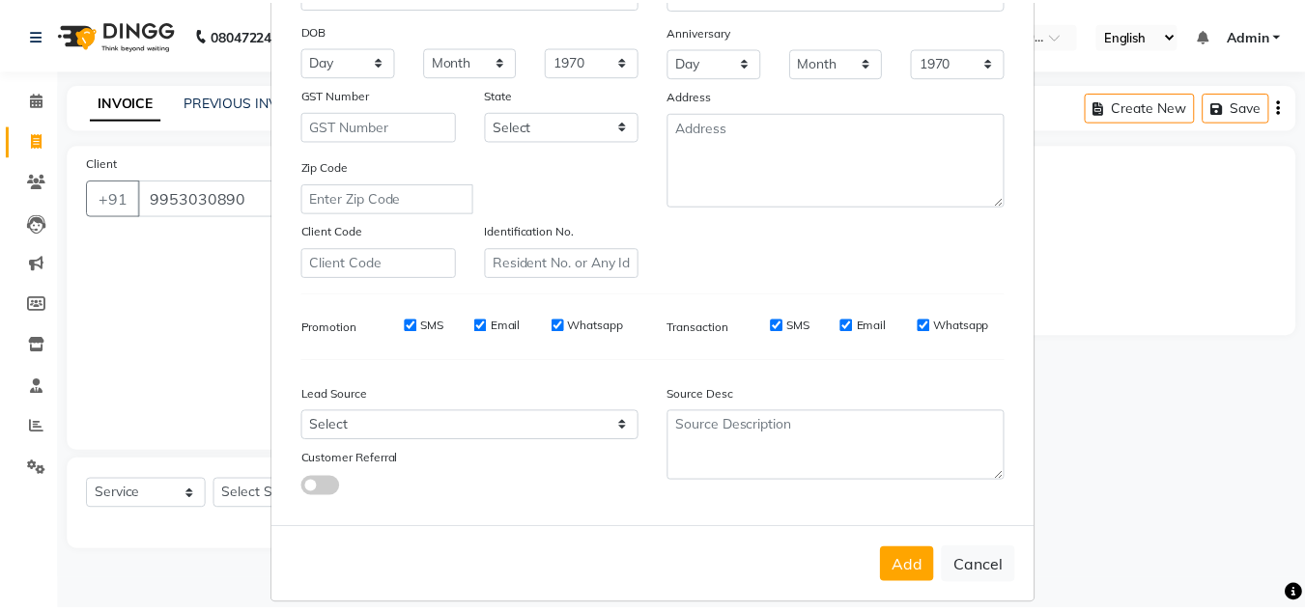
scroll to position [280, 0]
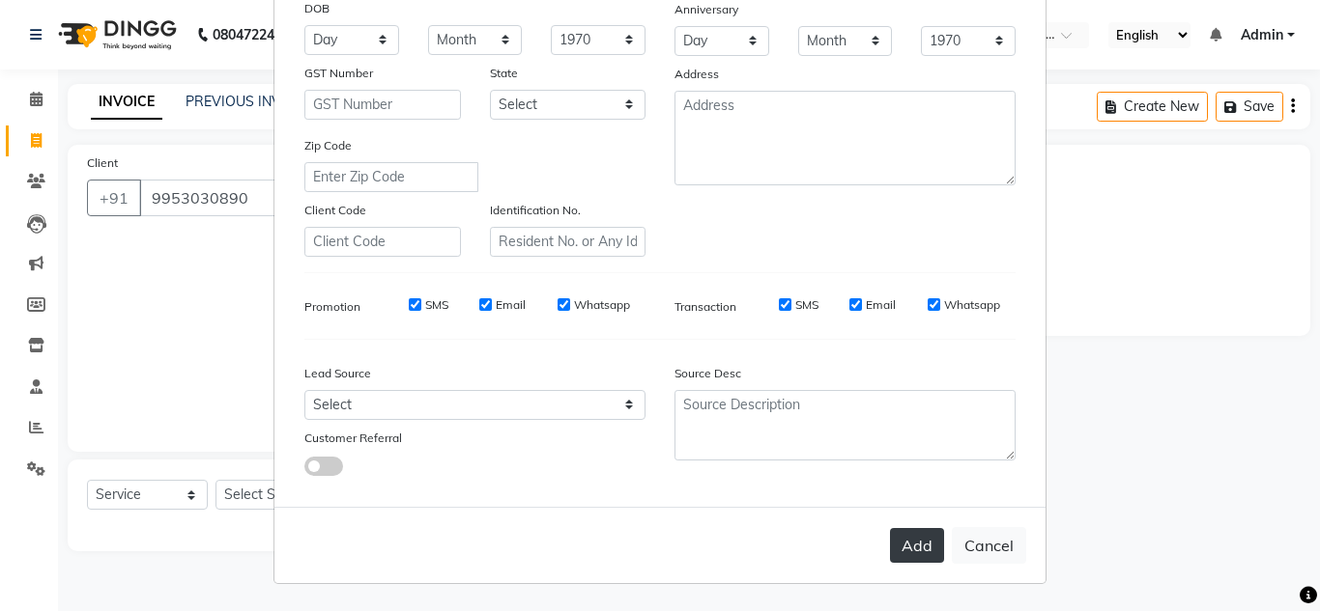
click at [908, 548] on button "Add" at bounding box center [917, 545] width 54 height 35
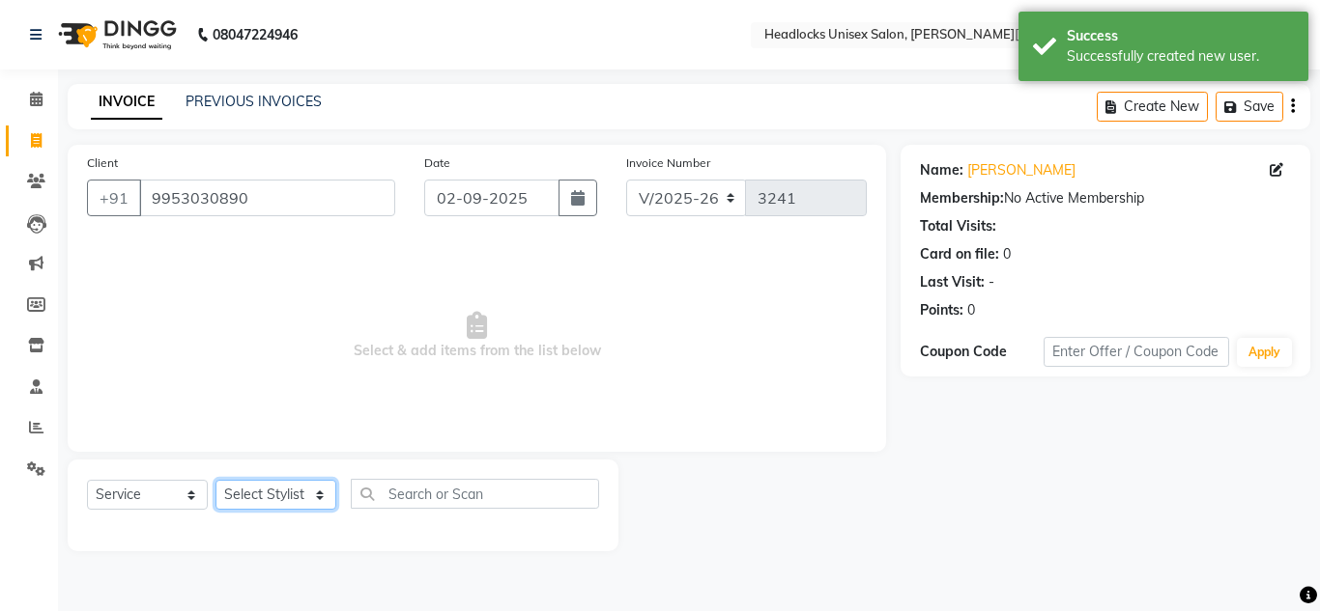
click at [298, 498] on select "Select Stylist [PERSON_NAME] Jannat Kaif [DATE] [PERSON_NAME] [PERSON_NAME] [PE…" at bounding box center [275, 495] width 121 height 30
click at [215, 480] on select "Select Stylist [PERSON_NAME] Jannat Kaif [DATE] [PERSON_NAME] [PERSON_NAME] [PE…" at bounding box center [275, 495] width 121 height 30
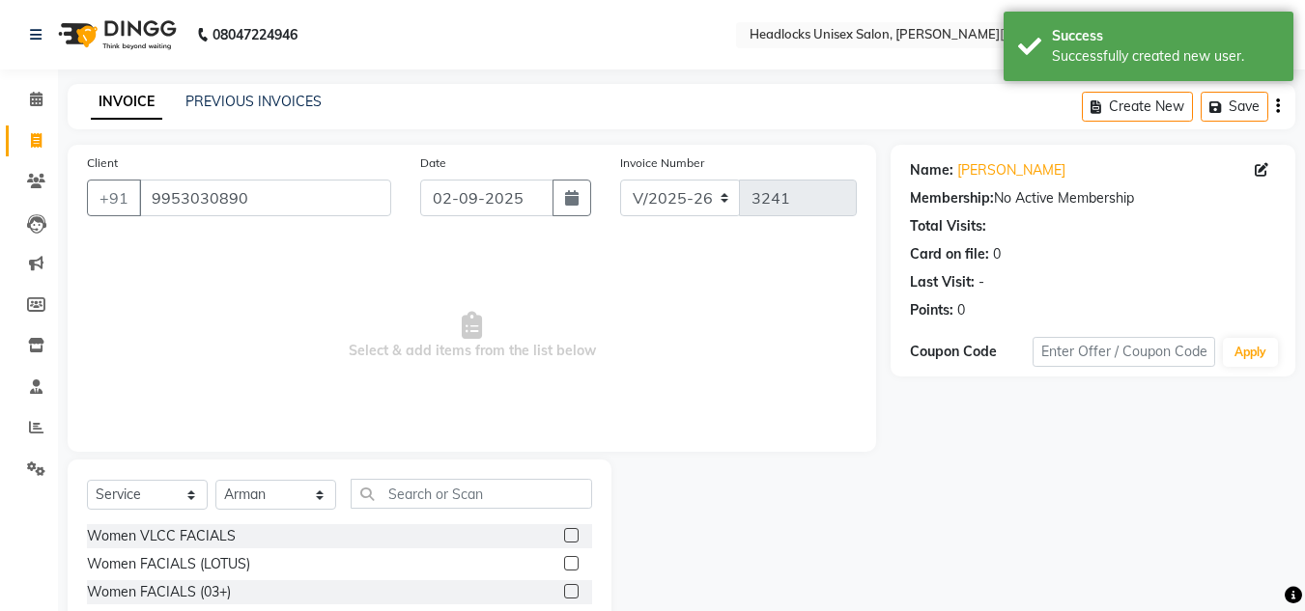
click at [533, 298] on span "Select & add items from the list below" at bounding box center [472, 336] width 770 height 193
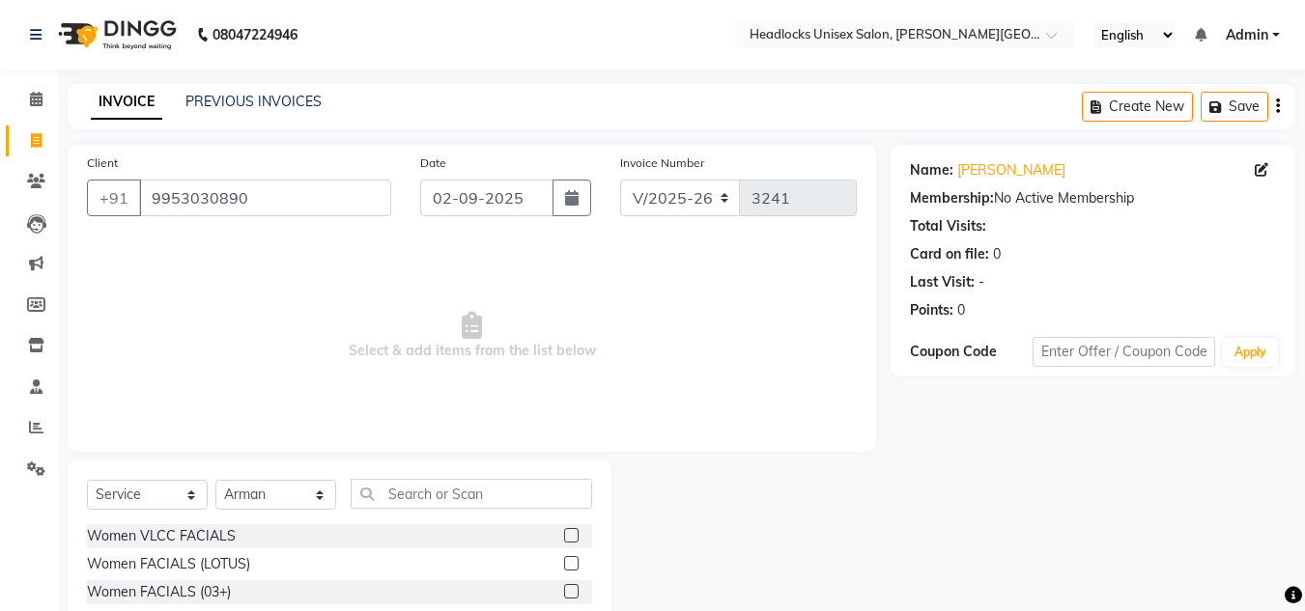
click at [742, 468] on div at bounding box center [750, 602] width 279 height 285
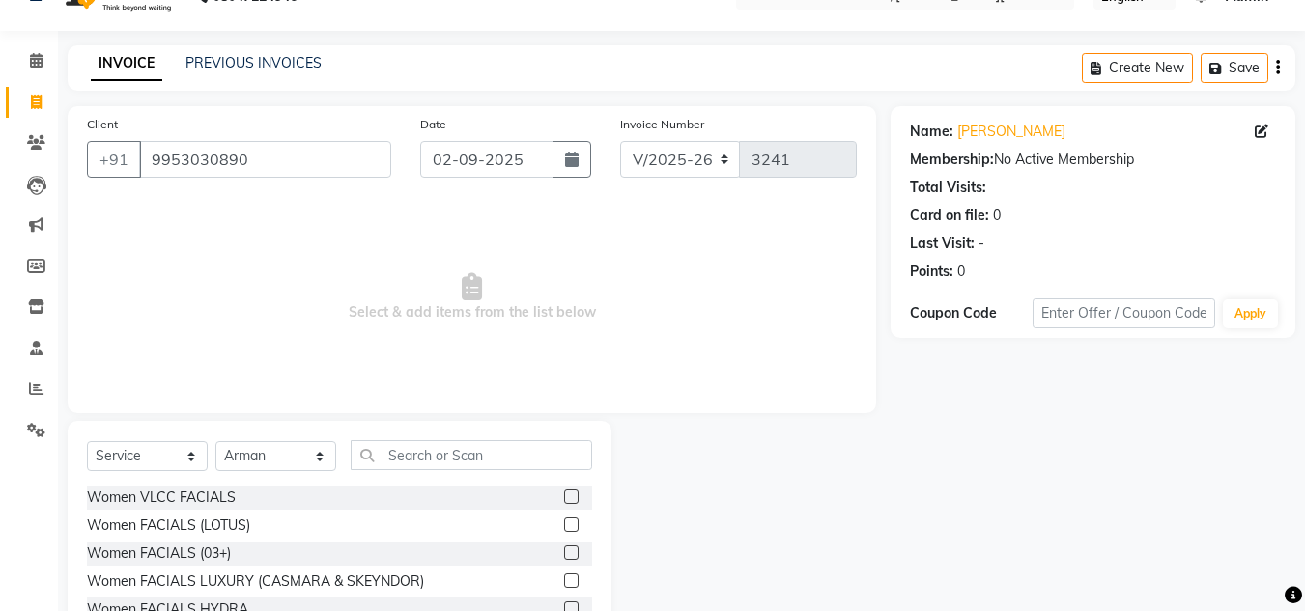
scroll to position [162, 0]
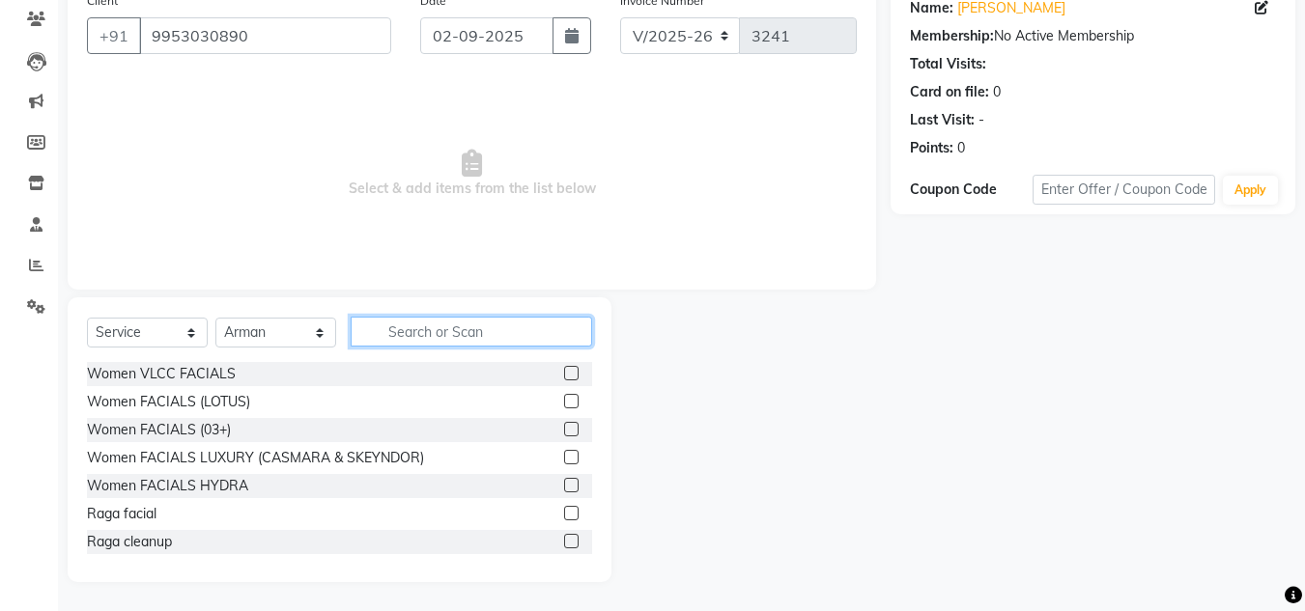
click at [418, 336] on input "text" at bounding box center [471, 332] width 241 height 30
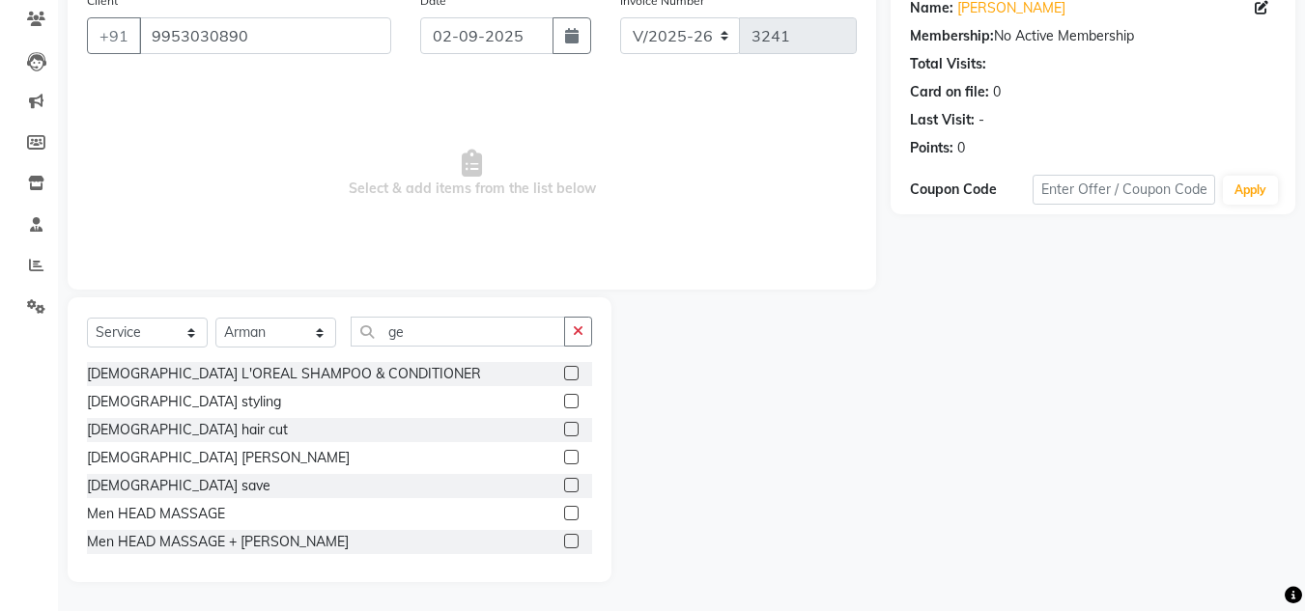
click at [564, 426] on label at bounding box center [571, 429] width 14 height 14
click at [564, 426] on input "checkbox" at bounding box center [570, 430] width 13 height 13
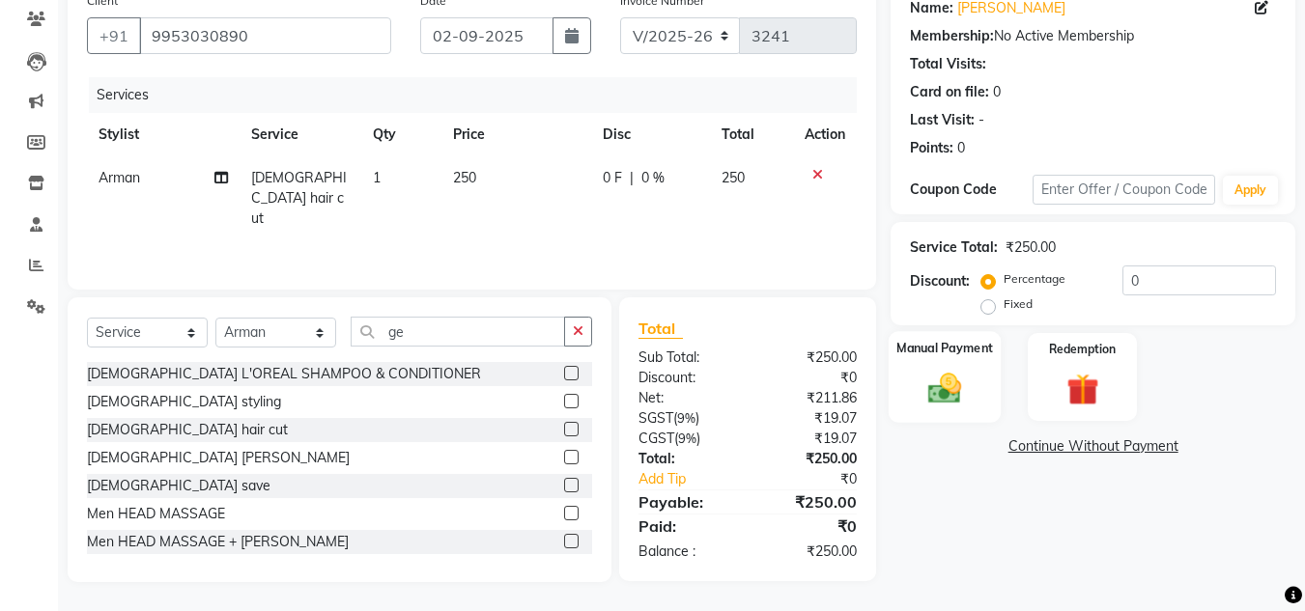
click at [954, 373] on img at bounding box center [945, 388] width 54 height 39
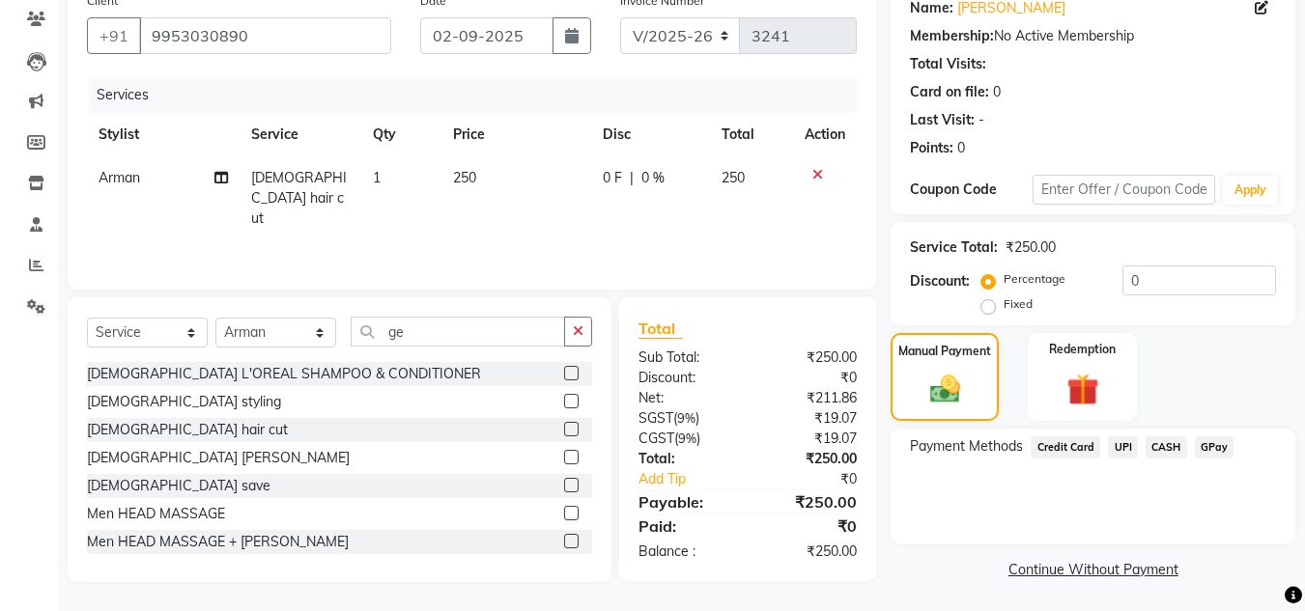
click at [1169, 451] on span "CASH" at bounding box center [1167, 448] width 42 height 22
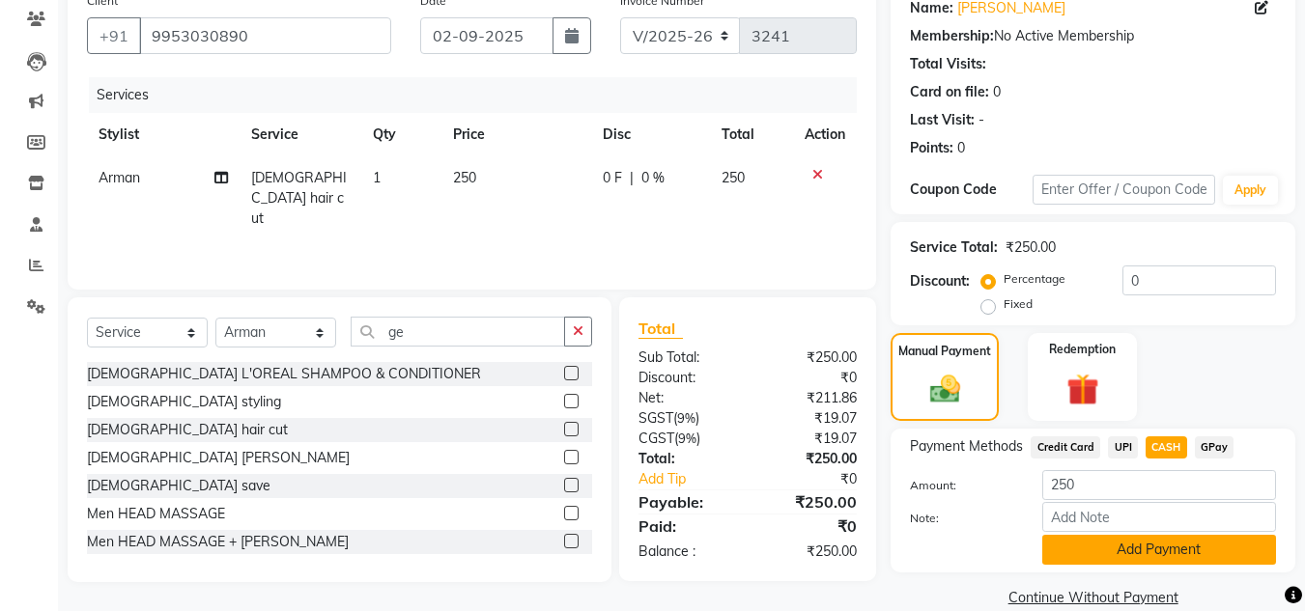
click at [1168, 550] on button "Add Payment" at bounding box center [1159, 550] width 234 height 30
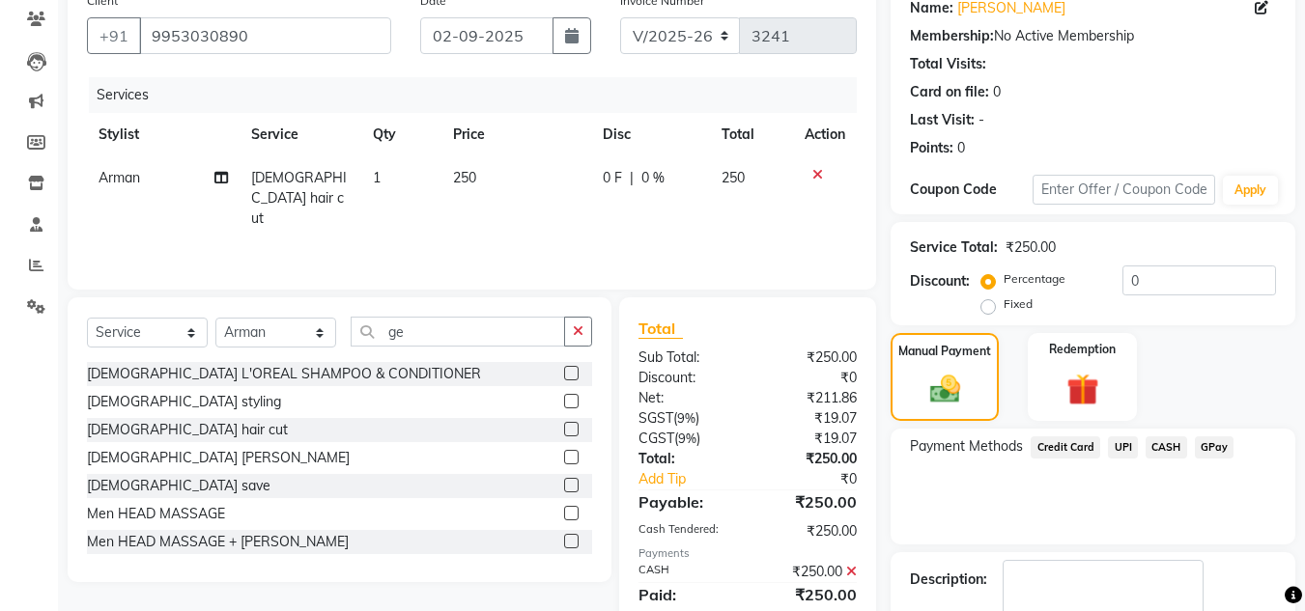
click at [1155, 524] on div "Payment Methods Credit Card UPI CASH GPay" at bounding box center [1093, 487] width 405 height 116
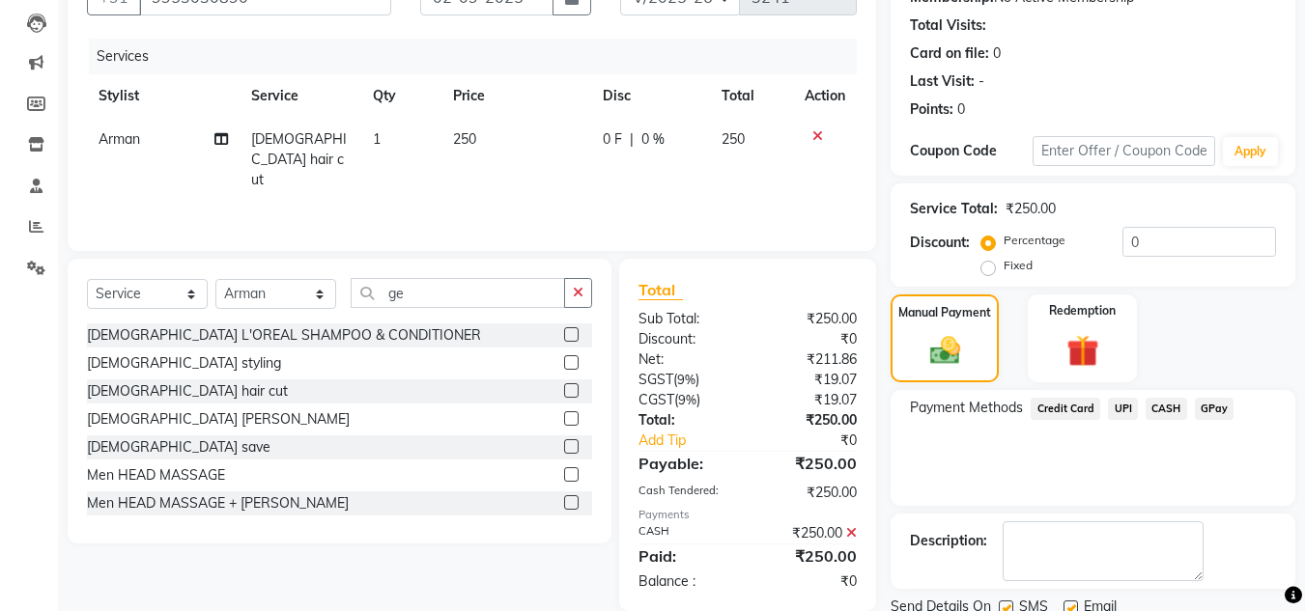
scroll to position [273, 0]
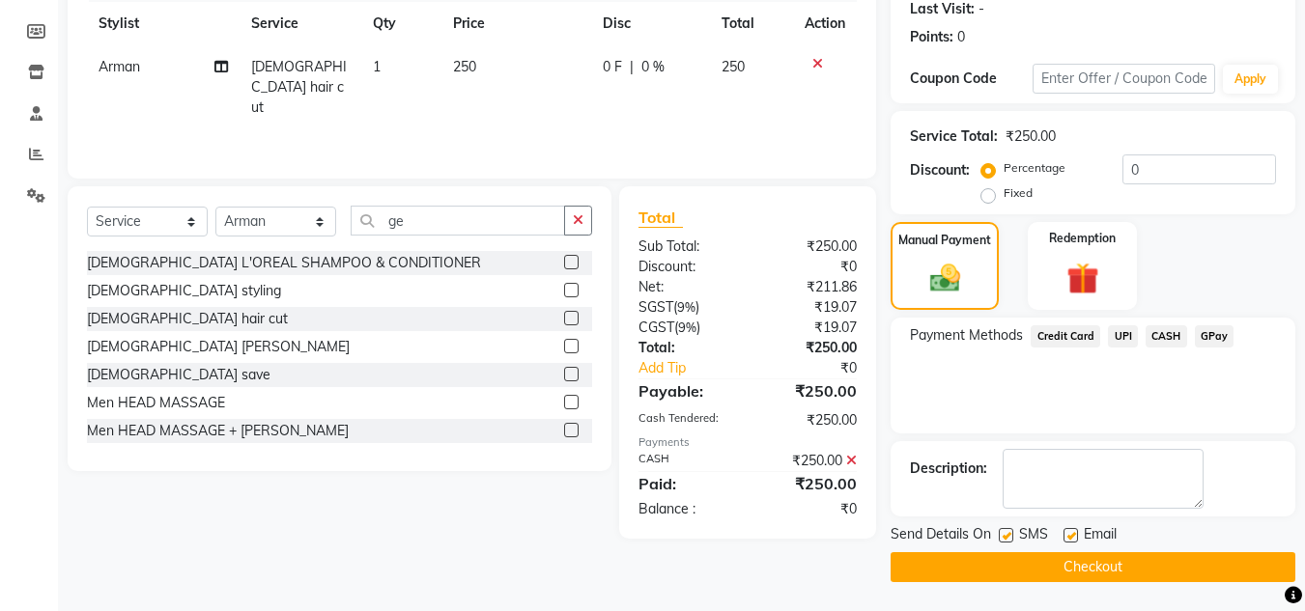
click at [1136, 574] on button "Checkout" at bounding box center [1093, 568] width 405 height 30
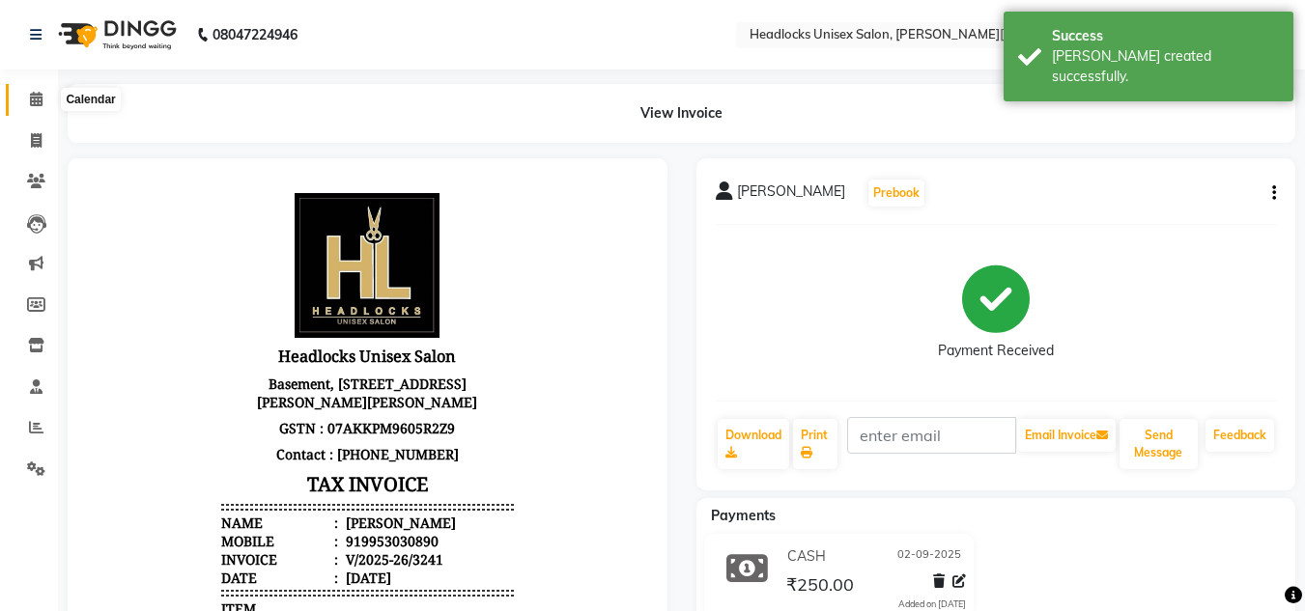
click at [38, 98] on icon at bounding box center [36, 99] width 13 height 14
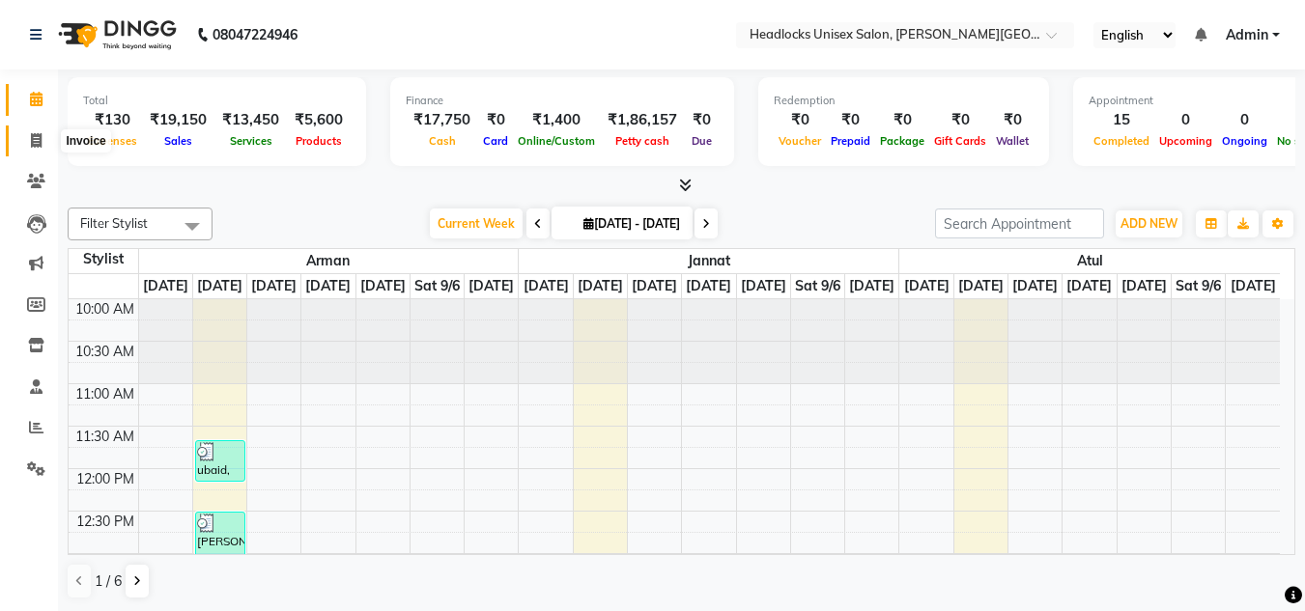
click at [39, 135] on icon at bounding box center [36, 140] width 11 height 14
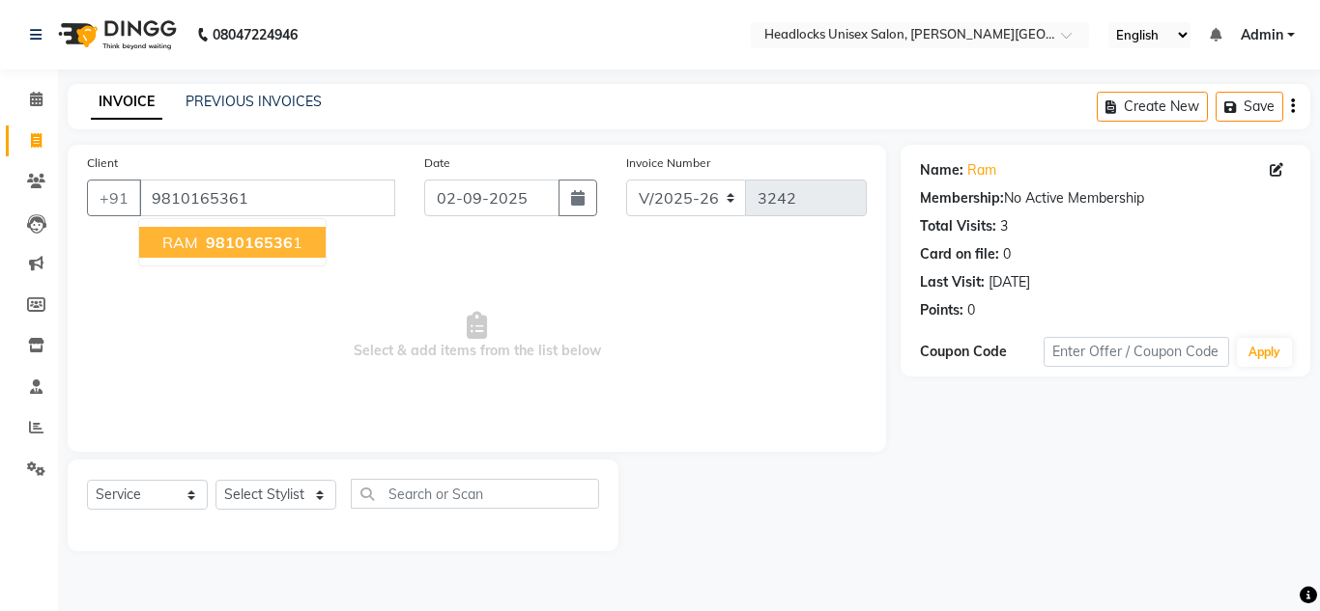
click at [241, 243] on span "981016536" at bounding box center [249, 242] width 87 height 19
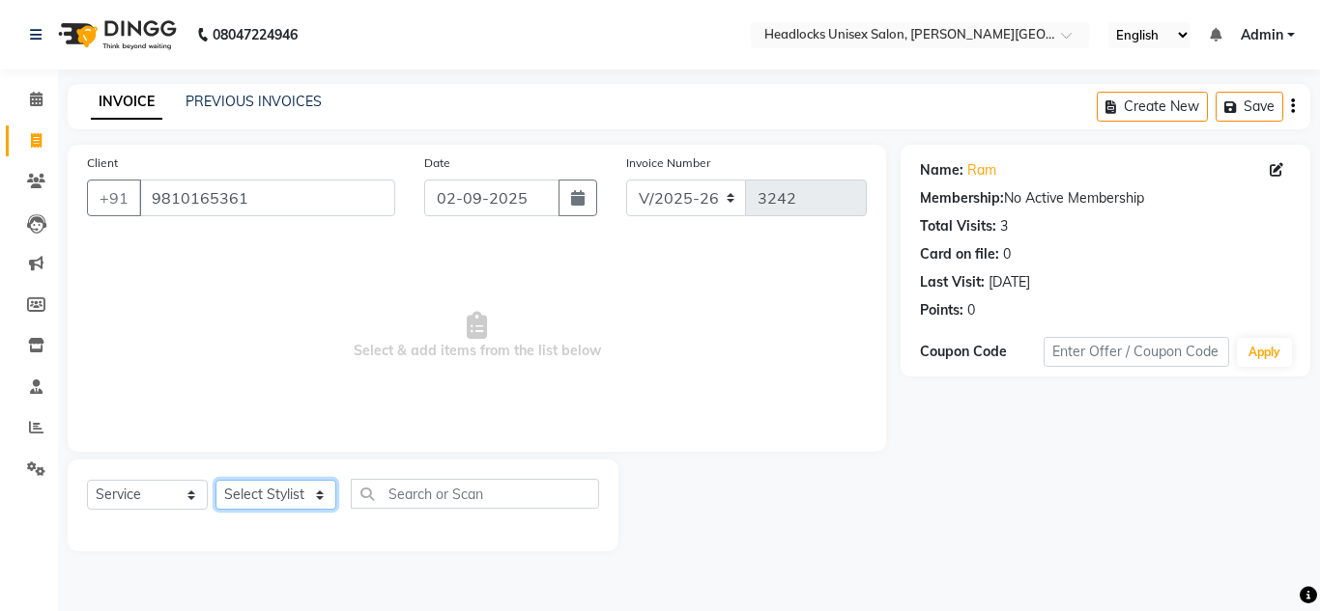
click at [271, 496] on select "Select Stylist [PERSON_NAME] Jannat Kaif [DATE] [PERSON_NAME] [PERSON_NAME] [PE…" at bounding box center [275, 495] width 121 height 30
click at [215, 480] on select "Select Stylist [PERSON_NAME] Jannat Kaif [DATE] [PERSON_NAME] [PERSON_NAME] [PE…" at bounding box center [275, 495] width 121 height 30
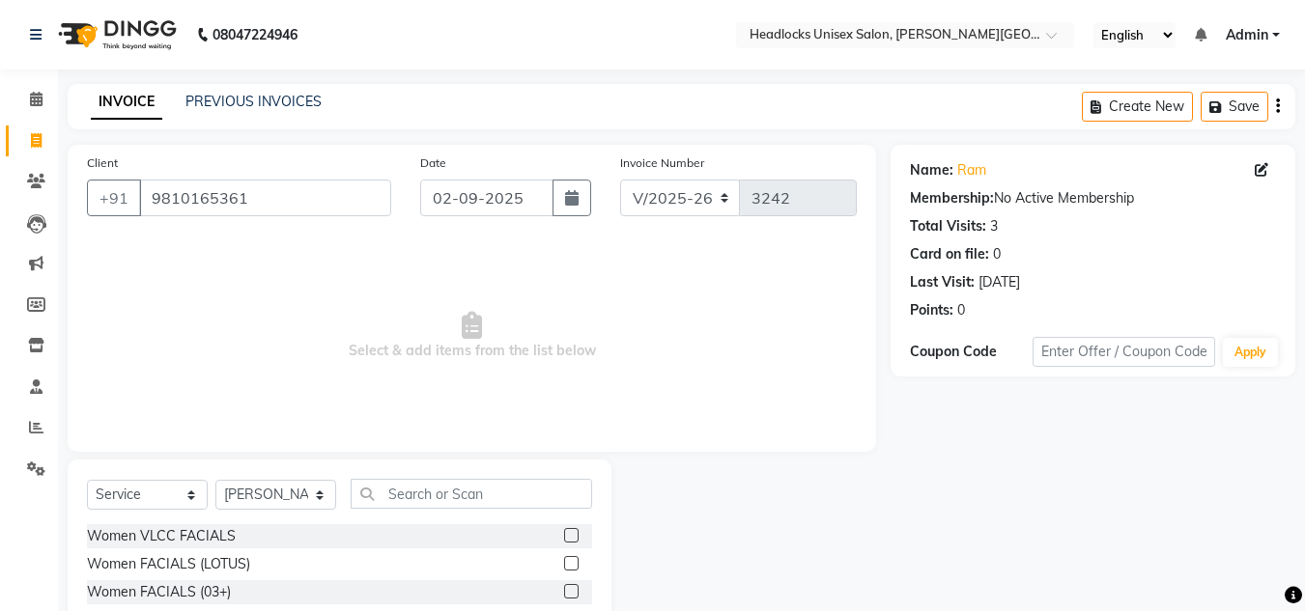
click at [710, 308] on span "Select & add items from the list below" at bounding box center [472, 336] width 770 height 193
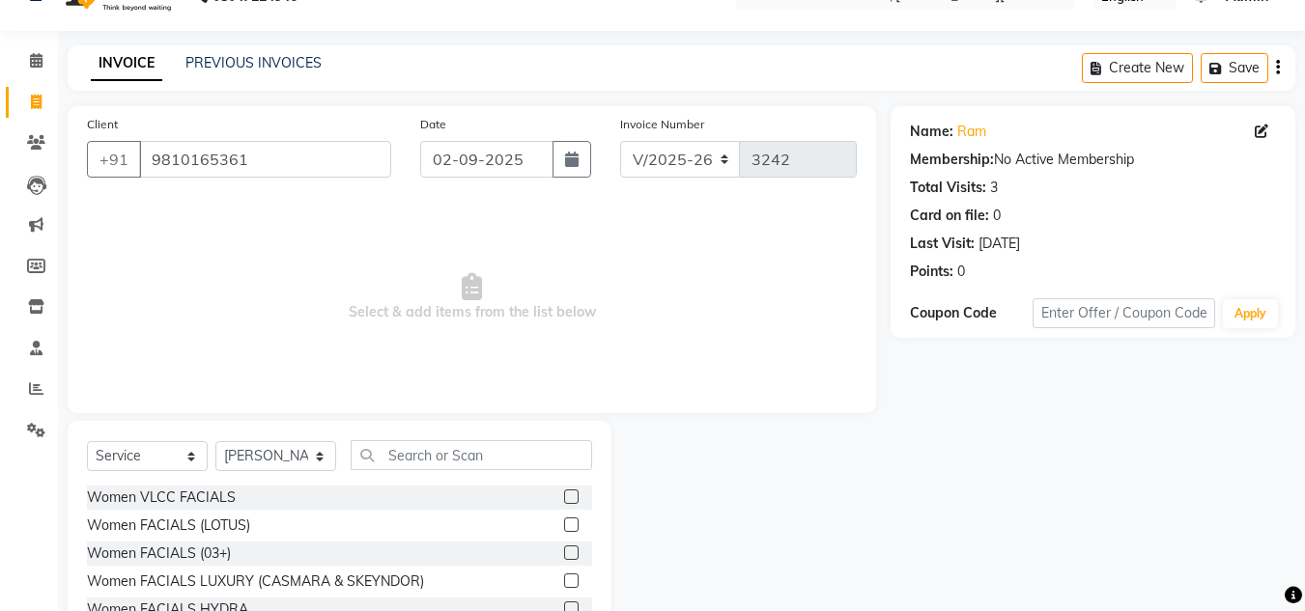
scroll to position [162, 0]
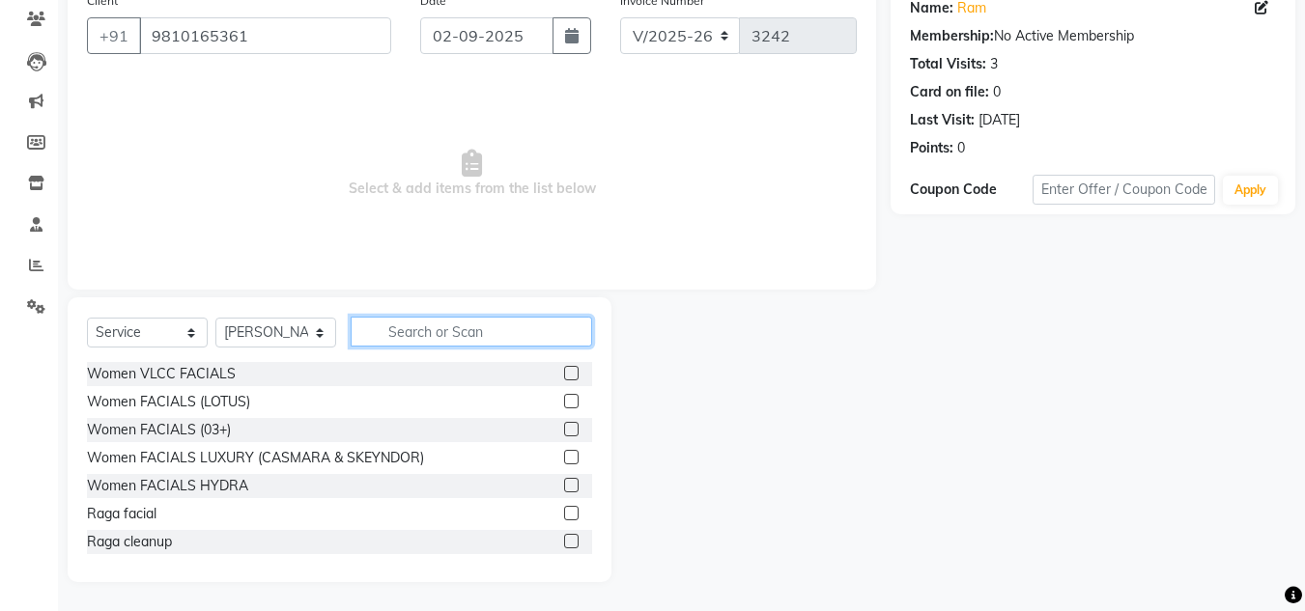
click at [518, 339] on input "text" at bounding box center [471, 332] width 241 height 30
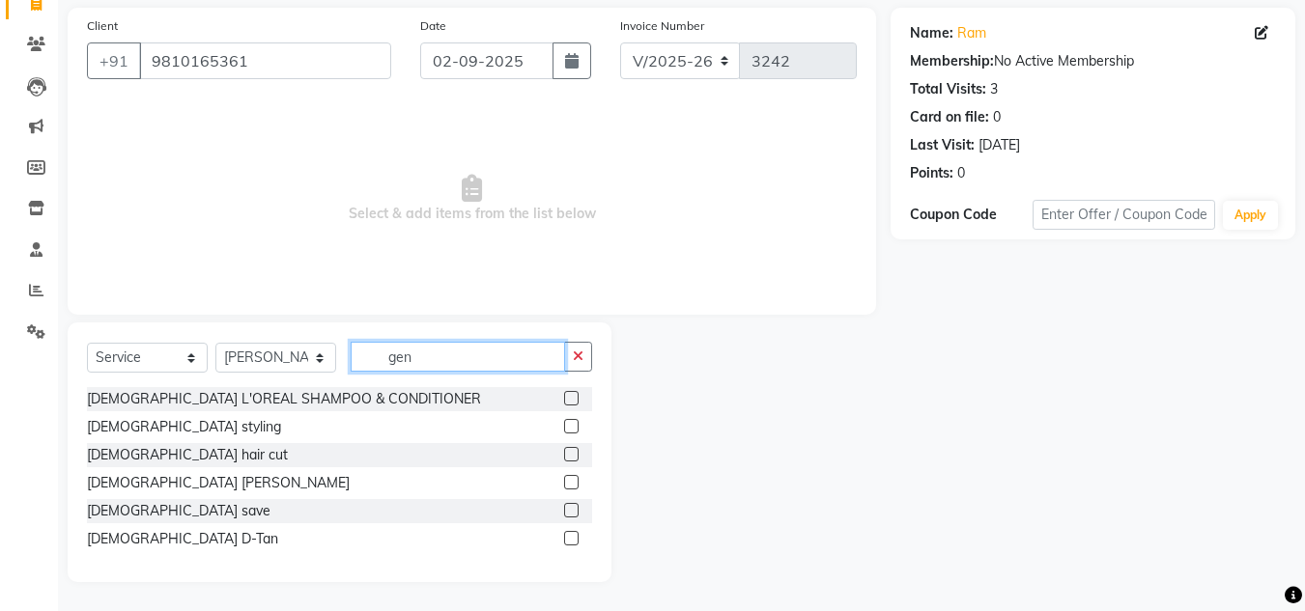
scroll to position [137, 0]
click at [572, 455] on label at bounding box center [571, 454] width 14 height 14
click at [572, 455] on input "checkbox" at bounding box center [570, 455] width 13 height 13
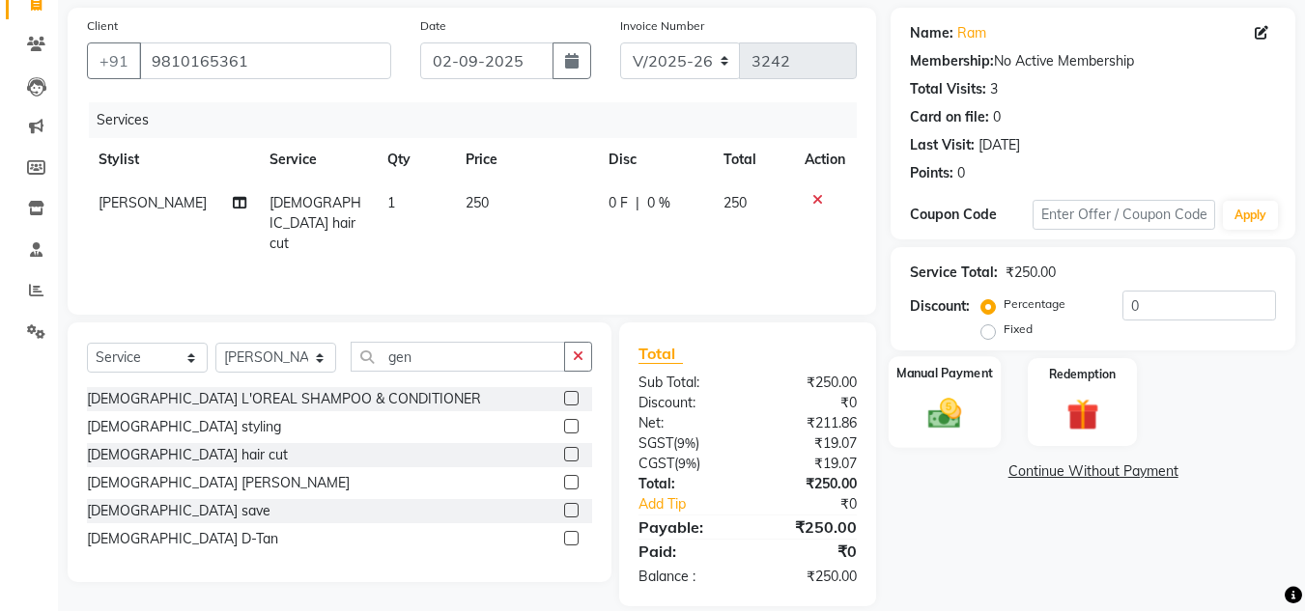
click at [958, 399] on img at bounding box center [945, 413] width 54 height 39
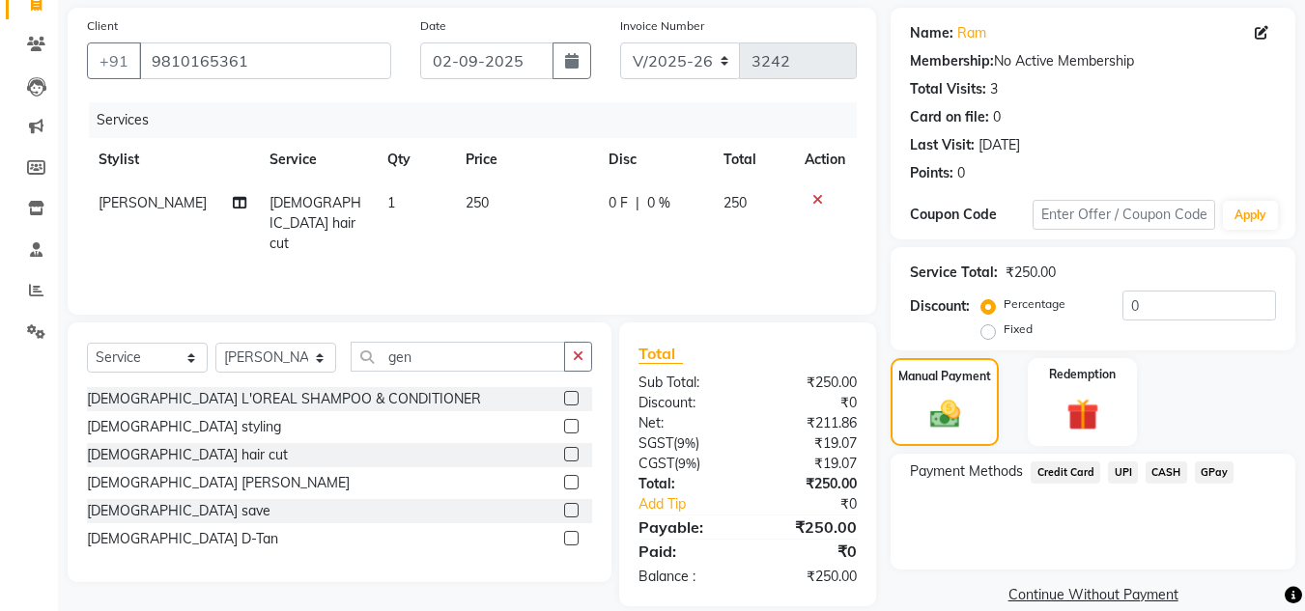
click at [1122, 471] on span "UPI" at bounding box center [1123, 473] width 30 height 22
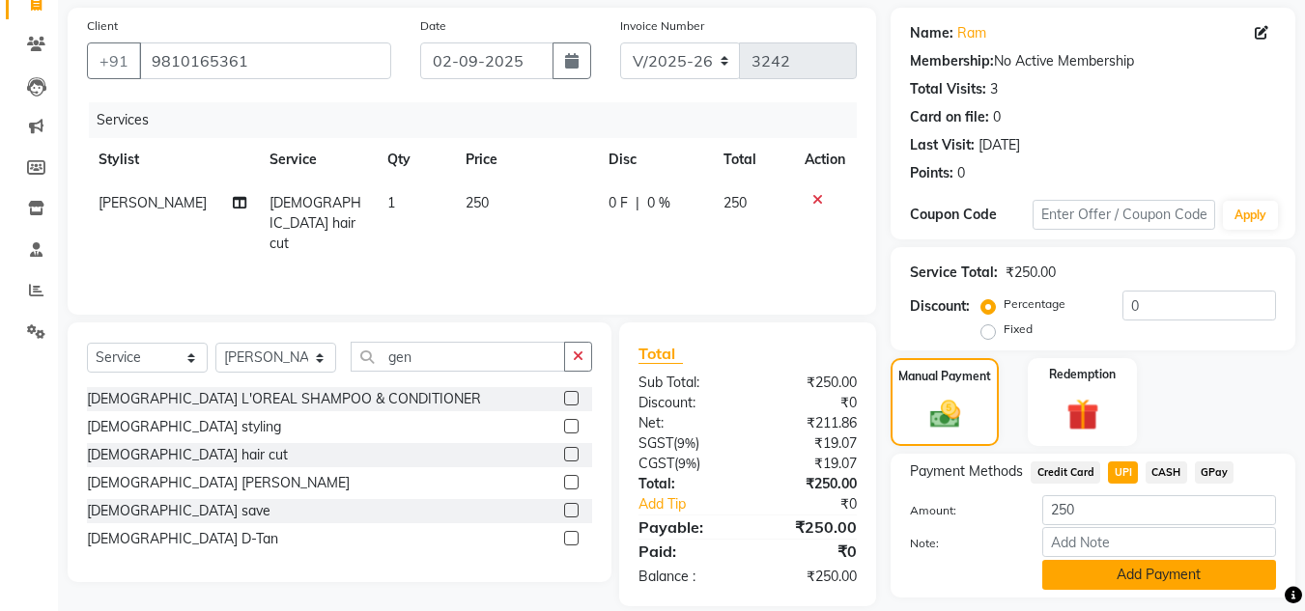
click at [1110, 582] on button "Add Payment" at bounding box center [1159, 575] width 234 height 30
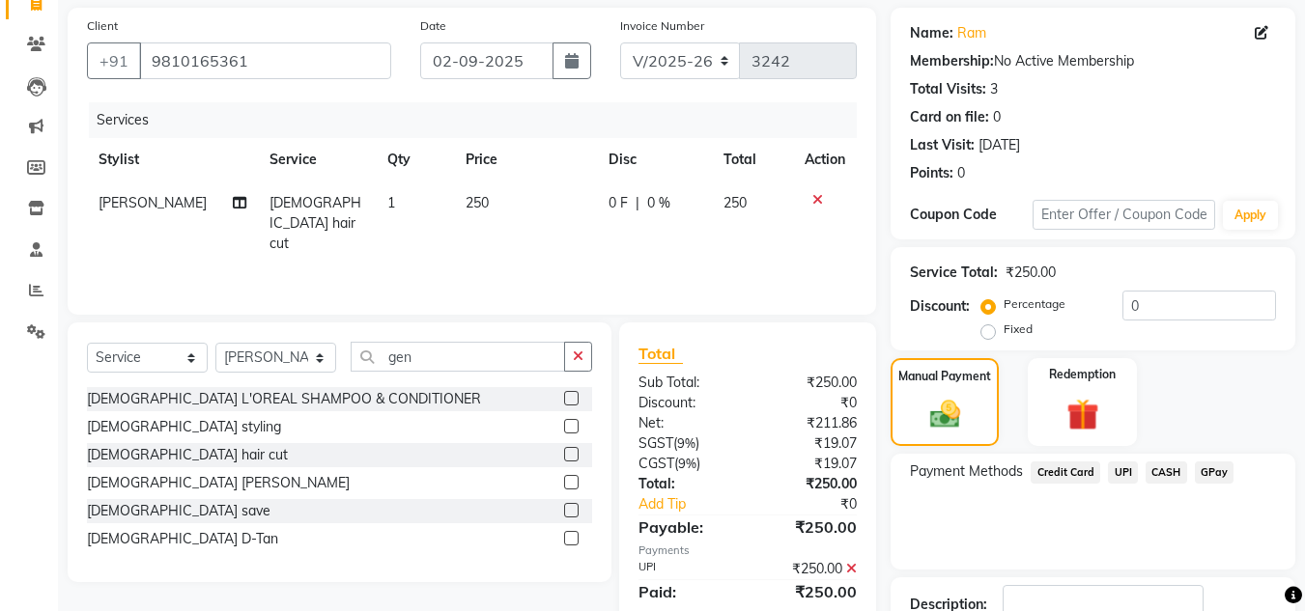
click at [1120, 515] on div "Payment Methods Credit Card UPI CASH GPay" at bounding box center [1093, 512] width 405 height 116
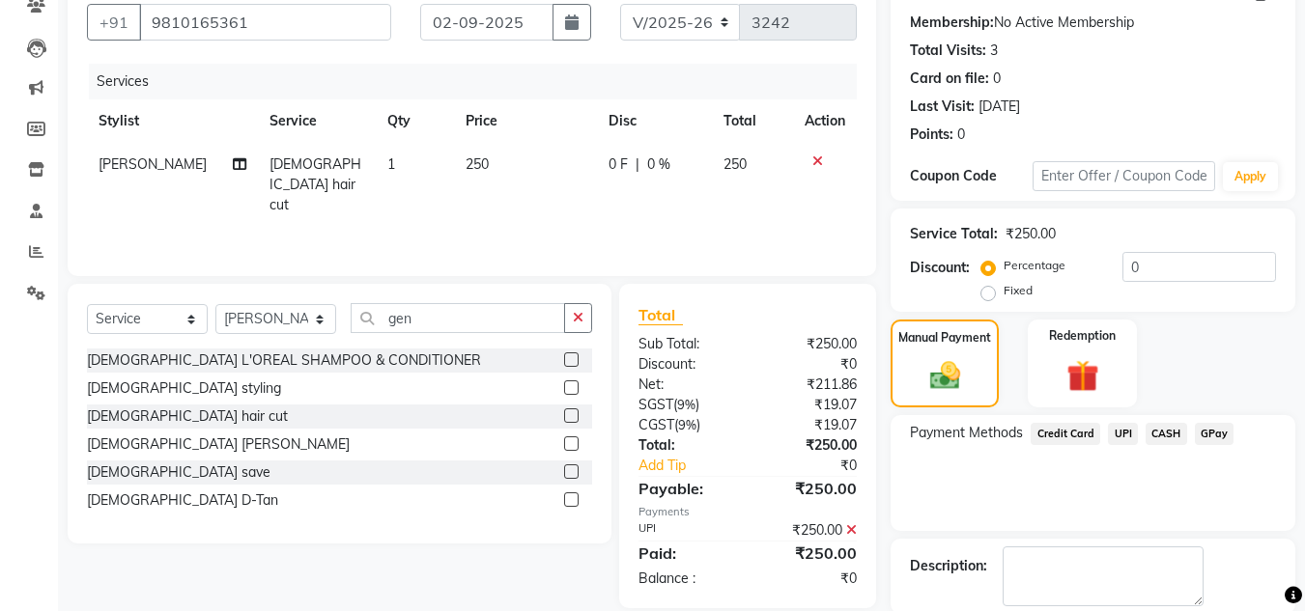
scroll to position [273, 0]
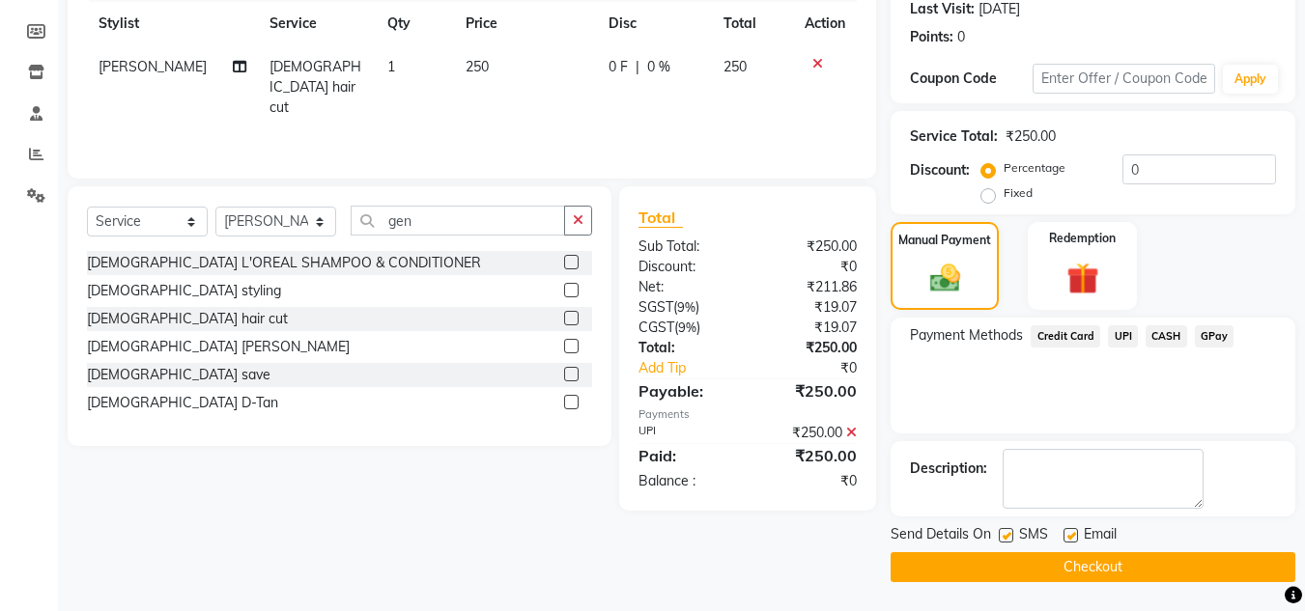
click at [1087, 571] on button "Checkout" at bounding box center [1093, 568] width 405 height 30
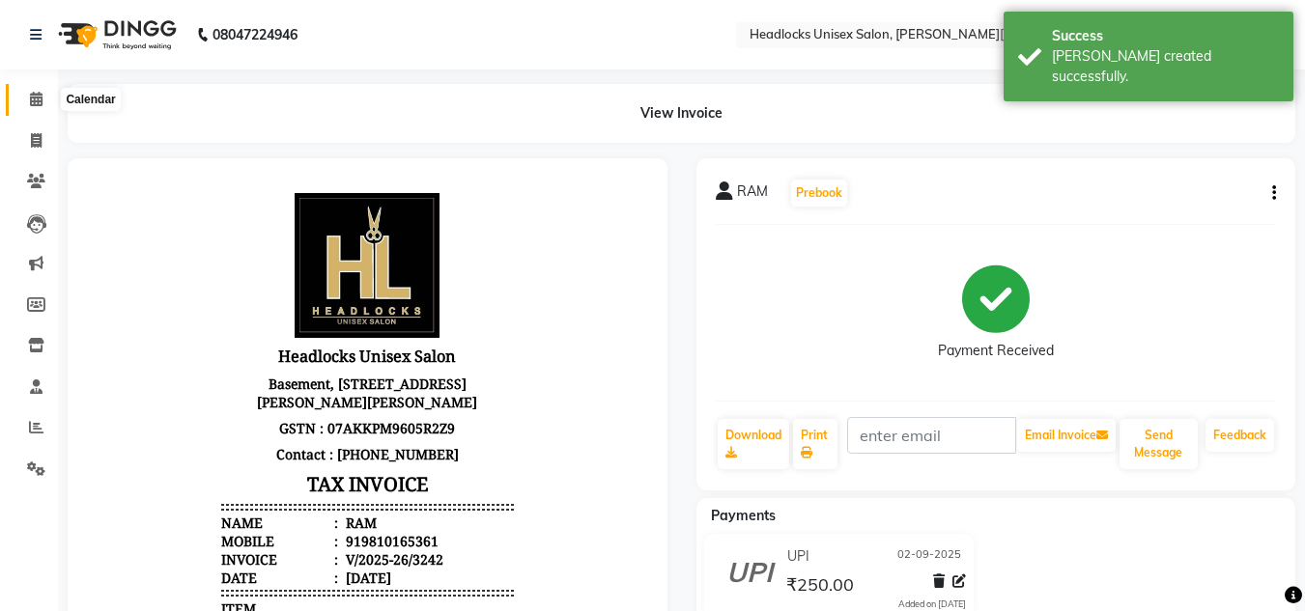
click at [35, 102] on icon at bounding box center [36, 99] width 13 height 14
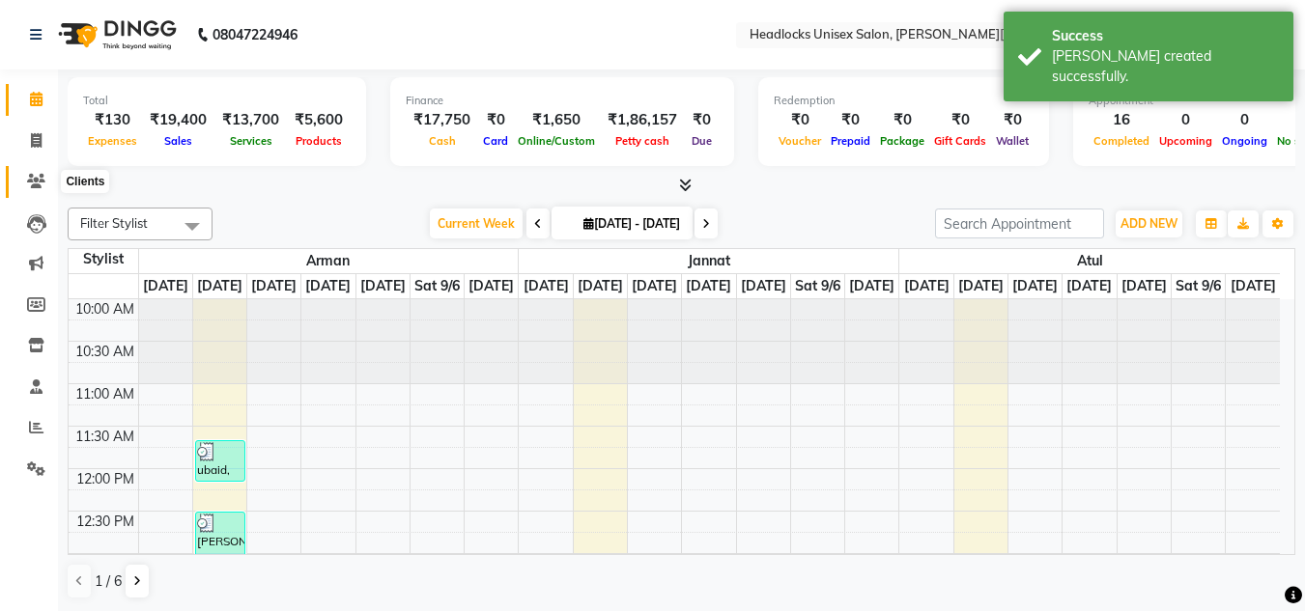
click at [32, 178] on icon at bounding box center [36, 181] width 18 height 14
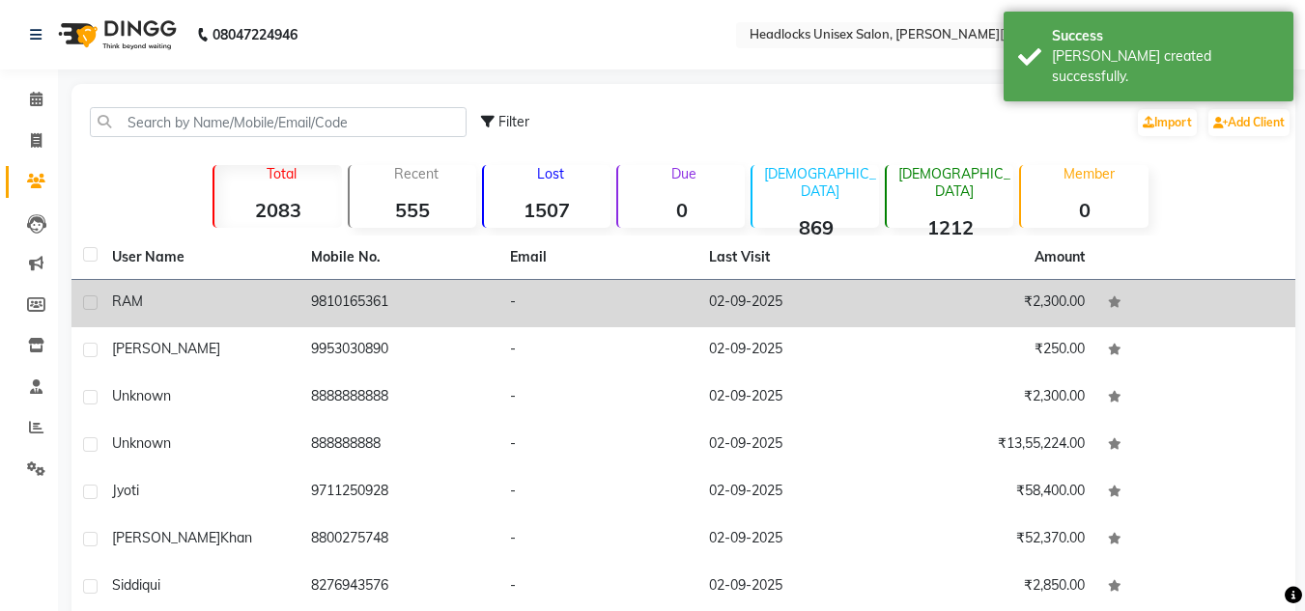
click at [191, 298] on div "RAM" at bounding box center [200, 302] width 176 height 20
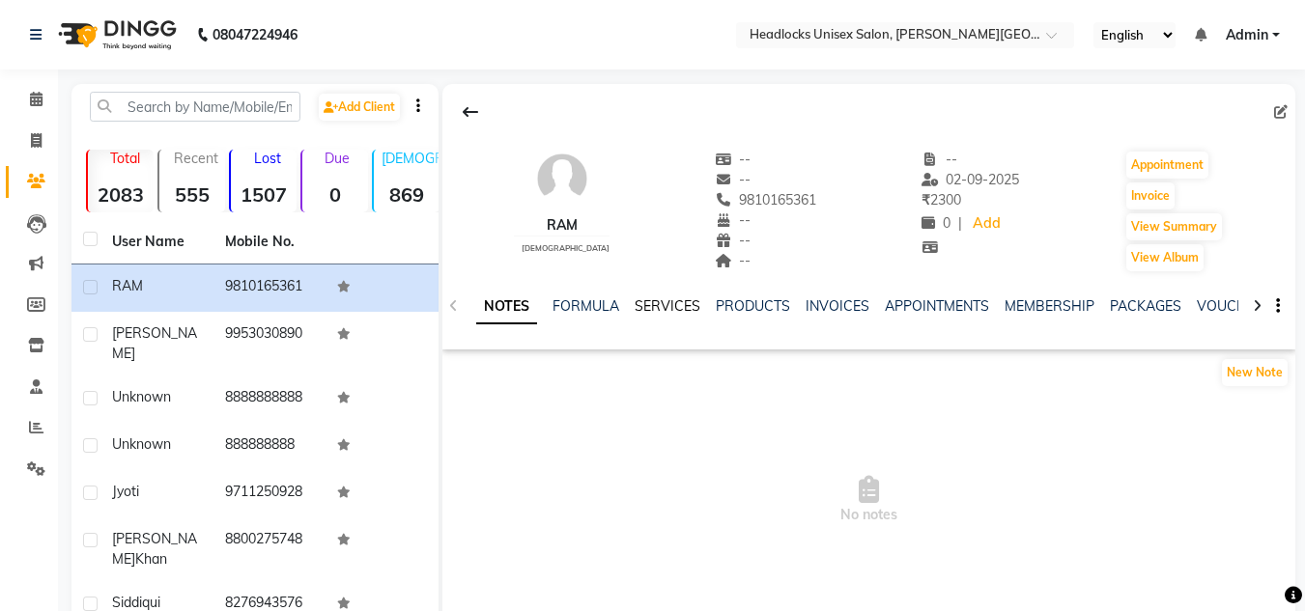
click at [665, 301] on link "SERVICES" at bounding box center [668, 306] width 66 height 17
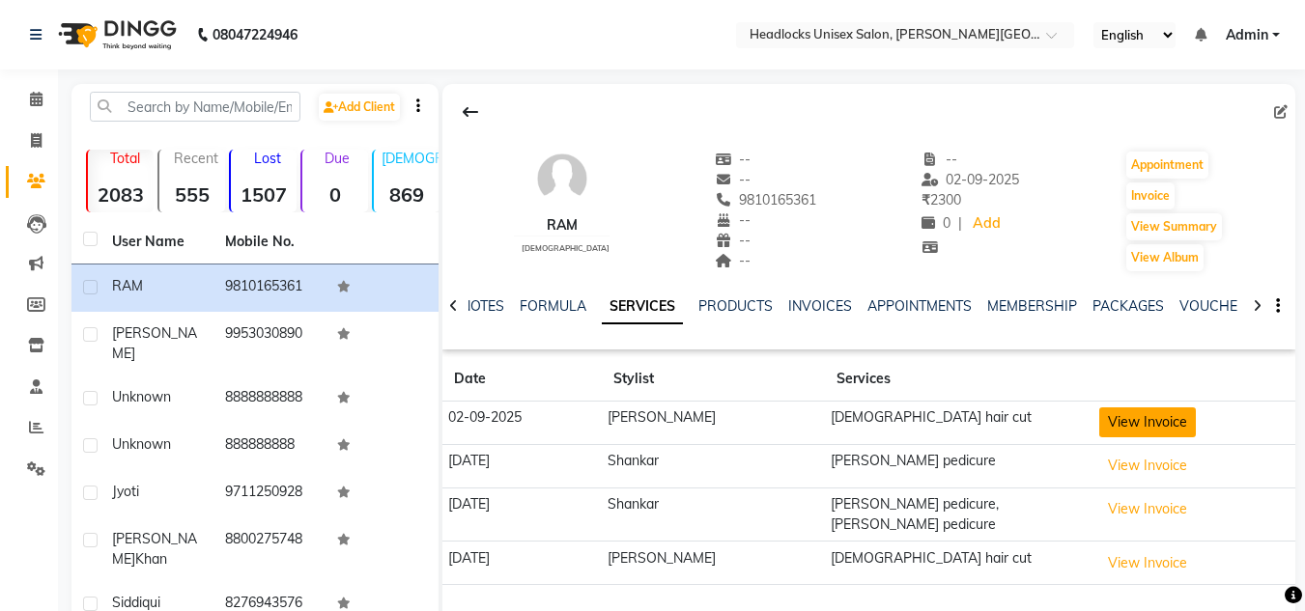
click at [1099, 419] on button "View Invoice" at bounding box center [1147, 423] width 97 height 30
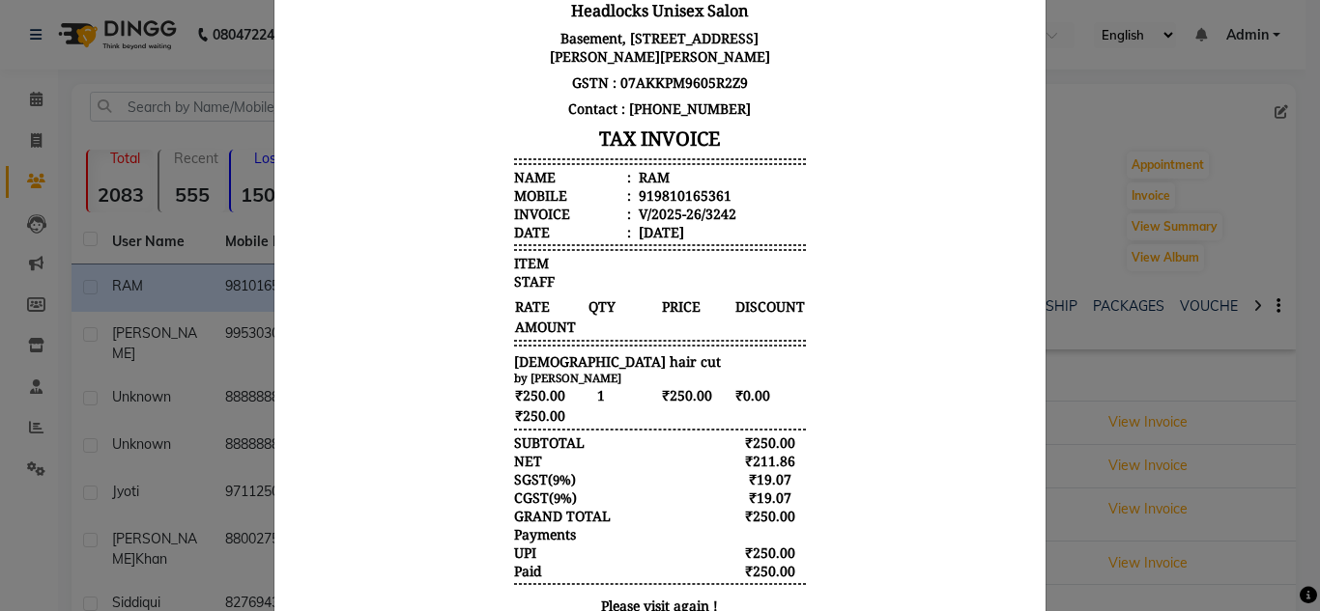
scroll to position [400, 0]
